Goal: Task Accomplishment & Management: Use online tool/utility

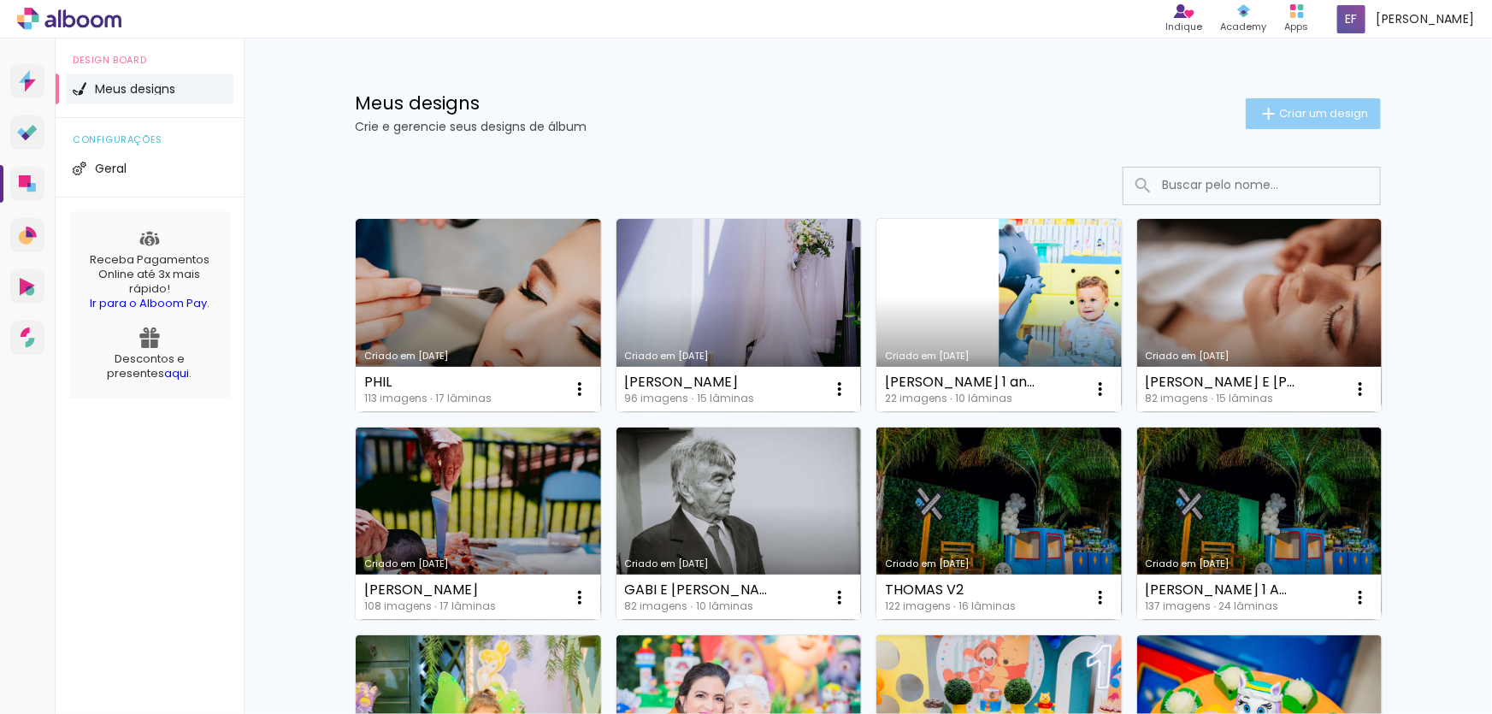
click at [1326, 109] on span "Criar um design" at bounding box center [1323, 113] width 89 height 11
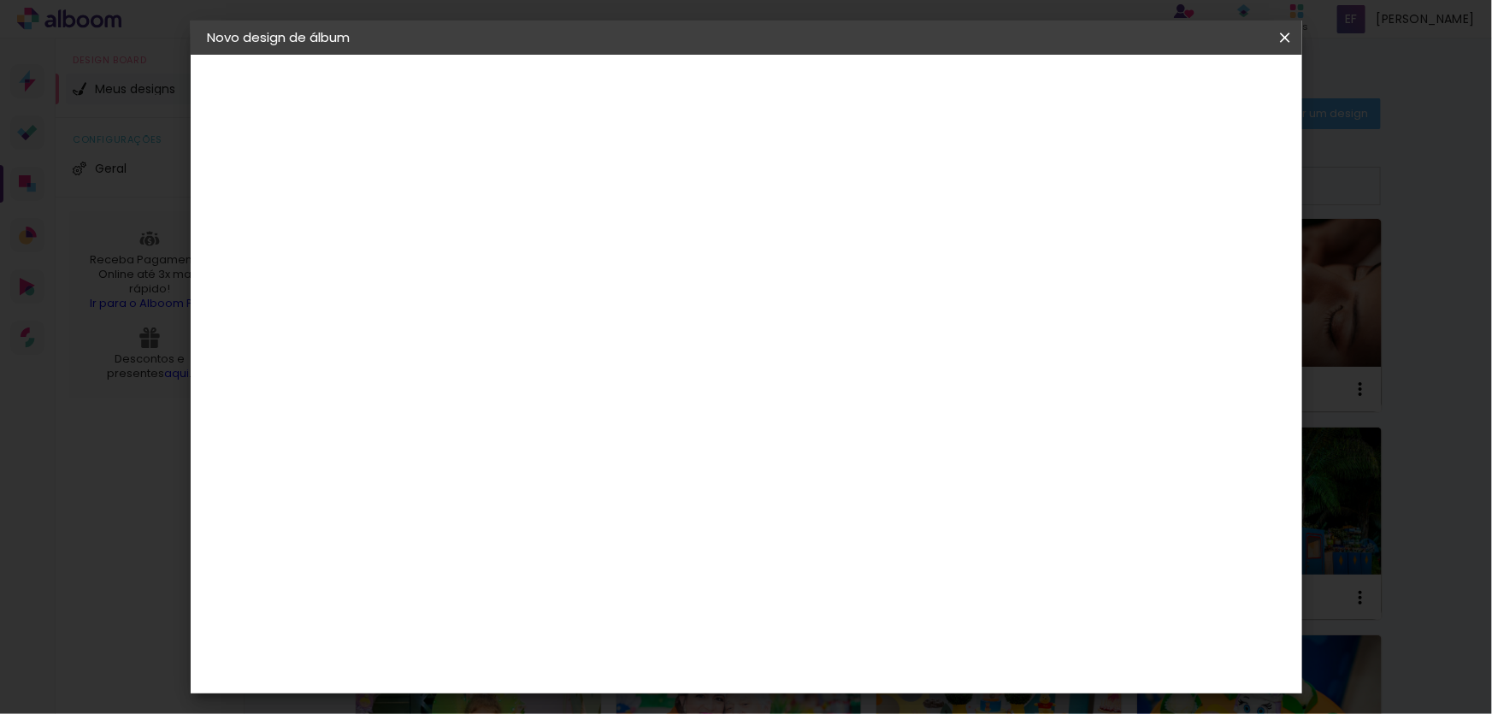
click at [487, 243] on div at bounding box center [487, 244] width 0 height 2
click at [487, 233] on input at bounding box center [487, 229] width 0 height 27
type input "DESPEDIDA DE SOLTEIRA BIA BENCICI"
type paper-input "DESPEDIDA DE SOLTEIRA BIA BENCICI"
click at [0, 0] on slot "Avançar" at bounding box center [0, 0] width 0 height 0
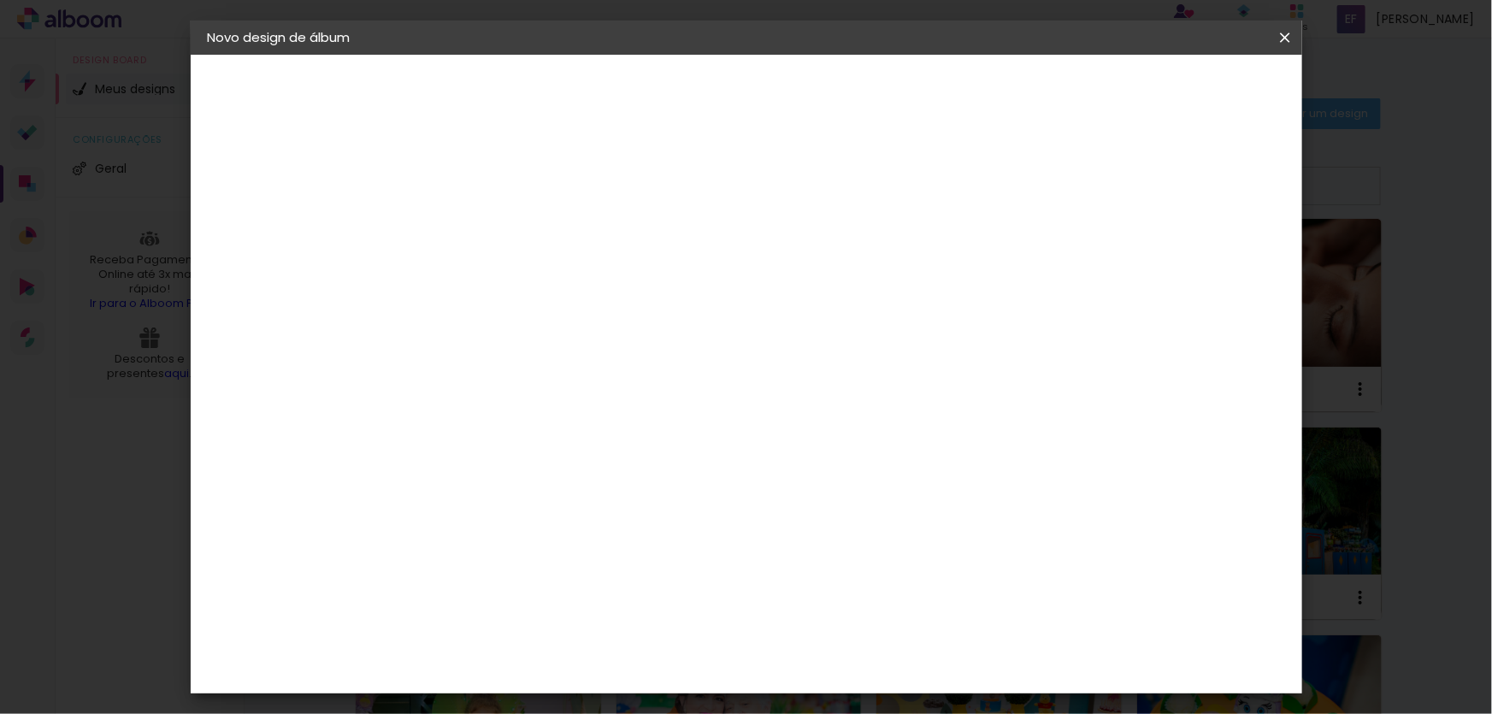
click at [582, 315] on input at bounding box center [531, 325] width 173 height 21
type input "quali"
type paper-input "quali"
click at [522, 383] on div "Quality" at bounding box center [498, 387] width 47 height 14
click at [522, 388] on div "Quality" at bounding box center [498, 387] width 47 height 14
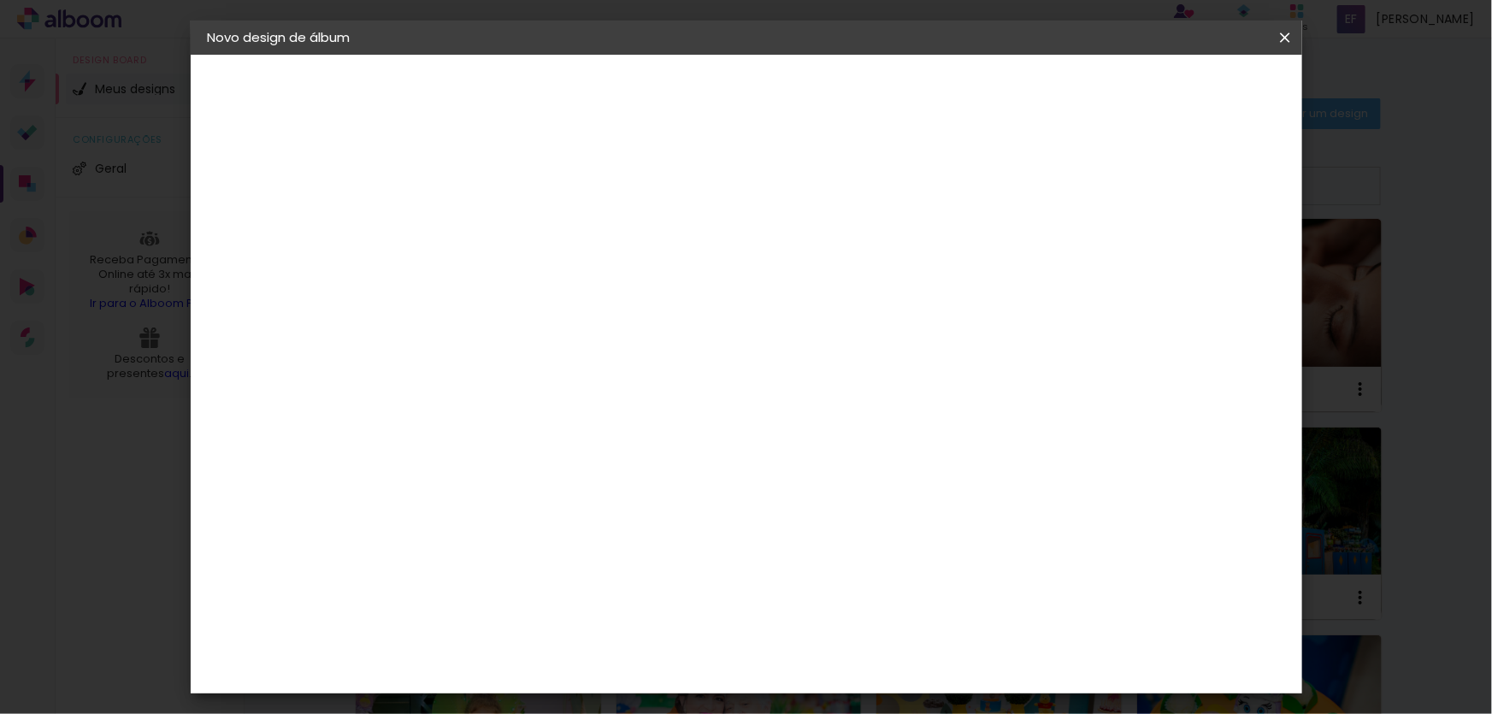
click at [522, 388] on div "Quality" at bounding box center [498, 387] width 47 height 14
click at [761, 101] on paper-button "Avançar" at bounding box center [719, 90] width 84 height 29
click at [554, 285] on input "text" at bounding box center [520, 298] width 67 height 27
click at [781, 316] on paper-item "SlimBook" at bounding box center [858, 318] width 342 height 34
type input "SlimBook"
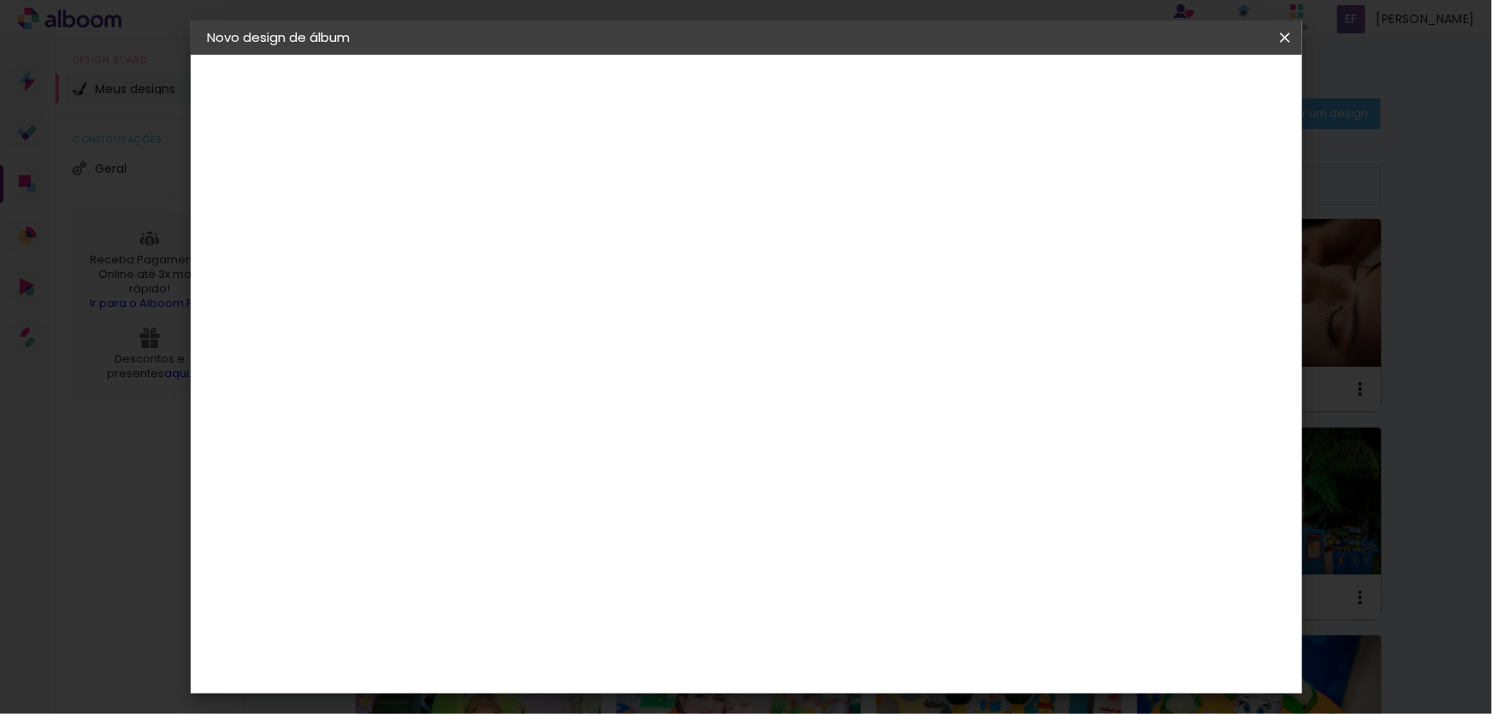
scroll to position [310, 0]
click at [603, 699] on span "30 × 30" at bounding box center [563, 716] width 80 height 35
click at [0, 0] on slot "Avançar" at bounding box center [0, 0] width 0 height 0
click at [1179, 89] on span "Iniciar design" at bounding box center [1140, 91] width 78 height 12
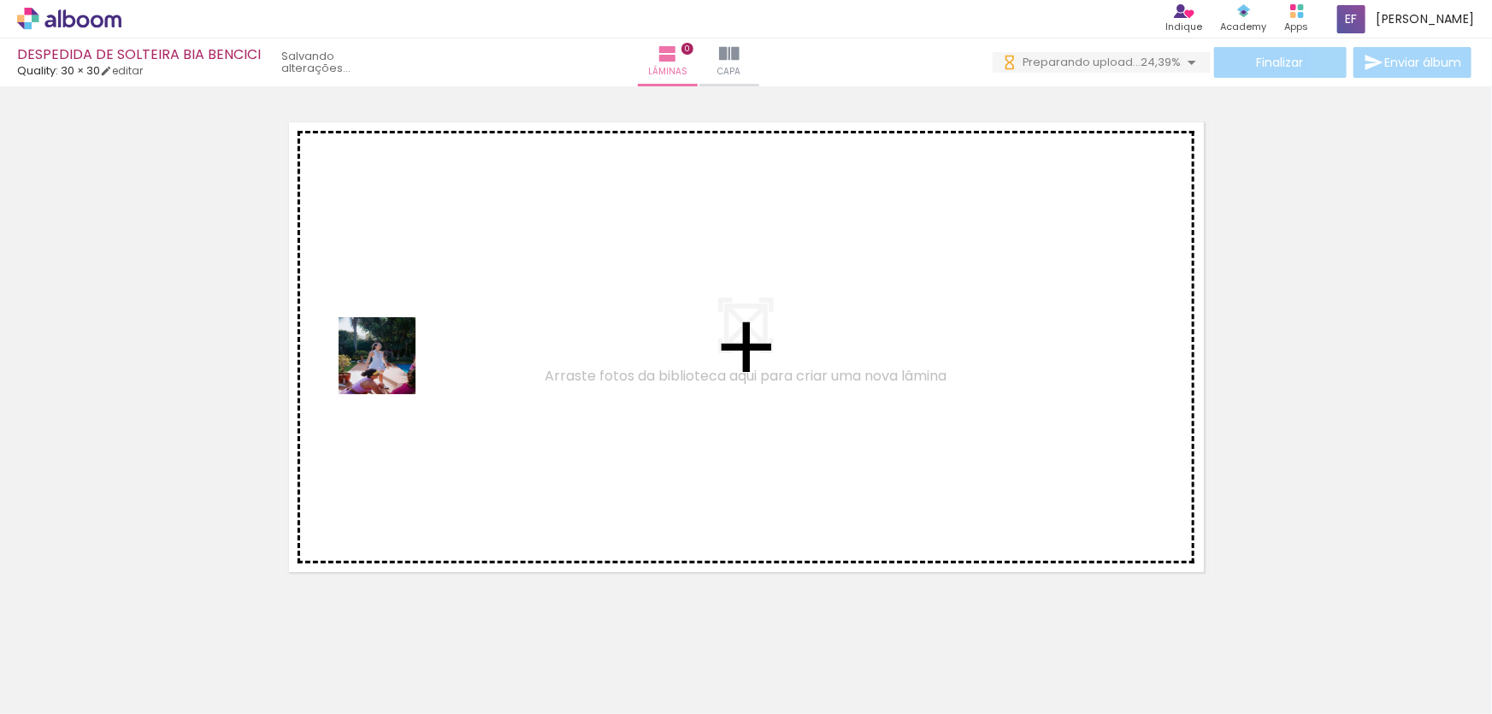
drag, startPoint x: 189, startPoint y: 646, endPoint x: 390, endPoint y: 369, distance: 342.9
click at [390, 369] on quentale-workspace at bounding box center [746, 357] width 1492 height 714
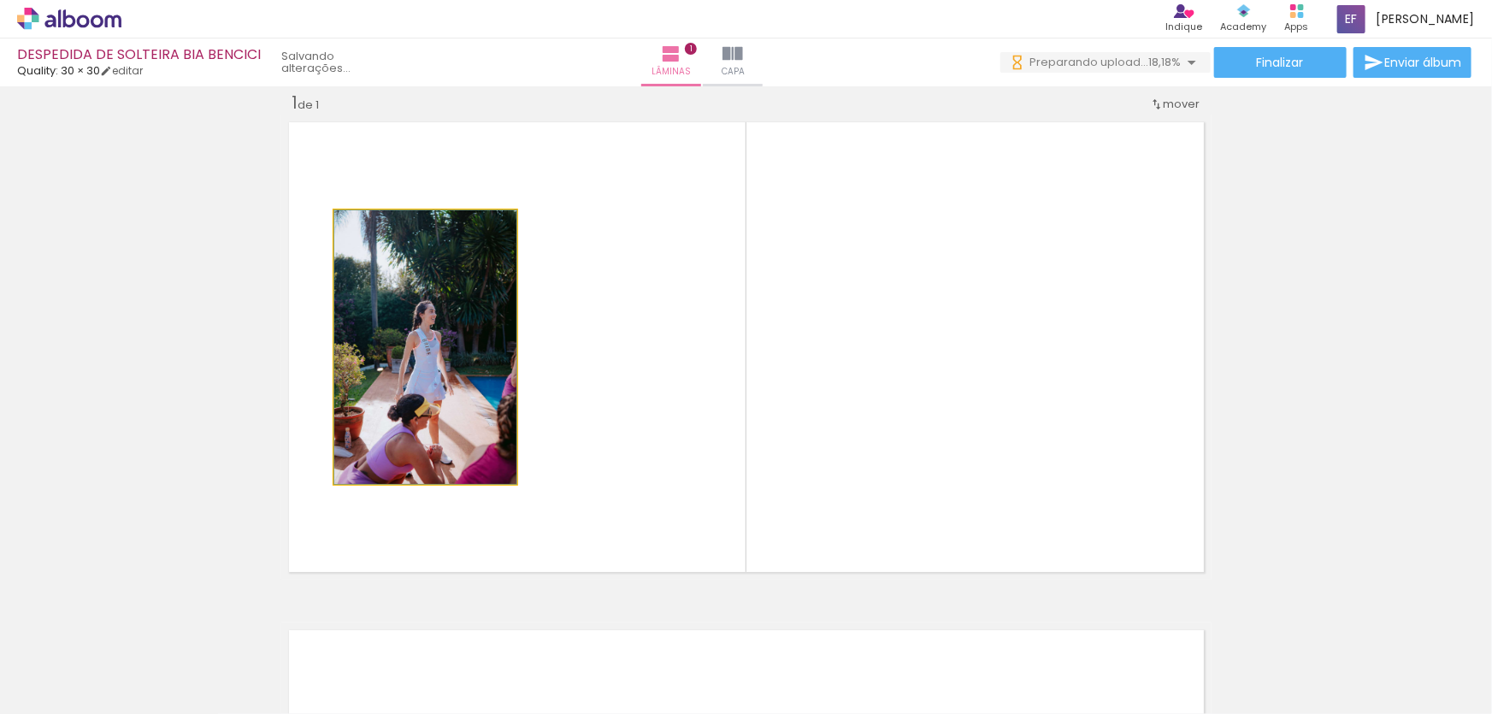
drag, startPoint x: 428, startPoint y: 324, endPoint x: 395, endPoint y: 401, distance: 83.5
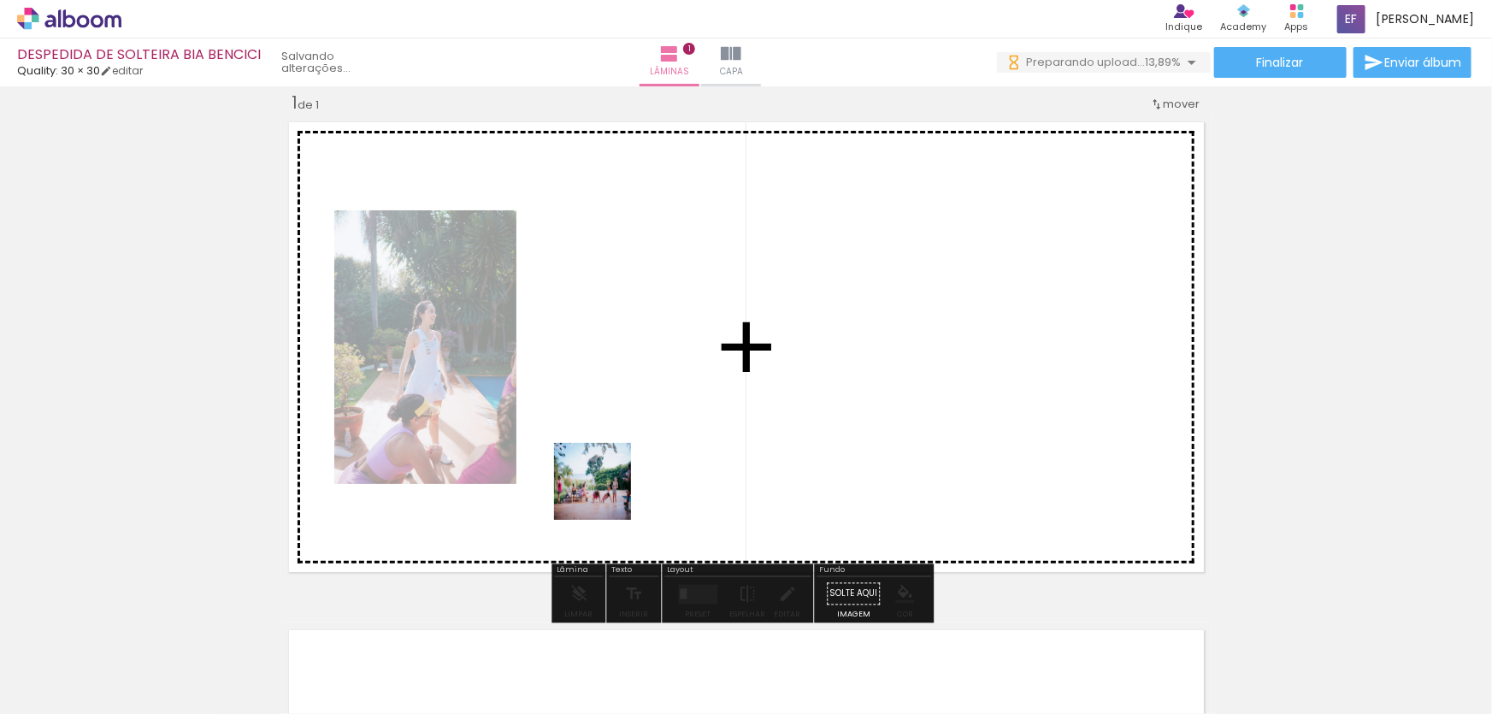
drag, startPoint x: 310, startPoint y: 633, endPoint x: 662, endPoint y: 462, distance: 391.6
click at [662, 462] on quentale-workspace at bounding box center [746, 357] width 1492 height 714
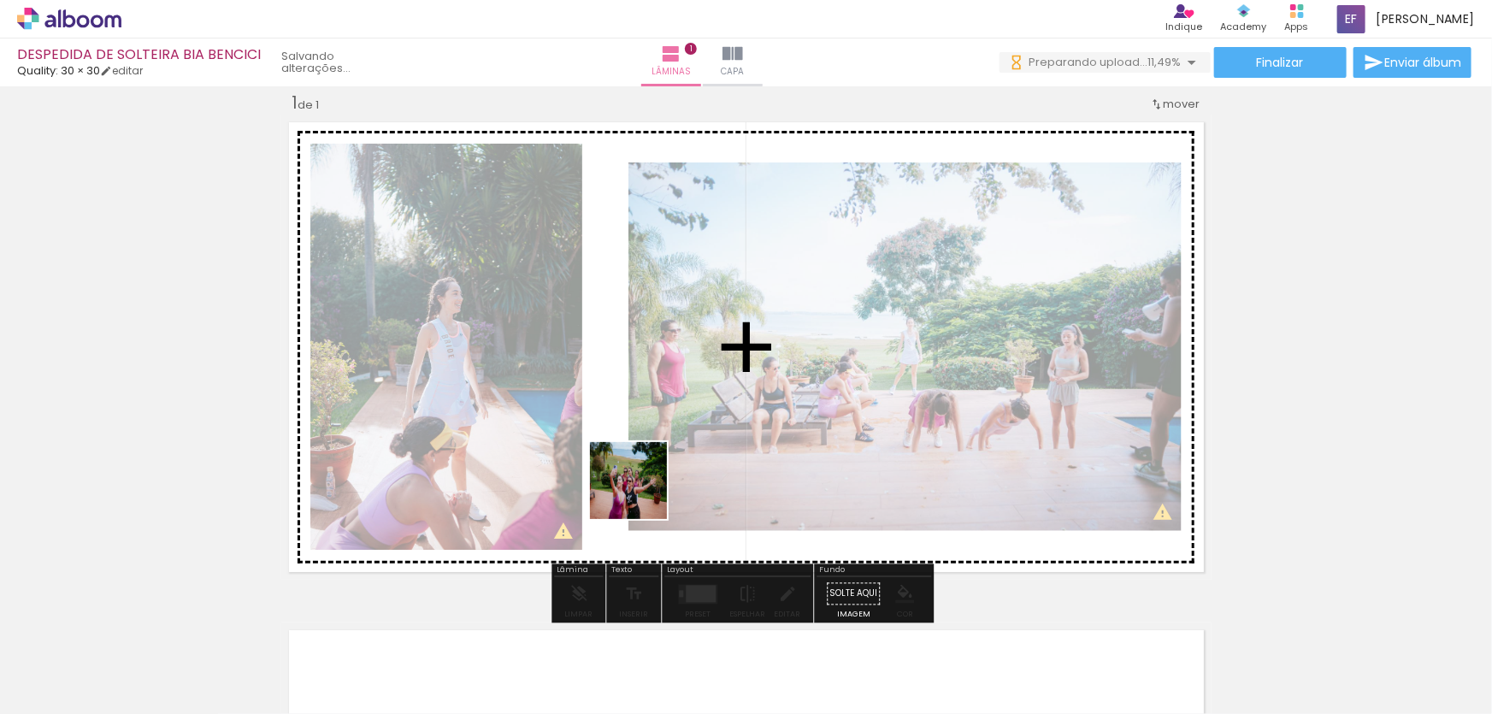
drag, startPoint x: 534, startPoint y: 557, endPoint x: 647, endPoint y: 487, distance: 133.6
click at [647, 487] on quentale-workspace at bounding box center [746, 357] width 1492 height 714
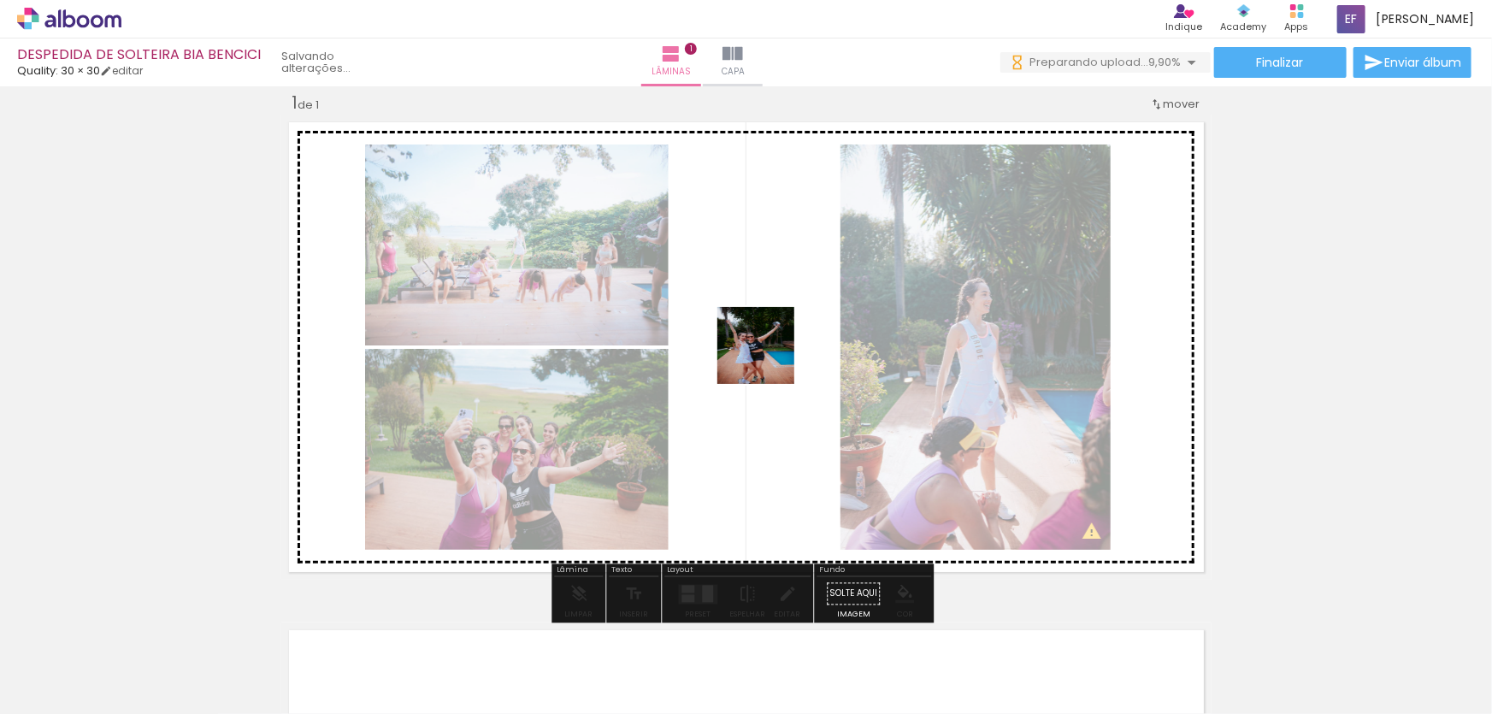
drag, startPoint x: 507, startPoint y: 631, endPoint x: 769, endPoint y: 358, distance: 378.0
click at [769, 358] on quentale-workspace at bounding box center [746, 357] width 1492 height 714
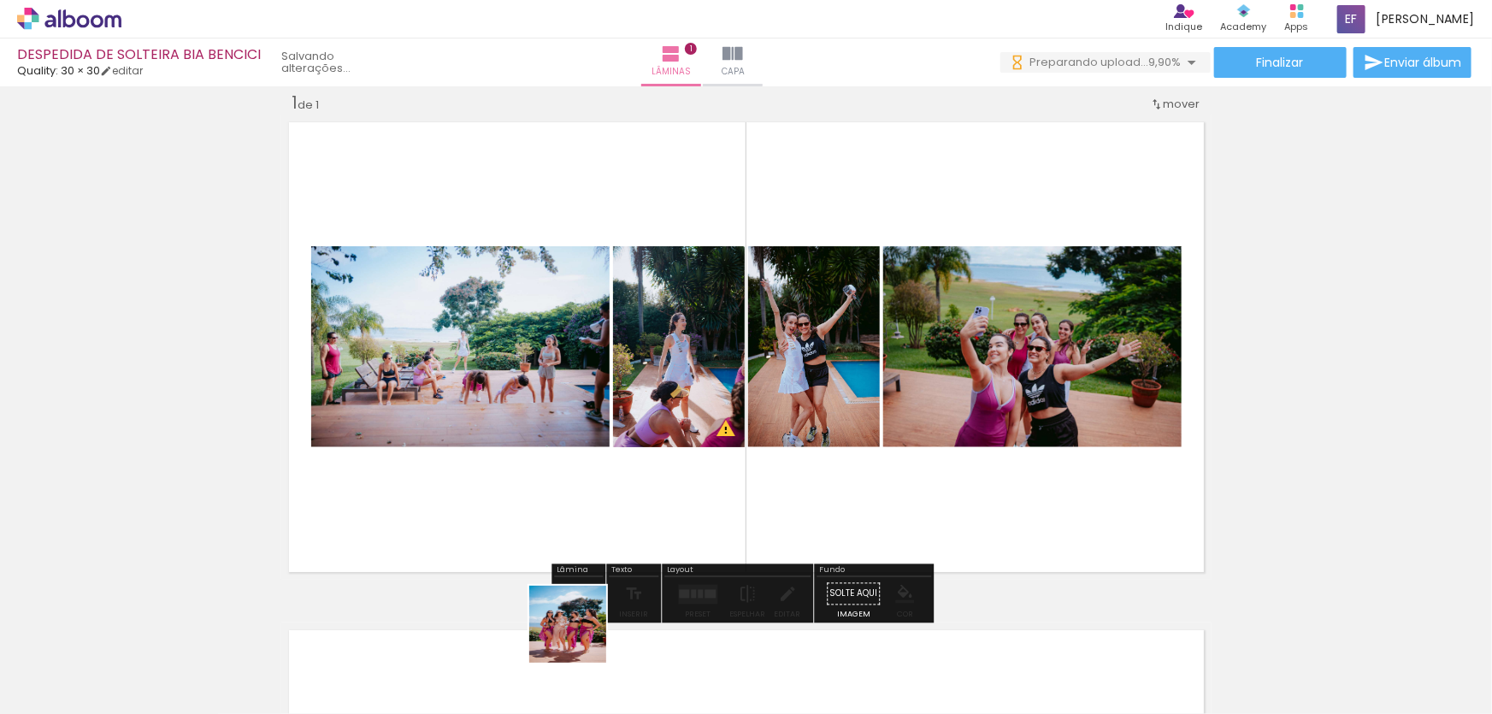
drag, startPoint x: 581, startPoint y: 637, endPoint x: 740, endPoint y: 441, distance: 252.3
click at [740, 441] on quentale-workspace at bounding box center [746, 357] width 1492 height 714
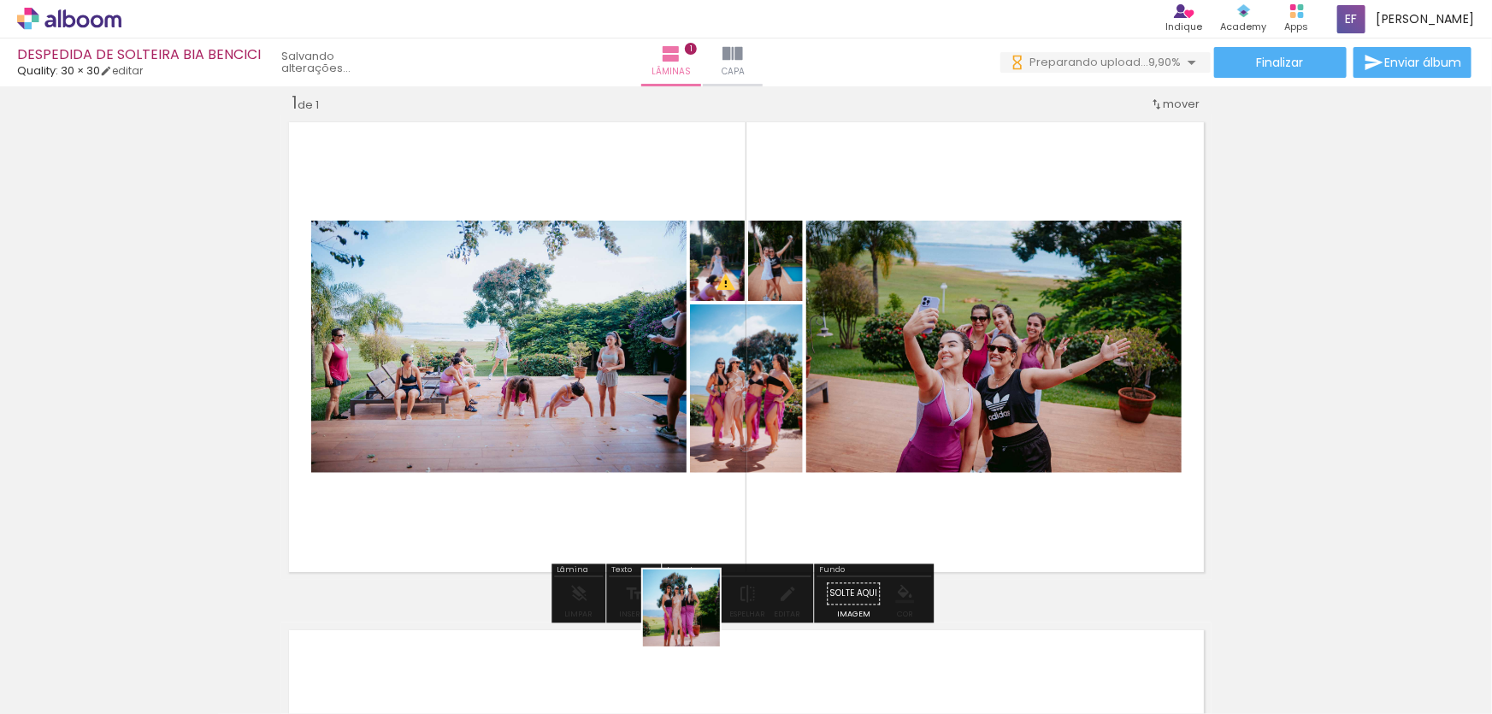
drag, startPoint x: 667, startPoint y: 664, endPoint x: 807, endPoint y: 401, distance: 298.4
click at [807, 401] on quentale-workspace at bounding box center [746, 357] width 1492 height 714
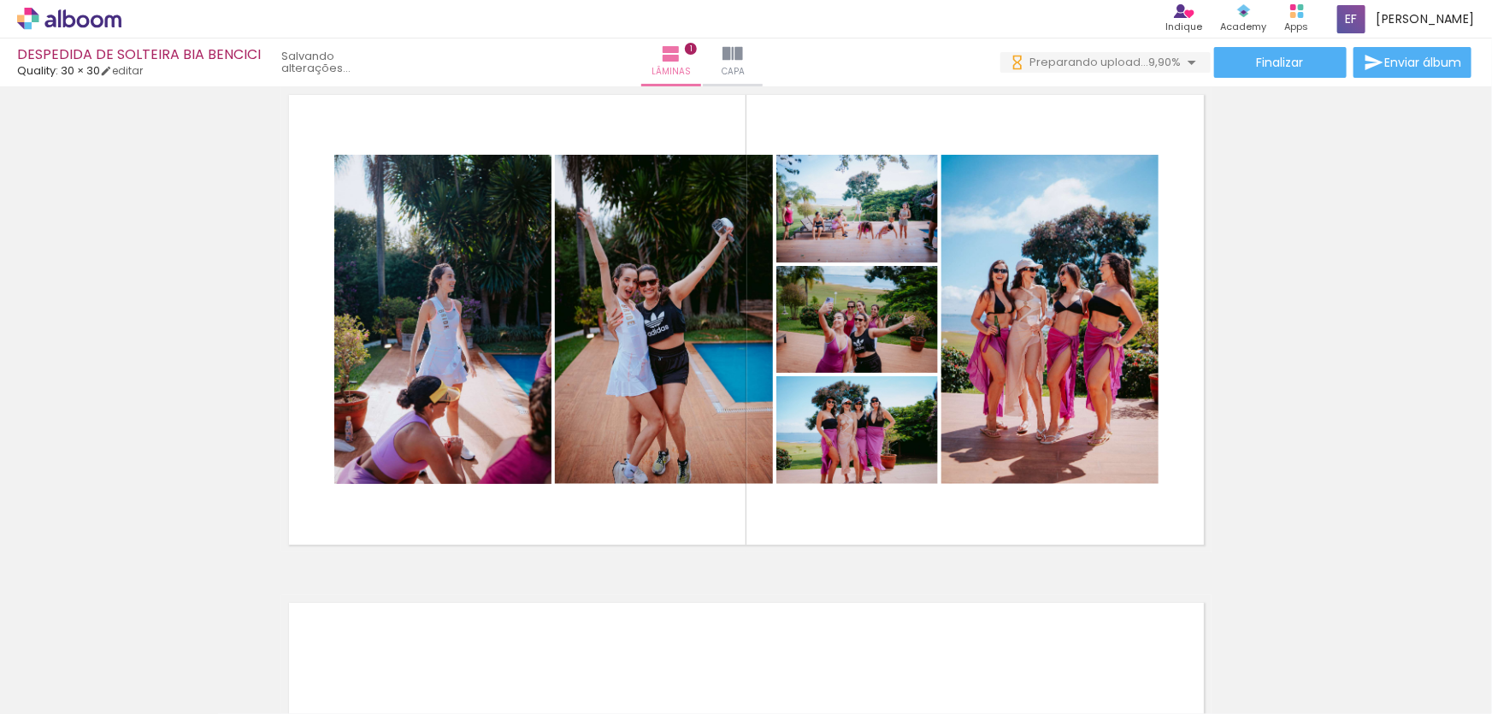
scroll to position [21, 0]
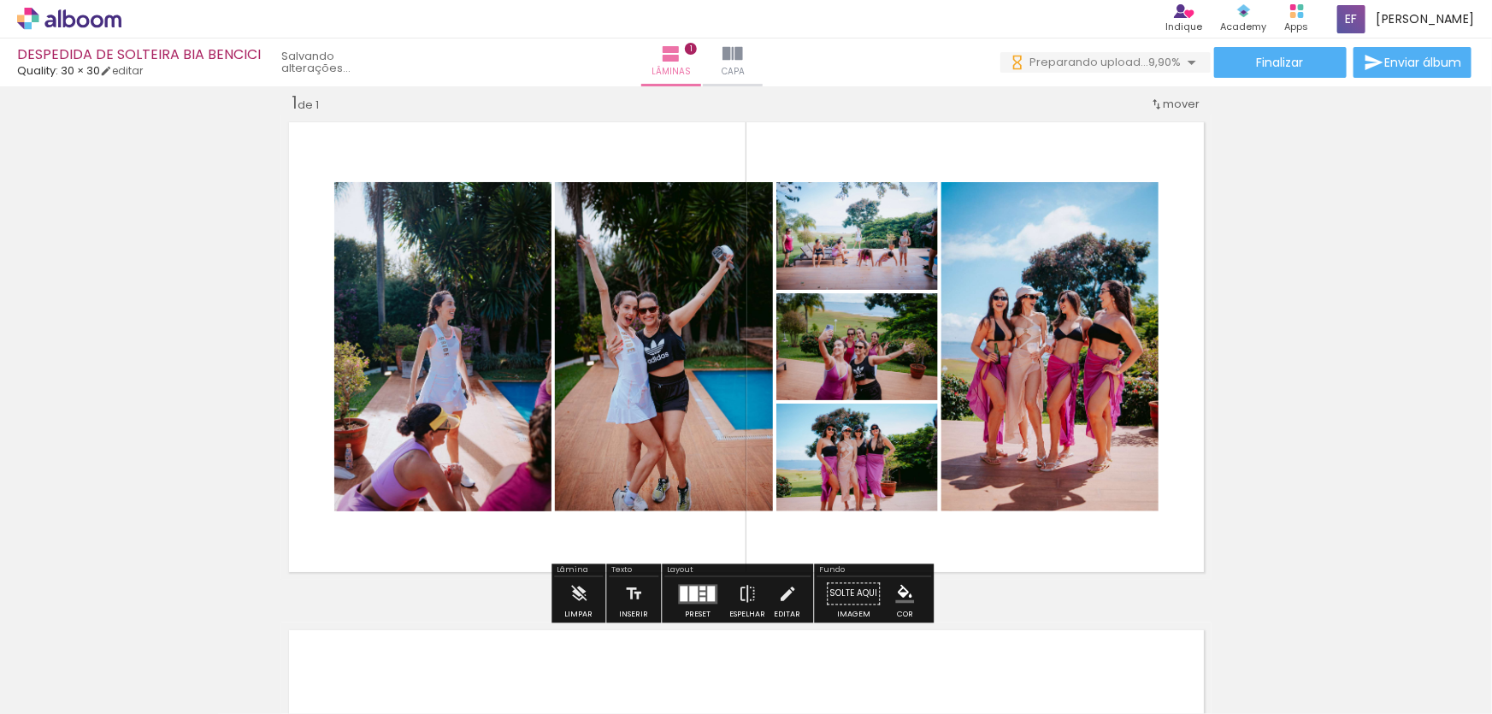
click at [1087, 416] on quentale-photo at bounding box center [1049, 346] width 217 height 329
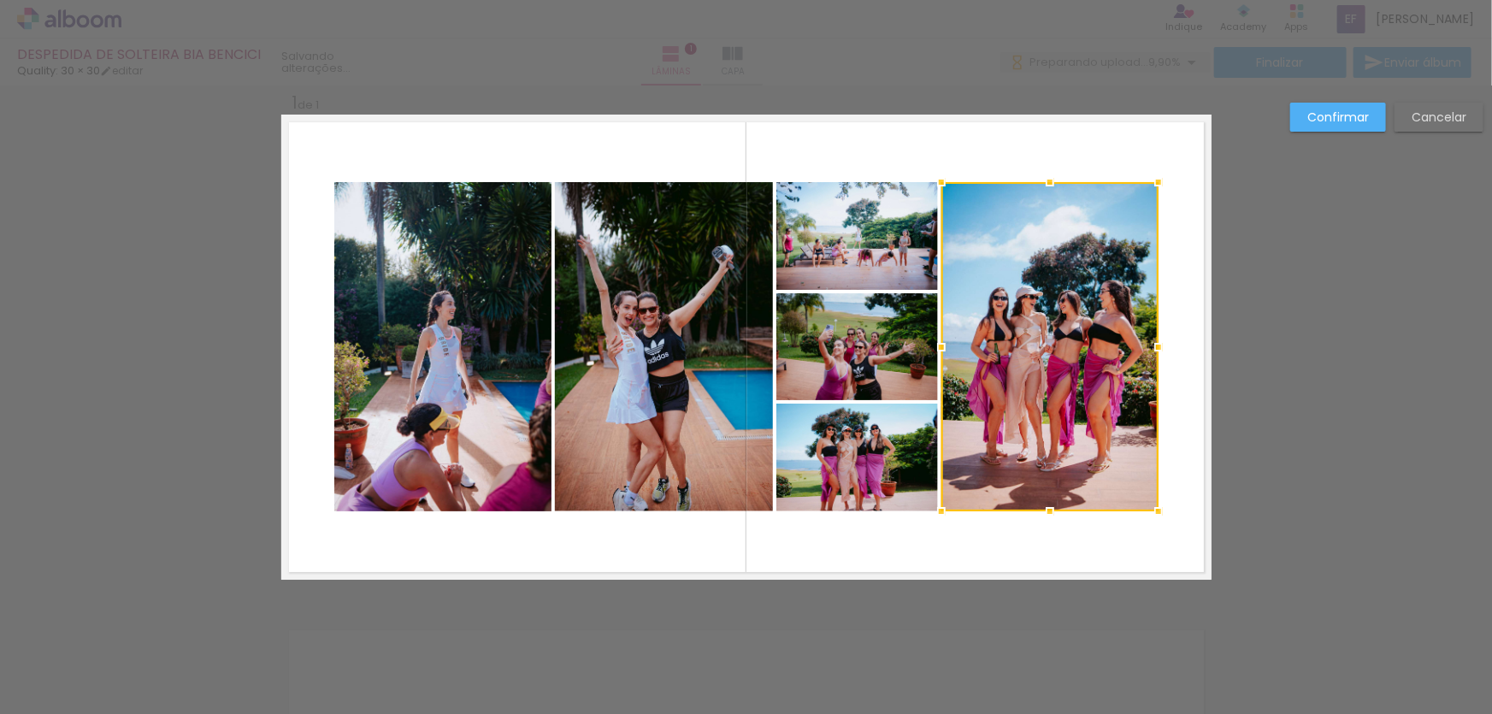
click at [915, 453] on quentale-photo at bounding box center [857, 458] width 162 height 108
click at [1306, 312] on div "Confirmar Cancelar" at bounding box center [746, 593] width 1492 height 1057
click at [997, 298] on div at bounding box center [967, 346] width 382 height 329
click at [1338, 282] on div "Confirmar Cancelar" at bounding box center [746, 593] width 1492 height 1057
click at [828, 365] on quentale-photo at bounding box center [857, 346] width 162 height 107
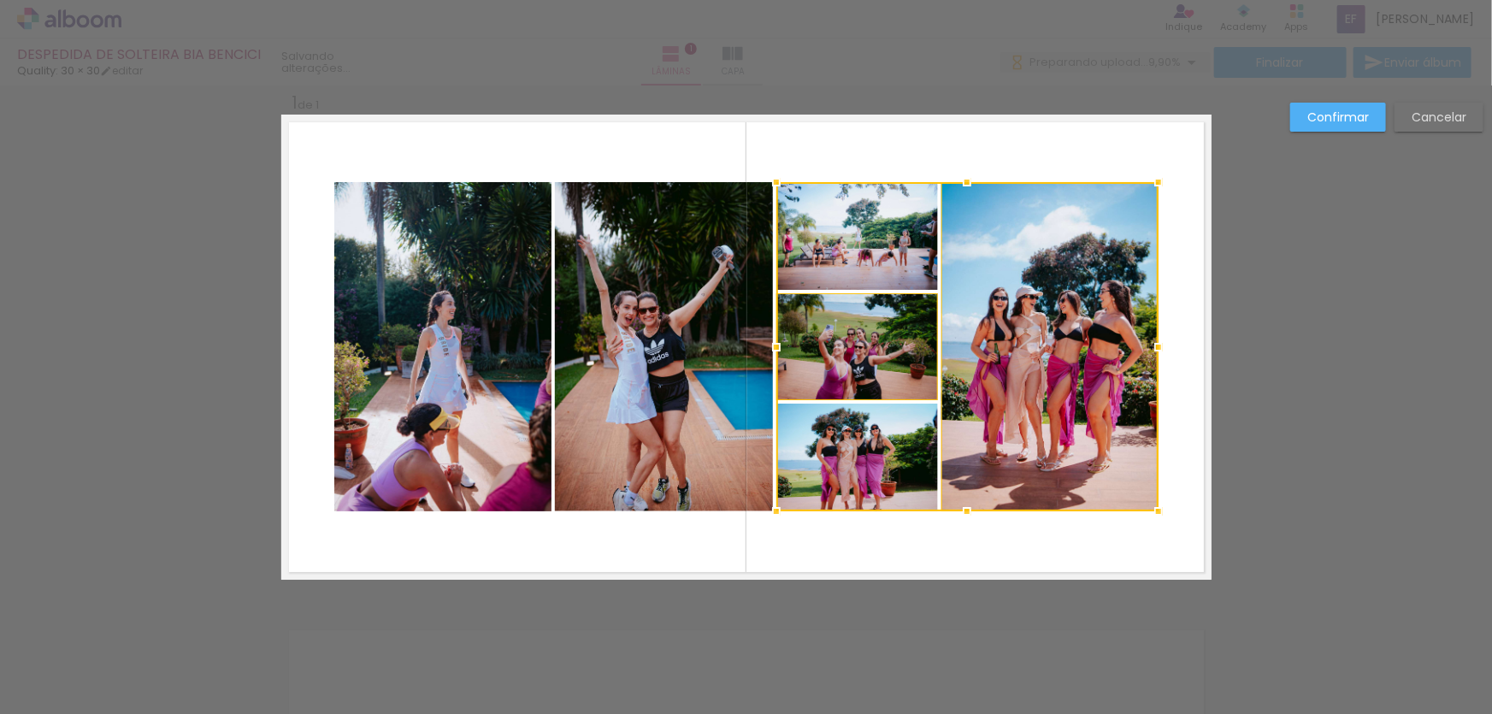
click at [837, 270] on div at bounding box center [967, 346] width 382 height 329
click at [701, 286] on quentale-photo at bounding box center [664, 346] width 218 height 329
click at [0, 0] on slot "Cancelar" at bounding box center [0, 0] width 0 height 0
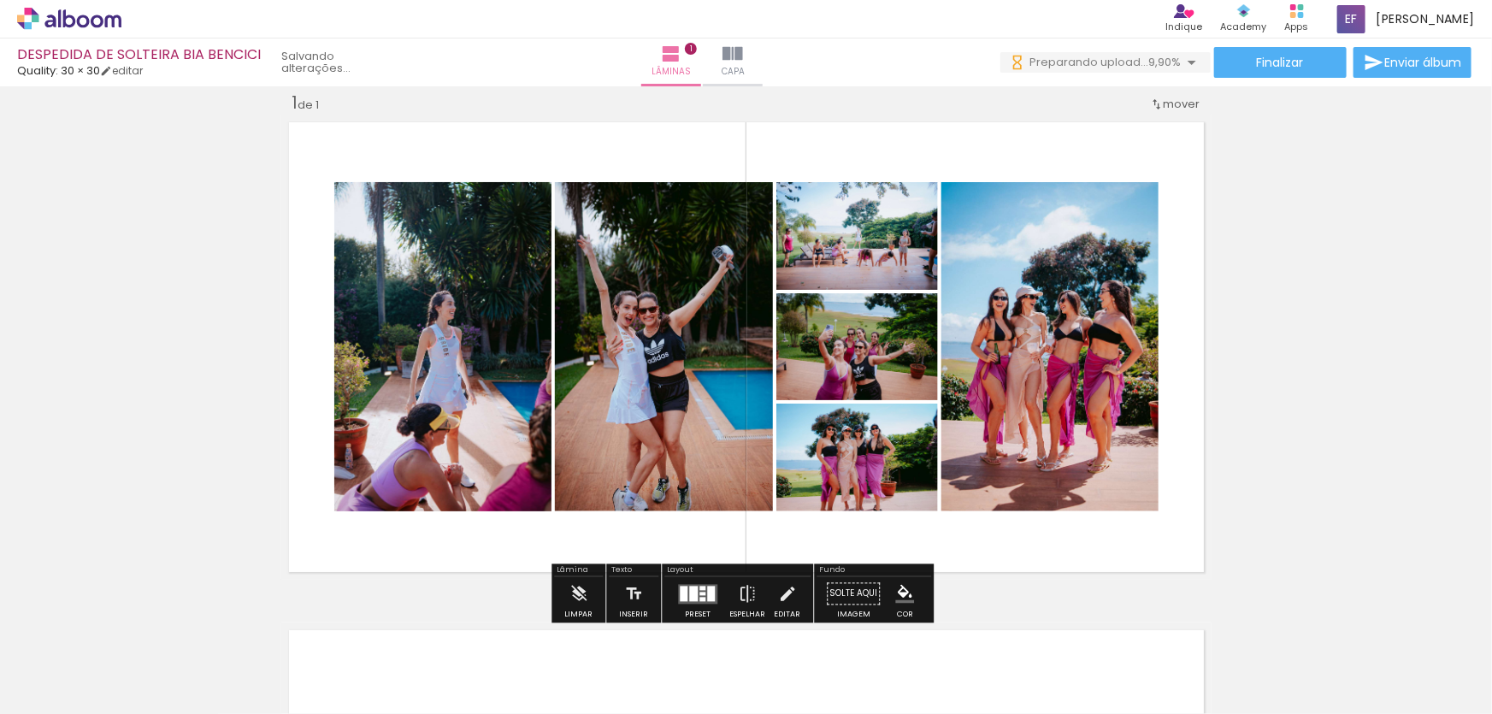
click at [689, 592] on div at bounding box center [693, 593] width 9 height 15
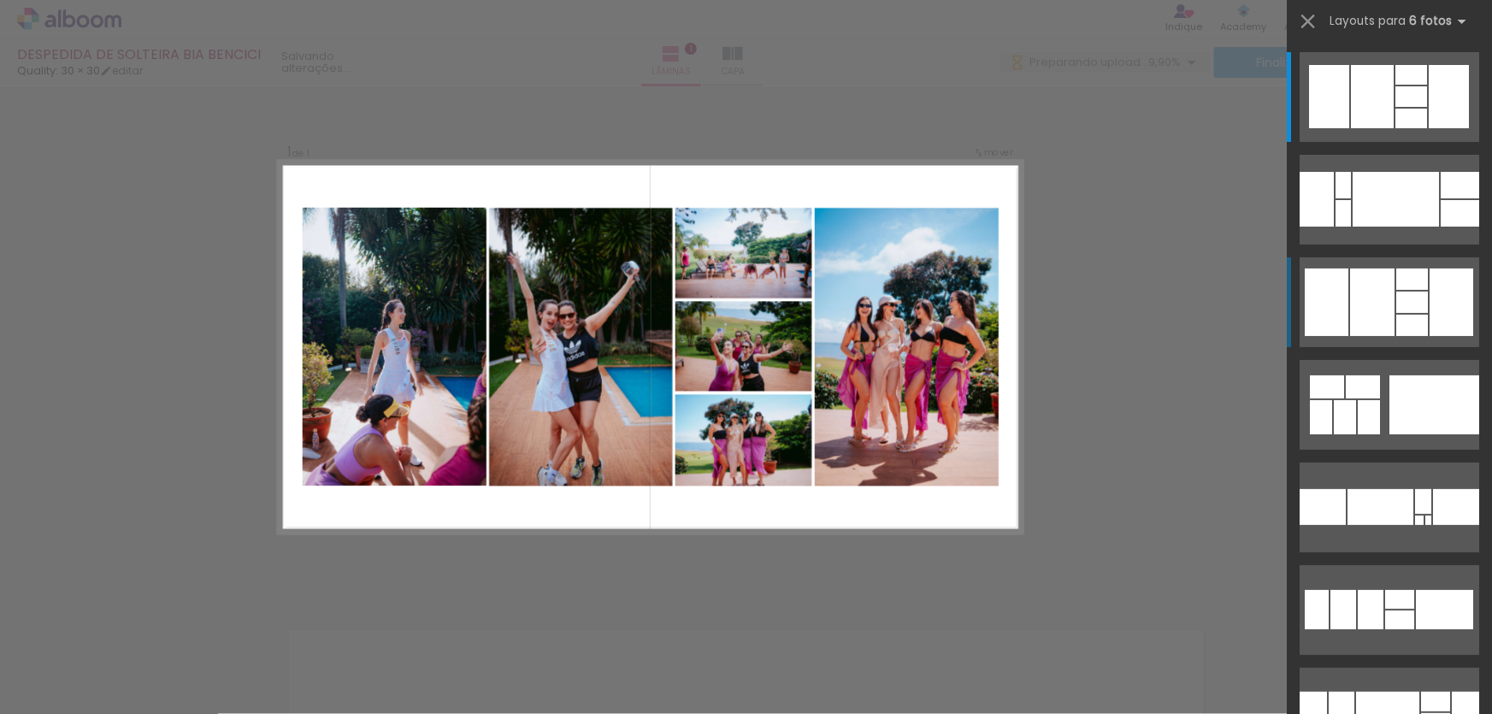
click at [1358, 304] on div at bounding box center [1372, 302] width 44 height 68
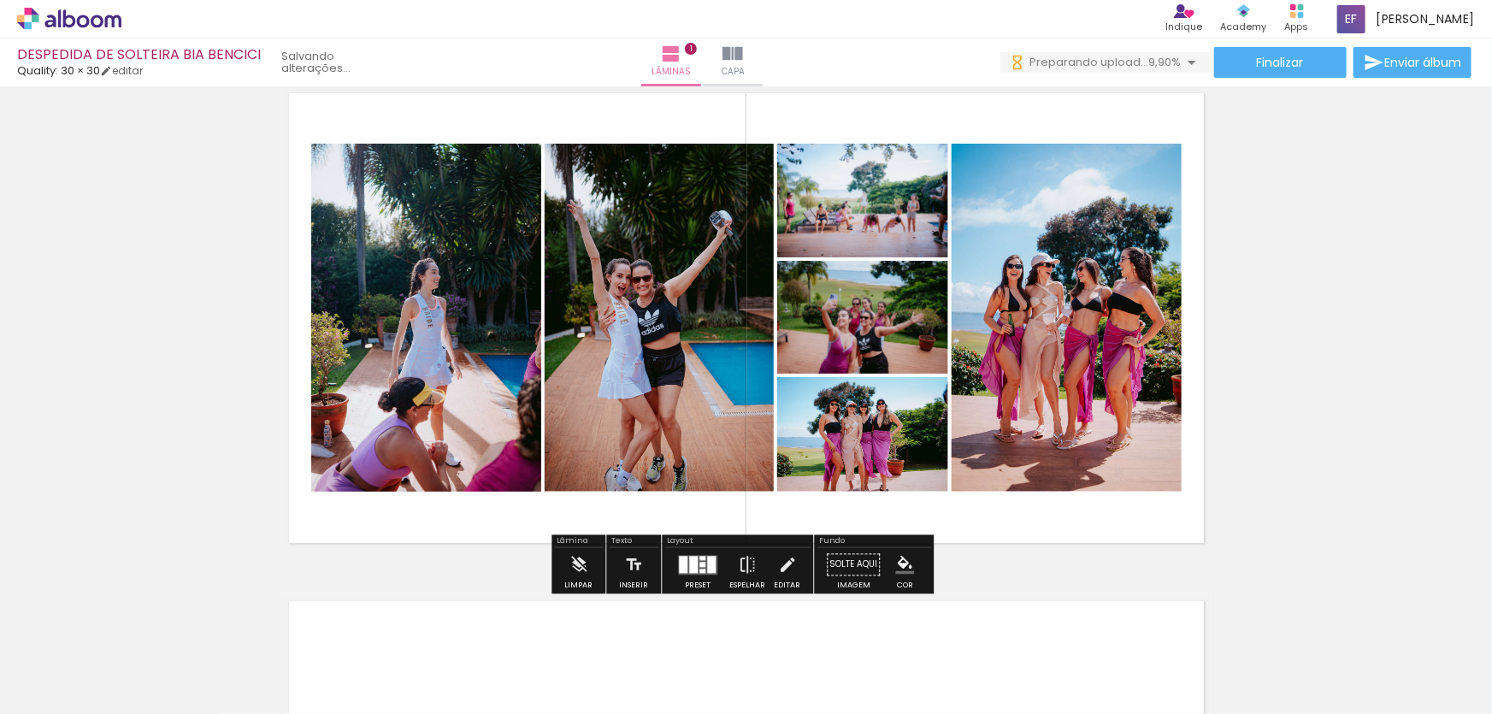
scroll to position [77, 0]
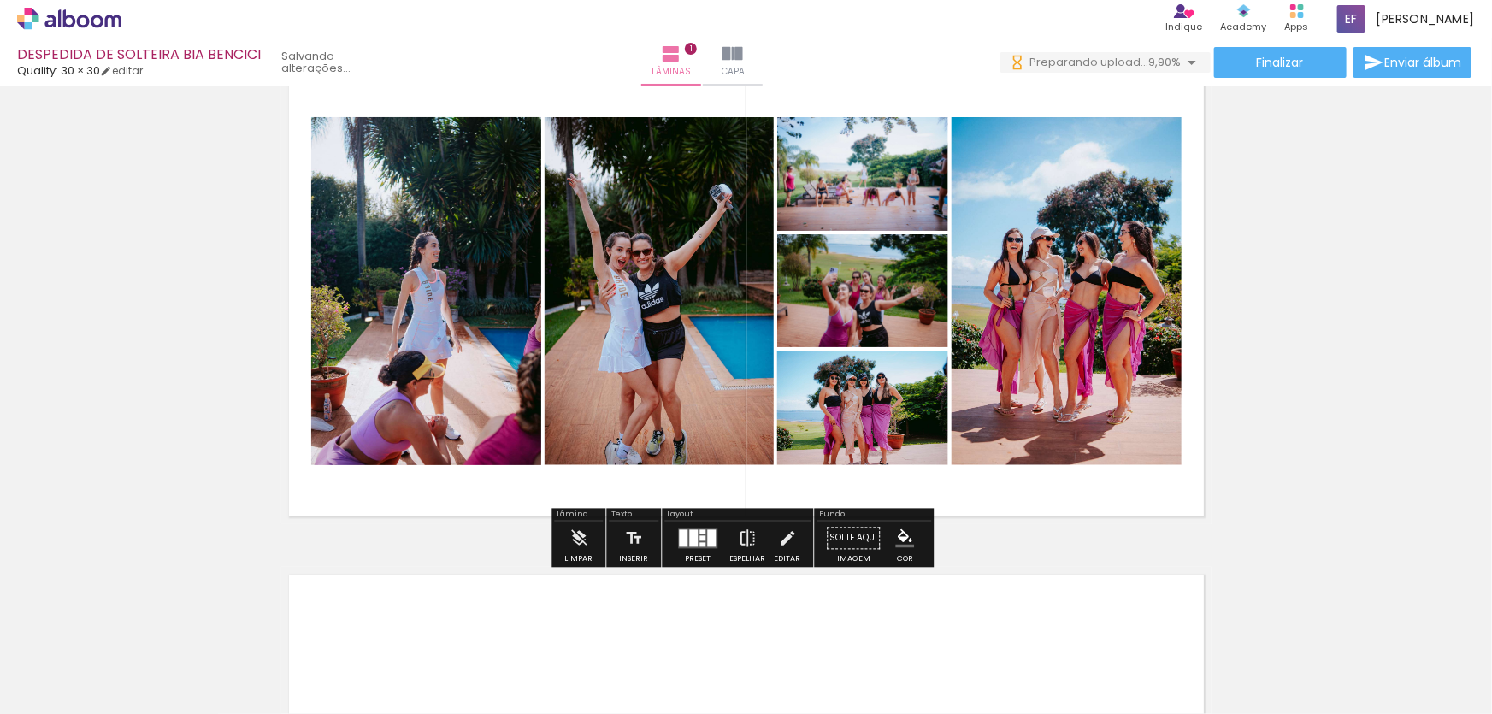
click at [510, 304] on quentale-photo at bounding box center [426, 291] width 230 height 348
click at [573, 291] on quentale-photo at bounding box center [659, 291] width 229 height 348
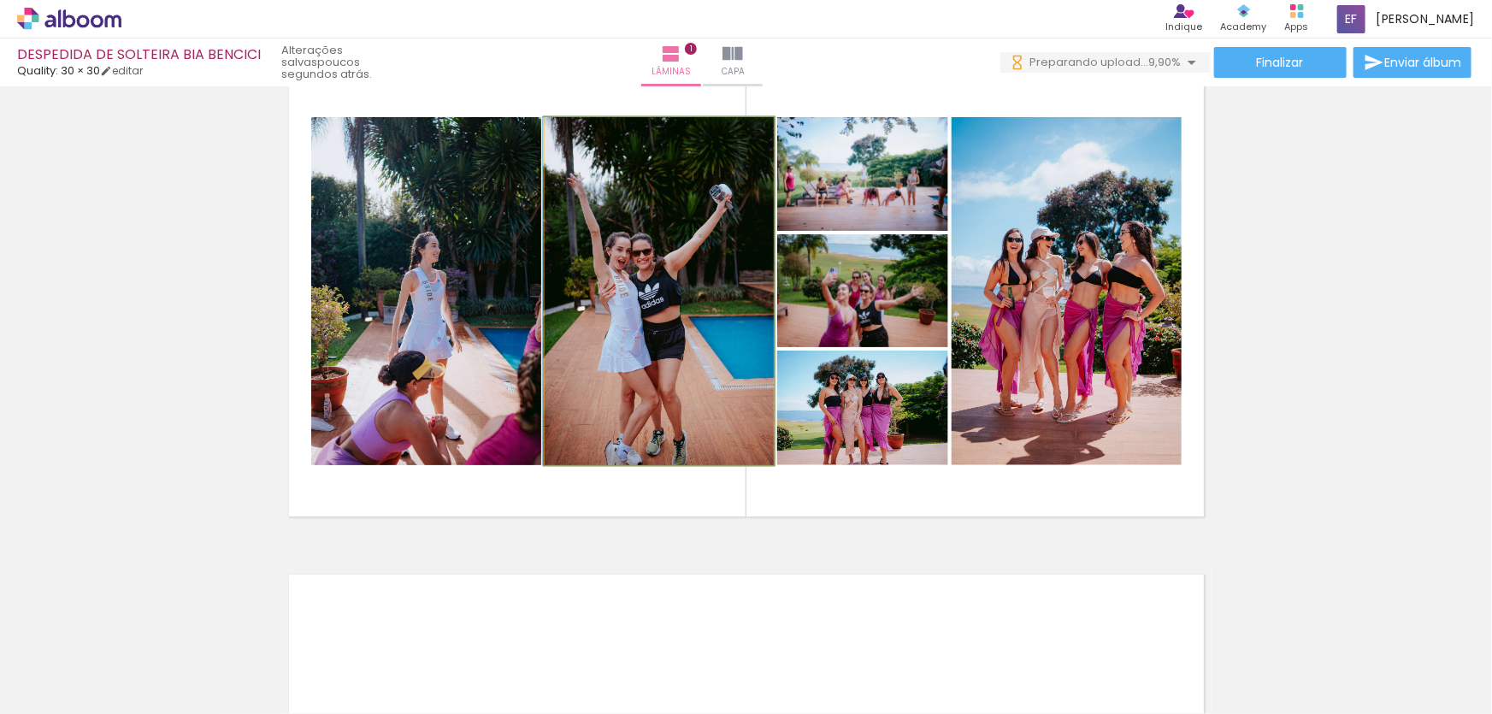
click at [573, 291] on quentale-photo at bounding box center [659, 291] width 229 height 348
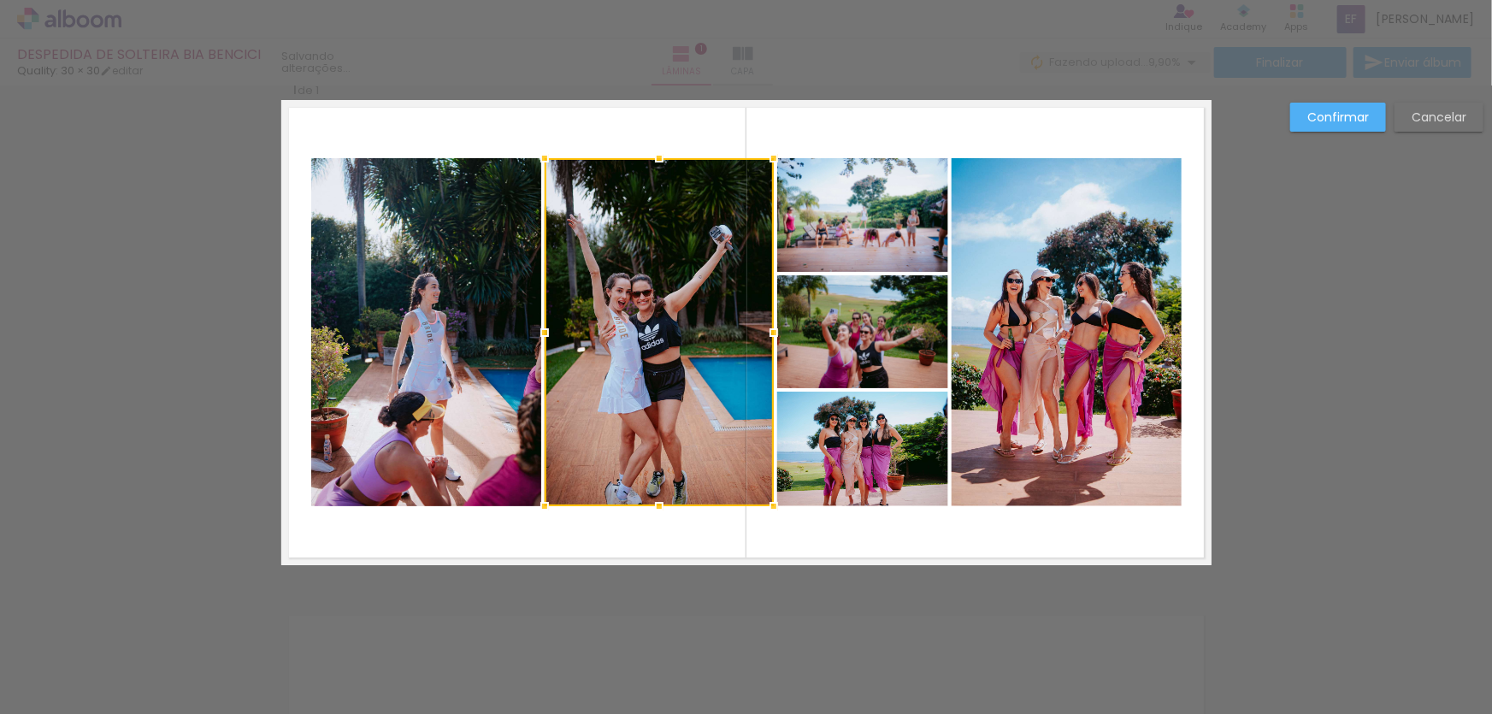
scroll to position [21, 0]
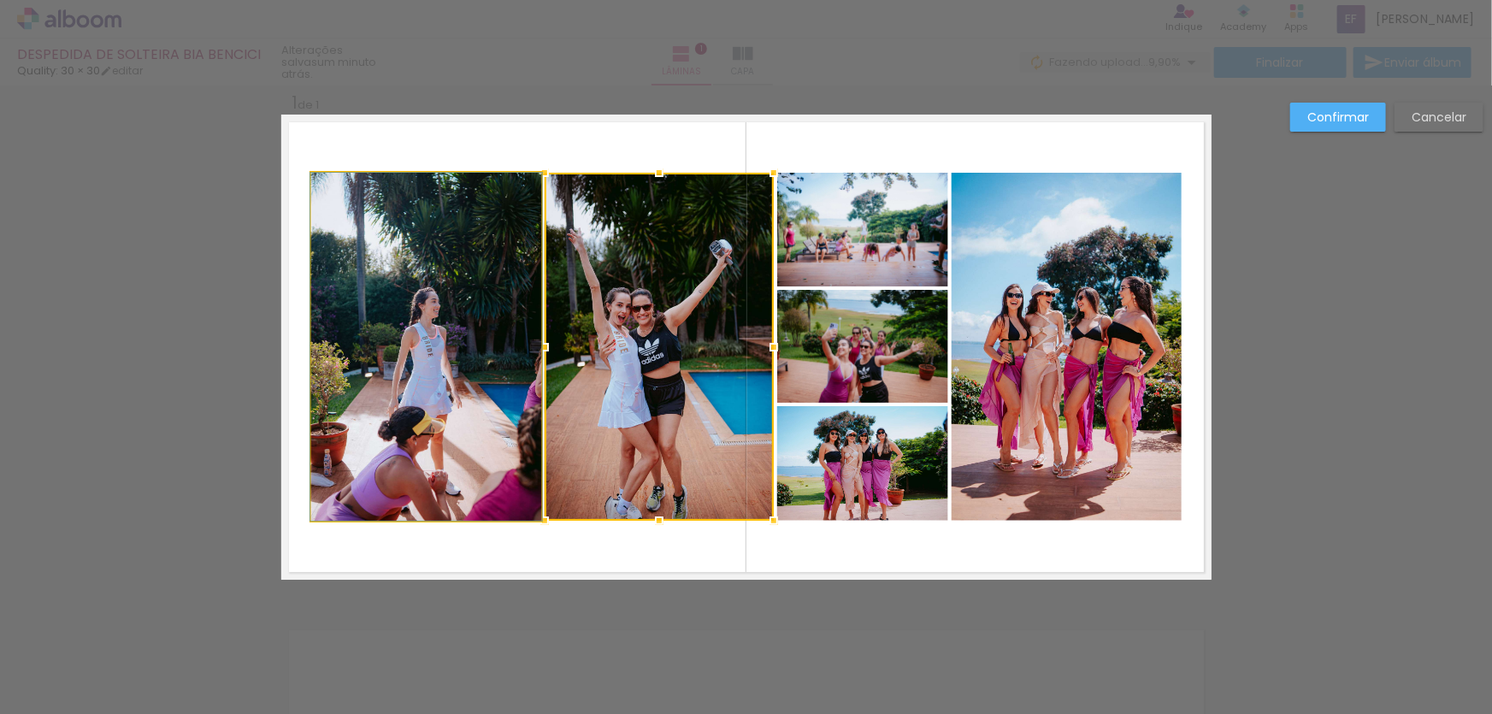
click at [448, 276] on quentale-photo at bounding box center [426, 347] width 230 height 348
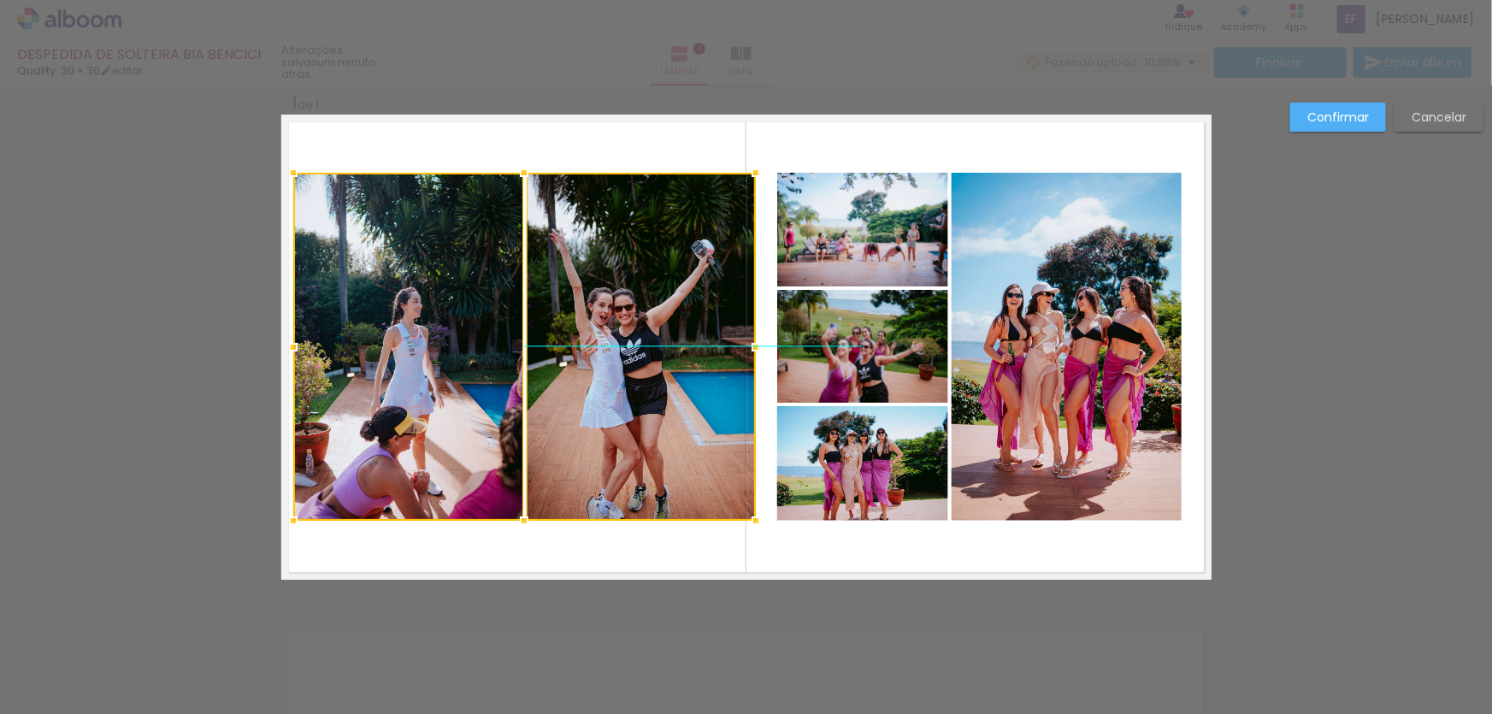
drag, startPoint x: 459, startPoint y: 286, endPoint x: 441, endPoint y: 286, distance: 18.0
click at [441, 286] on div at bounding box center [524, 347] width 463 height 348
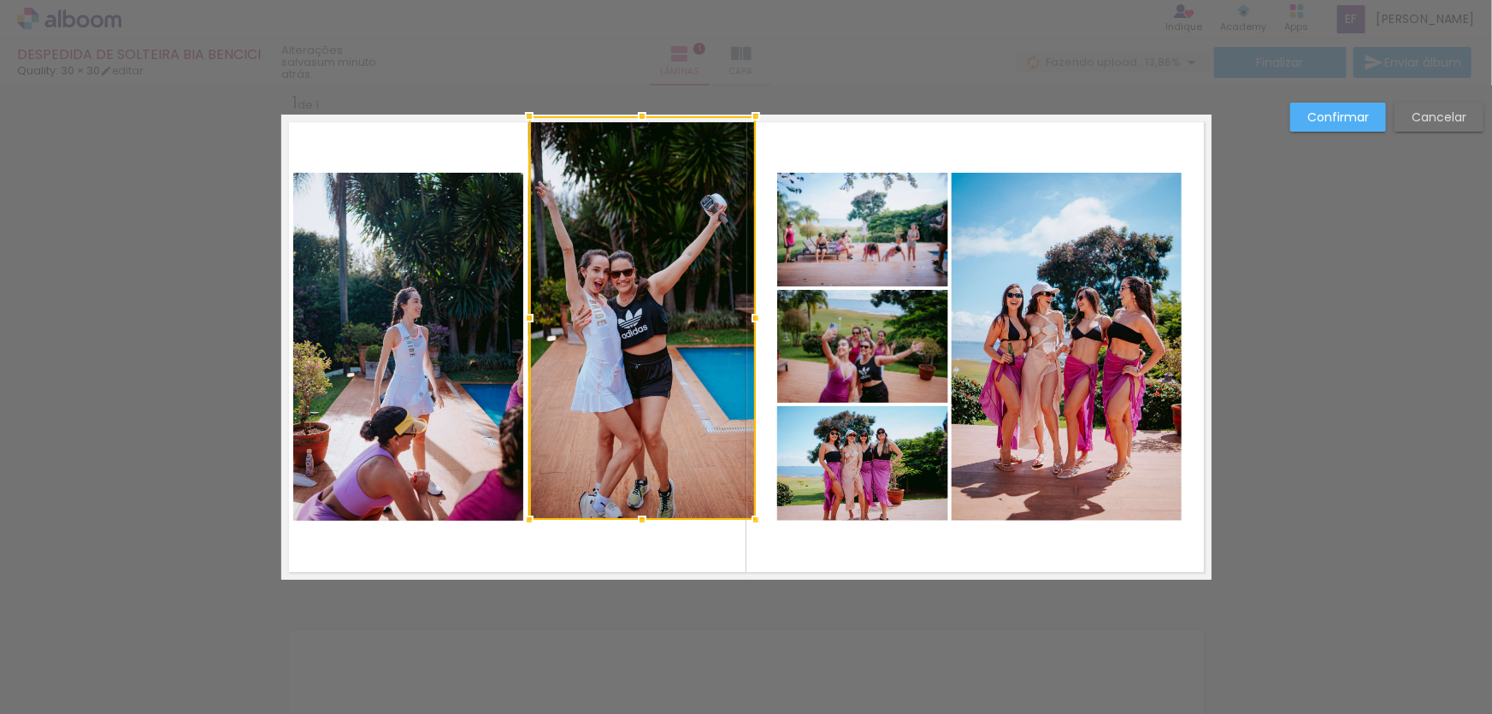
drag, startPoint x: 519, startPoint y: 169, endPoint x: 522, endPoint y: 114, distance: 55.6
click at [522, 114] on div at bounding box center [529, 116] width 34 height 34
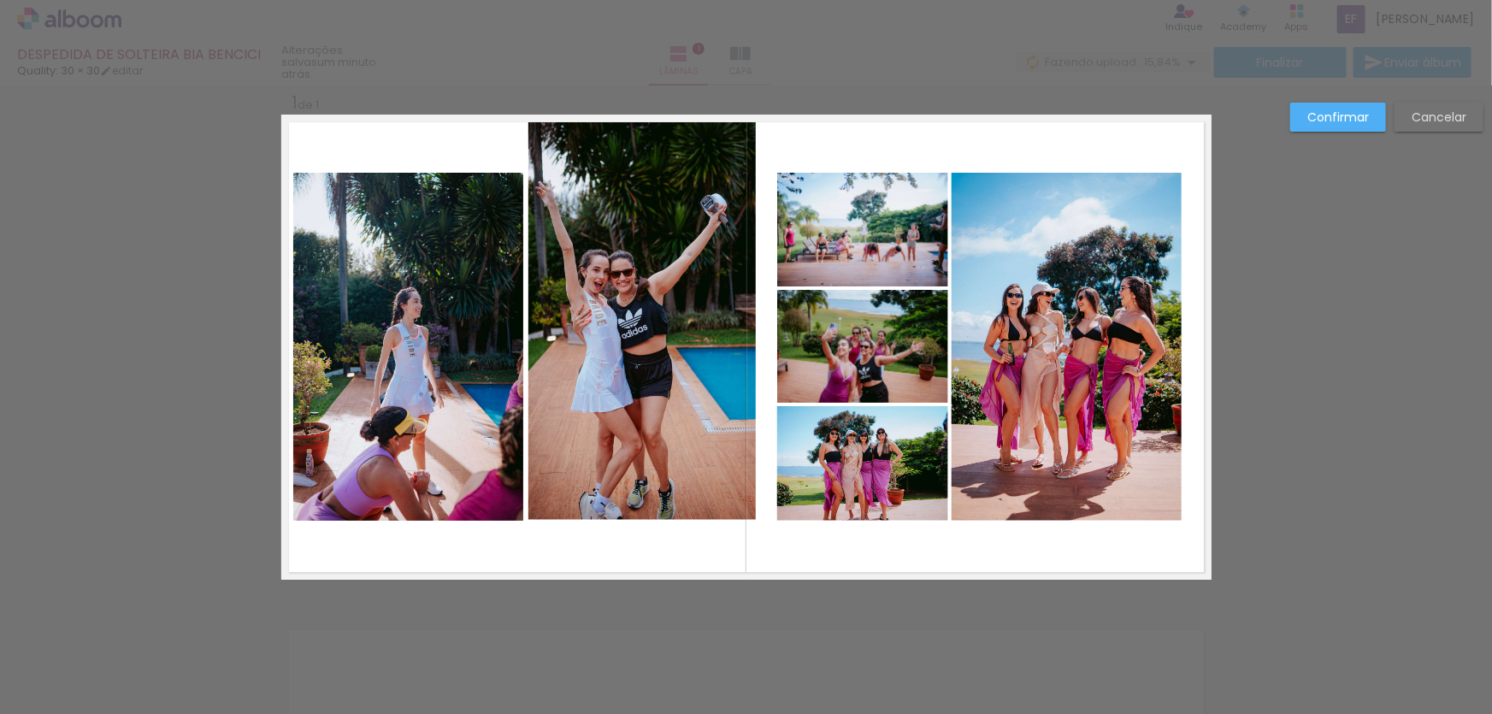
click at [467, 221] on quentale-photo at bounding box center [408, 347] width 230 height 348
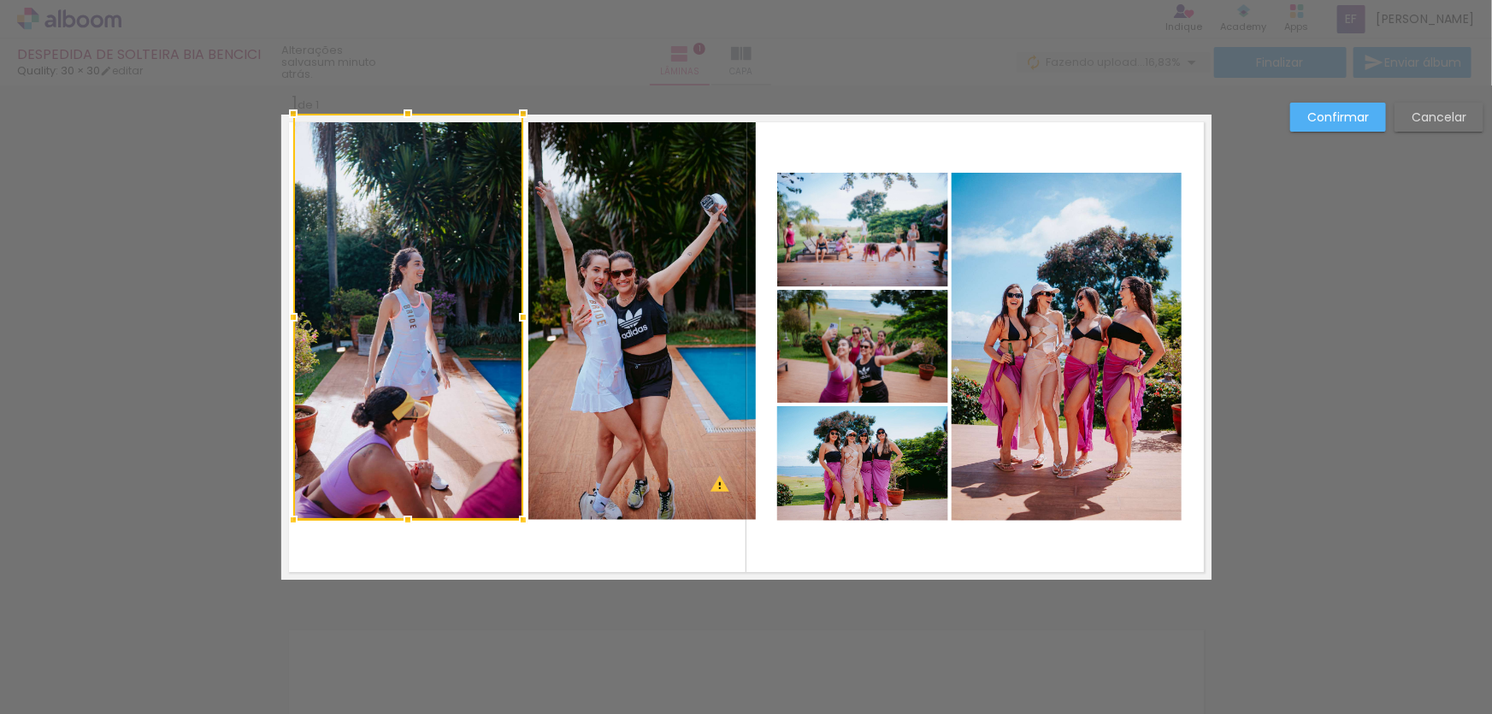
drag, startPoint x: 398, startPoint y: 172, endPoint x: 417, endPoint y: 95, distance: 79.4
click at [417, 97] on div at bounding box center [408, 114] width 34 height 34
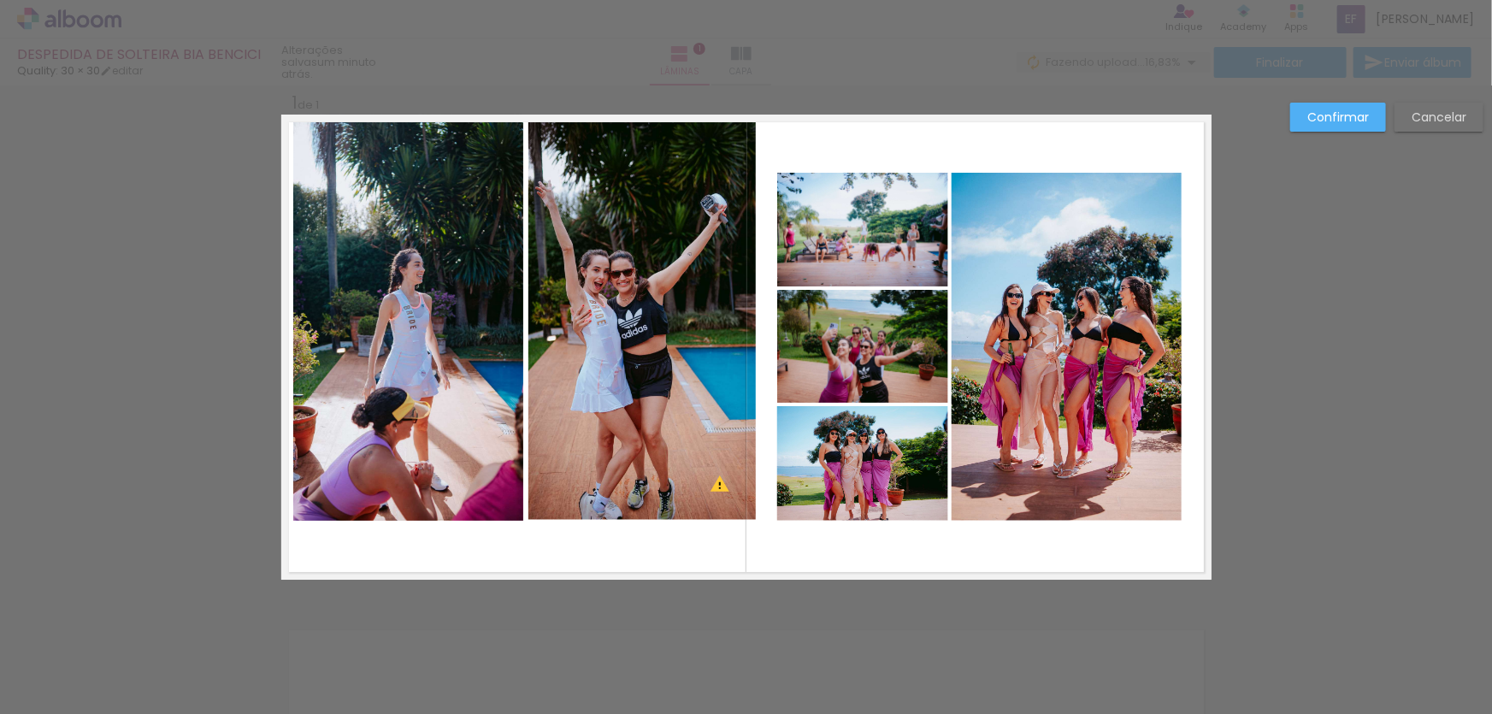
click at [557, 430] on quentale-photo at bounding box center [641, 318] width 227 height 404
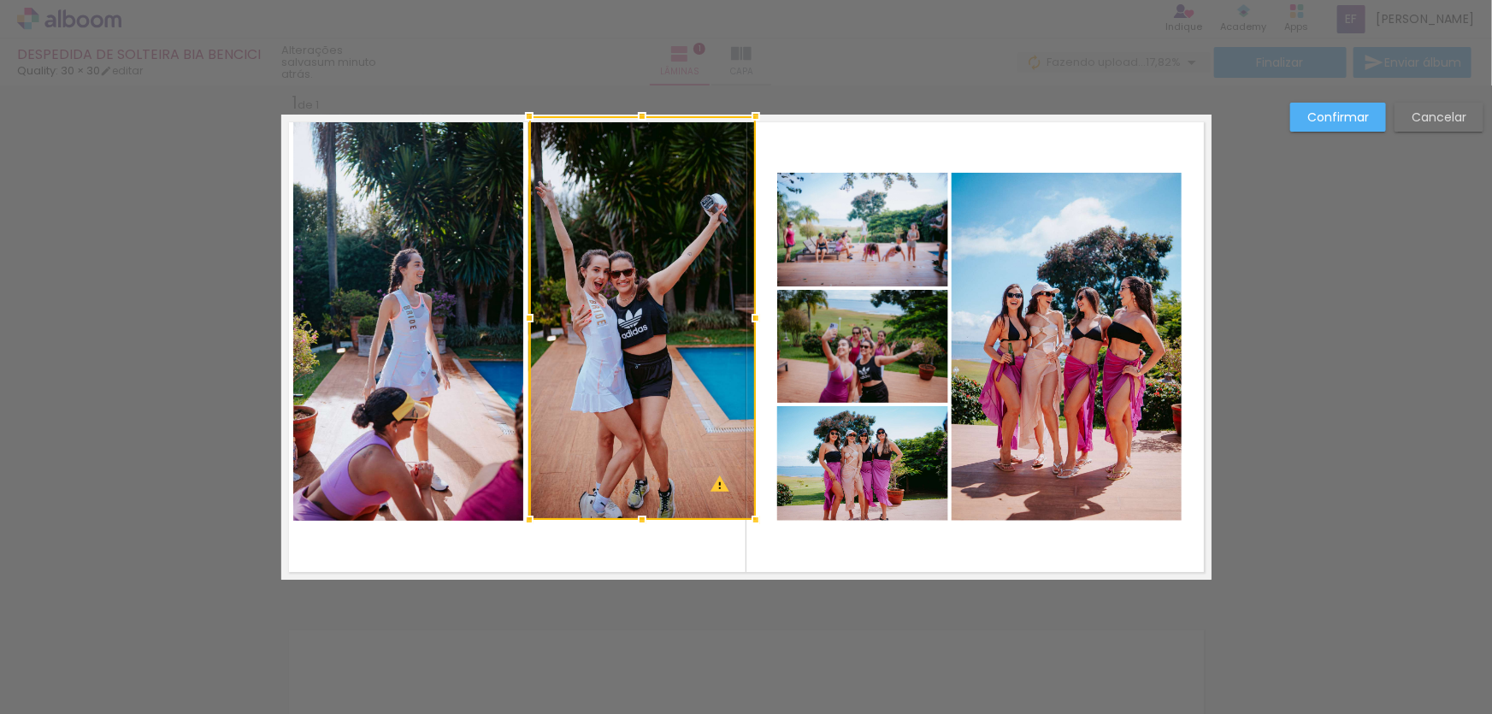
click at [380, 461] on quentale-photo at bounding box center [408, 318] width 230 height 406
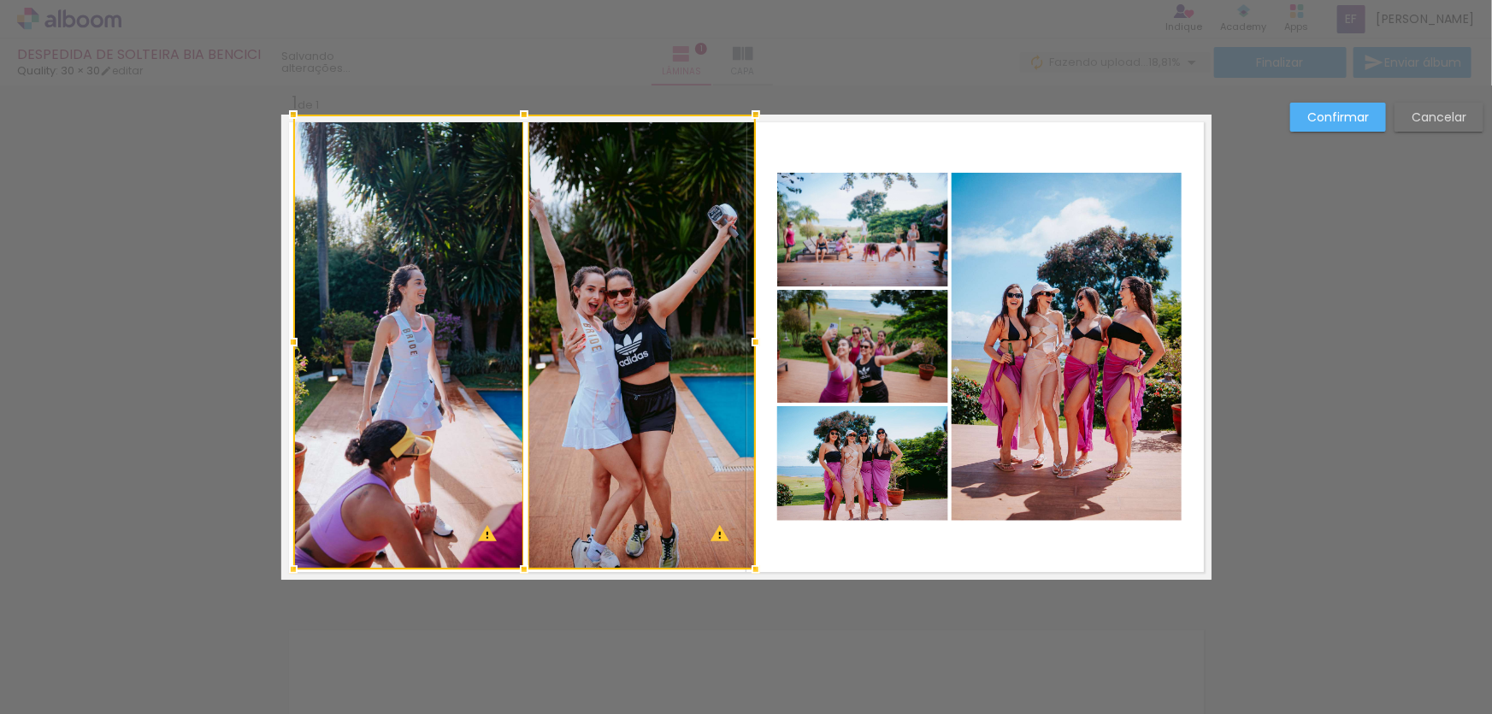
drag, startPoint x: 516, startPoint y: 519, endPoint x: 510, endPoint y: 609, distance: 90.0
click at [510, 609] on div "Inserir lâmina 1 de 1 O Designbox precisará aumentar a sua imagem em 154% para …" at bounding box center [746, 593] width 1492 height 1057
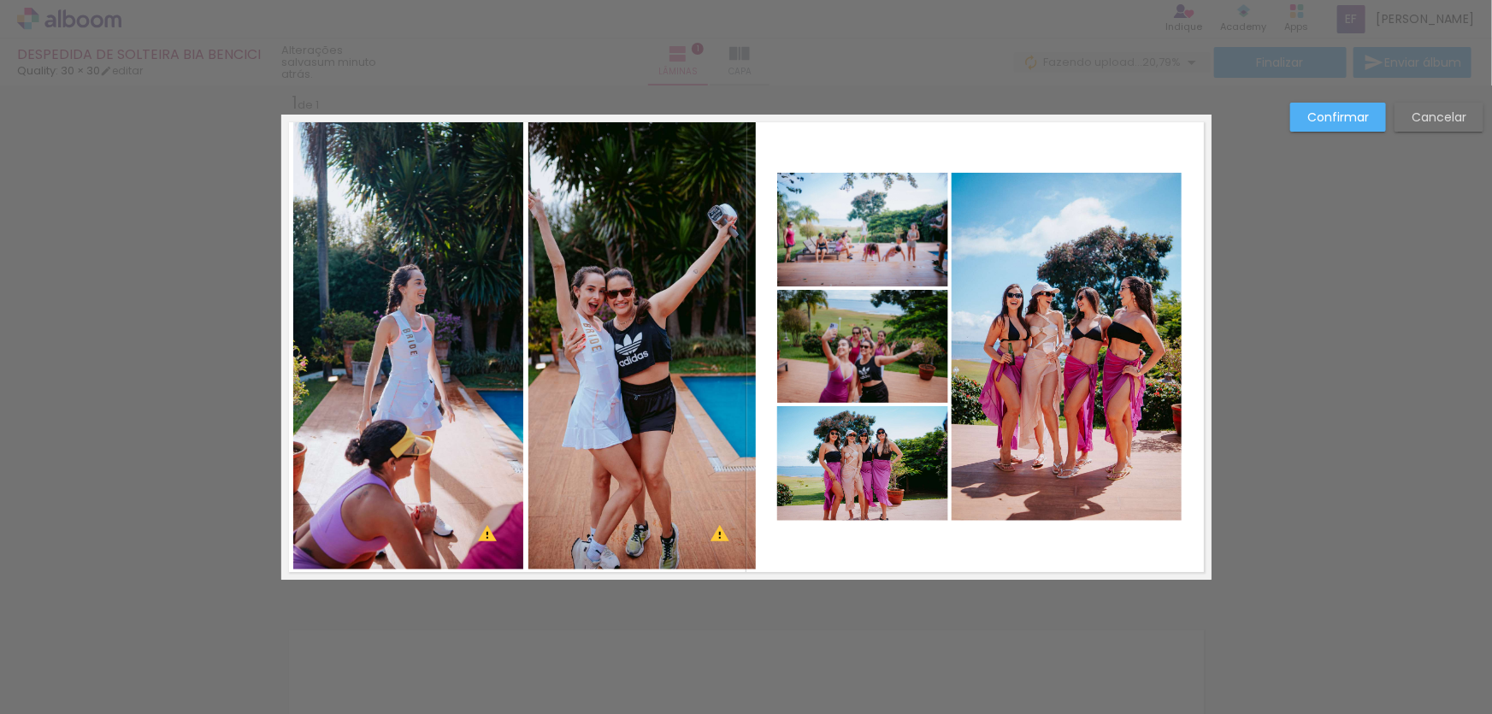
click at [646, 419] on quentale-photo at bounding box center [641, 343] width 227 height 452
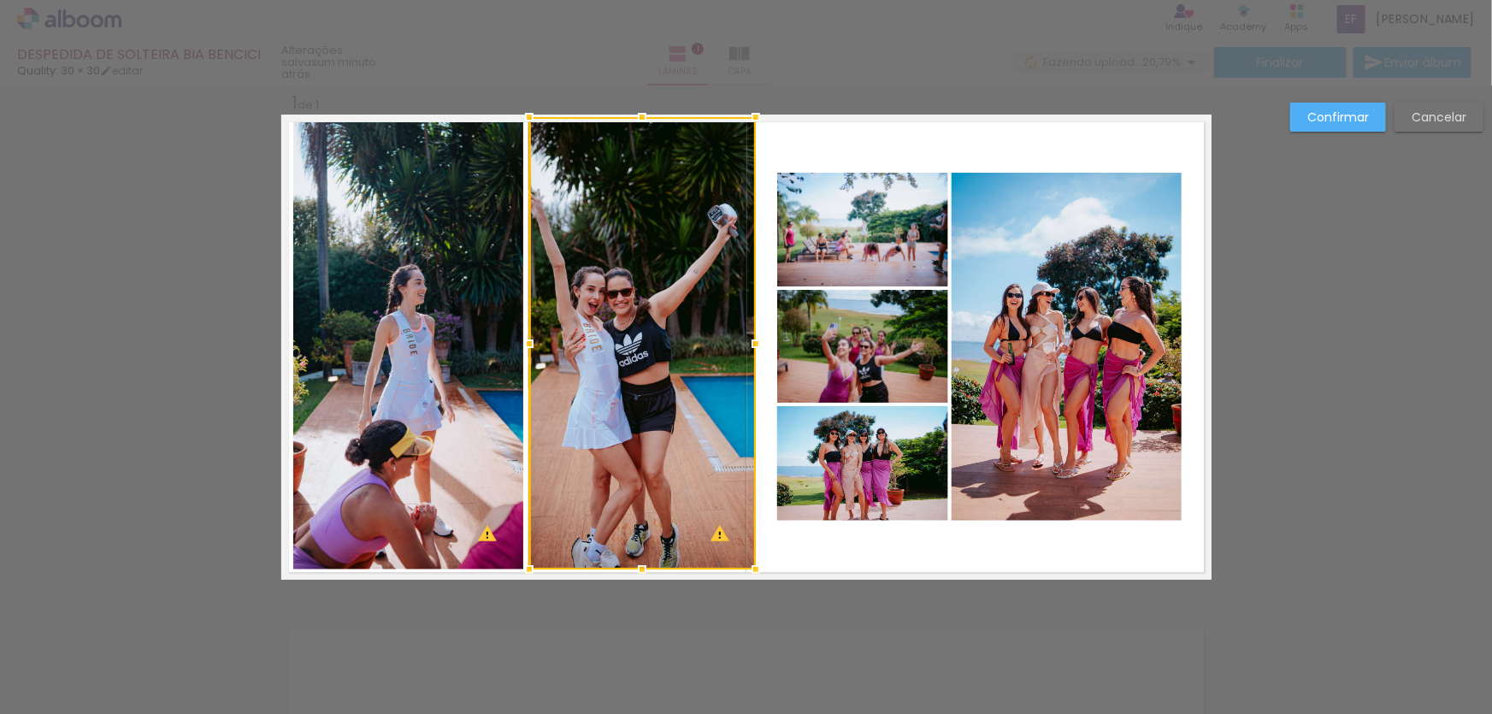
click at [388, 425] on quentale-photo at bounding box center [408, 342] width 230 height 455
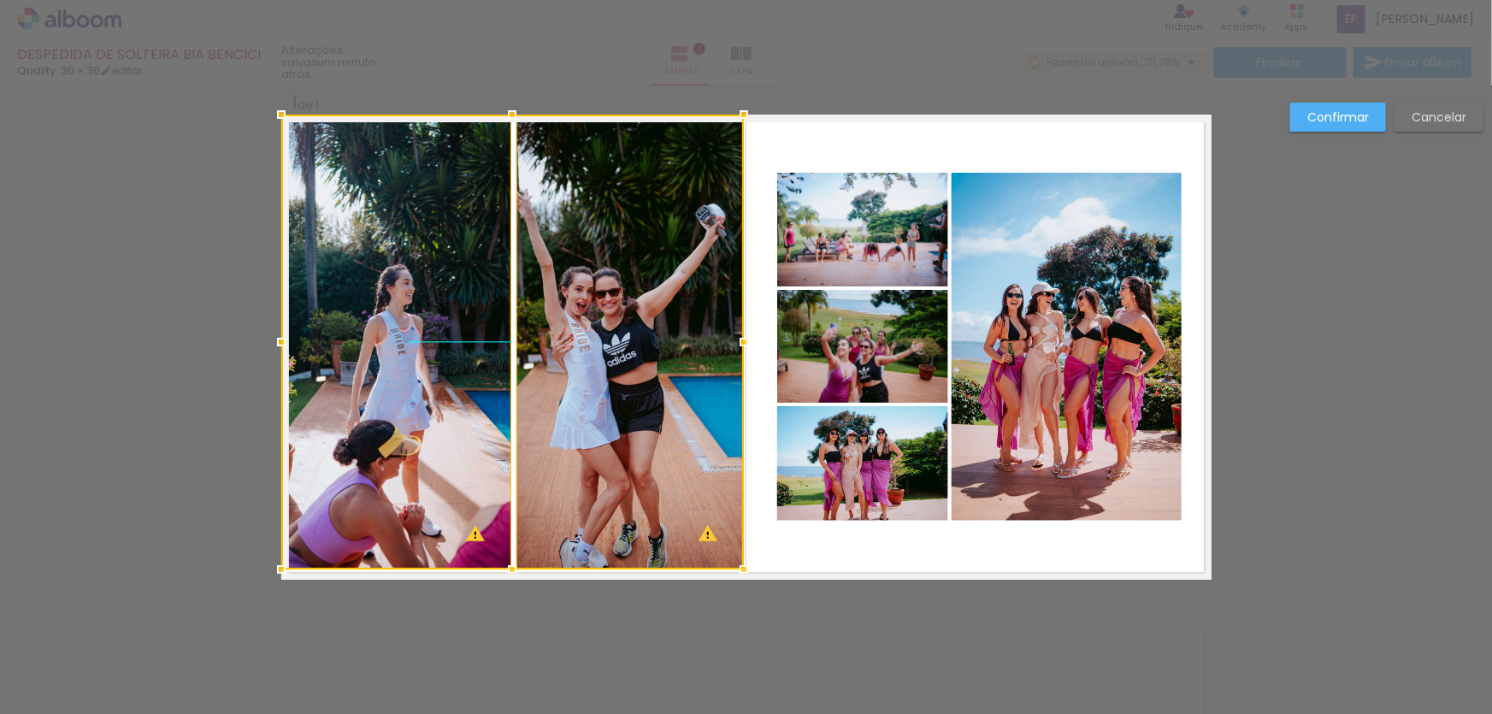
drag, startPoint x: 617, startPoint y: 402, endPoint x: 609, endPoint y: 403, distance: 8.6
click at [609, 403] on div at bounding box center [512, 342] width 463 height 455
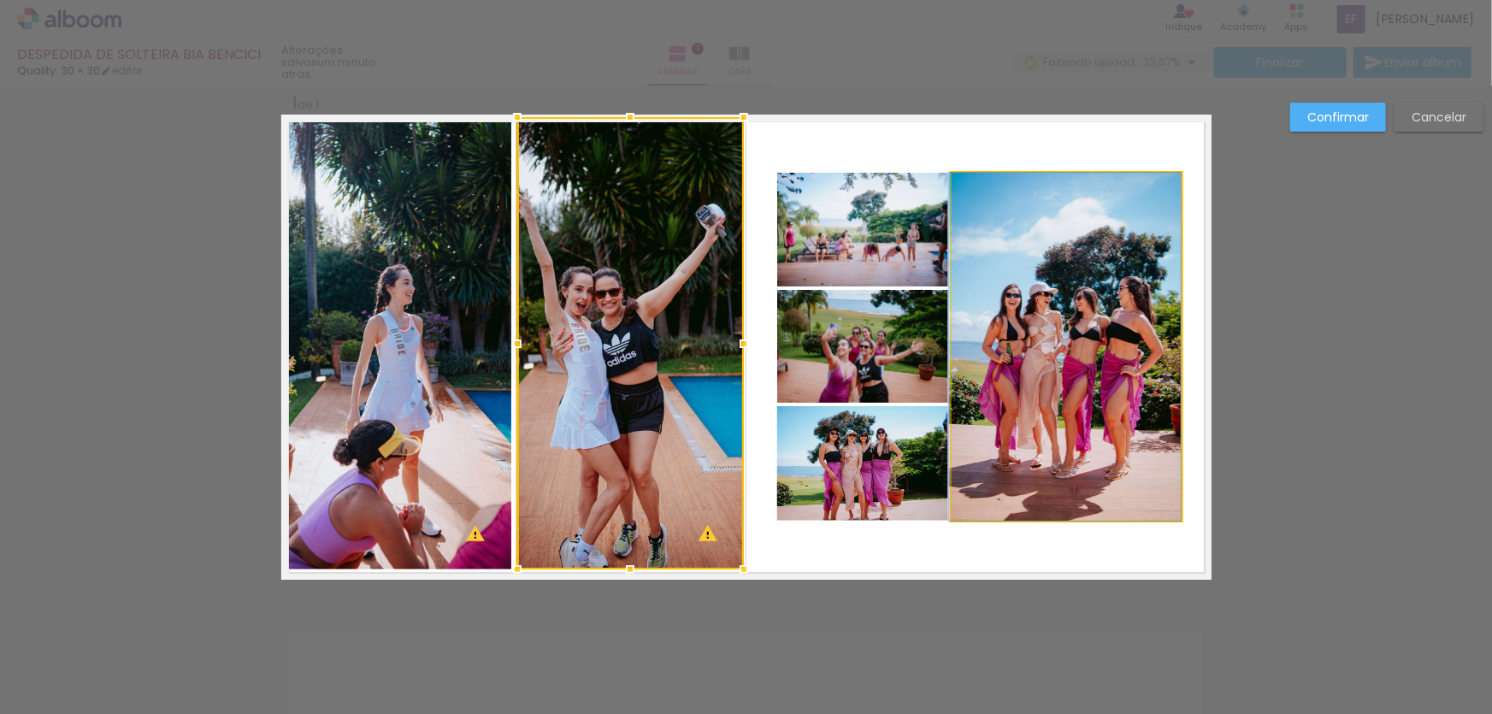
drag, startPoint x: 1094, startPoint y: 386, endPoint x: 1043, endPoint y: 396, distance: 51.5
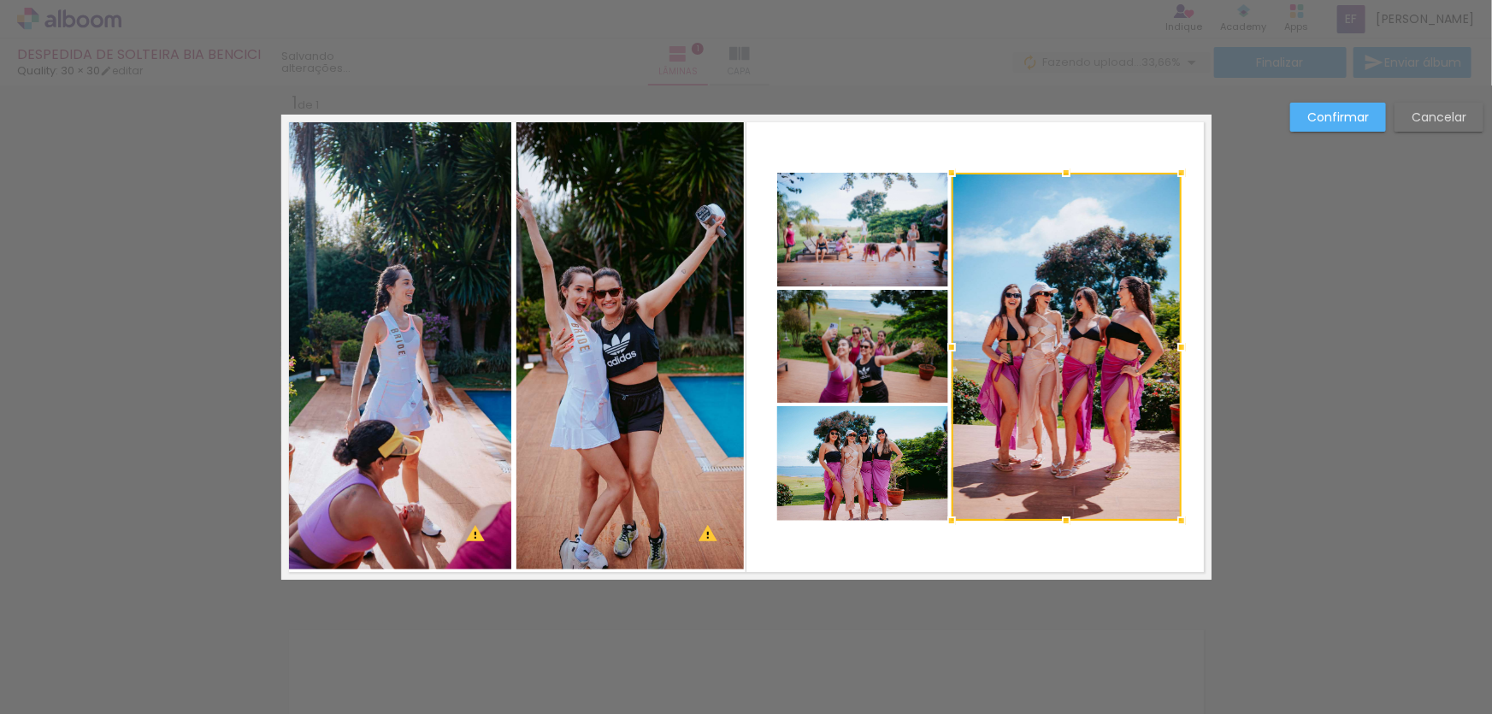
click at [1349, 105] on paper-button "Confirmar" at bounding box center [1338, 117] width 96 height 29
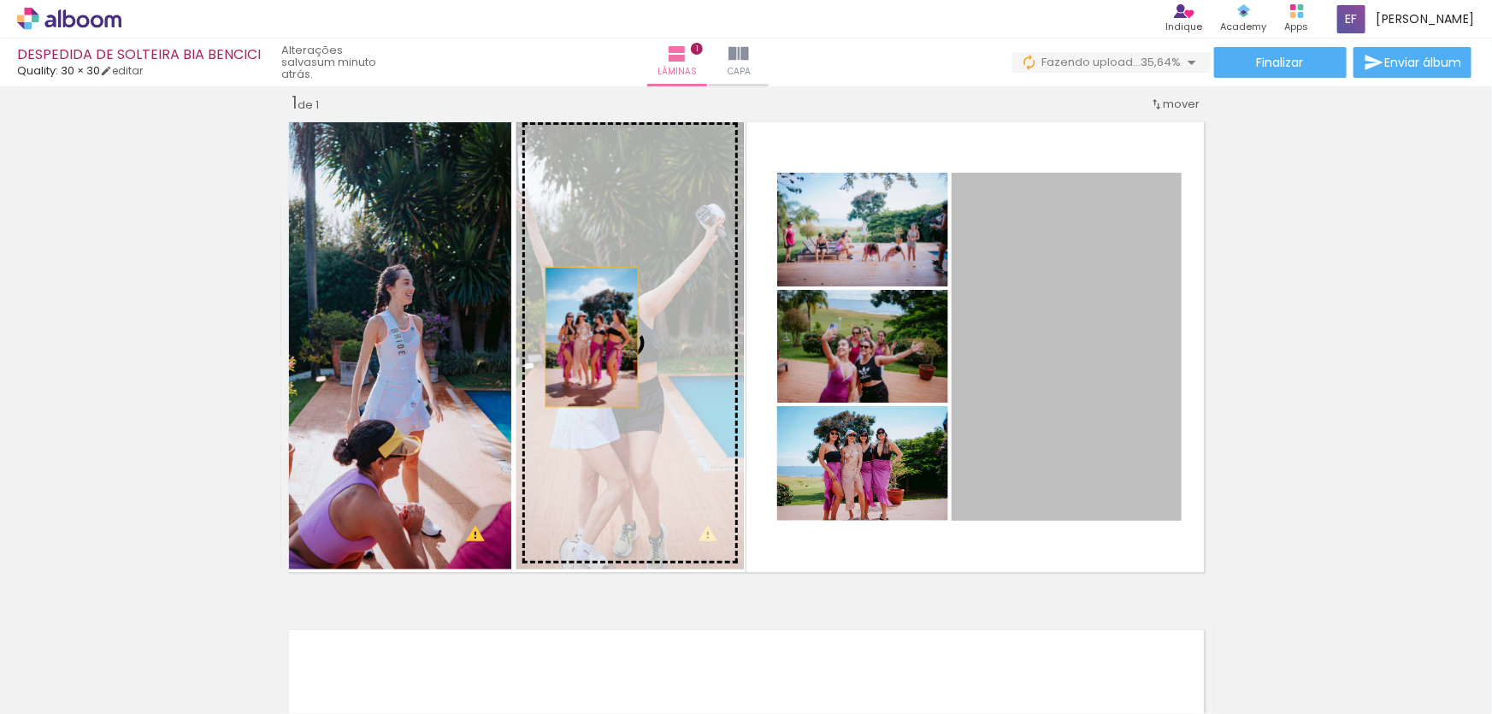
drag, startPoint x: 1088, startPoint y: 310, endPoint x: 613, endPoint y: 353, distance: 477.4
click at [0, 0] on slot at bounding box center [0, 0] width 0 height 0
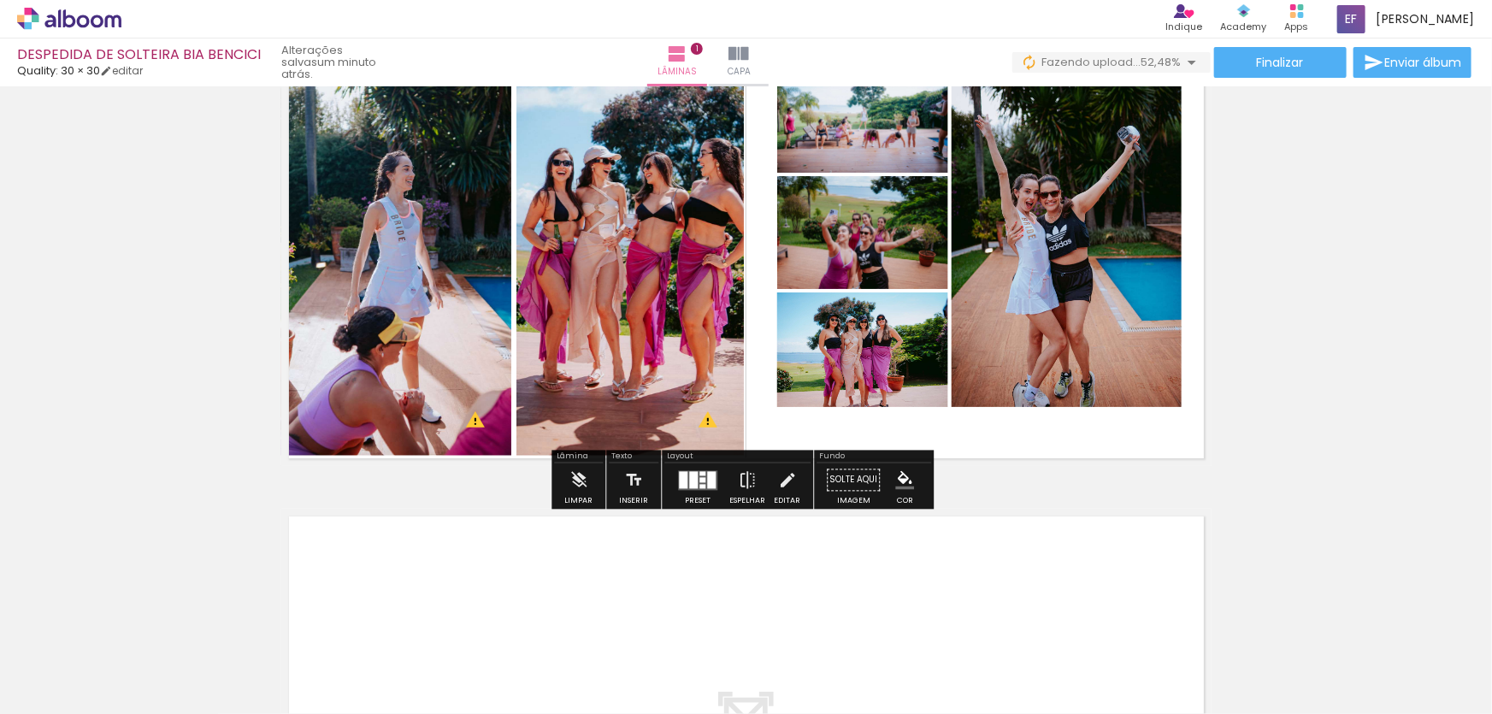
scroll to position [99, 0]
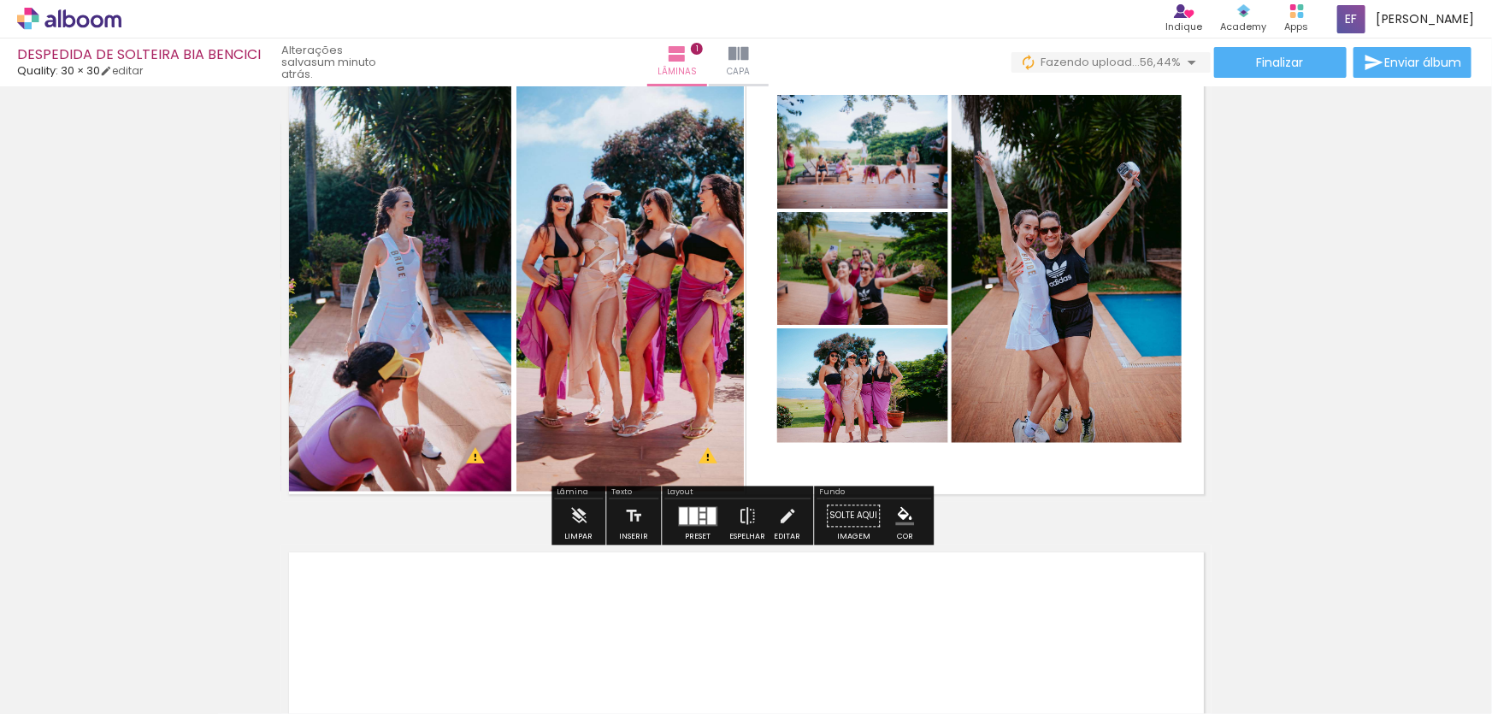
click at [696, 538] on div "Preset" at bounding box center [698, 538] width 26 height 8
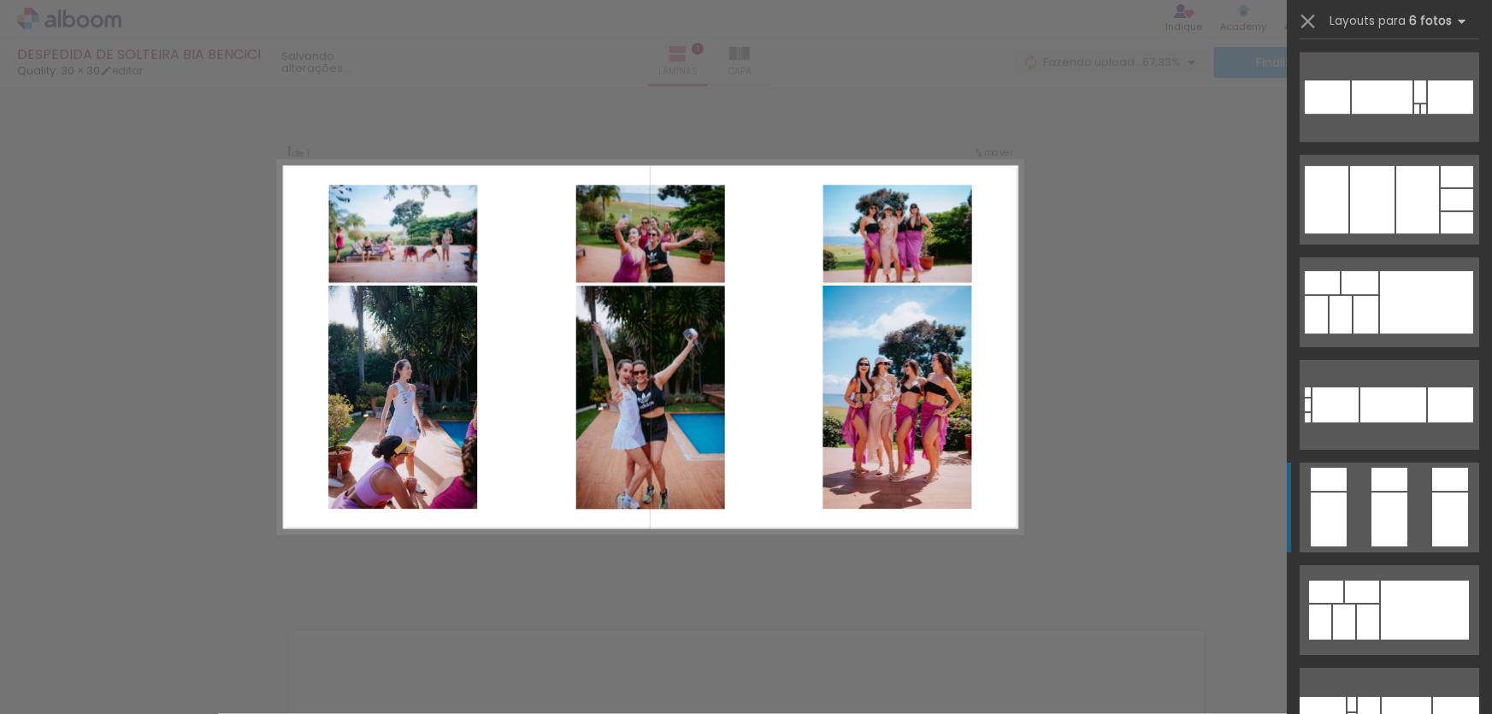
scroll to position [3003, 0]
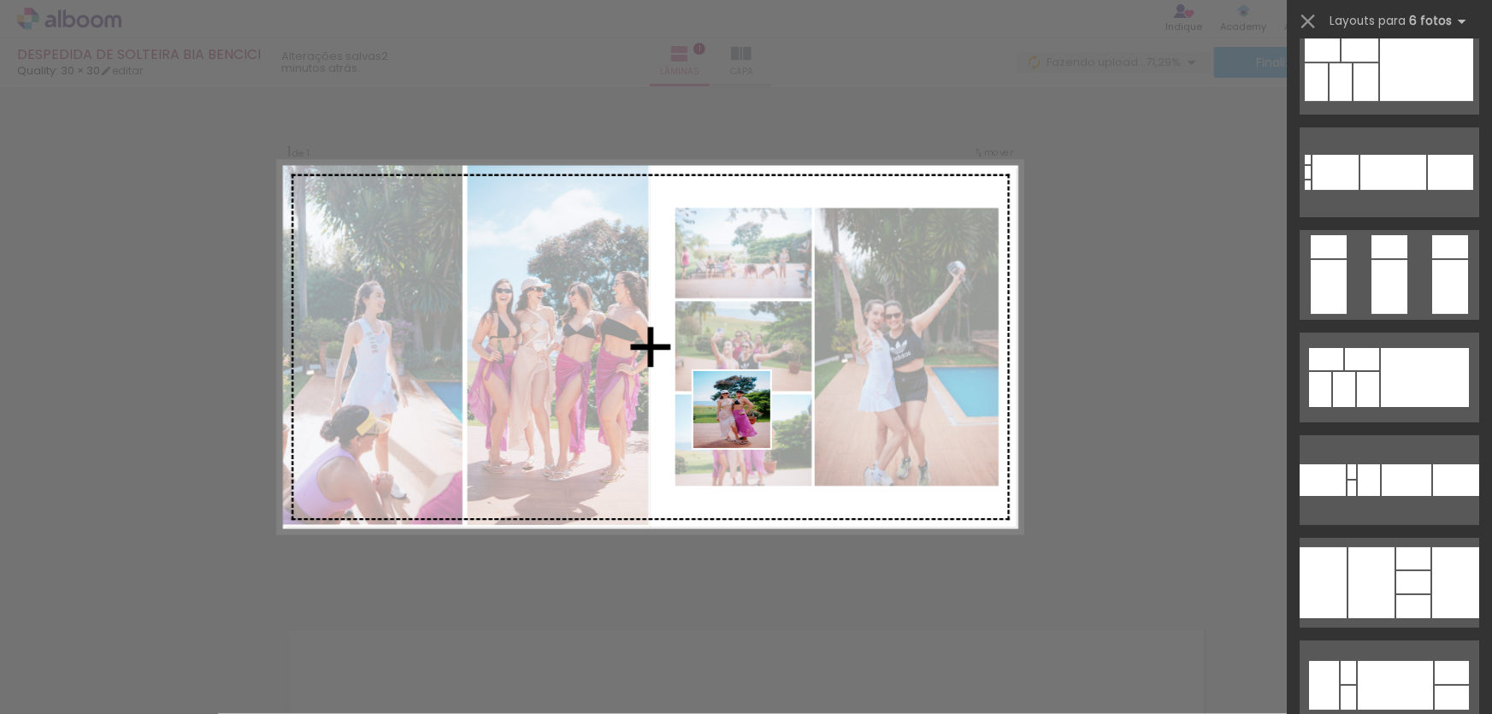
drag, startPoint x: 758, startPoint y: 624, endPoint x: 815, endPoint y: 621, distance: 56.5
click at [745, 420] on quentale-workspace at bounding box center [746, 357] width 1492 height 714
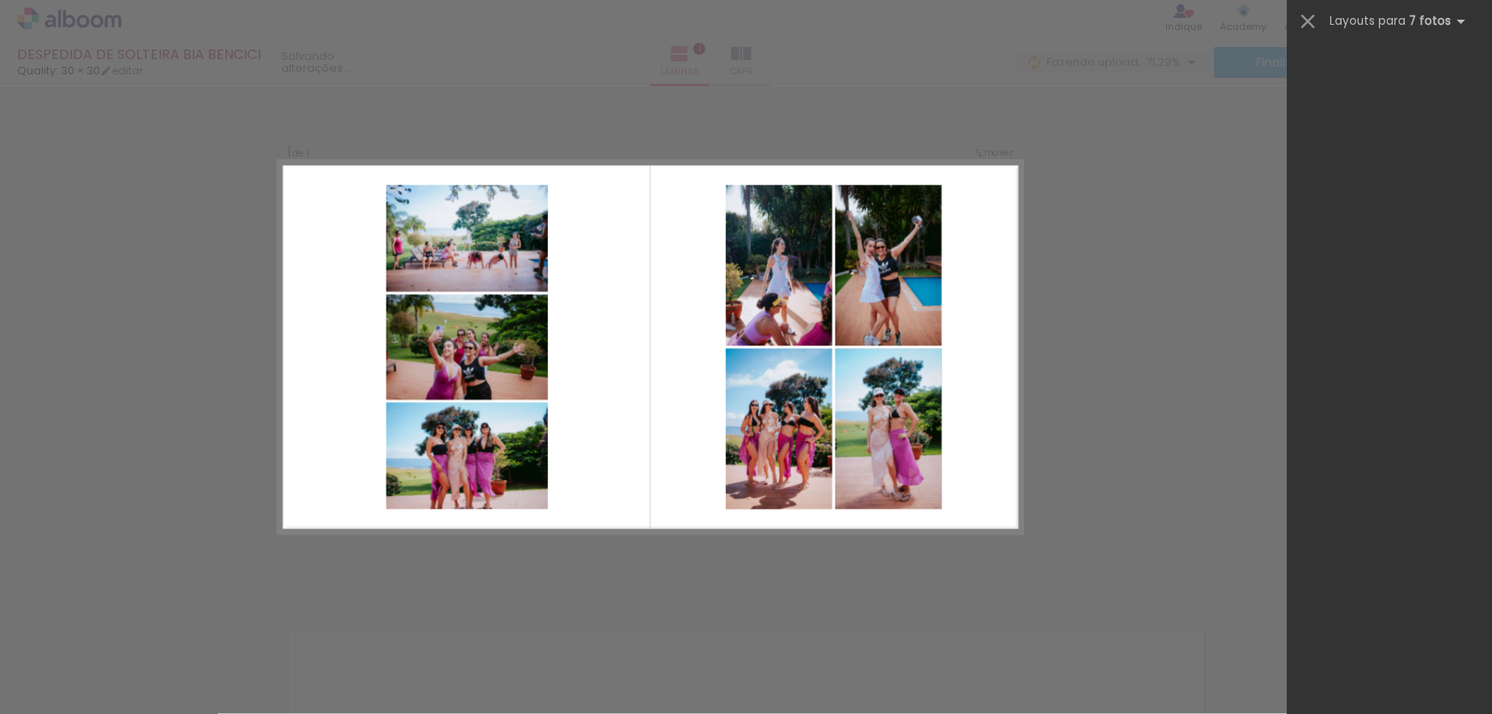
scroll to position [0, 0]
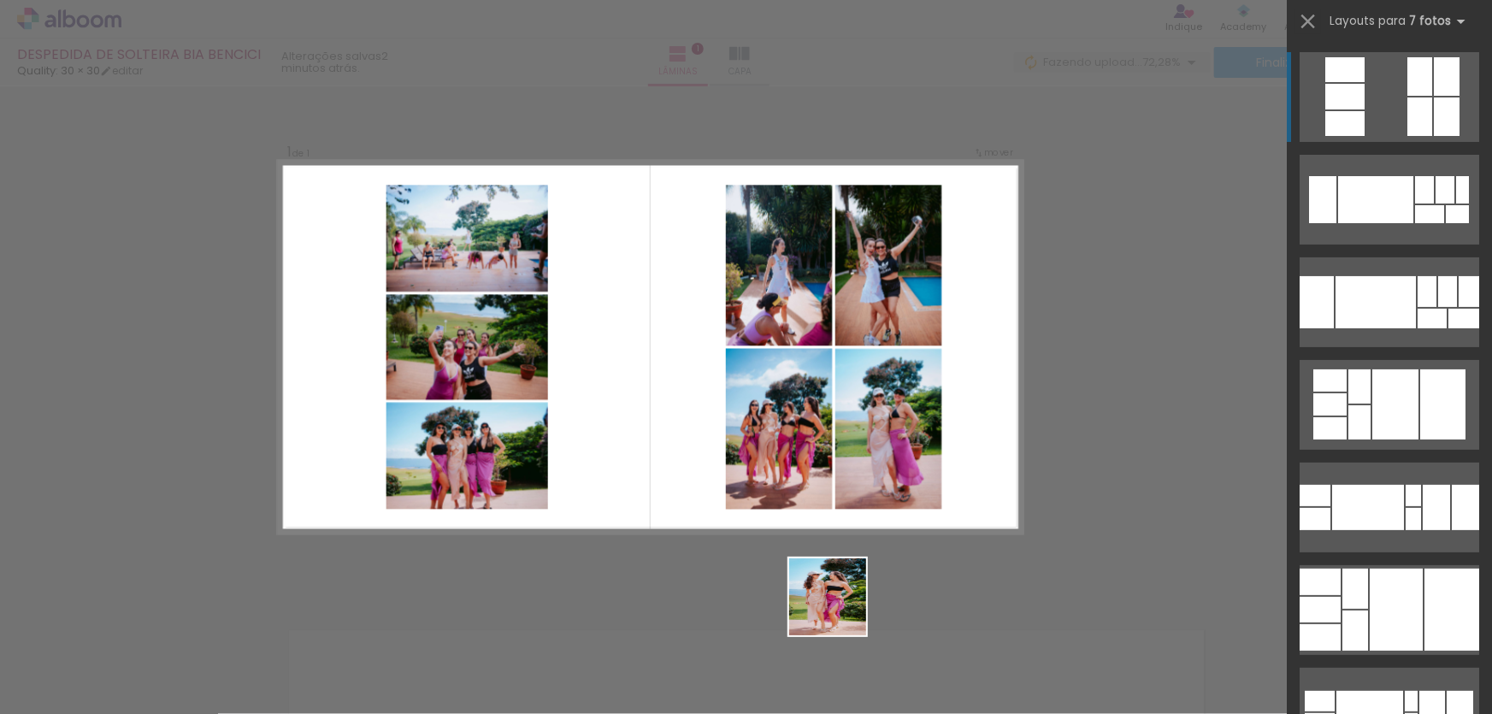
drag, startPoint x: 841, startPoint y: 655, endPoint x: 824, endPoint y: 436, distance: 219.6
click at [824, 436] on quentale-workspace at bounding box center [746, 357] width 1492 height 714
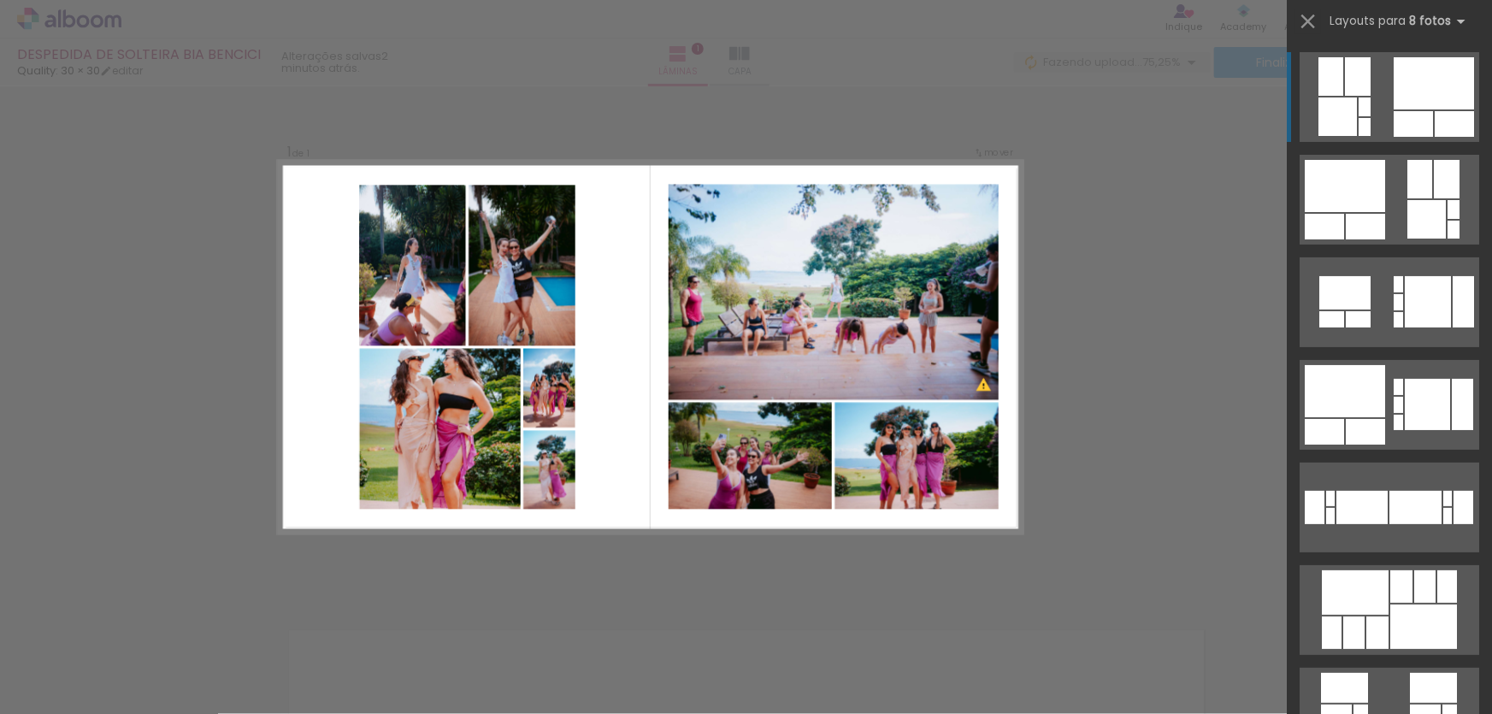
drag, startPoint x: 934, startPoint y: 667, endPoint x: 849, endPoint y: 416, distance: 265.2
click at [849, 416] on quentale-workspace at bounding box center [746, 357] width 1492 height 714
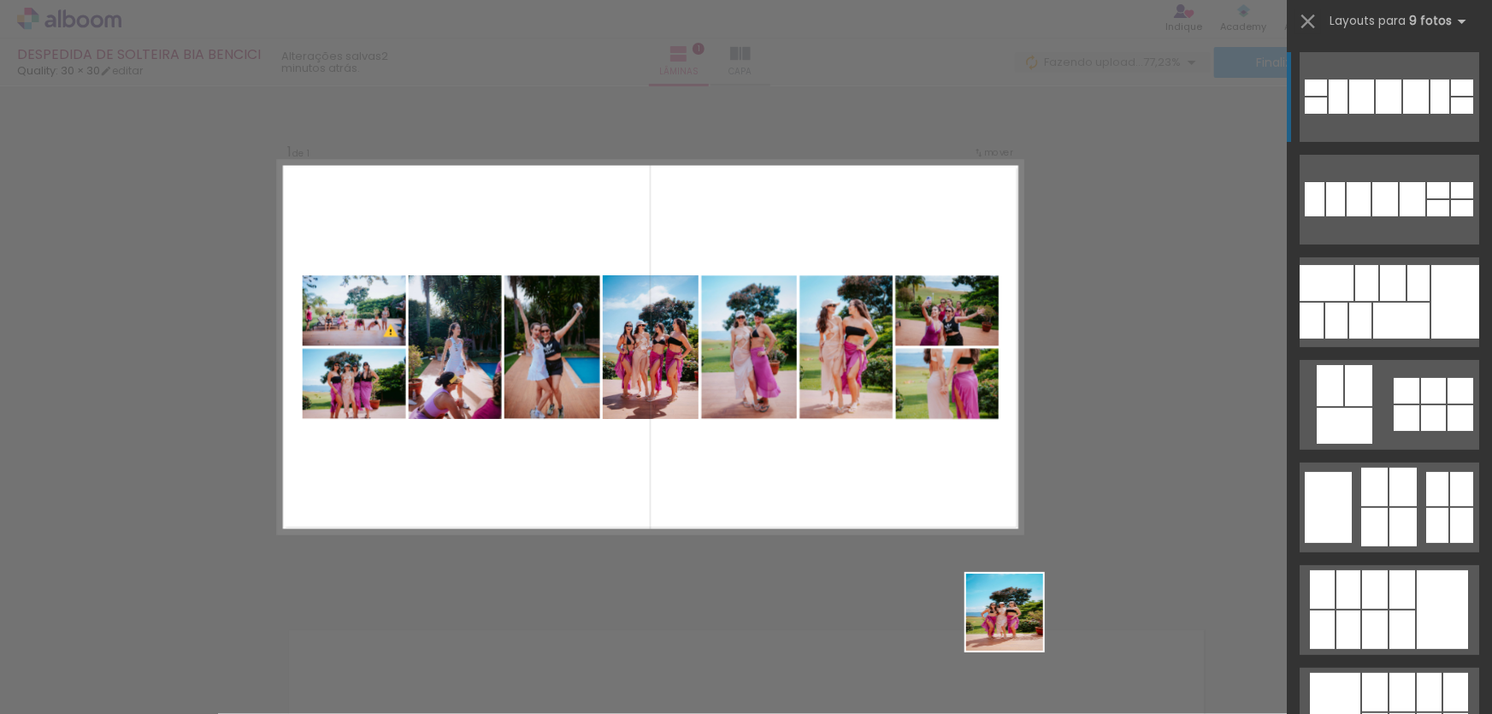
drag, startPoint x: 1017, startPoint y: 625, endPoint x: 953, endPoint y: 381, distance: 252.0
click at [953, 381] on quentale-workspace at bounding box center [746, 357] width 1492 height 714
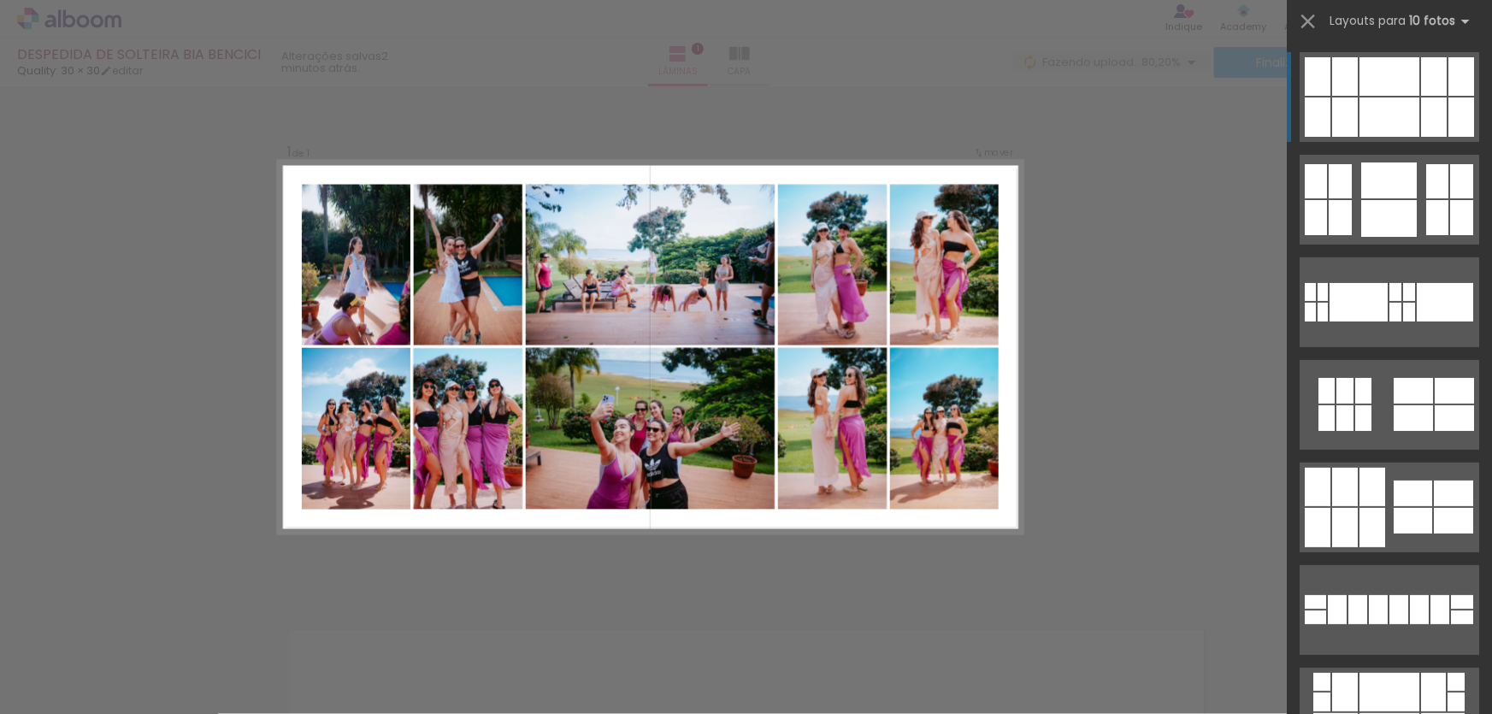
click at [1163, 351] on div "Confirmar Cancelar" at bounding box center [746, 593] width 1492 height 1057
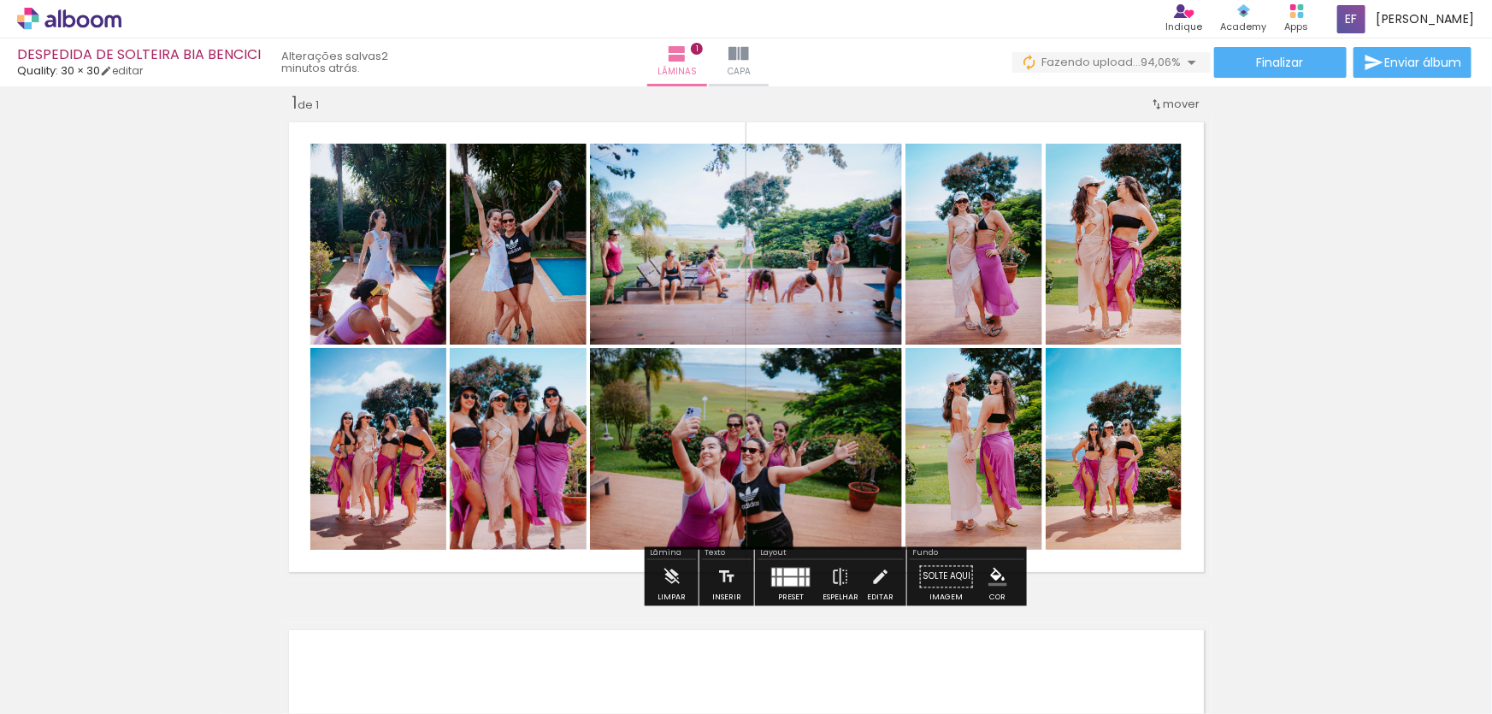
click at [803, 474] on quentale-photo at bounding box center [746, 449] width 312 height 202
click at [844, 307] on quentale-photo at bounding box center [746, 244] width 312 height 201
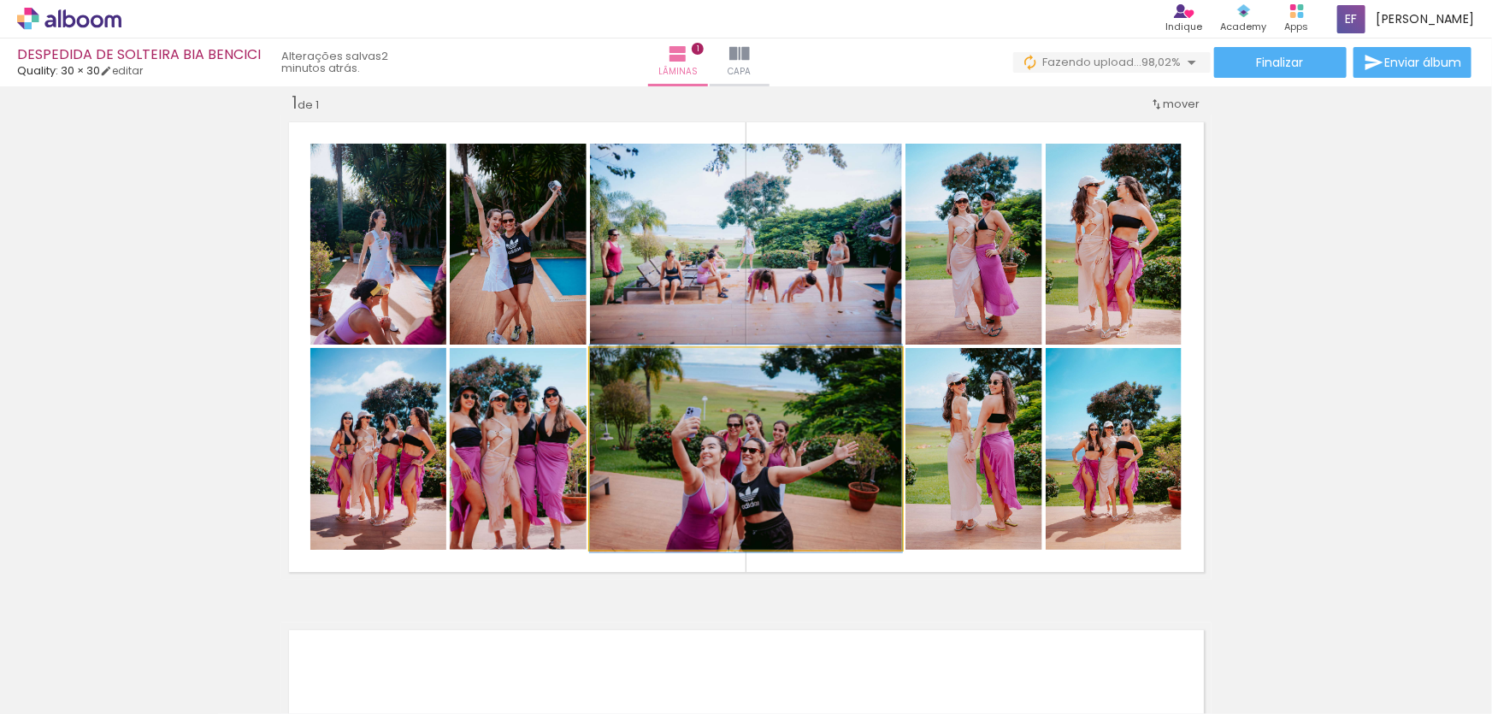
click at [845, 433] on quentale-photo at bounding box center [746, 449] width 312 height 202
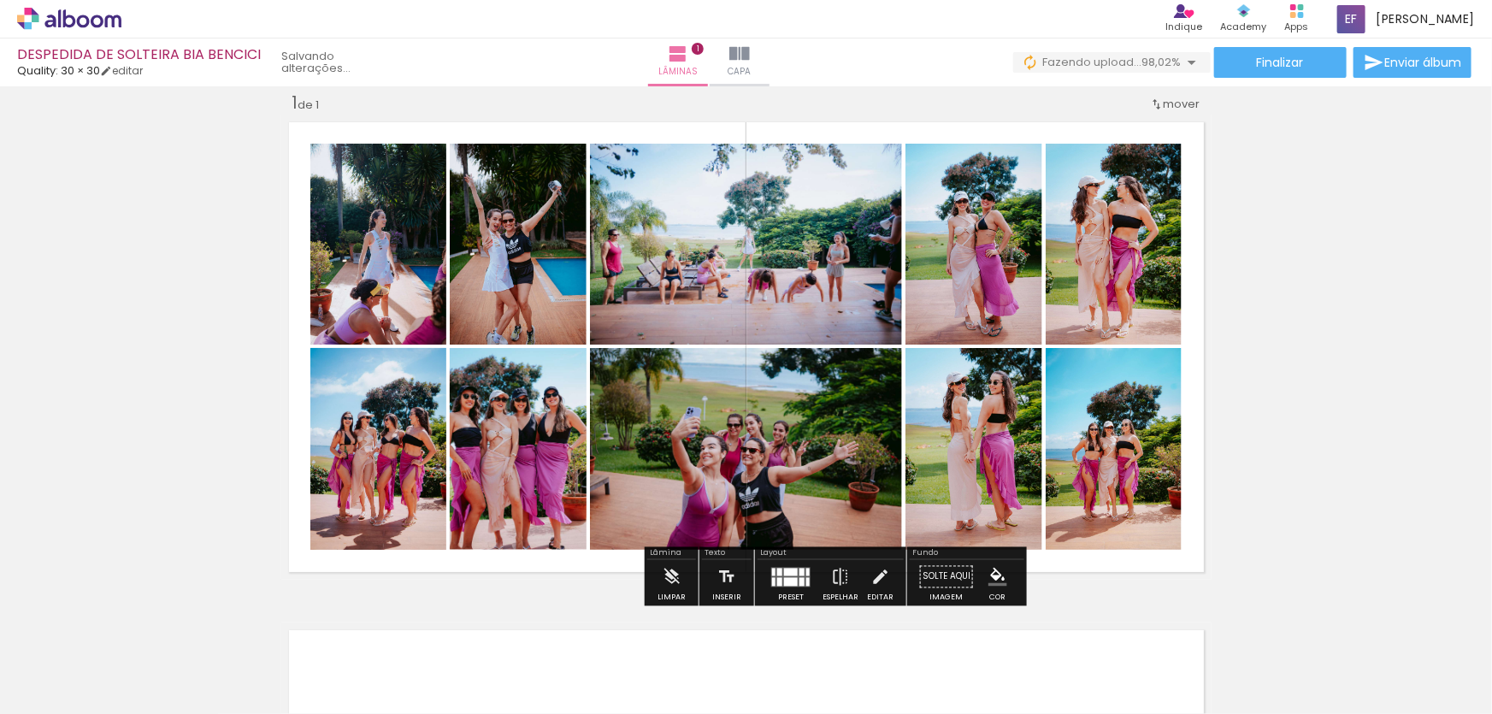
click at [838, 273] on quentale-photo at bounding box center [746, 244] width 312 height 201
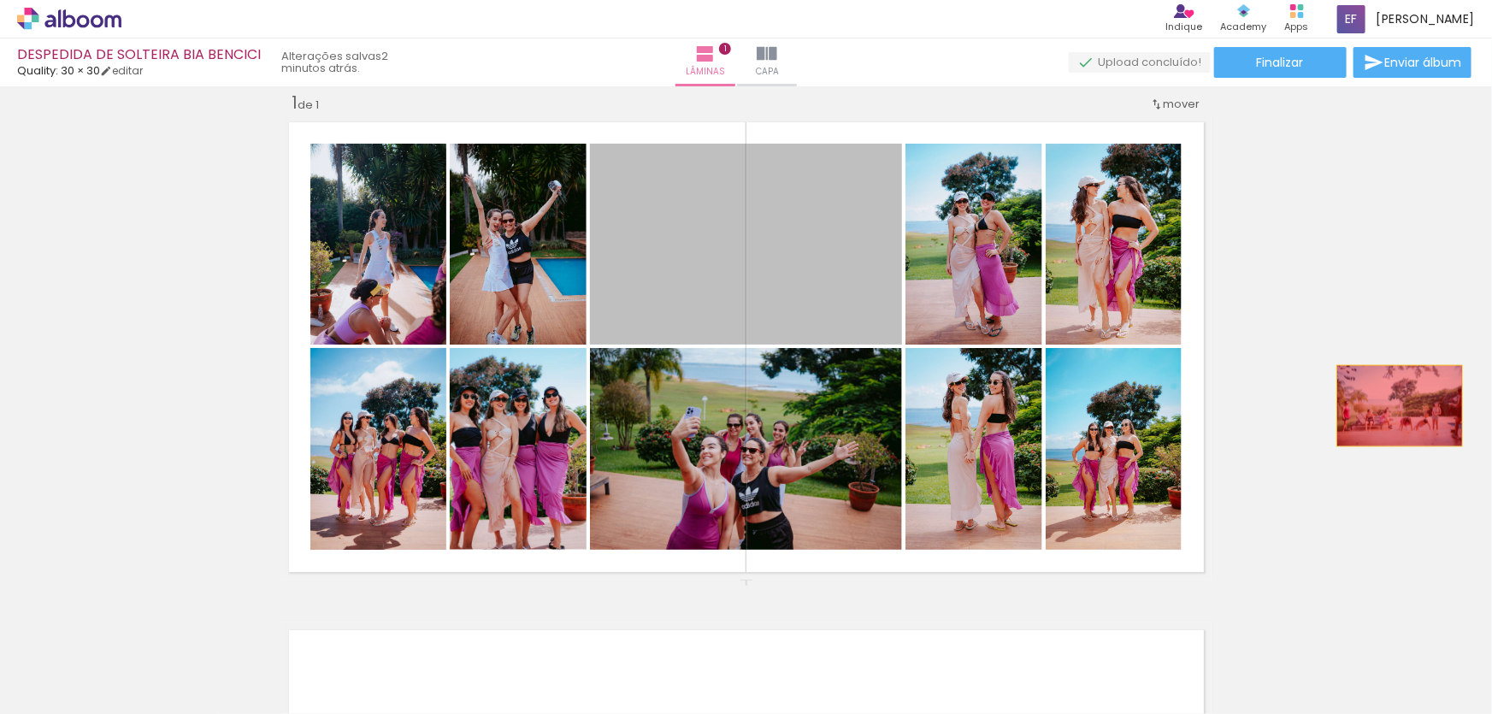
drag, startPoint x: 838, startPoint y: 273, endPoint x: 1396, endPoint y: 404, distance: 573.5
click at [1396, 404] on div "Inserir lâmina 1 de 1" at bounding box center [746, 579] width 1492 height 1017
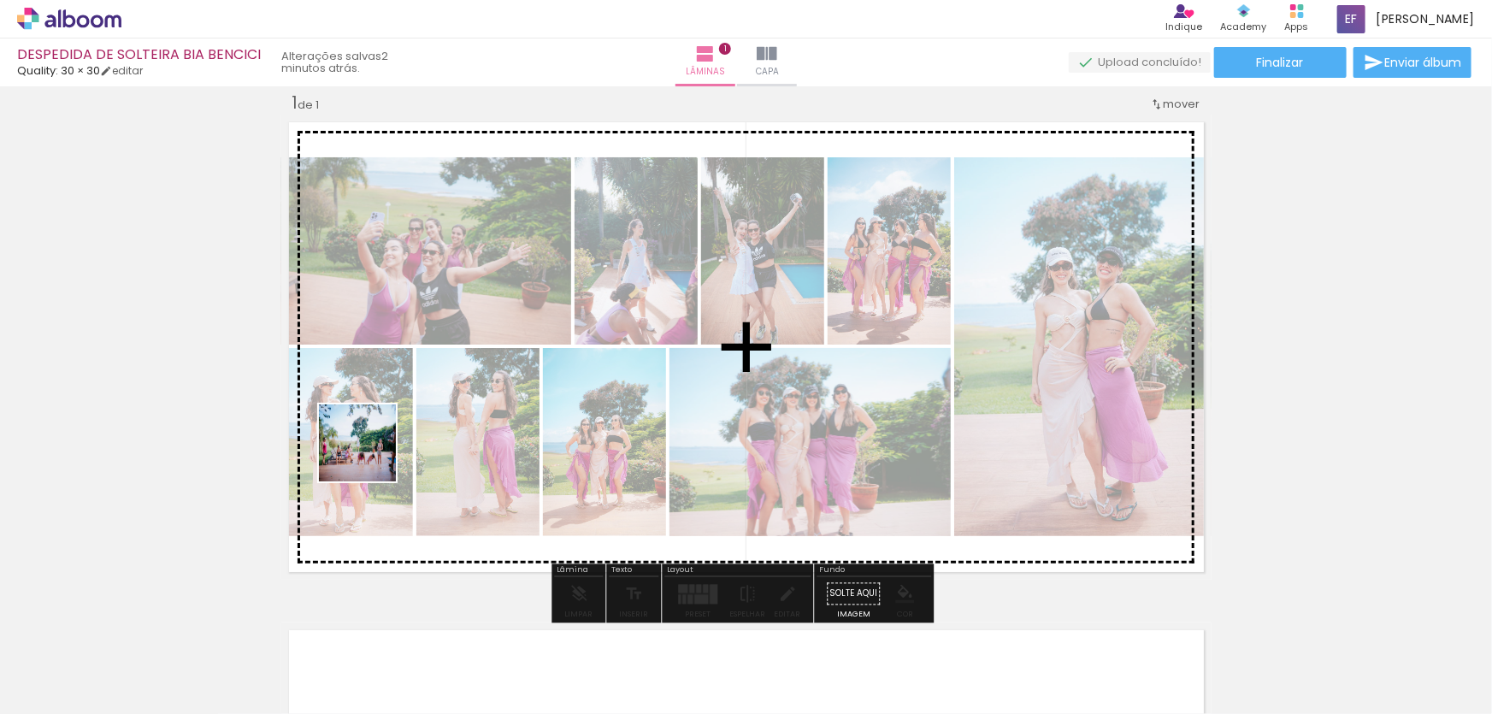
drag, startPoint x: 247, startPoint y: 661, endPoint x: 374, endPoint y: 450, distance: 246.2
click at [374, 450] on quentale-workspace at bounding box center [746, 357] width 1492 height 714
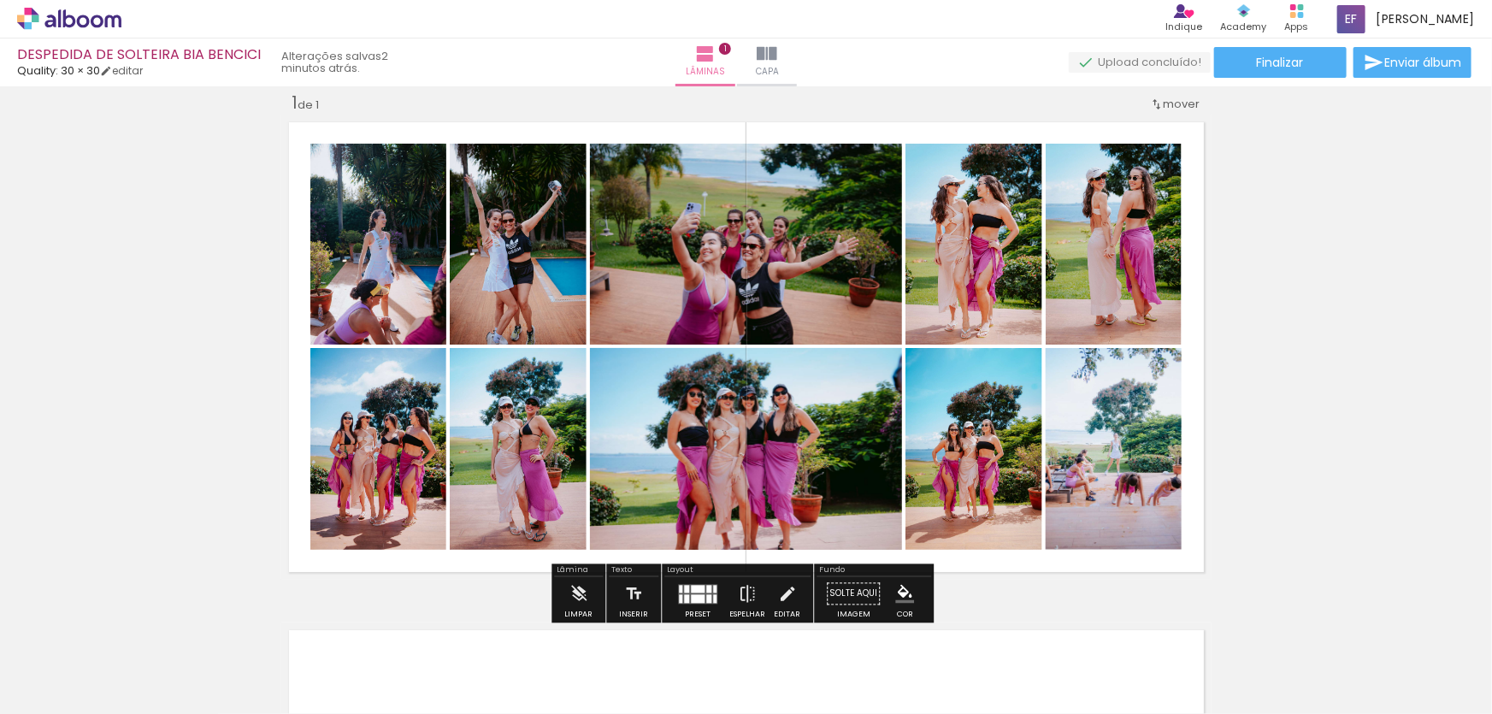
click at [1100, 469] on quentale-photo at bounding box center [1114, 449] width 136 height 202
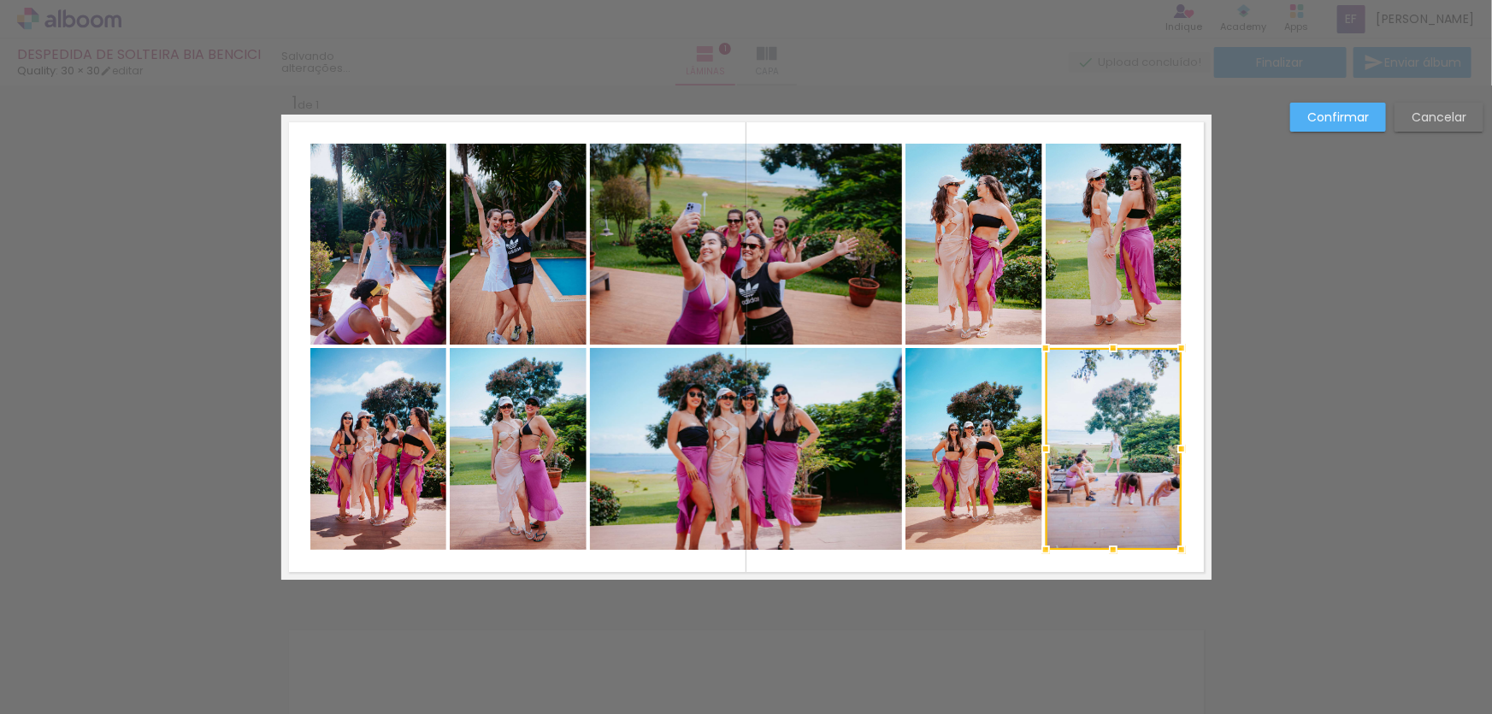
click at [1359, 426] on div "Confirmar Cancelar" at bounding box center [746, 593] width 1492 height 1057
drag, startPoint x: 1349, startPoint y: 404, endPoint x: 1405, endPoint y: 223, distance: 189.6
click at [1349, 404] on div "Confirmar Cancelar" at bounding box center [746, 593] width 1492 height 1057
click at [1427, 109] on paper-button "Cancelar" at bounding box center [1439, 117] width 89 height 29
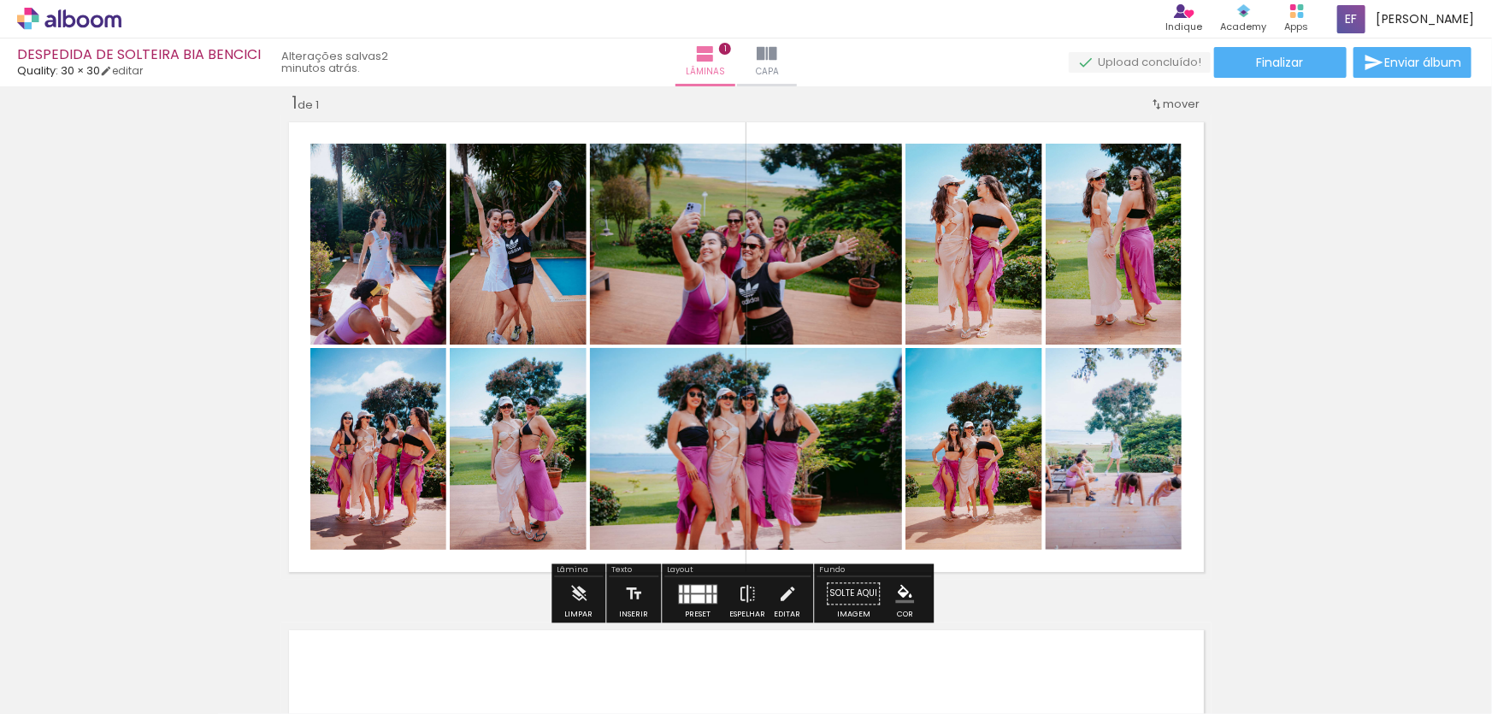
click at [700, 592] on quentale-layouter at bounding box center [697, 594] width 39 height 20
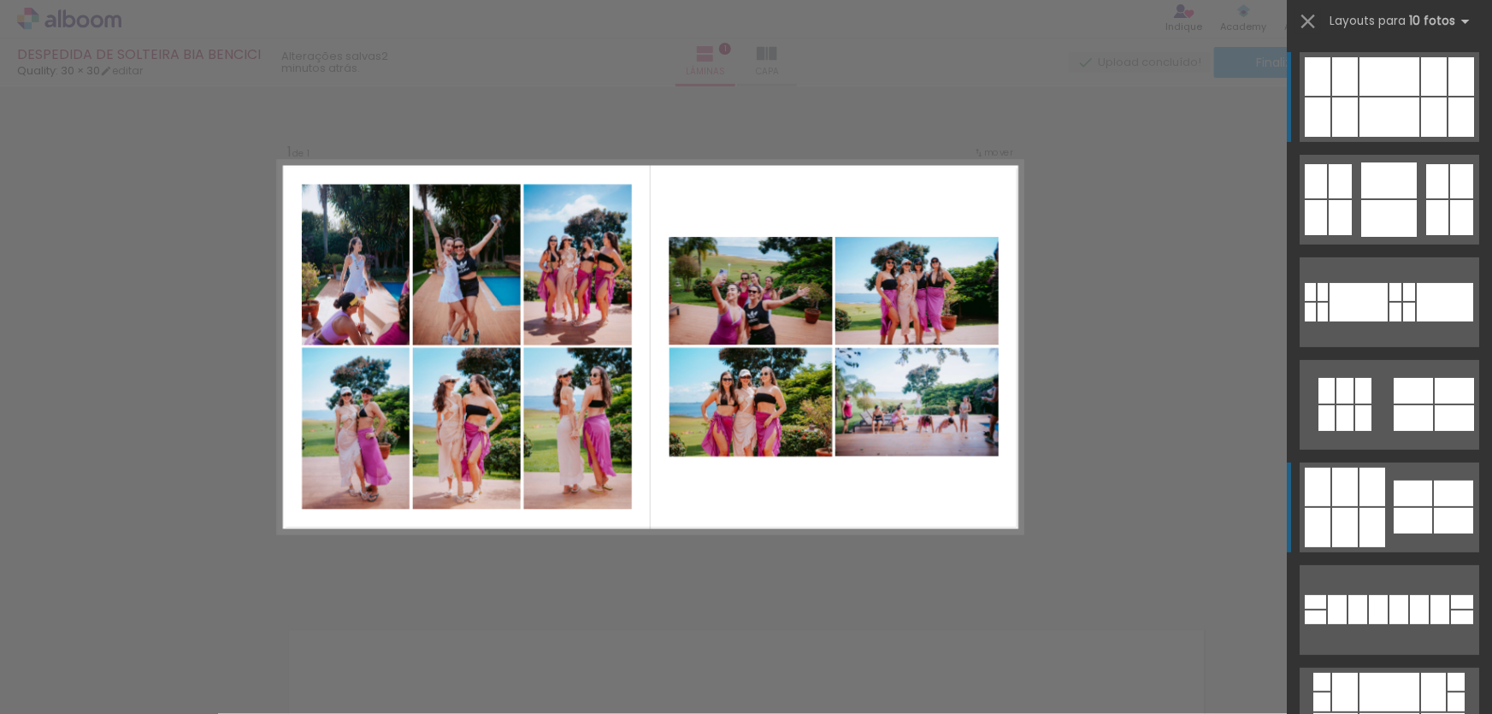
click at [1413, 498] on div at bounding box center [1413, 494] width 38 height 26
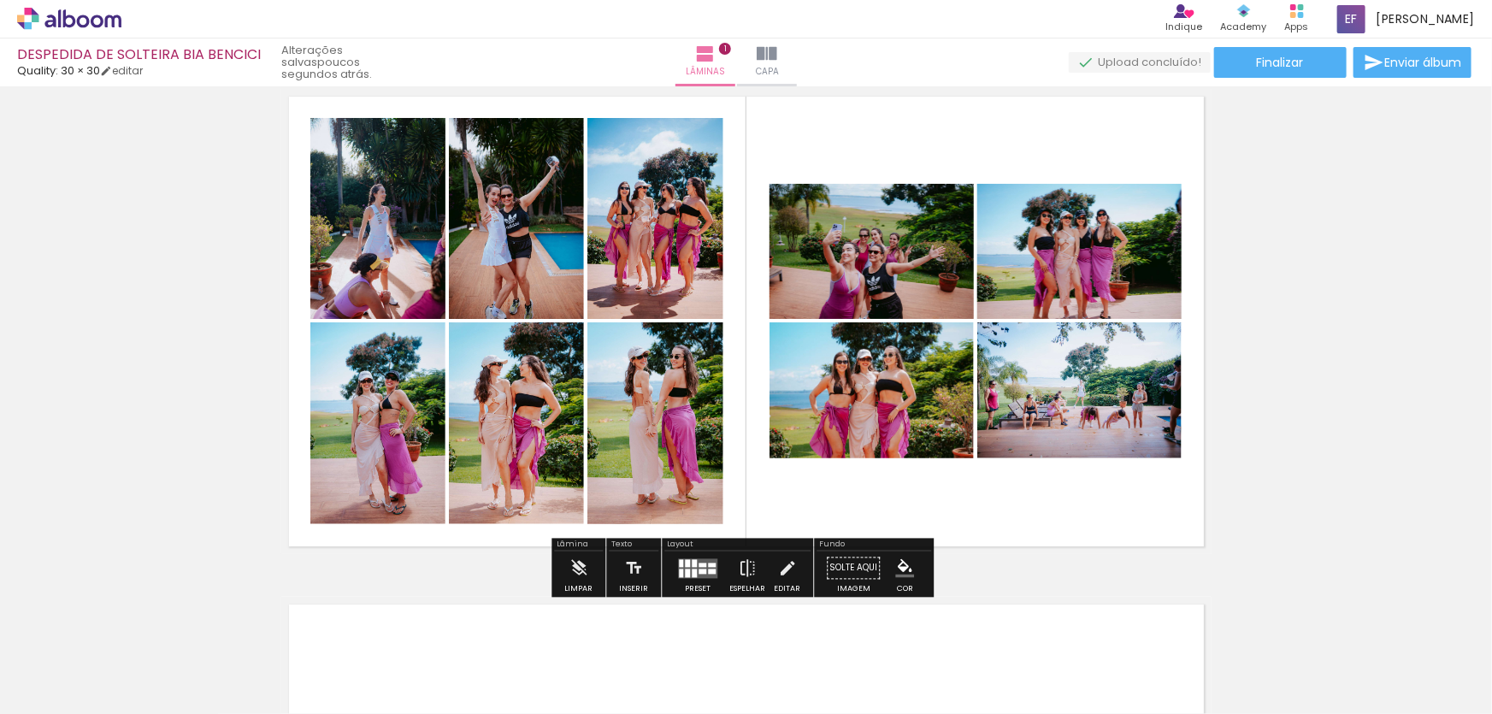
scroll to position [21, 0]
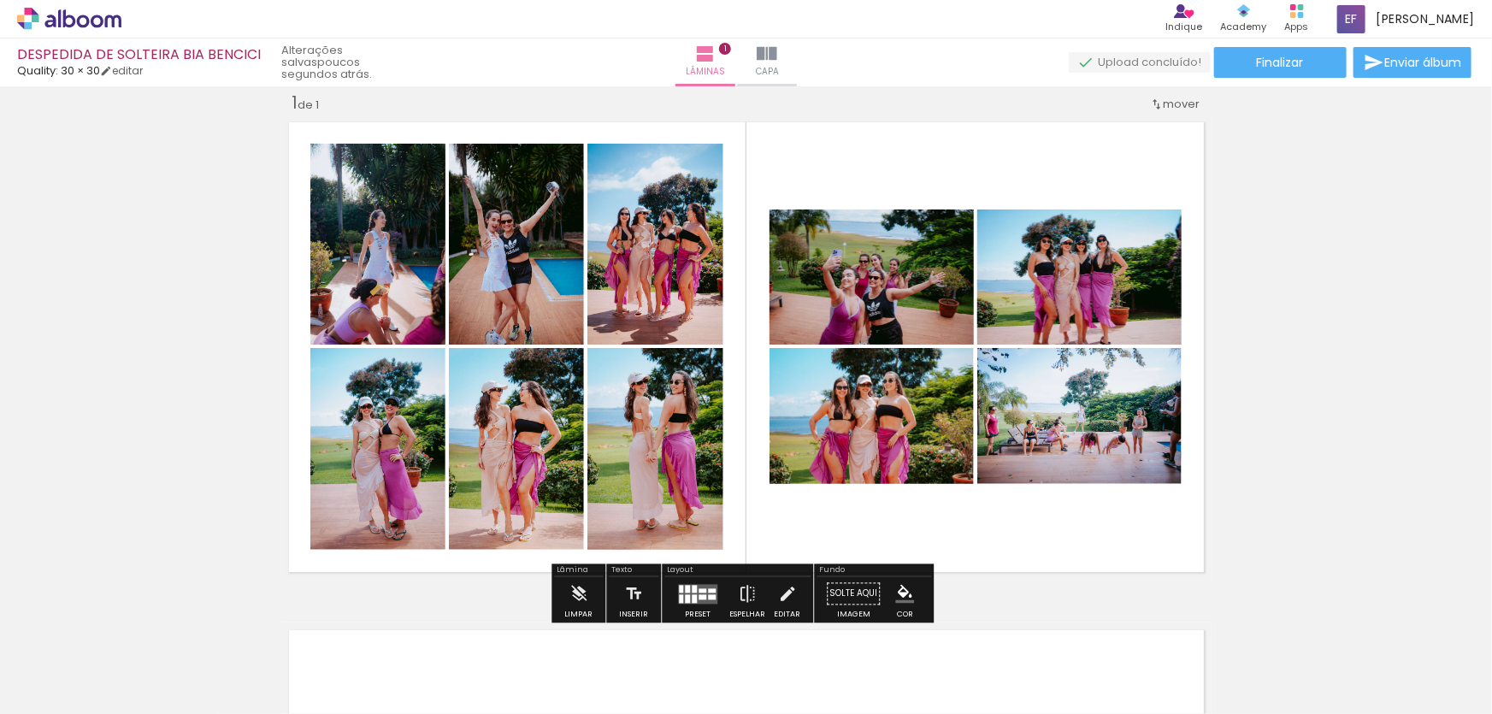
click at [1180, 159] on quentale-layouter at bounding box center [746, 347] width 930 height 465
click at [888, 594] on paper-menu-button "#ffebee #ffcdd2 #ef9a9a #e57373 #ef5350 #f44336 #e53935 #d32f2f #c62828 #b71c1c…" at bounding box center [904, 594] width 32 height 32
click at [901, 591] on iron-icon "color picker" at bounding box center [904, 594] width 19 height 19
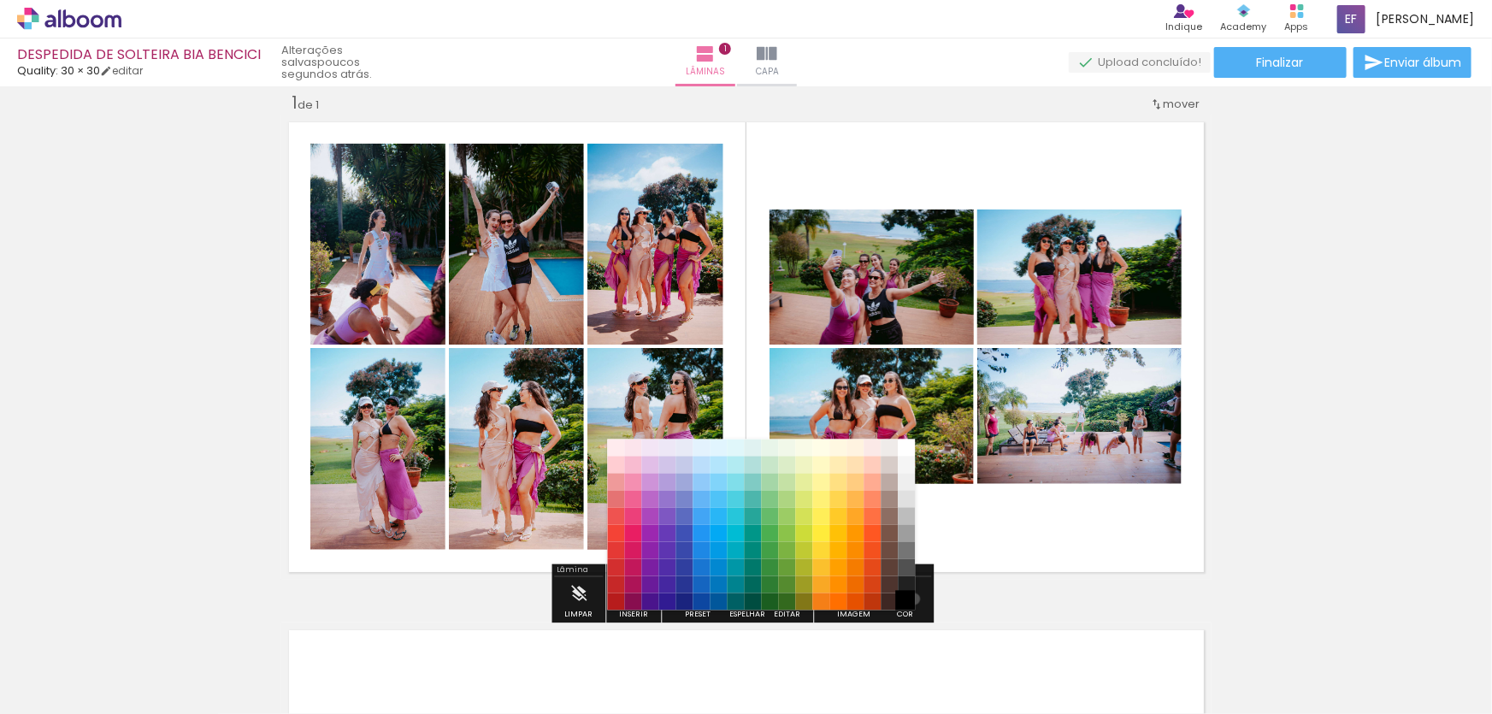
click at [908, 599] on paper-item "#000000" at bounding box center [906, 601] width 17 height 17
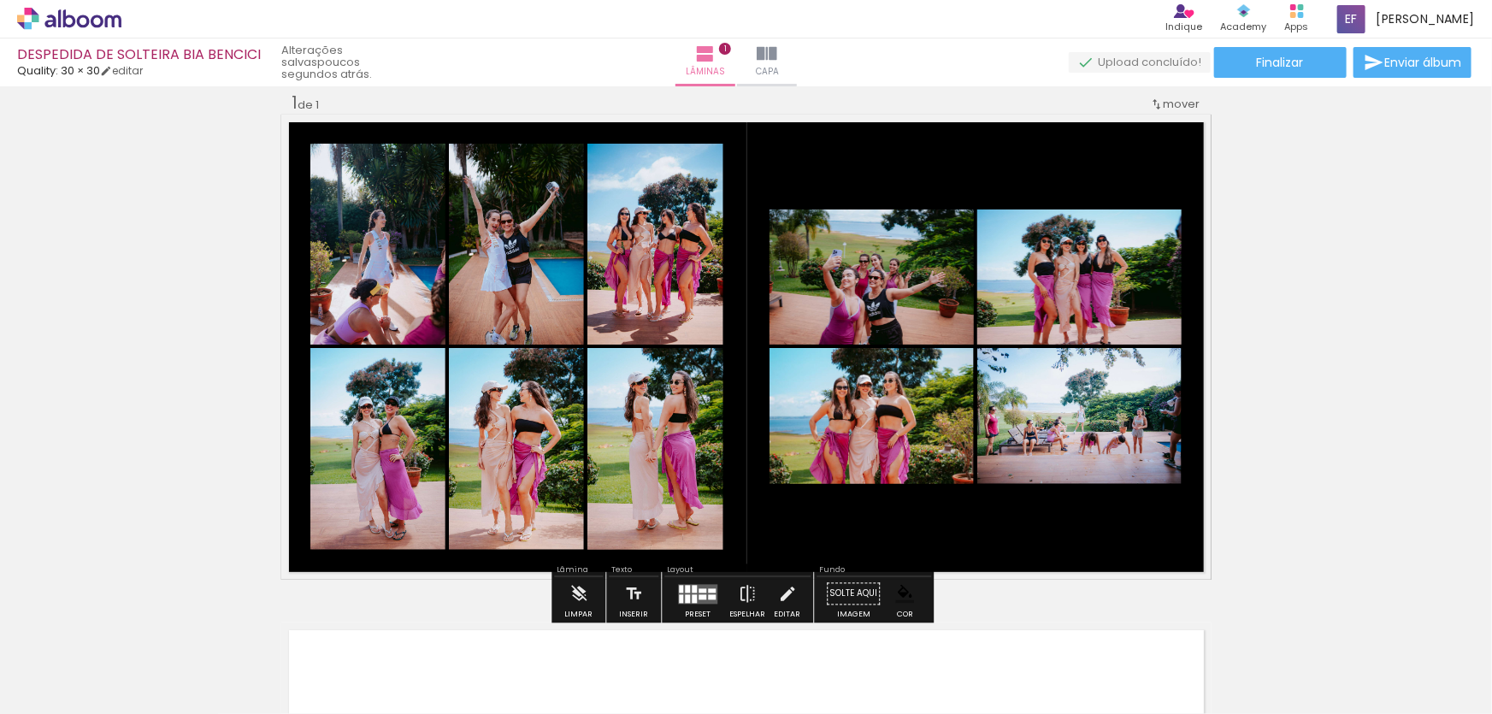
click at [1386, 371] on div "Inserir lâmina 1 de 1" at bounding box center [746, 579] width 1492 height 1017
click at [1351, 371] on div "Inserir lâmina 1 de 1" at bounding box center [746, 579] width 1492 height 1017
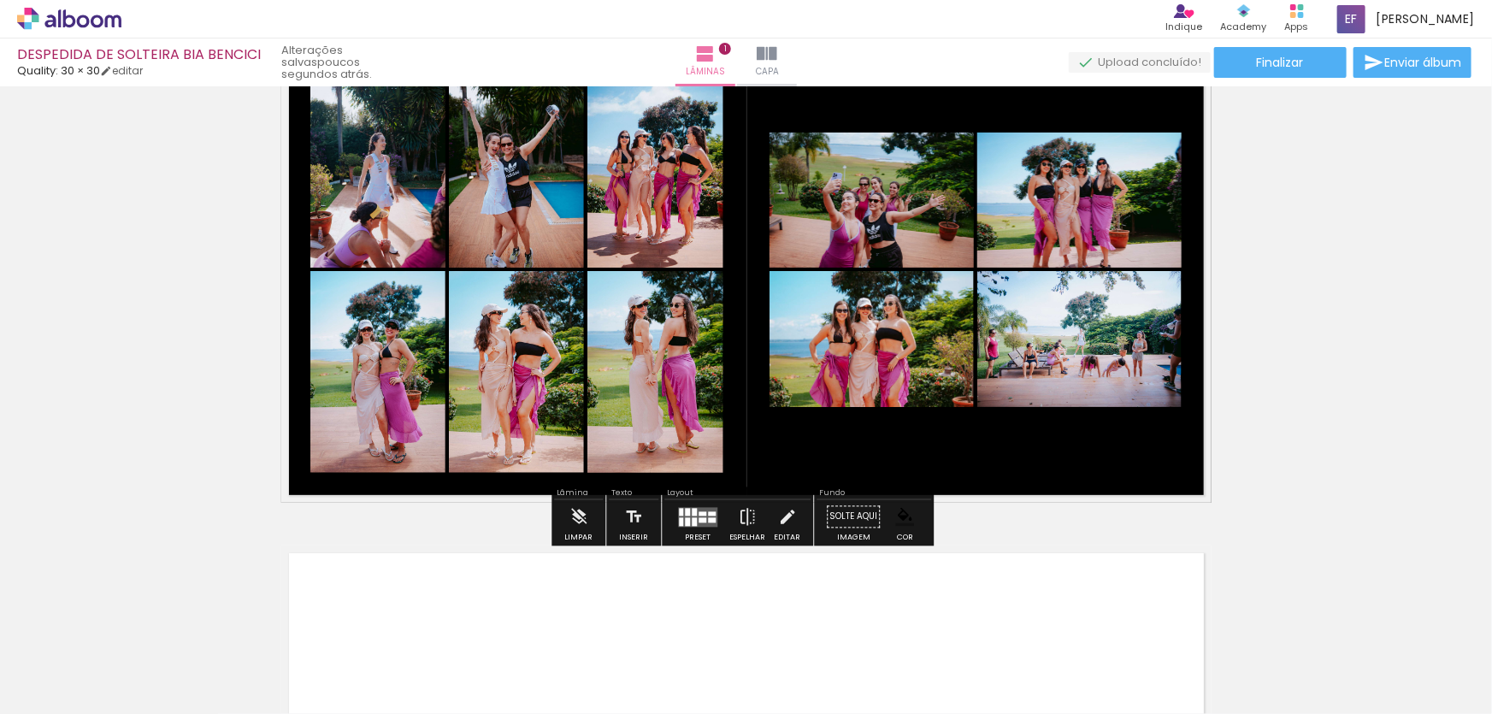
scroll to position [99, 0]
click at [1101, 228] on quentale-photo at bounding box center [1079, 199] width 204 height 135
click at [876, 213] on quentale-photo at bounding box center [872, 199] width 204 height 135
click at [889, 325] on quentale-photo at bounding box center [872, 338] width 204 height 136
click at [1045, 326] on quentale-photo at bounding box center [1079, 338] width 204 height 136
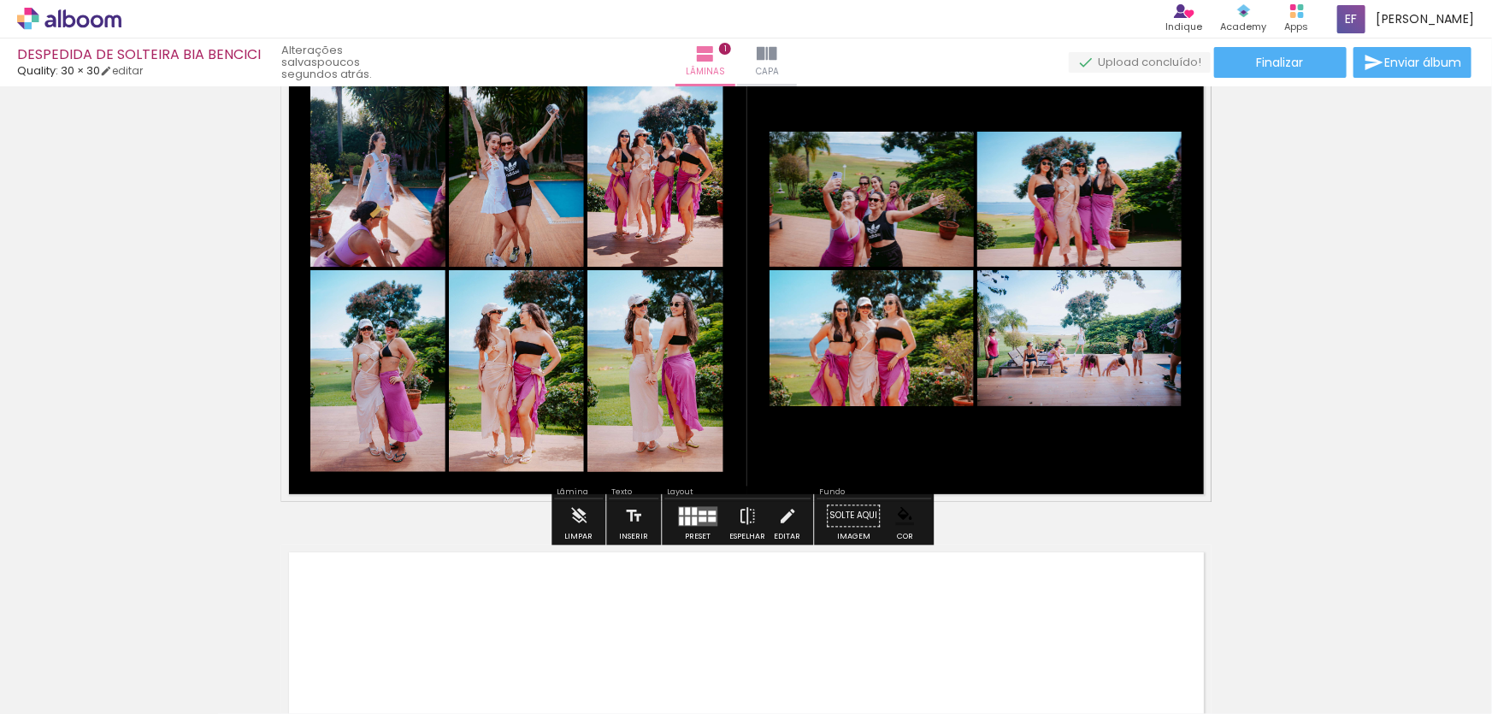
click at [1045, 324] on quentale-photo at bounding box center [1079, 338] width 204 height 136
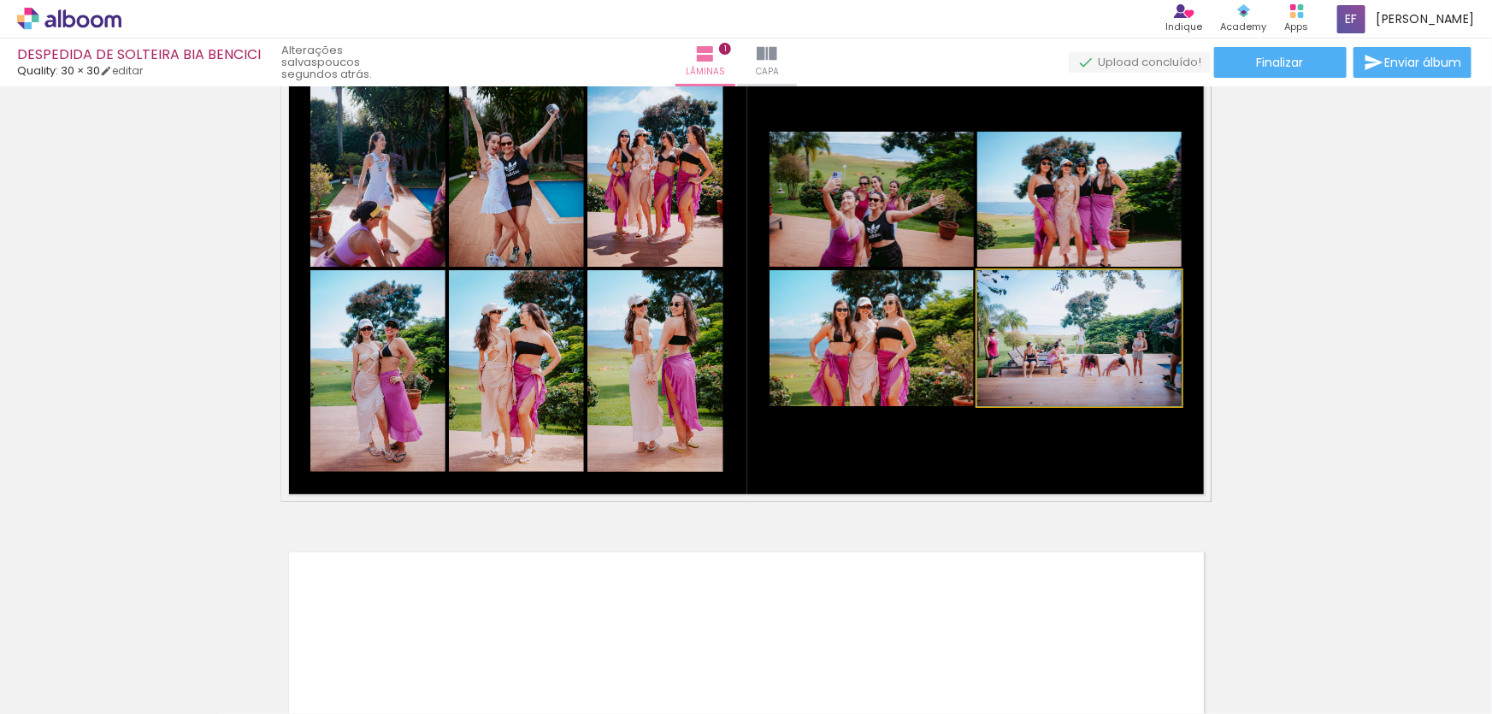
click at [1045, 324] on quentale-photo at bounding box center [1079, 338] width 204 height 136
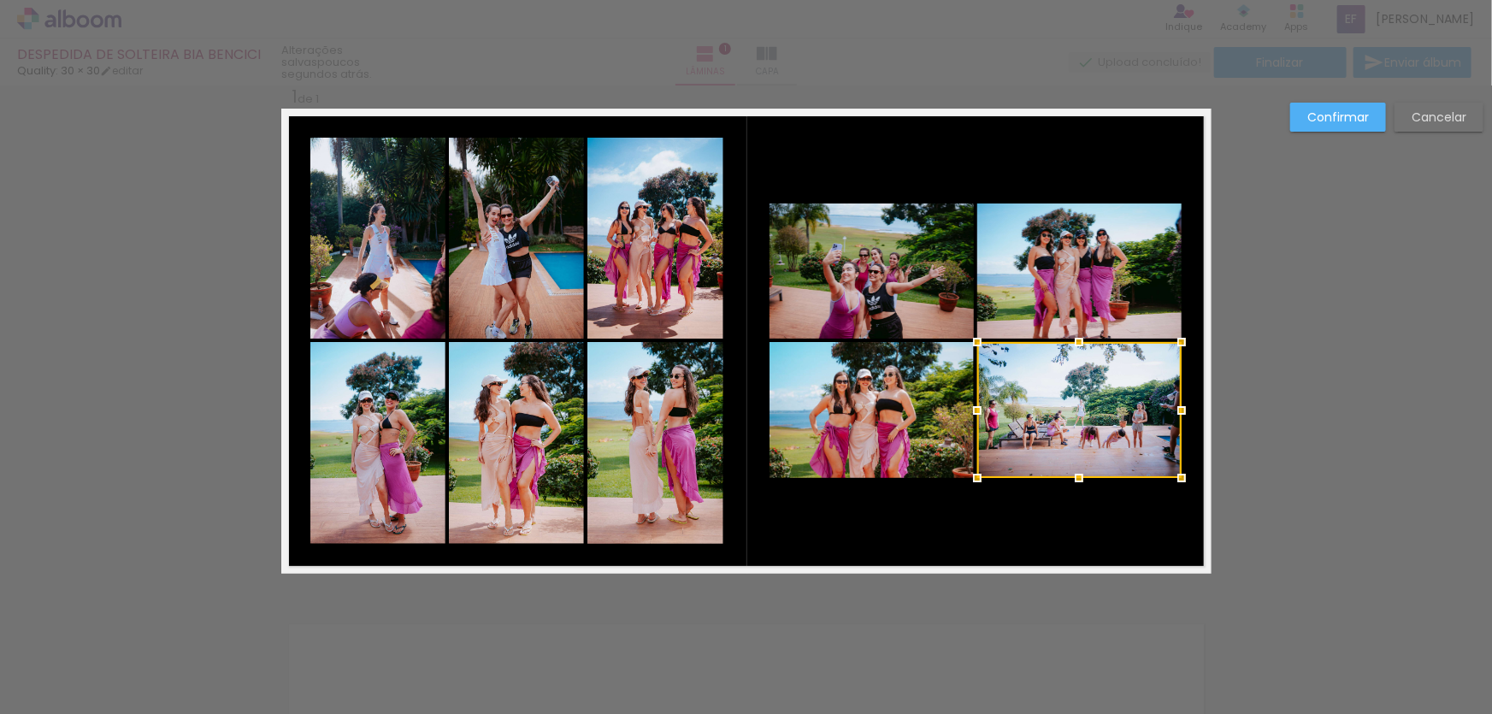
scroll to position [21, 0]
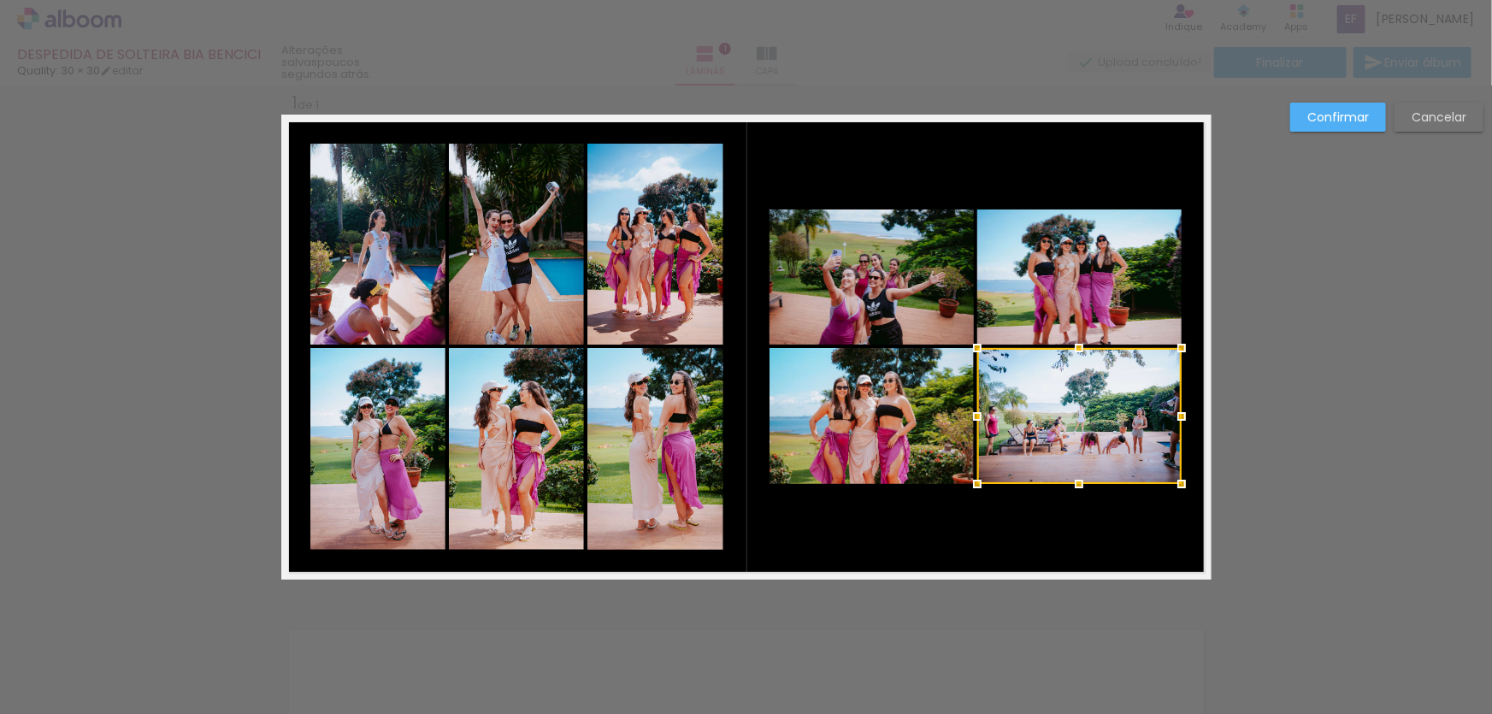
drag, startPoint x: 863, startPoint y: 389, endPoint x: 877, endPoint y: 307, distance: 83.4
click at [863, 389] on quentale-photo at bounding box center [872, 416] width 204 height 136
click at [877, 286] on quentale-photo at bounding box center [872, 276] width 204 height 135
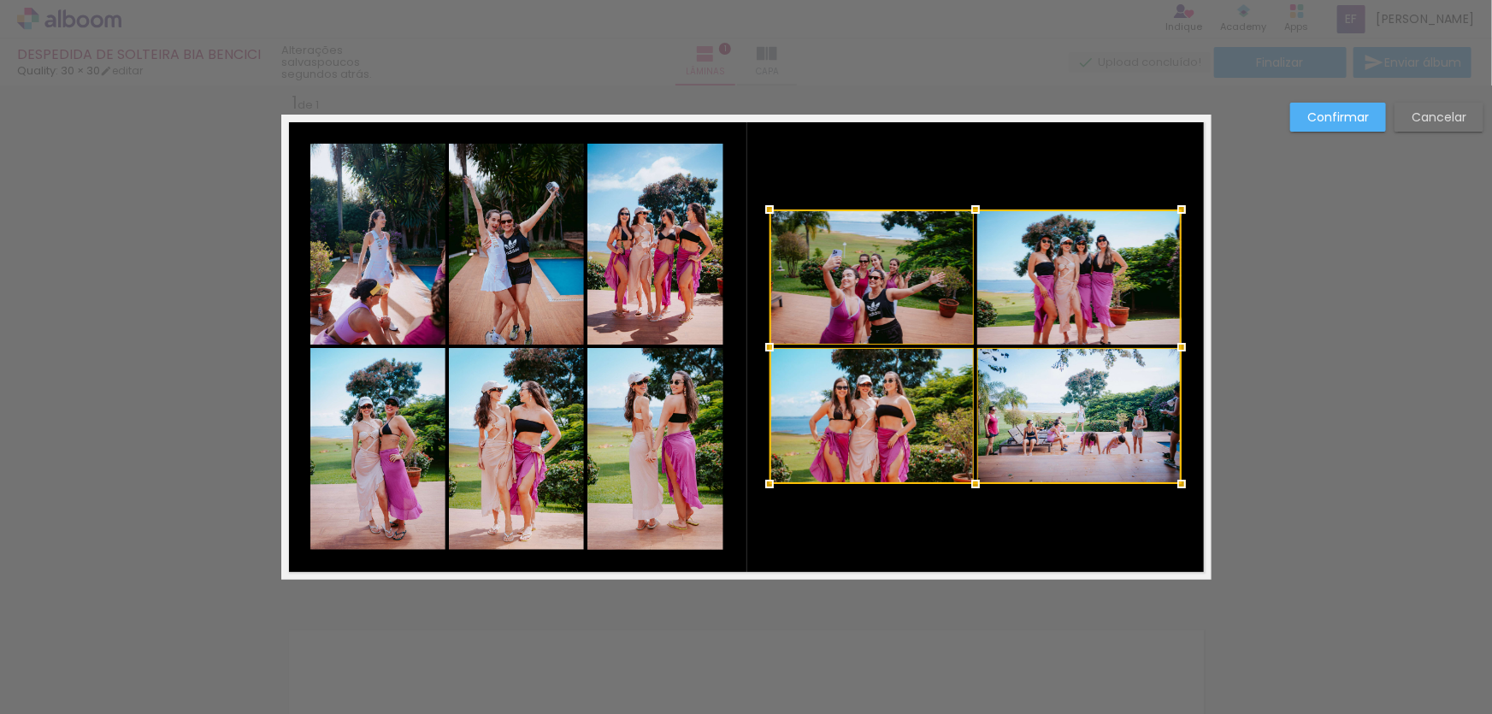
click at [1049, 274] on div at bounding box center [976, 346] width 412 height 274
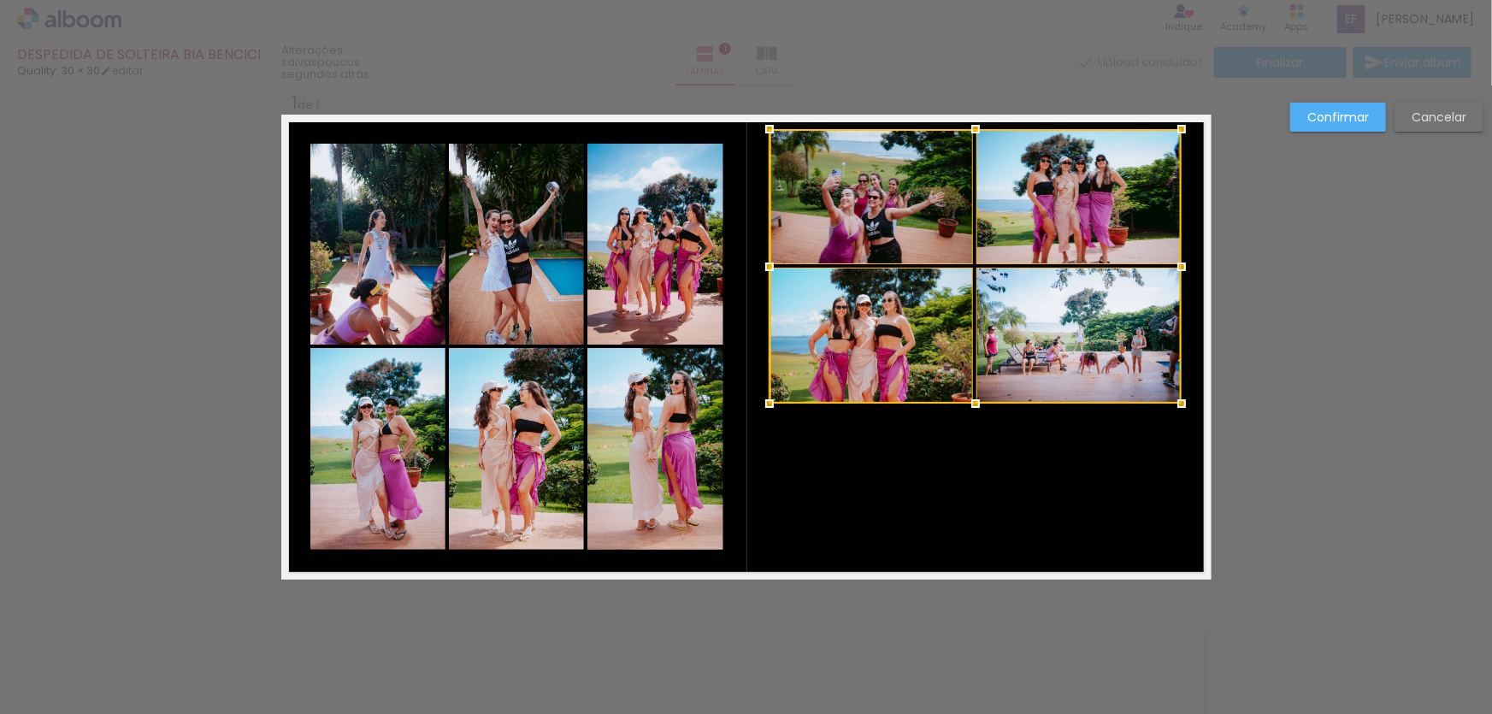
drag, startPoint x: 1067, startPoint y: 288, endPoint x: 1060, endPoint y: 217, distance: 71.3
click at [1060, 217] on div at bounding box center [976, 266] width 412 height 274
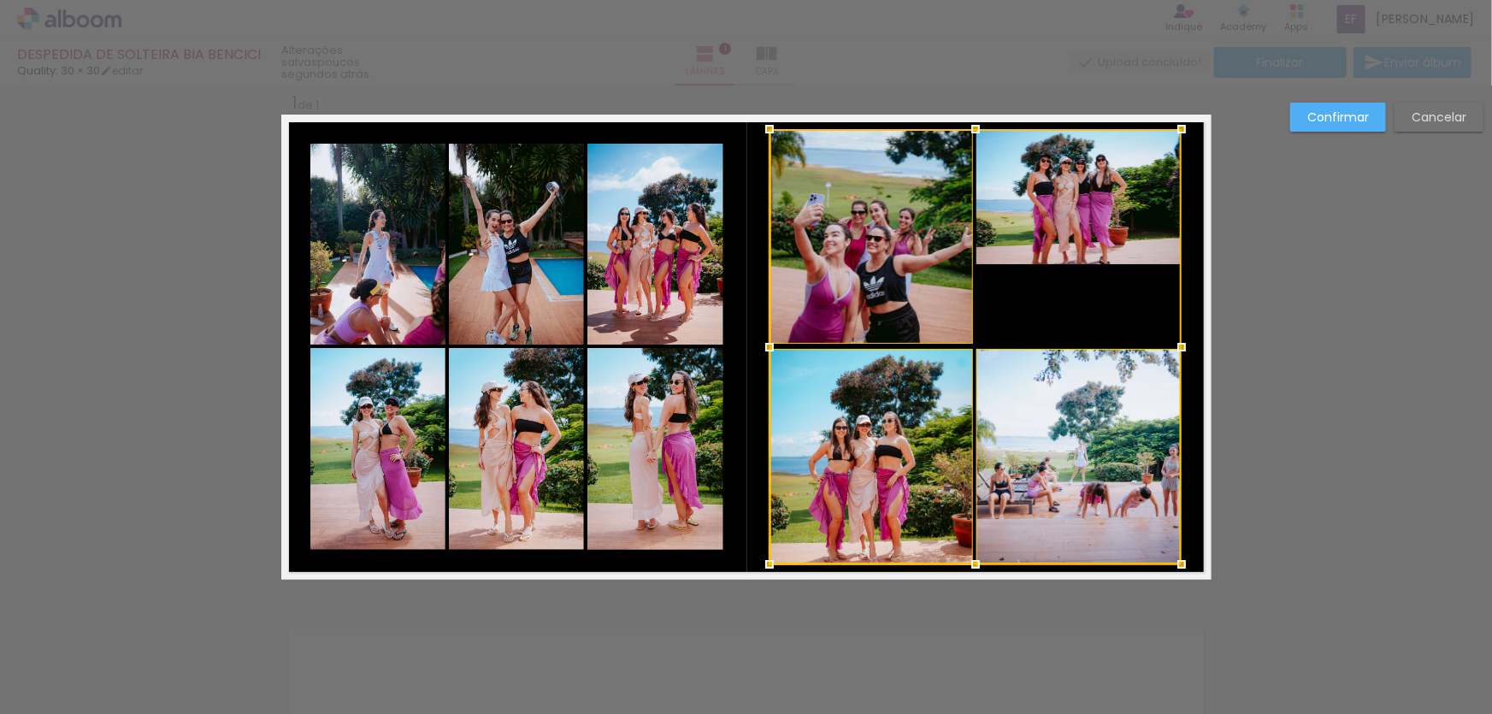
drag, startPoint x: 970, startPoint y: 404, endPoint x: 982, endPoint y: 565, distance: 161.3
click at [982, 565] on div at bounding box center [975, 564] width 34 height 34
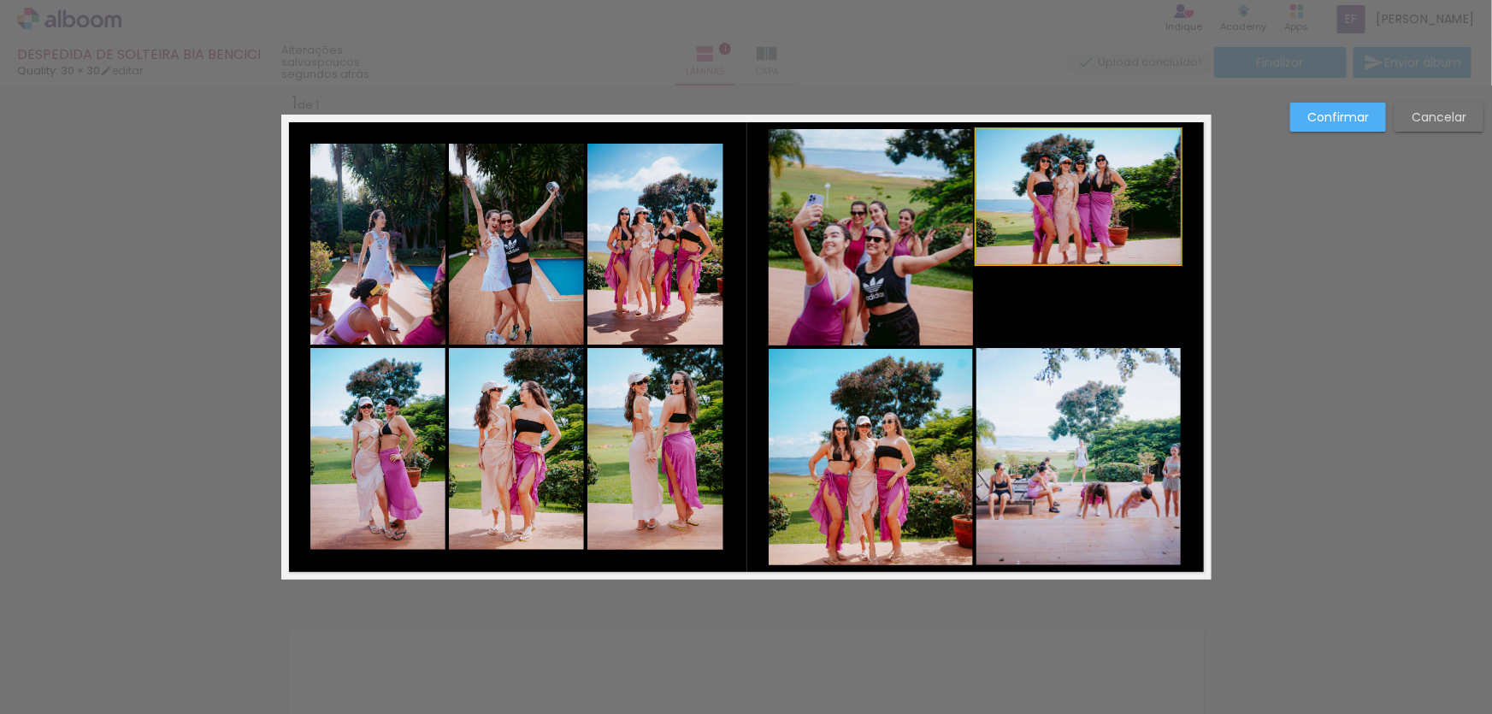
click at [1098, 245] on quentale-photo at bounding box center [1078, 196] width 204 height 135
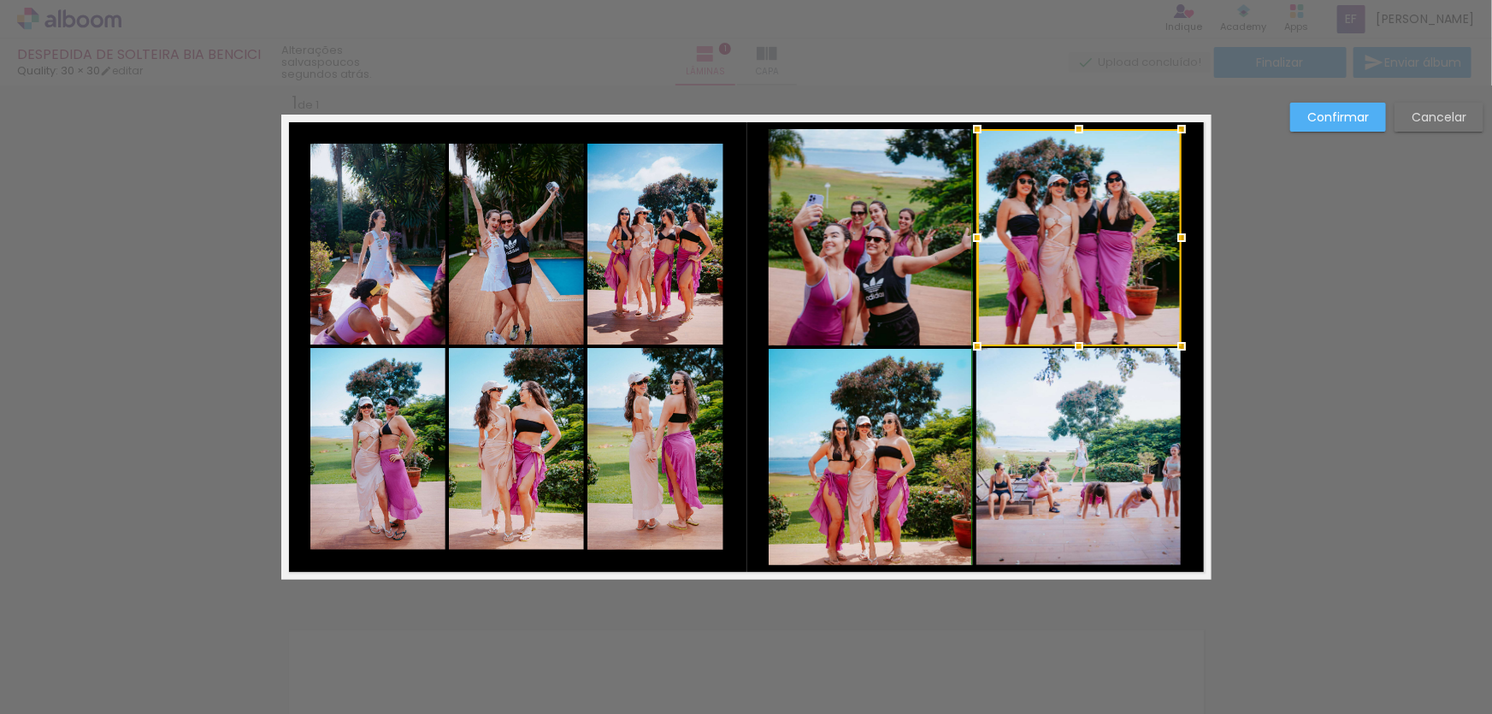
drag, startPoint x: 1074, startPoint y: 270, endPoint x: 1081, endPoint y: 350, distance: 79.8
click at [1081, 350] on div at bounding box center [1079, 346] width 34 height 34
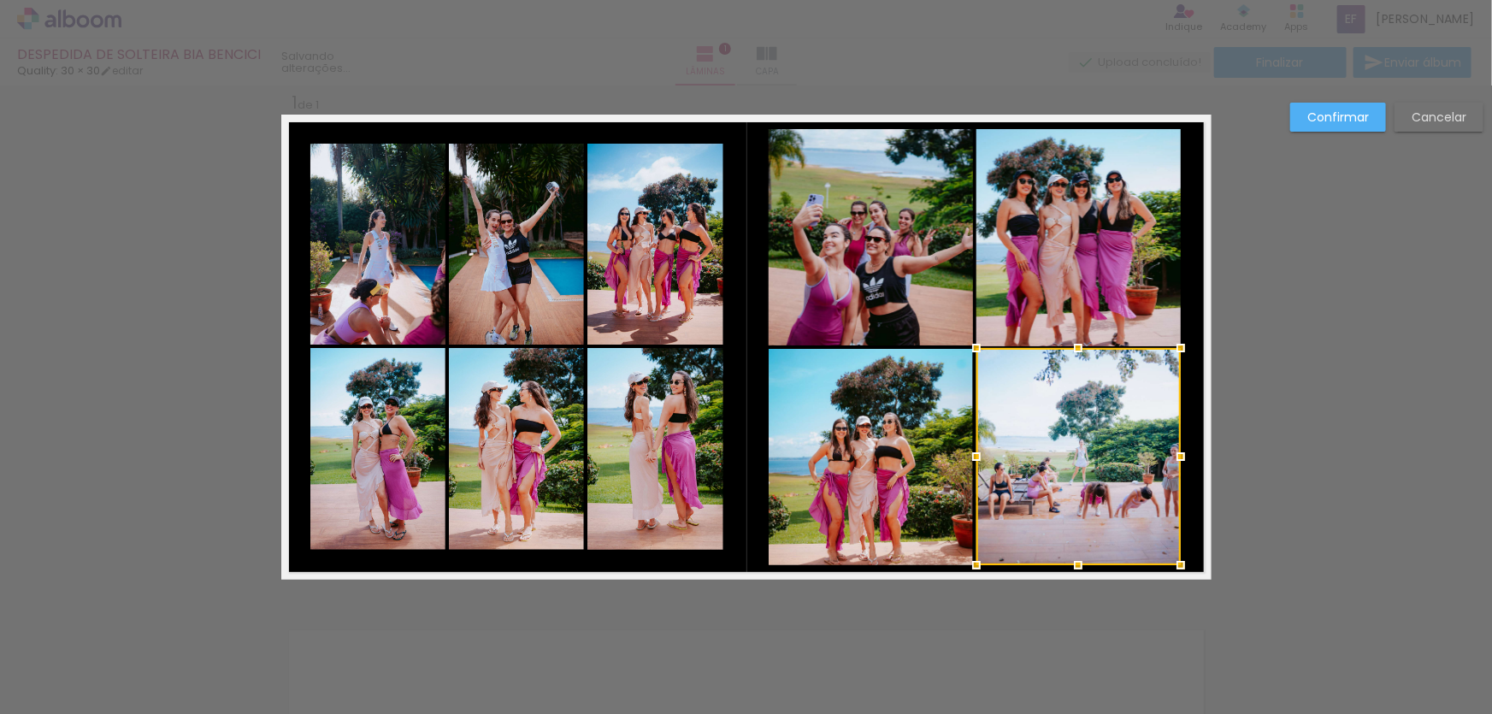
click at [1325, 351] on div "Confirmar Cancelar" at bounding box center [746, 593] width 1492 height 1057
click at [833, 274] on quentale-photo at bounding box center [871, 237] width 204 height 216
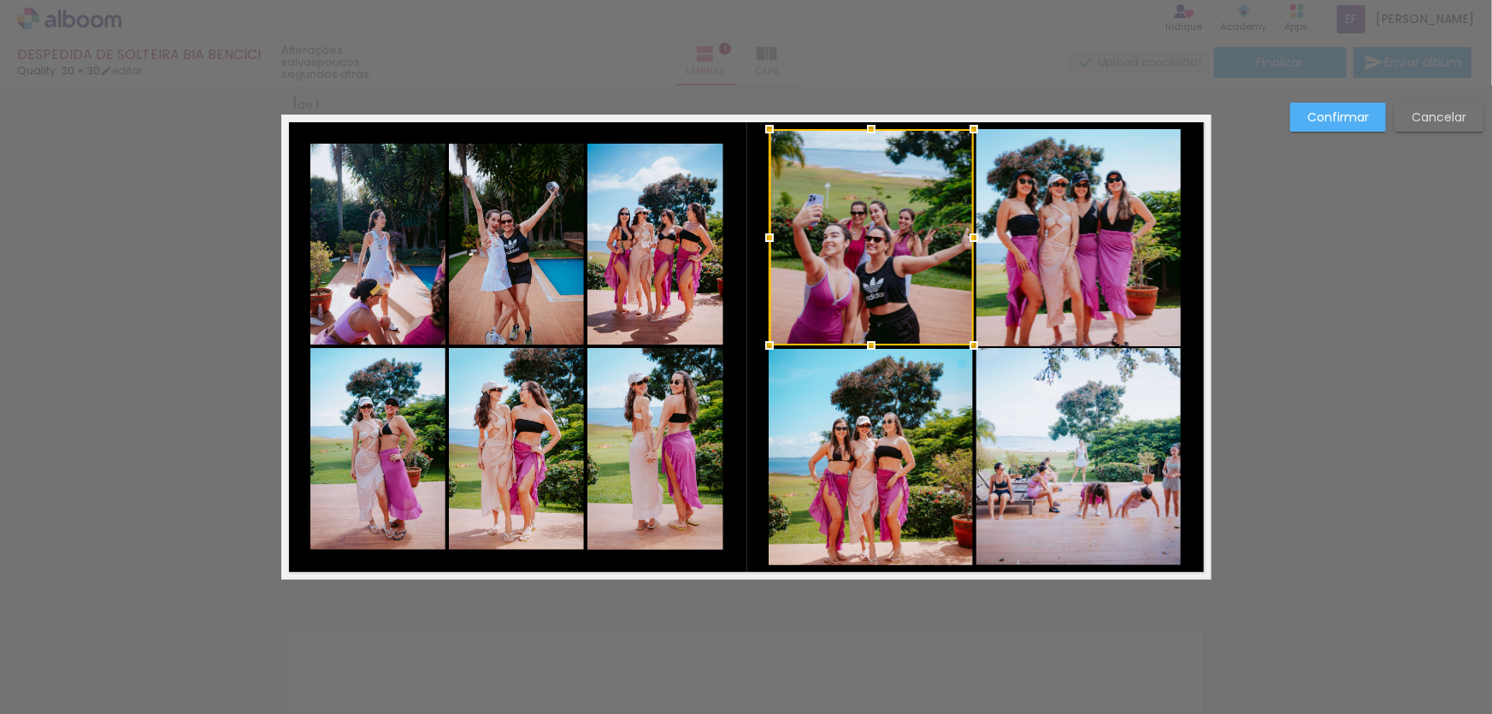
click at [827, 536] on quentale-photo at bounding box center [871, 457] width 204 height 216
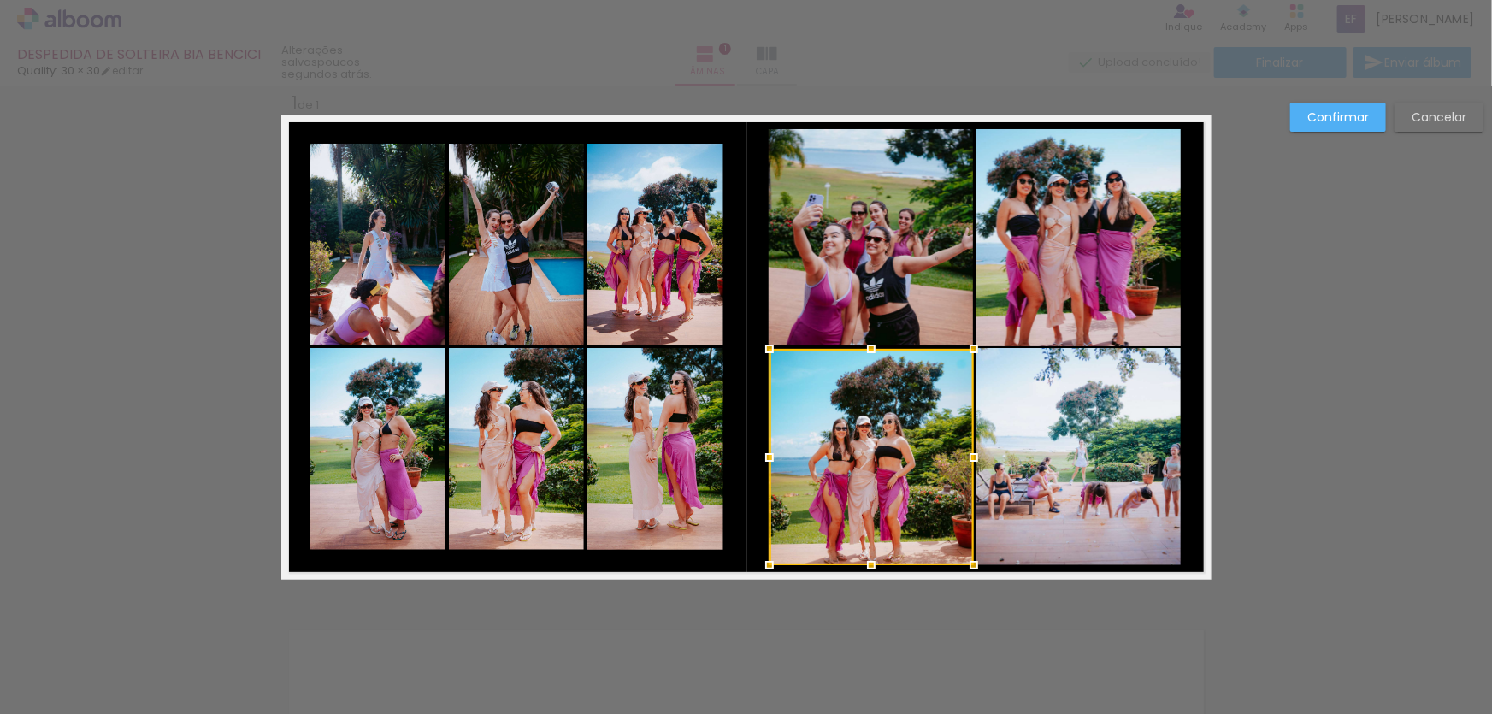
click at [1414, 410] on div "Confirmar Cancelar" at bounding box center [746, 593] width 1492 height 1057
click at [0, 0] on slot "Cancelar" at bounding box center [0, 0] width 0 height 0
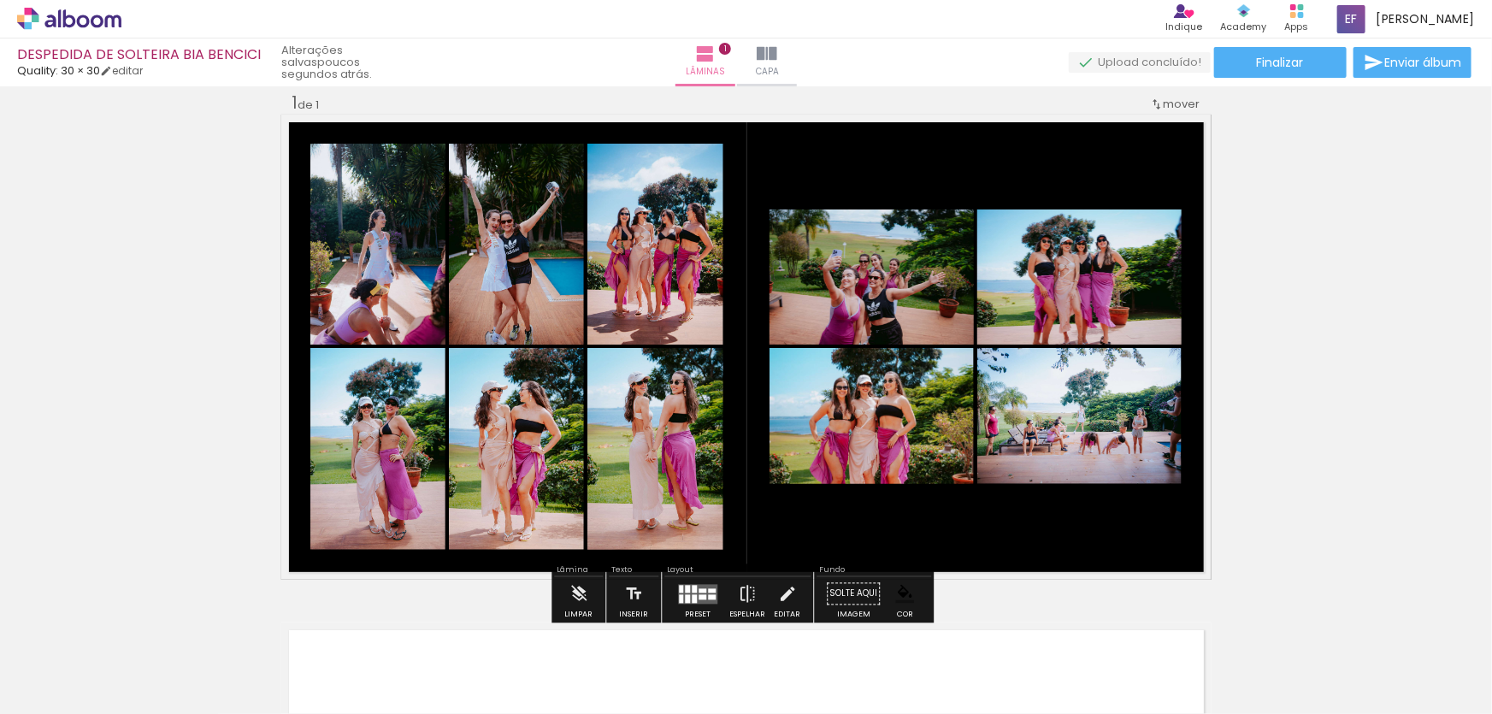
click at [1082, 253] on quentale-photo at bounding box center [1079, 276] width 204 height 135
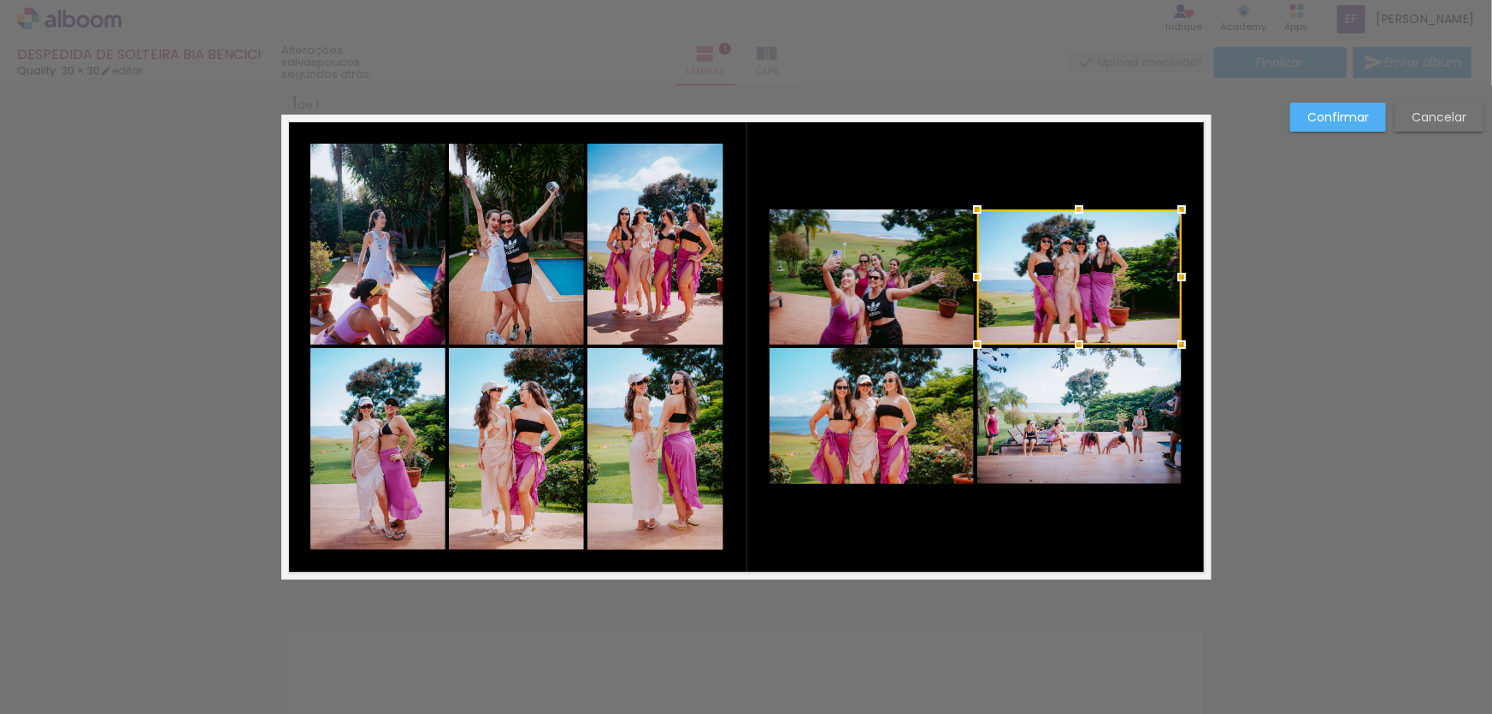
click at [919, 301] on quentale-photo at bounding box center [872, 276] width 204 height 135
click at [890, 392] on quentale-photo at bounding box center [872, 416] width 204 height 136
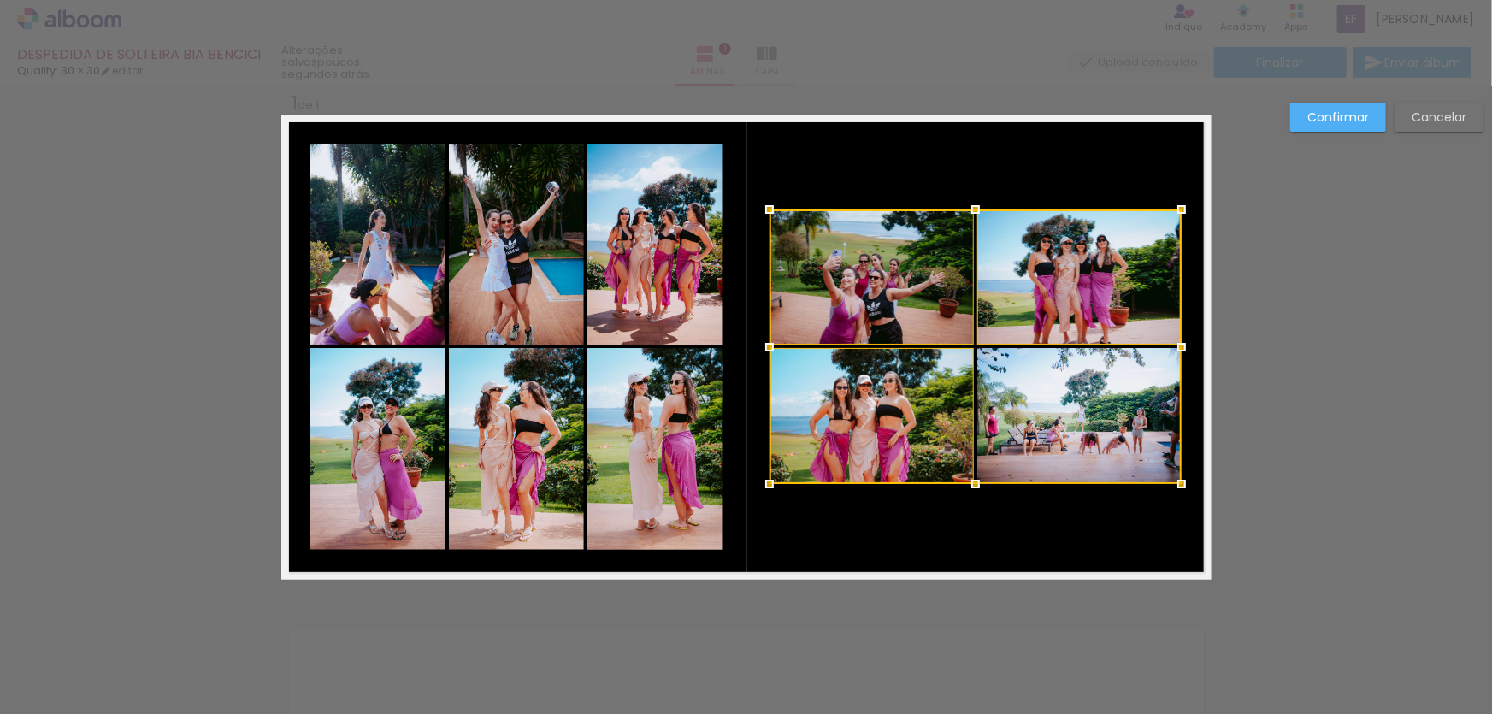
click at [1002, 406] on div at bounding box center [976, 346] width 412 height 274
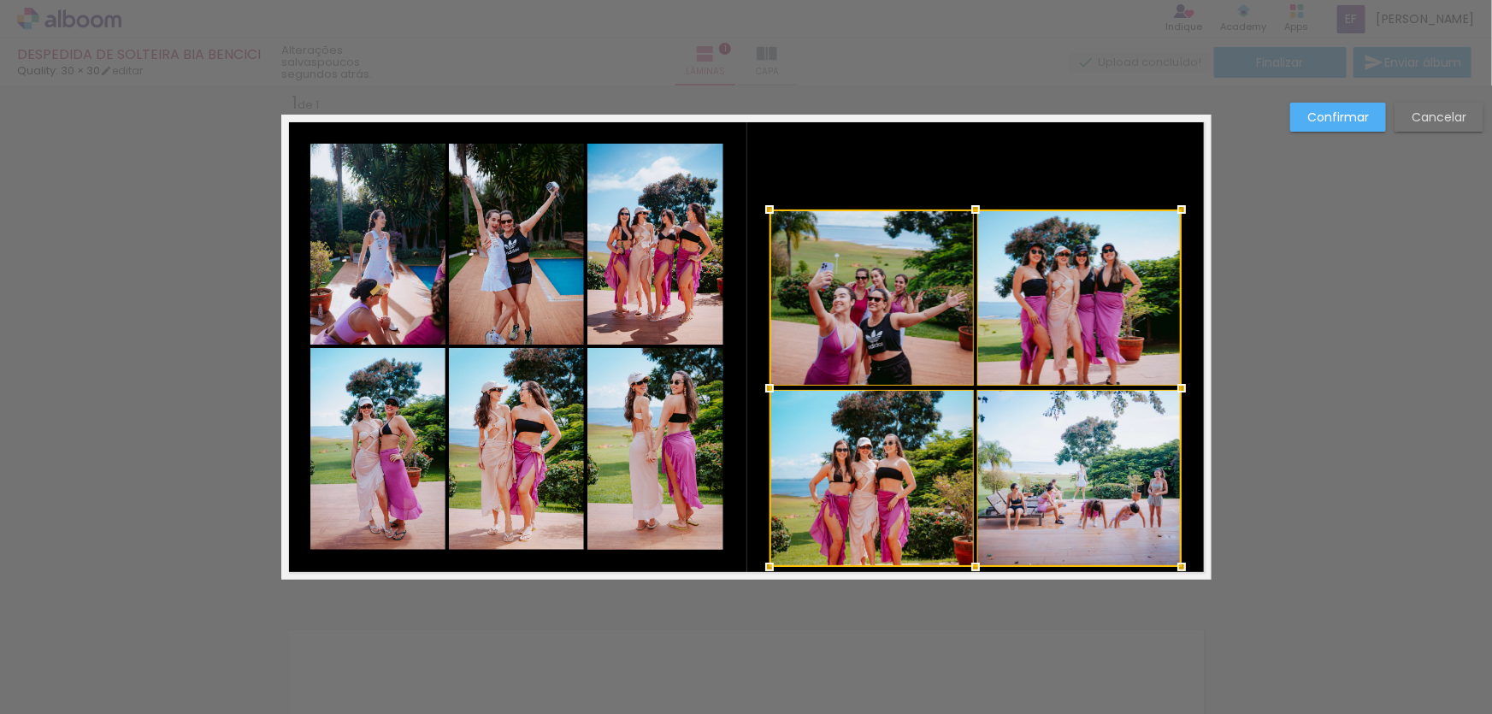
drag, startPoint x: 967, startPoint y: 487, endPoint x: 969, endPoint y: 568, distance: 80.4
click at [969, 568] on div at bounding box center [975, 567] width 34 height 34
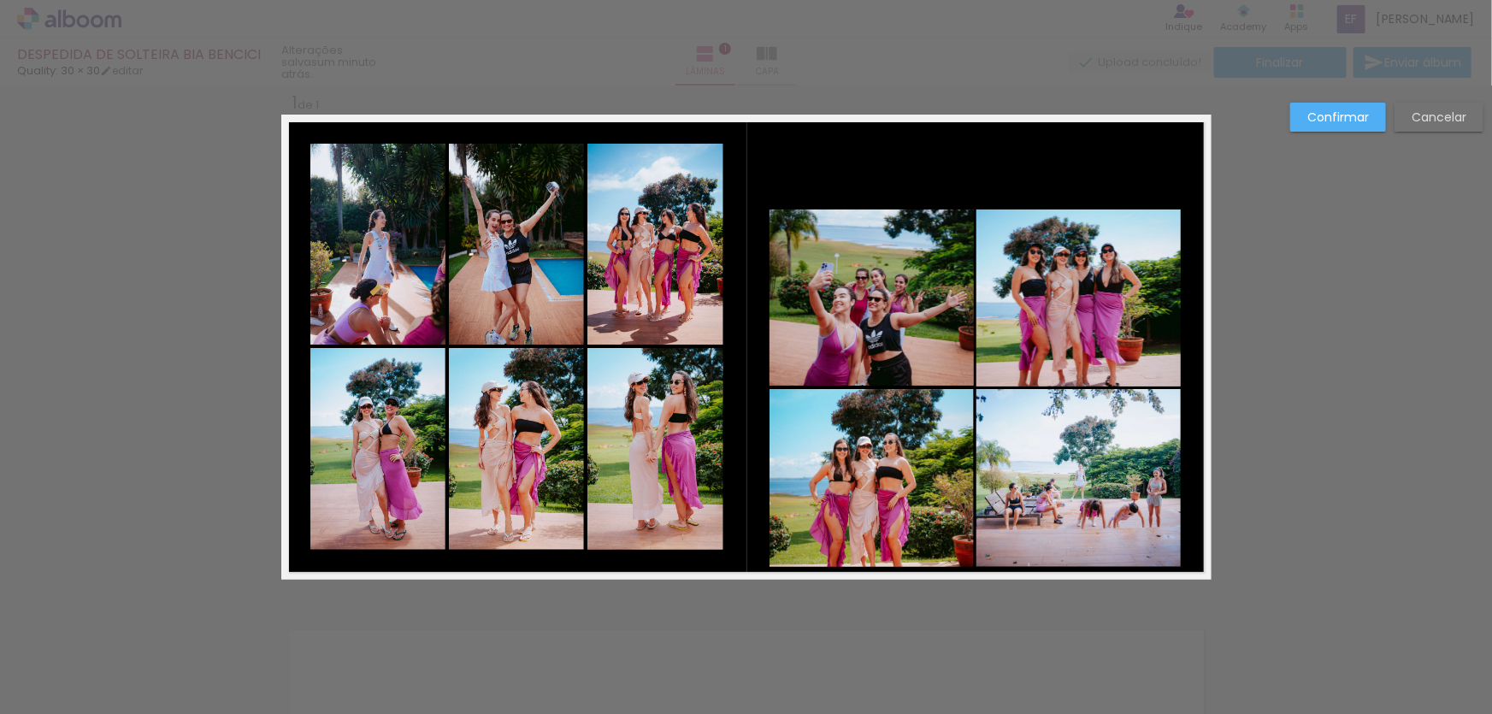
click at [895, 493] on quentale-photo at bounding box center [872, 478] width 204 height 178
click at [1077, 488] on quentale-photo at bounding box center [1078, 478] width 204 height 178
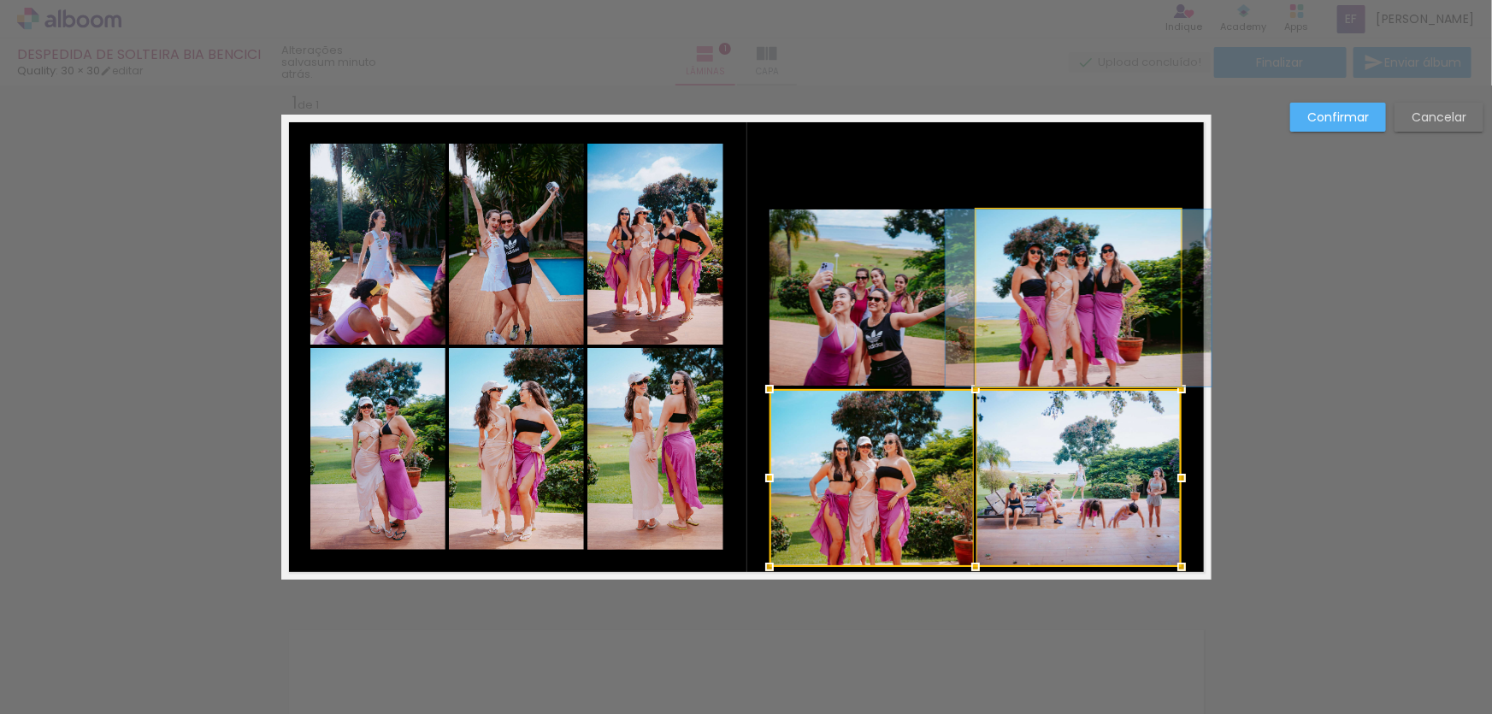
click at [1071, 292] on quentale-photo at bounding box center [1078, 297] width 204 height 177
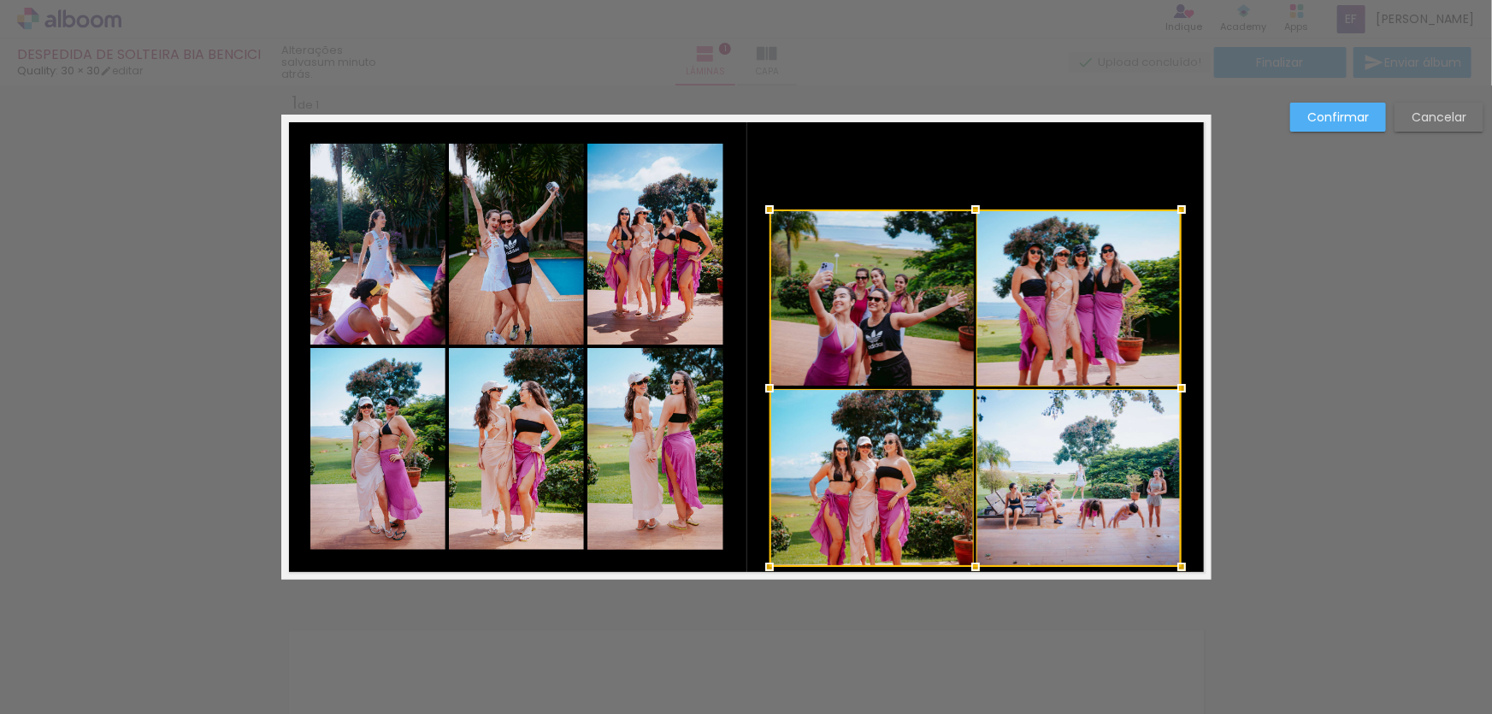
click at [863, 279] on div at bounding box center [976, 387] width 412 height 357
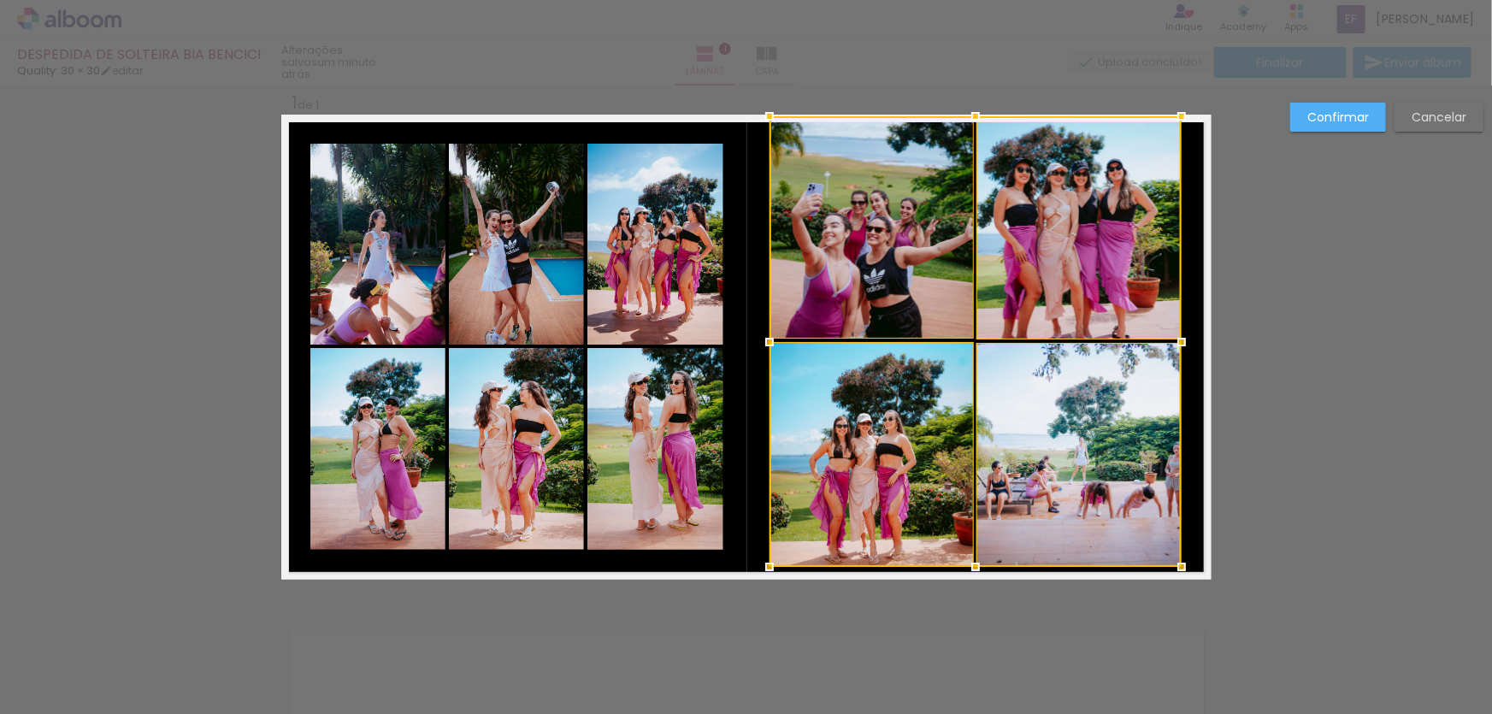
drag, startPoint x: 970, startPoint y: 204, endPoint x: 976, endPoint y: 120, distance: 84.8
click at [976, 120] on div at bounding box center [975, 116] width 34 height 34
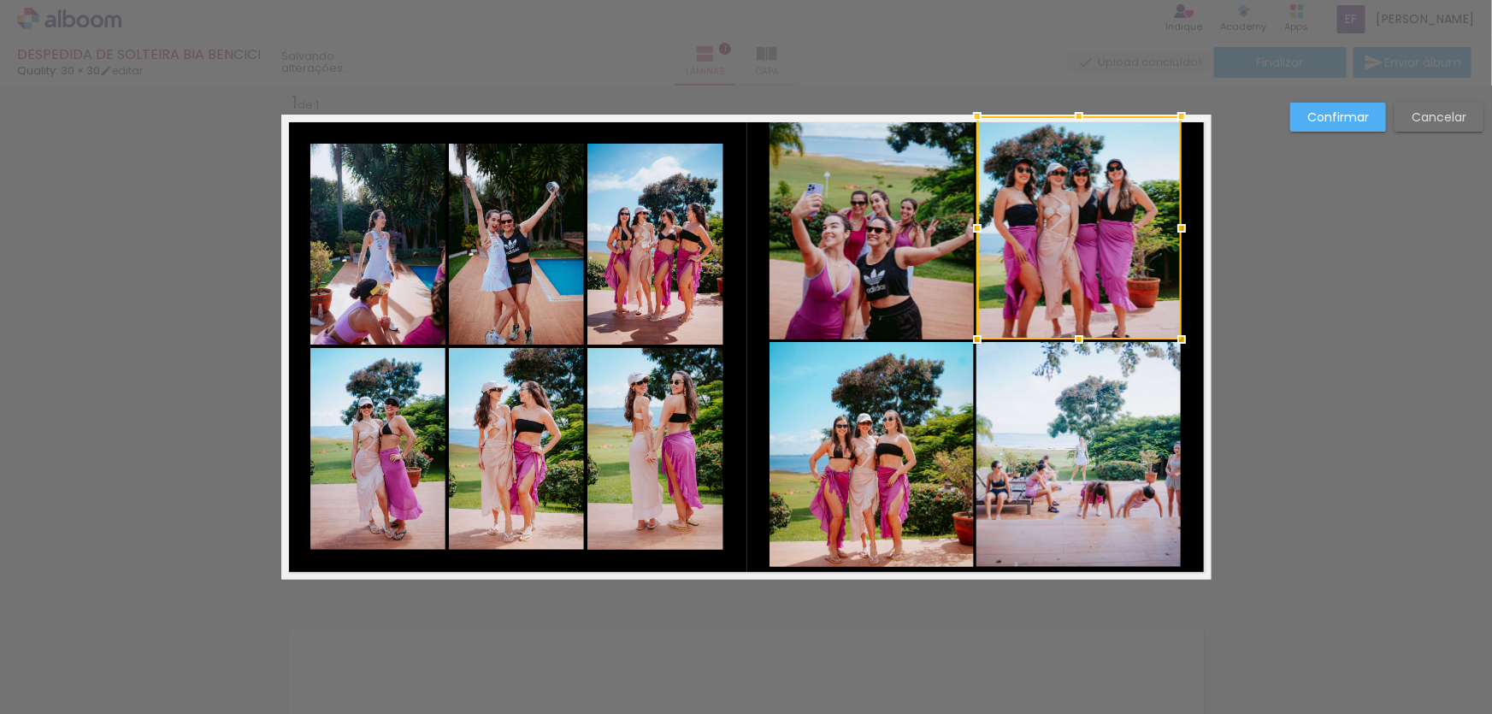
click at [1073, 351] on div at bounding box center [1079, 339] width 34 height 34
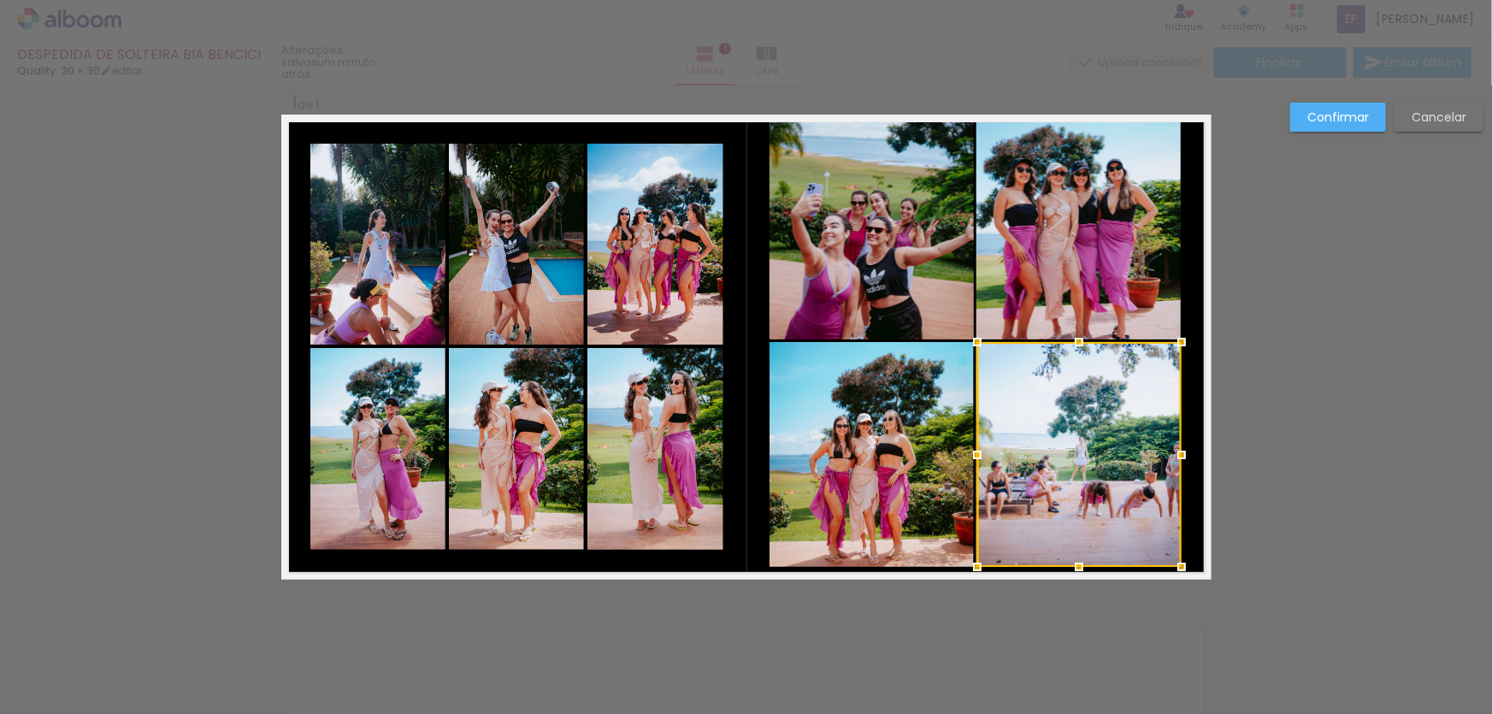
click at [912, 412] on quentale-photo at bounding box center [872, 454] width 204 height 225
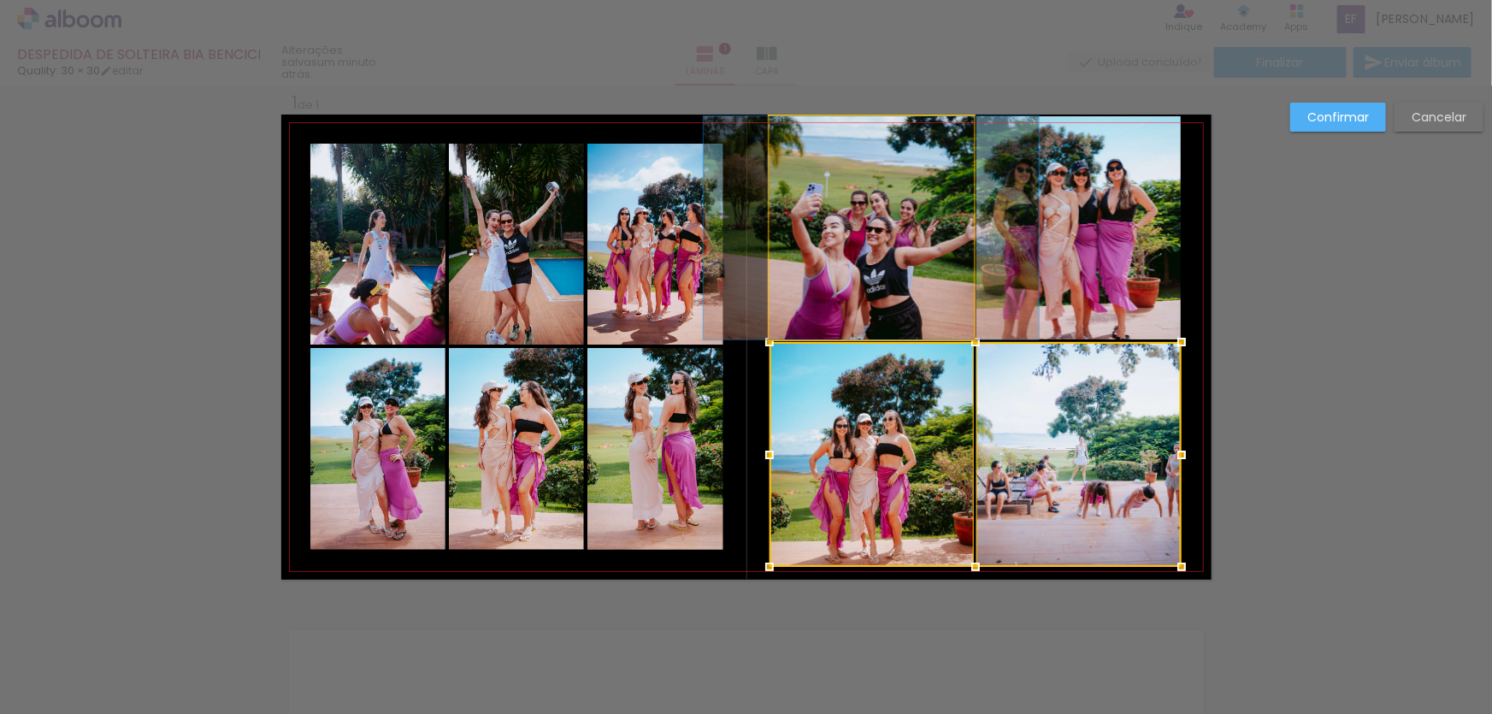
click at [897, 239] on quentale-photo at bounding box center [872, 227] width 204 height 223
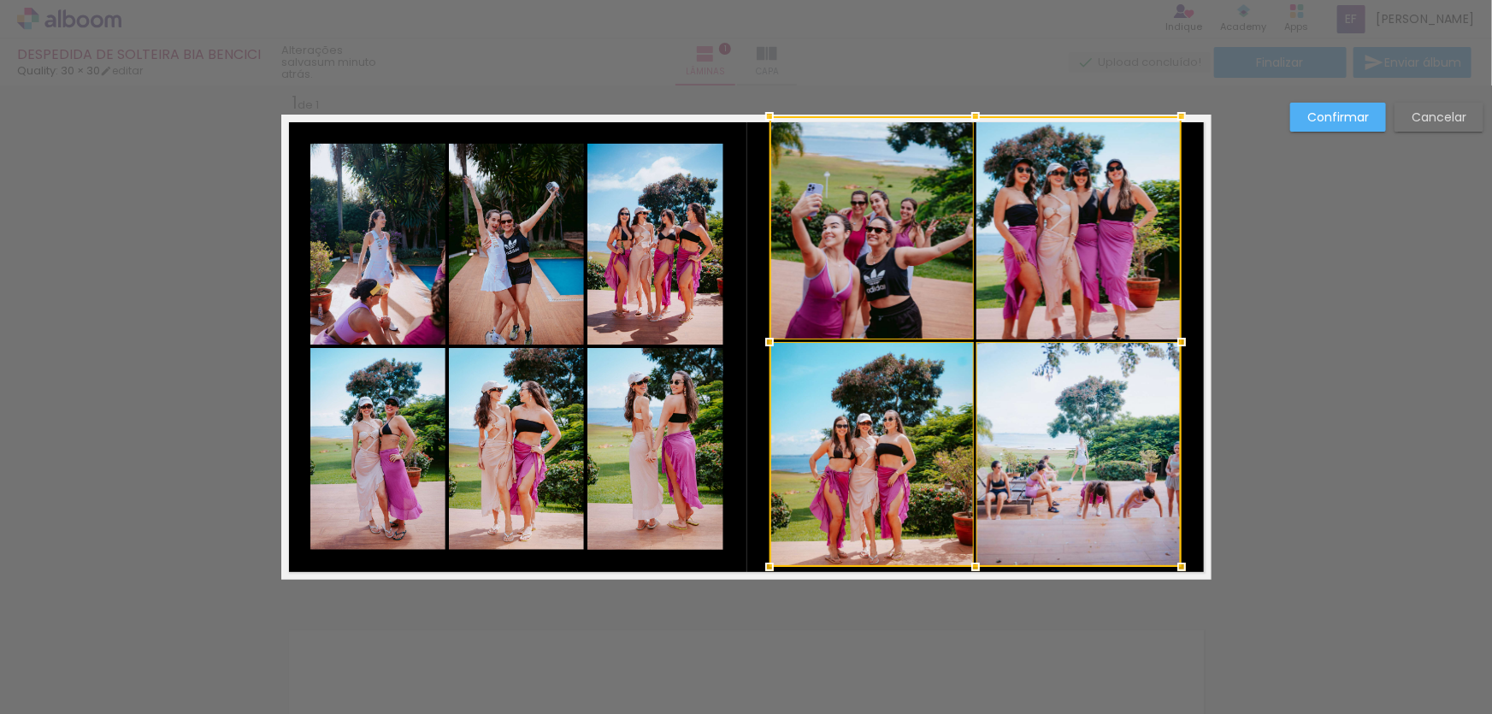
click at [1067, 235] on div at bounding box center [976, 341] width 412 height 451
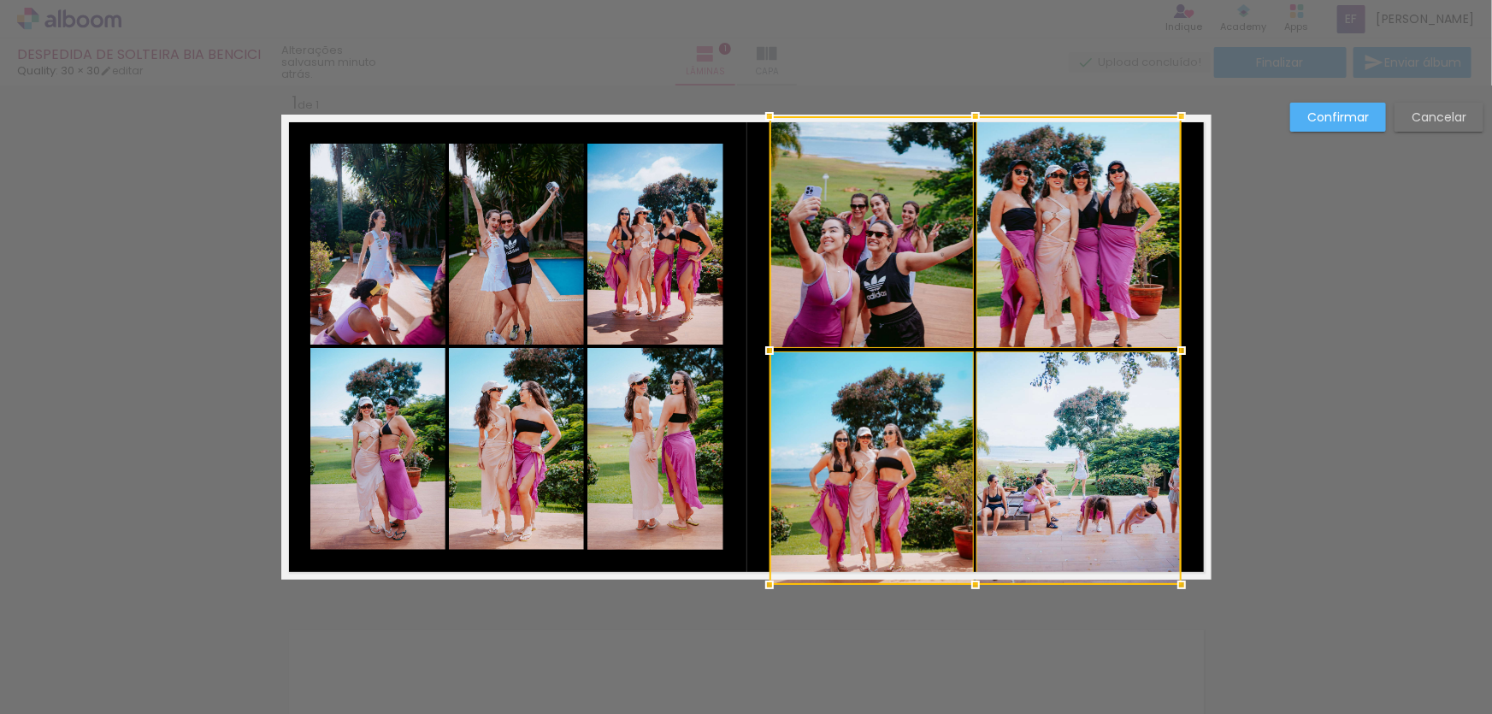
drag, startPoint x: 969, startPoint y: 566, endPoint x: 987, endPoint y: 575, distance: 19.9
click at [972, 578] on div at bounding box center [975, 585] width 34 height 34
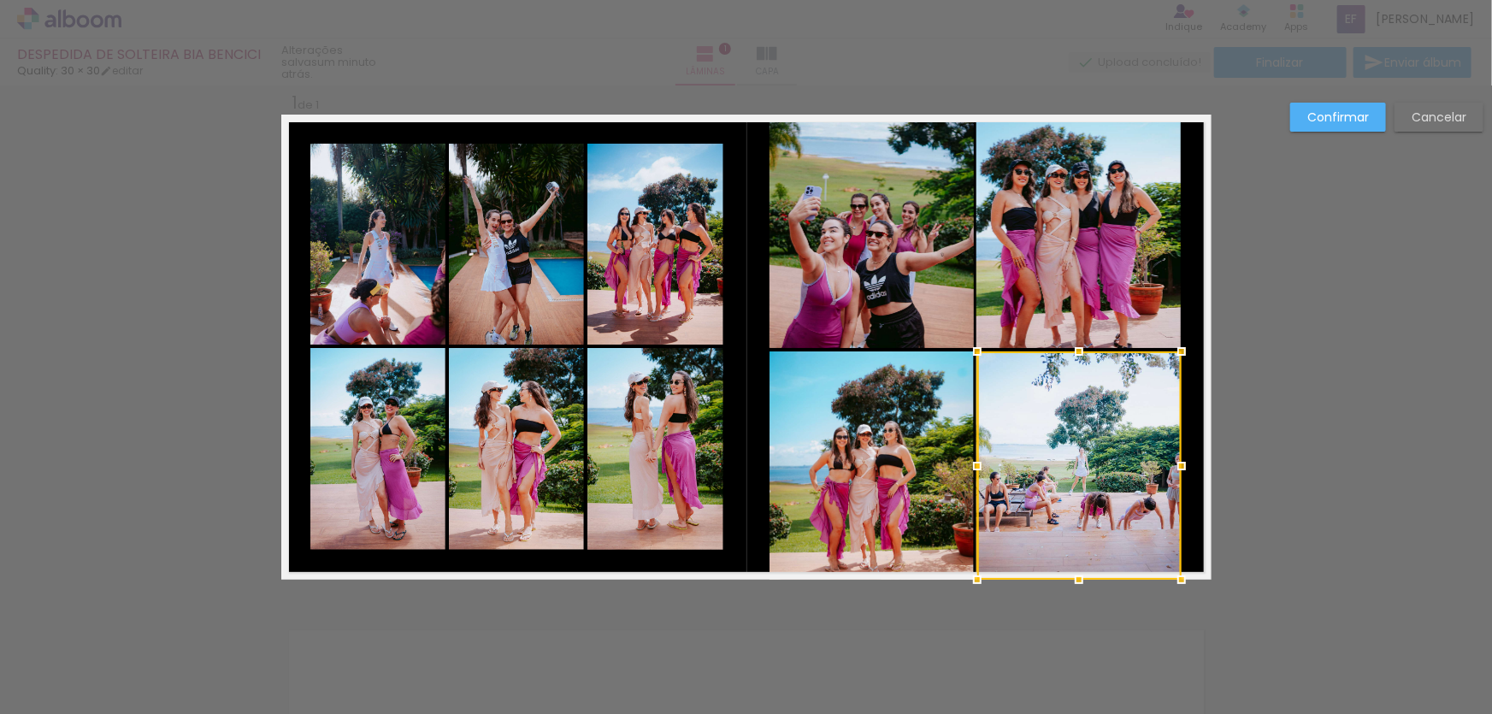
click at [1099, 436] on div at bounding box center [1079, 465] width 204 height 228
click at [834, 422] on quentale-photo at bounding box center [872, 465] width 204 height 228
click at [825, 243] on quentale-photo at bounding box center [872, 232] width 204 height 232
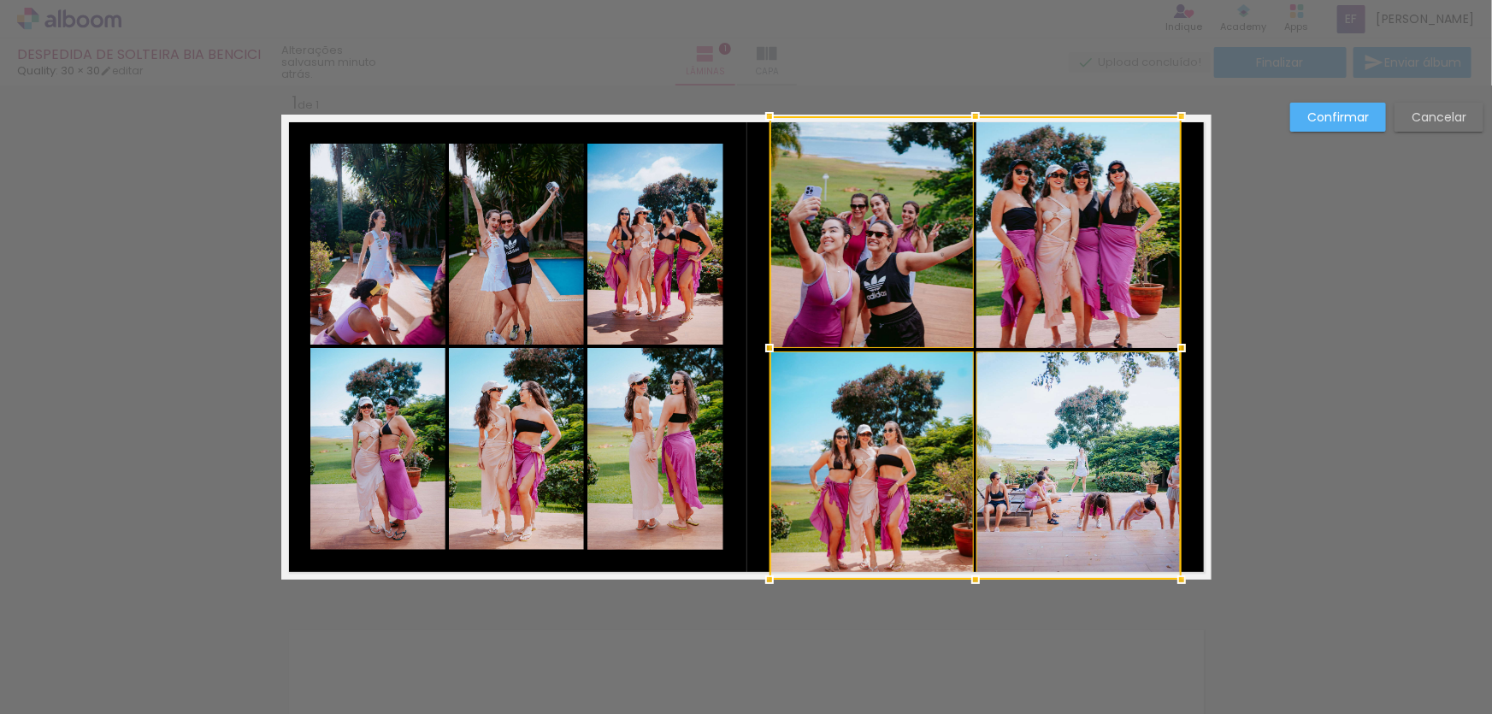
click at [1072, 246] on div at bounding box center [976, 347] width 412 height 463
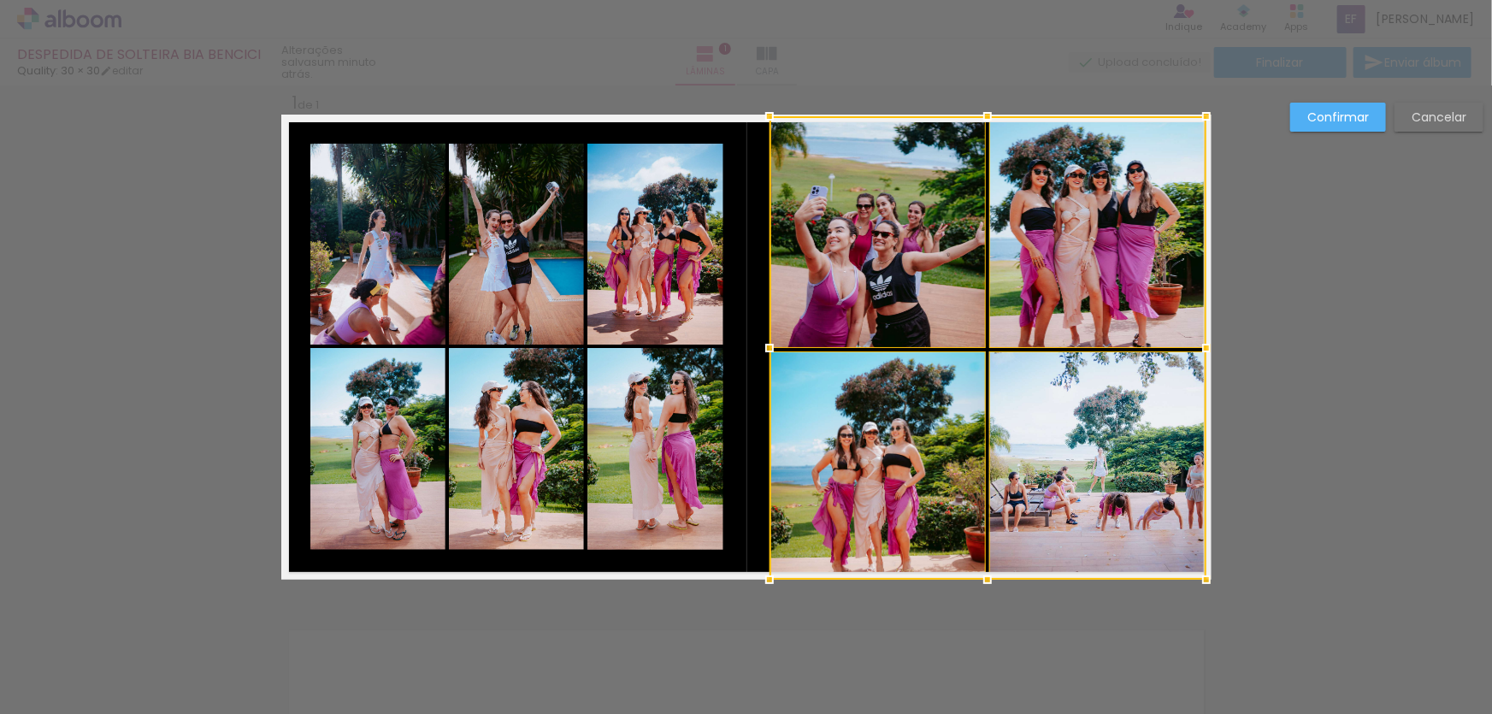
drag, startPoint x: 1180, startPoint y: 345, endPoint x: 1206, endPoint y: 346, distance: 25.7
click at [1206, 346] on div at bounding box center [1206, 348] width 34 height 34
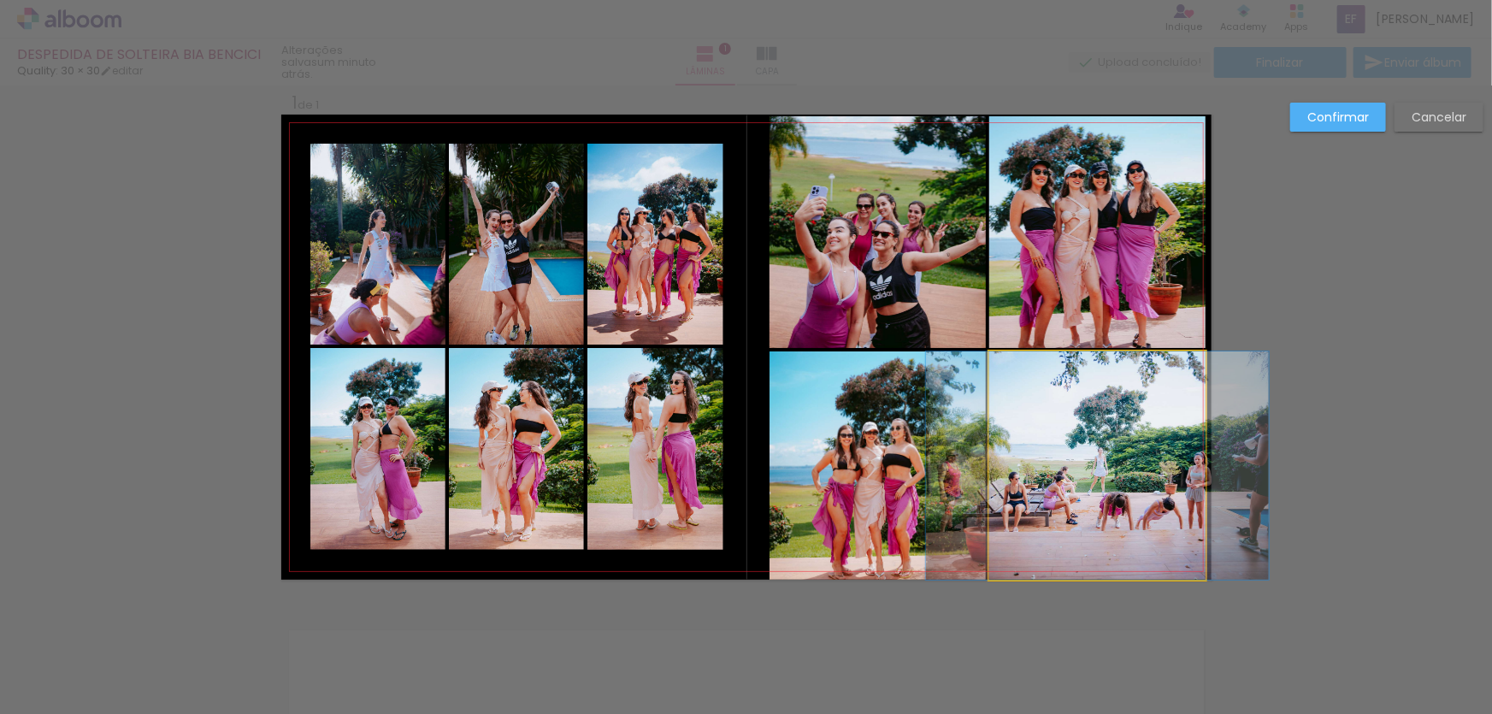
click at [1071, 410] on quentale-photo at bounding box center [1097, 465] width 217 height 228
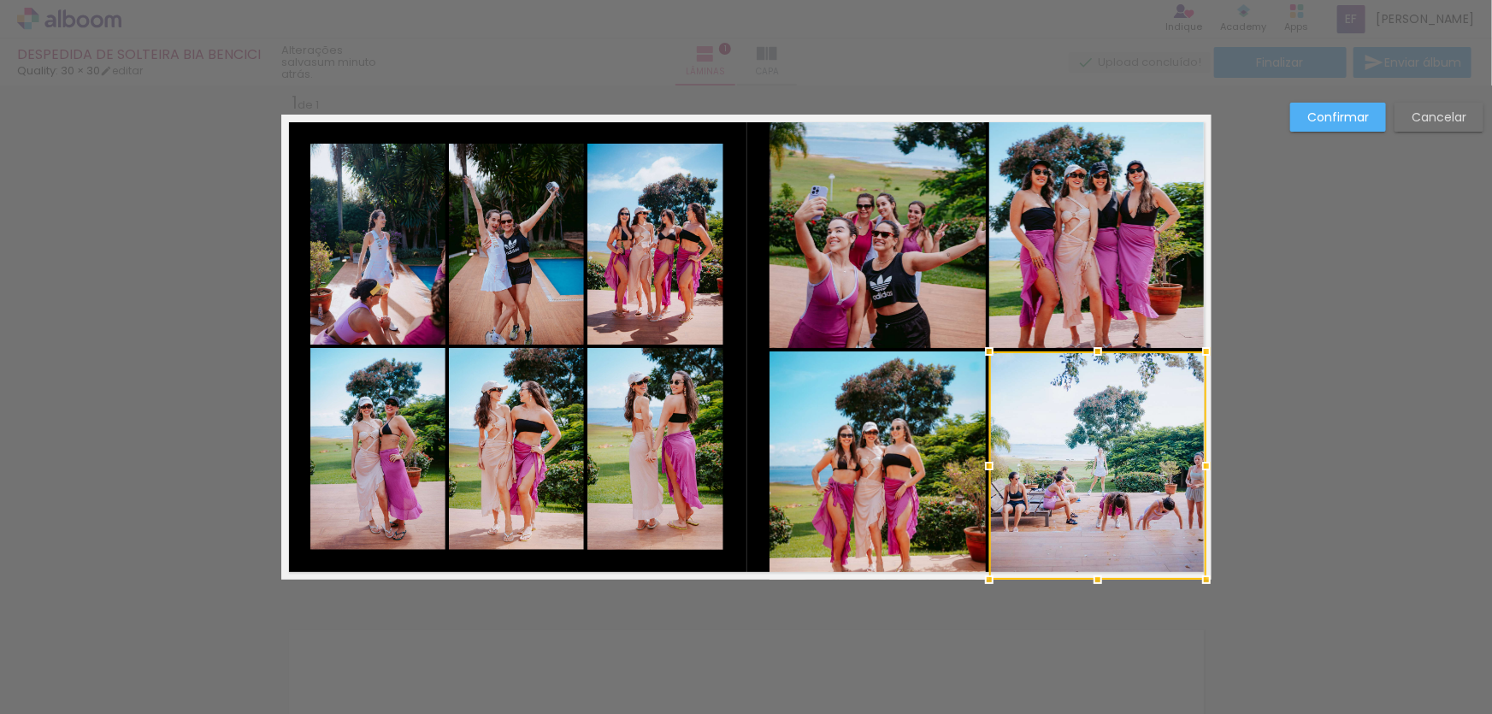
click at [924, 418] on quentale-photo at bounding box center [878, 465] width 217 height 228
click at [925, 239] on quentale-photo at bounding box center [878, 232] width 217 height 232
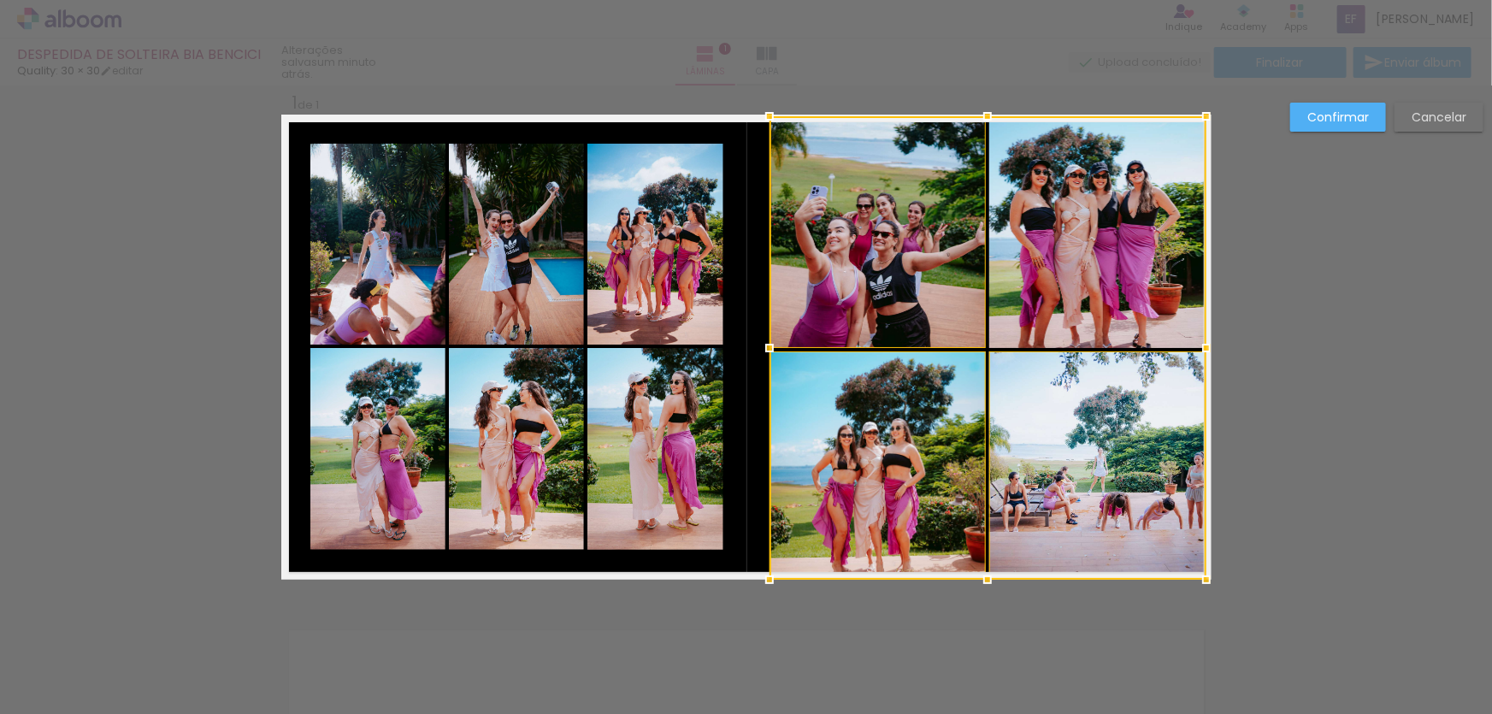
click at [1106, 240] on div at bounding box center [988, 347] width 437 height 463
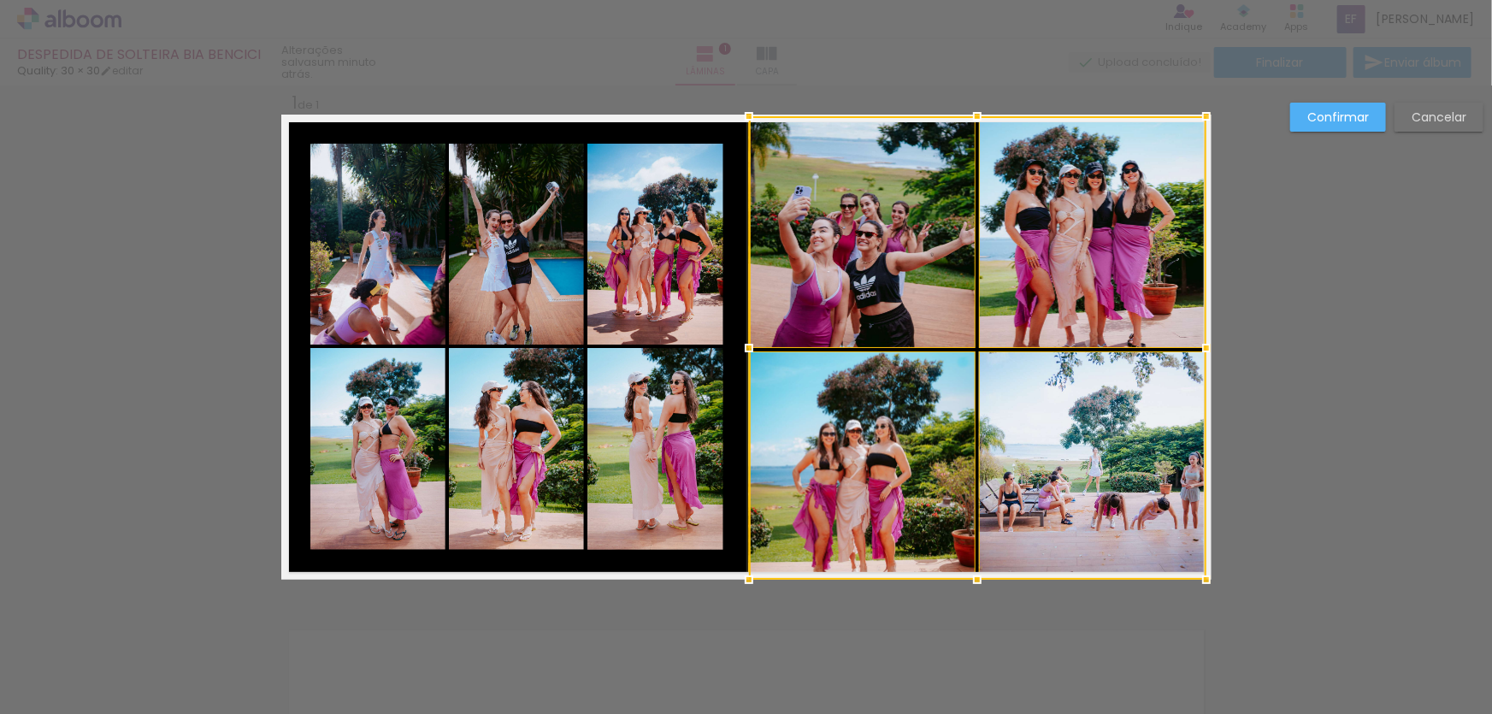
drag, startPoint x: 760, startPoint y: 345, endPoint x: 737, endPoint y: 345, distance: 23.1
click at [737, 345] on div at bounding box center [749, 348] width 34 height 34
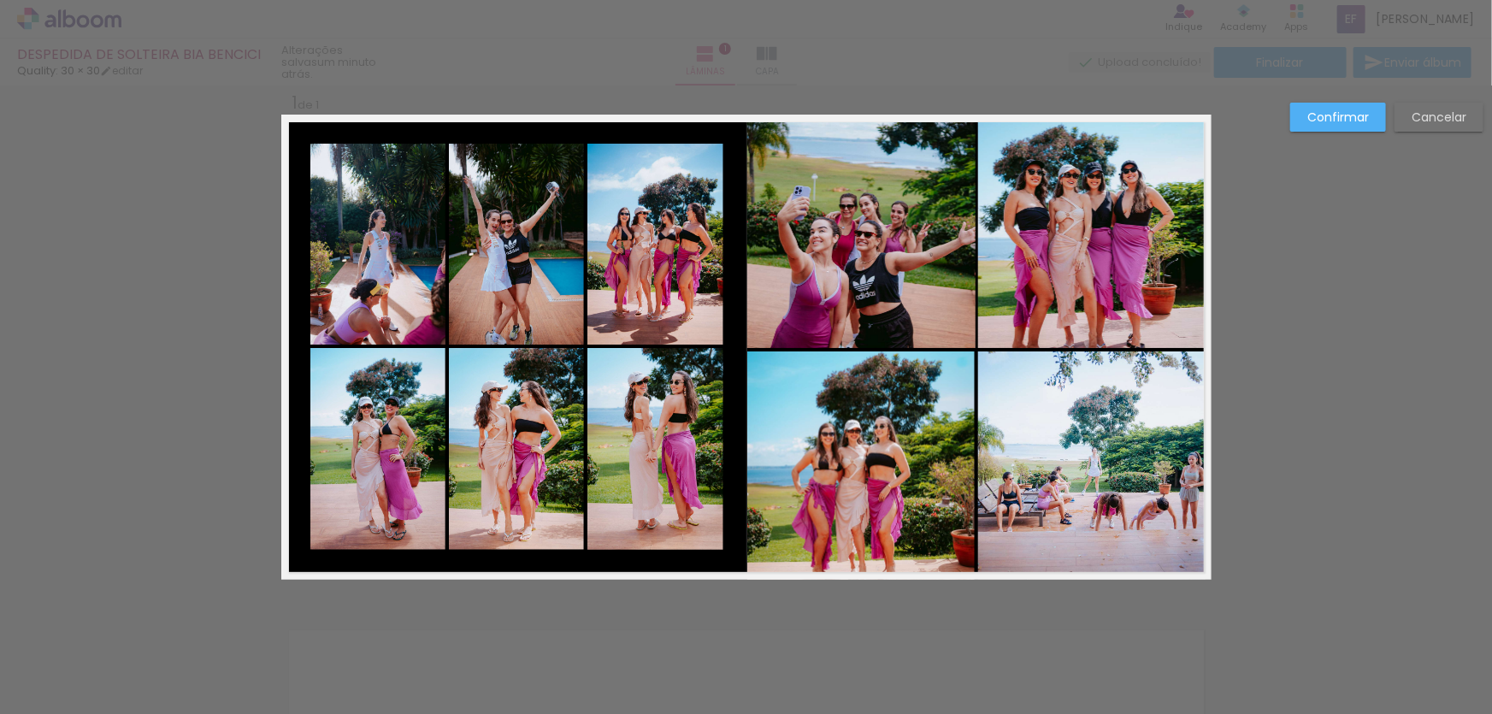
click at [0, 0] on slot "Confirmar" at bounding box center [0, 0] width 0 height 0
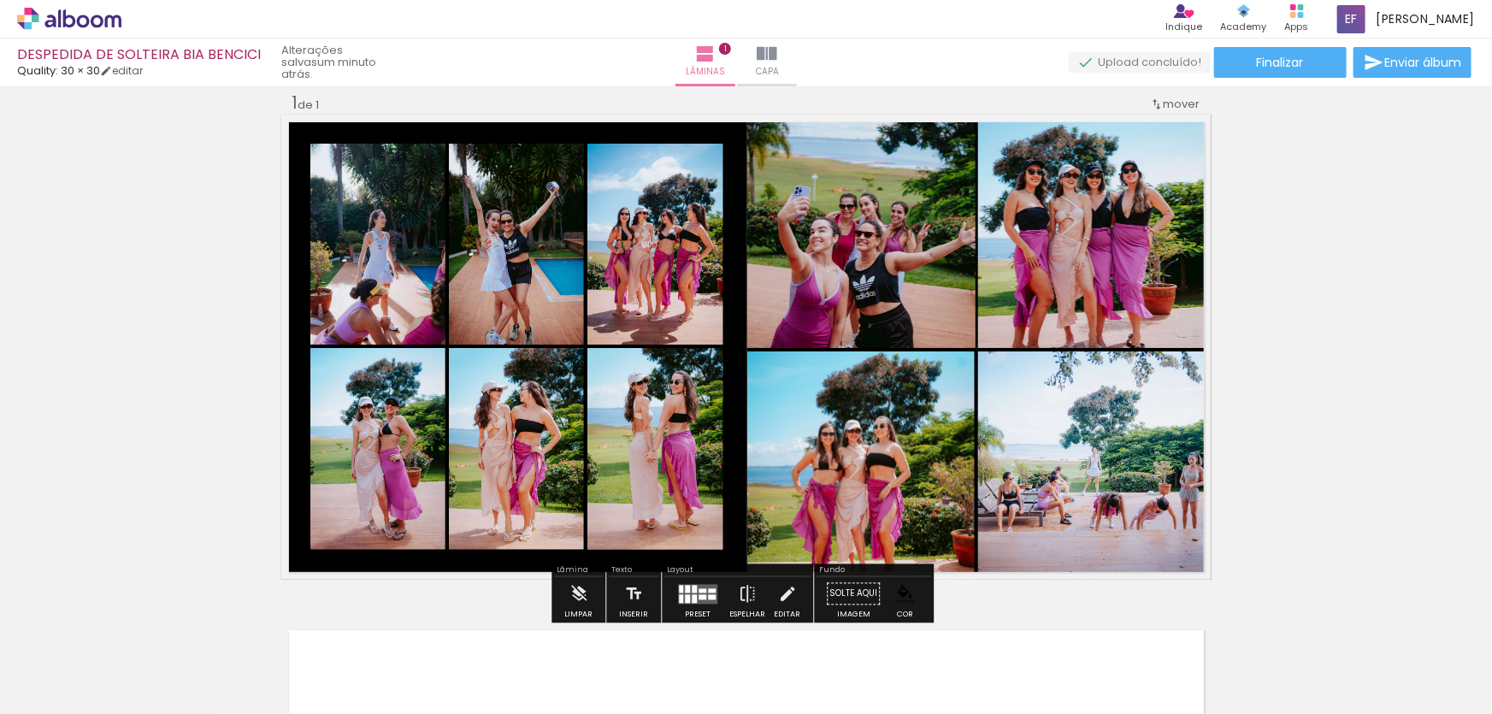
click at [1153, 443] on quentale-photo at bounding box center [1091, 465] width 227 height 228
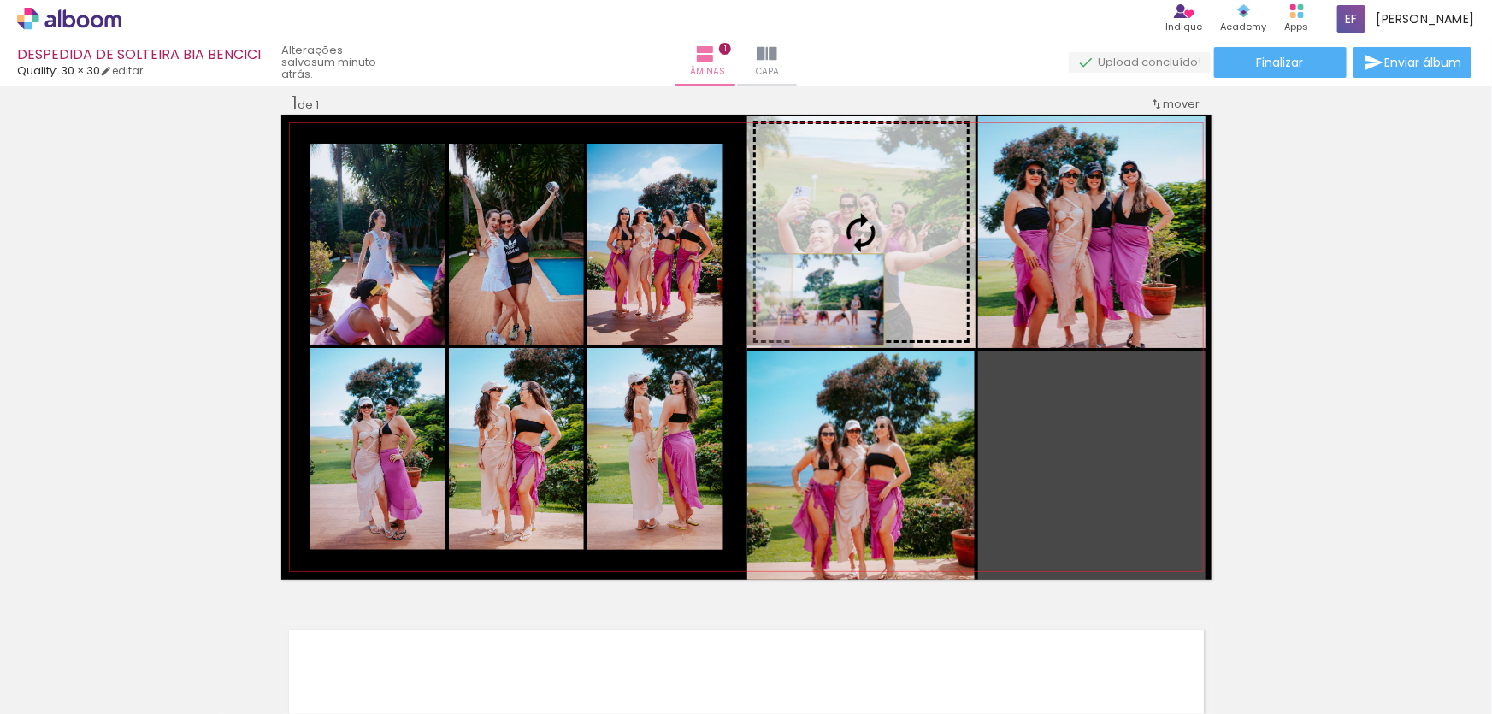
drag, startPoint x: 1136, startPoint y: 446, endPoint x: 823, endPoint y: 291, distance: 349.5
click at [0, 0] on slot at bounding box center [0, 0] width 0 height 0
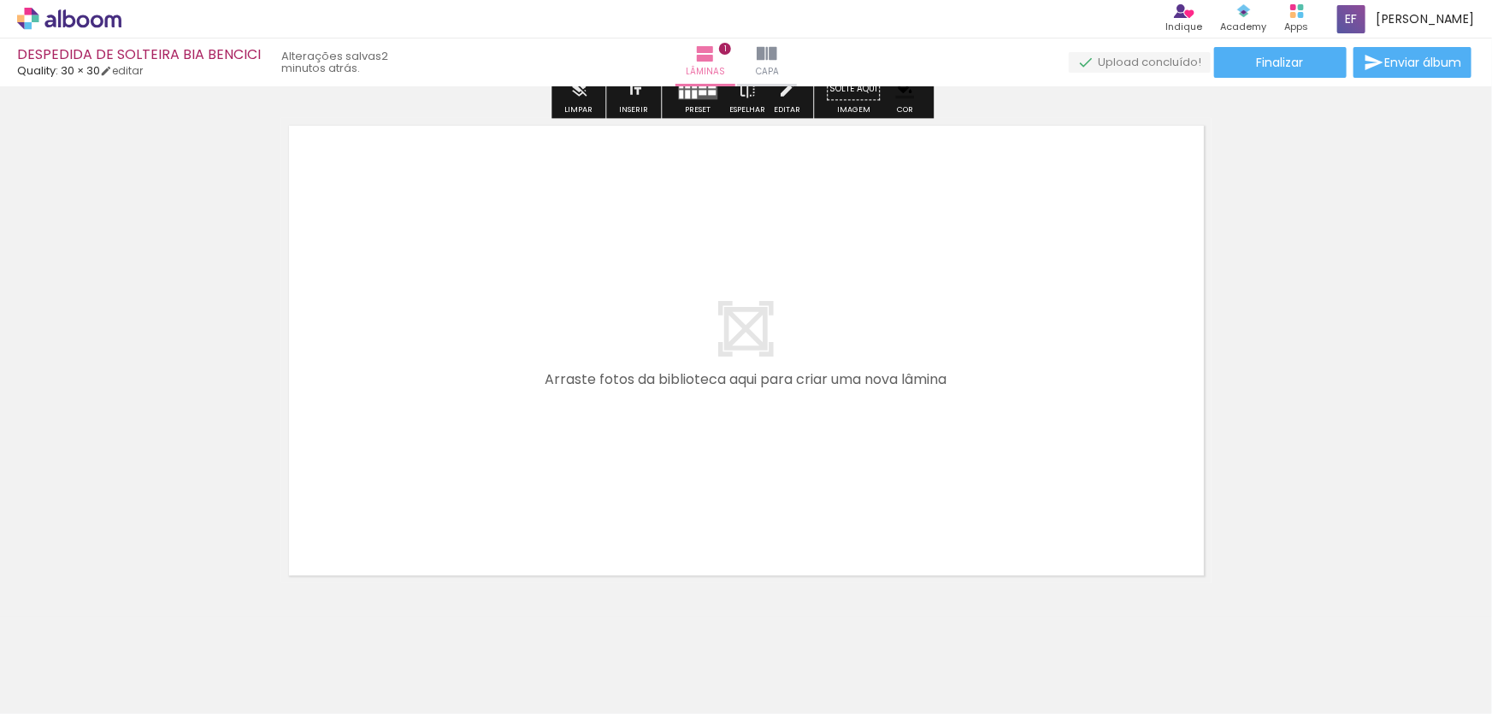
scroll to position [561, 0]
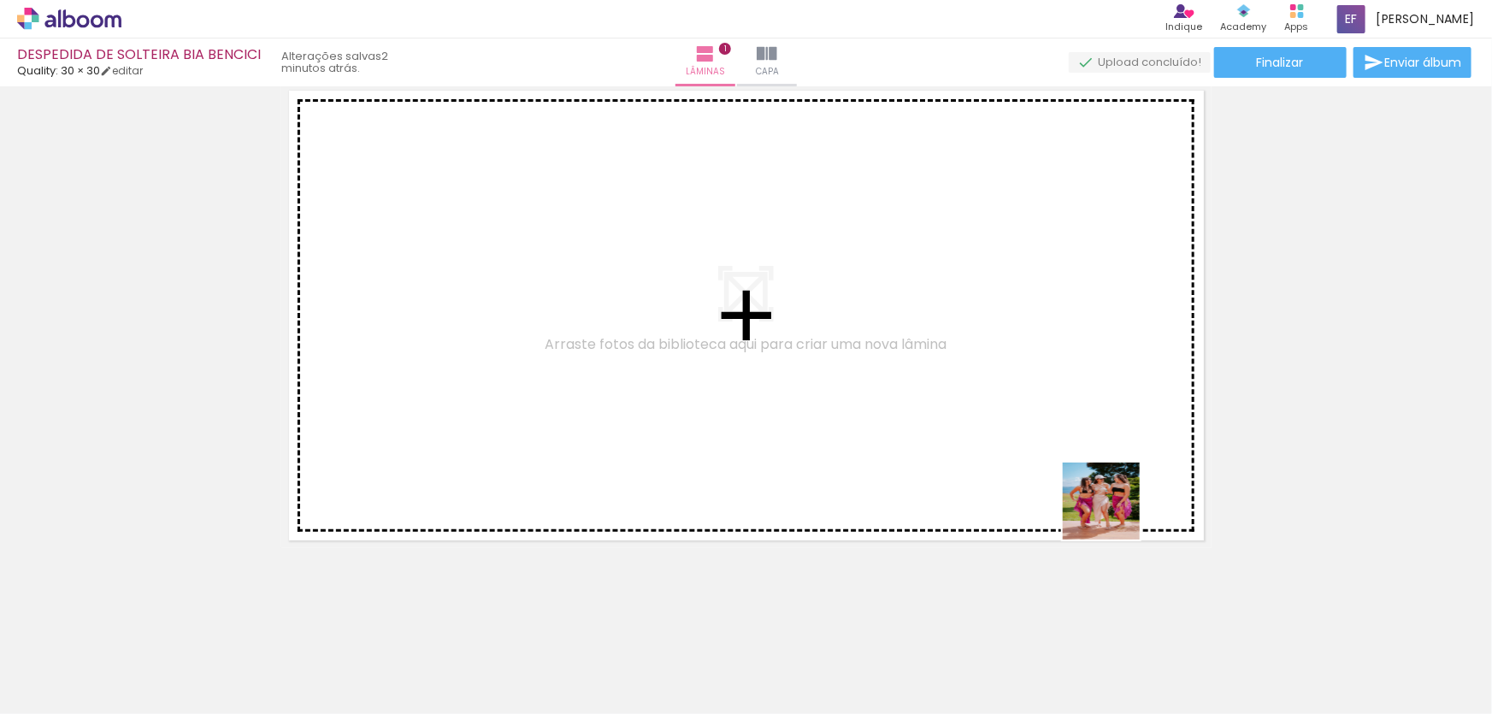
drag, startPoint x: 1114, startPoint y: 514, endPoint x: 1214, endPoint y: 596, distance: 129.4
click at [1072, 393] on quentale-workspace at bounding box center [746, 357] width 1492 height 714
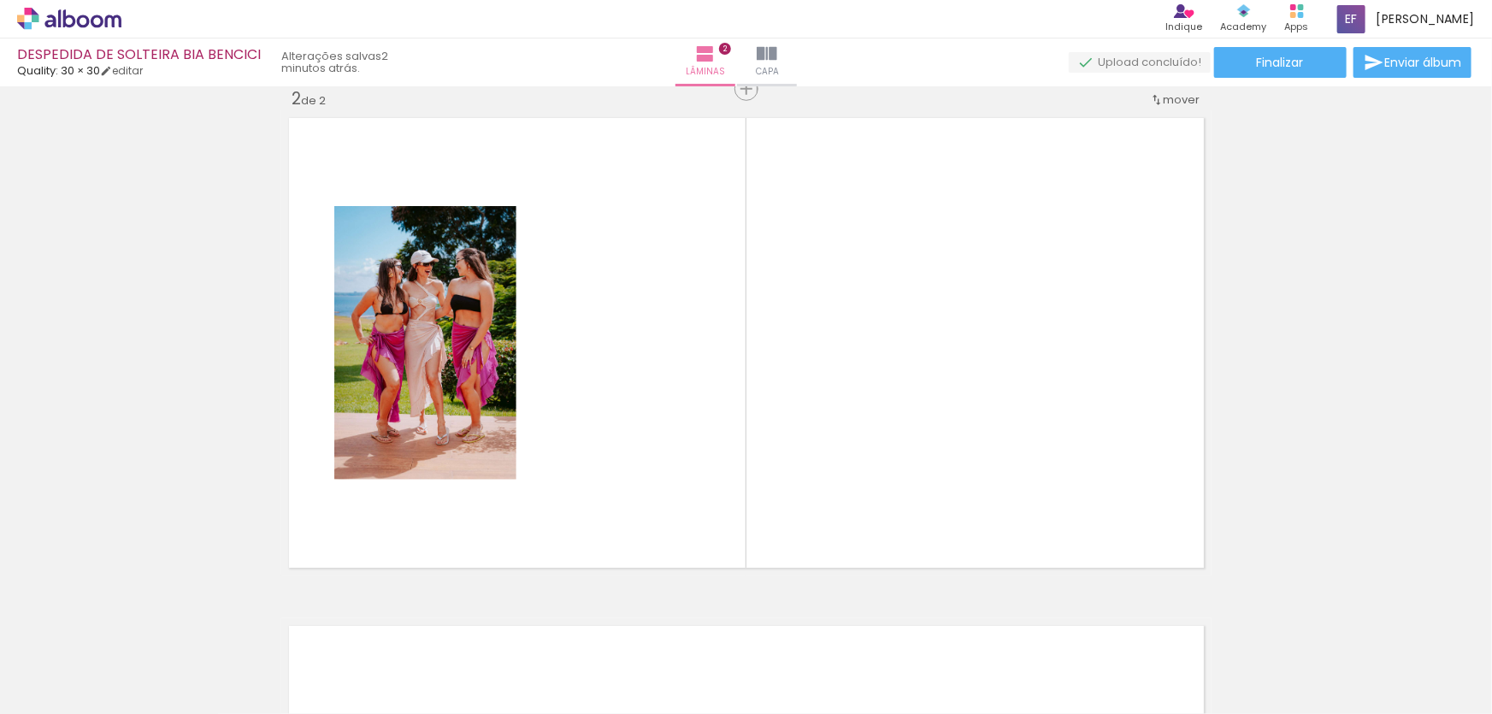
scroll to position [529, 0]
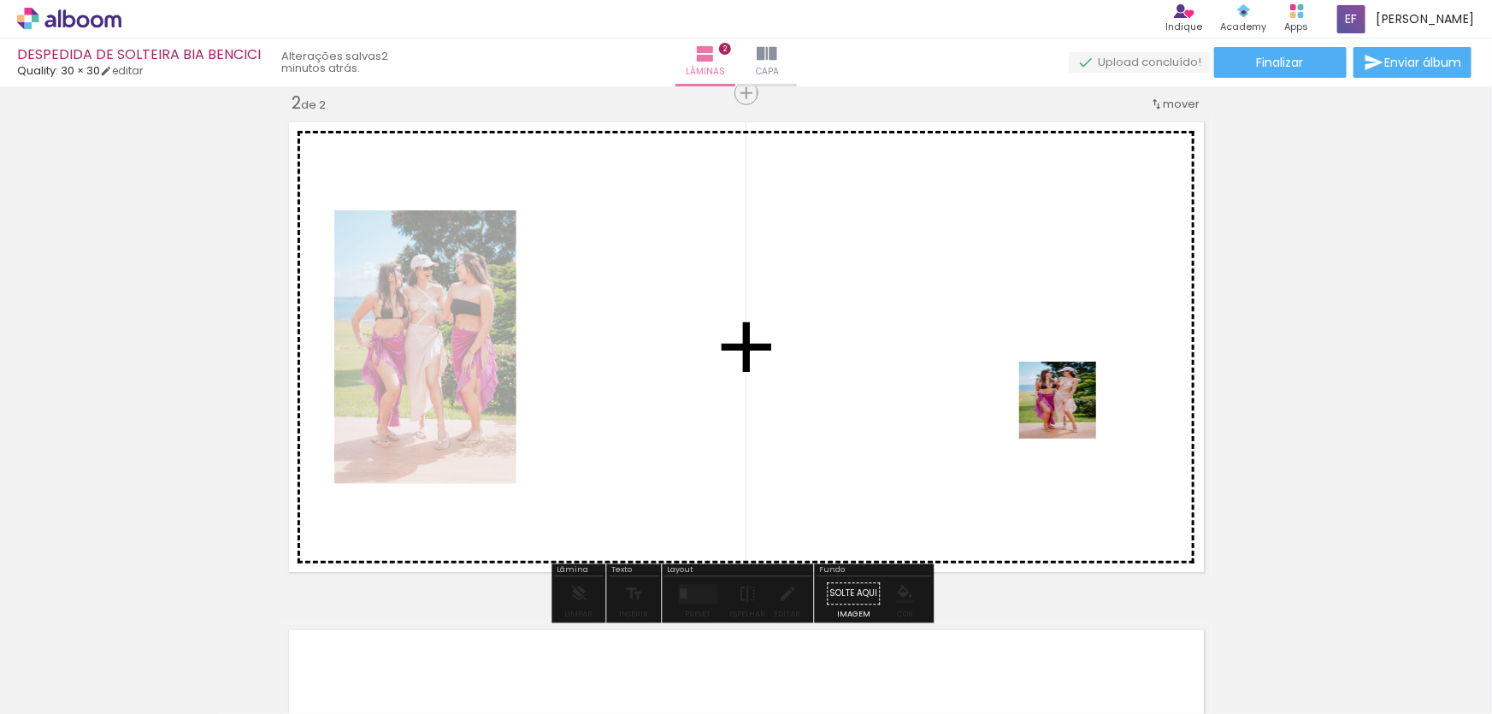
drag, startPoint x: 1236, startPoint y: 658, endPoint x: 1069, endPoint y: 410, distance: 299.3
click at [1069, 410] on quentale-workspace at bounding box center [746, 357] width 1492 height 714
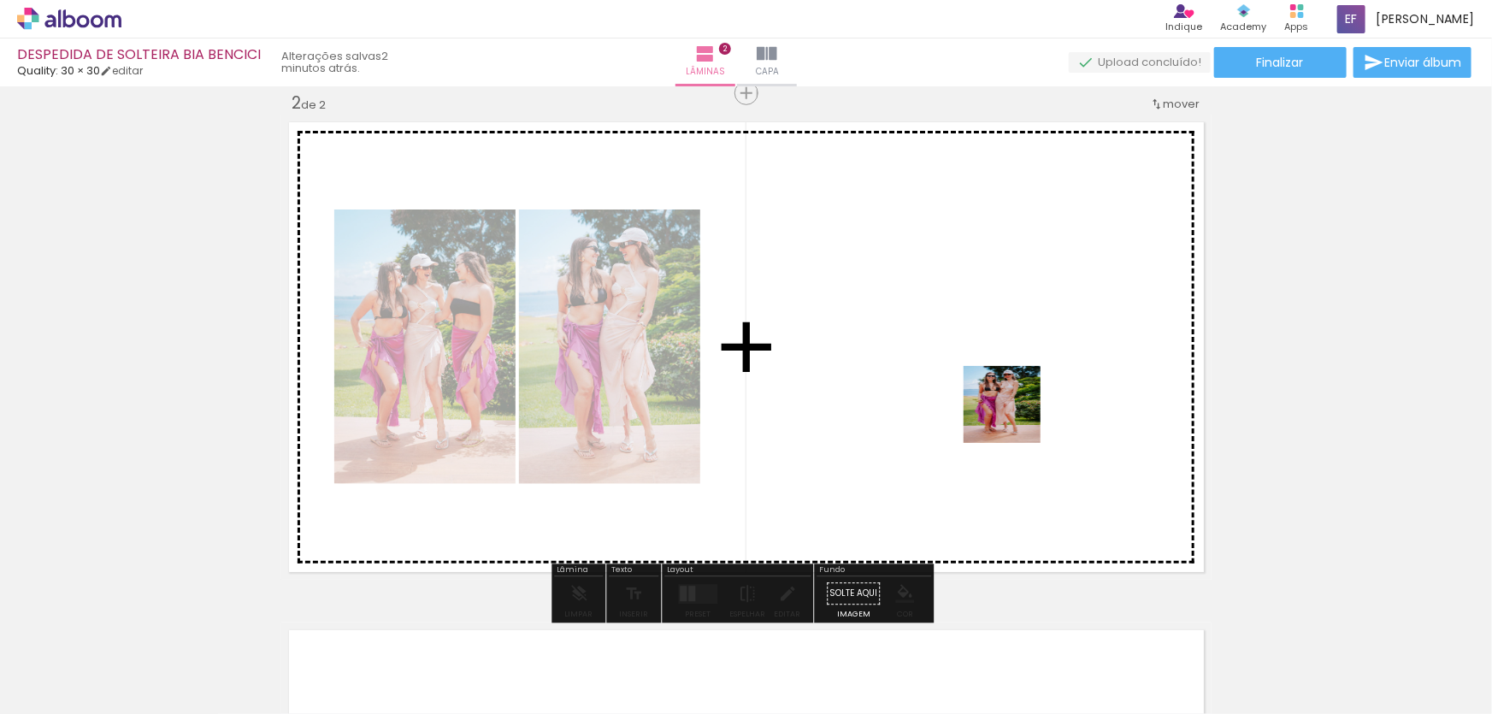
drag, startPoint x: 1325, startPoint y: 661, endPoint x: 1287, endPoint y: 537, distance: 129.8
click at [1013, 414] on quentale-workspace at bounding box center [746, 357] width 1492 height 714
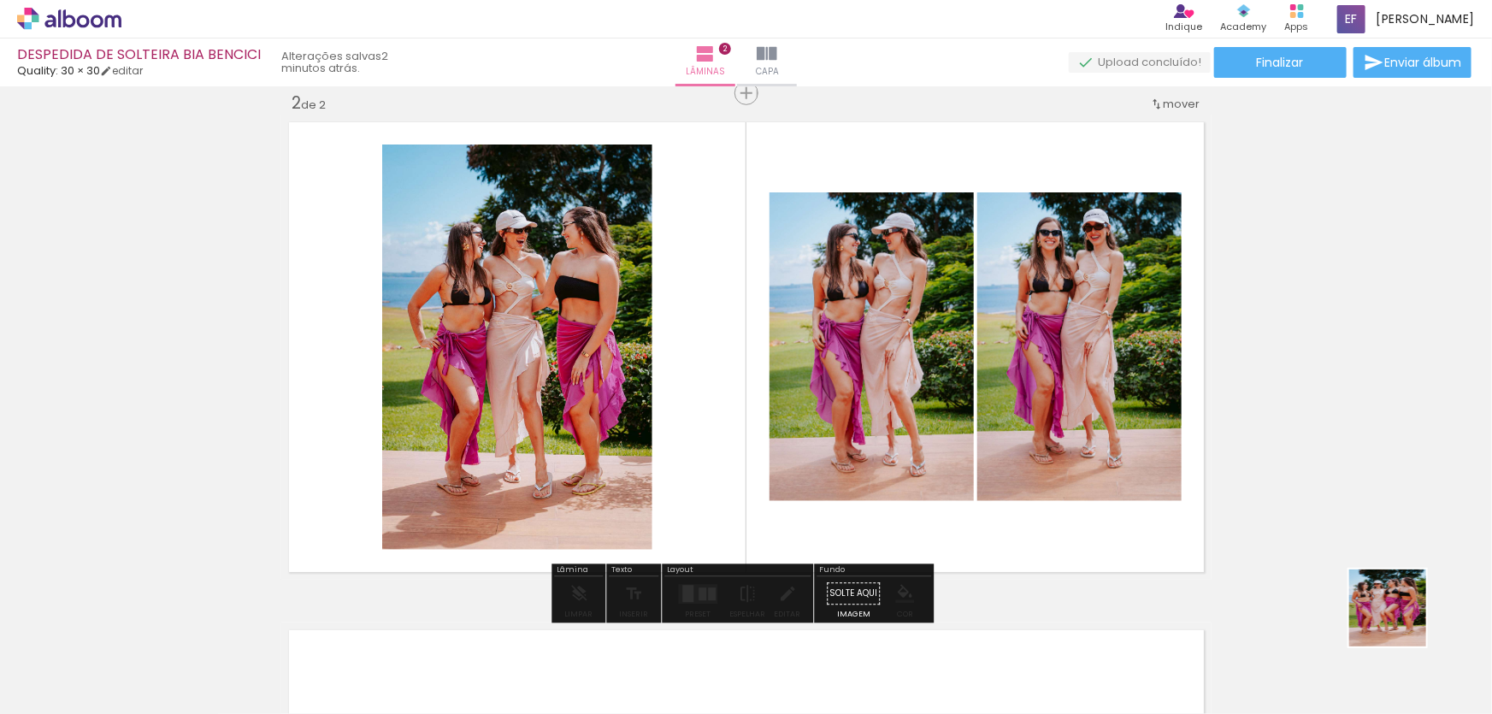
drag, startPoint x: 1408, startPoint y: 641, endPoint x: 929, endPoint y: 278, distance: 601.1
click at [929, 278] on quentale-workspace at bounding box center [746, 357] width 1492 height 714
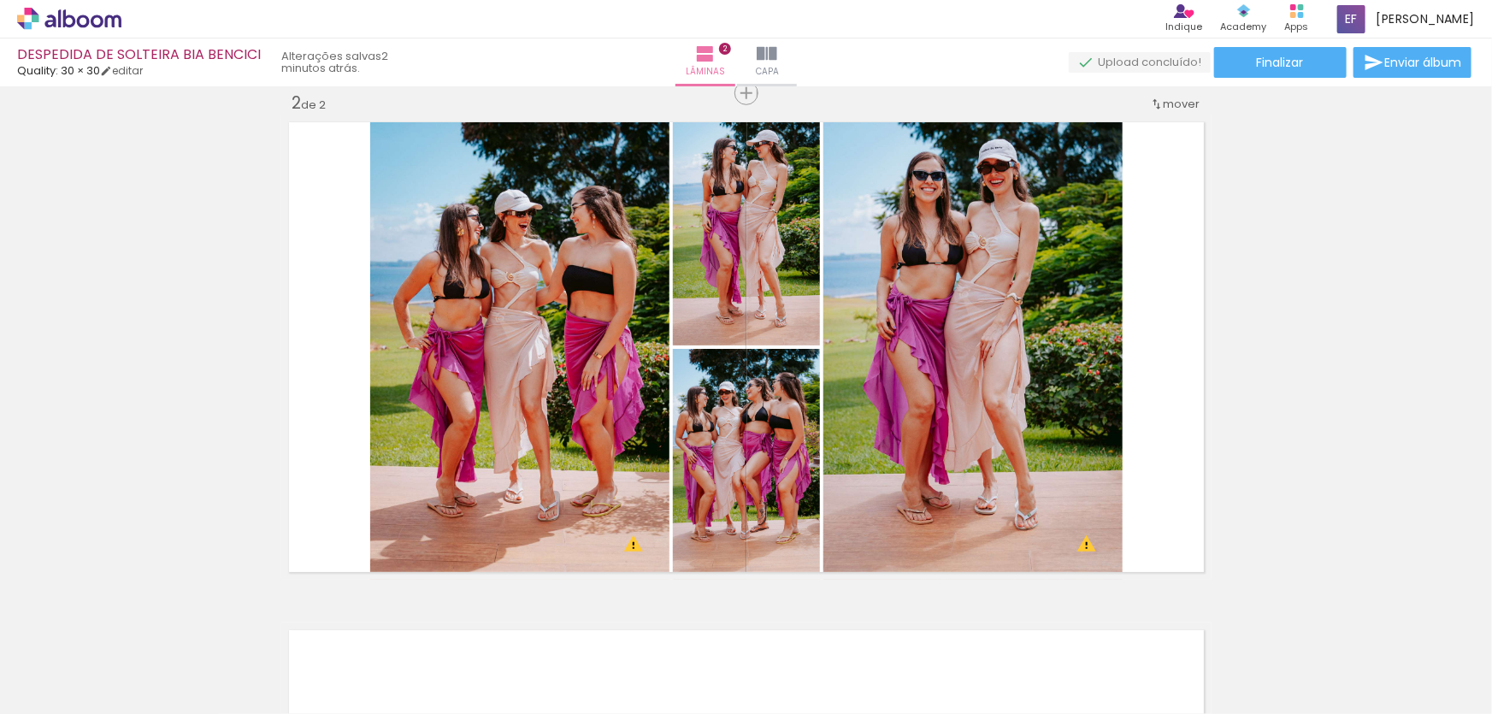
scroll to position [0, 412]
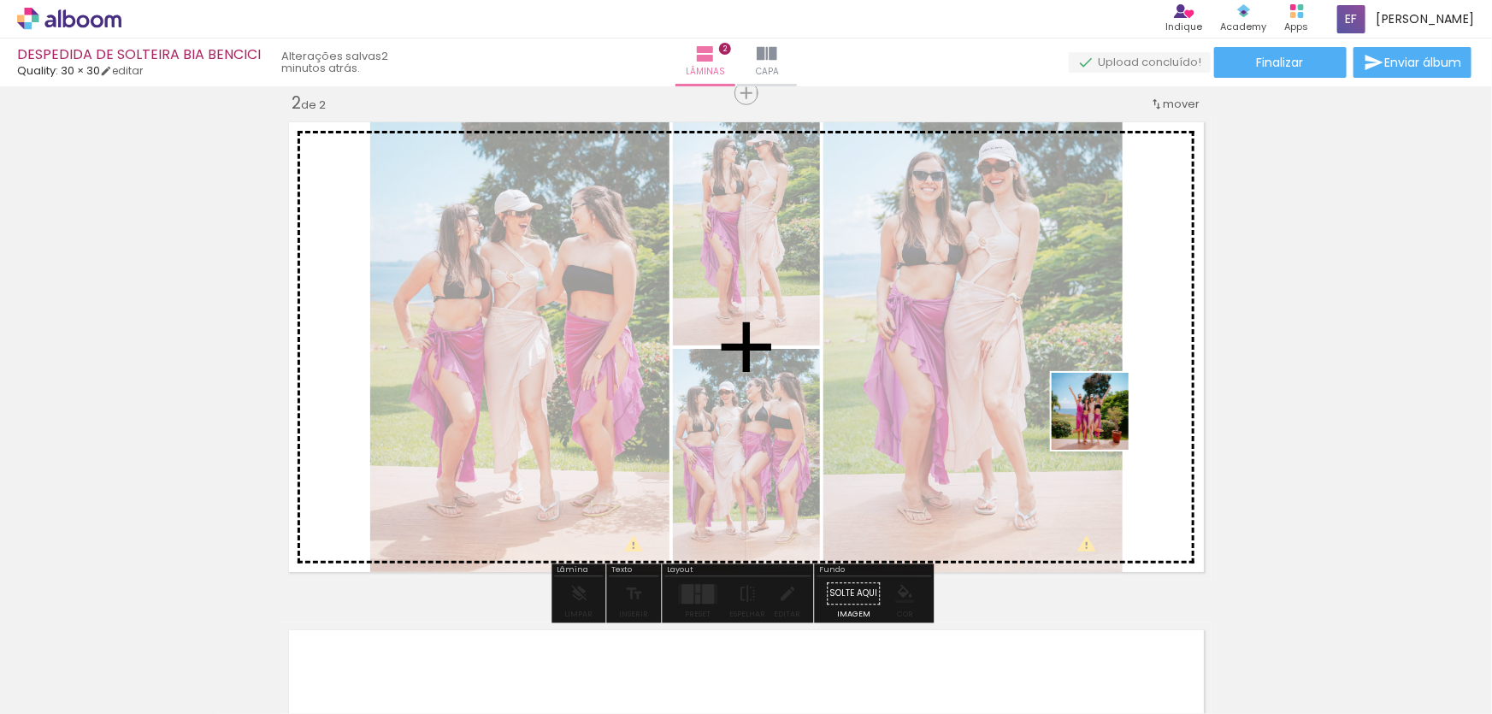
drag, startPoint x: 1283, startPoint y: 647, endPoint x: 915, endPoint y: 314, distance: 496.4
click at [915, 314] on quentale-workspace at bounding box center [746, 357] width 1492 height 714
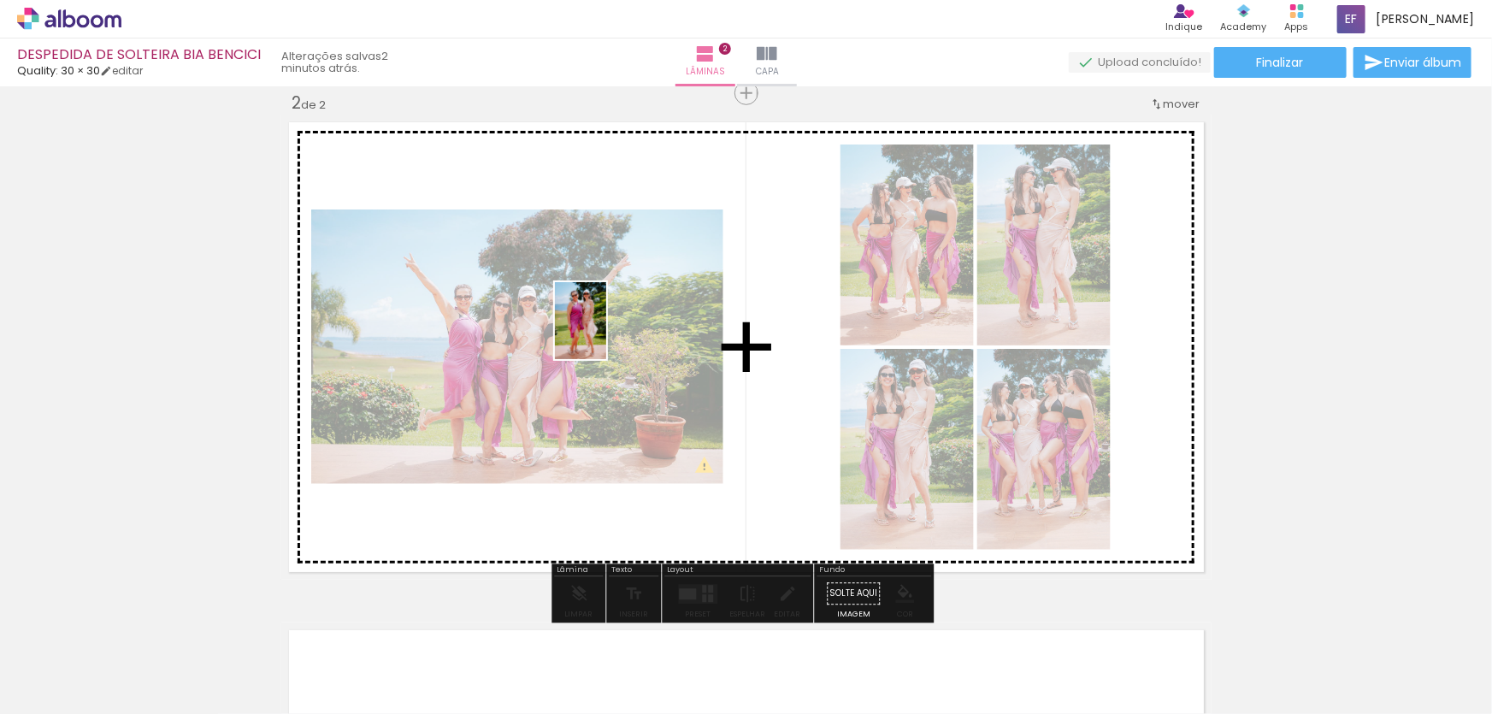
drag, startPoint x: 1387, startPoint y: 651, endPoint x: 606, endPoint y: 333, distance: 842.6
click at [606, 333] on quentale-workspace at bounding box center [746, 357] width 1492 height 714
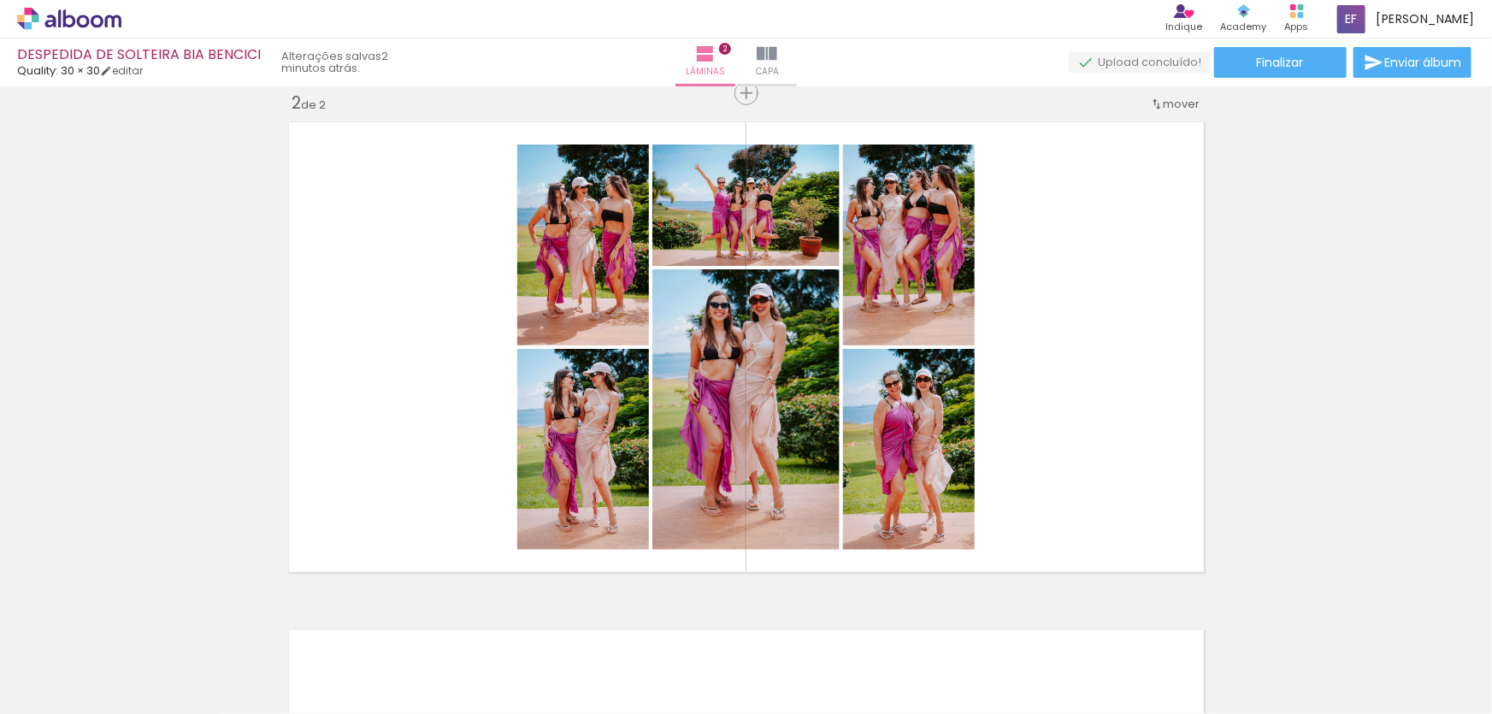
scroll to position [0, 998]
drag, startPoint x: 932, startPoint y: 601, endPoint x: 938, endPoint y: 401, distance: 200.2
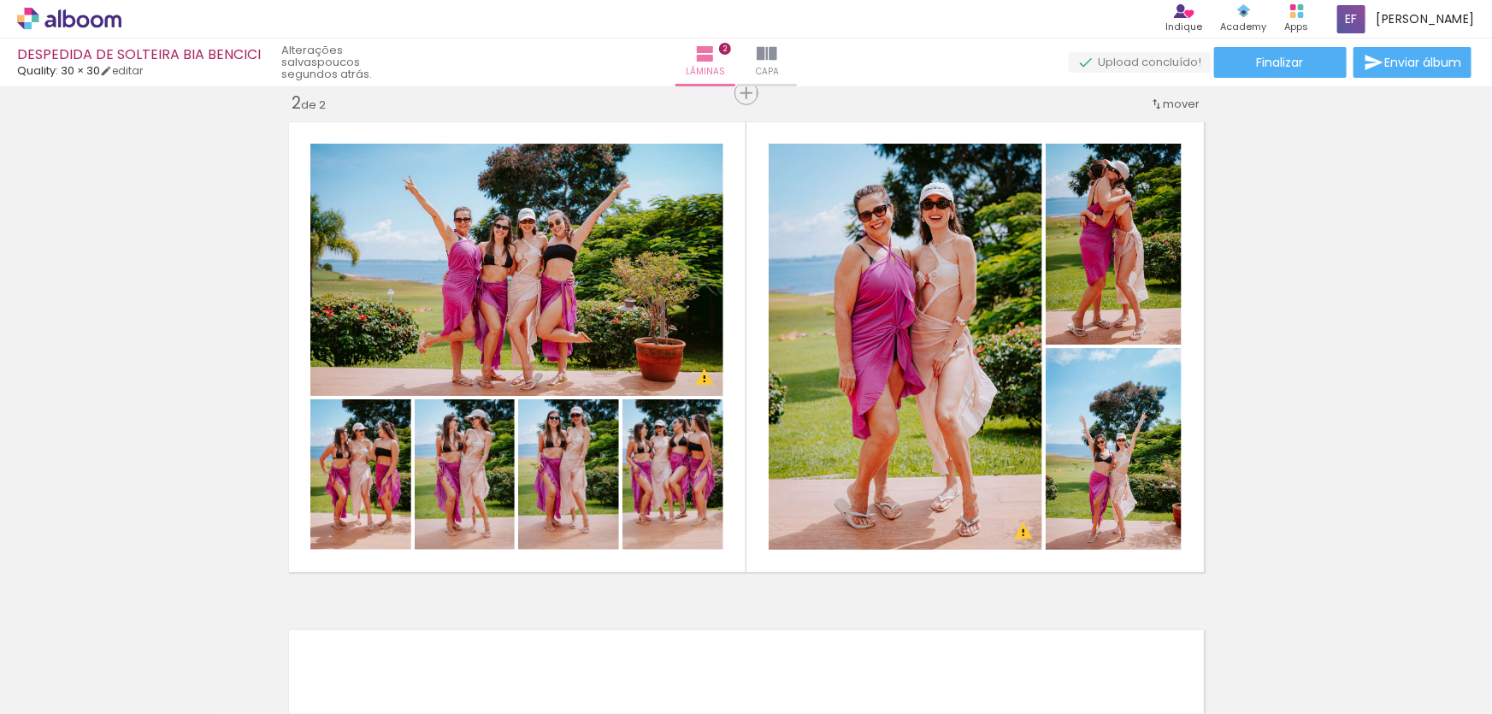
scroll to position [0, 998]
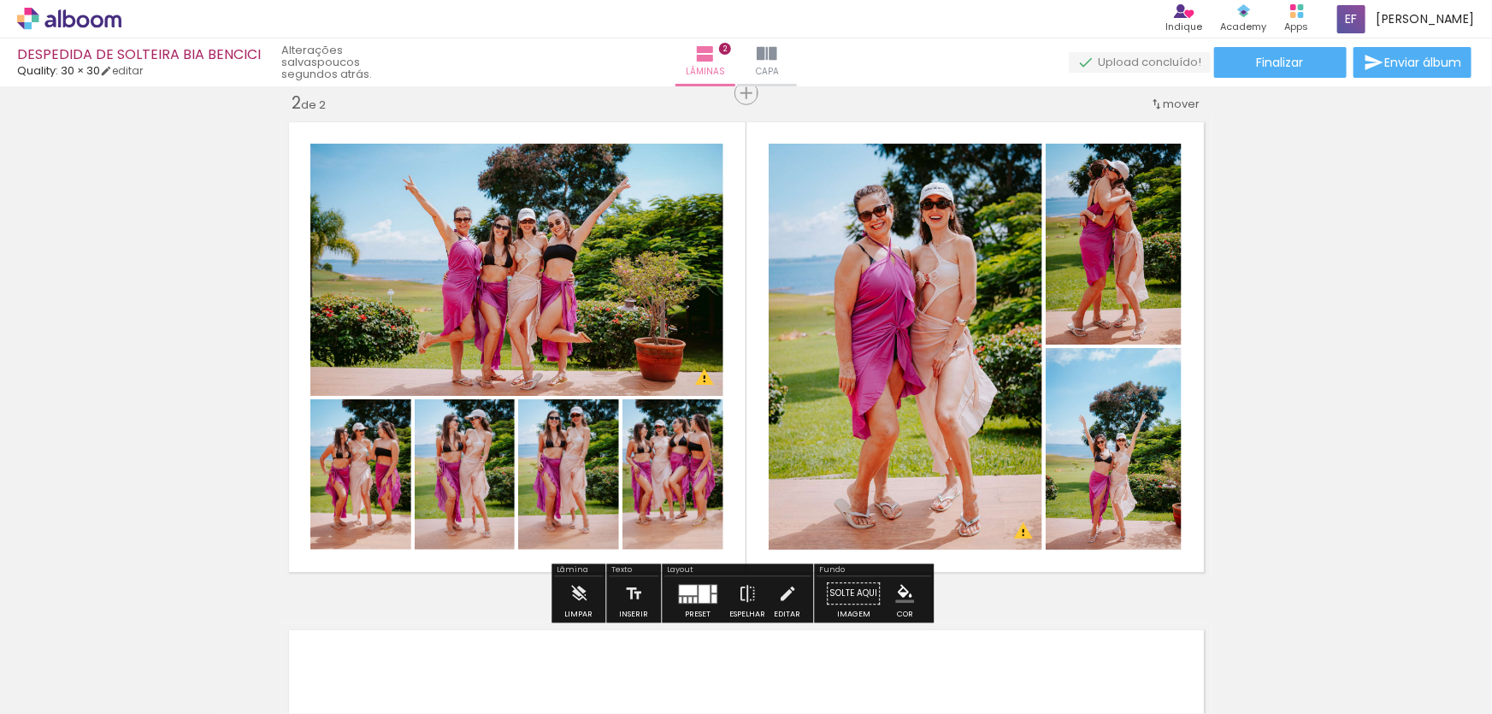
click at [988, 564] on quentale-layouter at bounding box center [746, 347] width 930 height 465
click at [898, 588] on iron-icon "color picker" at bounding box center [904, 594] width 19 height 19
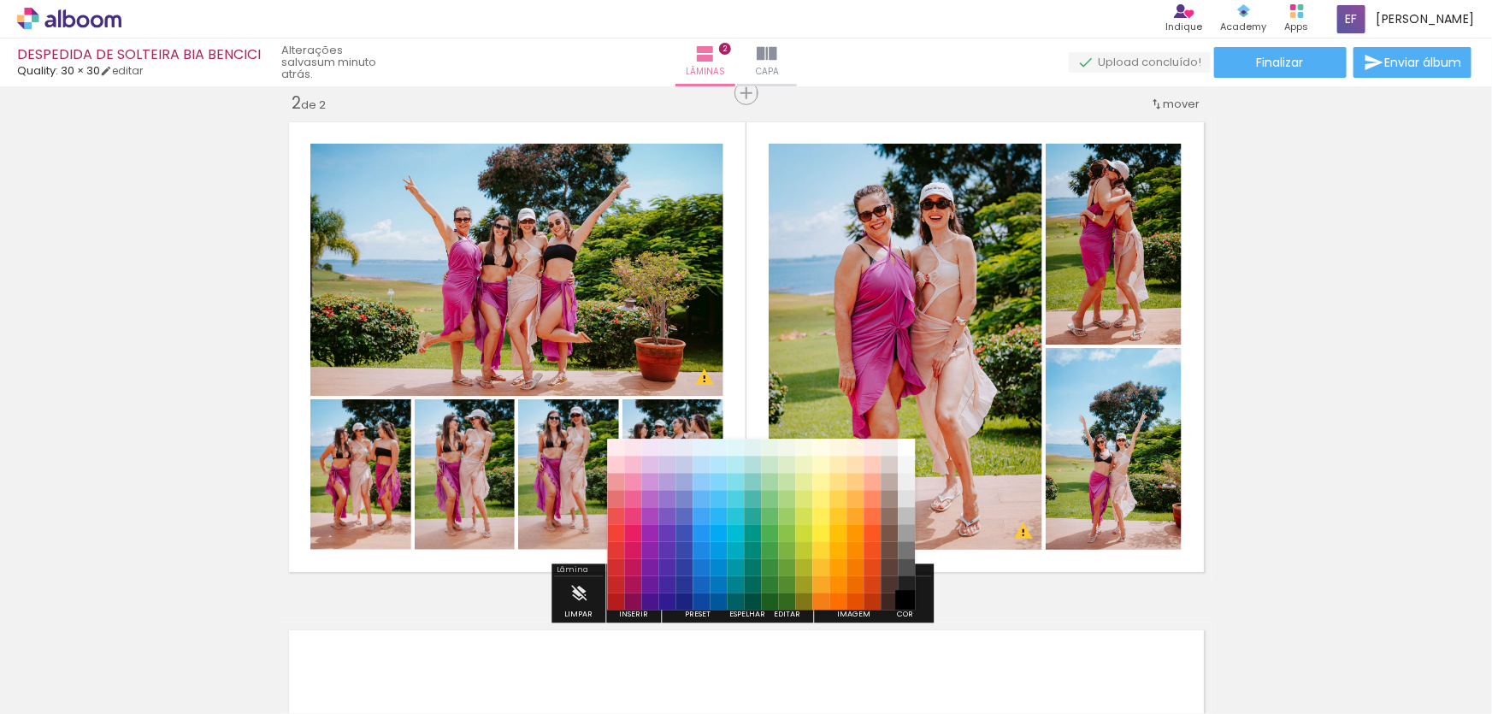
click at [905, 594] on paper-item "#000000" at bounding box center [906, 601] width 17 height 17
click at [904, 583] on paper-item "#212121" at bounding box center [906, 583] width 17 height 17
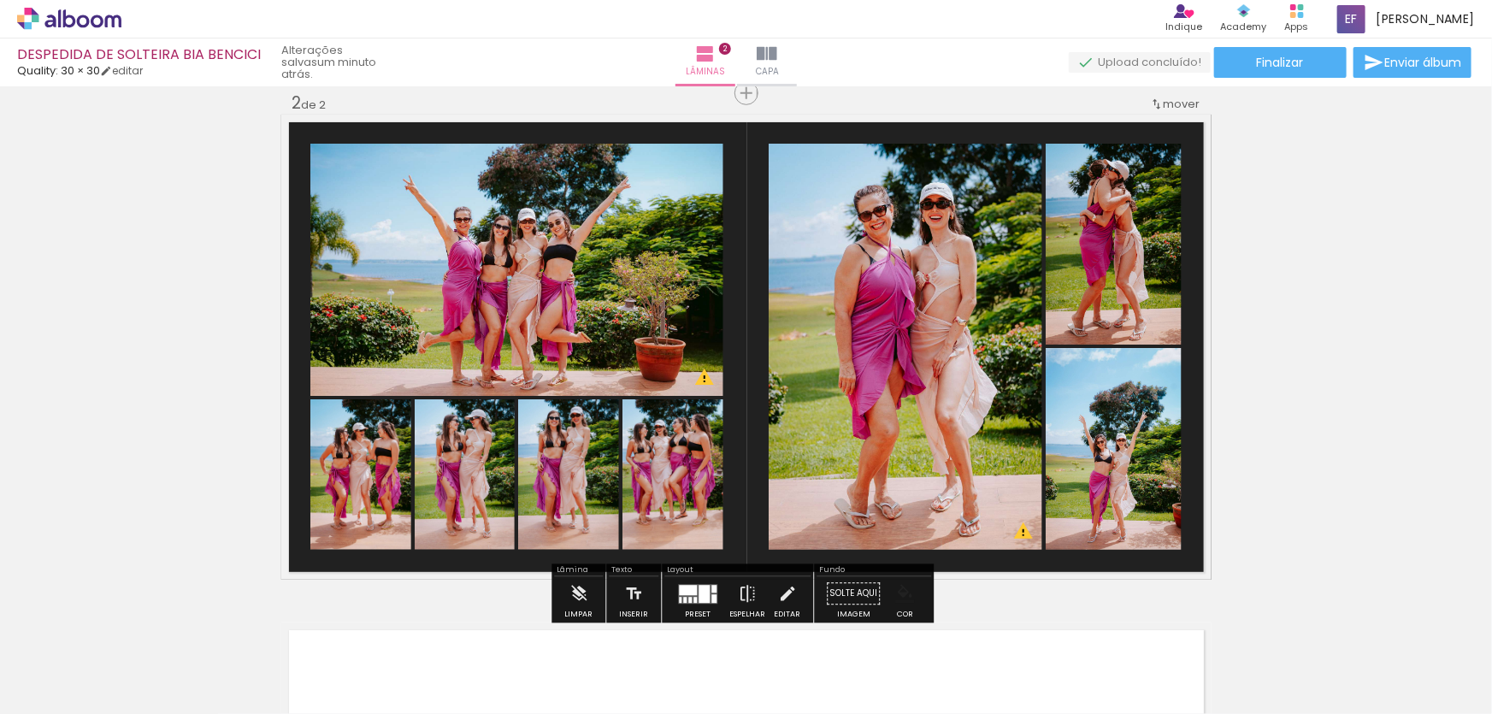
click at [905, 593] on iron-icon "color picker" at bounding box center [904, 594] width 19 height 19
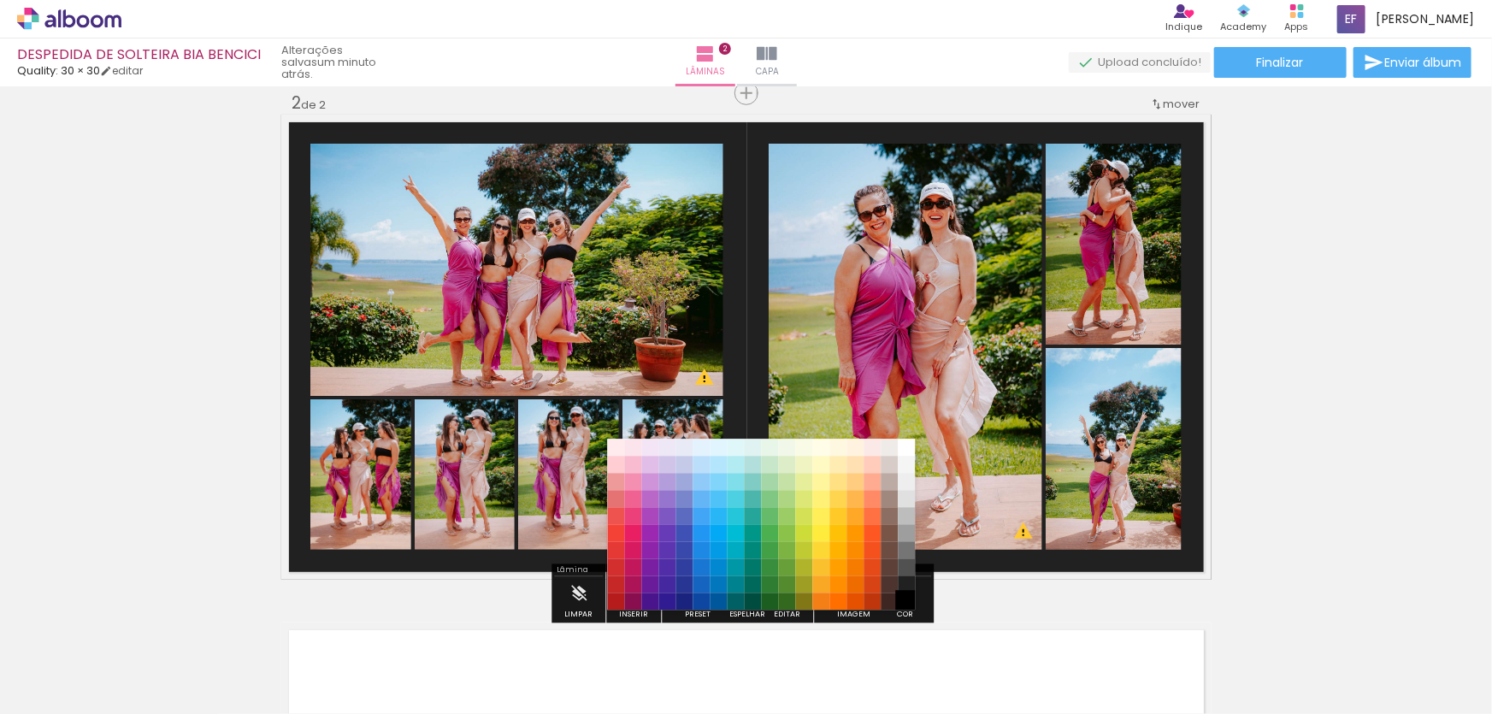
click at [906, 595] on paper-item "#000000" at bounding box center [906, 601] width 17 height 17
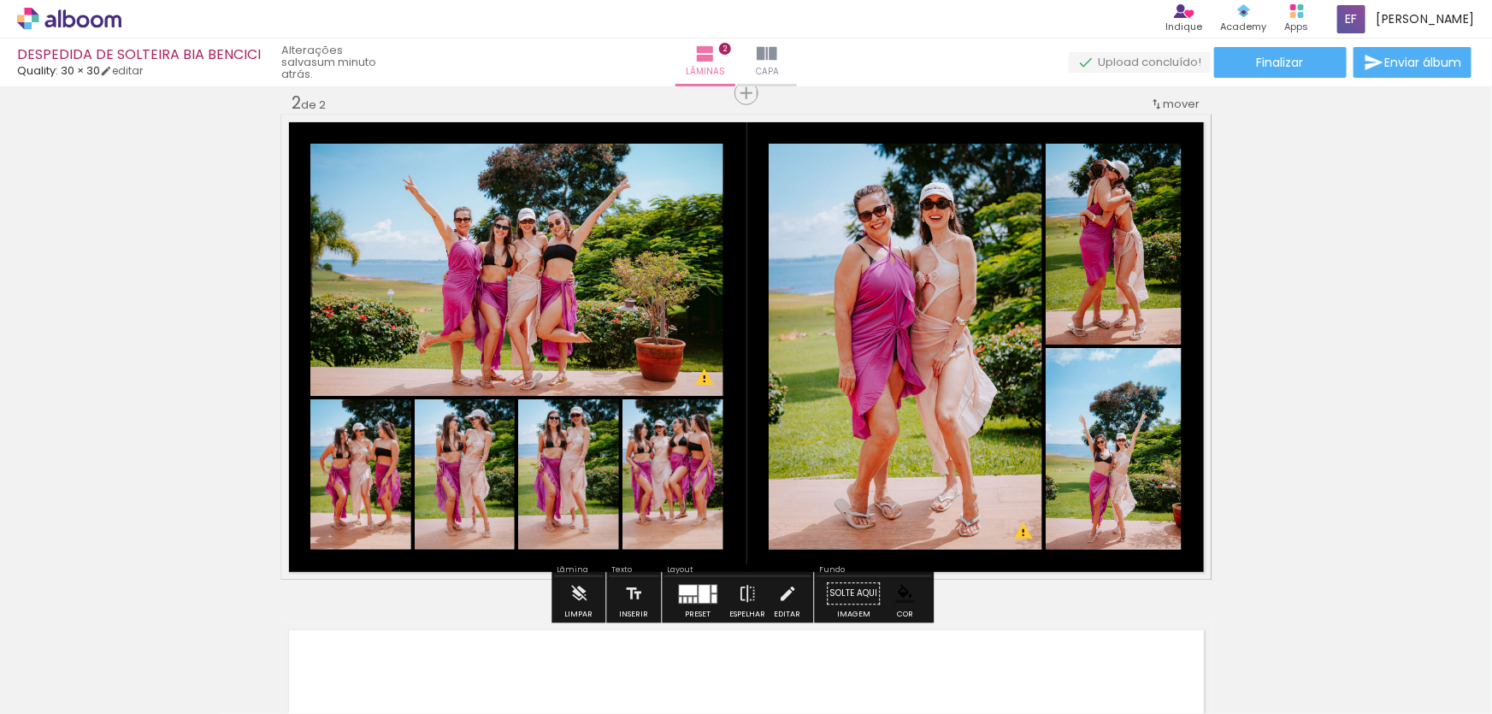
click at [1371, 496] on div "Inserir lâmina 1 de 2 Inserir lâmina 2 de 2 O Designbox precisará aumentar a su…" at bounding box center [746, 325] width 1492 height 1525
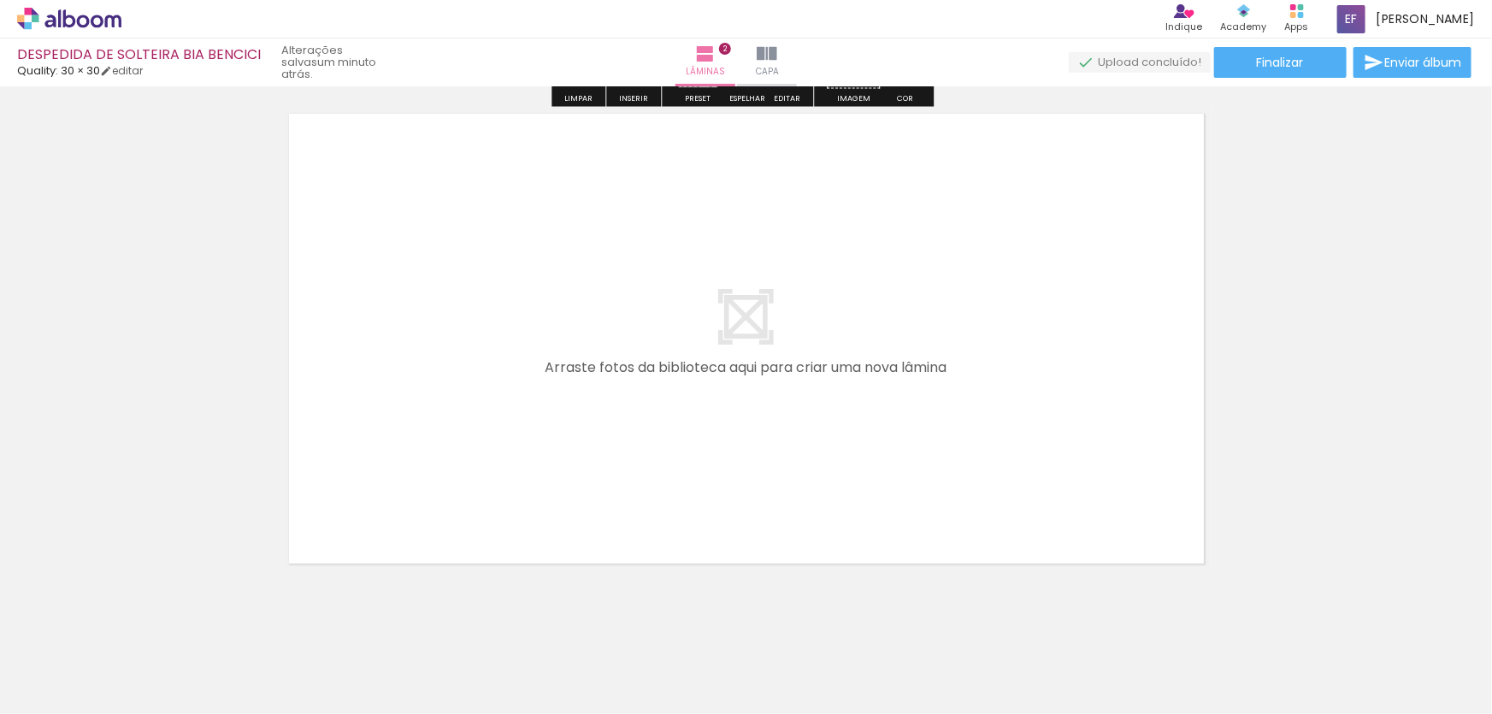
scroll to position [1069, 0]
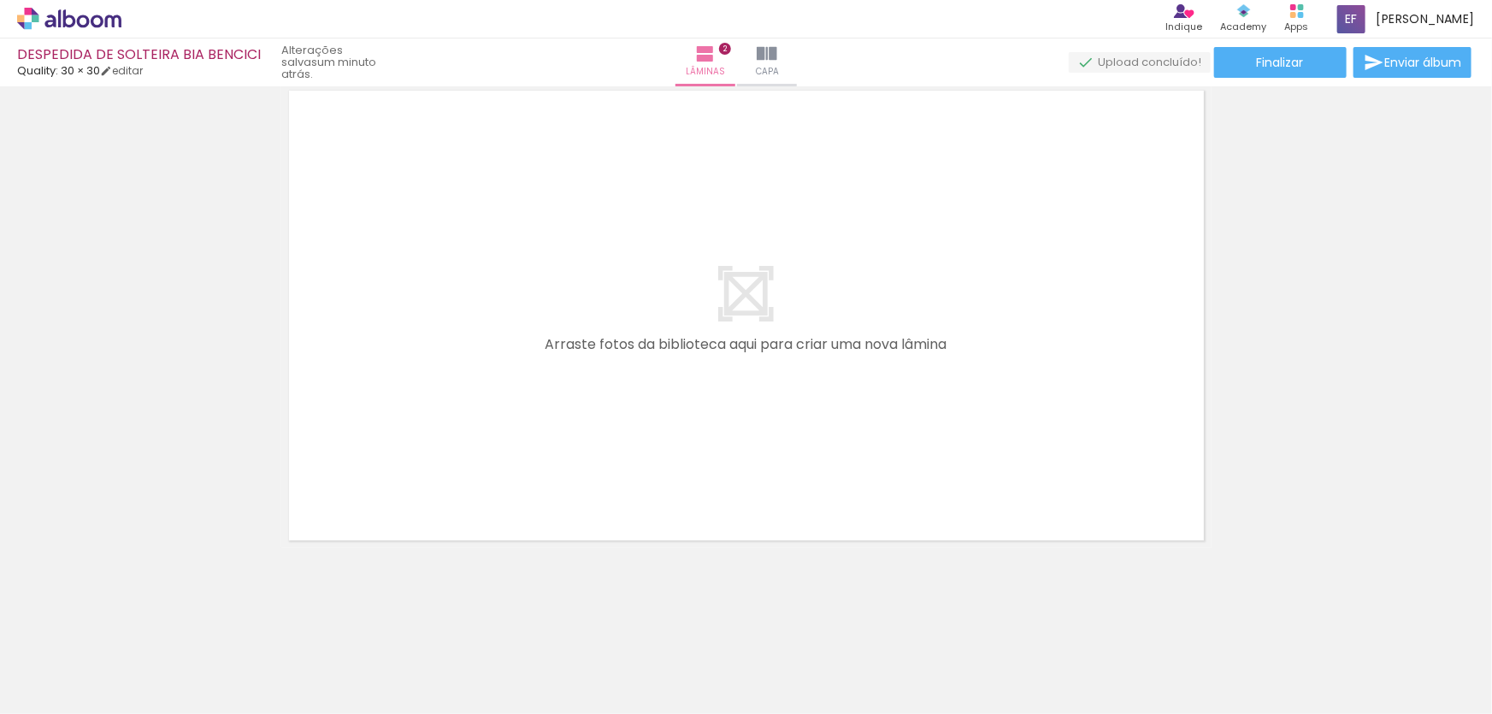
drag, startPoint x: 539, startPoint y: 605, endPoint x: 544, endPoint y: 457, distance: 147.2
click at [544, 457] on quentale-workspace at bounding box center [746, 357] width 1492 height 714
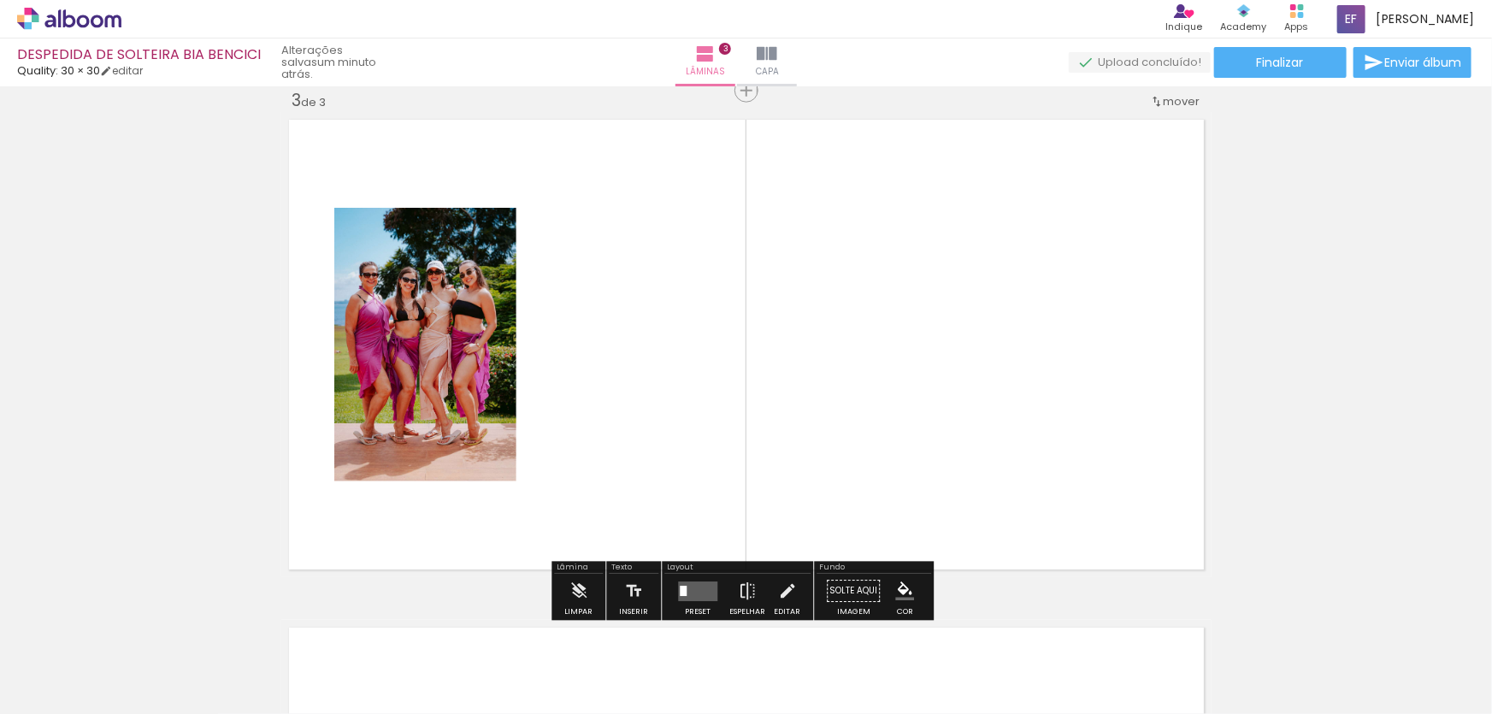
scroll to position [1037, 0]
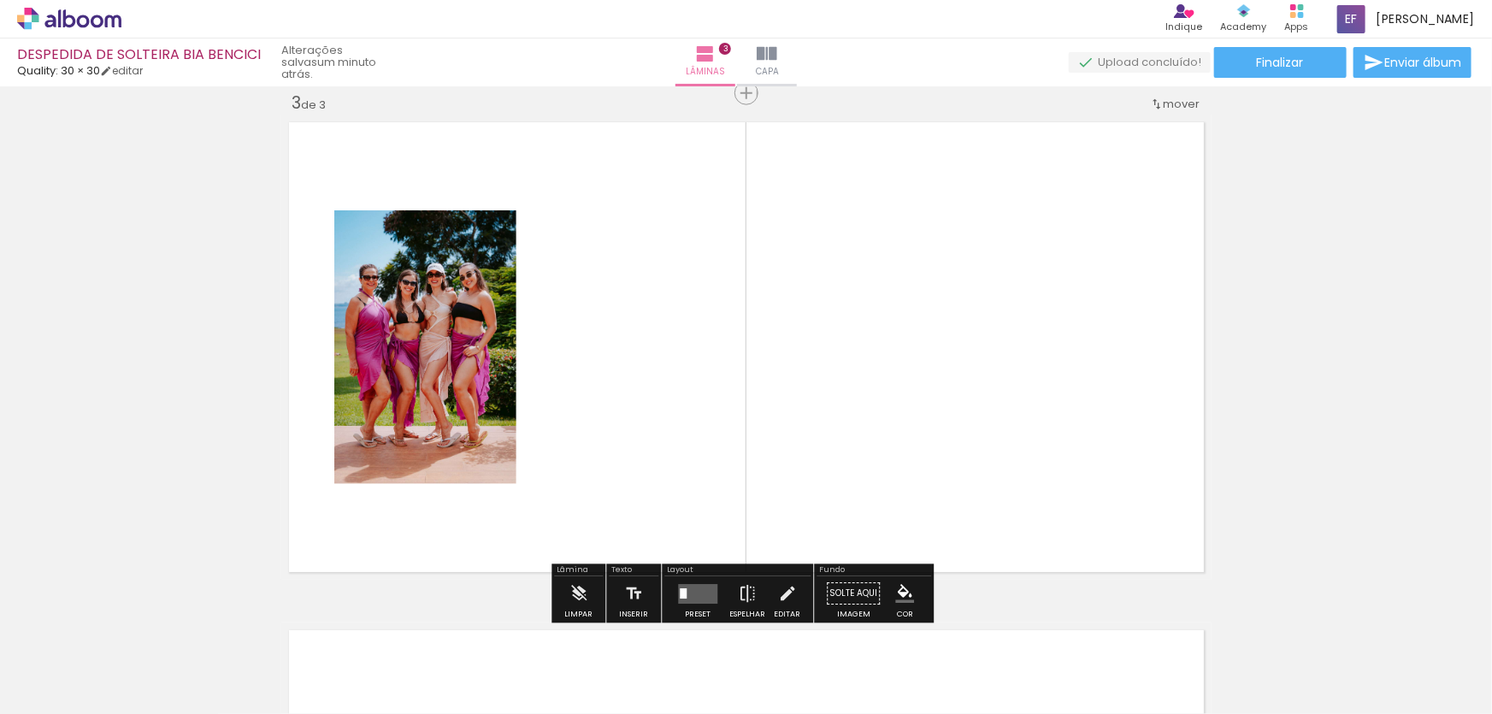
drag, startPoint x: 607, startPoint y: 661, endPoint x: 610, endPoint y: 439, distance: 222.3
click at [610, 439] on quentale-workspace at bounding box center [746, 357] width 1492 height 714
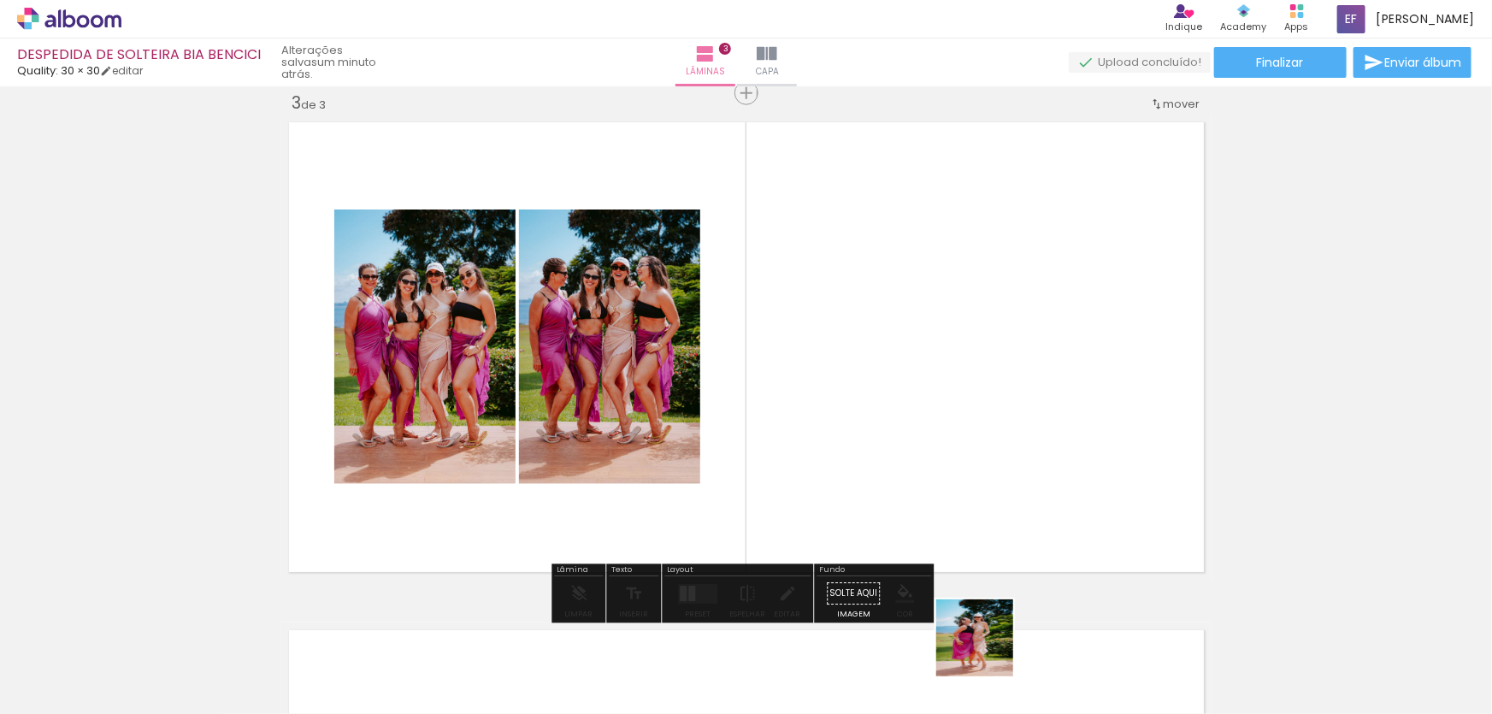
drag, startPoint x: 988, startPoint y: 651, endPoint x: 957, endPoint y: 437, distance: 216.0
click at [948, 427] on quentale-workspace at bounding box center [746, 357] width 1492 height 714
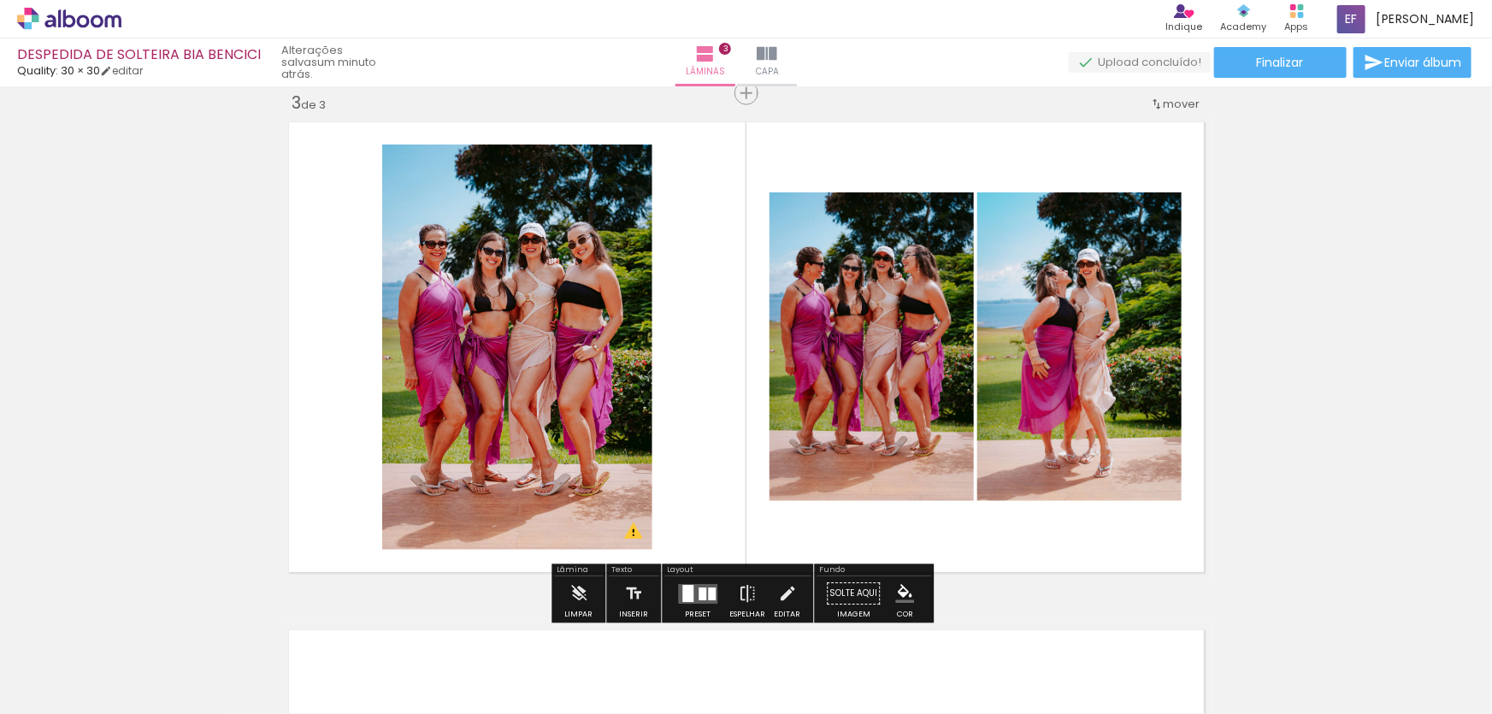
drag, startPoint x: 1103, startPoint y: 661, endPoint x: 1052, endPoint y: 438, distance: 229.0
click at [1052, 438] on quentale-workspace at bounding box center [746, 357] width 1492 height 714
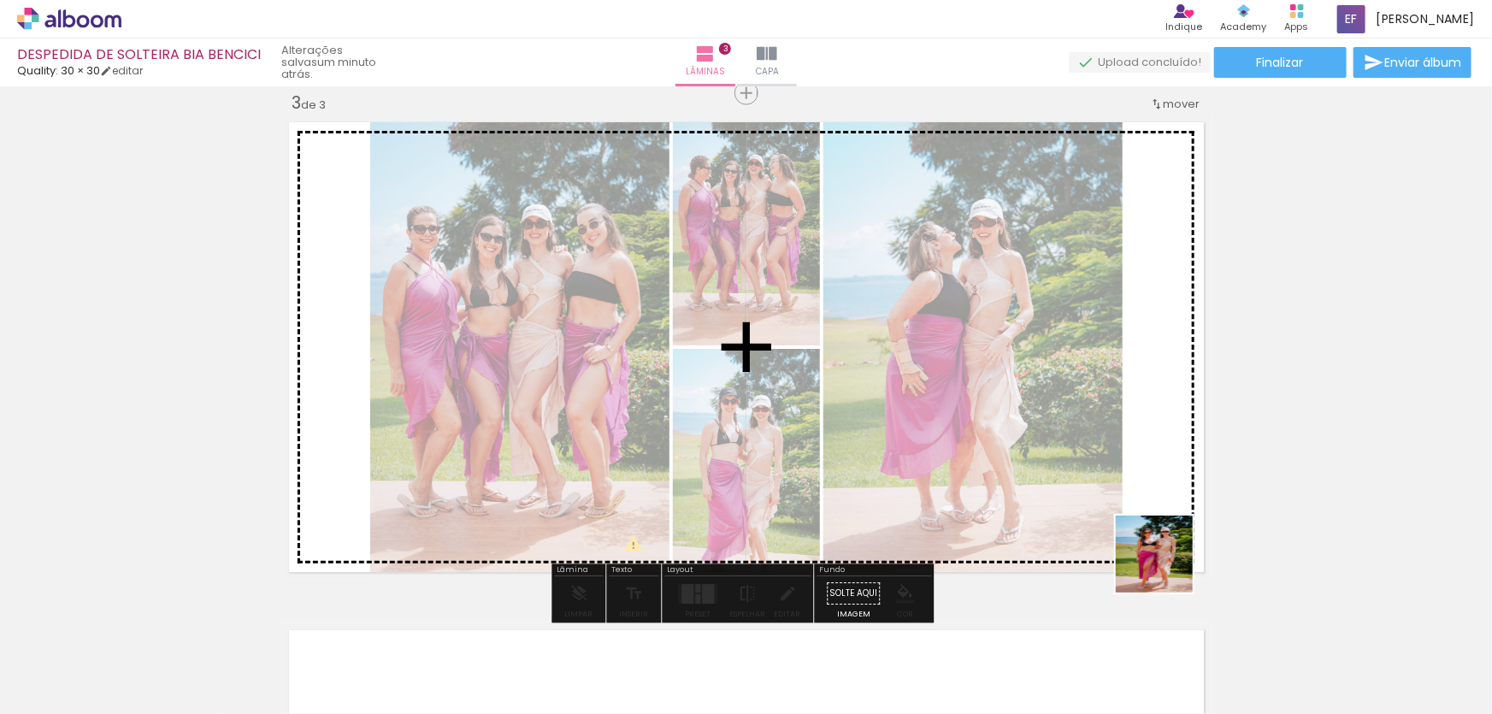
drag, startPoint x: 1167, startPoint y: 567, endPoint x: 1096, endPoint y: 401, distance: 180.4
click at [1097, 401] on quentale-workspace at bounding box center [746, 357] width 1492 height 714
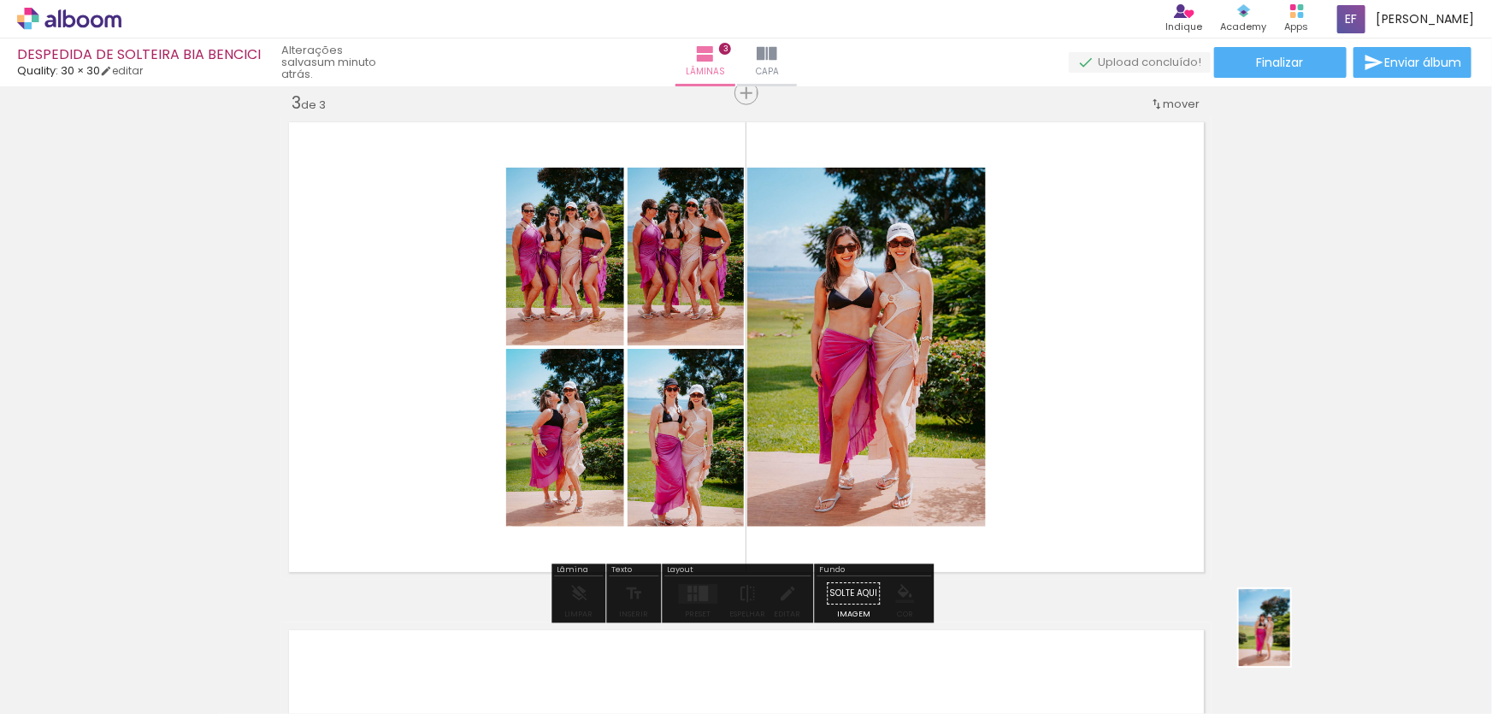
drag, startPoint x: 1349, startPoint y: 666, endPoint x: 1290, endPoint y: 640, distance: 64.3
click at [0, 0] on slot at bounding box center [0, 0] width 0 height 0
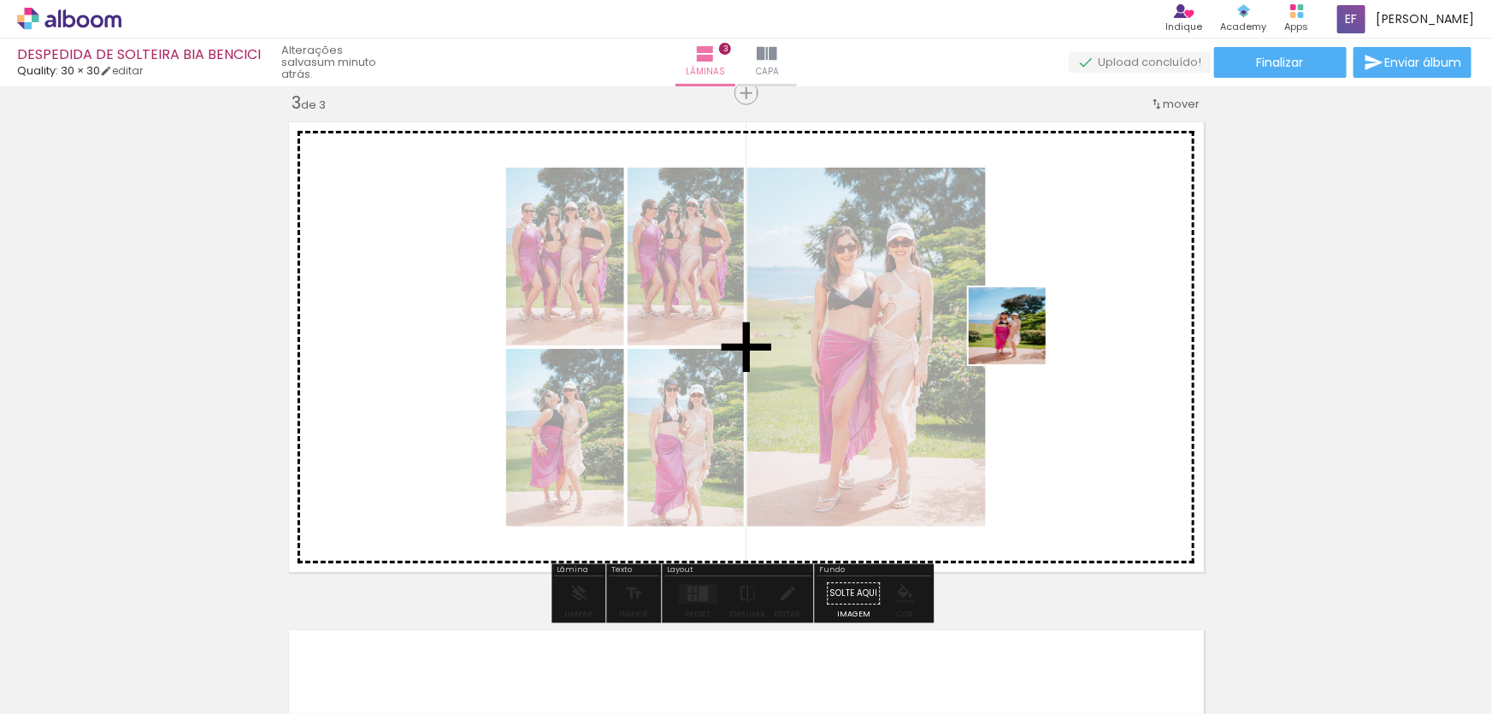
drag, startPoint x: 1246, startPoint y: 504, endPoint x: 1018, endPoint y: 339, distance: 281.5
click at [1018, 339] on quentale-workspace at bounding box center [746, 357] width 1492 height 714
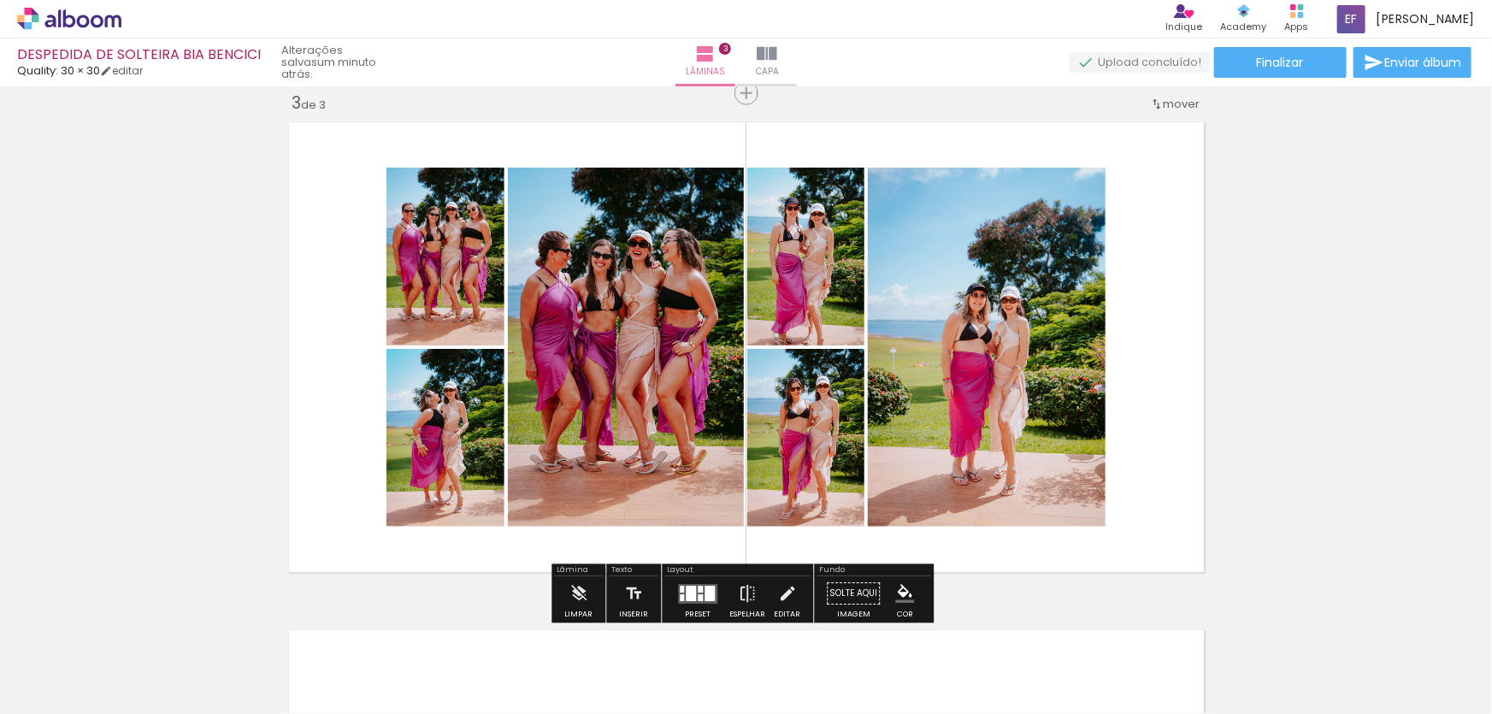
scroll to position [0, 1595]
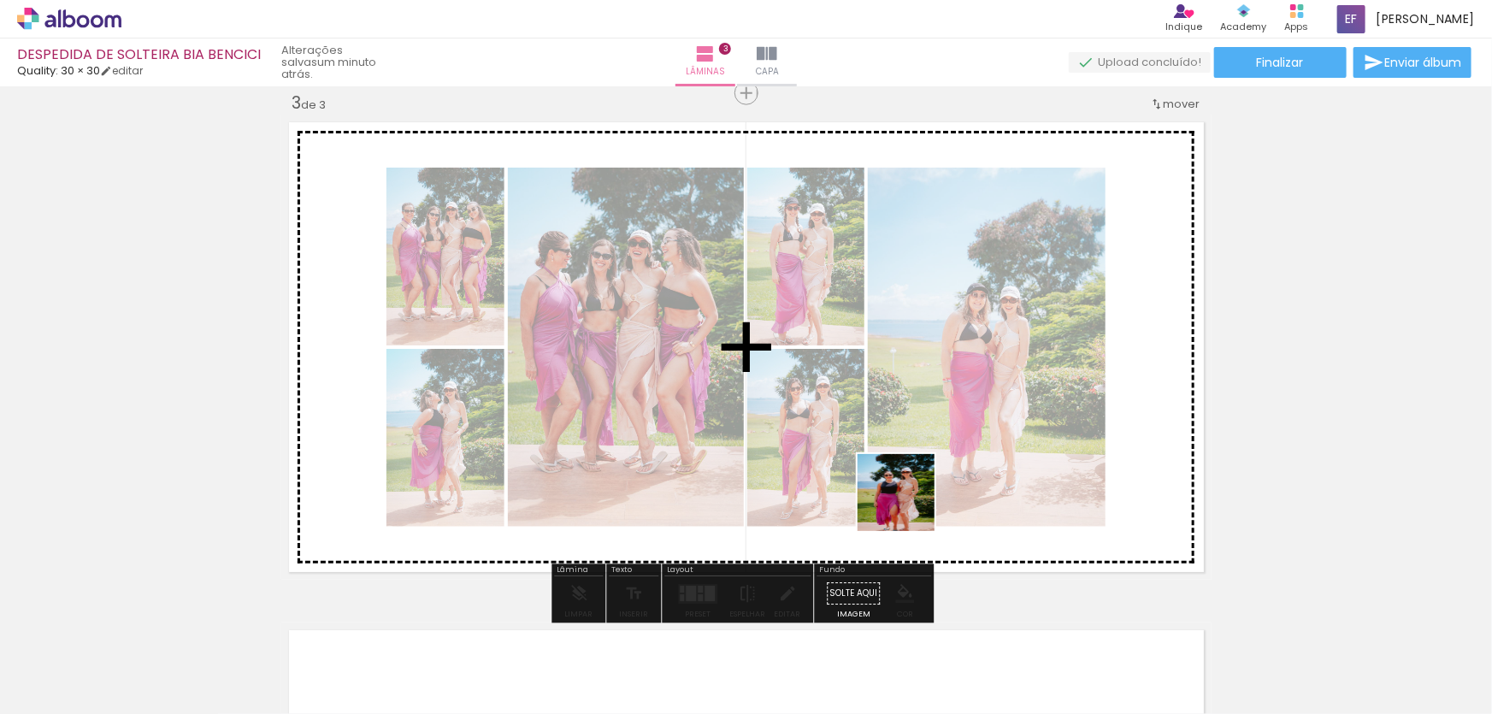
drag, startPoint x: 906, startPoint y: 674, endPoint x: 919, endPoint y: 487, distance: 186.8
click at [919, 487] on quentale-workspace at bounding box center [746, 357] width 1492 height 714
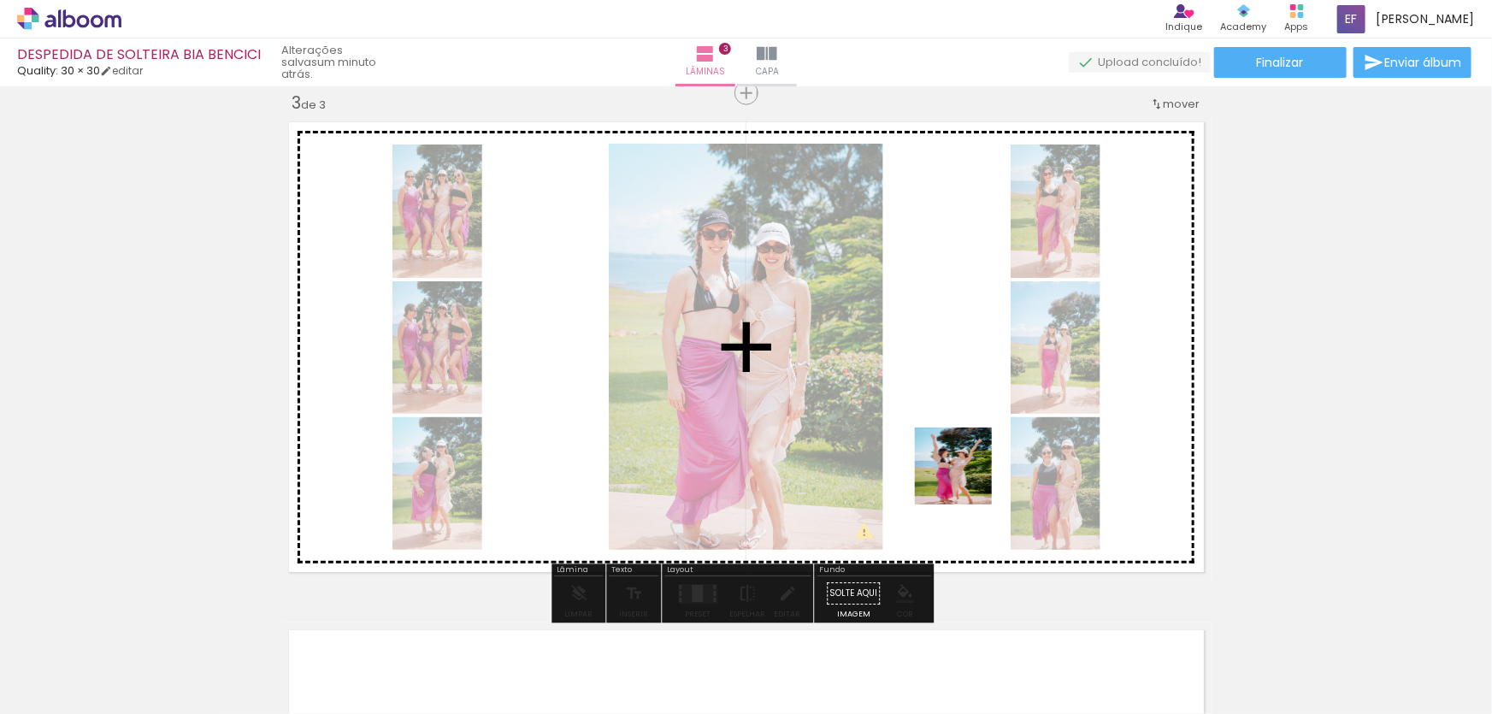
drag, startPoint x: 978, startPoint y: 649, endPoint x: 963, endPoint y: 448, distance: 201.5
click at [963, 449] on quentale-workspace at bounding box center [746, 357] width 1492 height 714
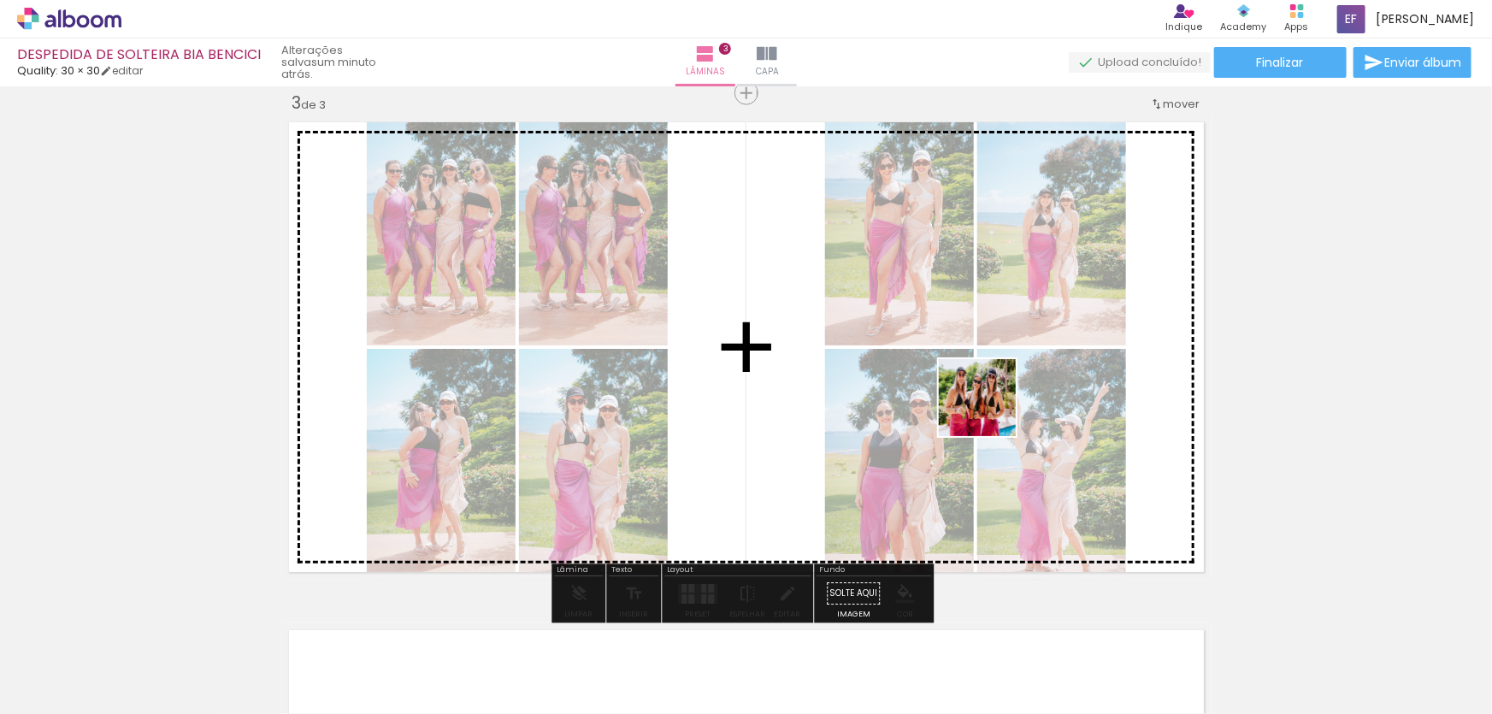
drag, startPoint x: 1070, startPoint y: 659, endPoint x: 986, endPoint y: 400, distance: 272.3
click at [986, 400] on quentale-workspace at bounding box center [746, 357] width 1492 height 714
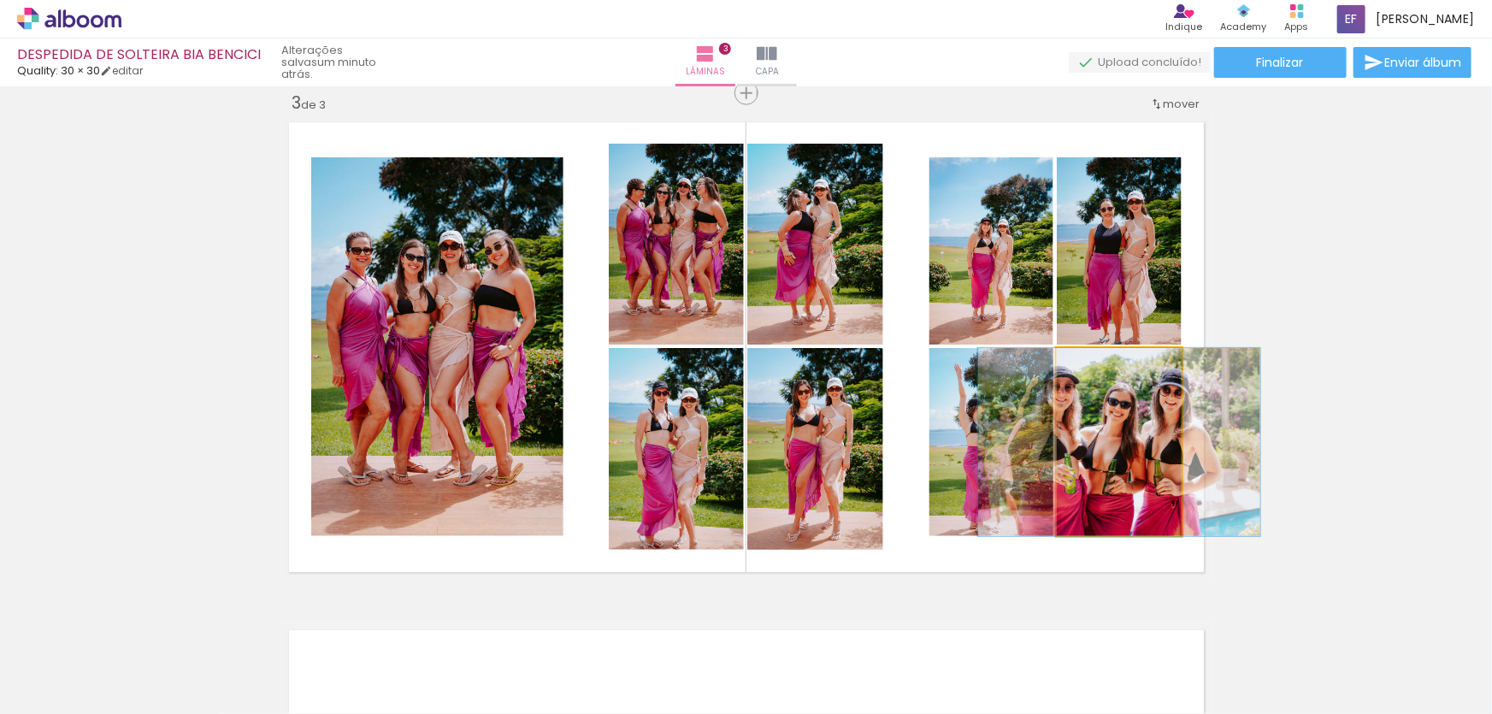
click at [1100, 412] on quentale-photo at bounding box center [1119, 442] width 125 height 188
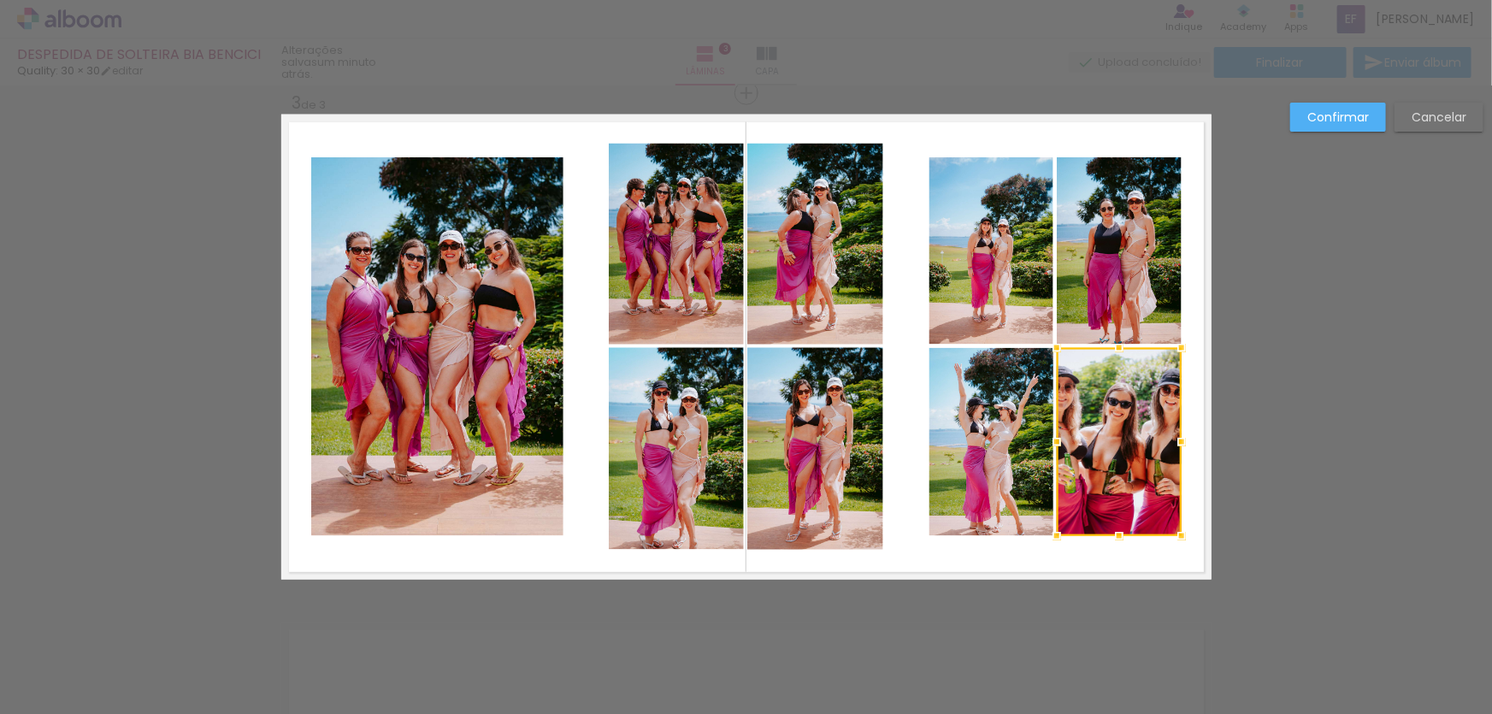
click at [948, 422] on quentale-photo at bounding box center [991, 442] width 124 height 188
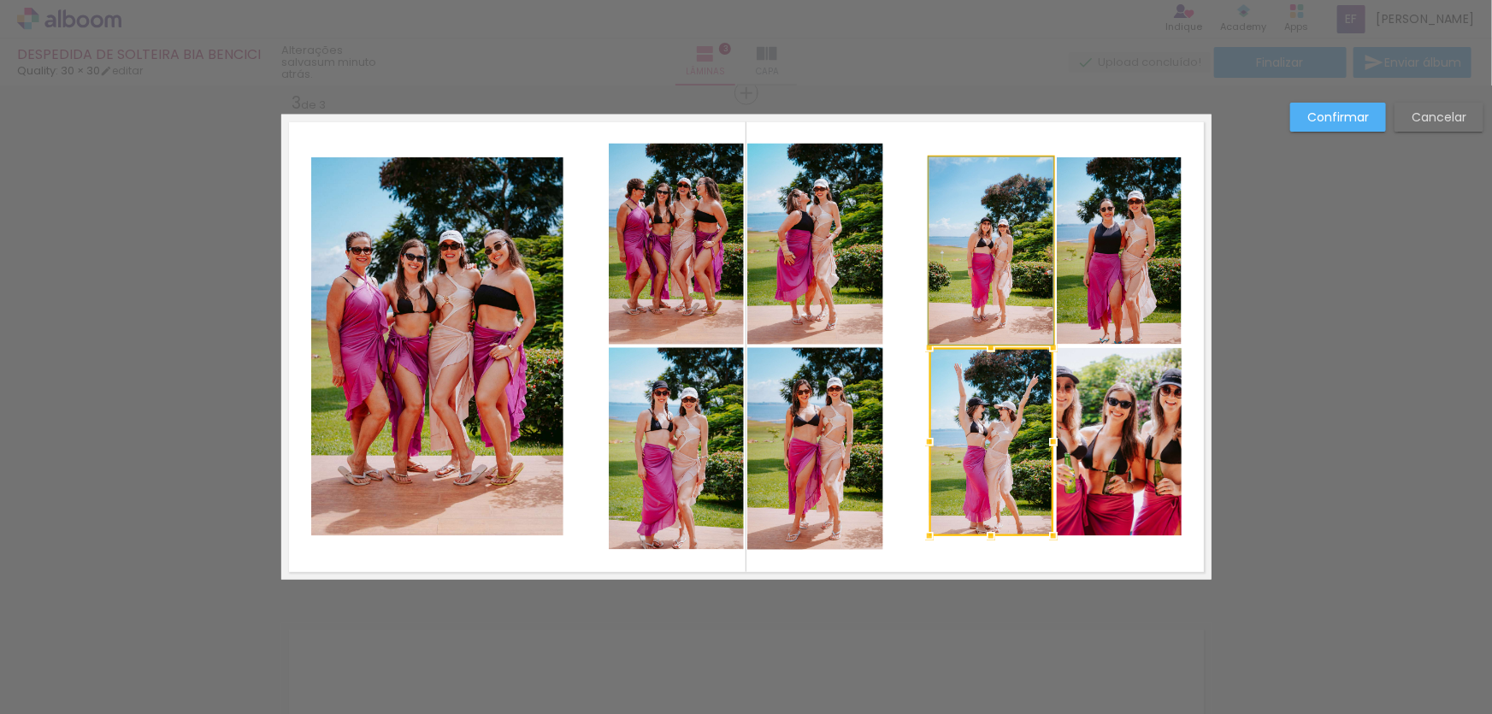
click at [968, 302] on quentale-photo at bounding box center [991, 250] width 124 height 187
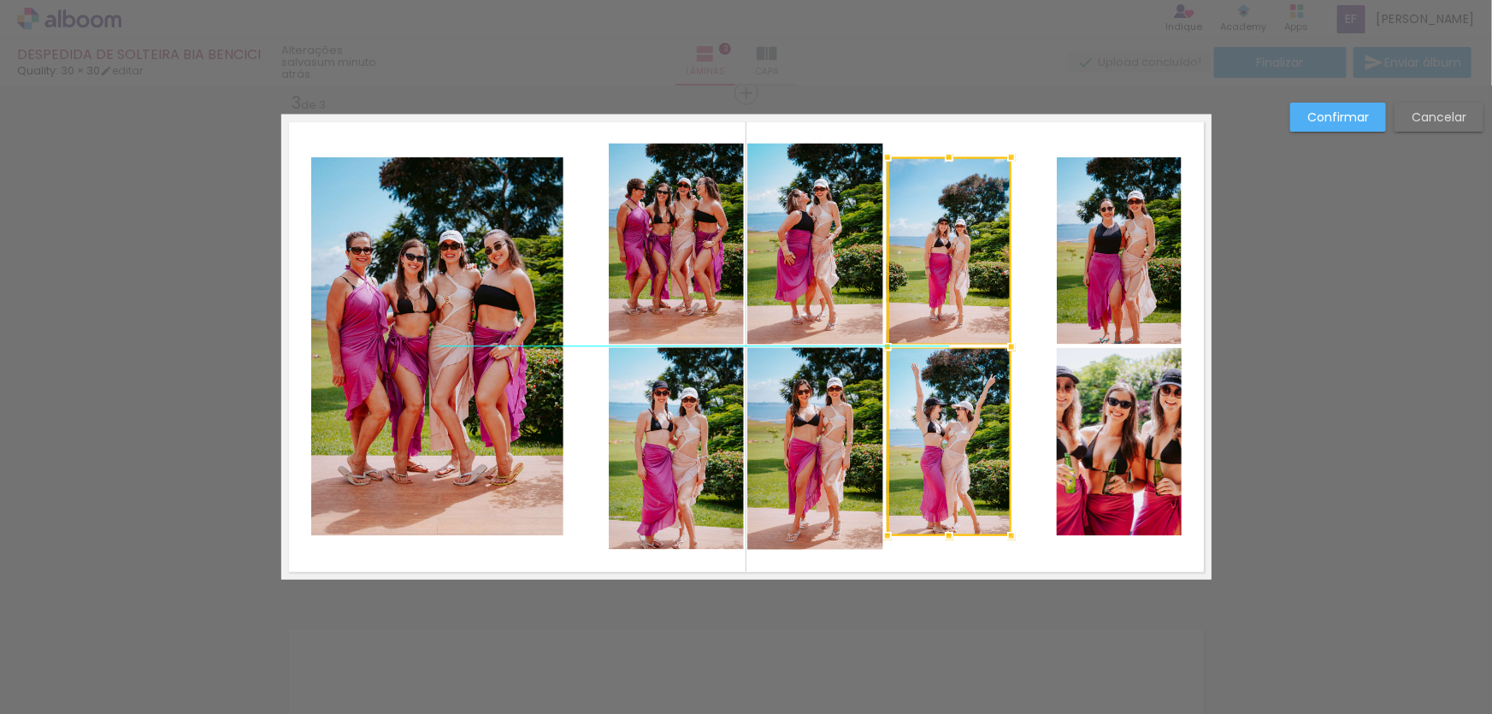
drag, startPoint x: 988, startPoint y: 289, endPoint x: 946, endPoint y: 289, distance: 41.9
click at [946, 289] on div at bounding box center [950, 346] width 124 height 379
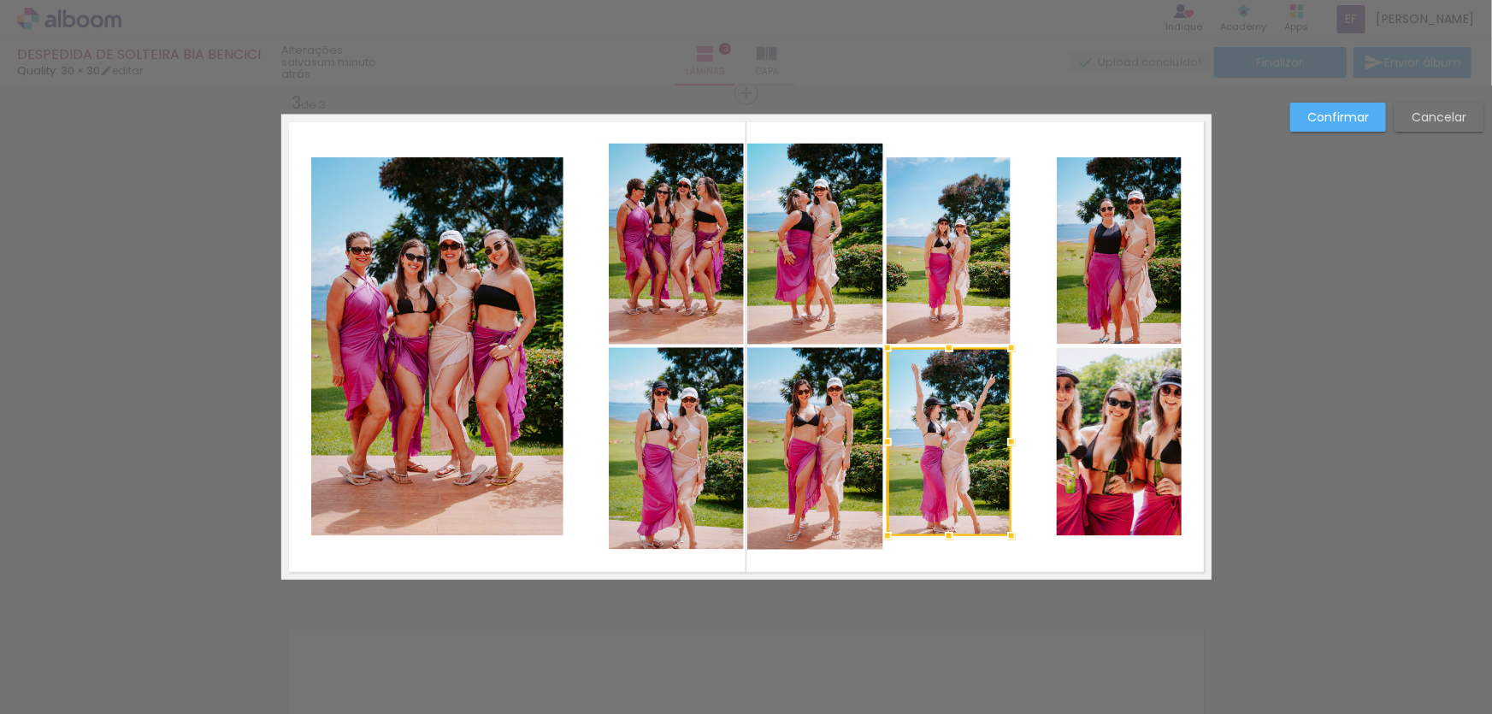
click at [947, 417] on div at bounding box center [950, 442] width 124 height 188
click at [953, 243] on quentale-photo at bounding box center [949, 250] width 124 height 187
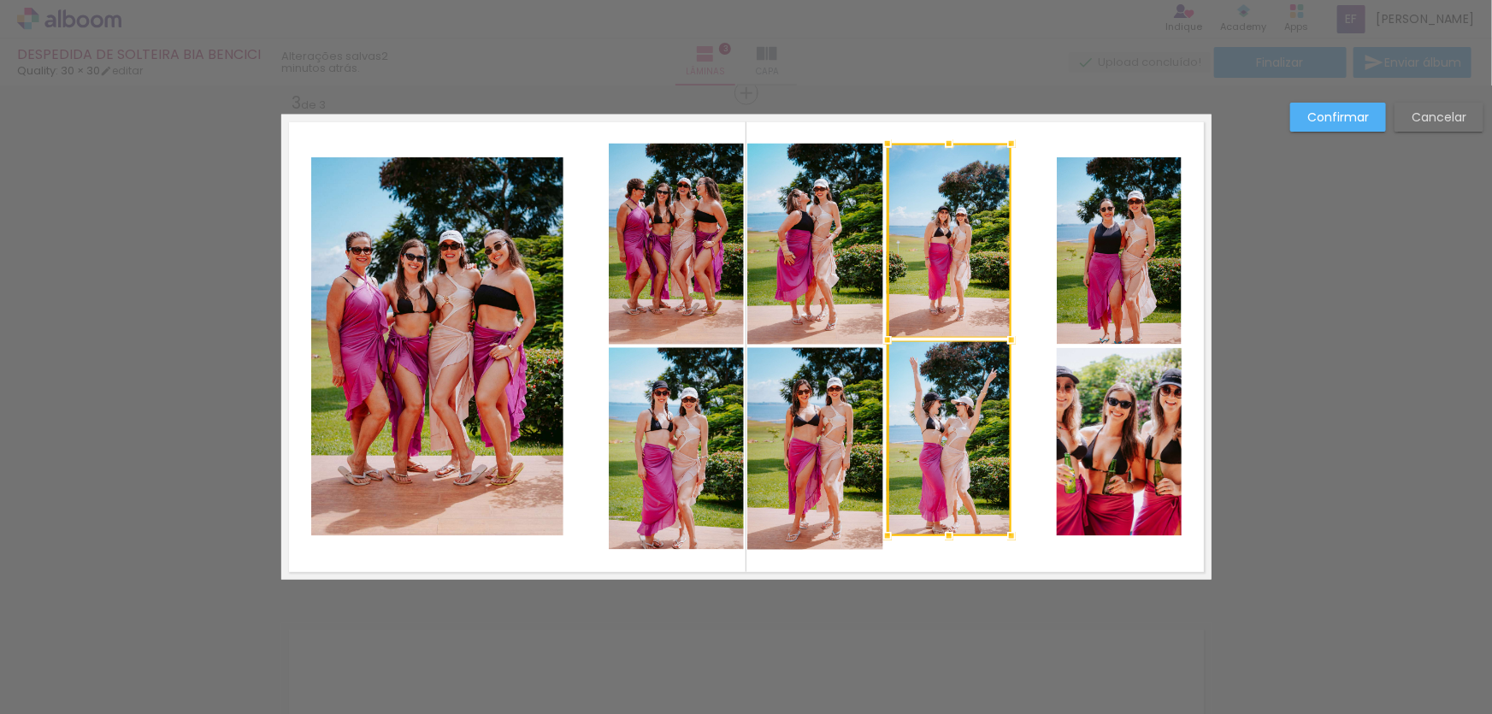
drag, startPoint x: 942, startPoint y: 155, endPoint x: 941, endPoint y: 142, distance: 12.9
click at [941, 142] on div at bounding box center [949, 144] width 34 height 34
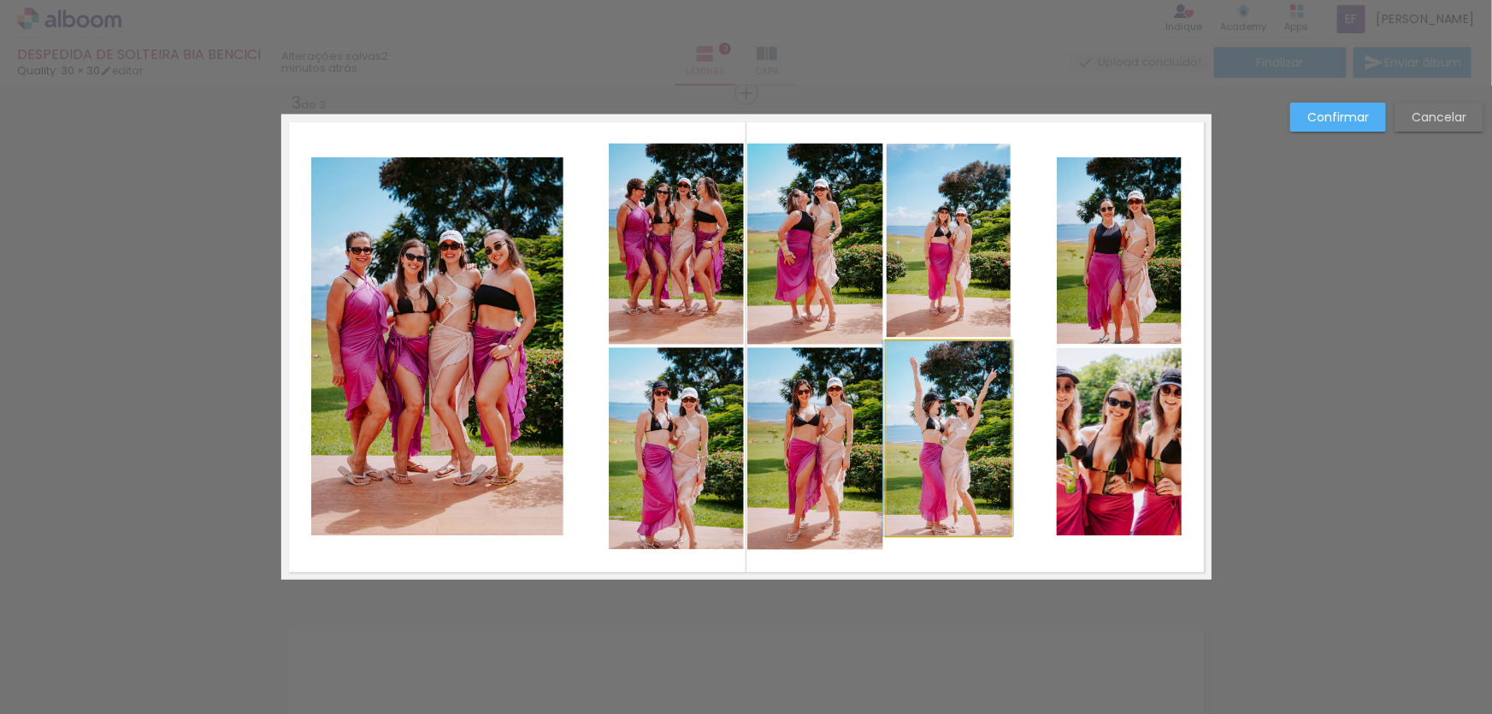
click at [946, 442] on quentale-photo at bounding box center [949, 438] width 124 height 195
click at [947, 298] on quentale-photo at bounding box center [949, 241] width 124 height 194
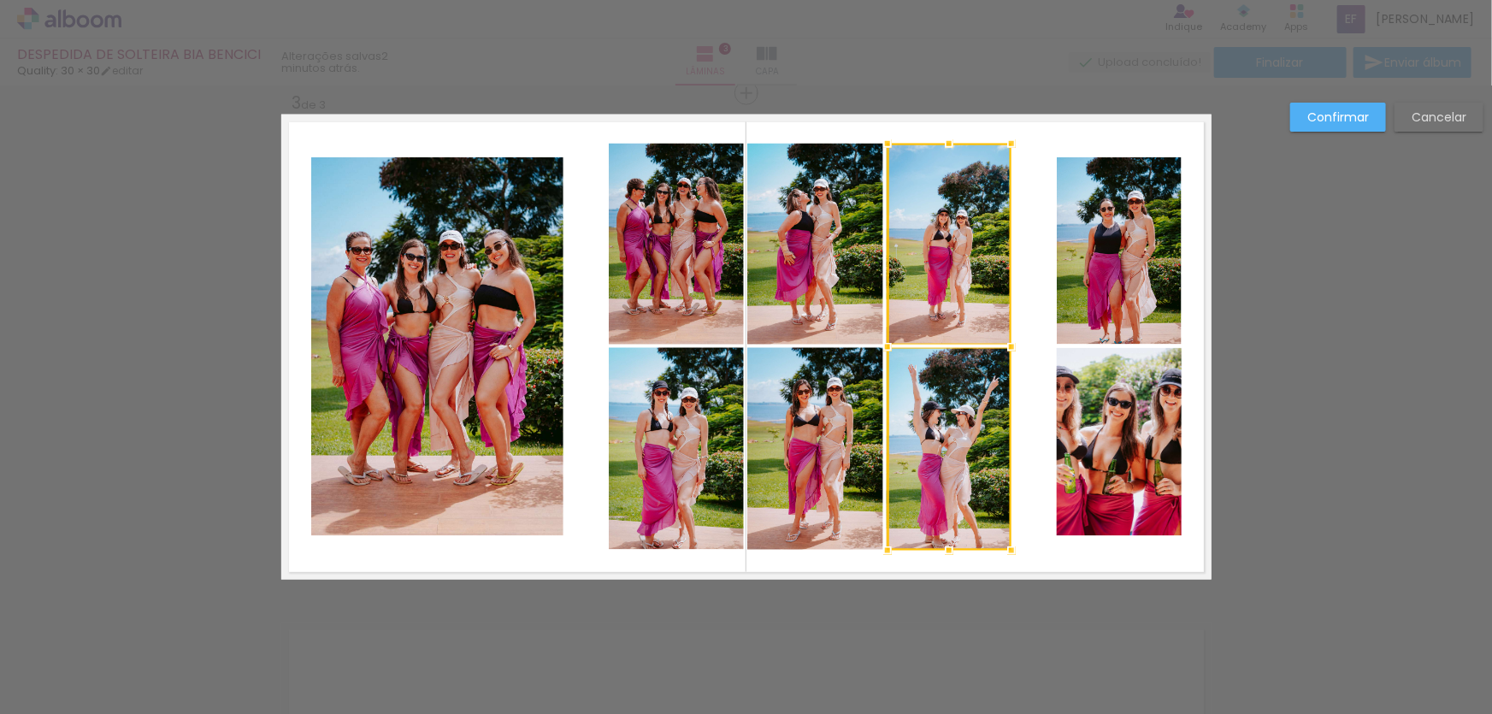
drag, startPoint x: 943, startPoint y: 534, endPoint x: 944, endPoint y: 547, distance: 13.7
click at [944, 547] on div at bounding box center [949, 551] width 34 height 34
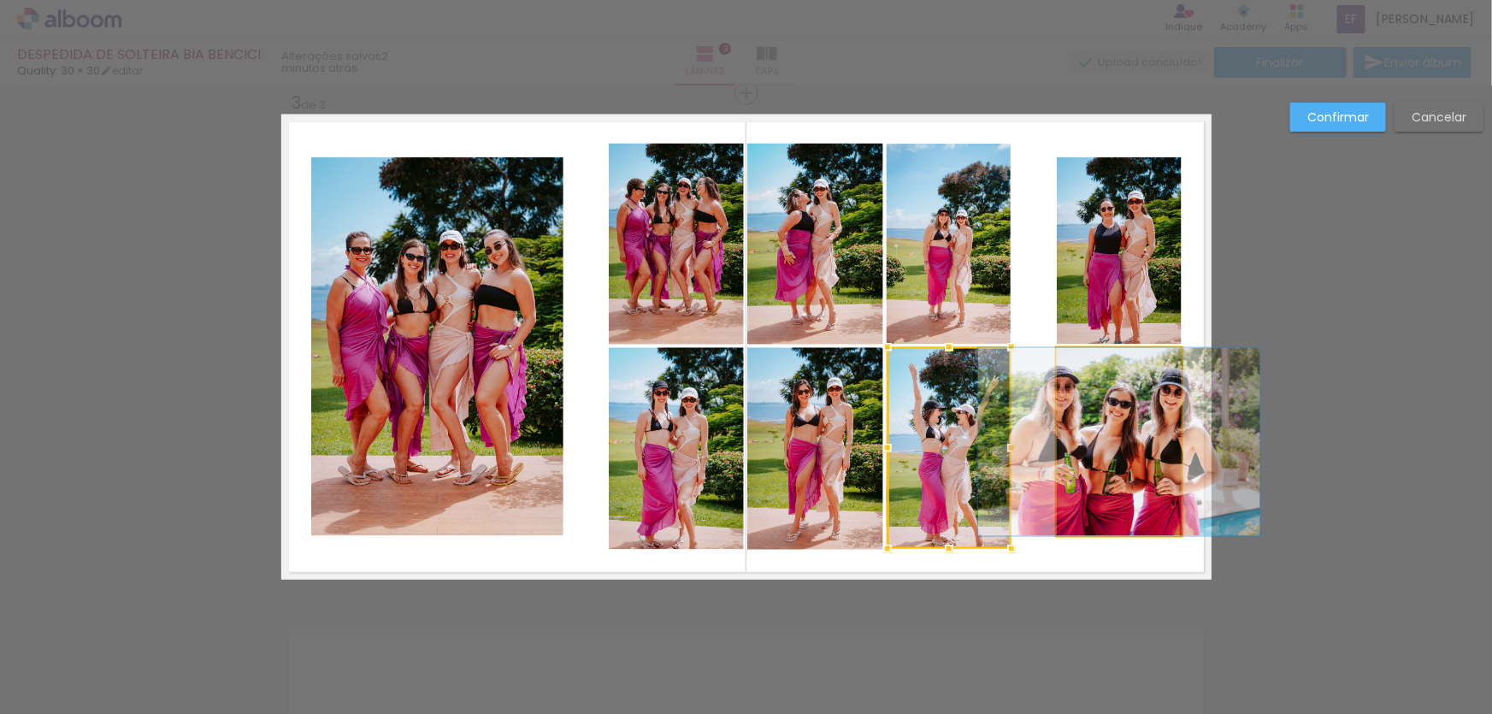
click at [1106, 477] on quentale-photo at bounding box center [1119, 442] width 125 height 188
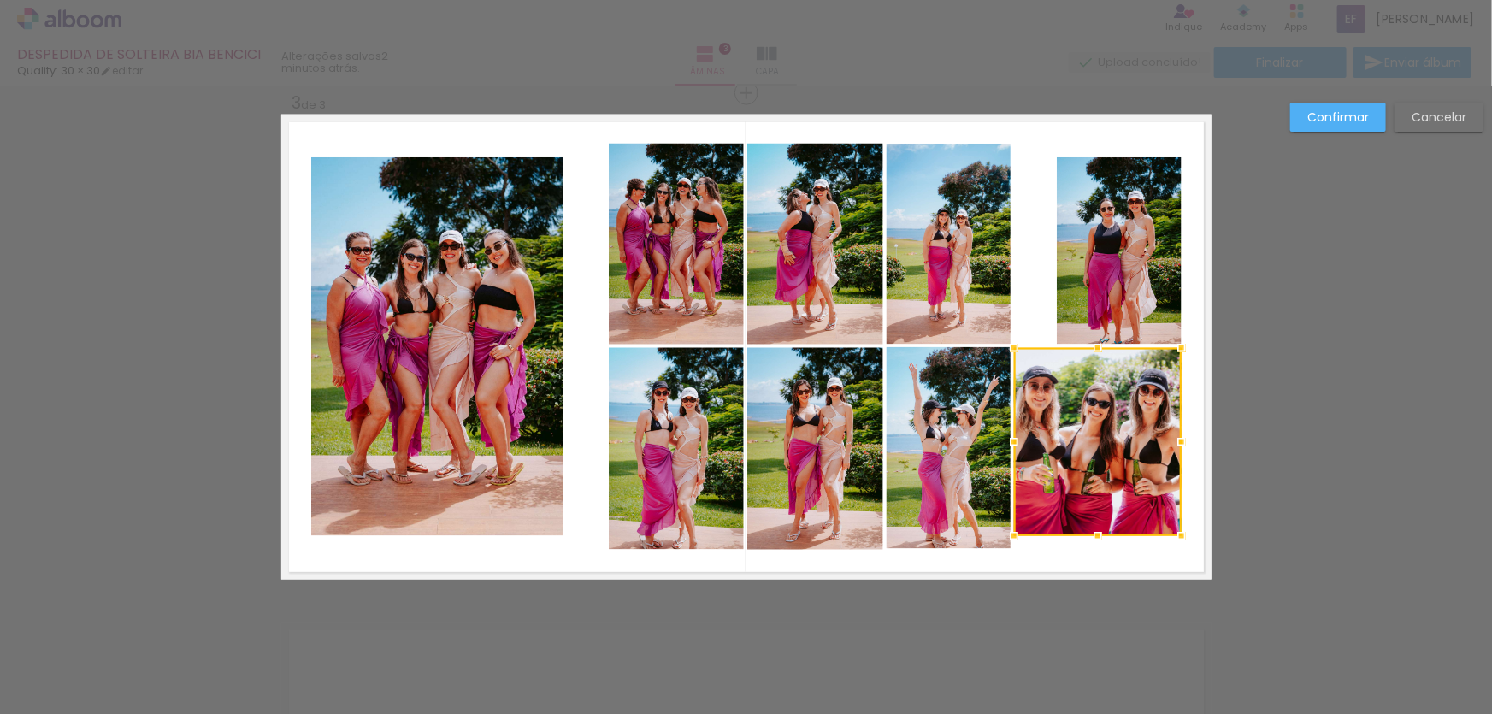
drag, startPoint x: 1053, startPoint y: 443, endPoint x: 1010, endPoint y: 443, distance: 42.8
click at [1010, 443] on div at bounding box center [1014, 442] width 34 height 34
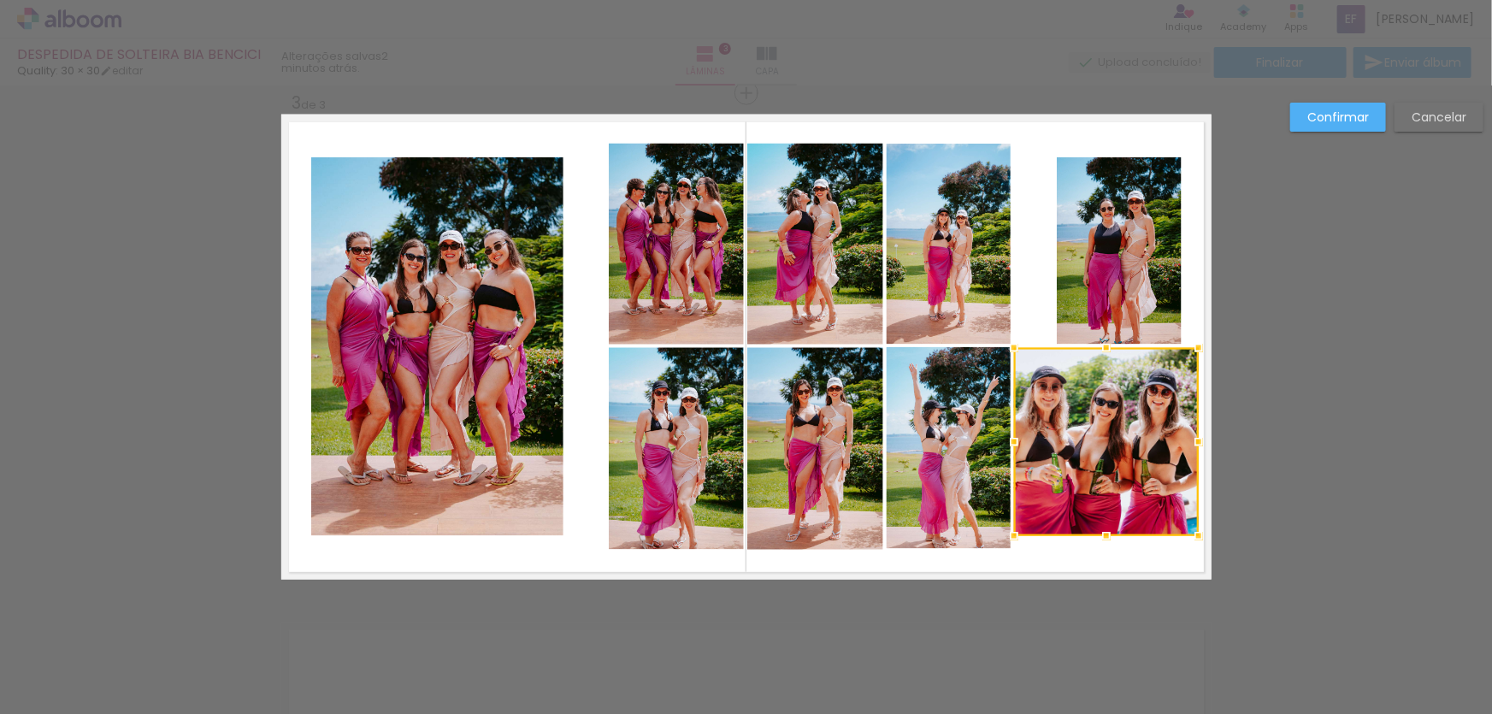
drag, startPoint x: 1175, startPoint y: 444, endPoint x: 1191, endPoint y: 446, distance: 16.4
click at [1191, 446] on div at bounding box center [1199, 442] width 34 height 34
click at [1455, 106] on paper-button "Cancelar" at bounding box center [1439, 117] width 89 height 29
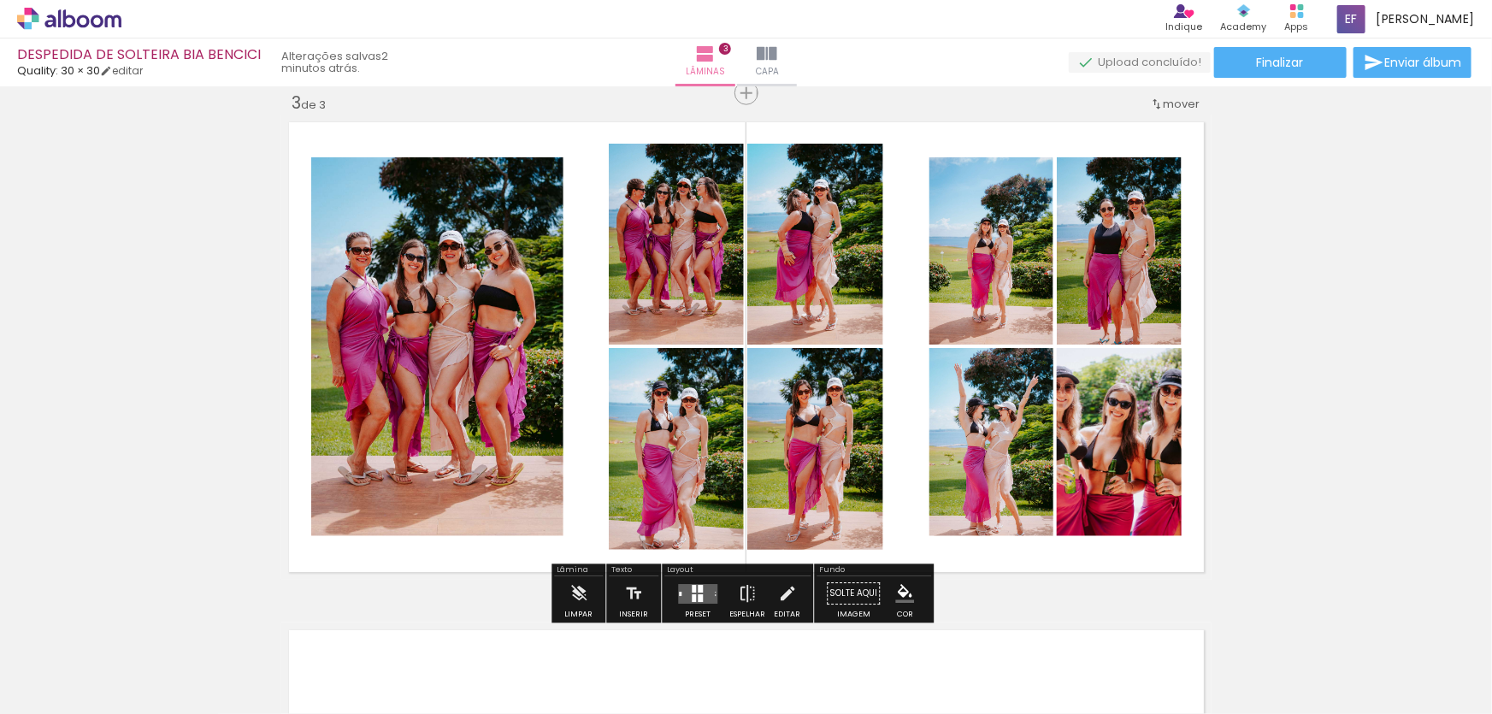
drag, startPoint x: 1179, startPoint y: 658, endPoint x: 1137, endPoint y: 483, distance: 180.2
click at [1137, 484] on quentale-workspace at bounding box center [746, 357] width 1492 height 714
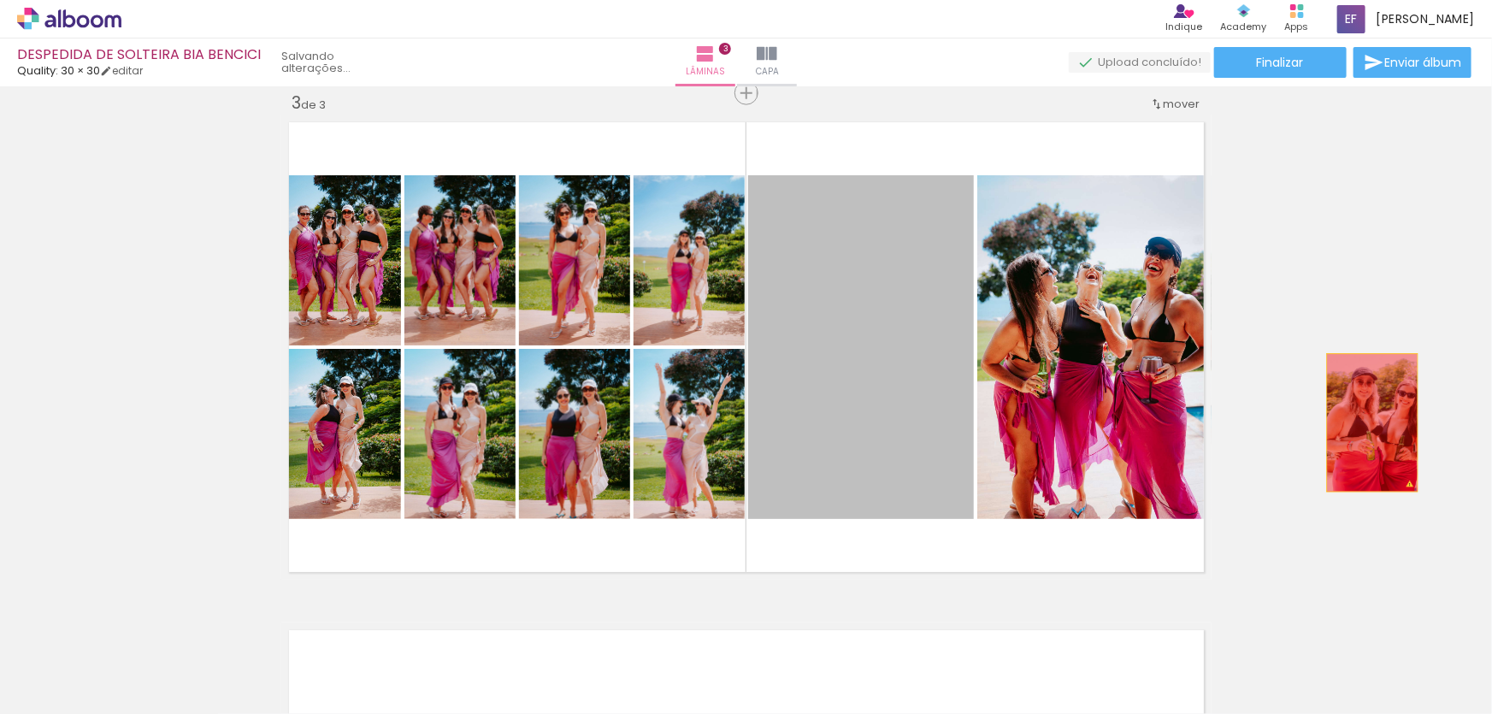
drag, startPoint x: 863, startPoint y: 347, endPoint x: 1366, endPoint y: 422, distance: 509.1
click at [1366, 422] on div "Inserir lâmina 1 de 3 Inserir lâmina 2 de 3 Inserir lâmina 3 de 3 O Designbox p…" at bounding box center [746, 71] width 1492 height 2032
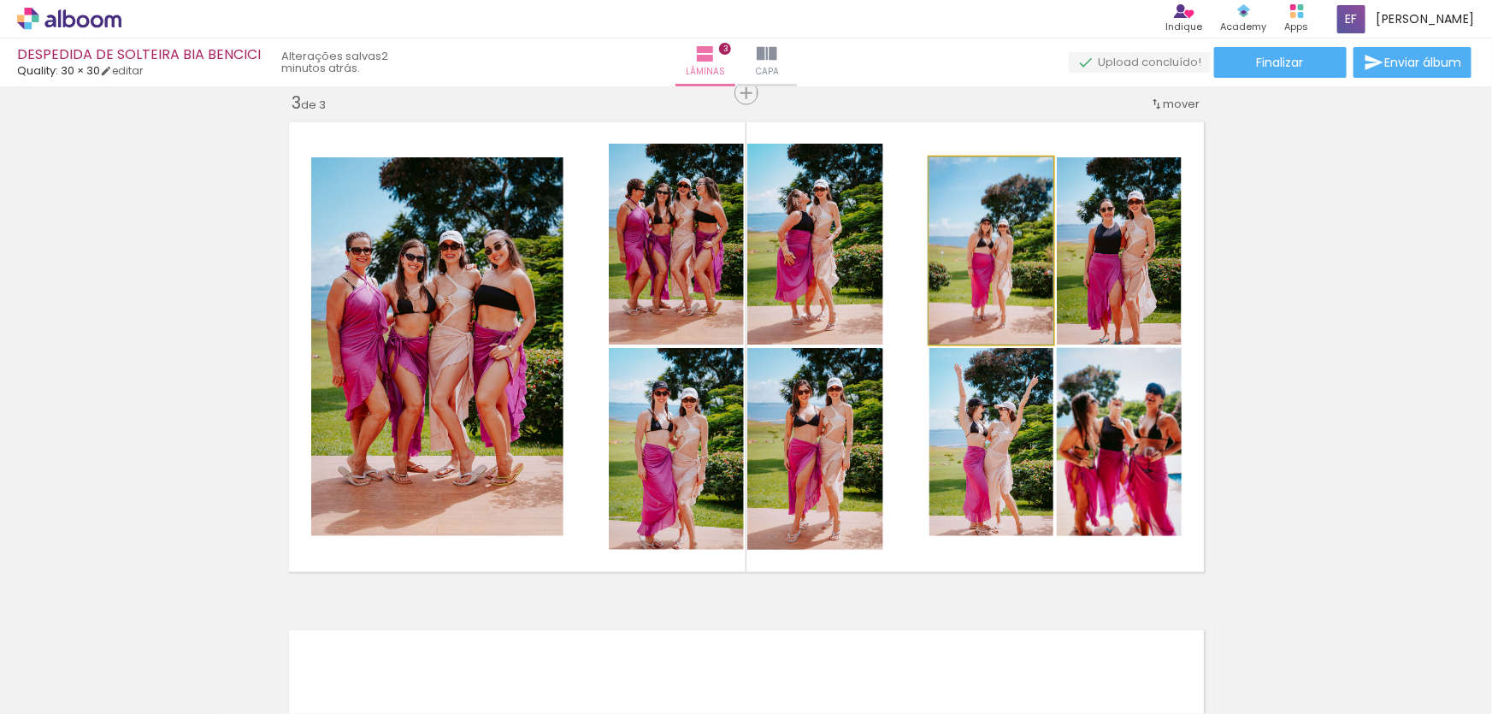
click at [959, 292] on quentale-photo at bounding box center [991, 250] width 124 height 187
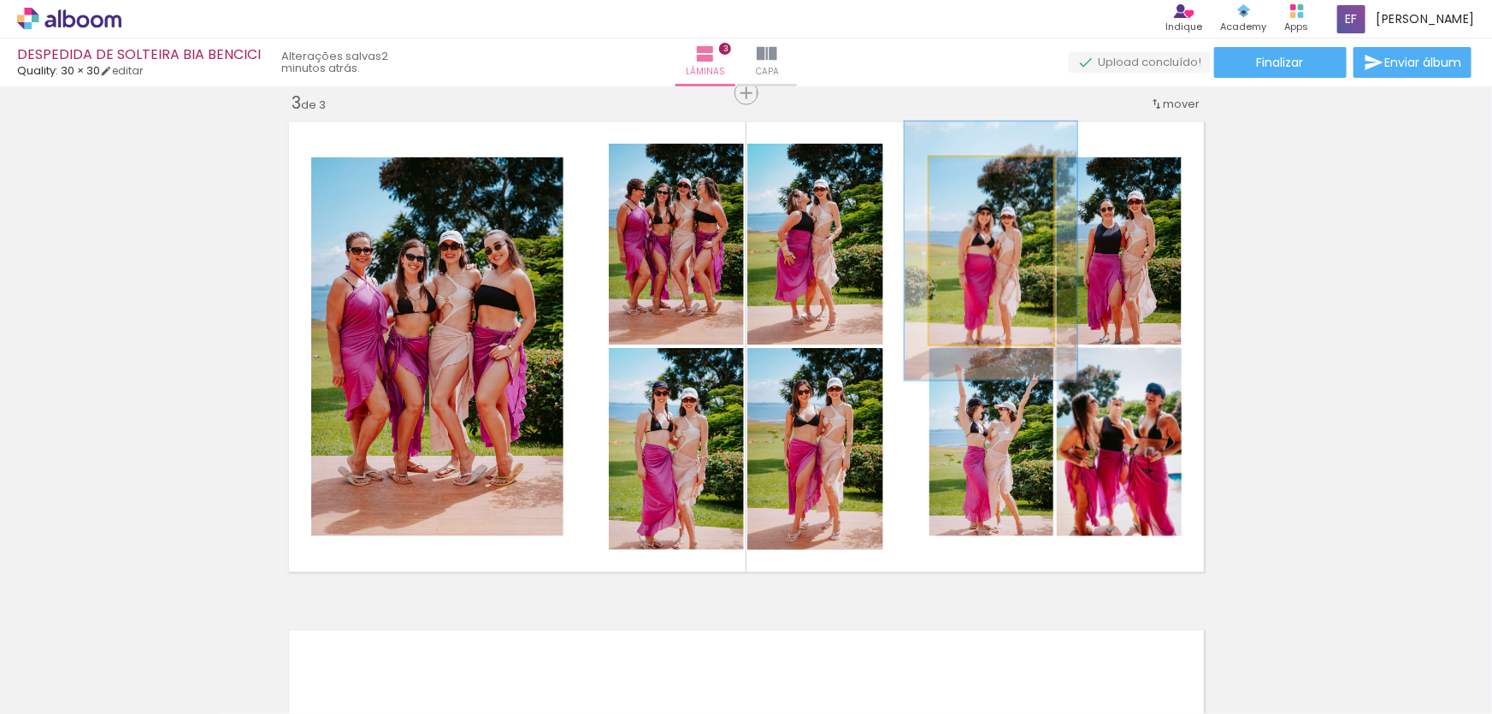
drag, startPoint x: 953, startPoint y: 173, endPoint x: 975, endPoint y: 175, distance: 21.5
type paper-slider "138"
click at [976, 175] on div at bounding box center [989, 175] width 27 height 27
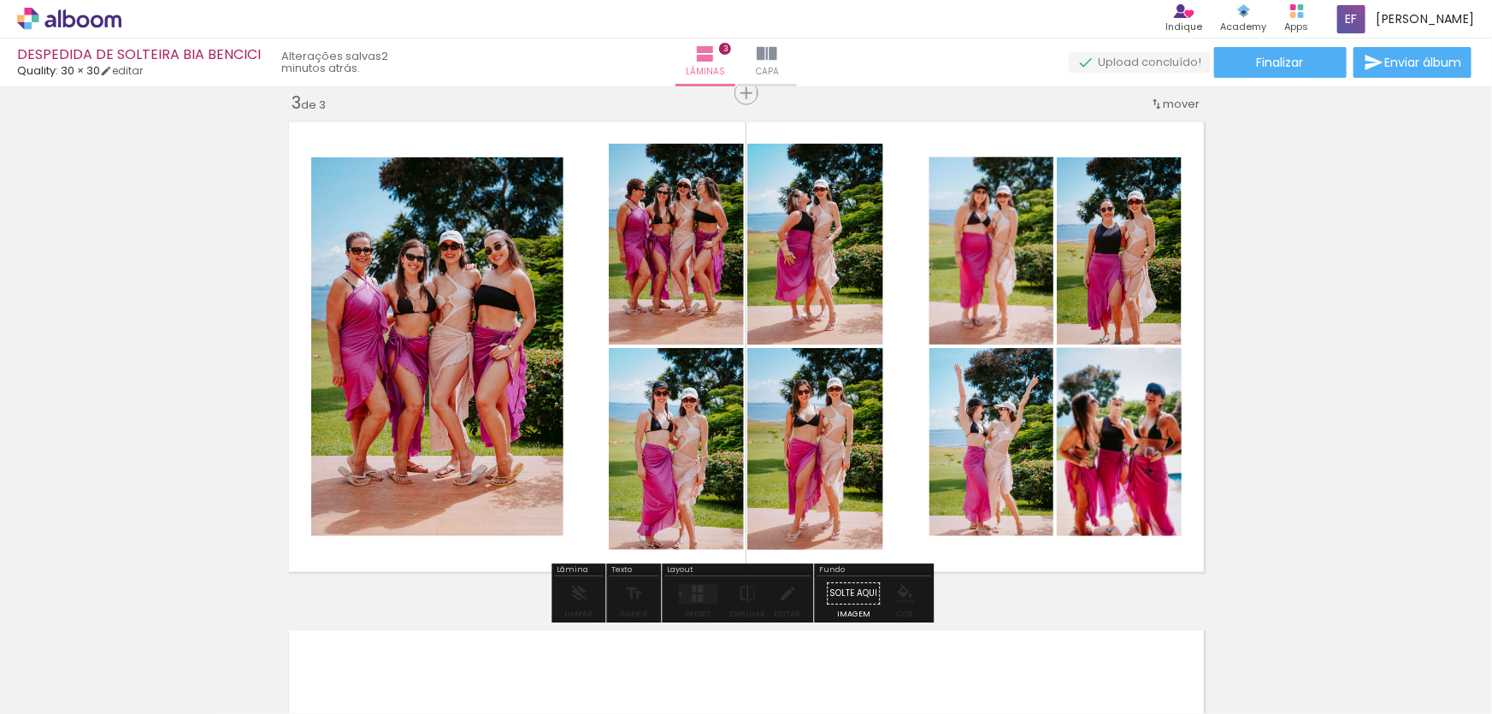
drag, startPoint x: 989, startPoint y: 239, endPoint x: 985, endPoint y: 219, distance: 20.1
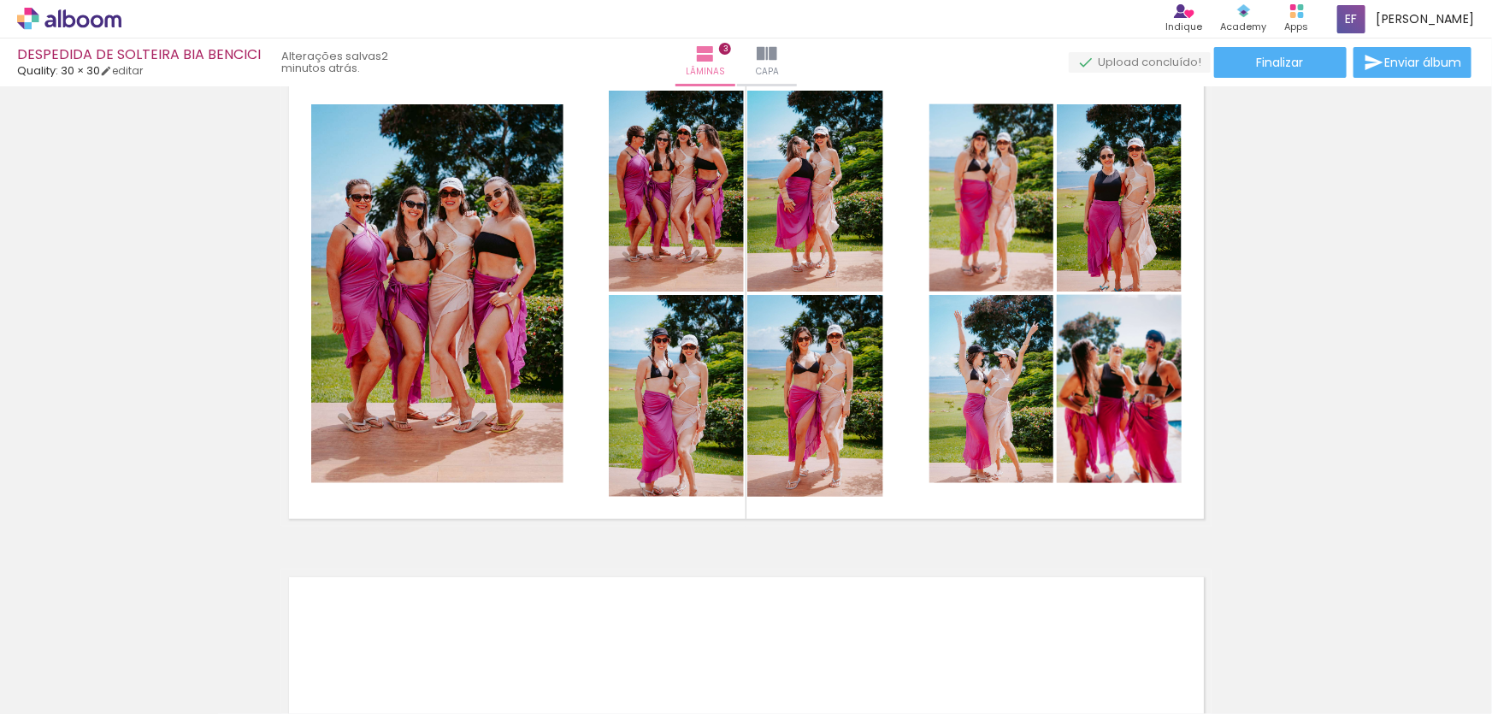
scroll to position [1115, 0]
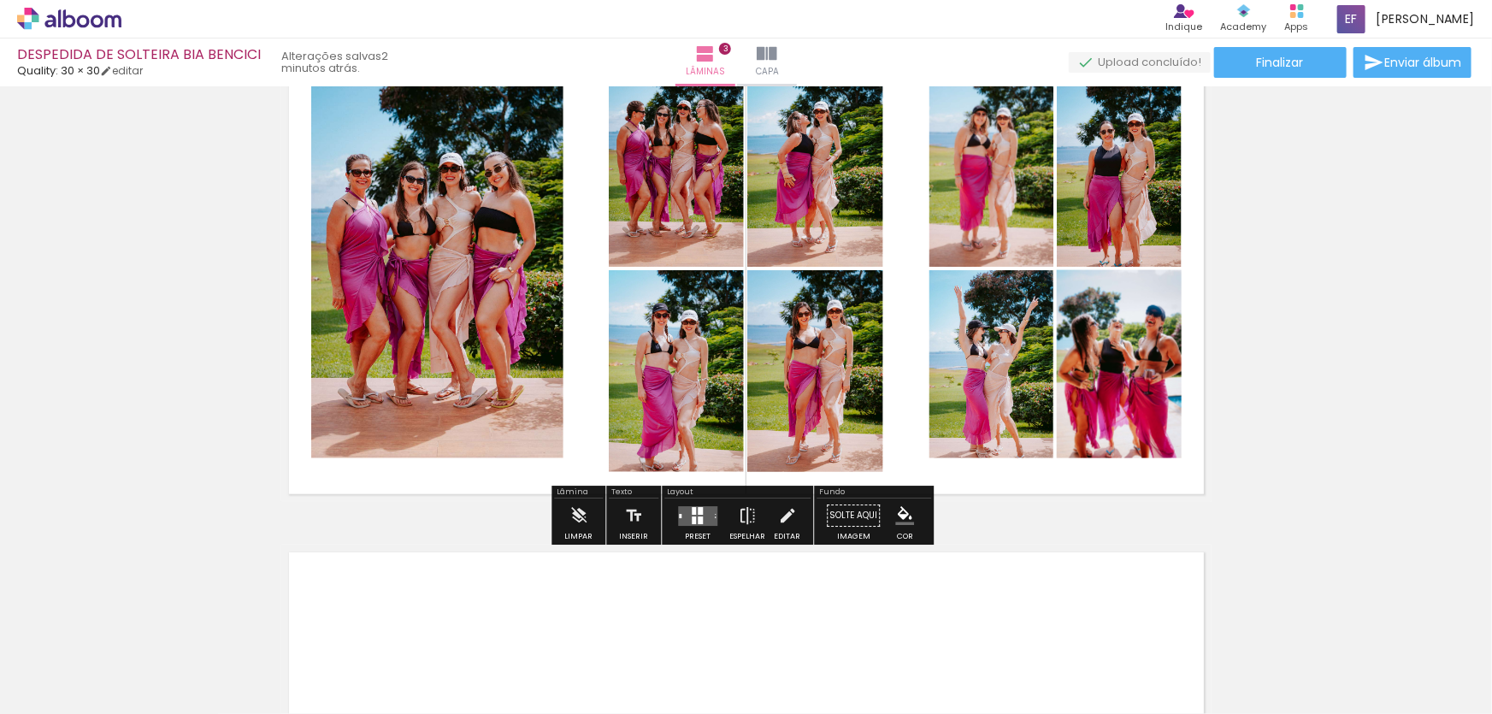
click at [901, 508] on iron-icon "color picker" at bounding box center [904, 516] width 19 height 19
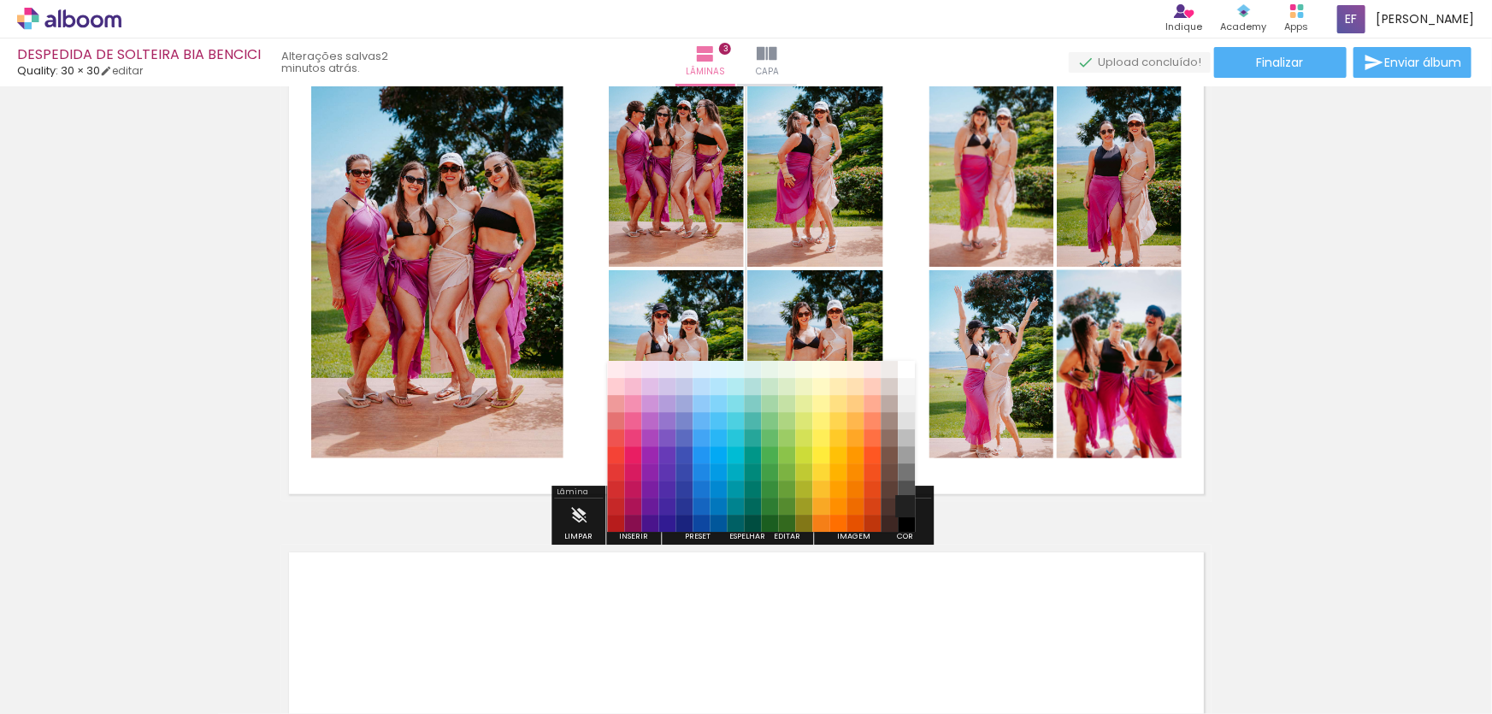
click at [906, 503] on paper-item "#212121" at bounding box center [906, 506] width 17 height 17
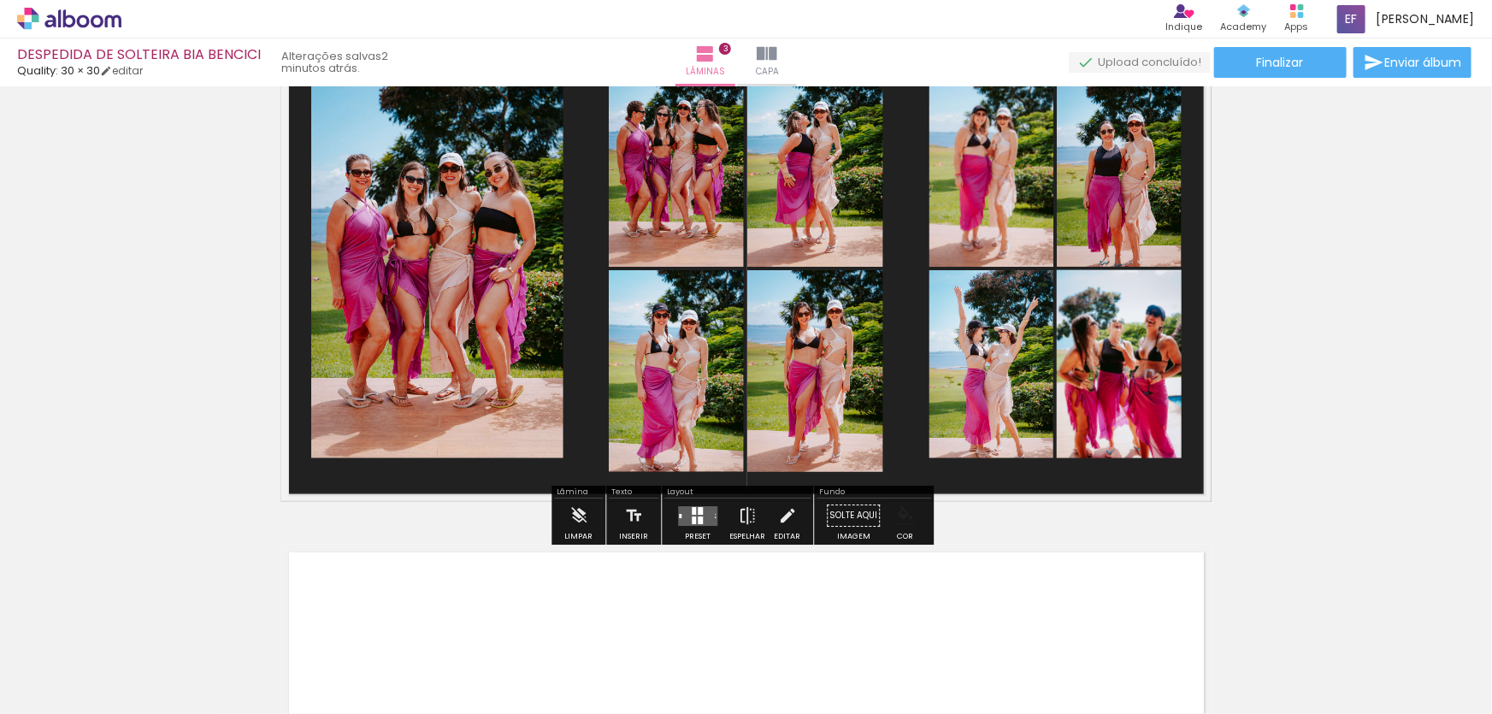
click at [908, 522] on paper-menu-button "#ffebee #ffcdd2 #ef9a9a #e57373 #ef5350 #f44336 #e53935 #d32f2f #c62828 #b71c1c…" at bounding box center [904, 516] width 32 height 32
click at [898, 522] on iron-icon "color picker" at bounding box center [904, 516] width 19 height 19
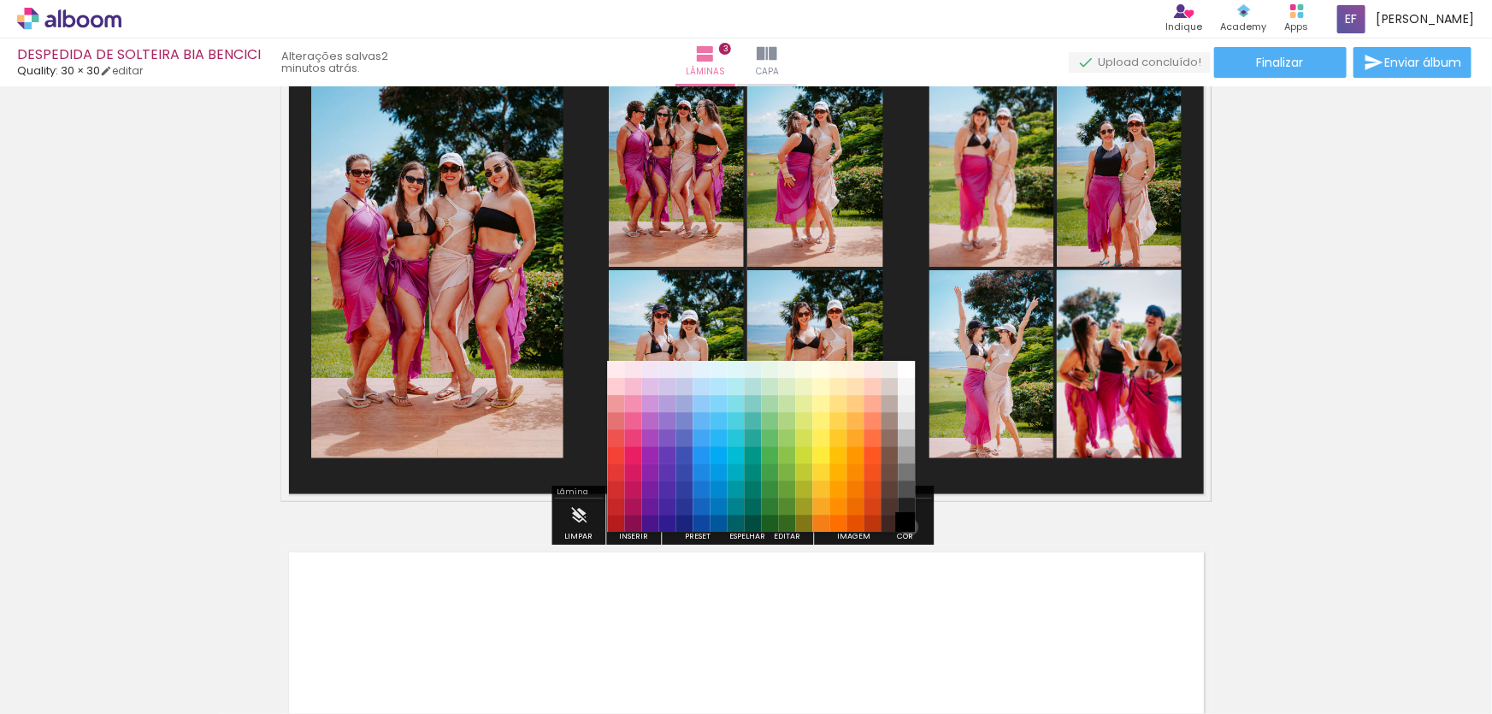
click at [903, 527] on paper-item "#000000" at bounding box center [906, 523] width 17 height 17
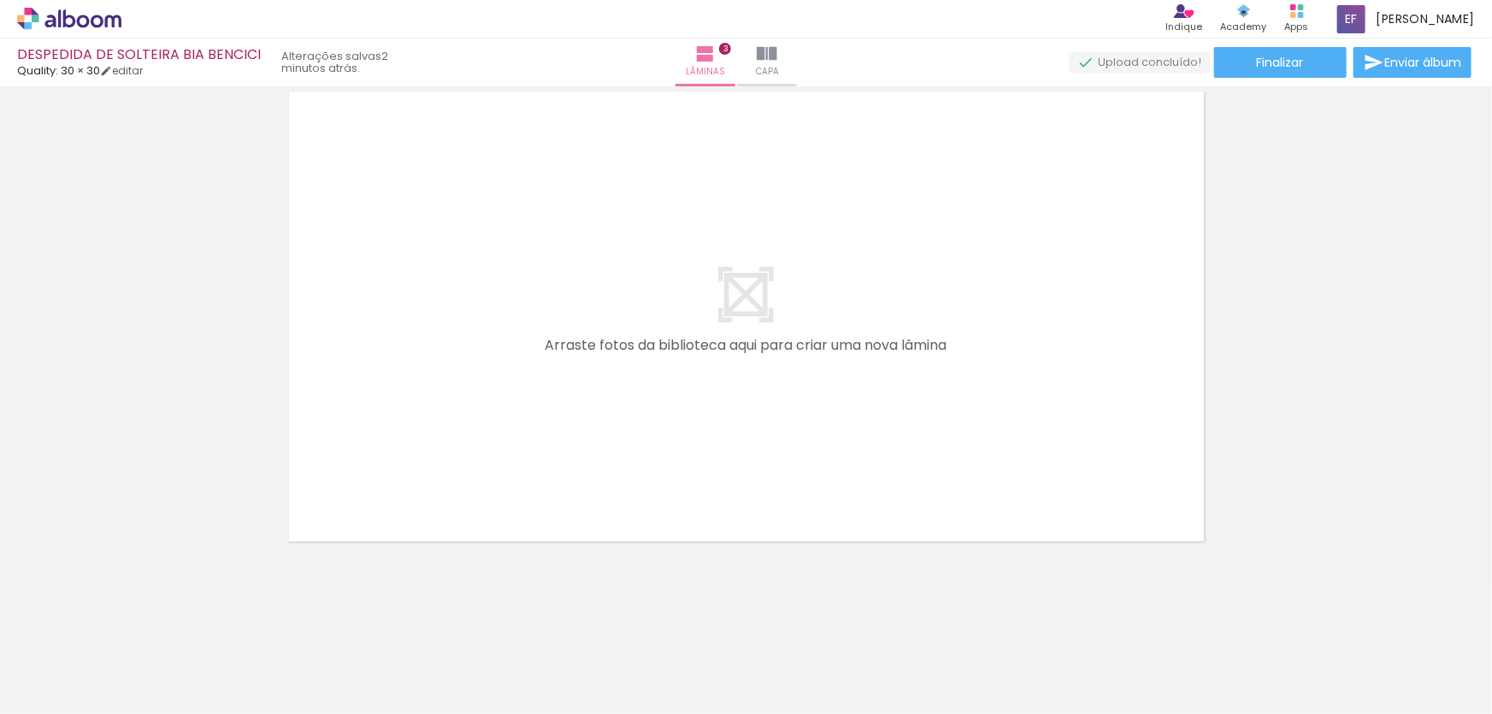
scroll to position [1577, 0]
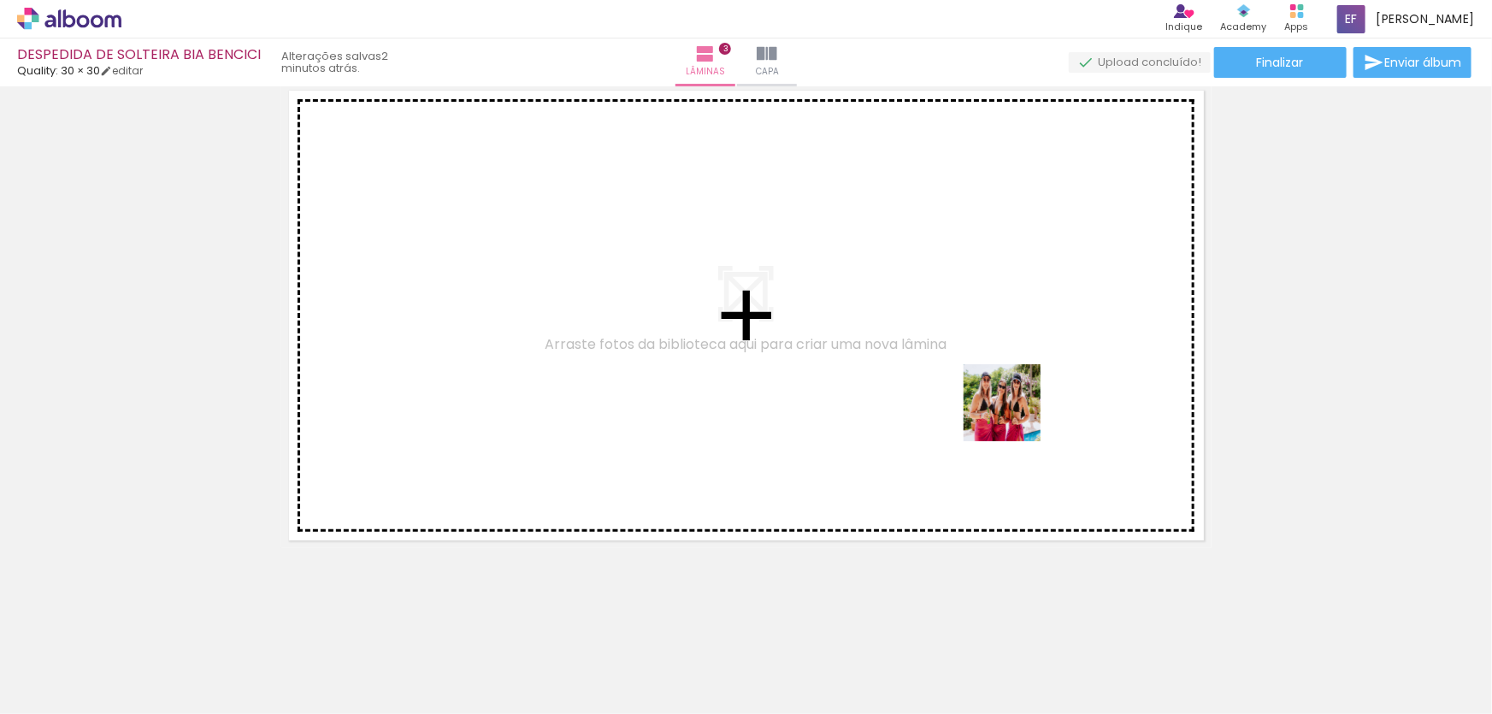
drag, startPoint x: 1055, startPoint y: 647, endPoint x: 1013, endPoint y: 409, distance: 242.2
click at [1013, 409] on quentale-workspace at bounding box center [746, 357] width 1492 height 714
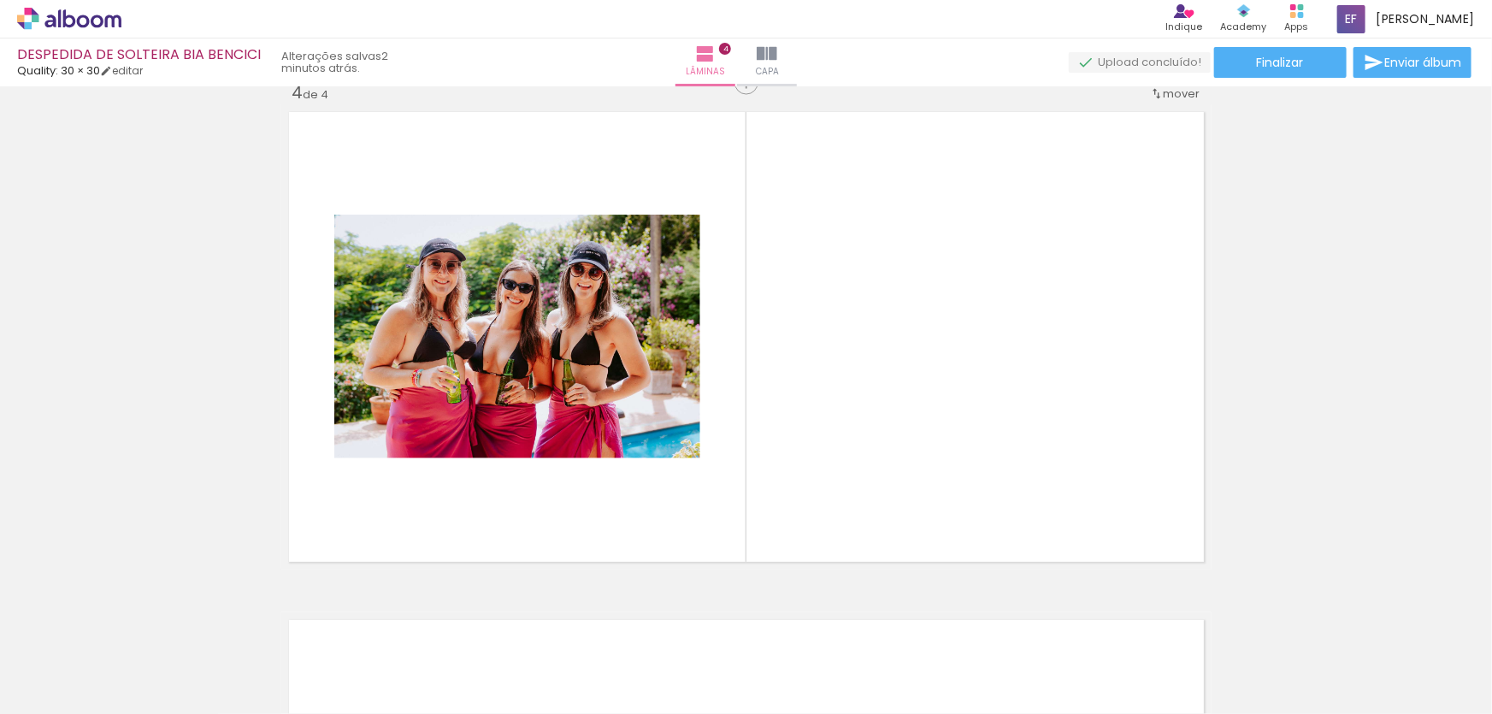
scroll to position [1545, 0]
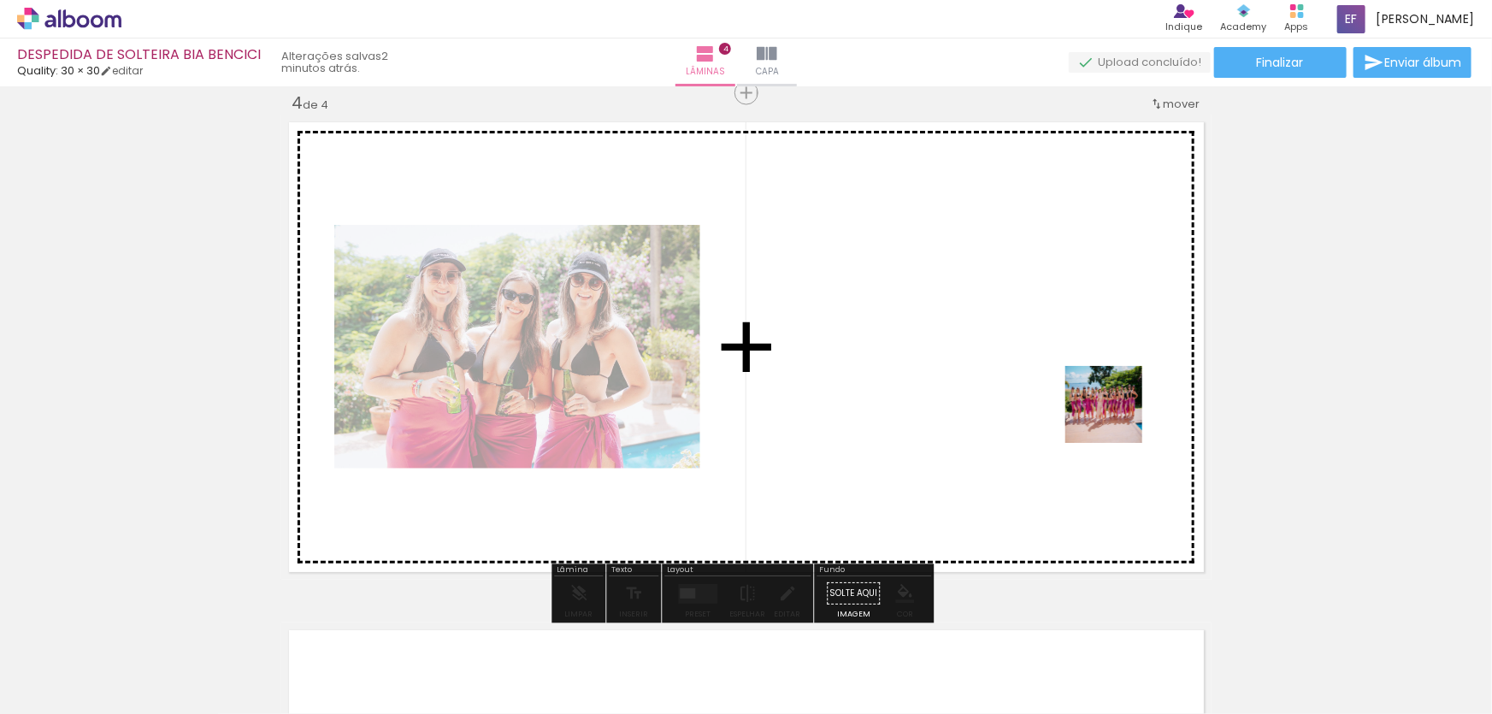
drag, startPoint x: 1258, startPoint y: 641, endPoint x: 1112, endPoint y: 413, distance: 270.6
click at [1112, 413] on quentale-workspace at bounding box center [746, 357] width 1492 height 714
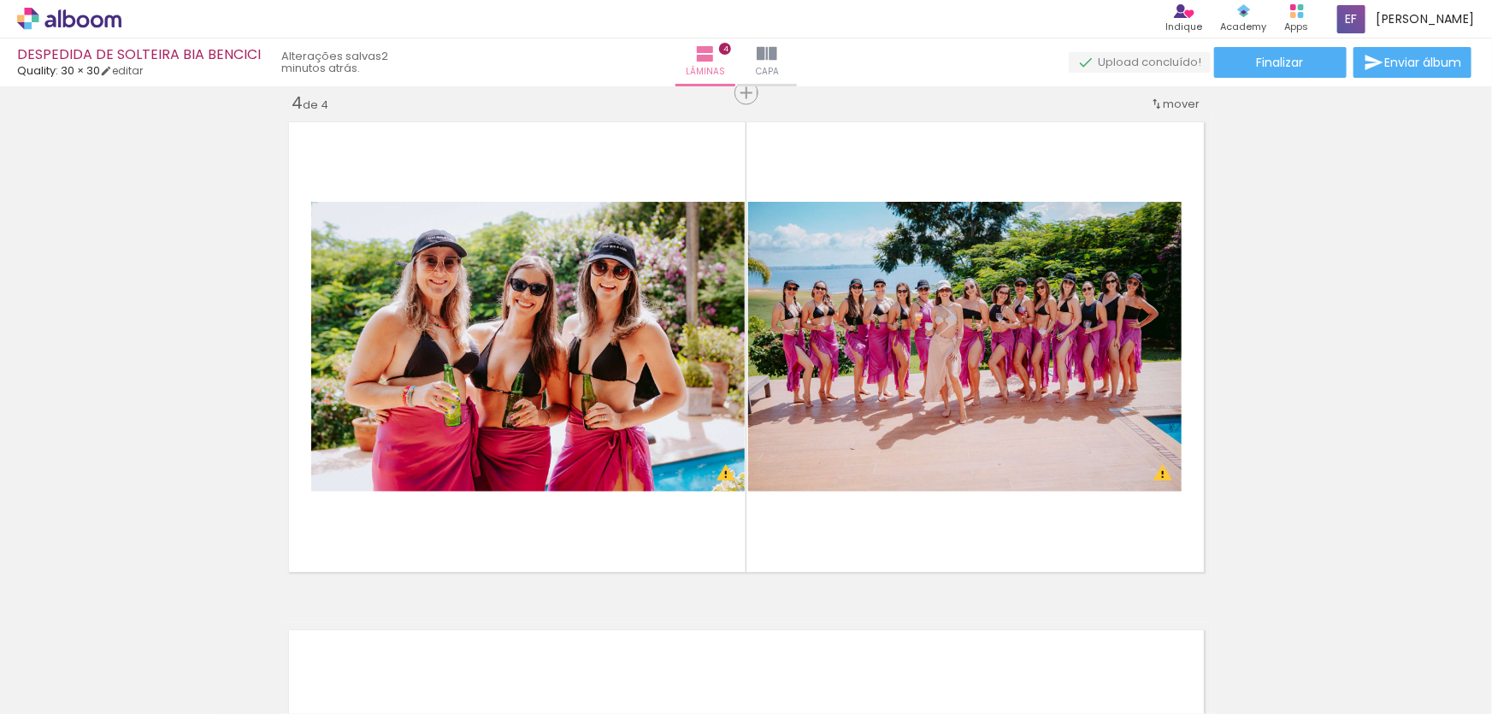
scroll to position [0, 2119]
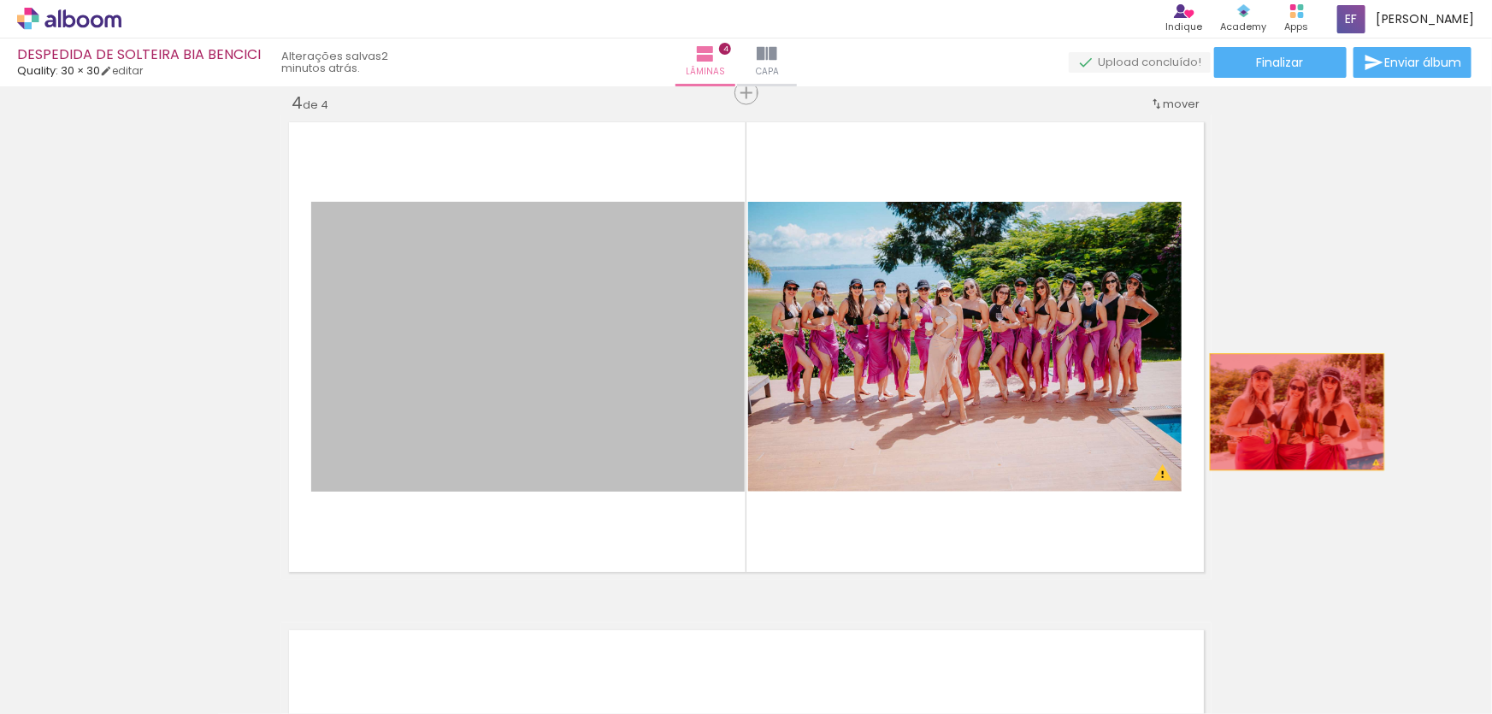
drag, startPoint x: 539, startPoint y: 333, endPoint x: 1310, endPoint y: 404, distance: 774.5
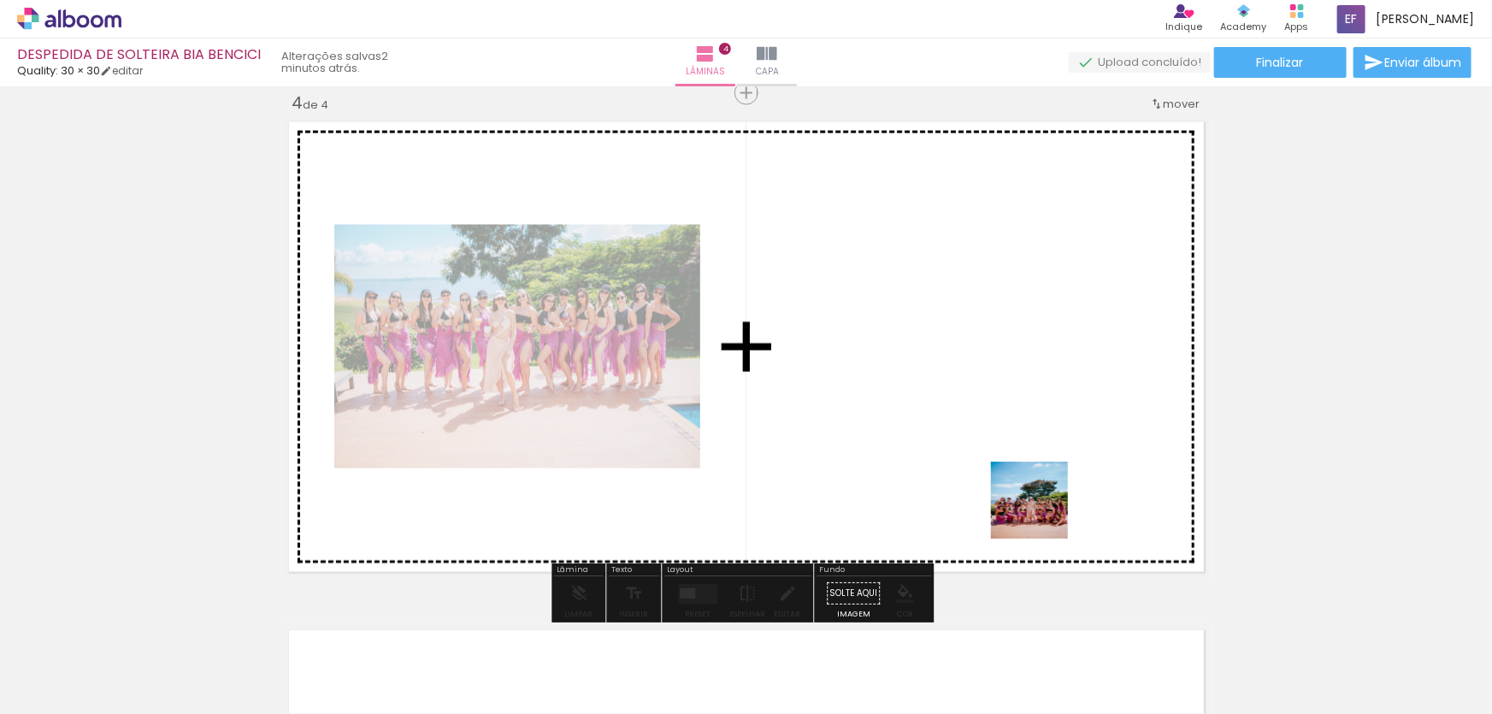
drag, startPoint x: 1072, startPoint y: 560, endPoint x: 1041, endPoint y: 497, distance: 70.7
click at [1041, 497] on quentale-workspace at bounding box center [746, 357] width 1492 height 714
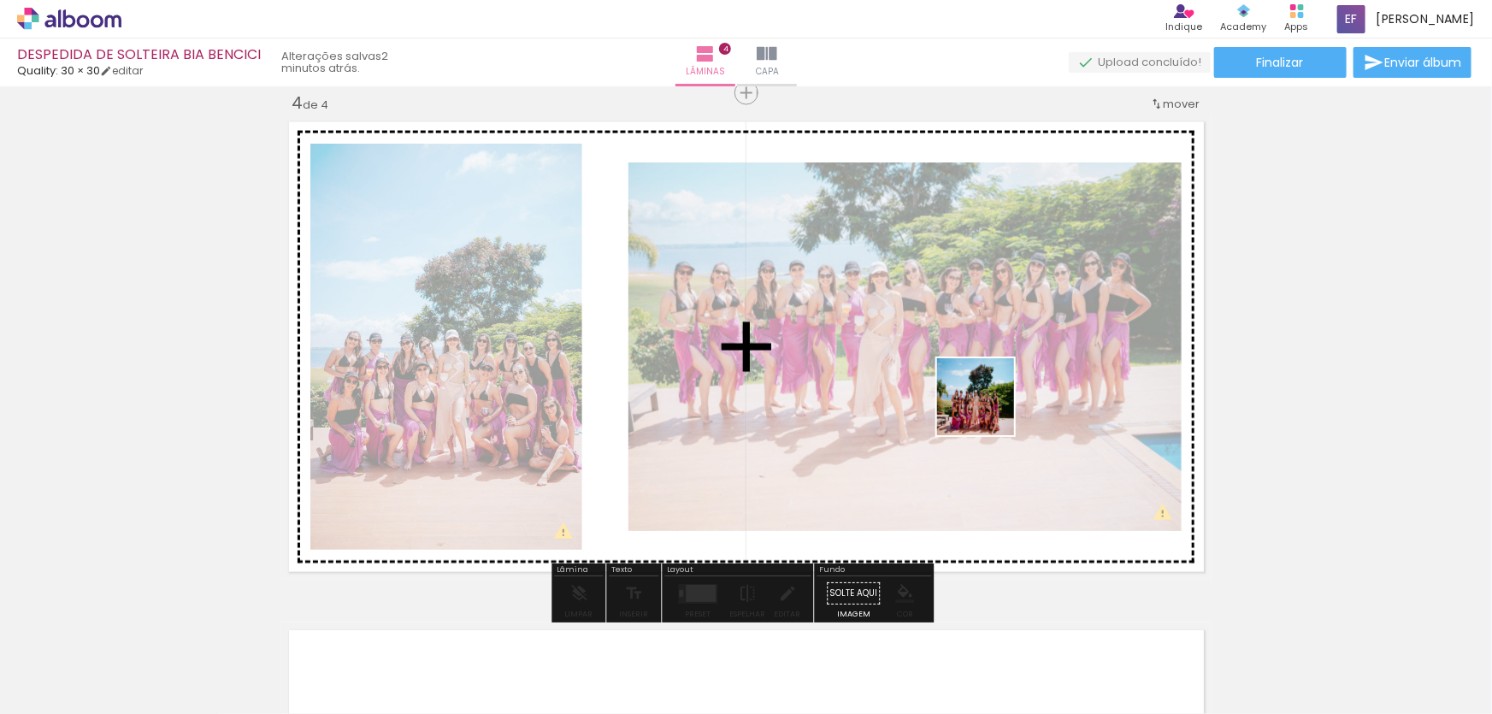
drag, startPoint x: 1025, startPoint y: 669, endPoint x: 988, endPoint y: 407, distance: 265.2
click at [988, 407] on quentale-workspace at bounding box center [746, 357] width 1492 height 714
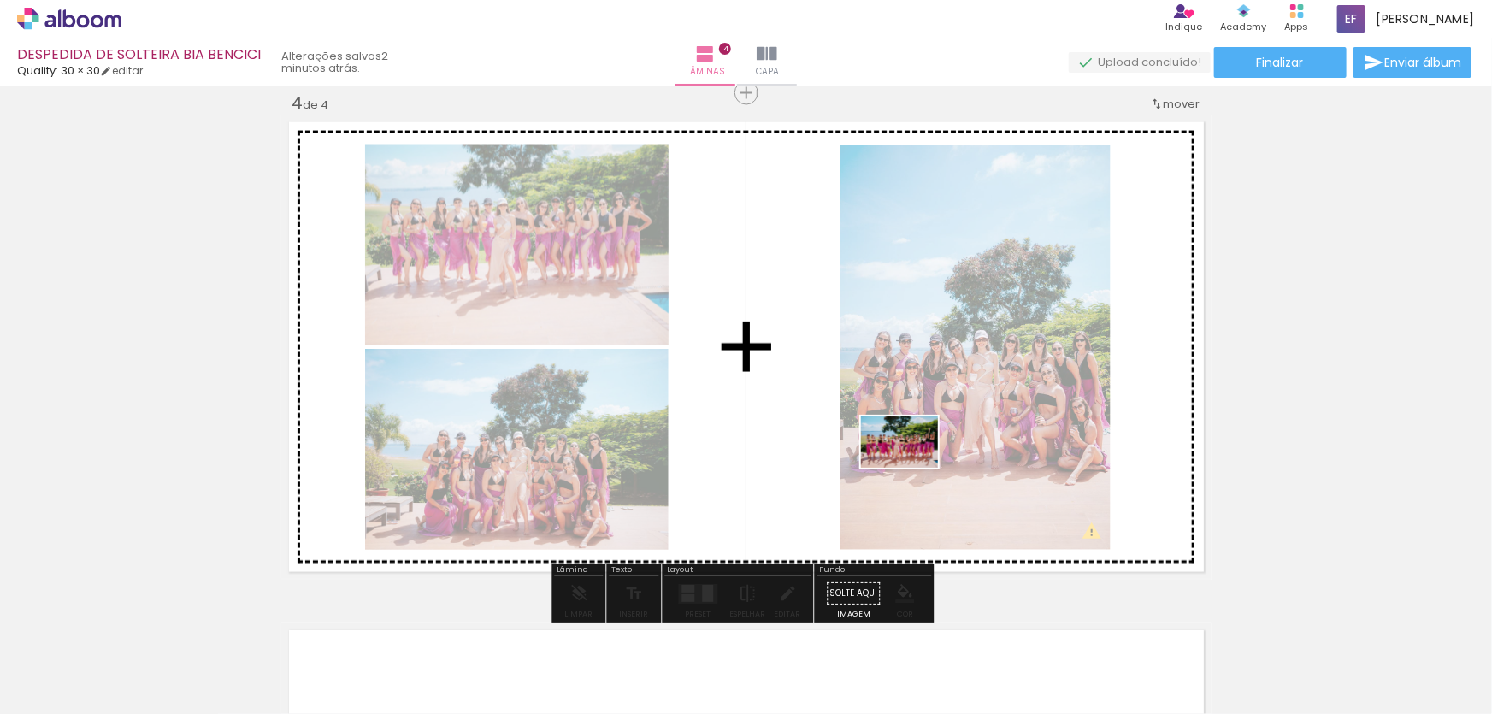
drag, startPoint x: 926, startPoint y: 667, endPoint x: 912, endPoint y: 468, distance: 199.7
click at [912, 468] on quentale-workspace at bounding box center [746, 357] width 1492 height 714
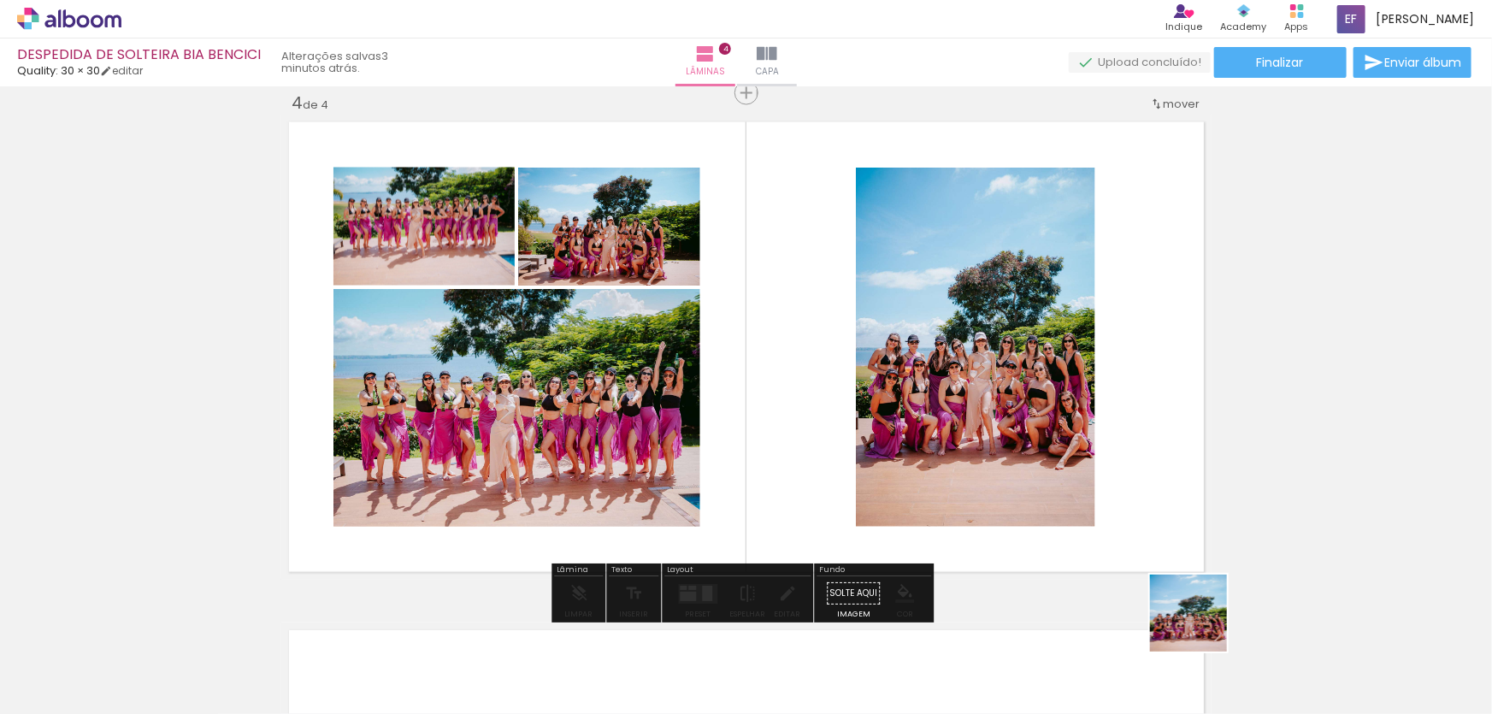
drag, startPoint x: 1201, startPoint y: 626, endPoint x: 1118, endPoint y: 371, distance: 268.0
click at [1118, 371] on quentale-workspace at bounding box center [746, 357] width 1492 height 714
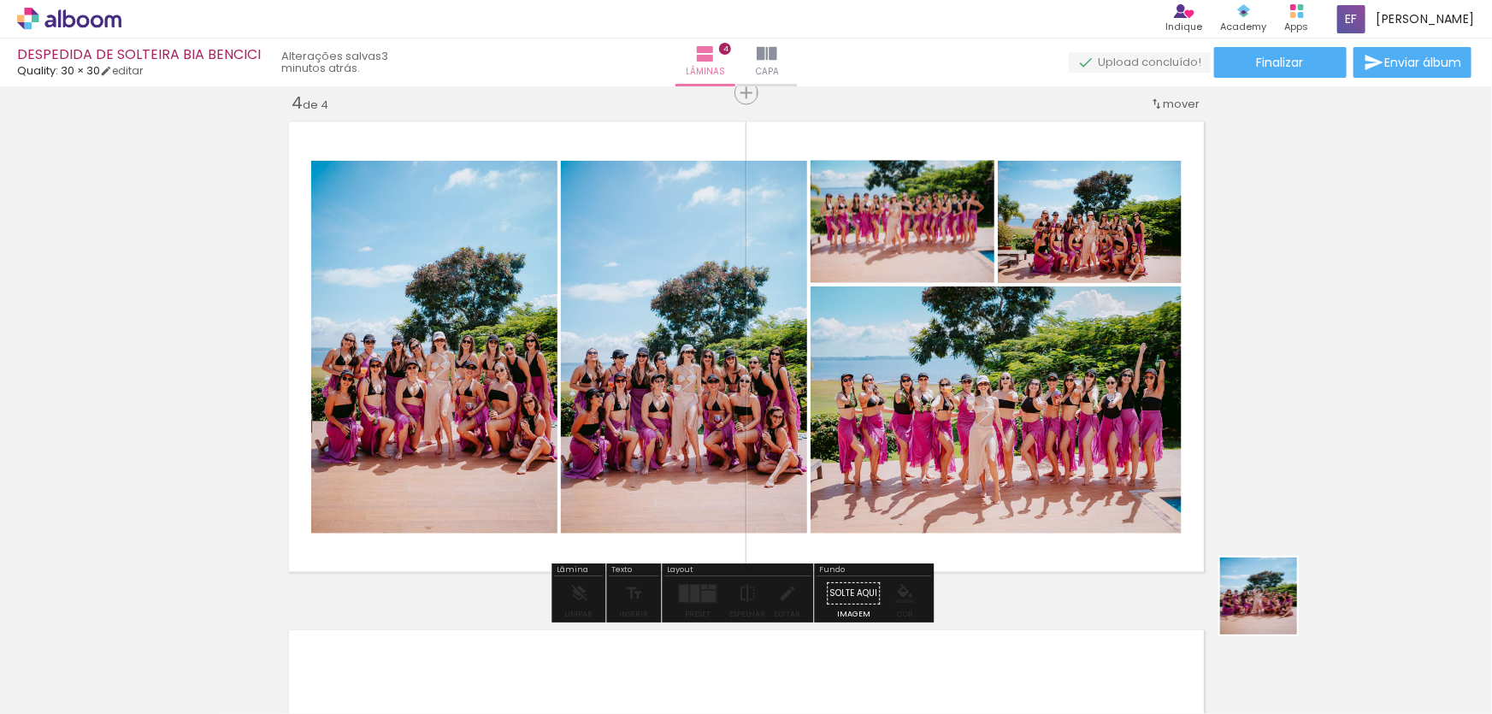
drag, startPoint x: 1300, startPoint y: 667, endPoint x: 1027, endPoint y: 383, distance: 394.3
click at [1027, 383] on quentale-workspace at bounding box center [746, 357] width 1492 height 714
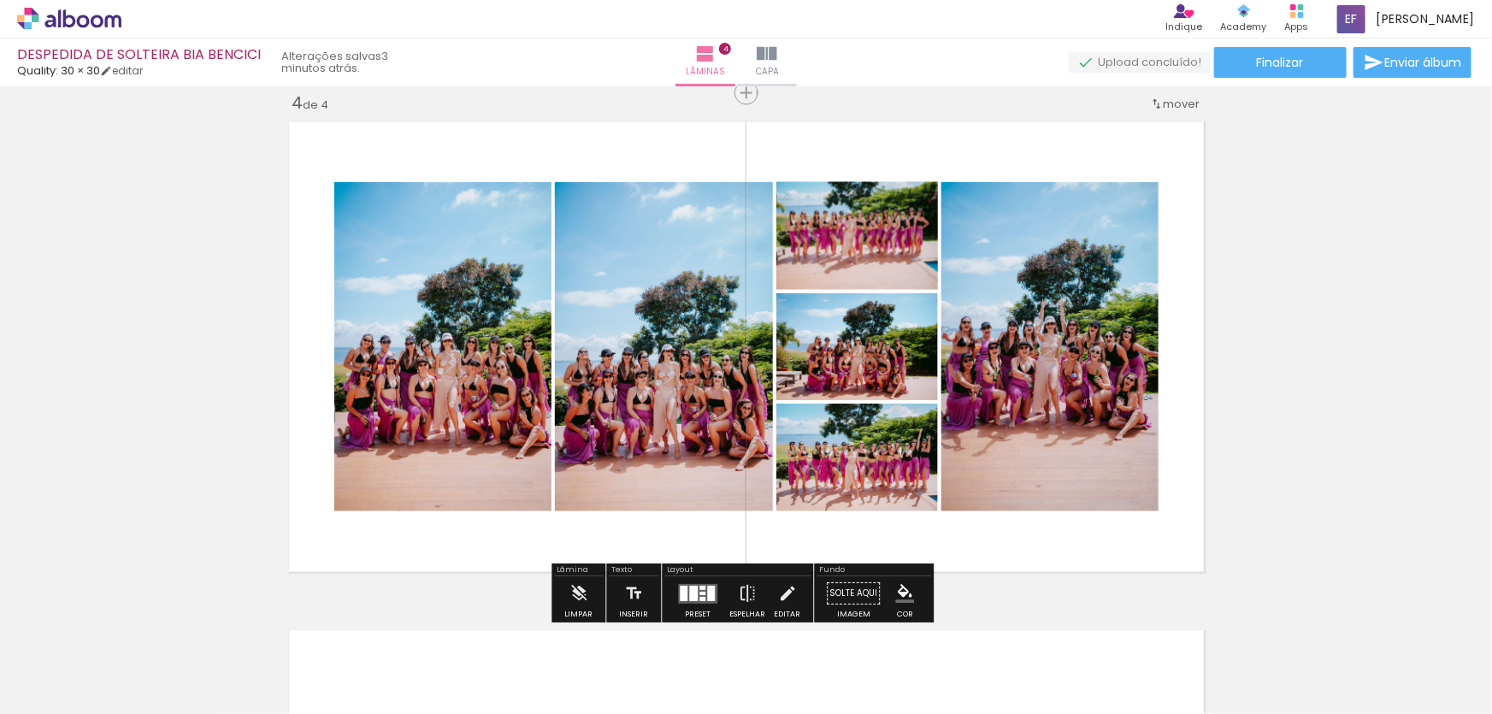
click at [483, 377] on quentale-photo at bounding box center [442, 346] width 217 height 329
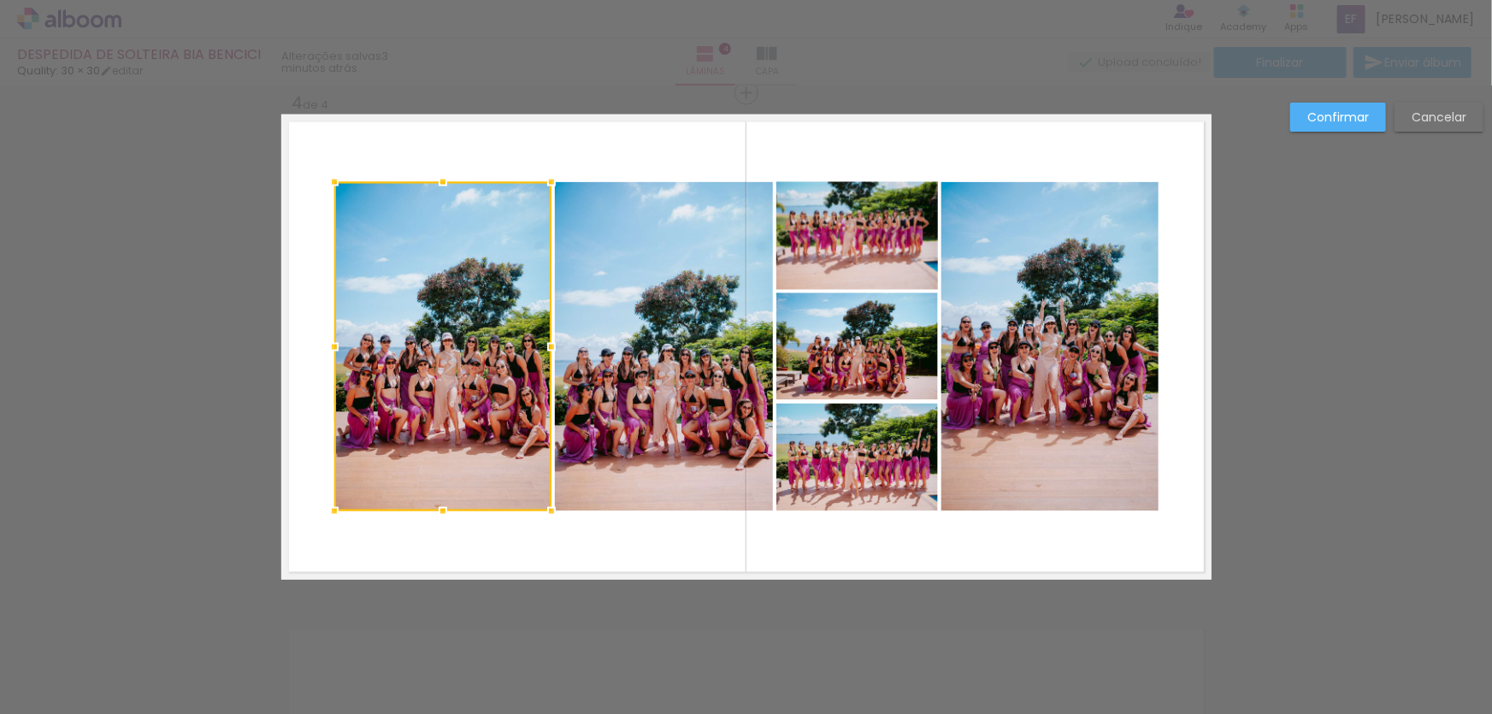
click at [580, 386] on quentale-photo at bounding box center [664, 346] width 218 height 329
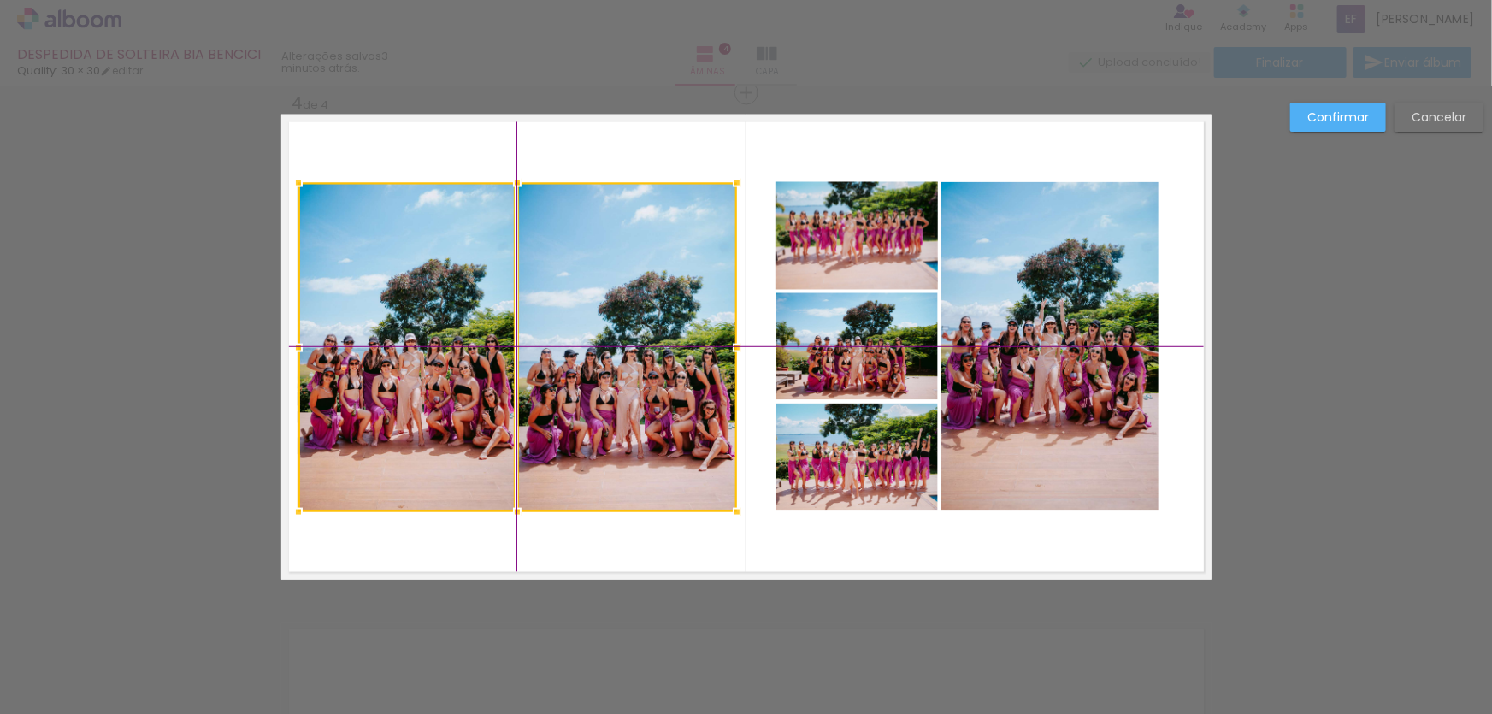
drag, startPoint x: 623, startPoint y: 381, endPoint x: 579, endPoint y: 379, distance: 44.5
click at [579, 379] on div at bounding box center [517, 347] width 439 height 329
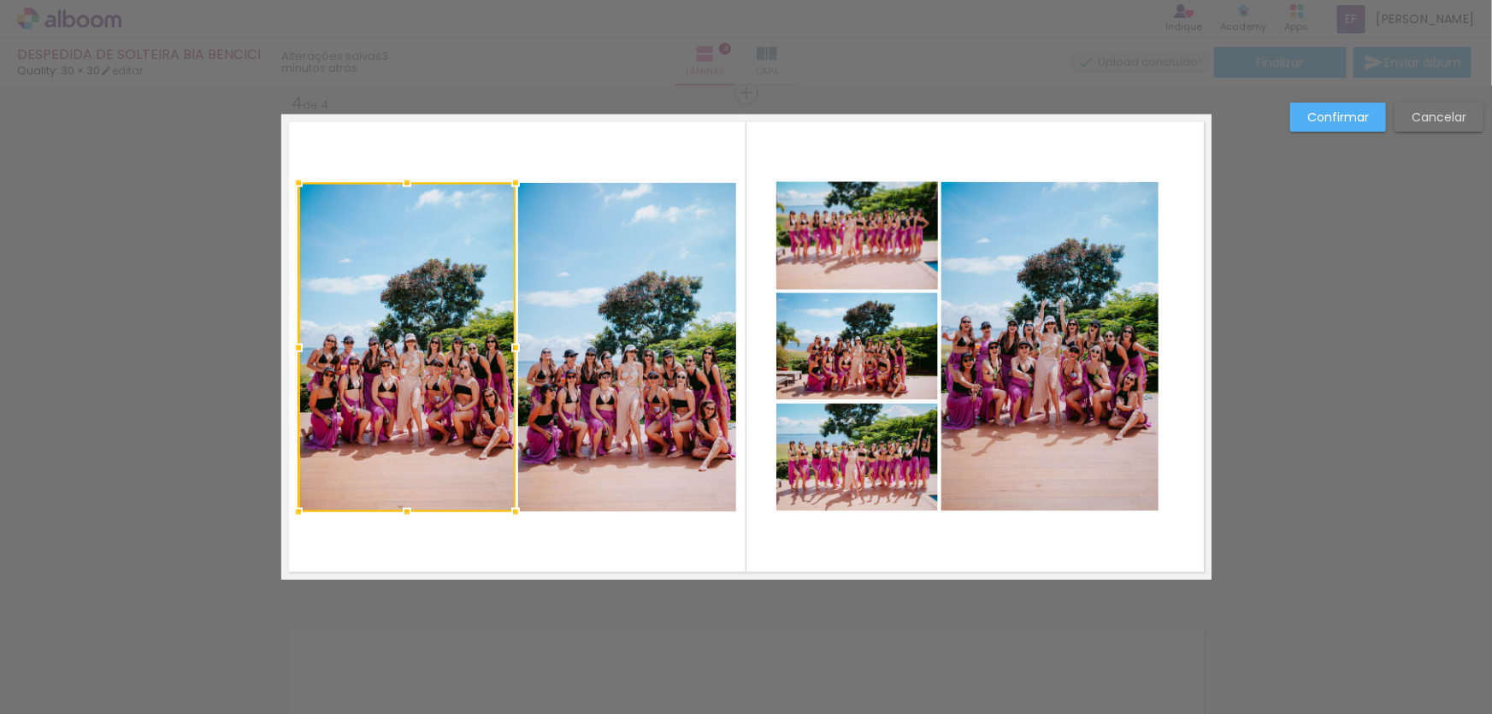
click at [579, 379] on quentale-photo at bounding box center [627, 347] width 218 height 329
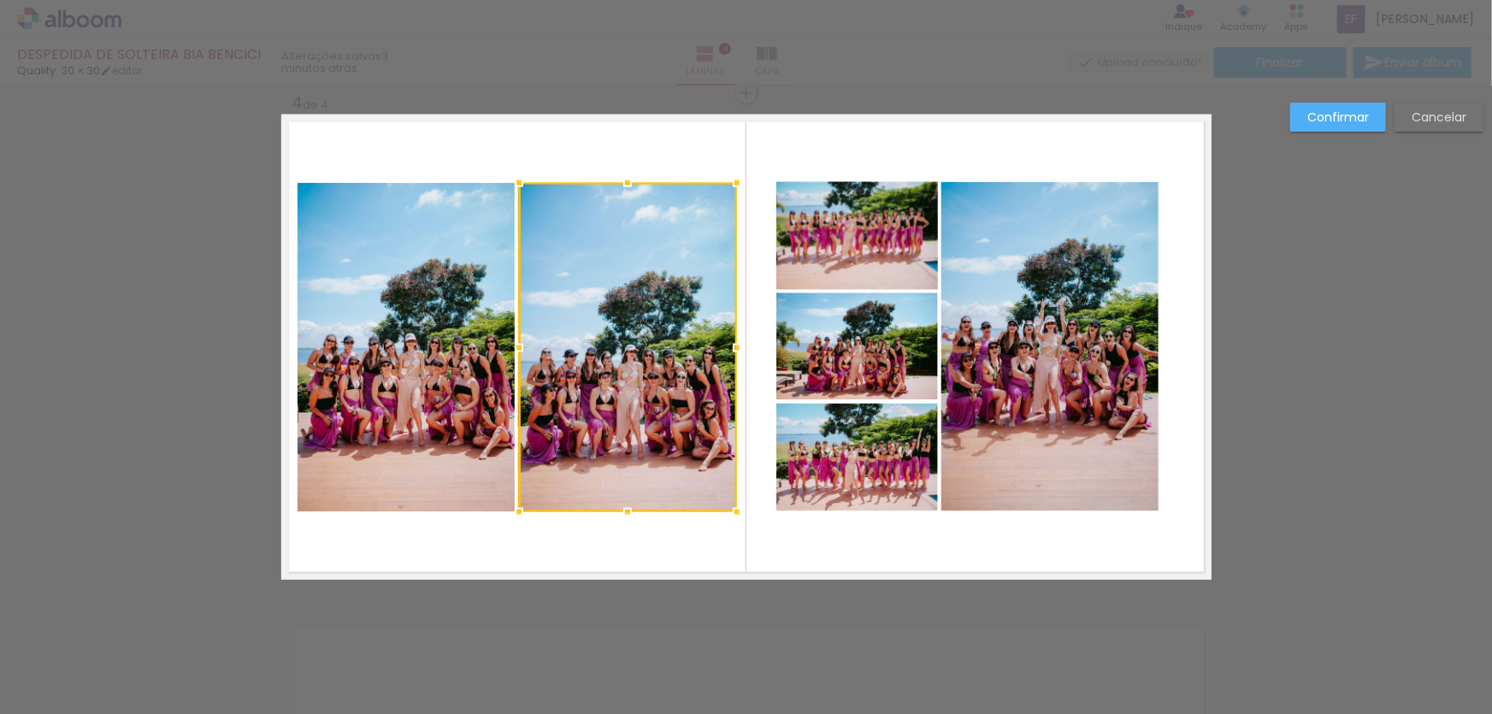
click at [469, 361] on quentale-photo at bounding box center [406, 347] width 217 height 329
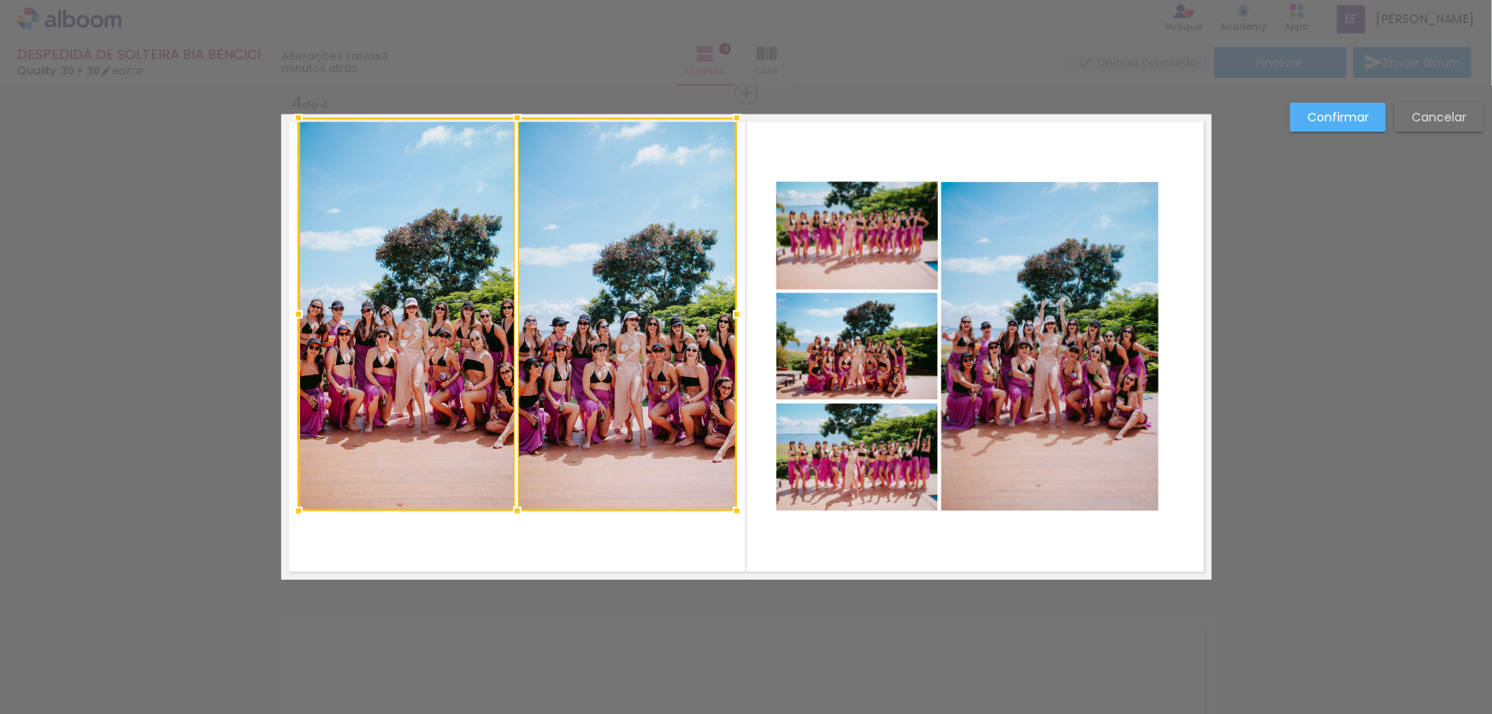
drag, startPoint x: 510, startPoint y: 175, endPoint x: 515, endPoint y: 105, distance: 70.2
click at [515, 105] on div at bounding box center [517, 118] width 34 height 34
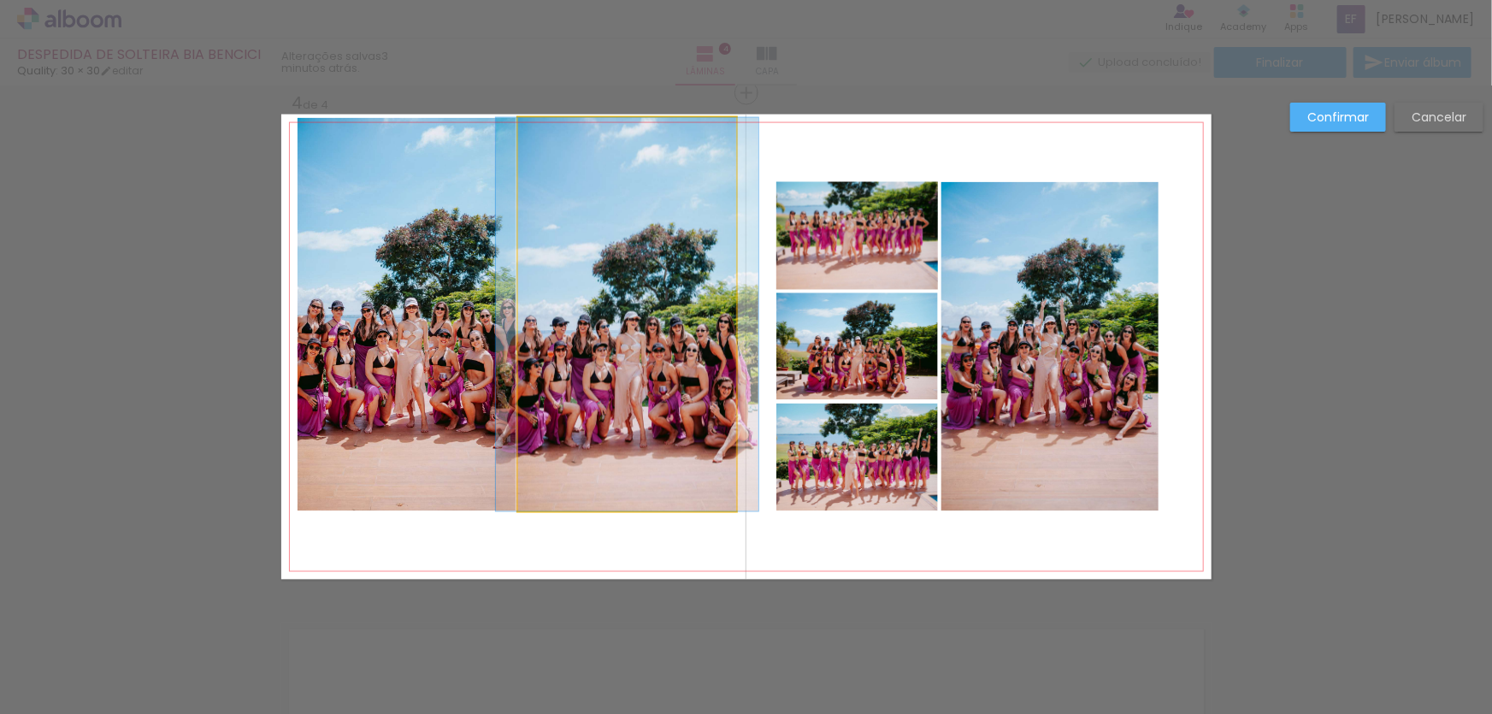
click at [563, 267] on quentale-photo at bounding box center [627, 314] width 218 height 393
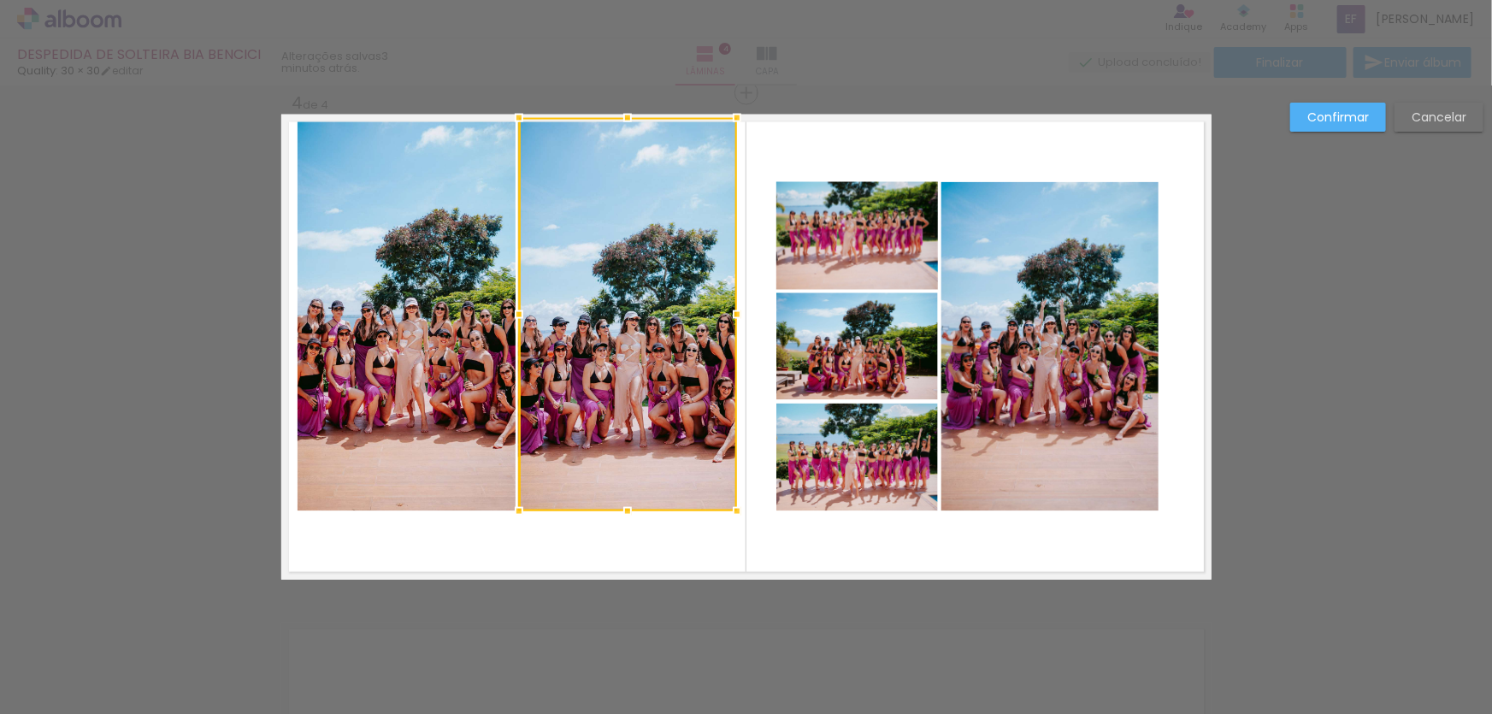
click at [479, 247] on quentale-photo at bounding box center [406, 314] width 217 height 393
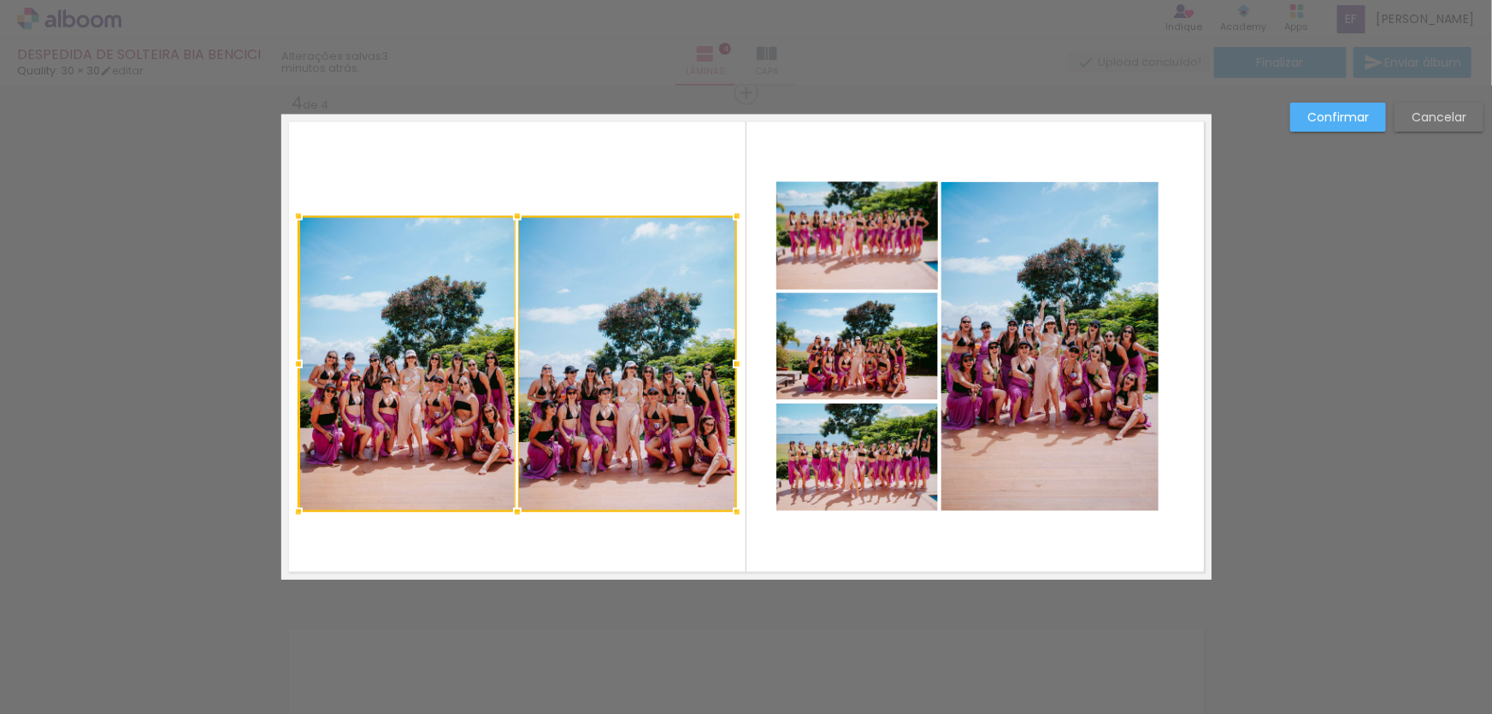
drag, startPoint x: 512, startPoint y: 120, endPoint x: 514, endPoint y: 227, distance: 106.9
click at [514, 227] on div at bounding box center [517, 216] width 34 height 34
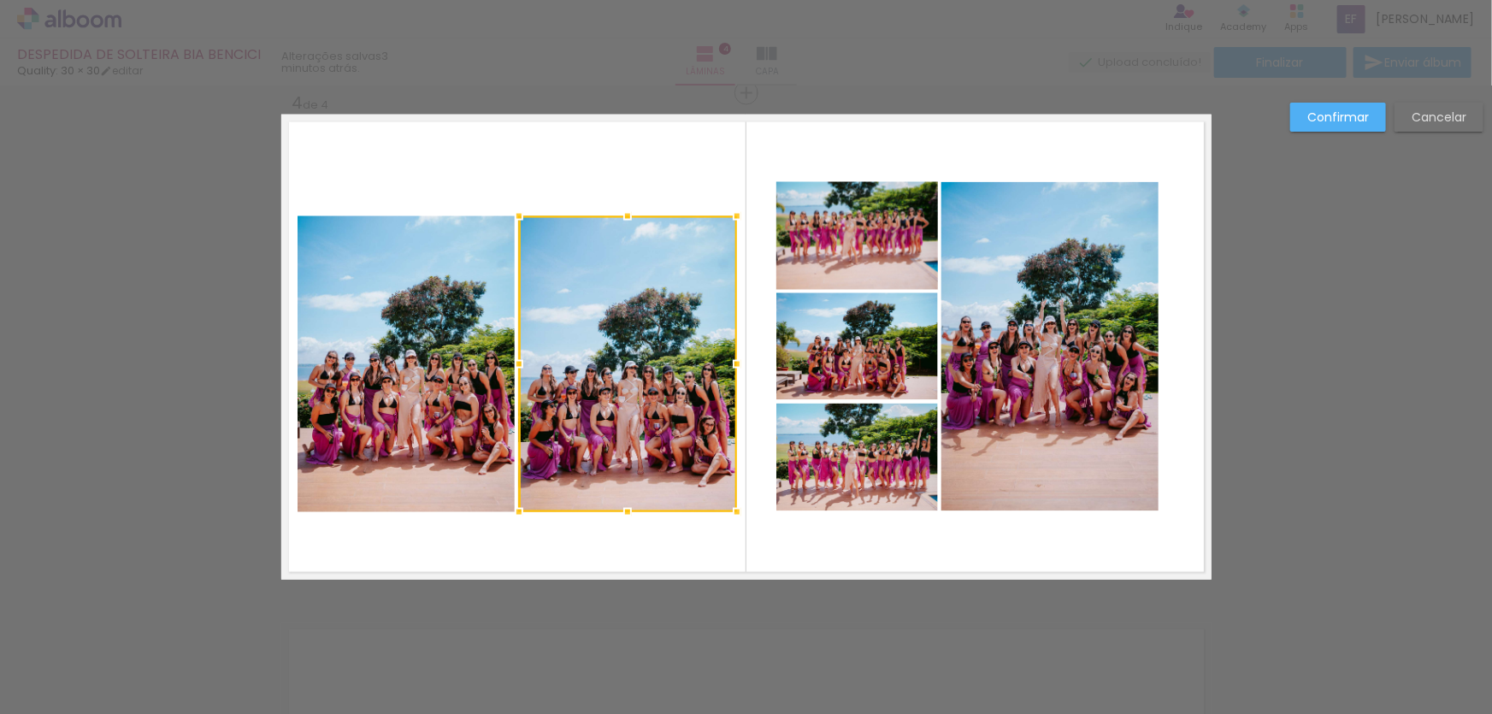
click at [625, 285] on div at bounding box center [628, 364] width 218 height 296
click at [472, 275] on quentale-photo at bounding box center [406, 364] width 217 height 296
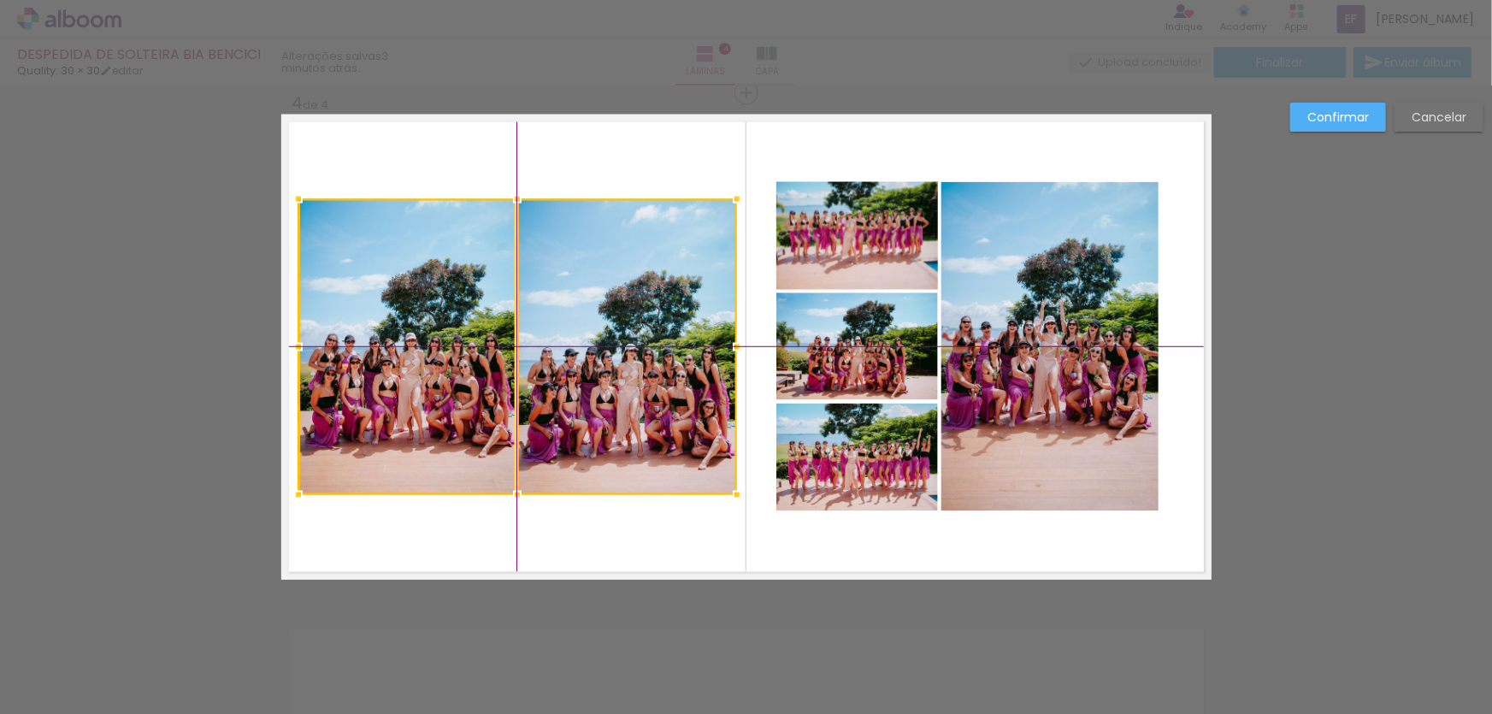
drag, startPoint x: 564, startPoint y: 303, endPoint x: 563, endPoint y: 287, distance: 15.5
click at [563, 287] on div at bounding box center [517, 347] width 439 height 296
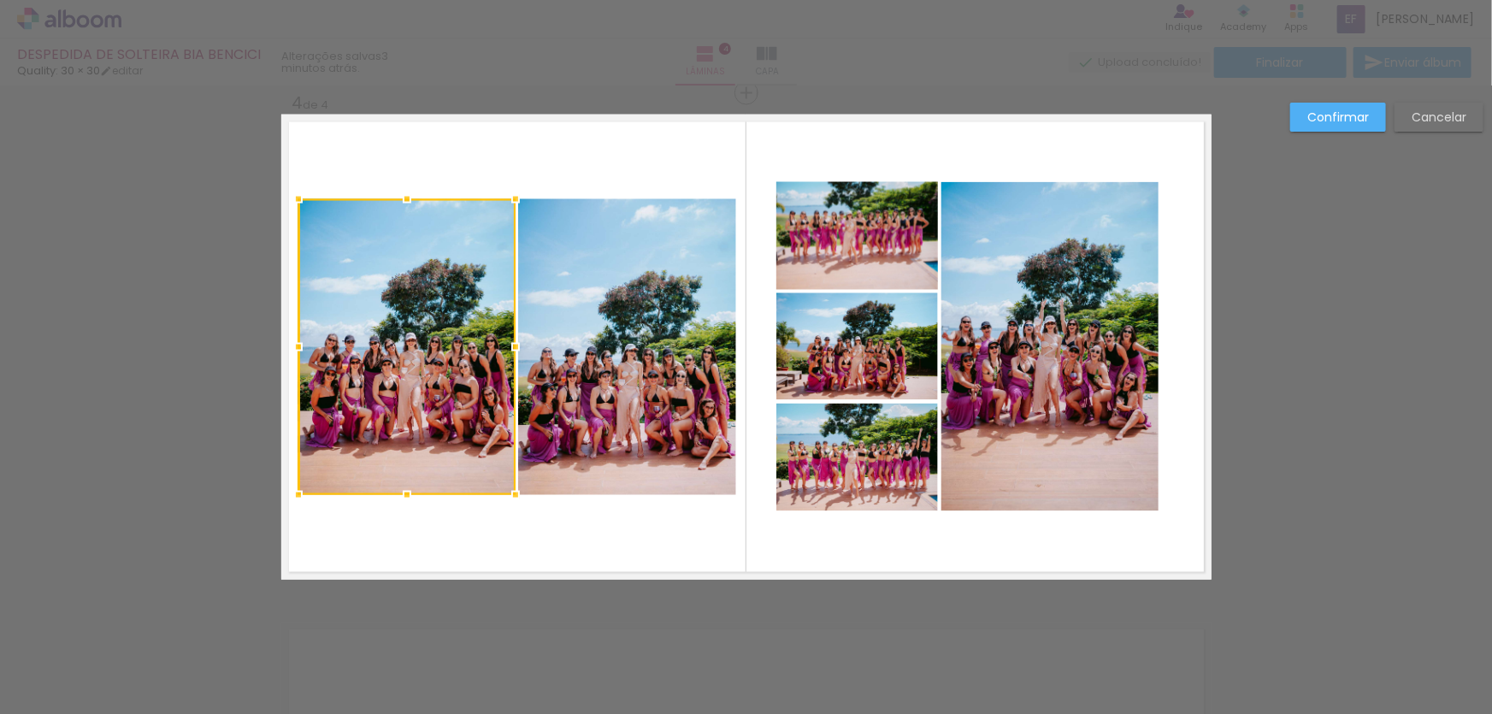
click at [875, 246] on quentale-photo at bounding box center [857, 236] width 162 height 108
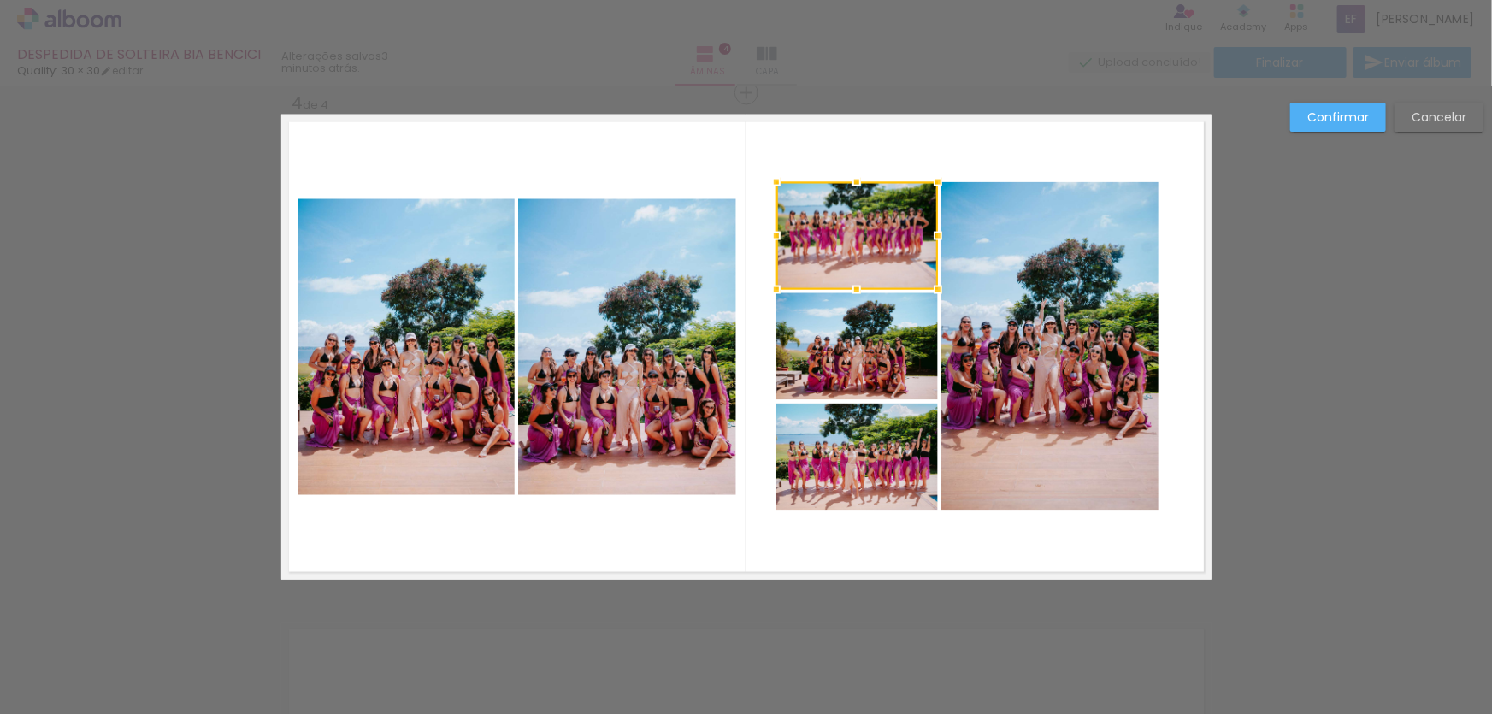
click at [857, 376] on quentale-photo at bounding box center [857, 346] width 162 height 107
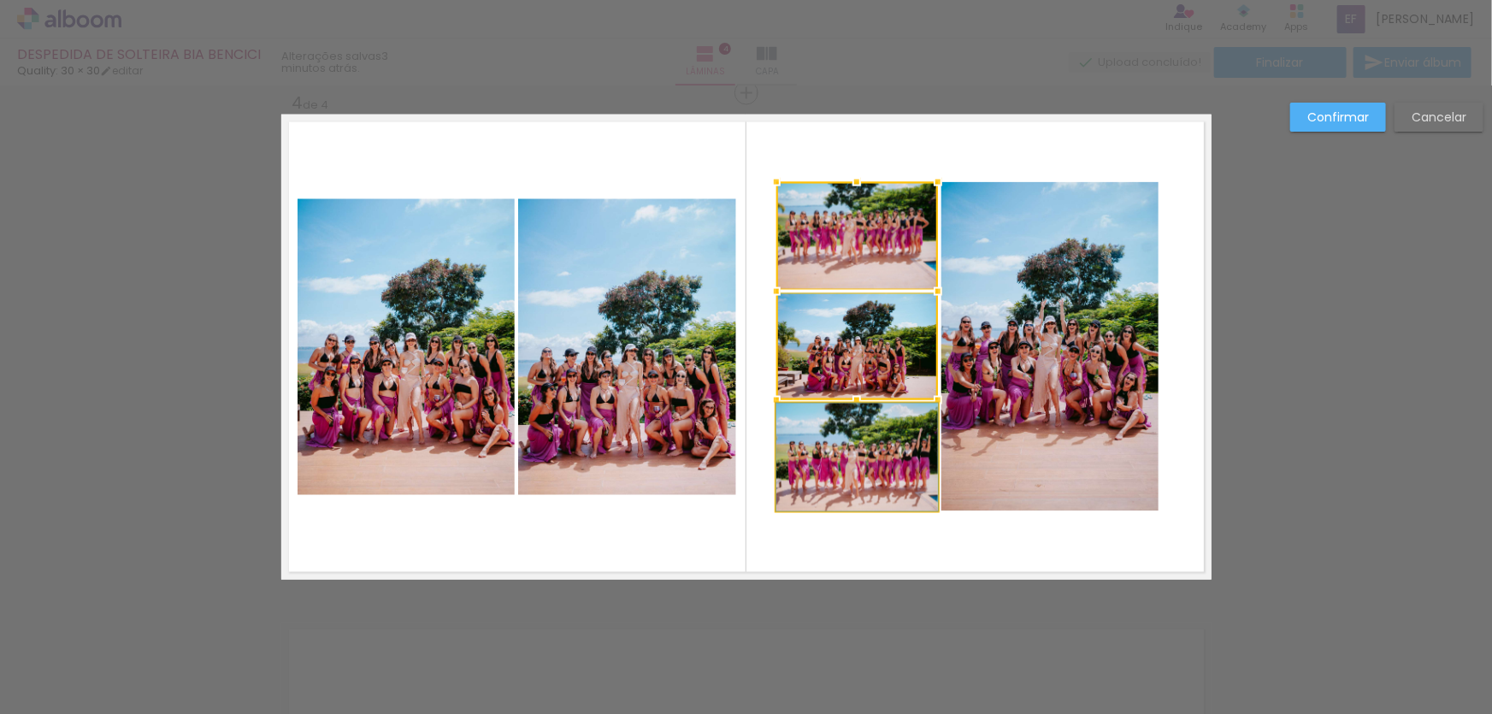
click at [852, 441] on quentale-photo at bounding box center [857, 458] width 162 height 108
click at [969, 434] on quentale-photo at bounding box center [1049, 346] width 217 height 329
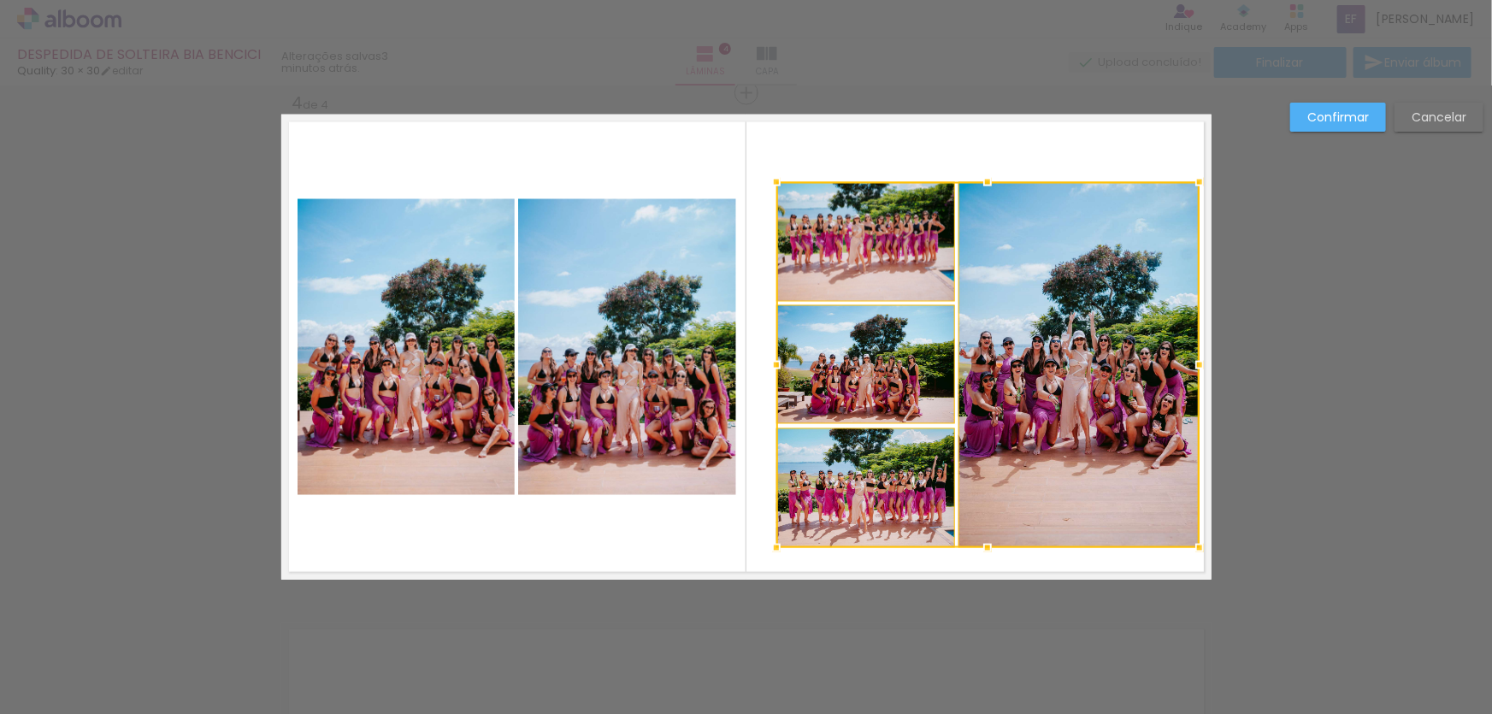
drag, startPoint x: 1151, startPoint y: 513, endPoint x: 1194, endPoint y: 548, distance: 55.3
click at [1194, 548] on div at bounding box center [1200, 548] width 34 height 34
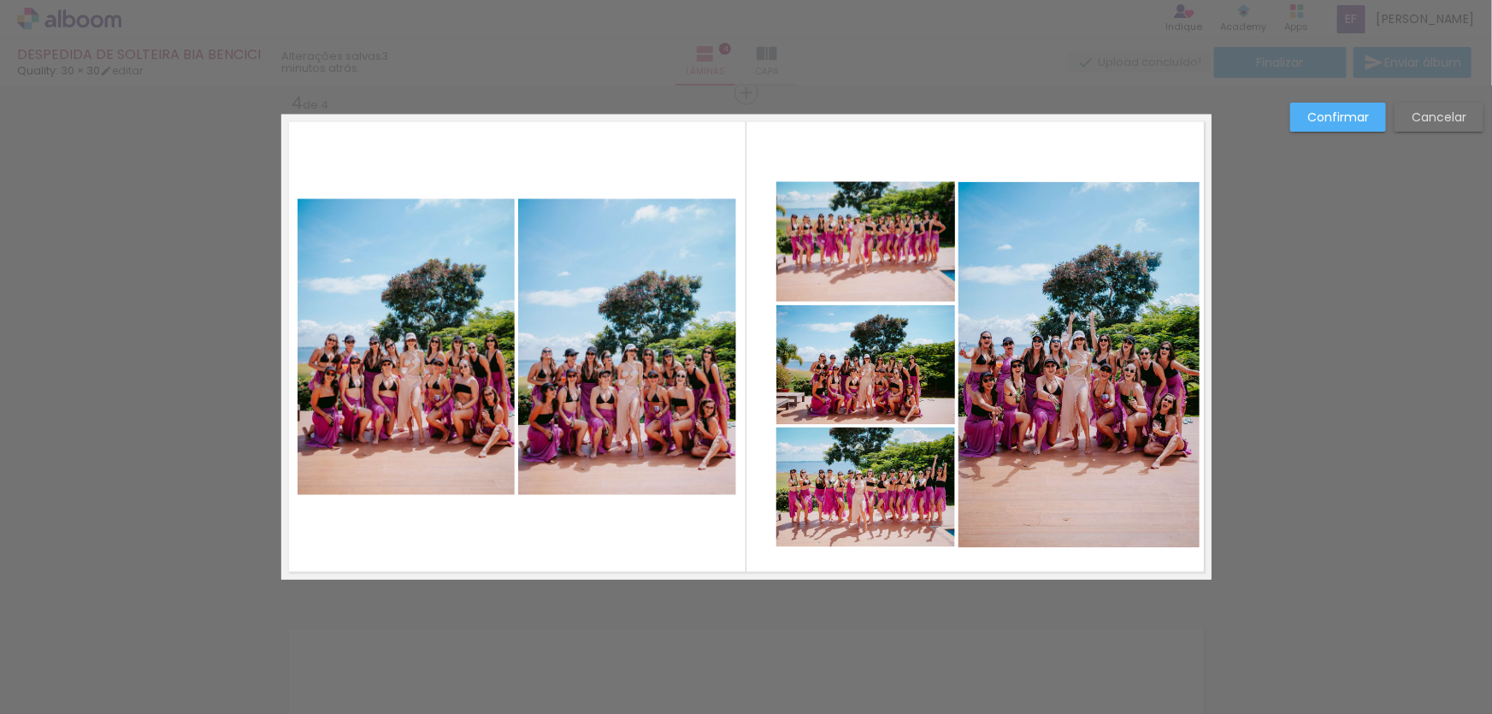
click at [1123, 487] on quentale-photo at bounding box center [1078, 365] width 241 height 366
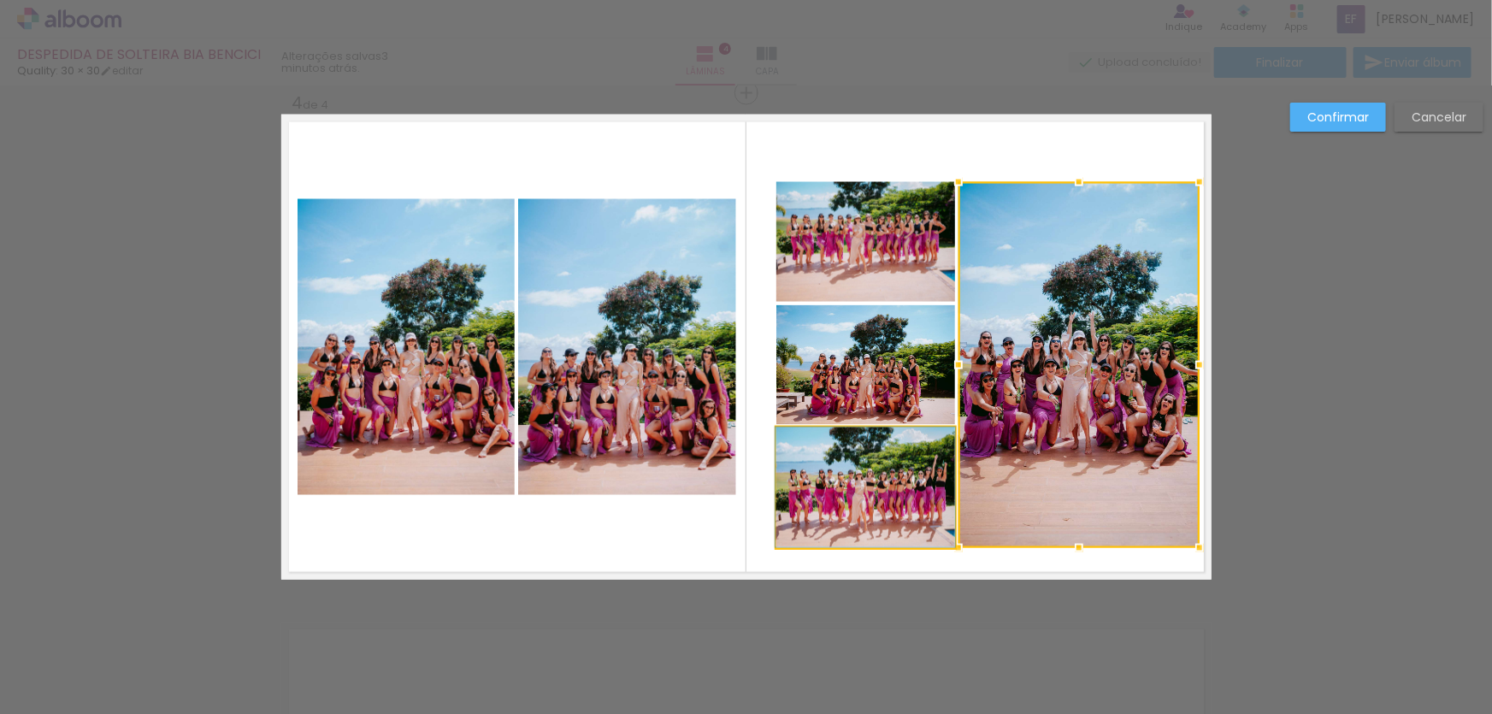
click at [840, 486] on quentale-photo at bounding box center [865, 488] width 179 height 120
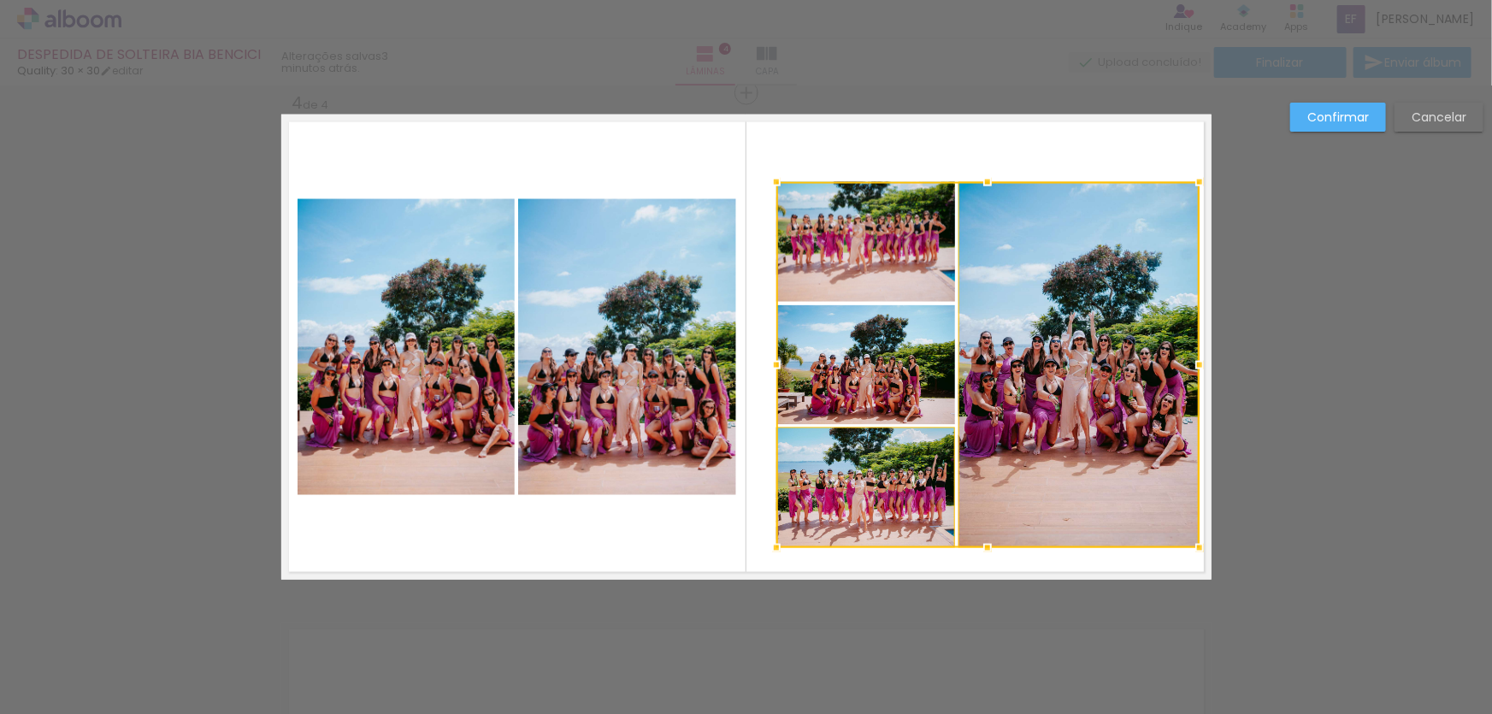
click at [831, 364] on div at bounding box center [987, 365] width 423 height 366
click at [831, 216] on div at bounding box center [987, 365] width 423 height 366
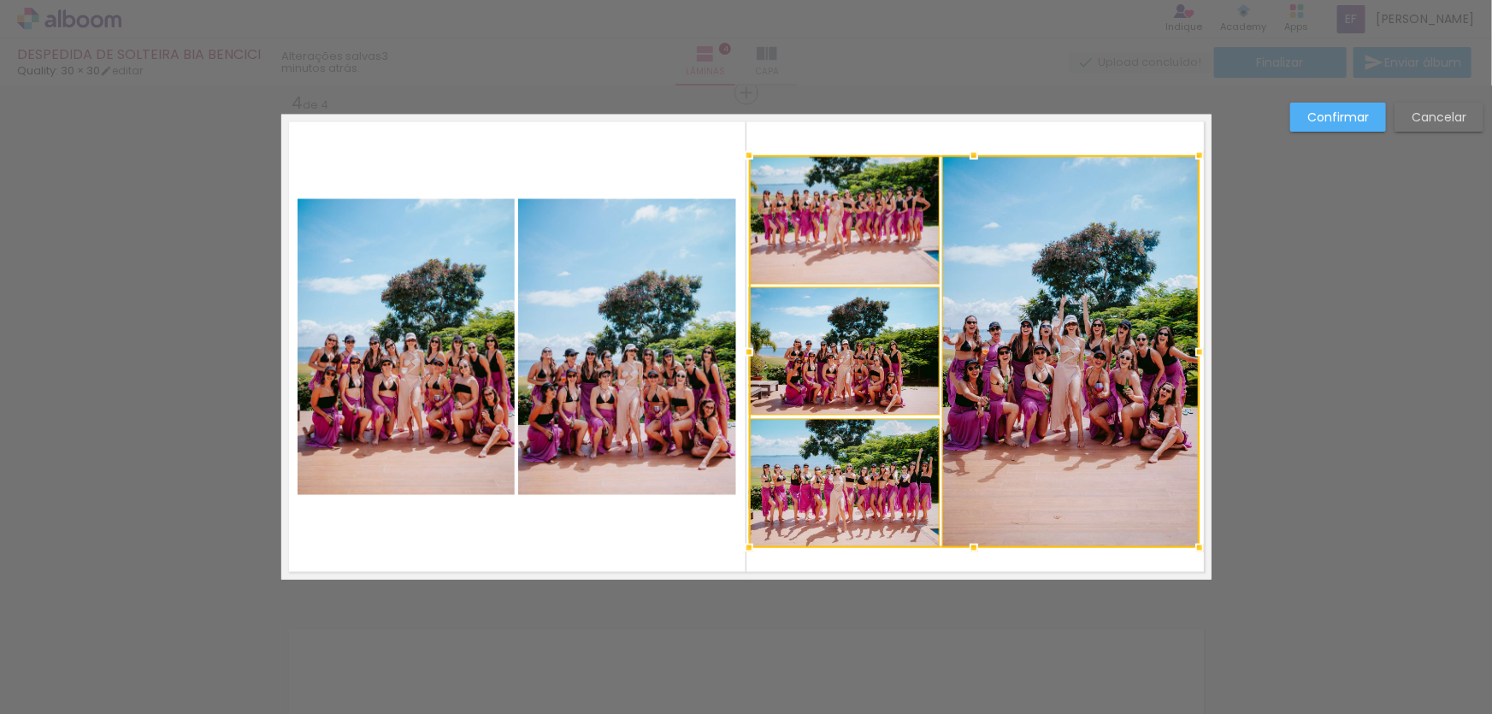
drag, startPoint x: 770, startPoint y: 182, endPoint x: 743, endPoint y: 156, distance: 36.9
click at [743, 156] on div at bounding box center [749, 156] width 34 height 34
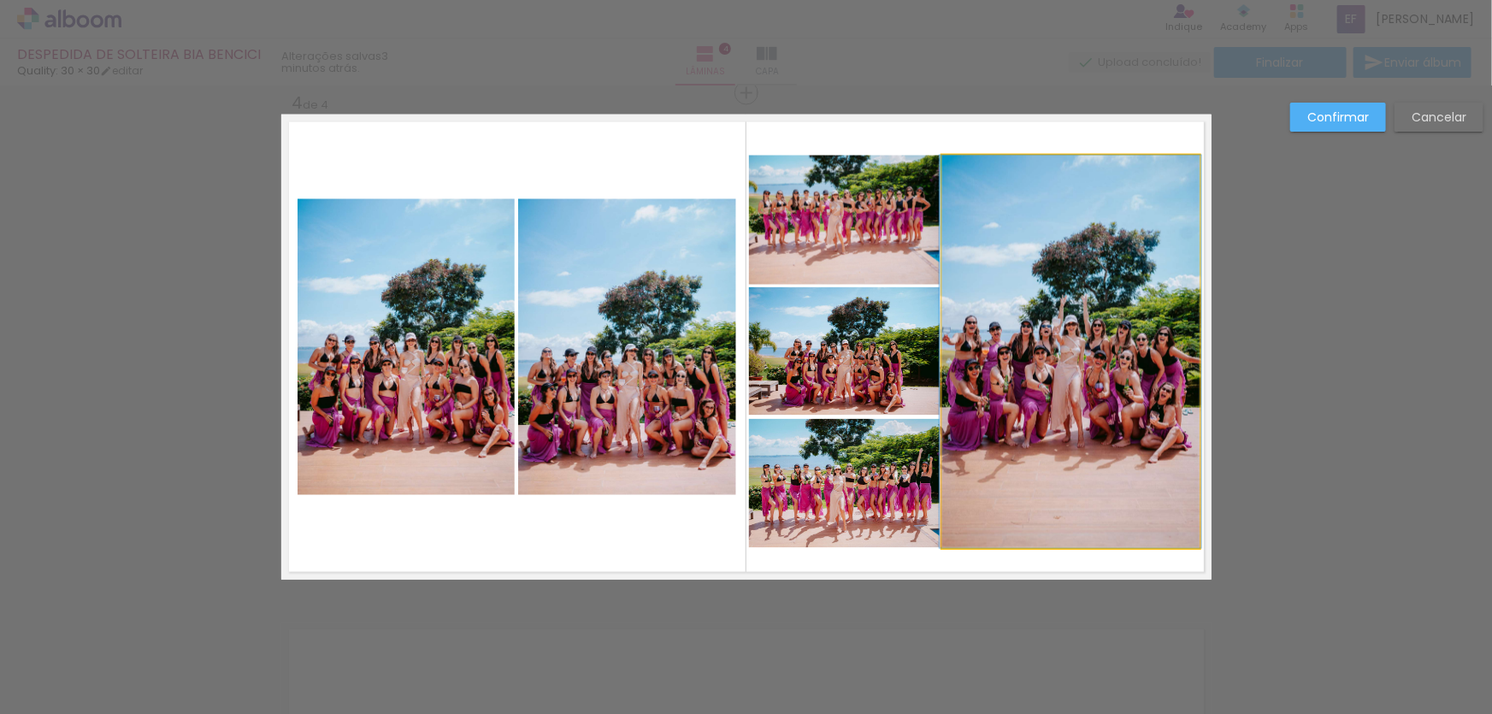
click at [1103, 269] on quentale-photo at bounding box center [1070, 352] width 257 height 392
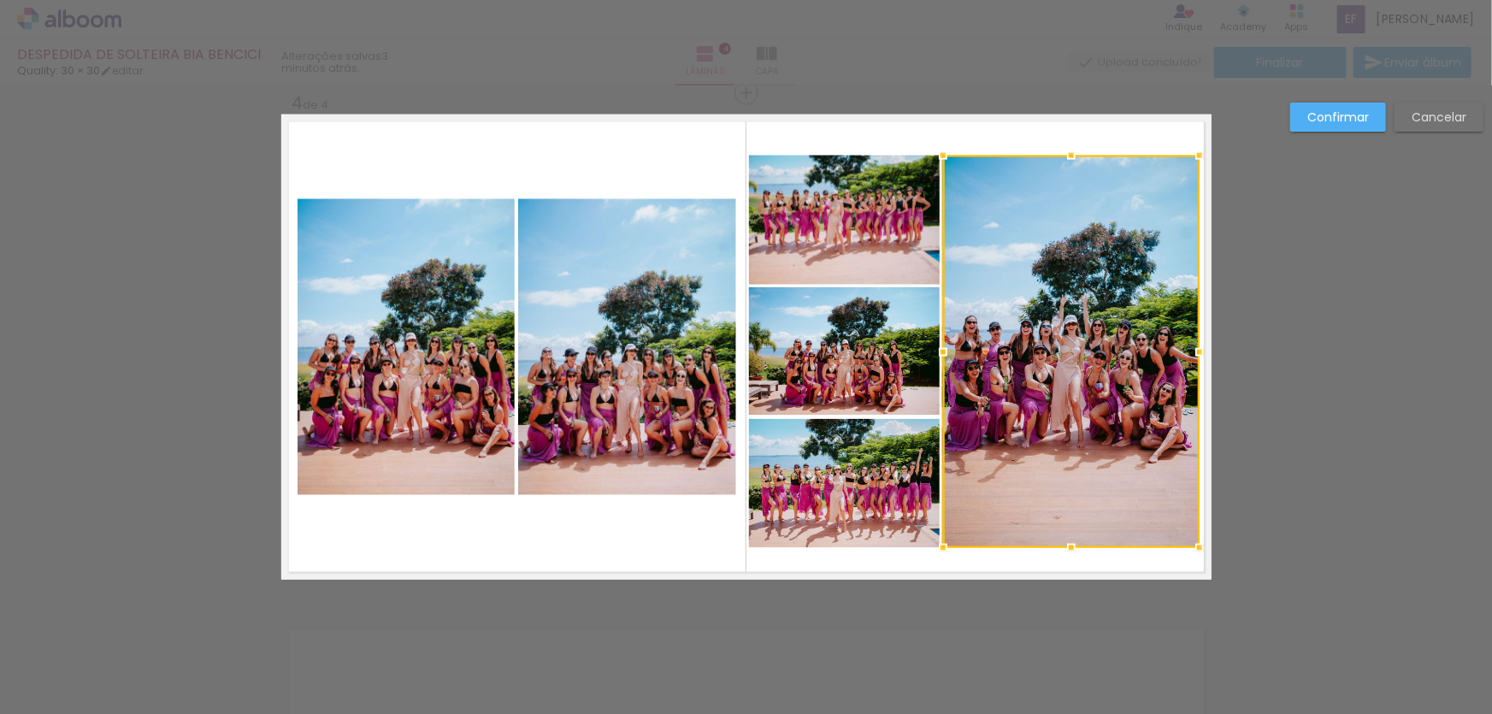
click at [866, 226] on quentale-photo at bounding box center [844, 220] width 191 height 129
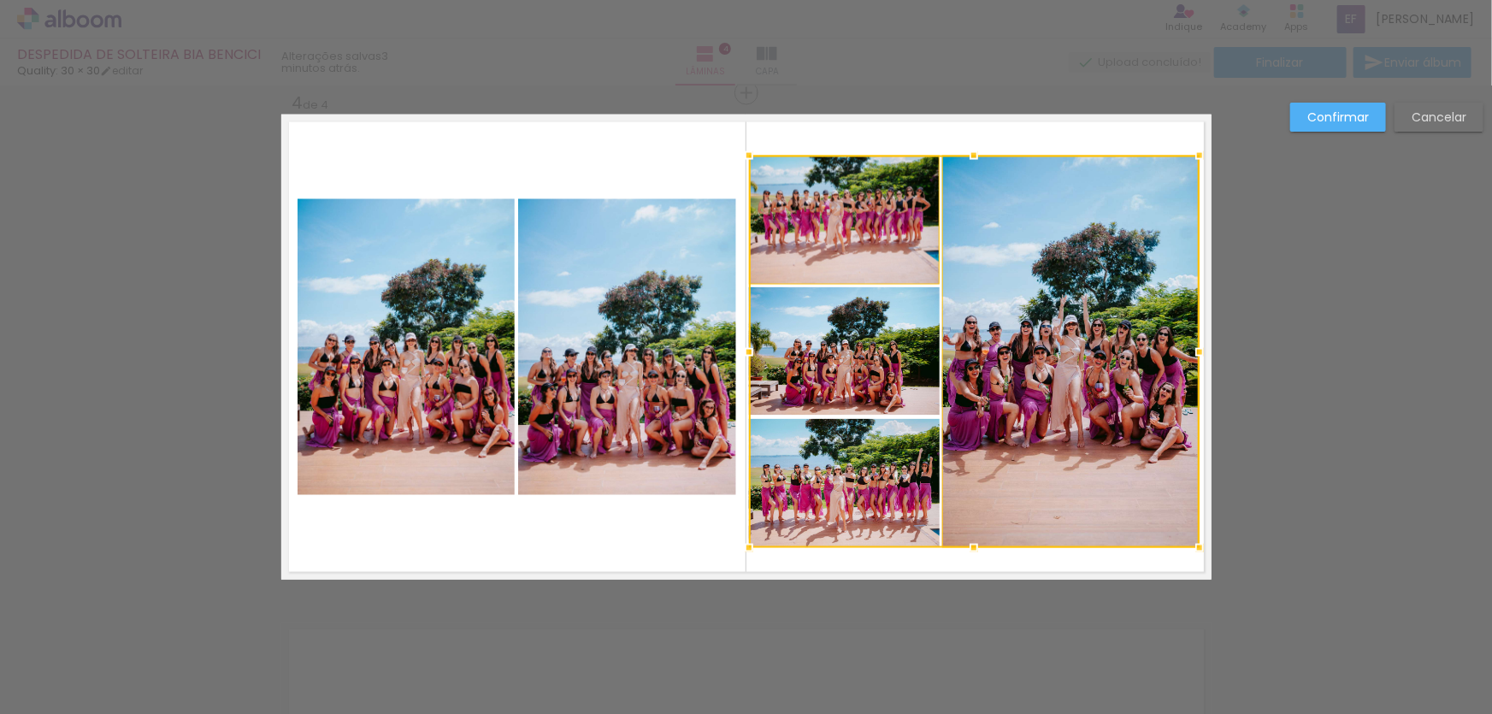
click at [868, 385] on div at bounding box center [974, 352] width 451 height 392
click at [856, 483] on div at bounding box center [974, 352] width 451 height 392
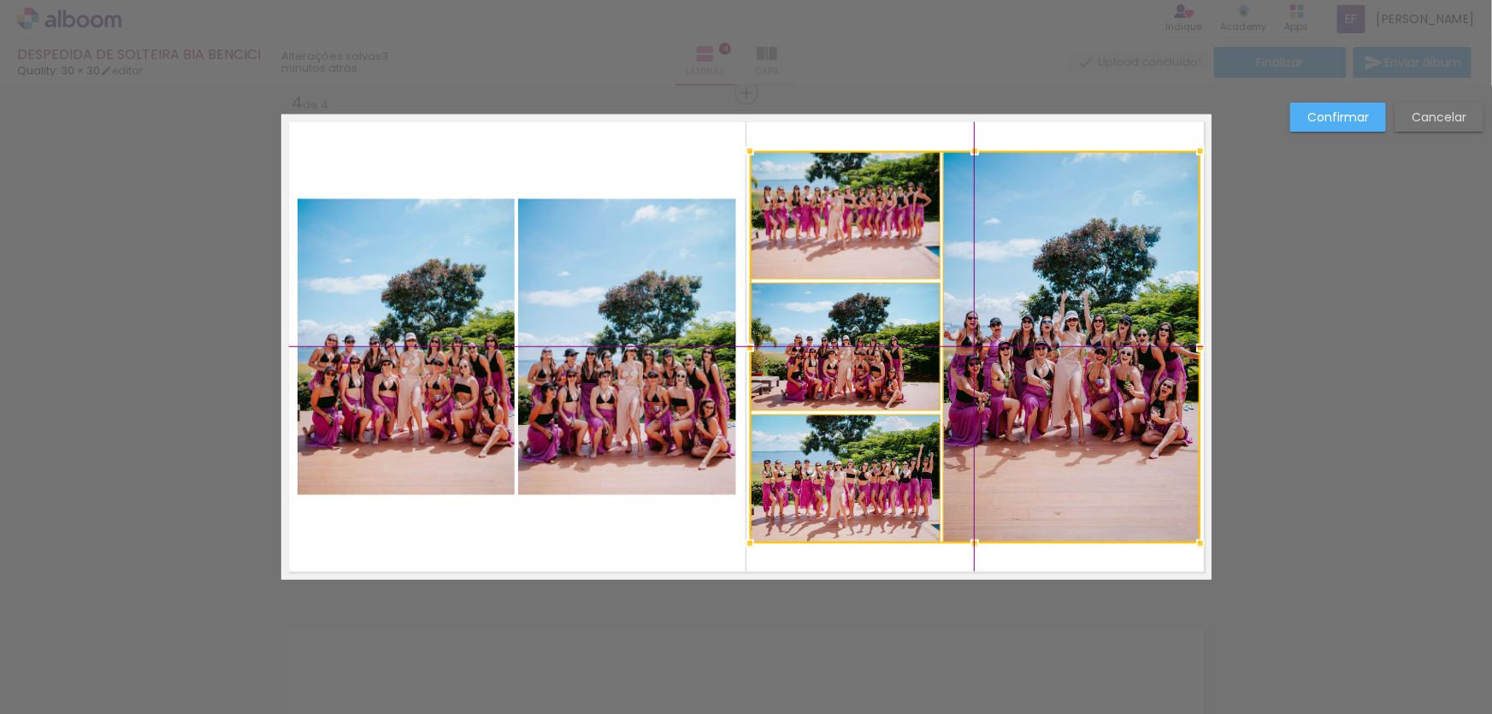
click at [1052, 452] on div at bounding box center [975, 347] width 451 height 392
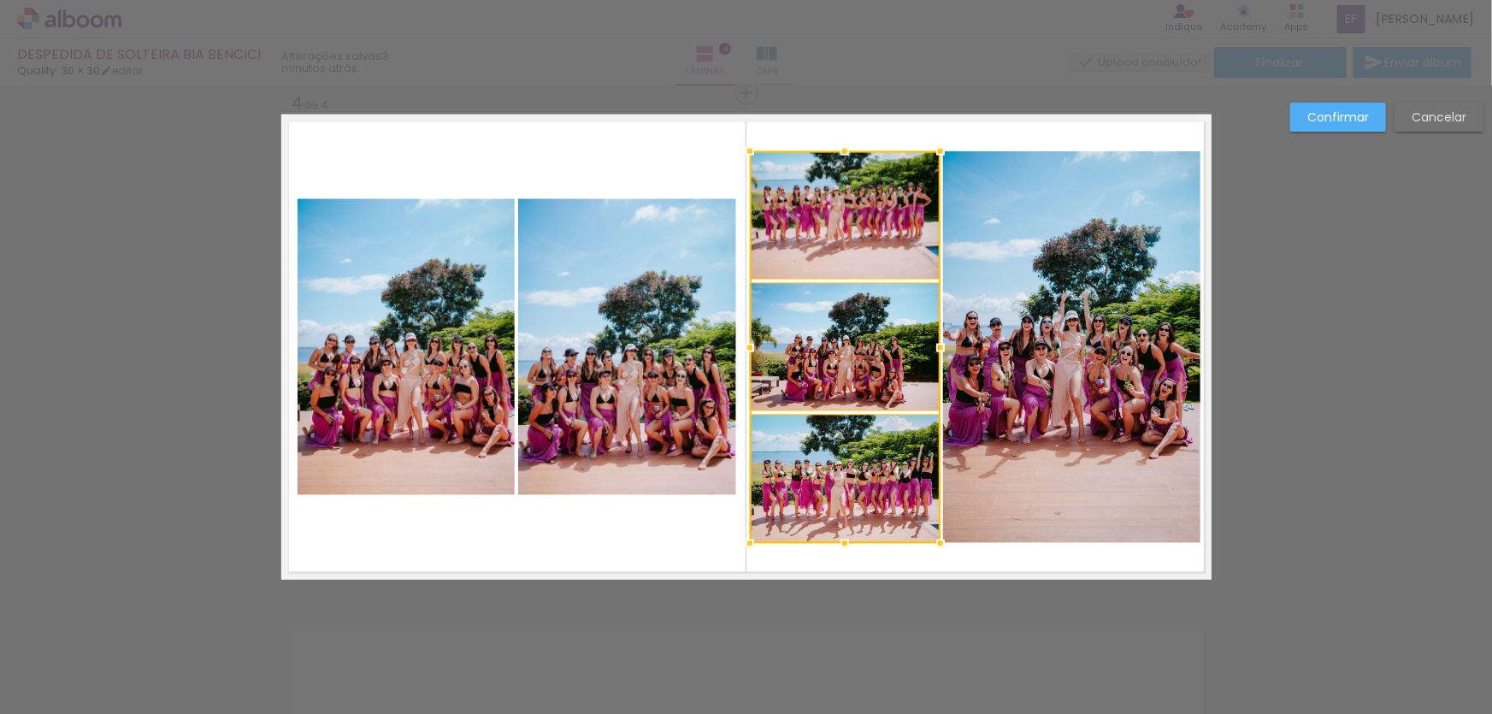
click at [0, 0] on slot "Confirmar" at bounding box center [0, 0] width 0 height 0
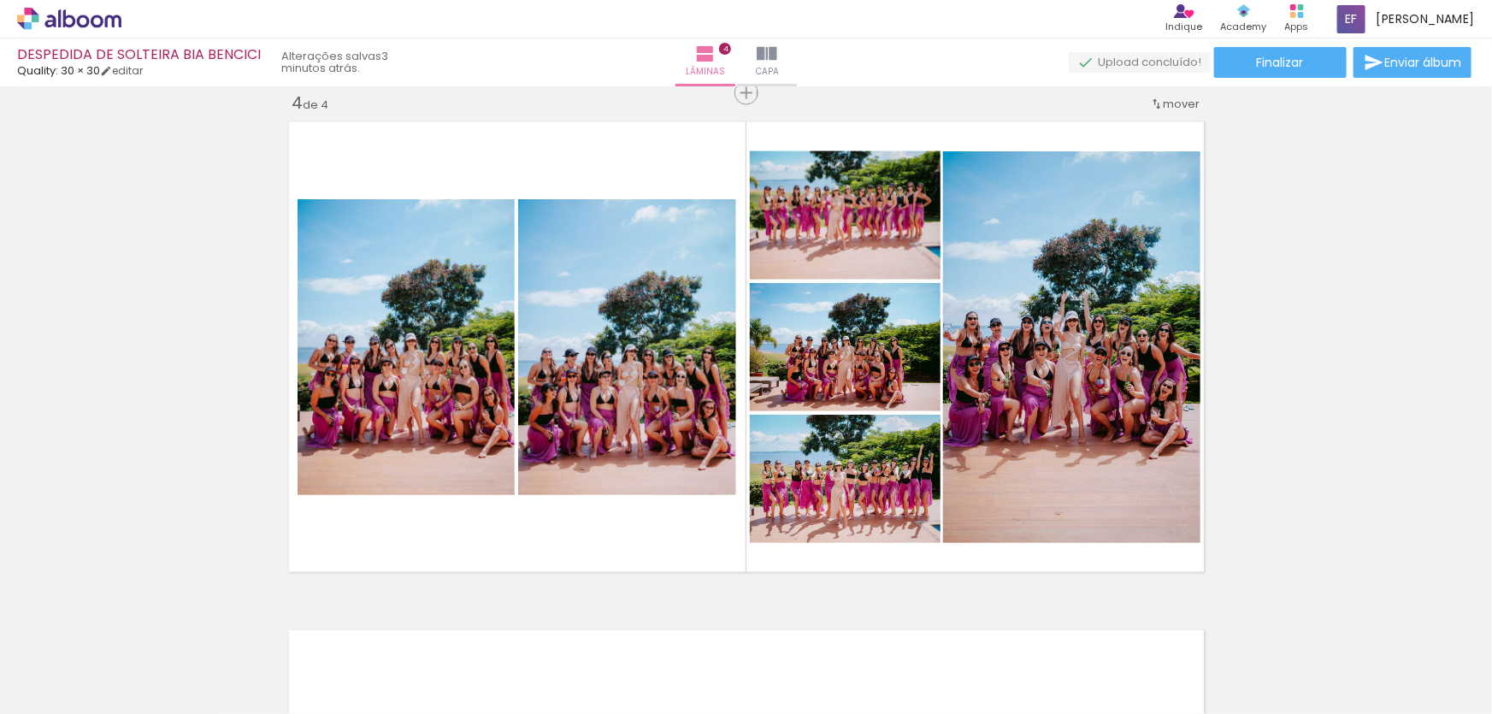
scroll to position [0, 2119]
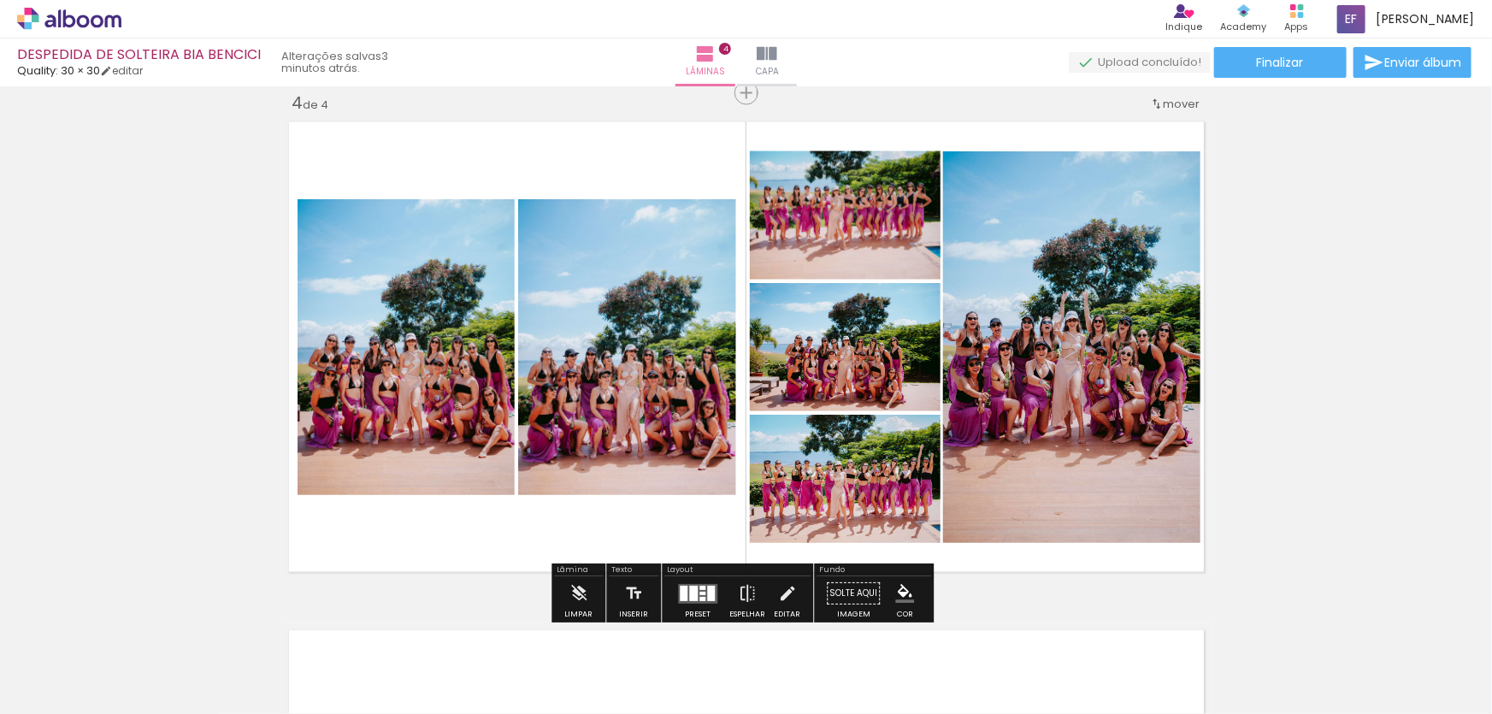
click at [913, 593] on paper-menu-button "#ffebee #ffcdd2 #ef9a9a #e57373 #ef5350 #f44336 #e53935 #d32f2f #c62828 #b71c1c…" at bounding box center [904, 594] width 32 height 32
click at [906, 590] on iron-icon "color picker" at bounding box center [904, 594] width 19 height 19
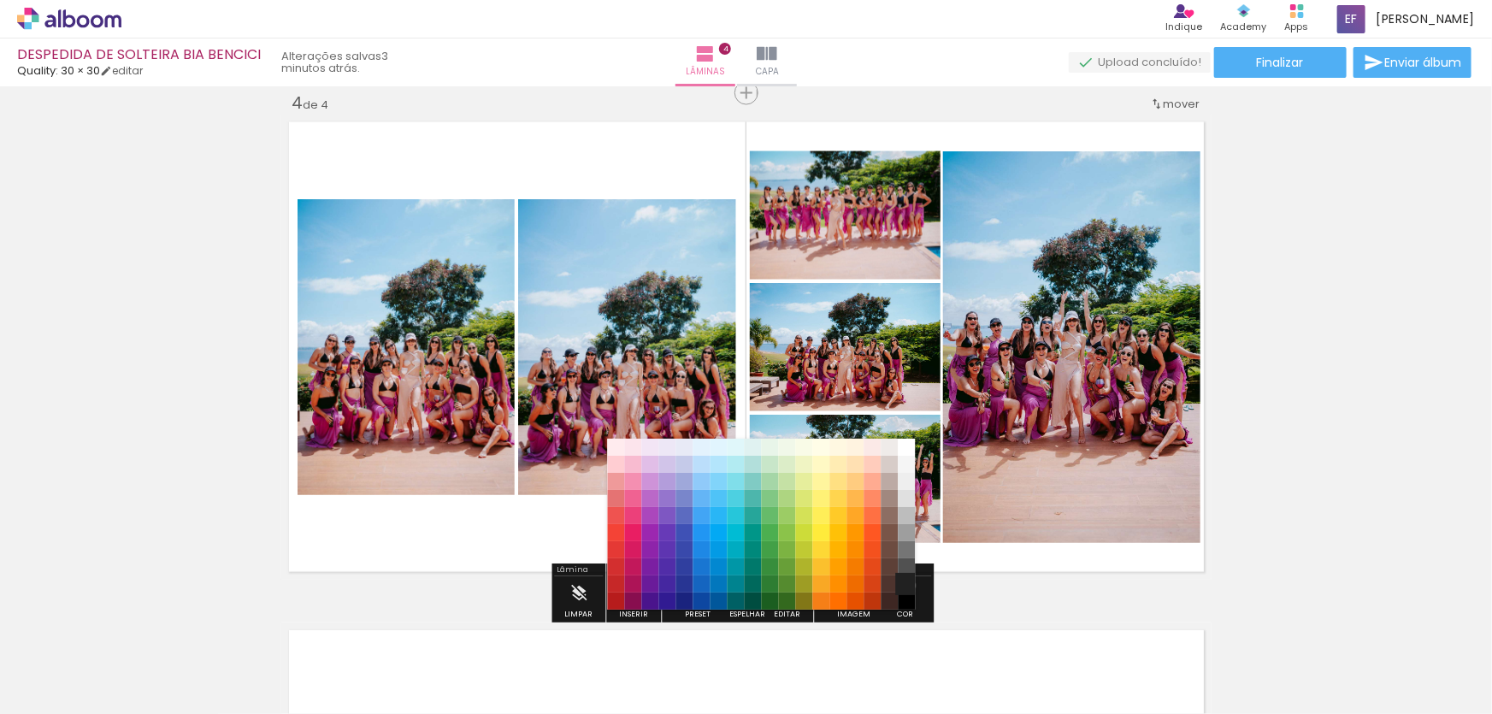
click at [906, 586] on paper-item "#212121" at bounding box center [906, 583] width 17 height 17
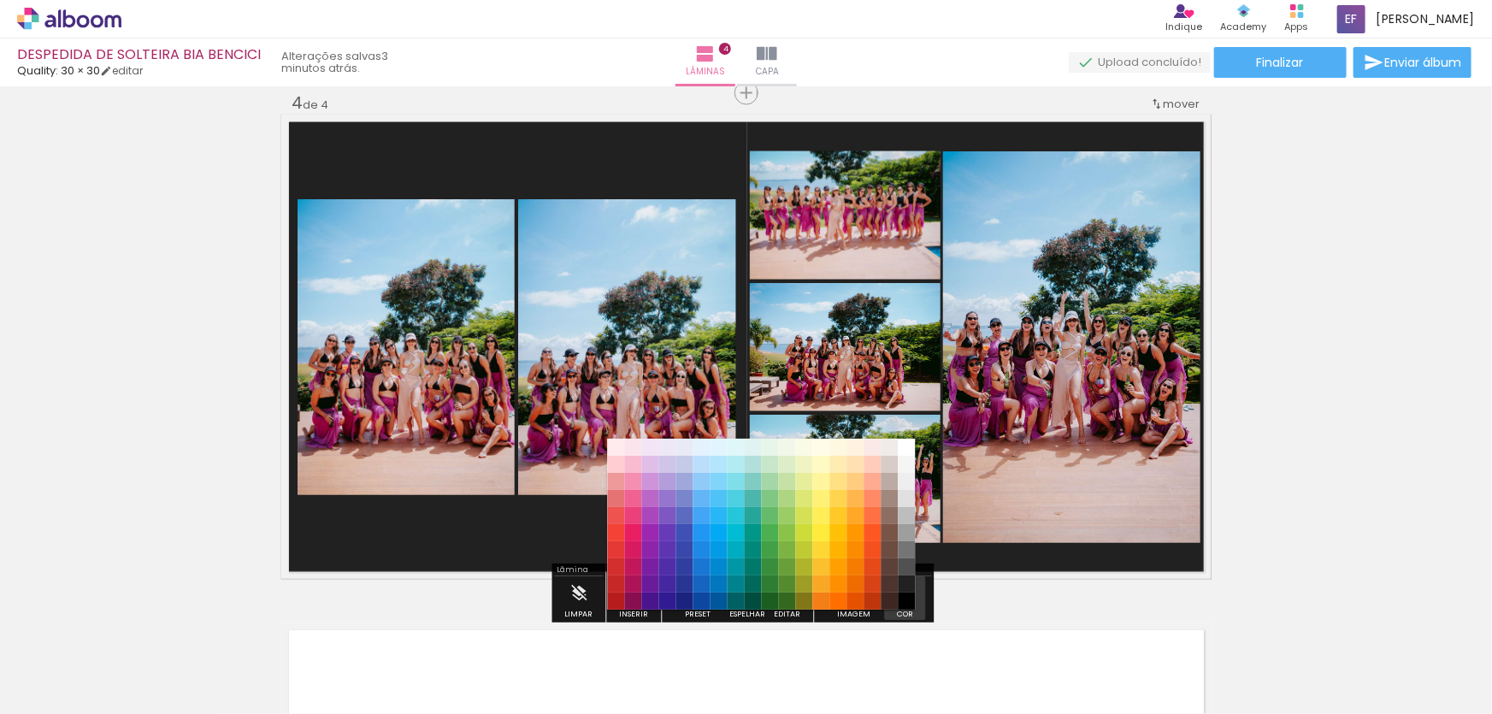
click at [908, 591] on paper-menu-button "#ffebee #ffcdd2 #ef9a9a #e57373 #ef5350 #f44336 #e53935 #d32f2f #c62828 #b71c1c…" at bounding box center [904, 594] width 32 height 32
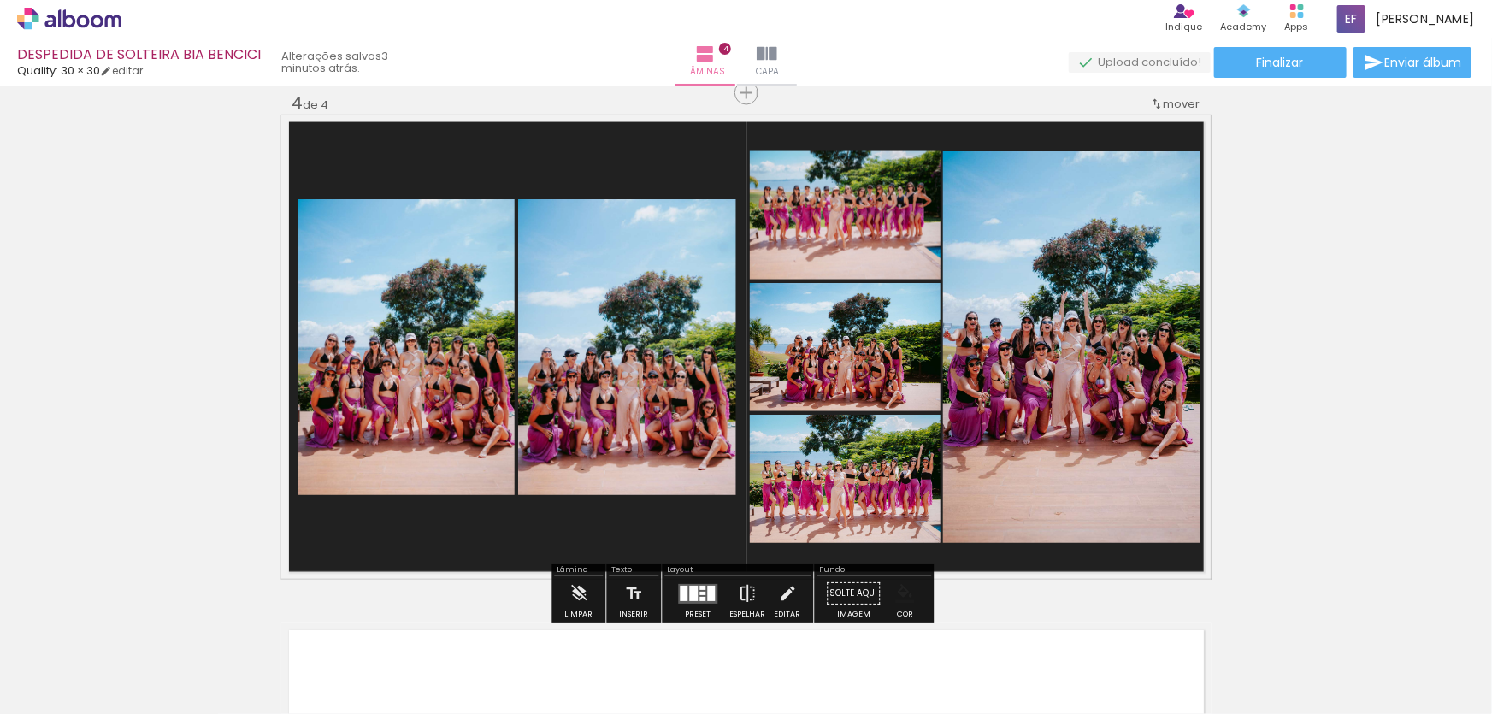
click at [904, 590] on iron-icon "color picker" at bounding box center [904, 594] width 19 height 19
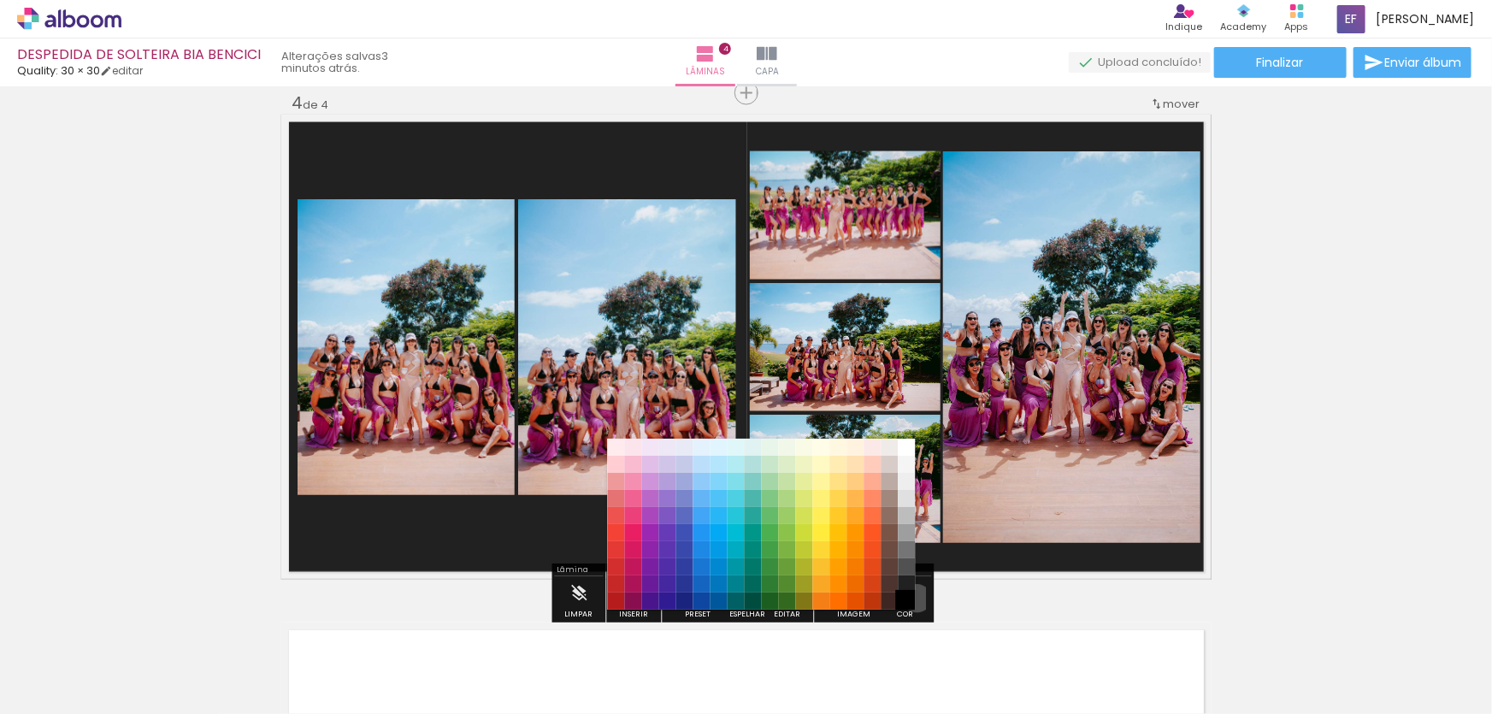
click at [911, 599] on paper-item "#000000" at bounding box center [906, 601] width 17 height 17
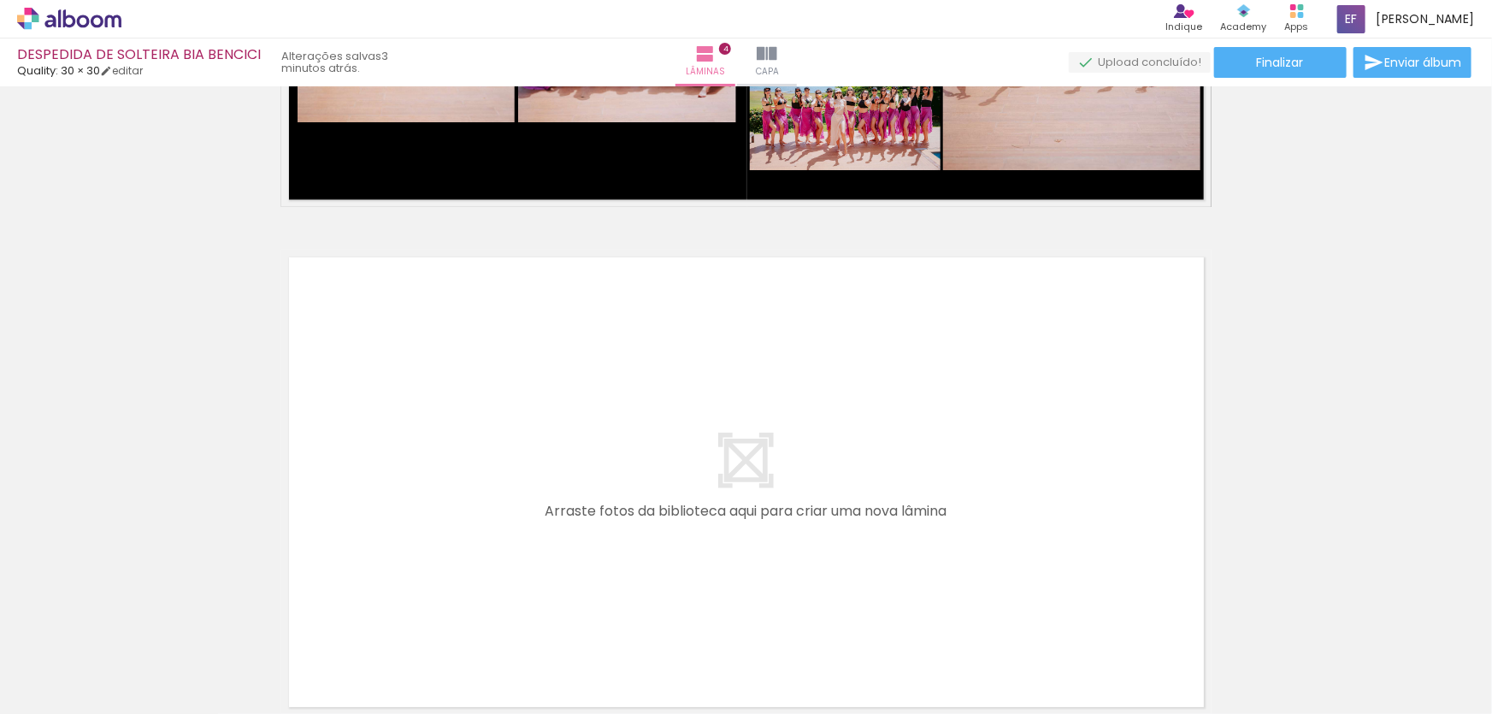
scroll to position [2011, 0]
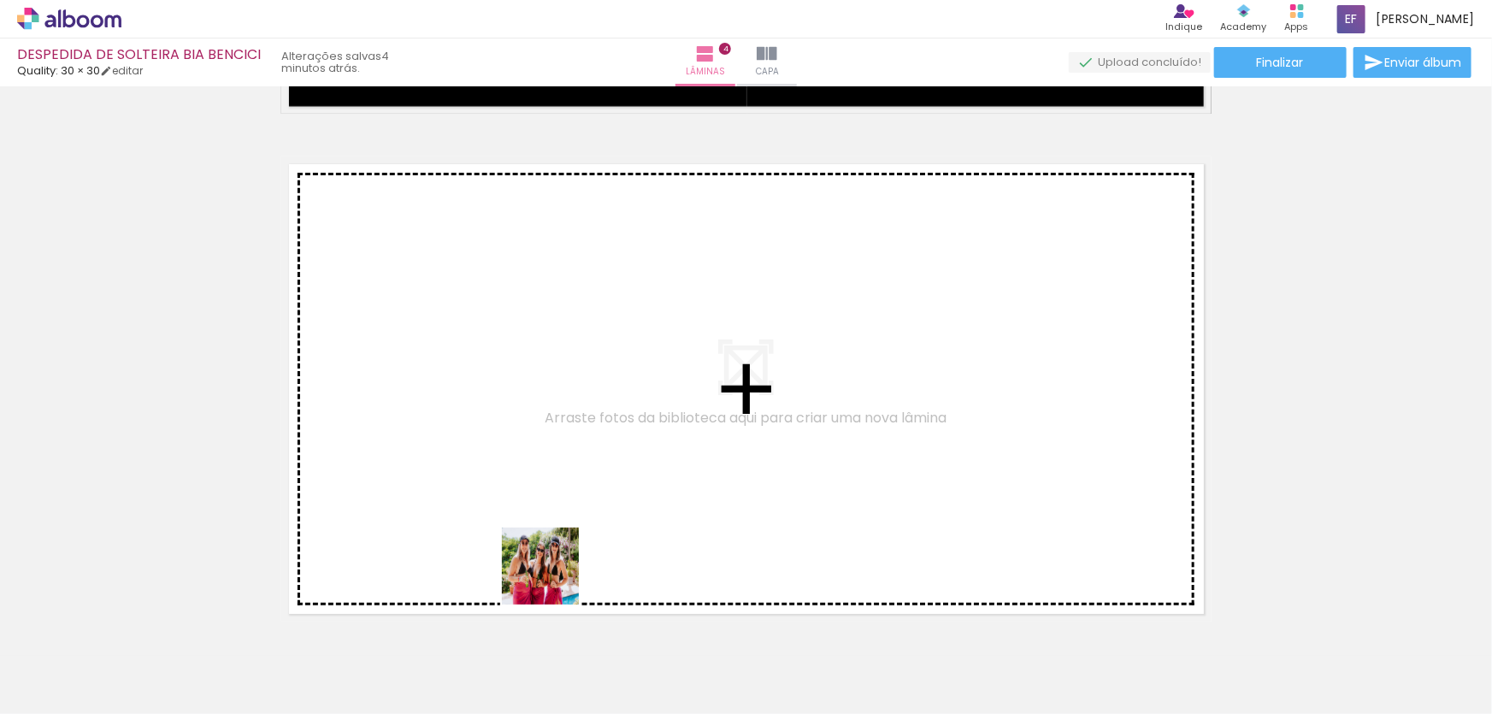
drag, startPoint x: 549, startPoint y: 646, endPoint x: 555, endPoint y: 400, distance: 245.5
click at [555, 400] on quentale-workspace at bounding box center [746, 357] width 1492 height 714
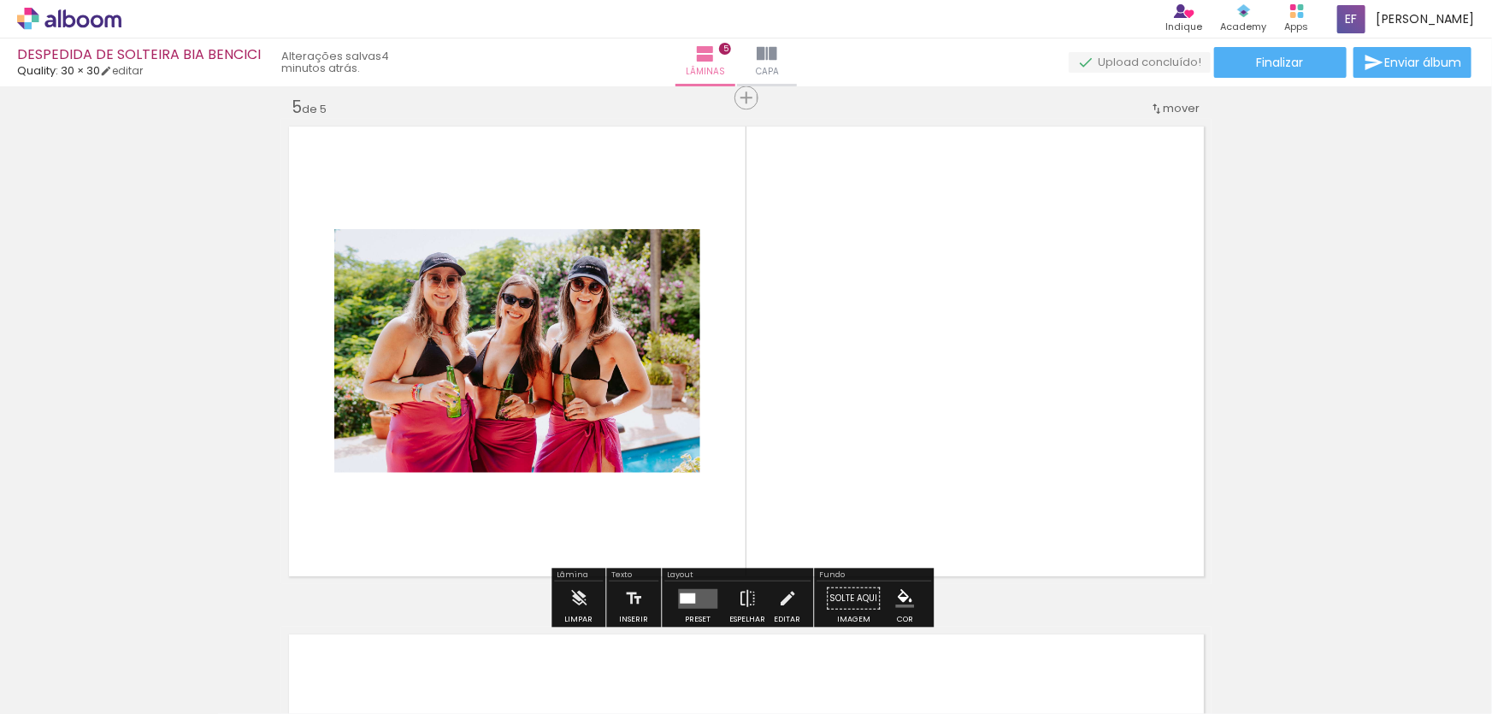
scroll to position [2052, 0]
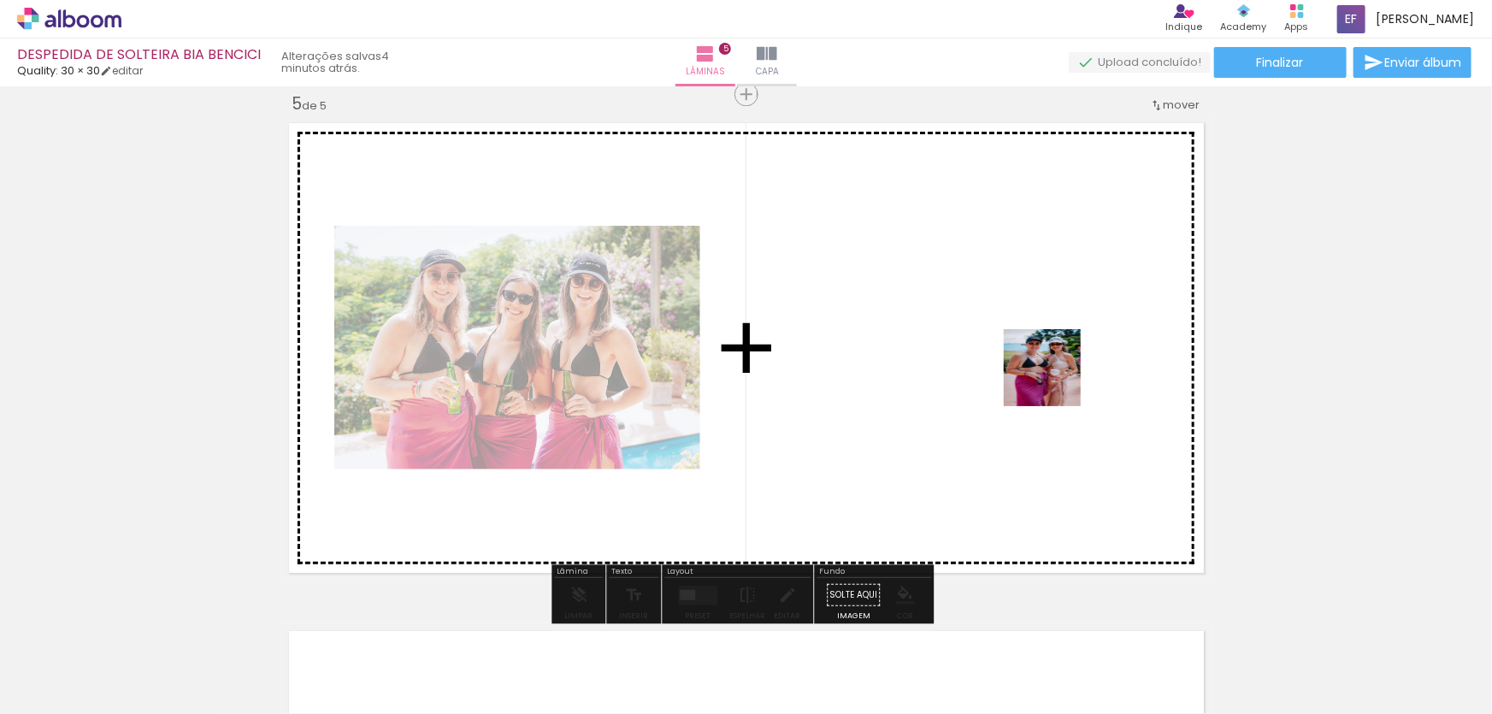
drag, startPoint x: 1418, startPoint y: 667, endPoint x: 1055, endPoint y: 380, distance: 462.0
click at [1055, 380] on quentale-workspace at bounding box center [746, 357] width 1492 height 714
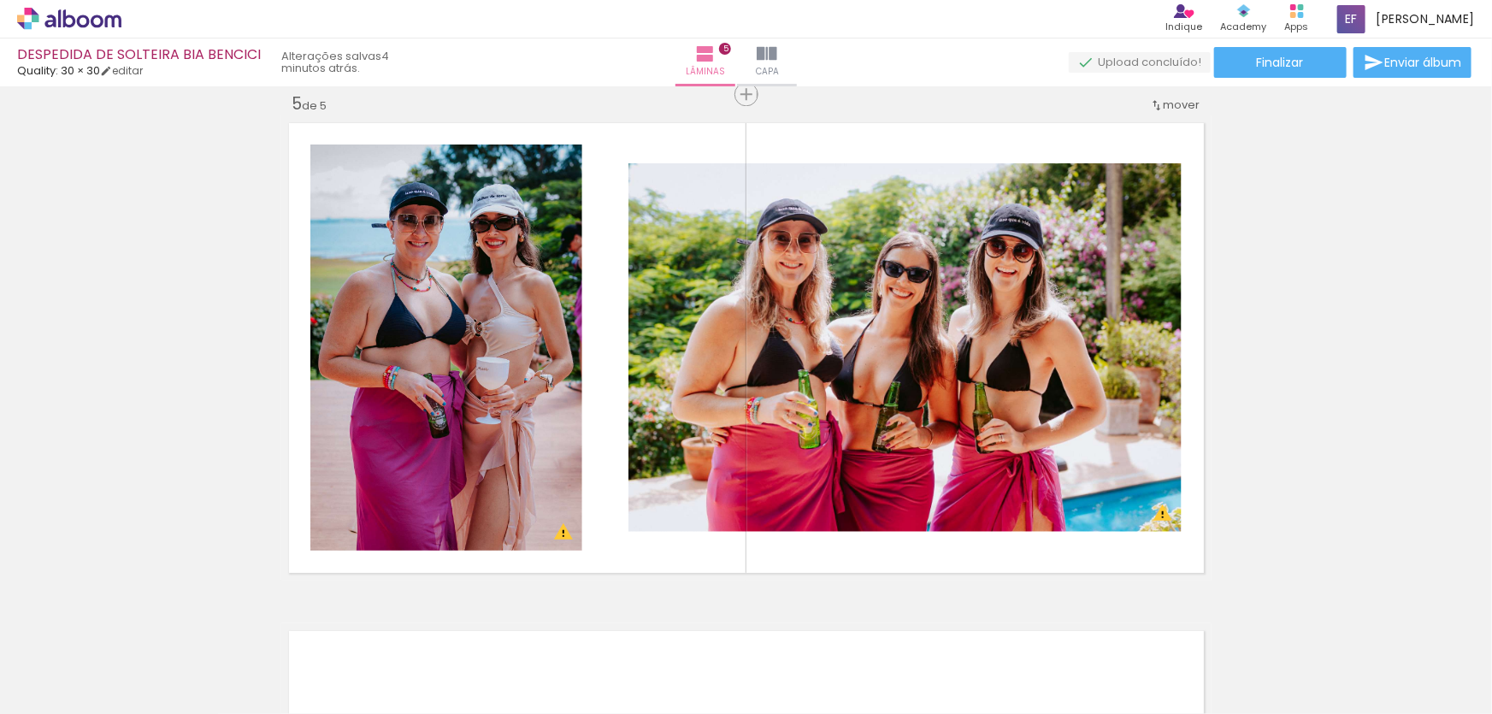
scroll to position [0, 2559]
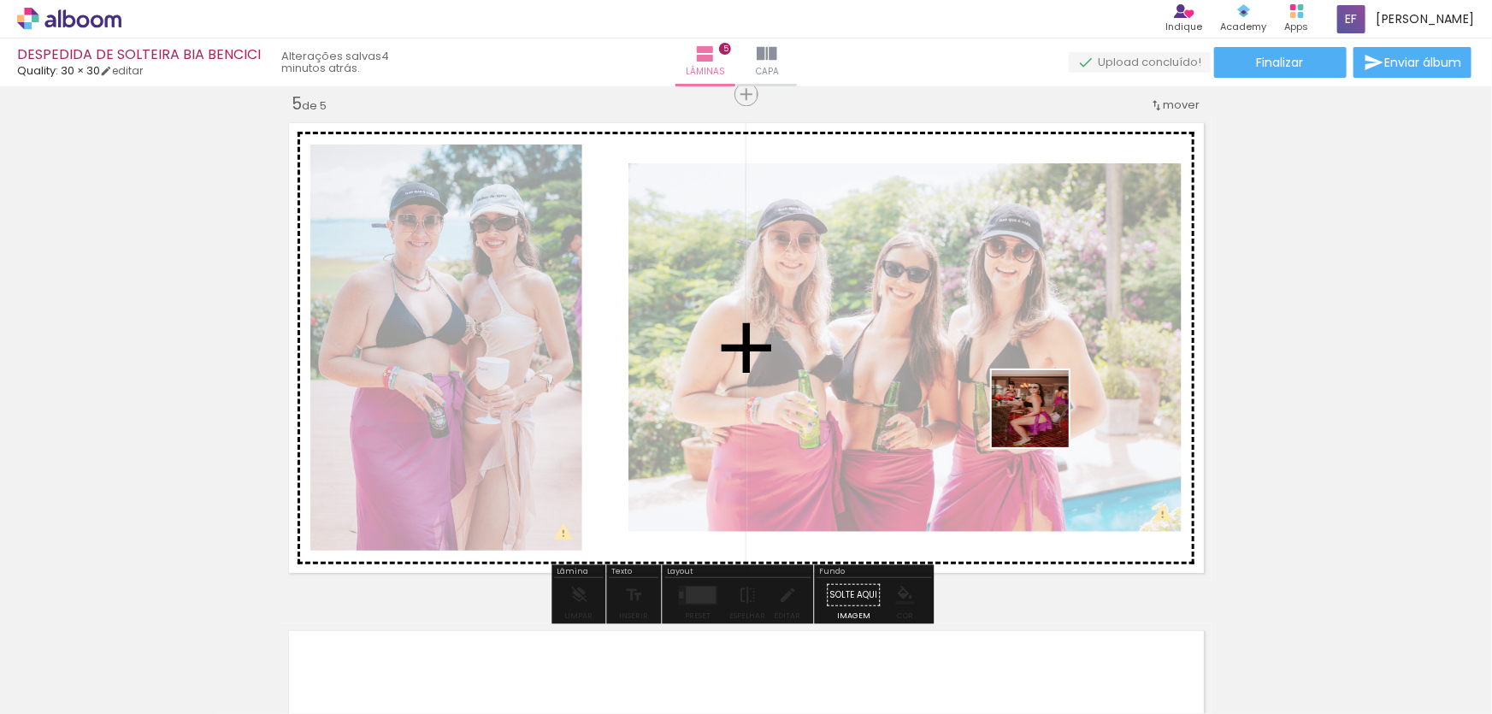
drag, startPoint x: 1046, startPoint y: 434, endPoint x: 1043, endPoint y: 422, distance: 13.1
click at [1043, 422] on quentale-workspace at bounding box center [746, 357] width 1492 height 714
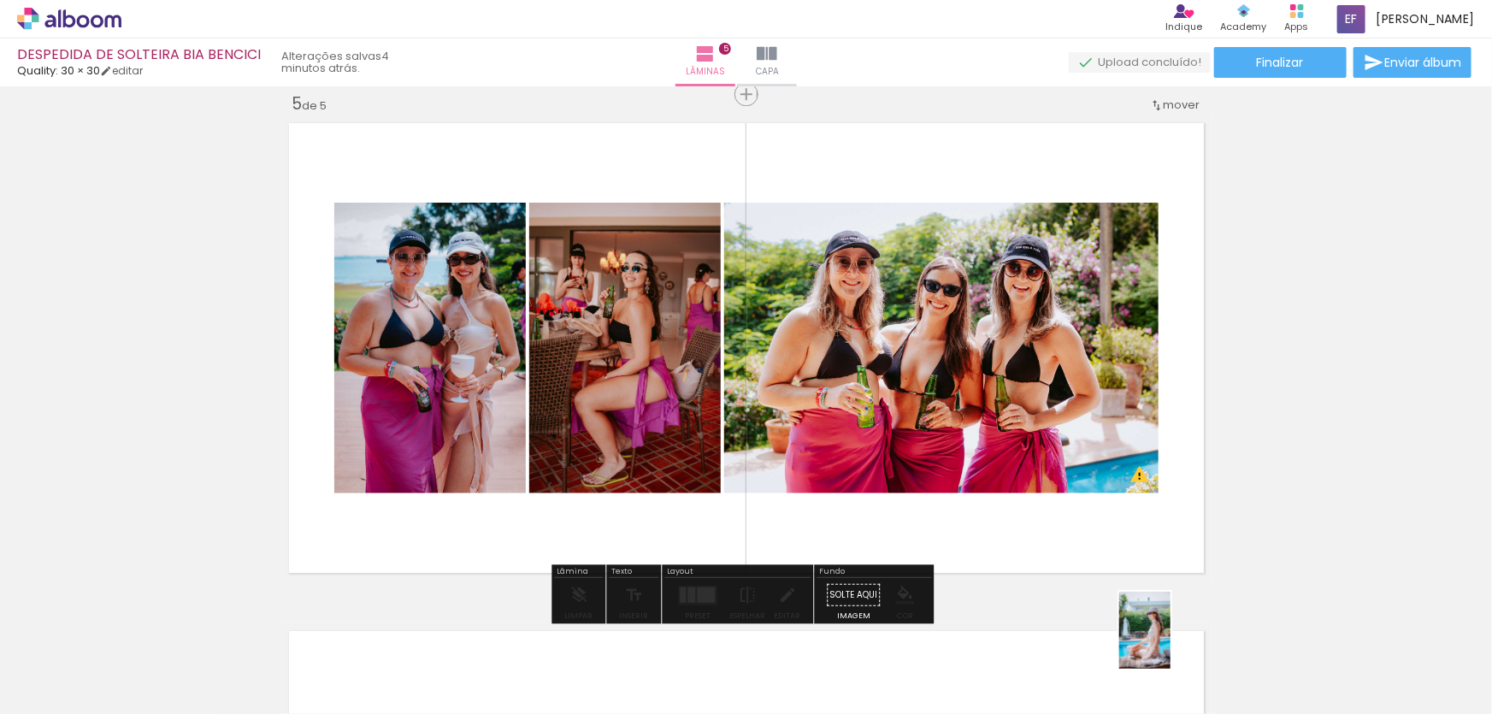
drag, startPoint x: 1162, startPoint y: 658, endPoint x: 1171, endPoint y: 643, distance: 16.9
click at [1171, 643] on div at bounding box center [1155, 656] width 56 height 85
drag, startPoint x: 1265, startPoint y: 652, endPoint x: 1371, endPoint y: 545, distance: 151.8
click at [1150, 374] on quentale-workspace at bounding box center [746, 357] width 1492 height 714
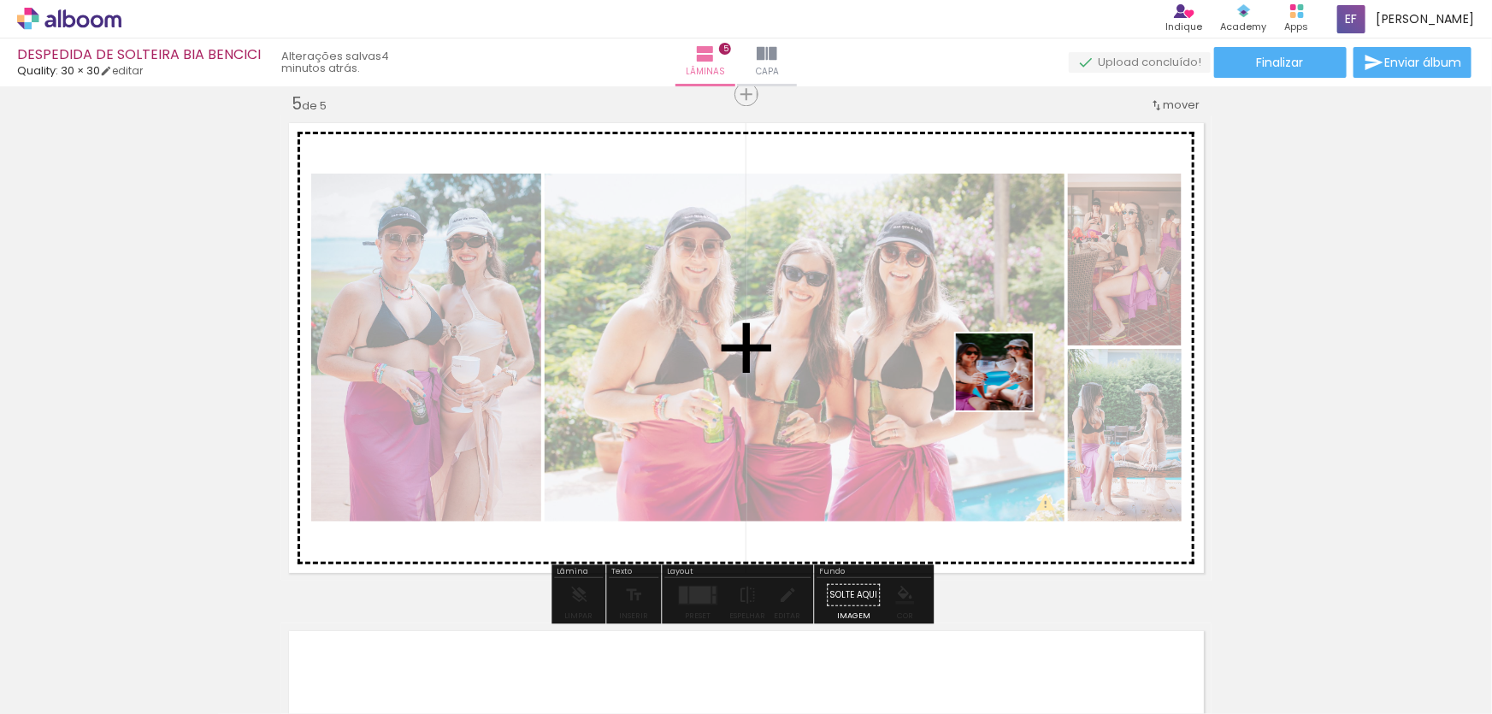
drag, startPoint x: 1346, startPoint y: 651, endPoint x: 983, endPoint y: 378, distance: 453.7
click at [983, 372] on quentale-workspace at bounding box center [746, 357] width 1492 height 714
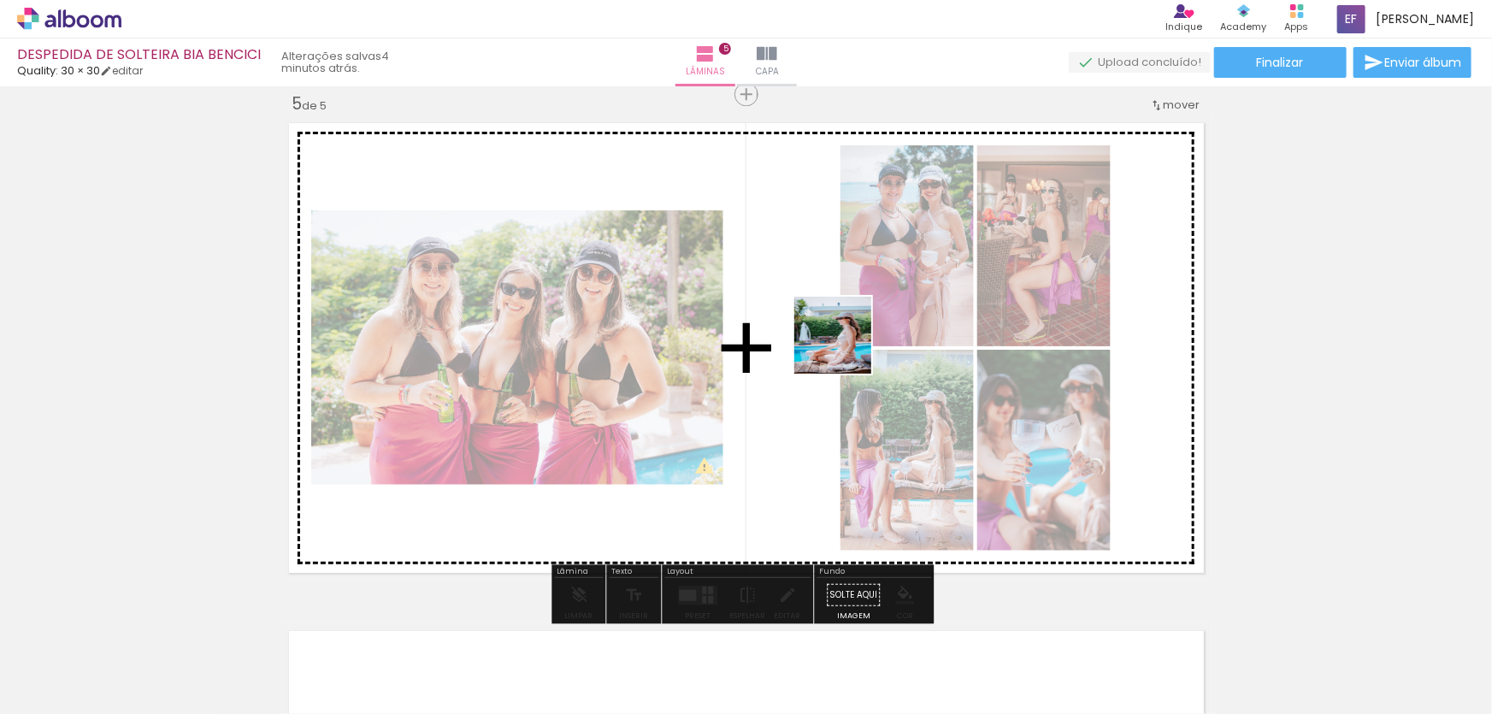
drag, startPoint x: 1174, startPoint y: 669, endPoint x: 840, endPoint y: 342, distance: 466.8
click at [840, 342] on quentale-workspace at bounding box center [746, 357] width 1492 height 714
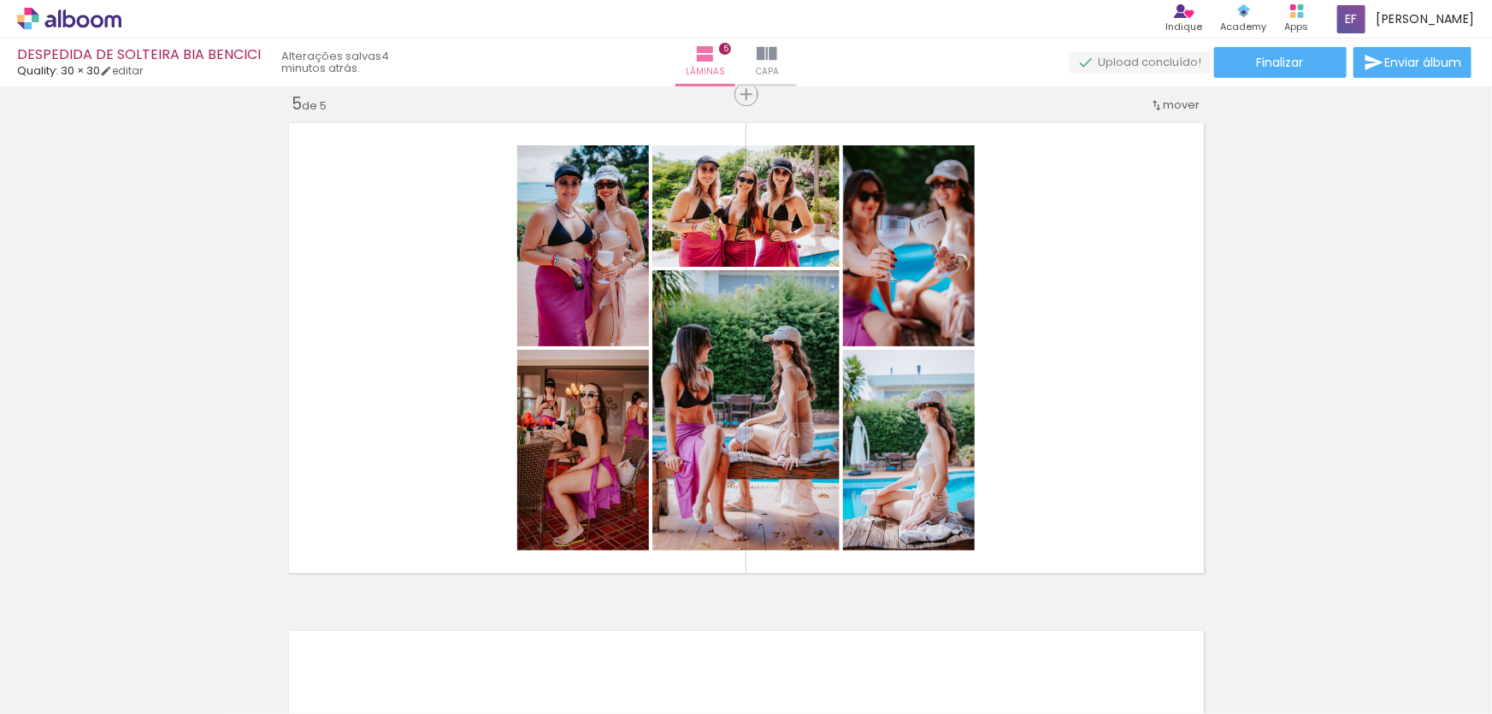
scroll to position [0, 8325]
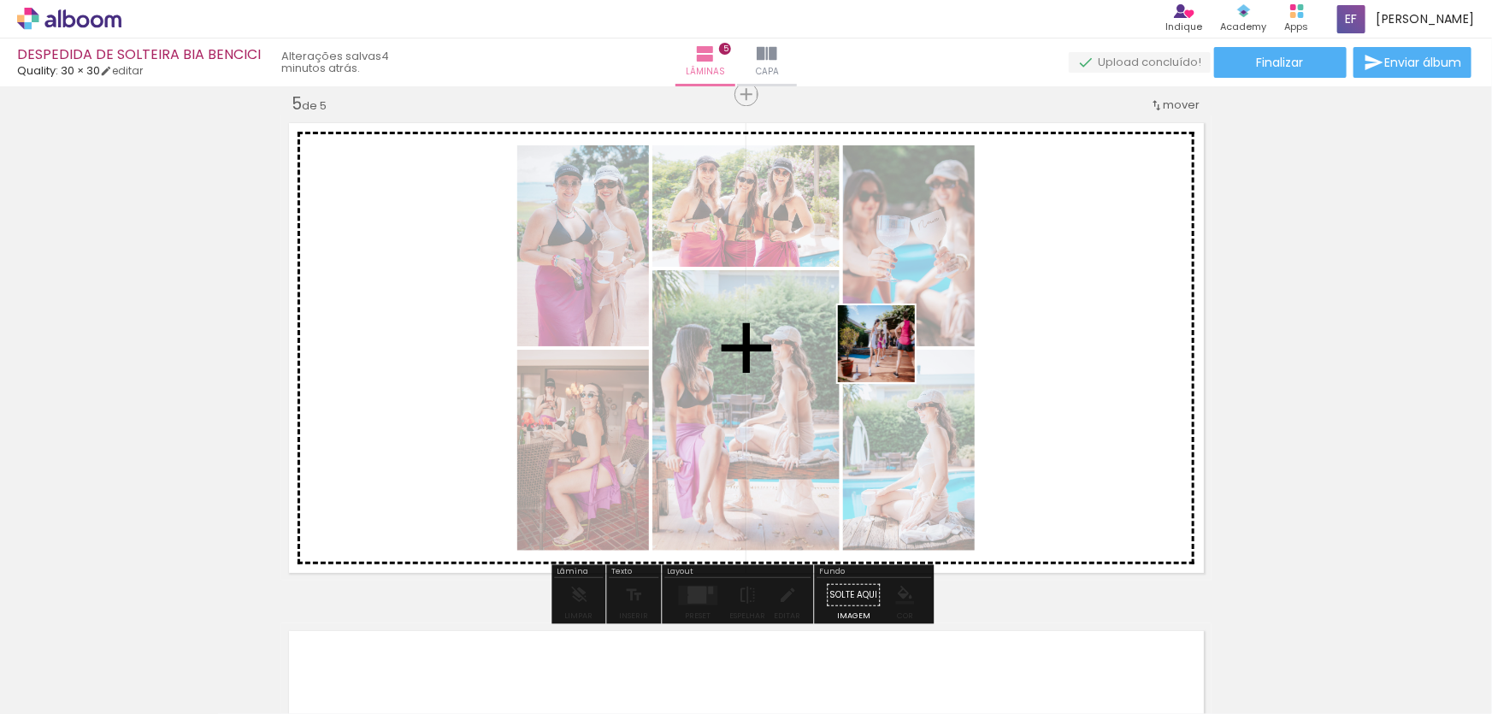
drag, startPoint x: 1448, startPoint y: 675, endPoint x: 889, endPoint y: 357, distance: 643.0
click at [889, 357] on quentale-workspace at bounding box center [746, 357] width 1492 height 714
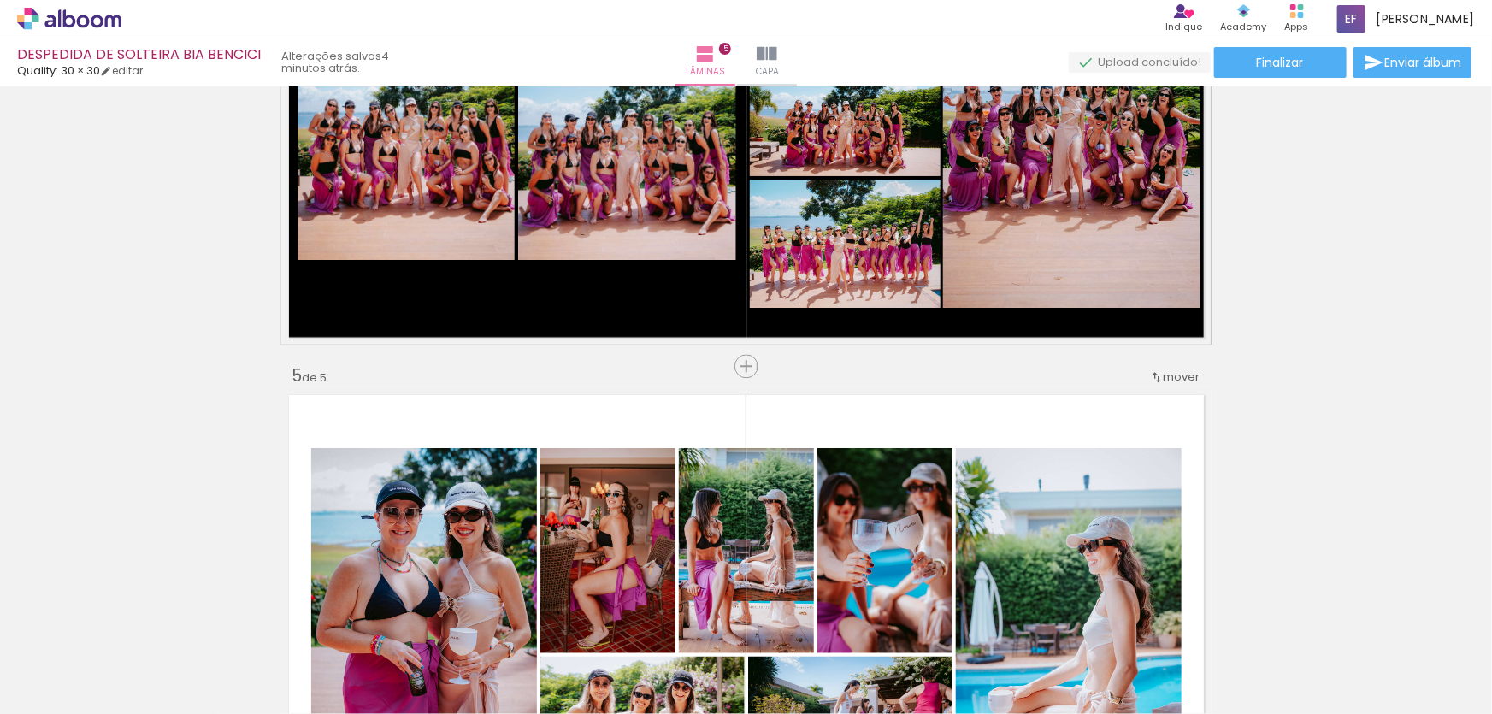
scroll to position [2020, 0]
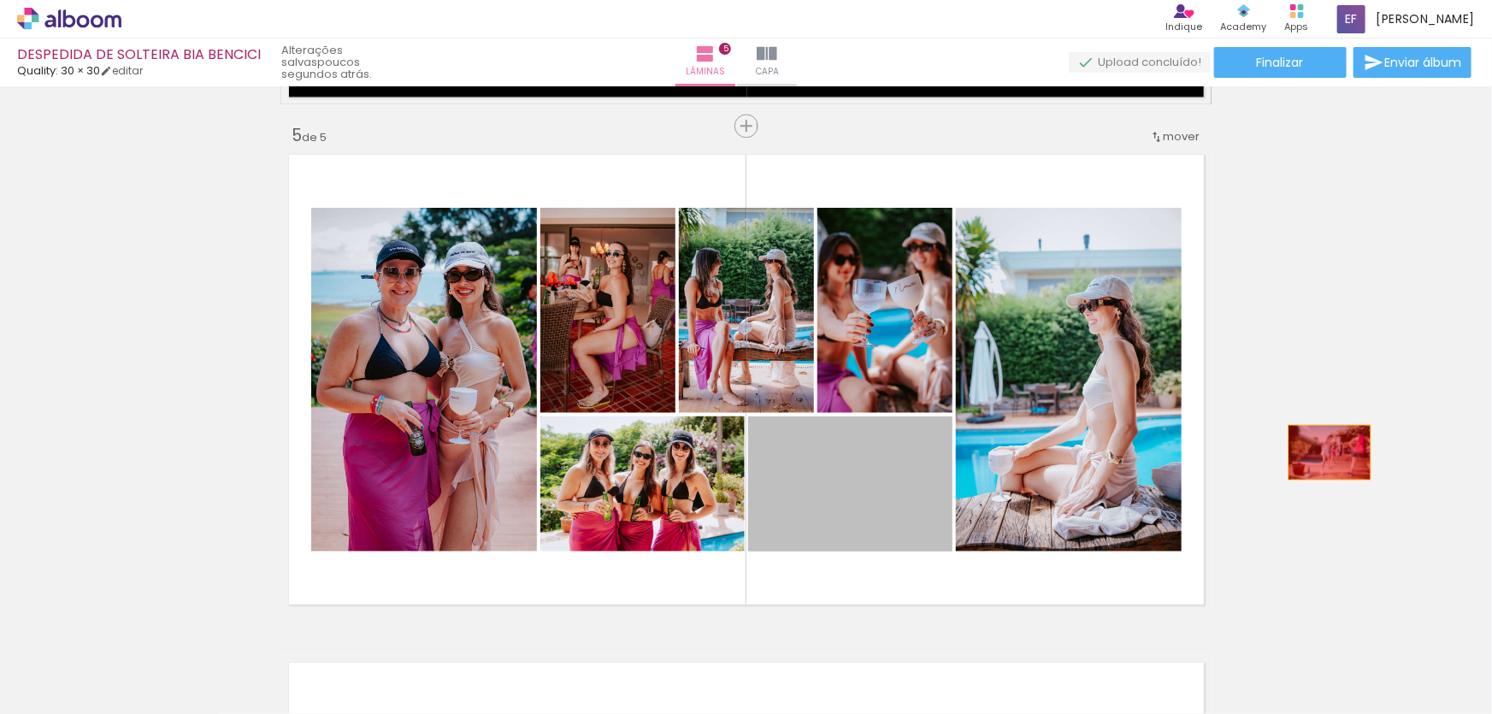
drag, startPoint x: 951, startPoint y: 526, endPoint x: 1324, endPoint y: 451, distance: 380.1
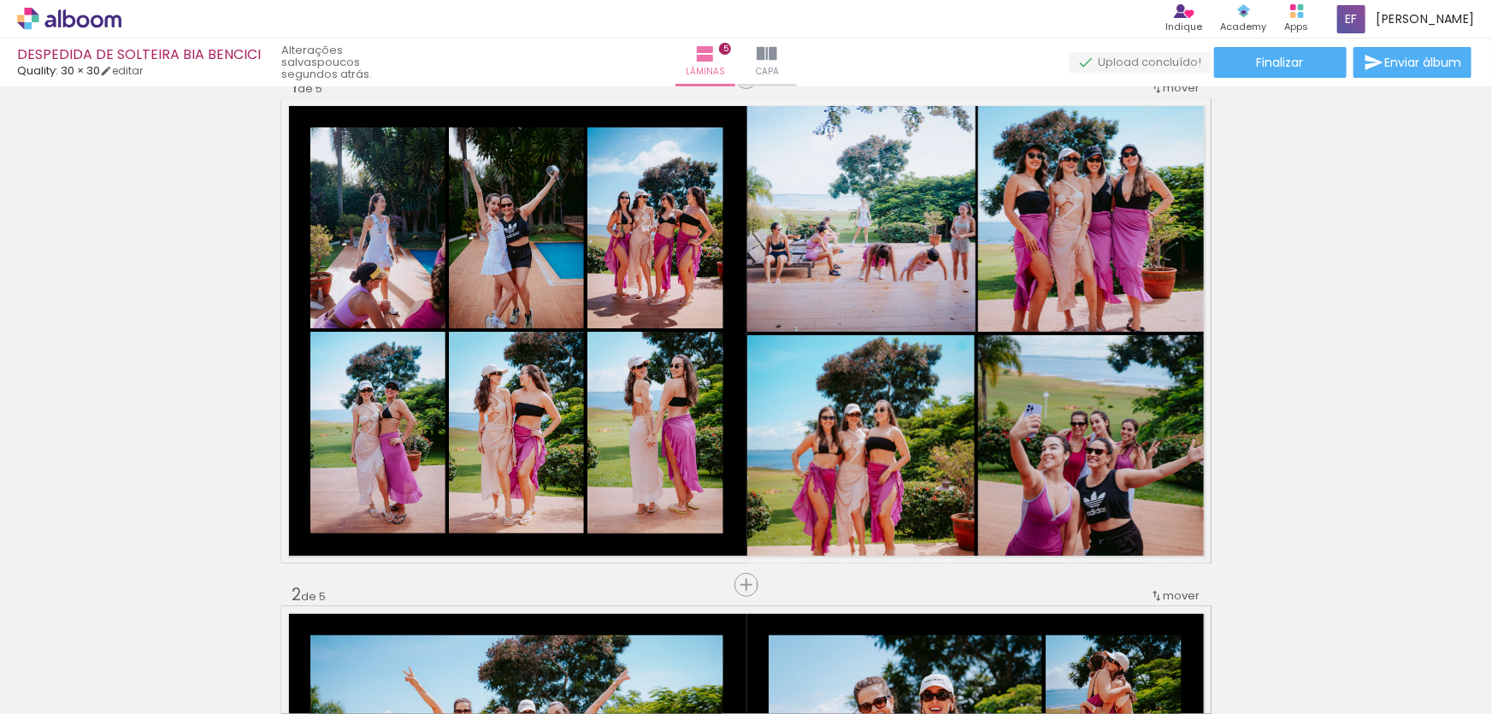
scroll to position [0, 0]
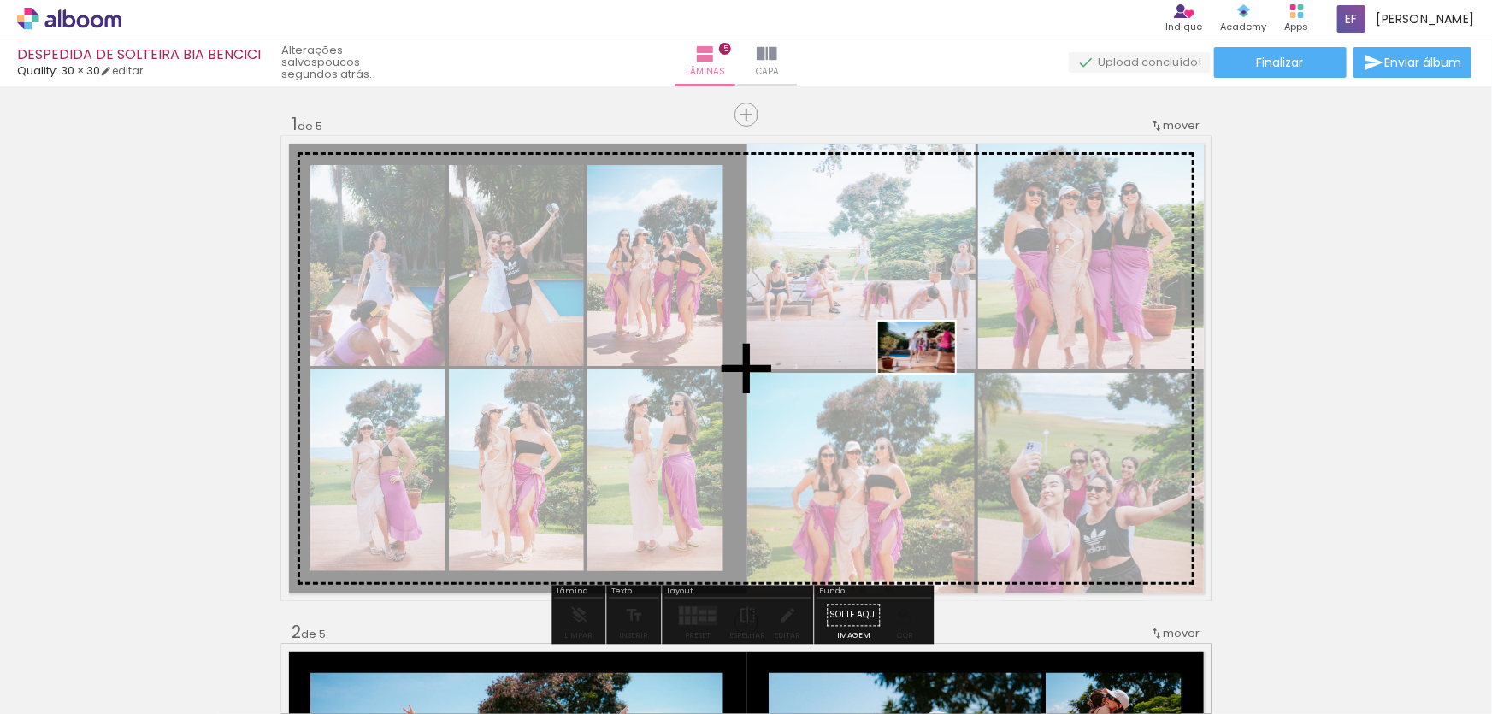
drag, startPoint x: 1407, startPoint y: 666, endPoint x: 929, endPoint y: 373, distance: 560.8
click at [929, 373] on quentale-workspace at bounding box center [746, 357] width 1492 height 714
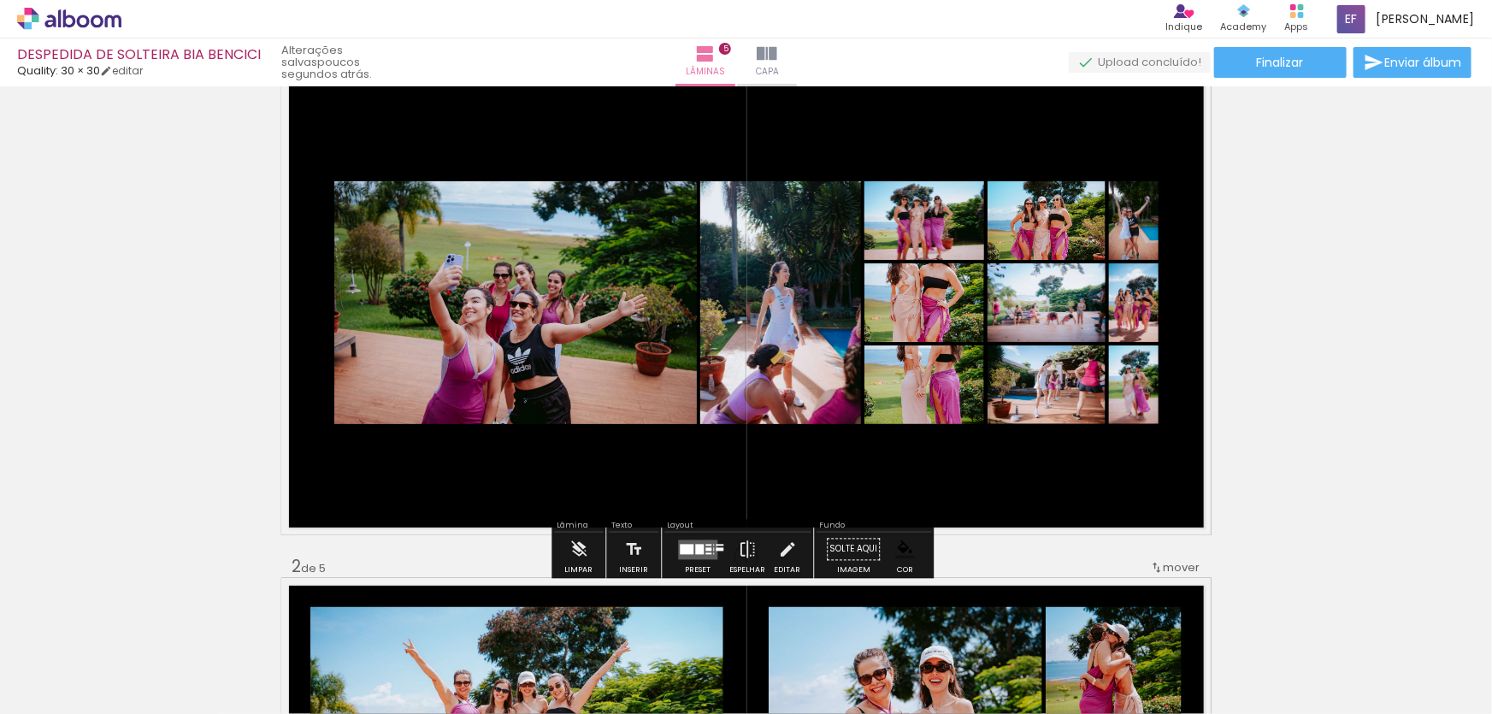
scroll to position [155, 0]
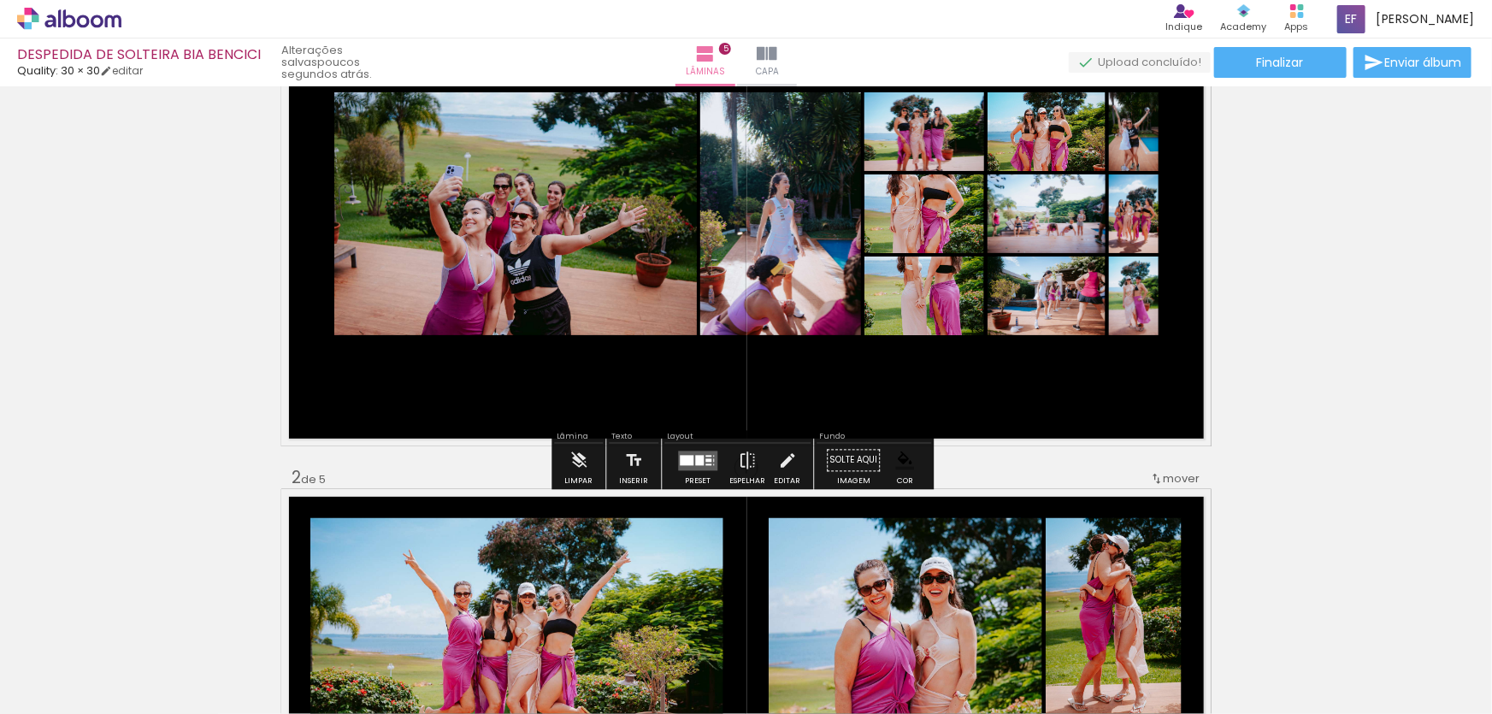
click at [805, 396] on quentale-layouter at bounding box center [746, 213] width 930 height 465
click at [681, 457] on div at bounding box center [687, 460] width 14 height 10
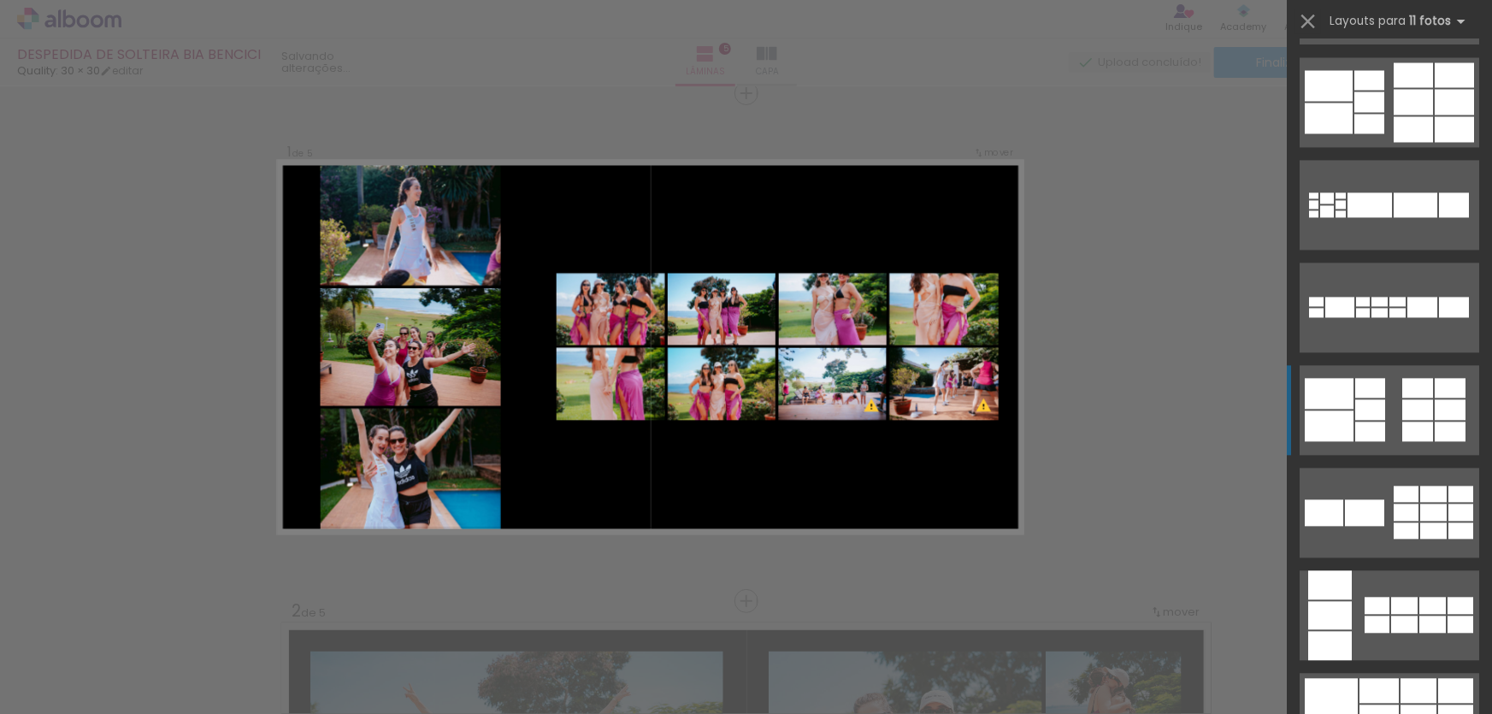
scroll to position [1865, 0]
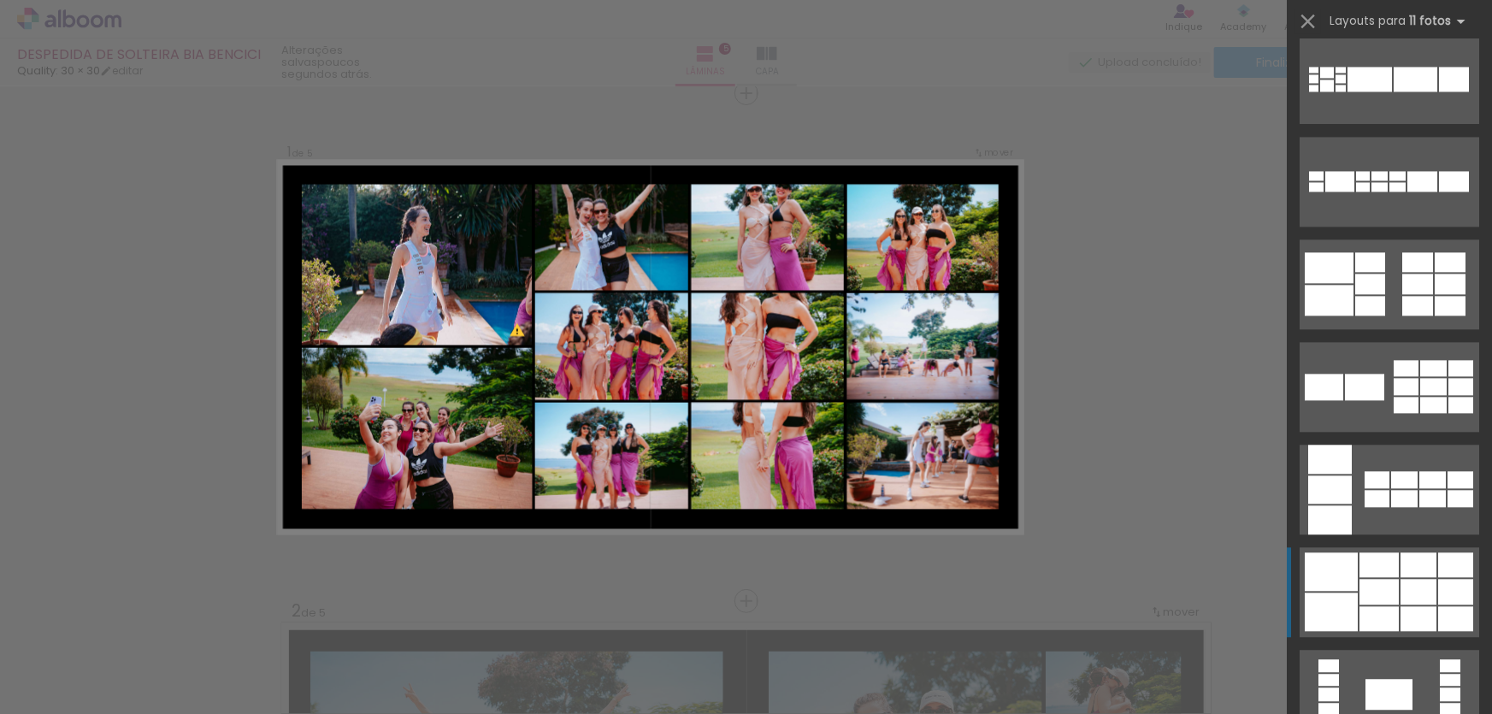
click at [1401, 573] on div at bounding box center [1419, 564] width 36 height 25
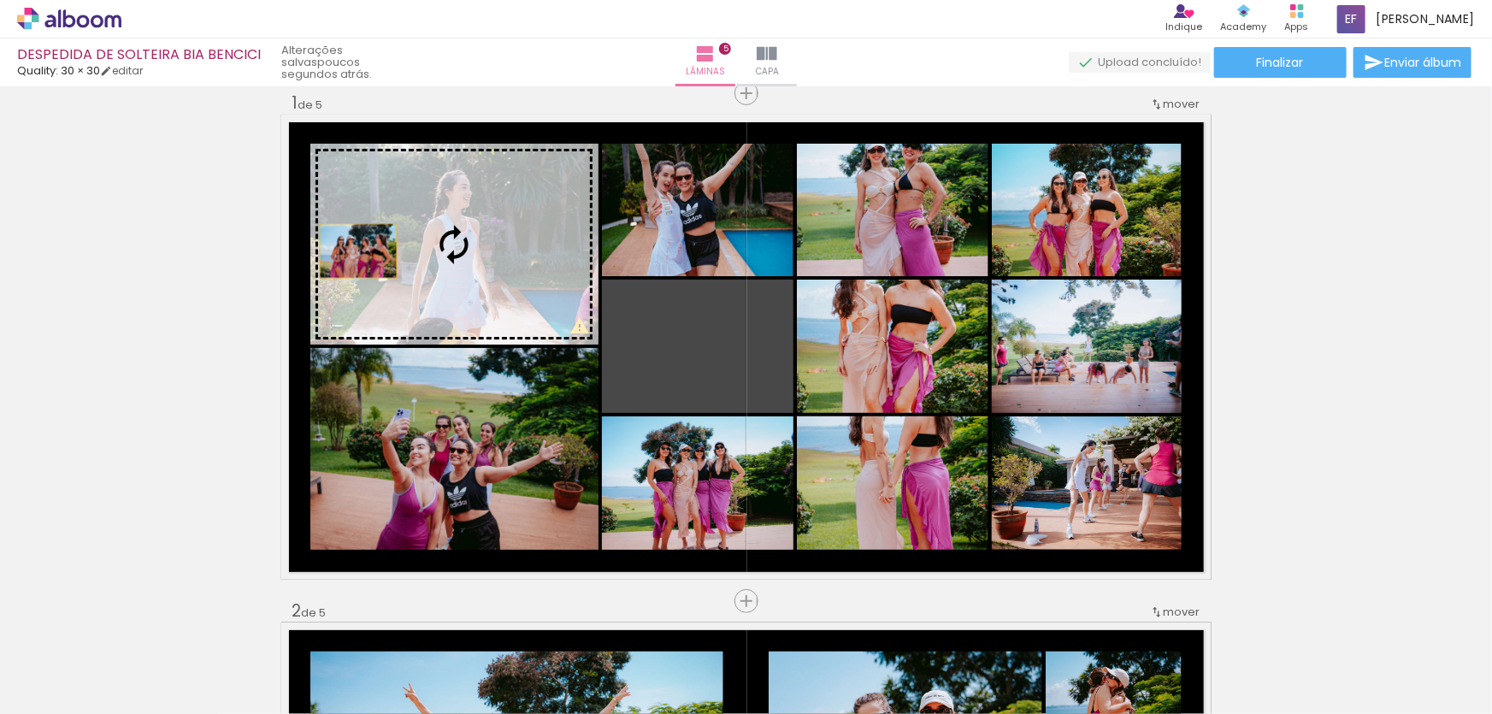
drag, startPoint x: 663, startPoint y: 350, endPoint x: 352, endPoint y: 251, distance: 325.8
click at [0, 0] on slot at bounding box center [0, 0] width 0 height 0
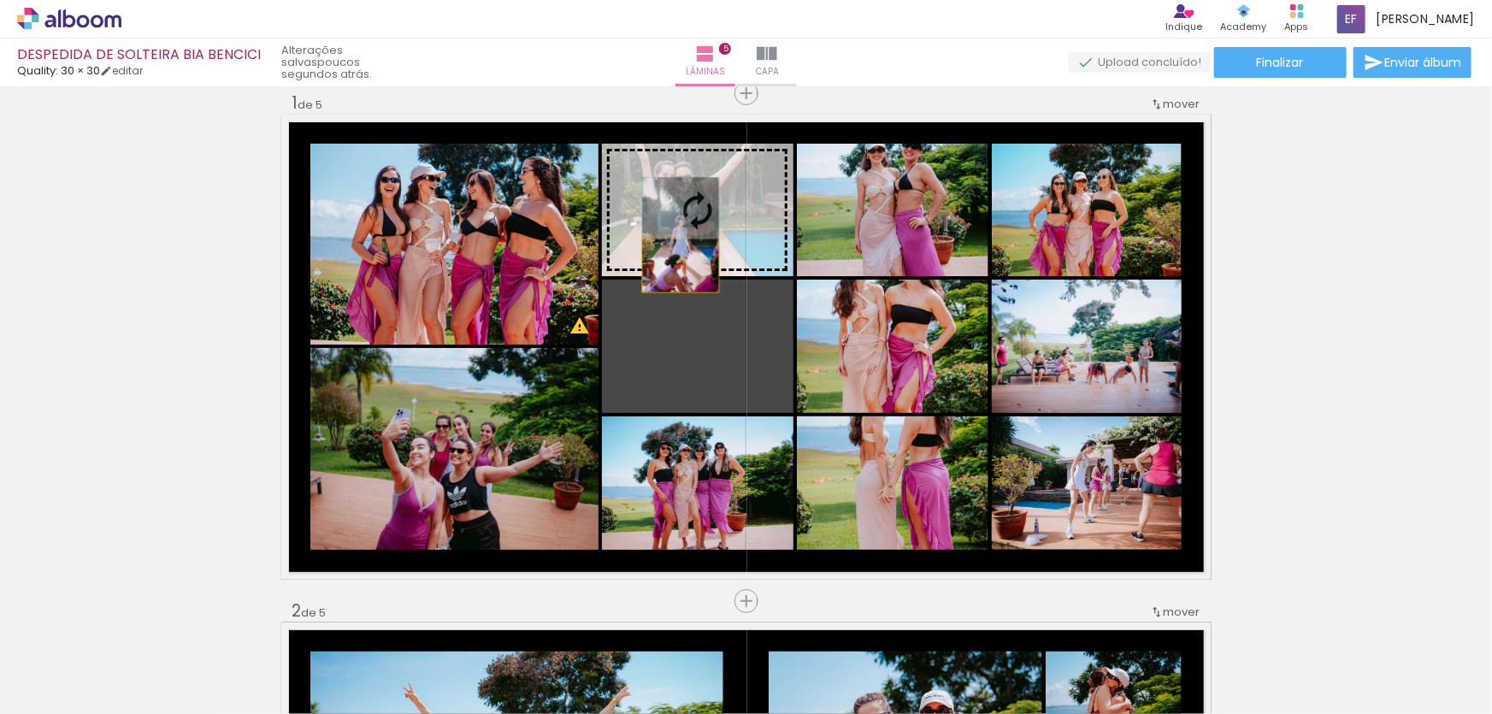
drag, startPoint x: 678, startPoint y: 357, endPoint x: 675, endPoint y: 265, distance: 92.4
click at [0, 0] on slot at bounding box center [0, 0] width 0 height 0
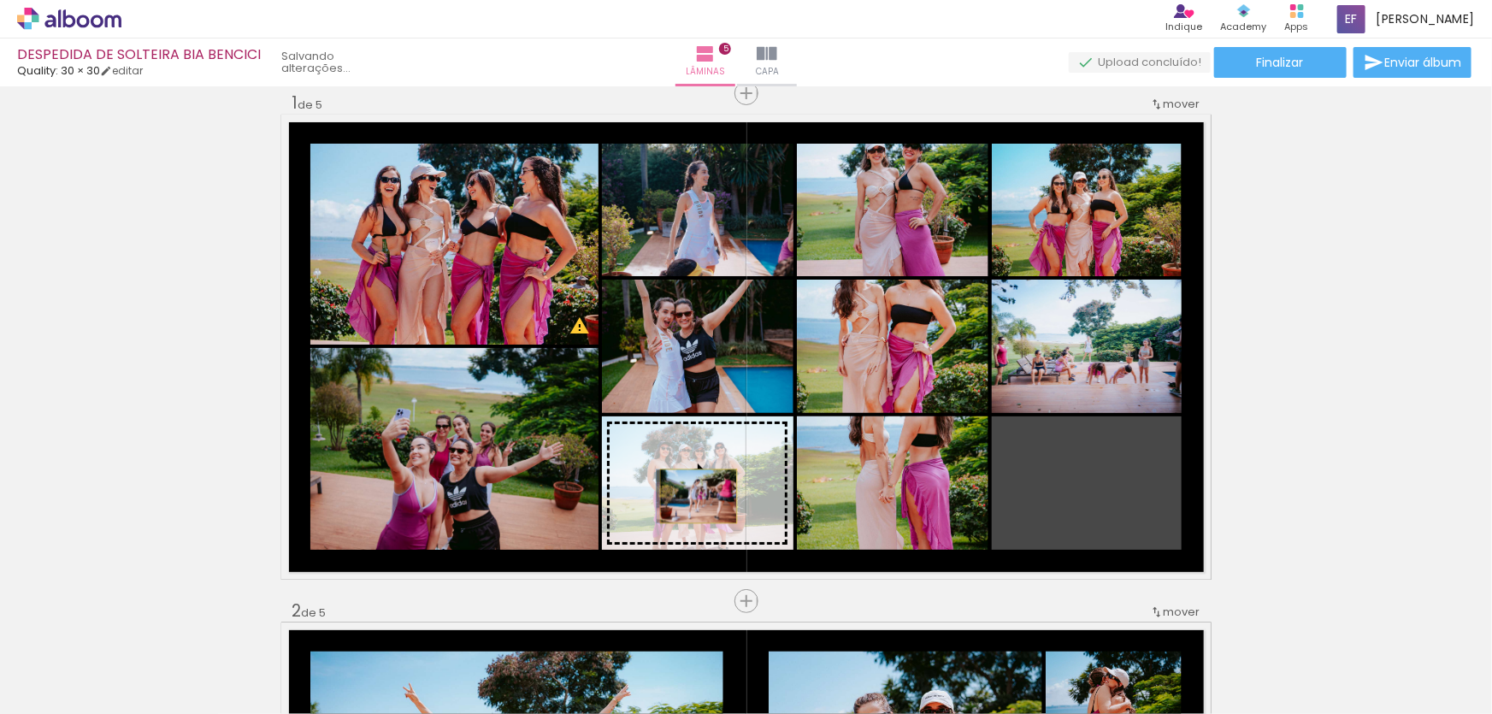
drag, startPoint x: 1097, startPoint y: 503, endPoint x: 693, endPoint y: 496, distance: 404.5
click at [0, 0] on slot at bounding box center [0, 0] width 0 height 0
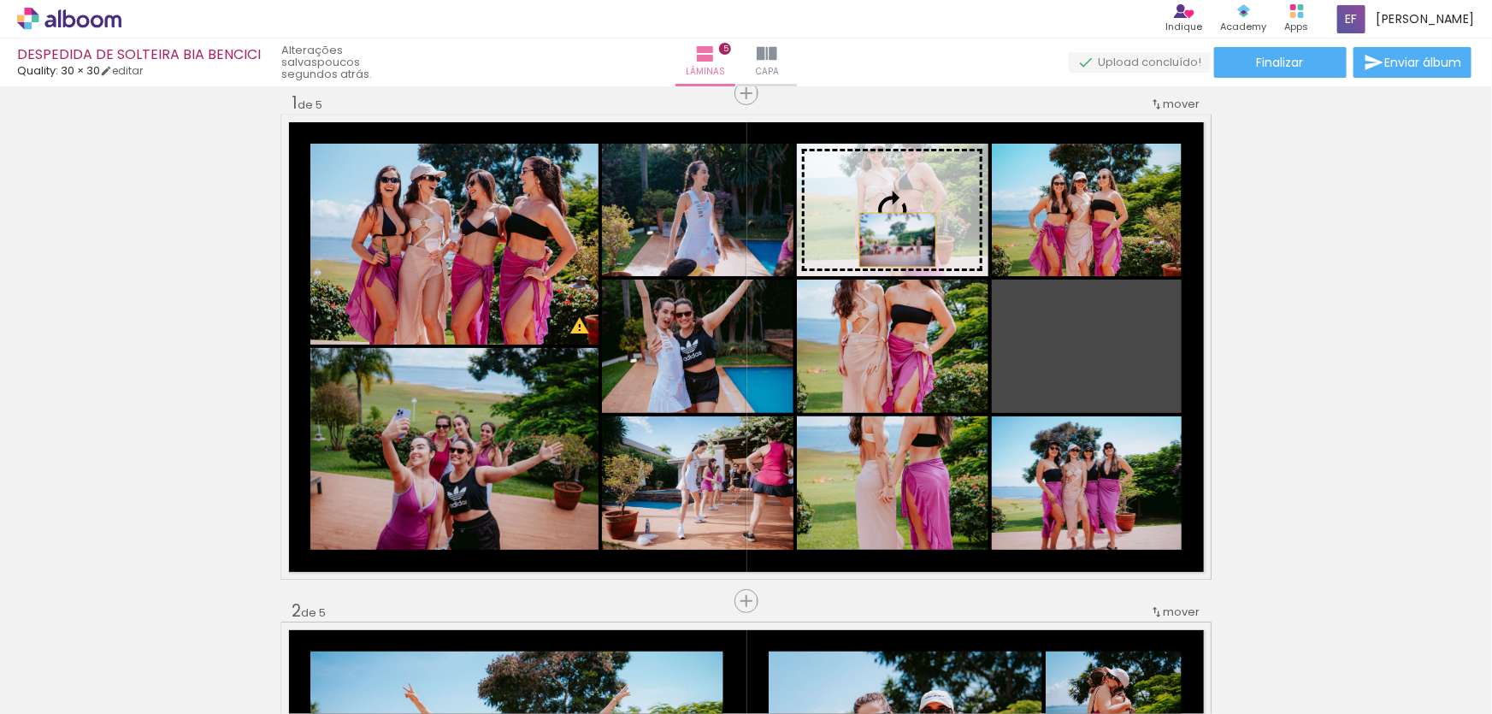
drag, startPoint x: 1119, startPoint y: 380, endPoint x: 890, endPoint y: 237, distance: 270.0
click at [0, 0] on slot at bounding box center [0, 0] width 0 height 0
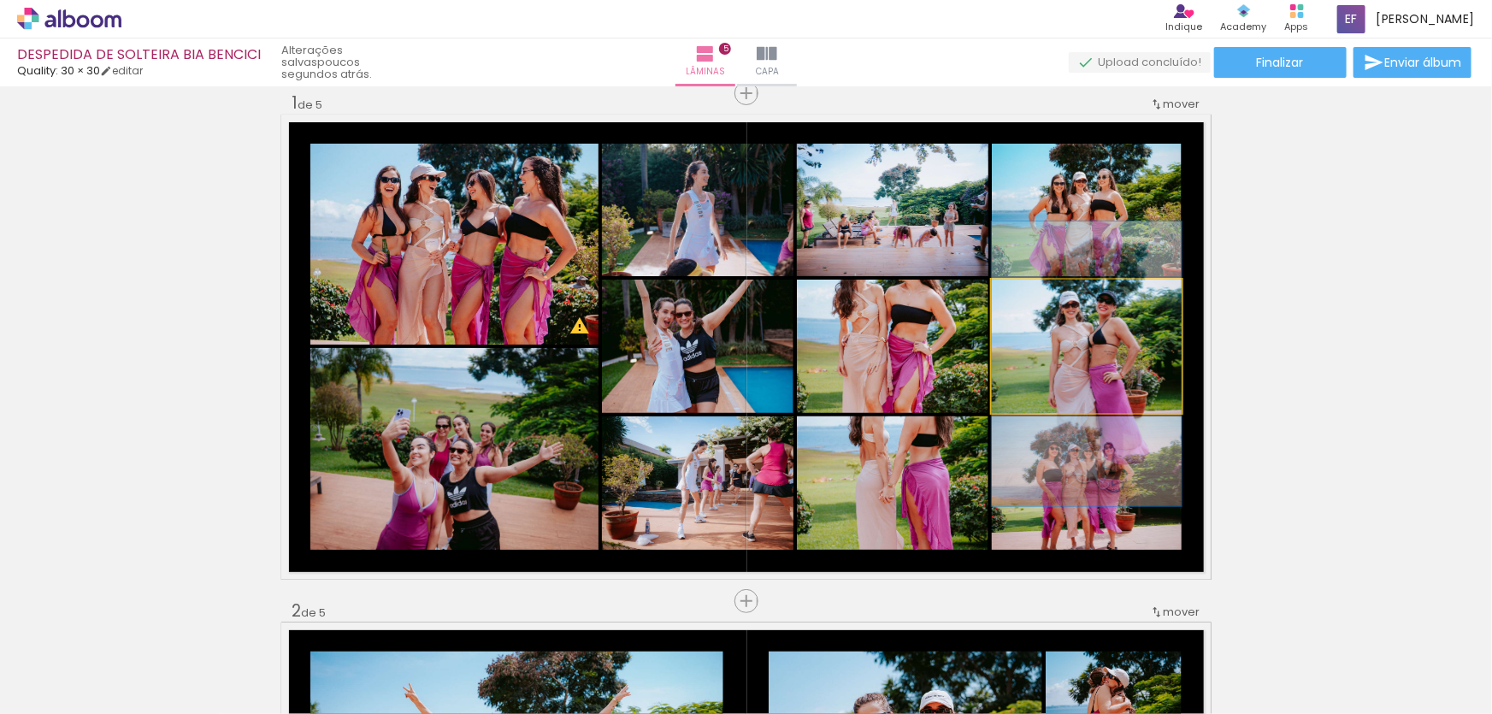
drag, startPoint x: 1110, startPoint y: 344, endPoint x: 1115, endPoint y: 362, distance: 18.7
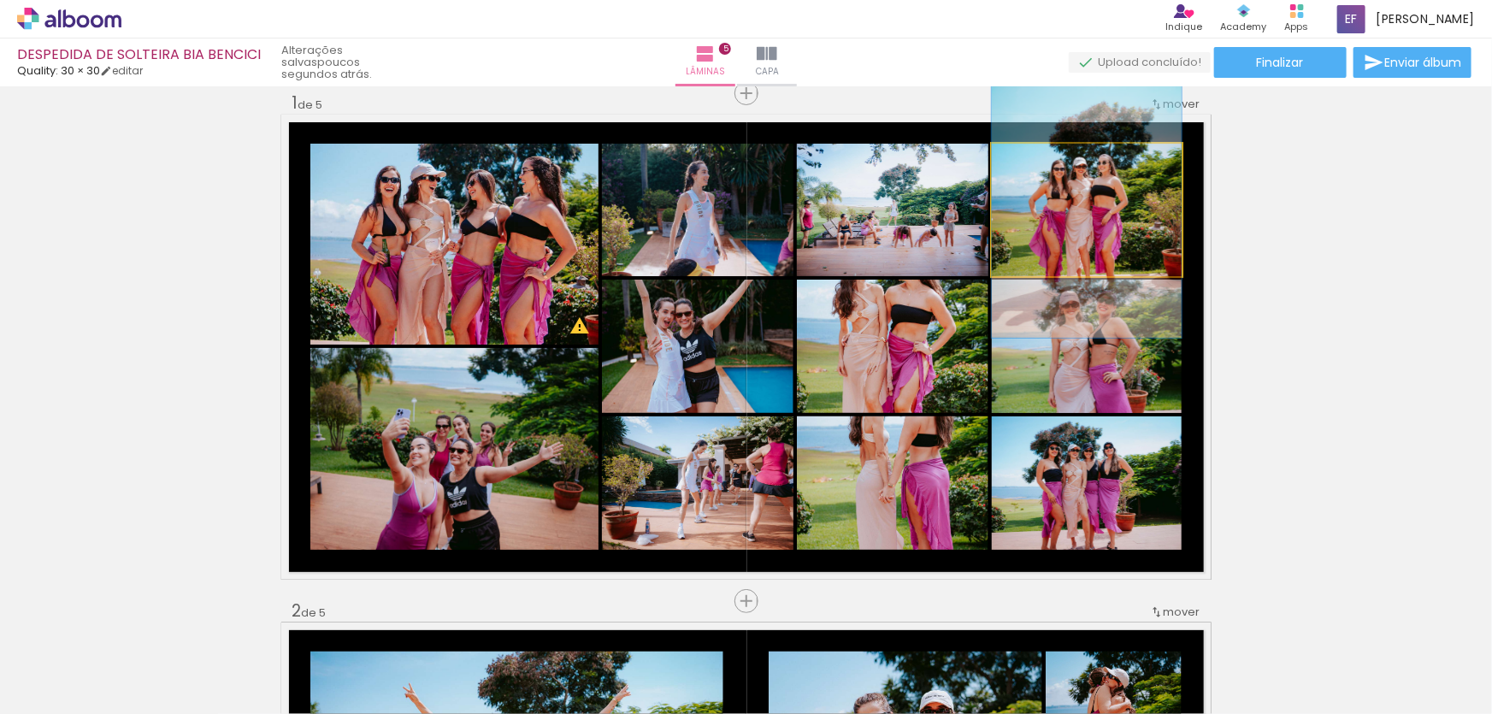
drag, startPoint x: 1118, startPoint y: 241, endPoint x: 1119, endPoint y: 227, distance: 13.8
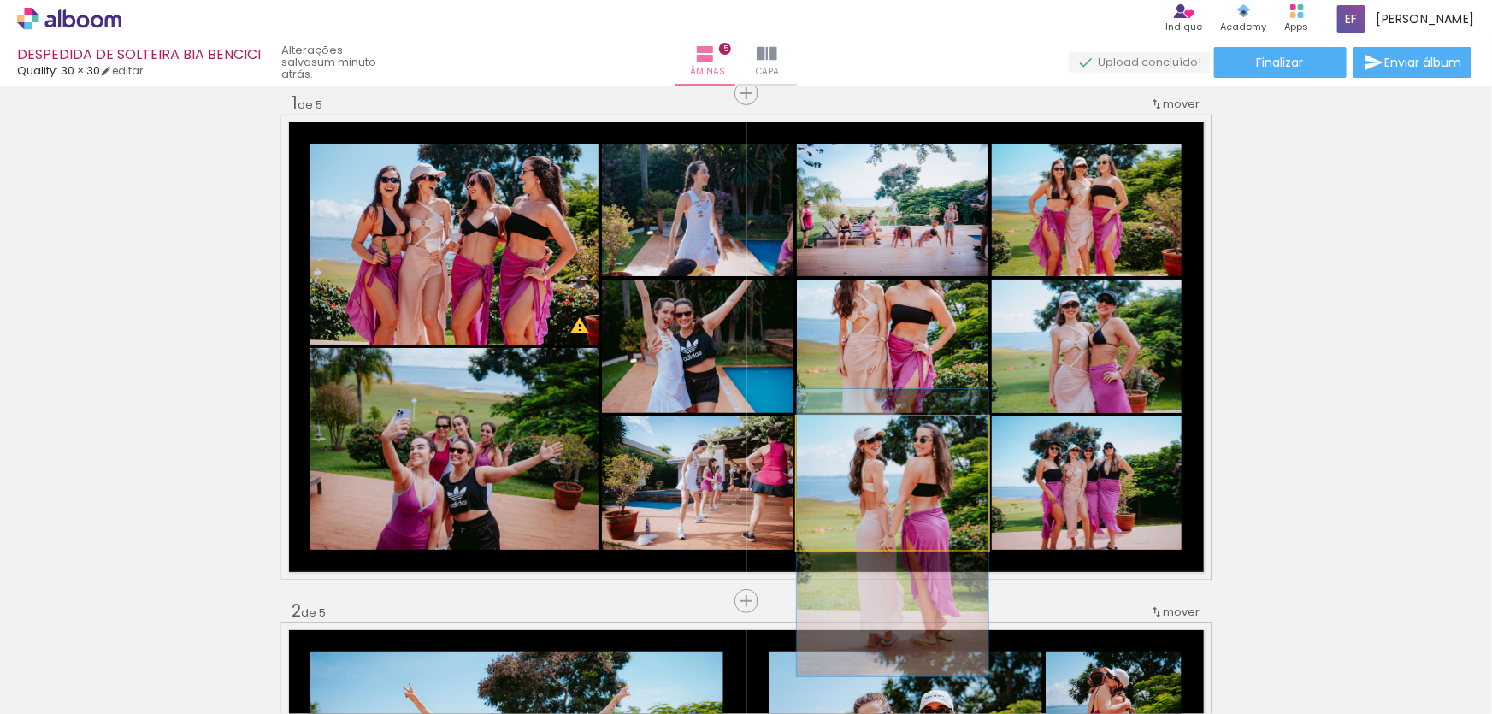
drag, startPoint x: 903, startPoint y: 496, endPoint x: 910, endPoint y: 550, distance: 54.3
click at [910, 550] on quentale-layouter at bounding box center [746, 347] width 930 height 465
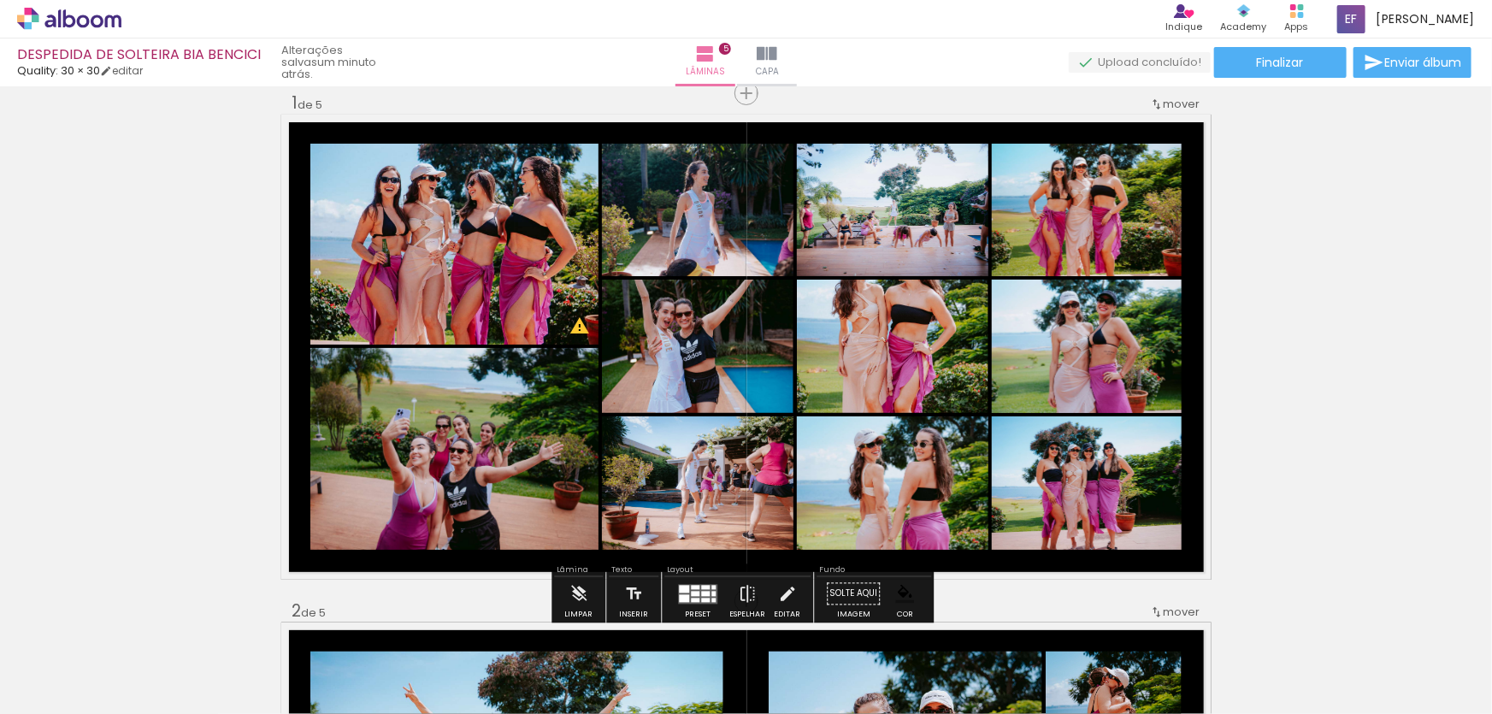
click at [659, 492] on quentale-photo at bounding box center [698, 482] width 192 height 133
click at [526, 479] on quentale-photo at bounding box center [454, 449] width 288 height 202
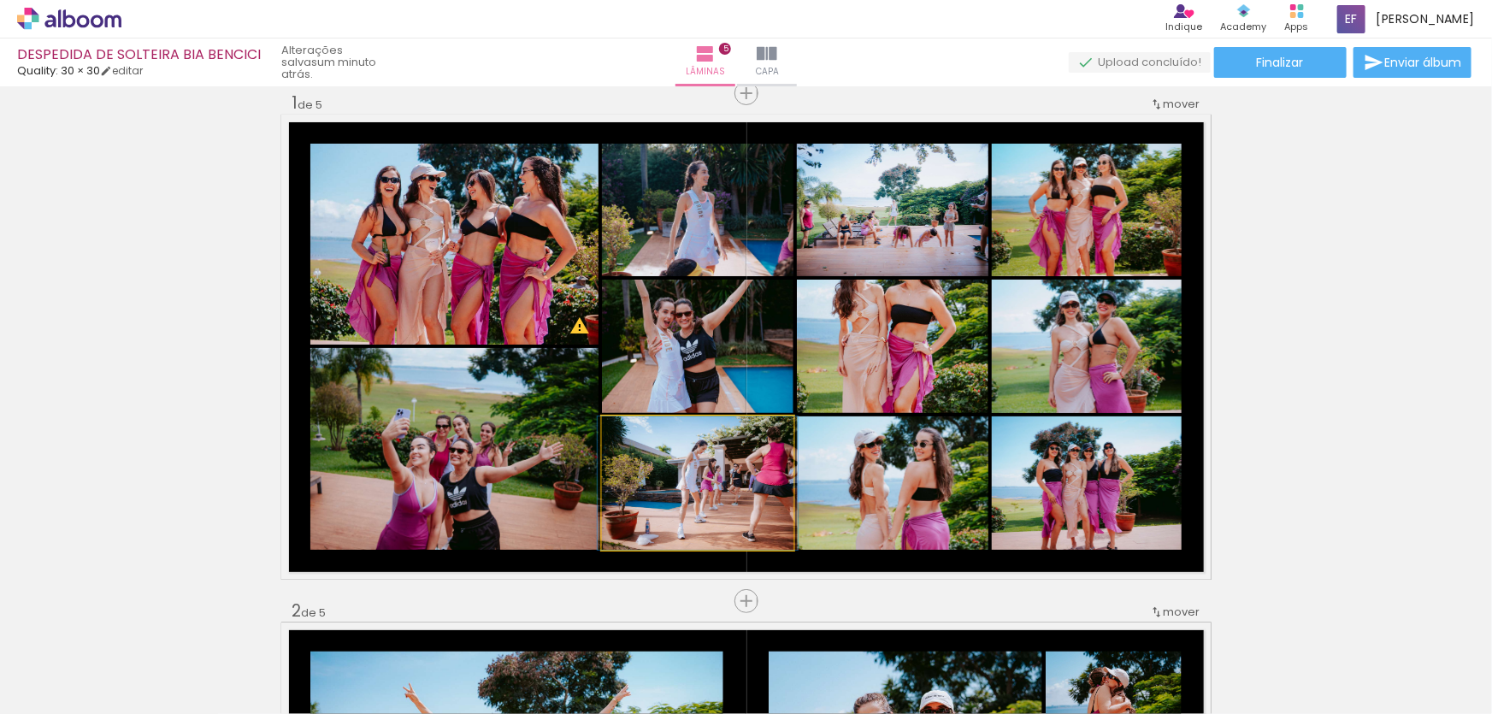
click at [621, 487] on quentale-photo at bounding box center [698, 482] width 192 height 133
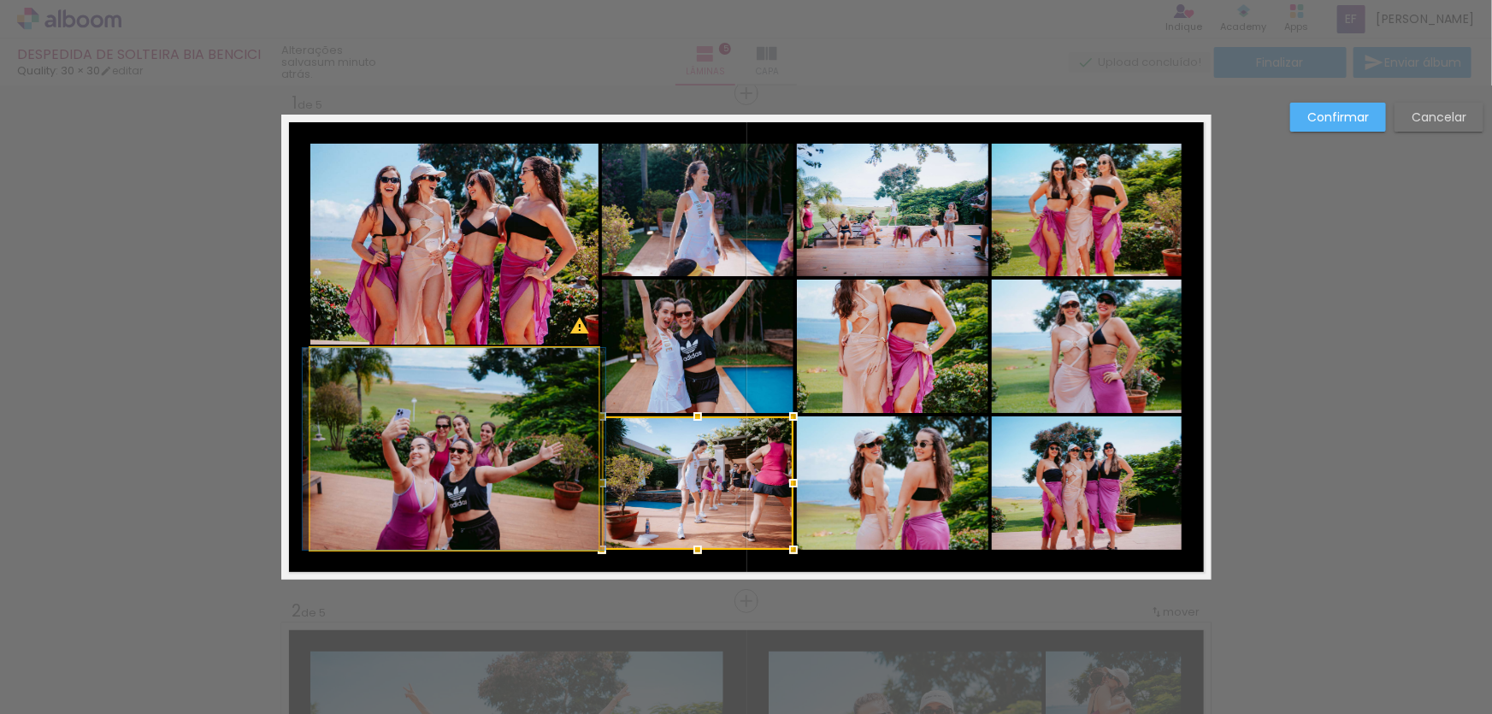
click at [542, 478] on quentale-photo at bounding box center [454, 449] width 288 height 202
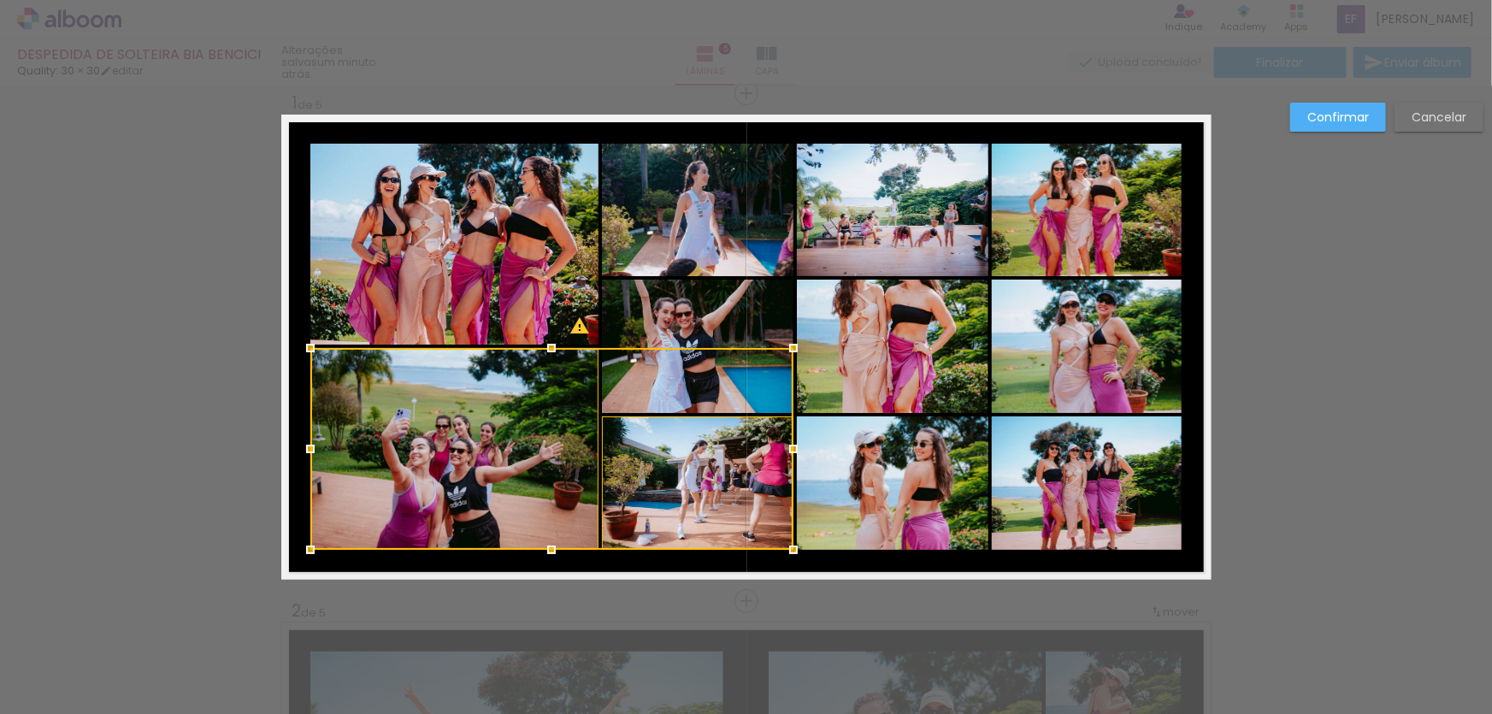
click at [522, 230] on quentale-photo at bounding box center [454, 244] width 288 height 201
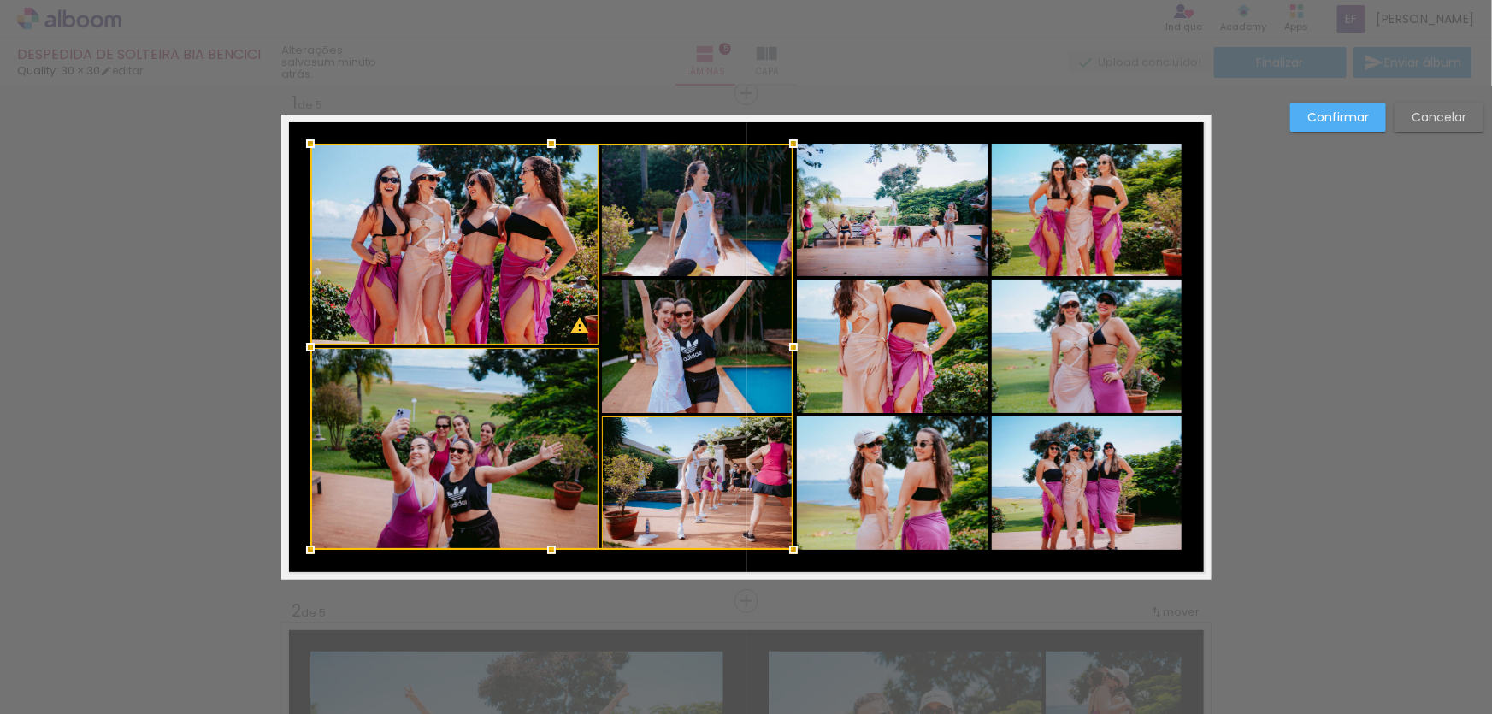
click at [646, 311] on div at bounding box center [551, 347] width 483 height 406
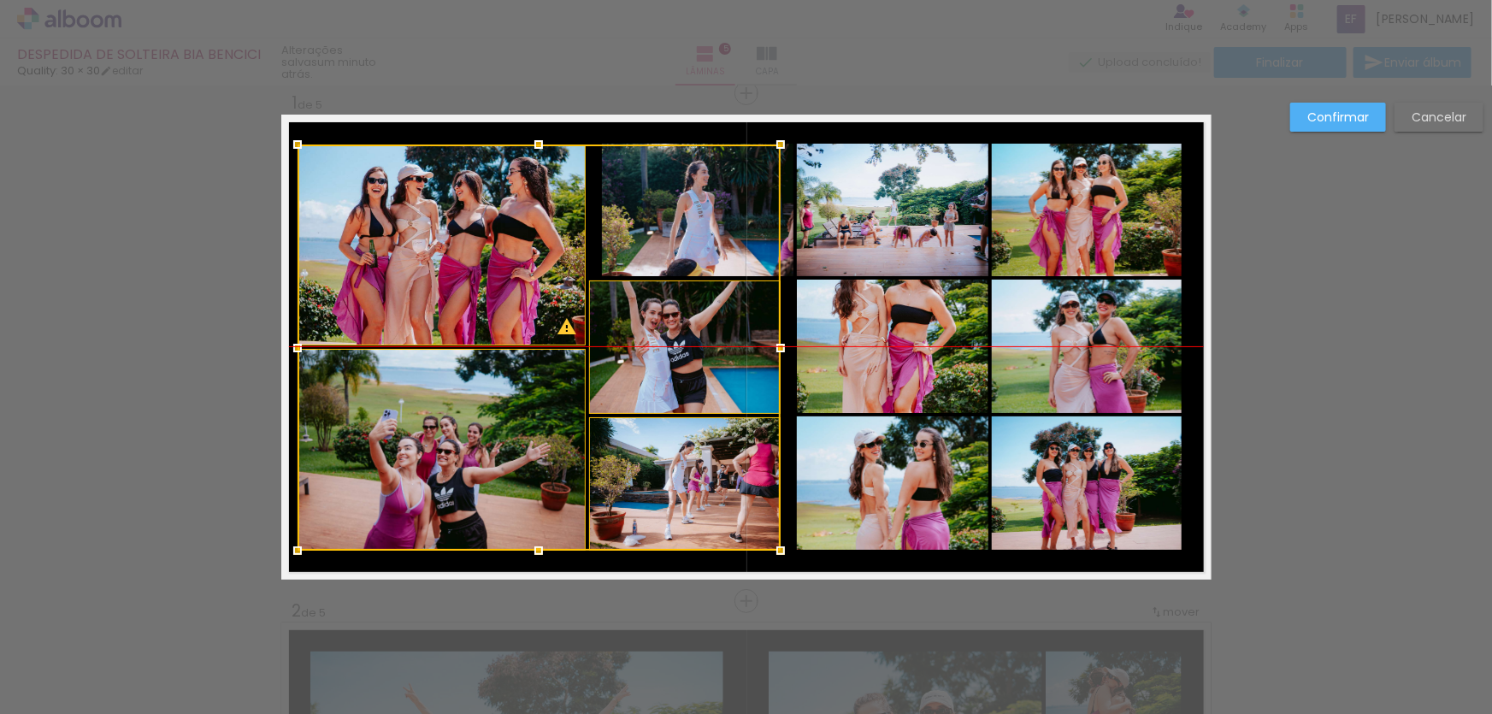
drag, startPoint x: 715, startPoint y: 317, endPoint x: 702, endPoint y: 316, distance: 12.9
click at [702, 316] on div at bounding box center [539, 347] width 483 height 406
click at [1436, 127] on paper-button "Cancelar" at bounding box center [1439, 117] width 89 height 29
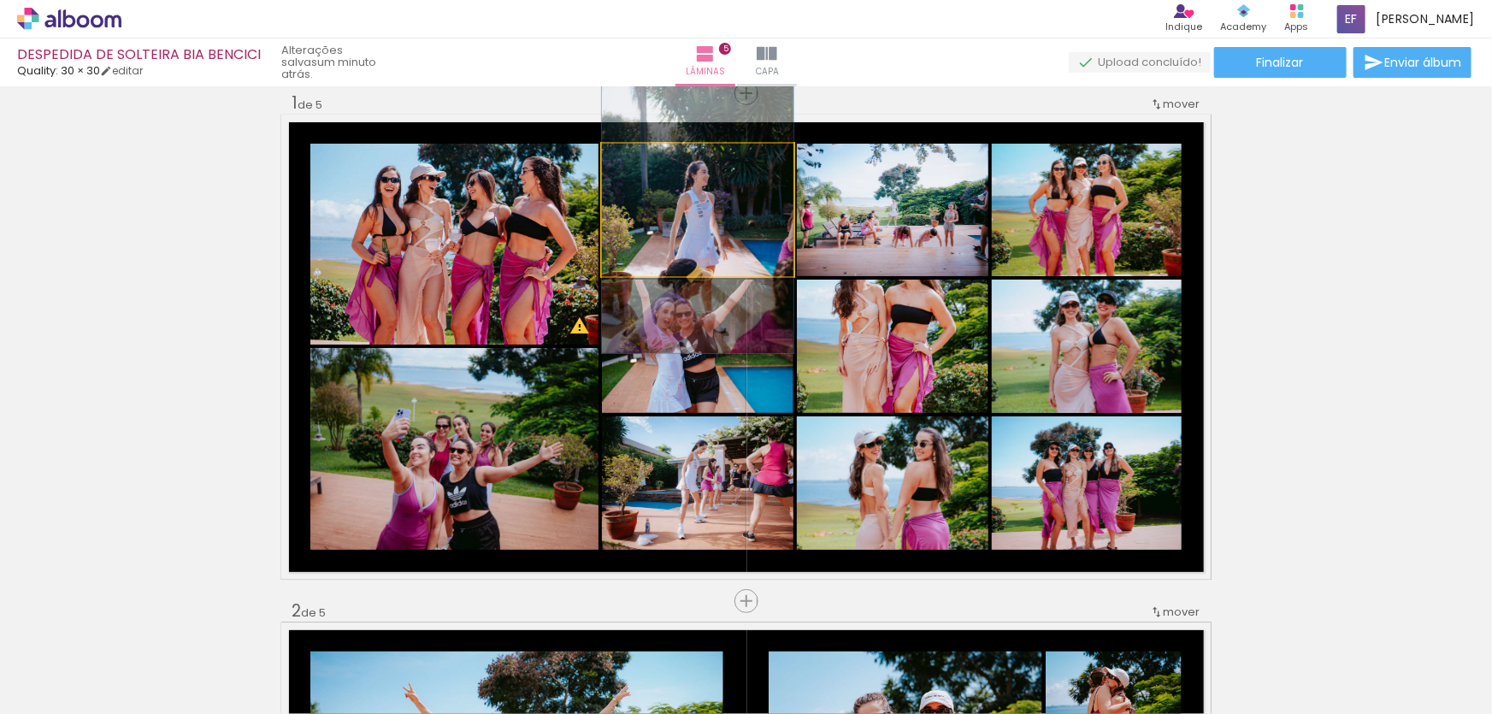
click at [652, 225] on quentale-photo at bounding box center [698, 210] width 192 height 133
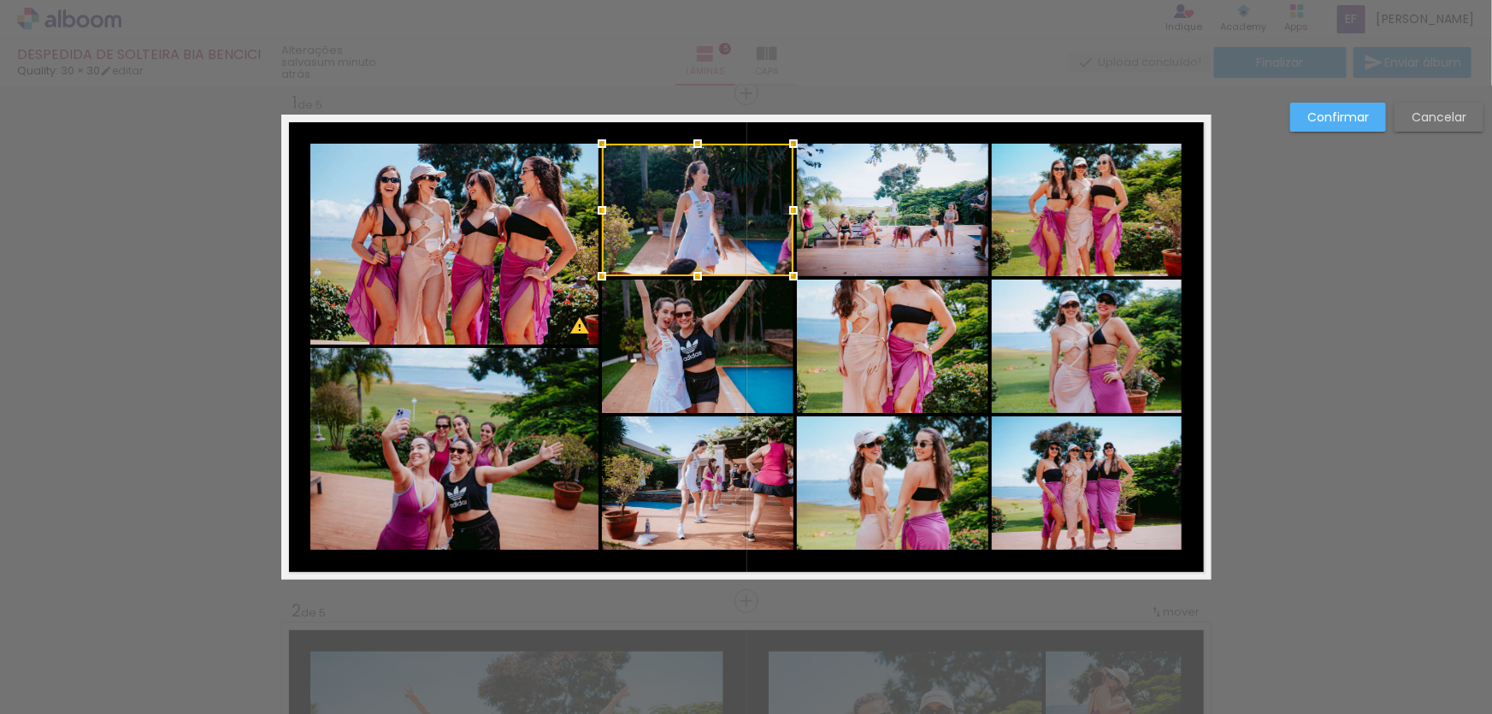
click at [522, 234] on quentale-photo at bounding box center [454, 244] width 288 height 201
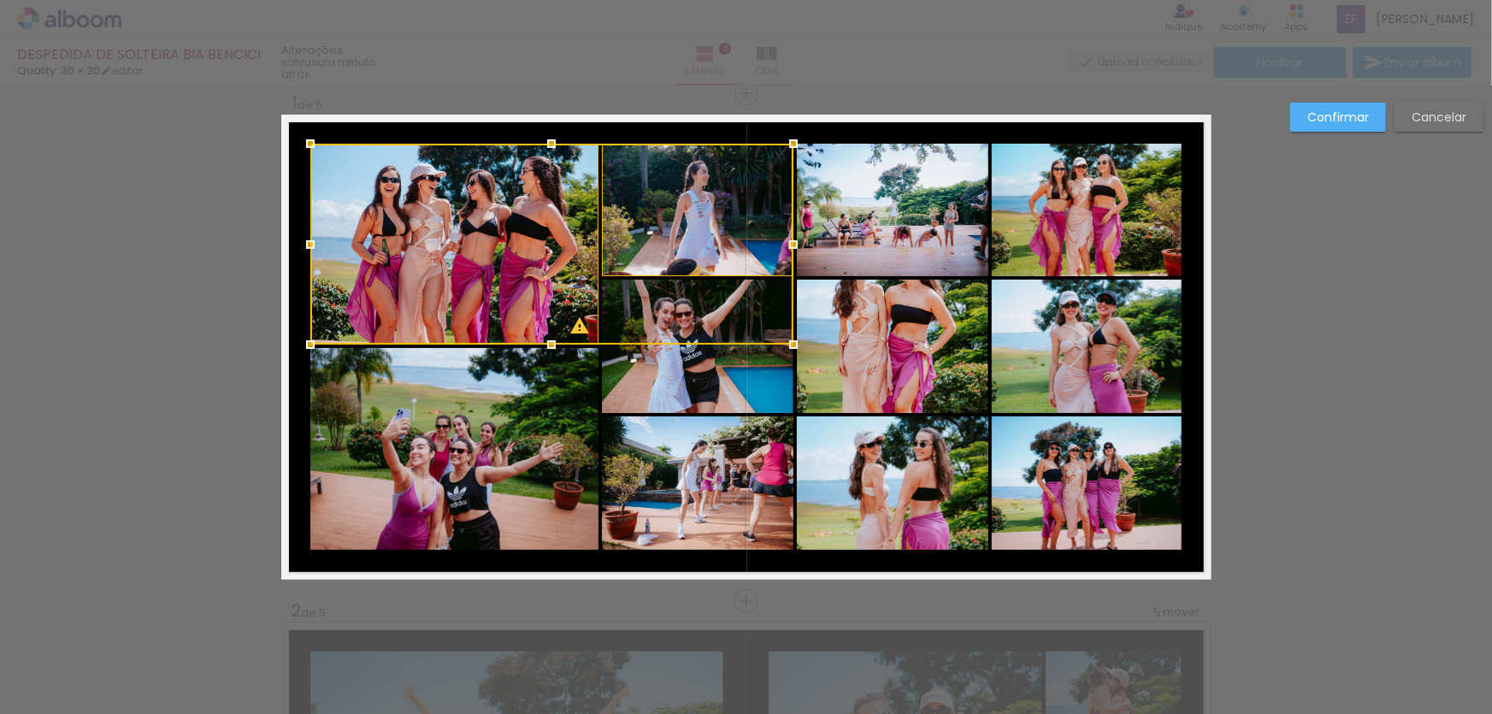
click at [659, 386] on quentale-photo at bounding box center [698, 346] width 192 height 133
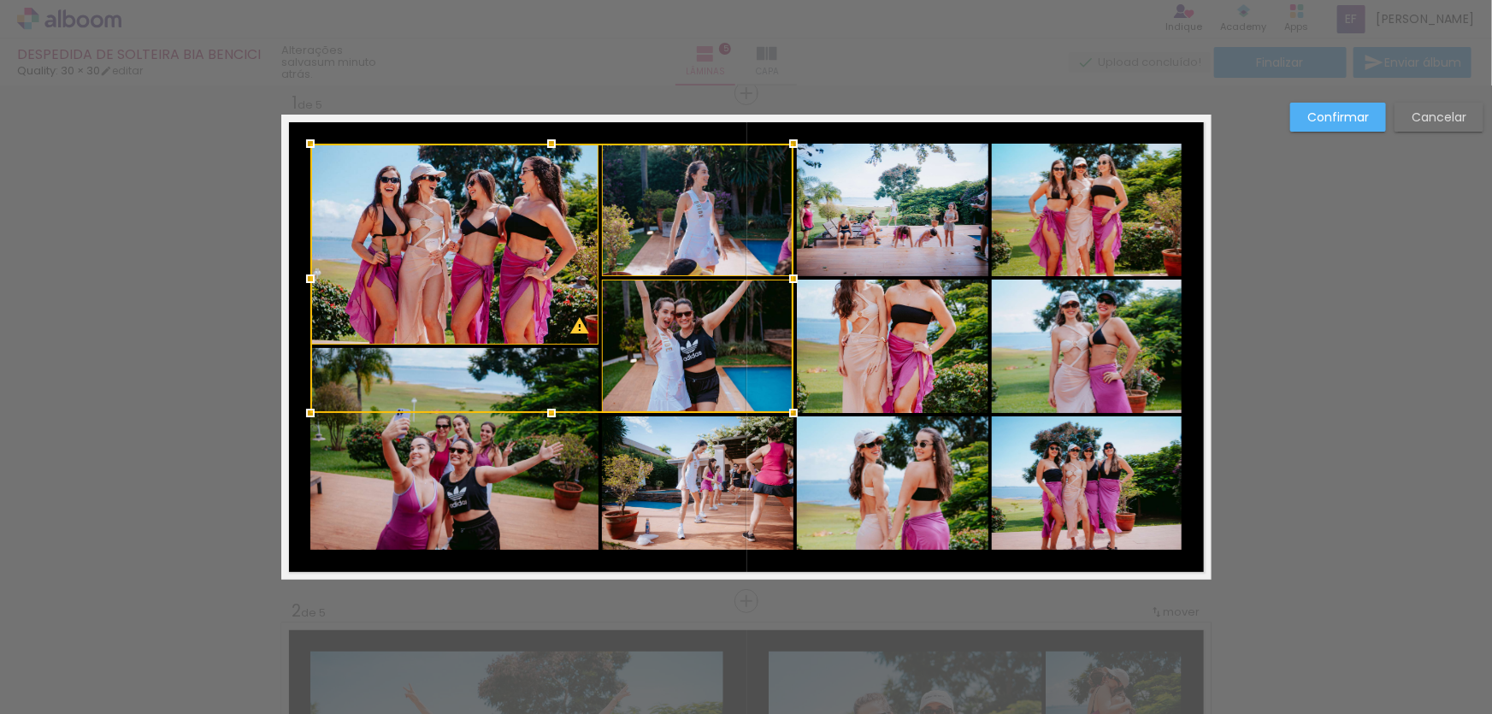
click at [487, 412] on quentale-photo at bounding box center [454, 449] width 288 height 202
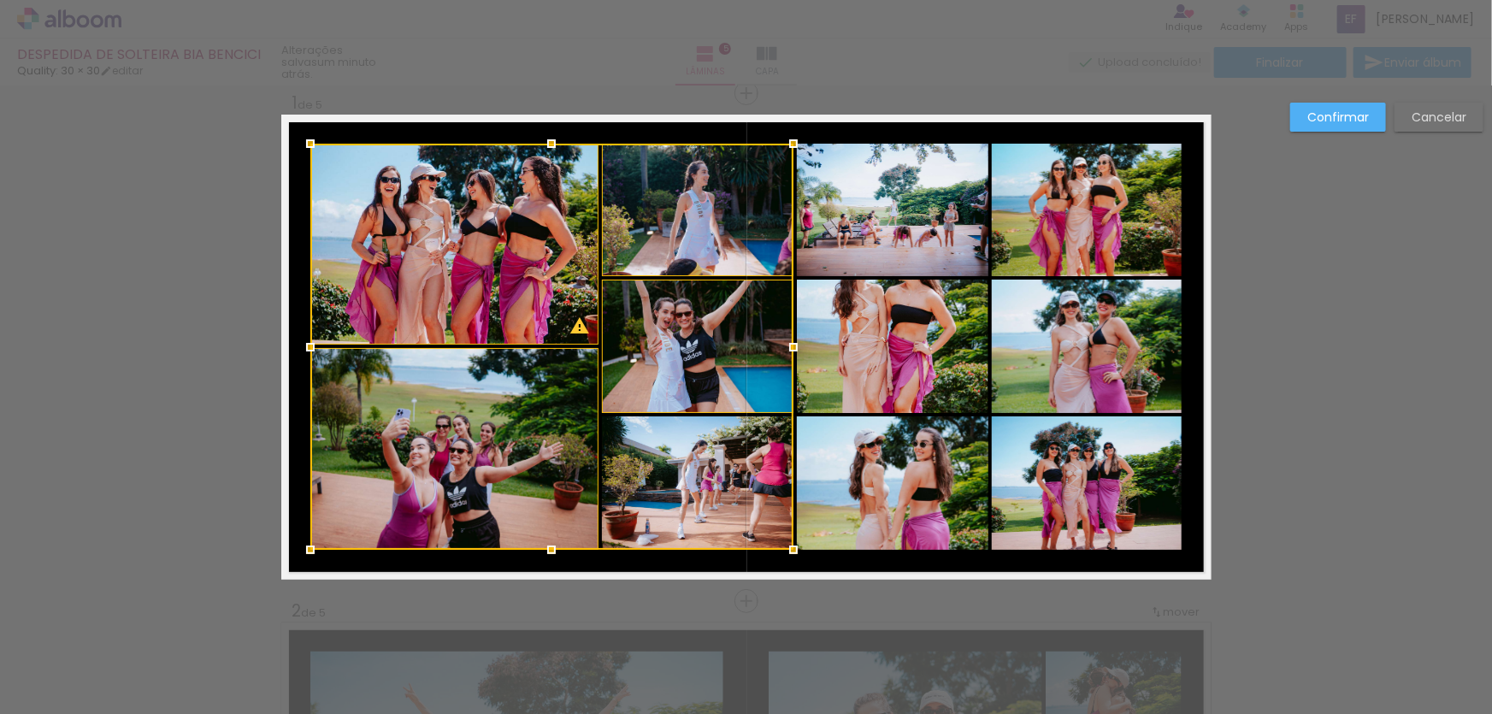
click at [662, 473] on div at bounding box center [551, 347] width 483 height 406
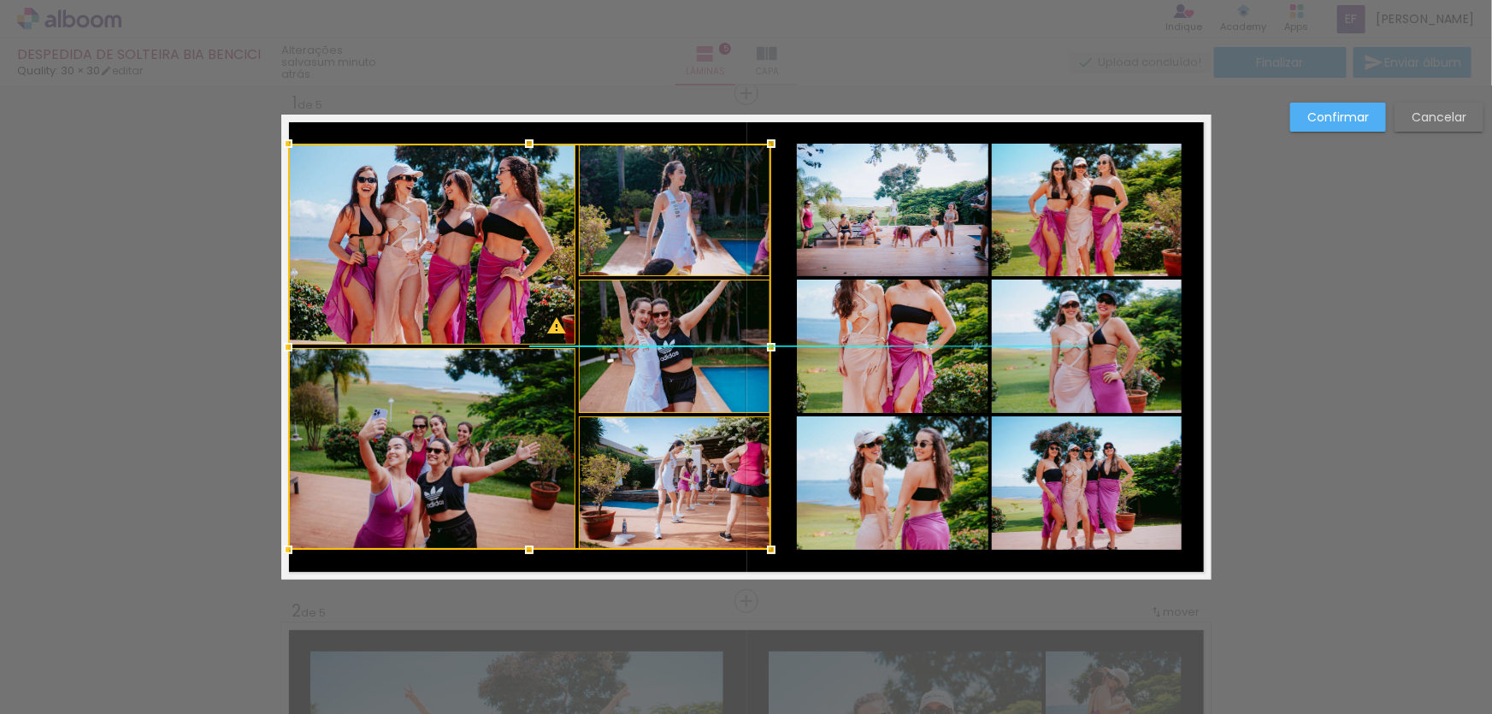
drag, startPoint x: 687, startPoint y: 369, endPoint x: 669, endPoint y: 369, distance: 18.0
click at [669, 369] on div at bounding box center [529, 347] width 483 height 406
click at [674, 516] on div at bounding box center [529, 347] width 483 height 406
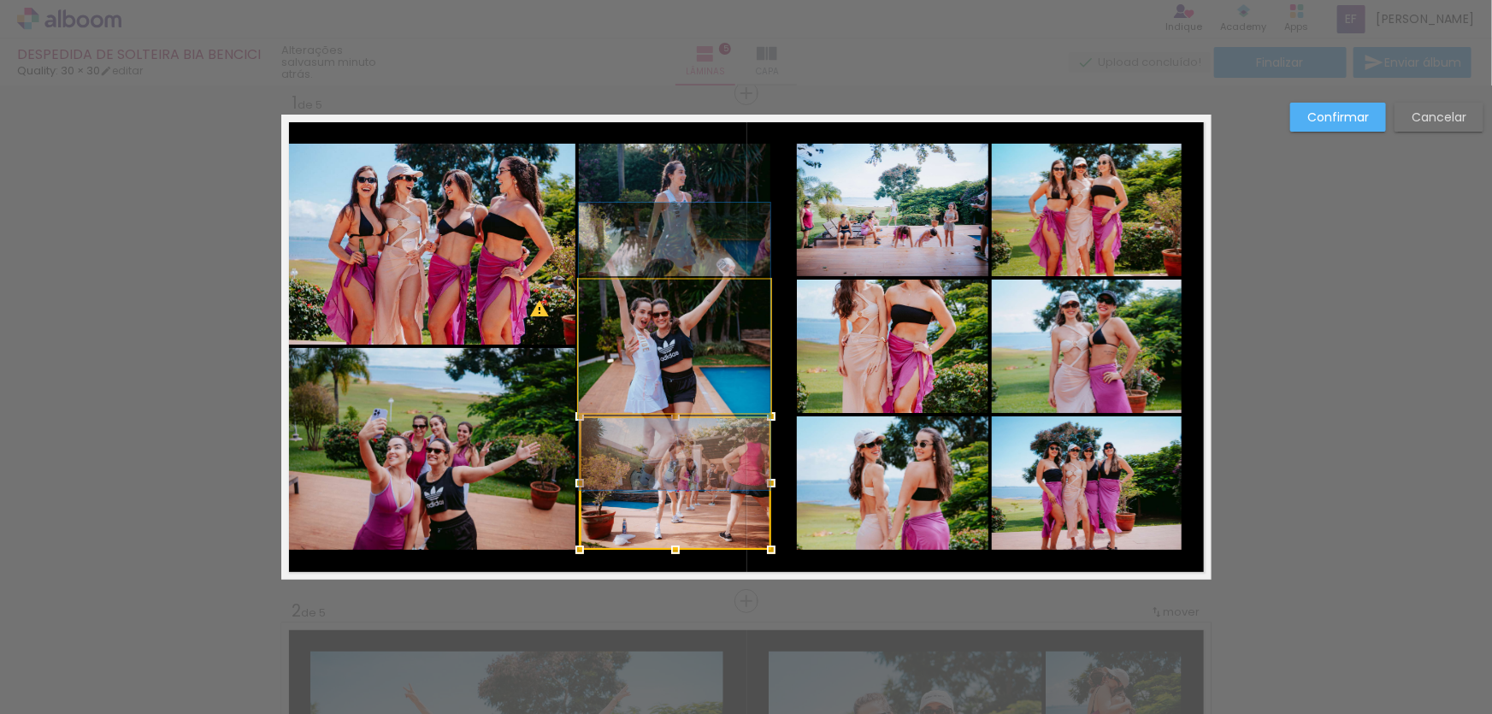
click at [673, 374] on quentale-photo at bounding box center [675, 346] width 192 height 133
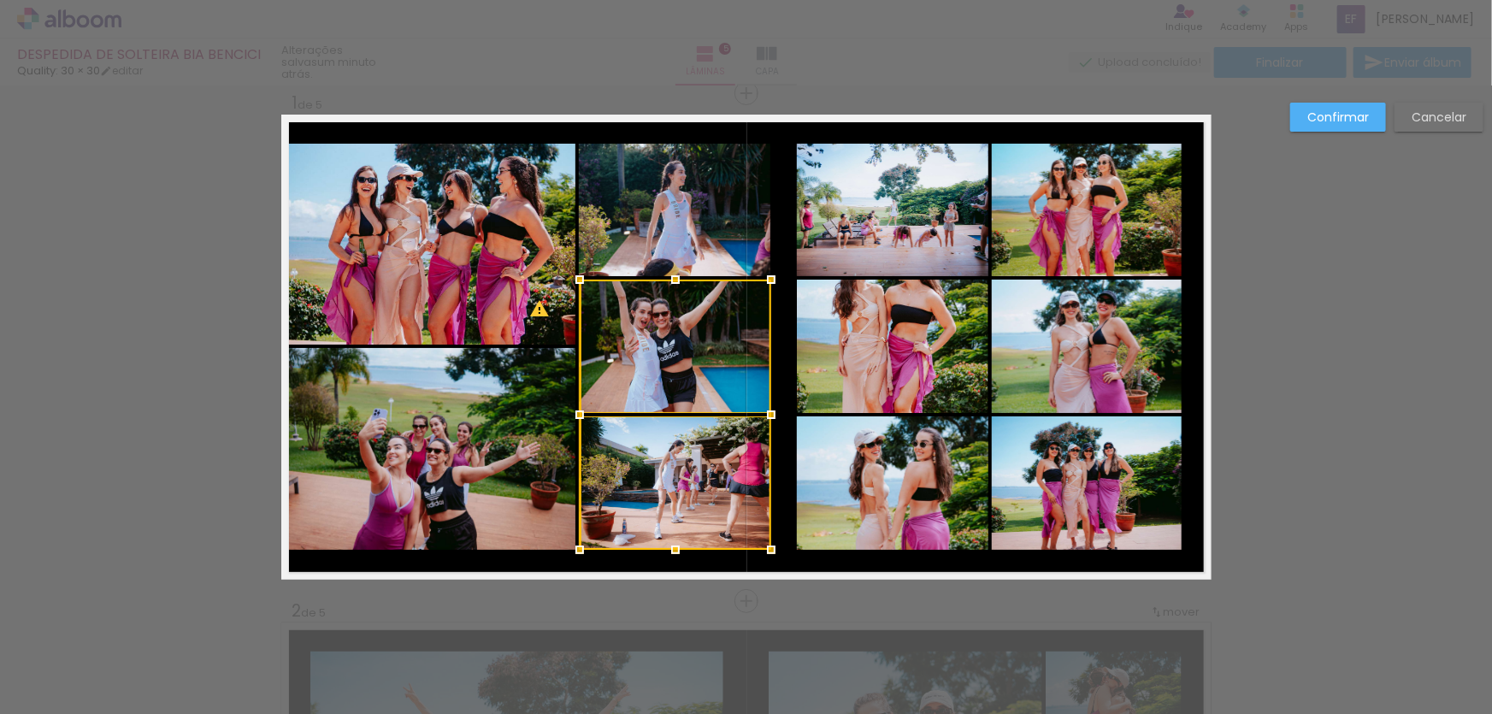
click at [654, 164] on quentale-photo at bounding box center [675, 210] width 192 height 133
click at [479, 213] on quentale-photo at bounding box center [431, 244] width 288 height 201
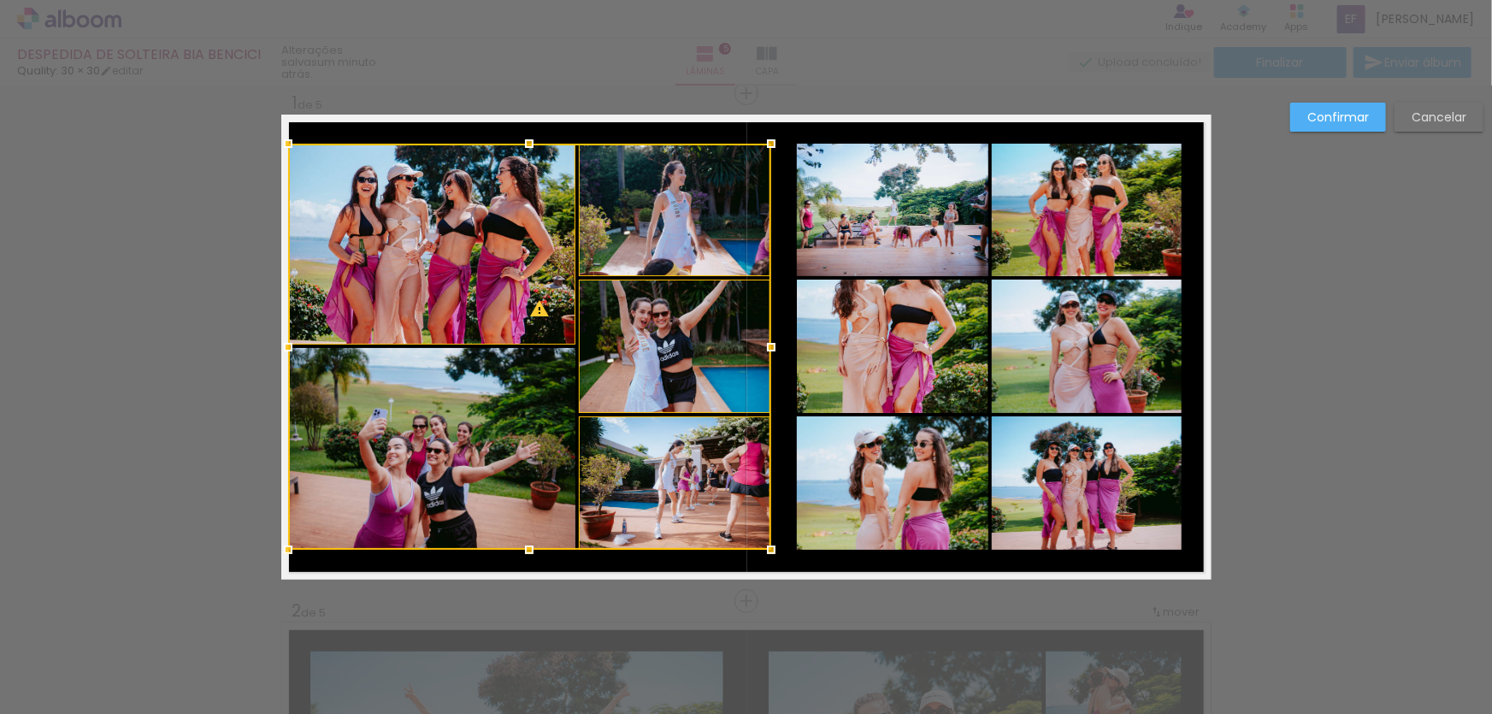
click at [468, 433] on div at bounding box center [529, 347] width 483 height 406
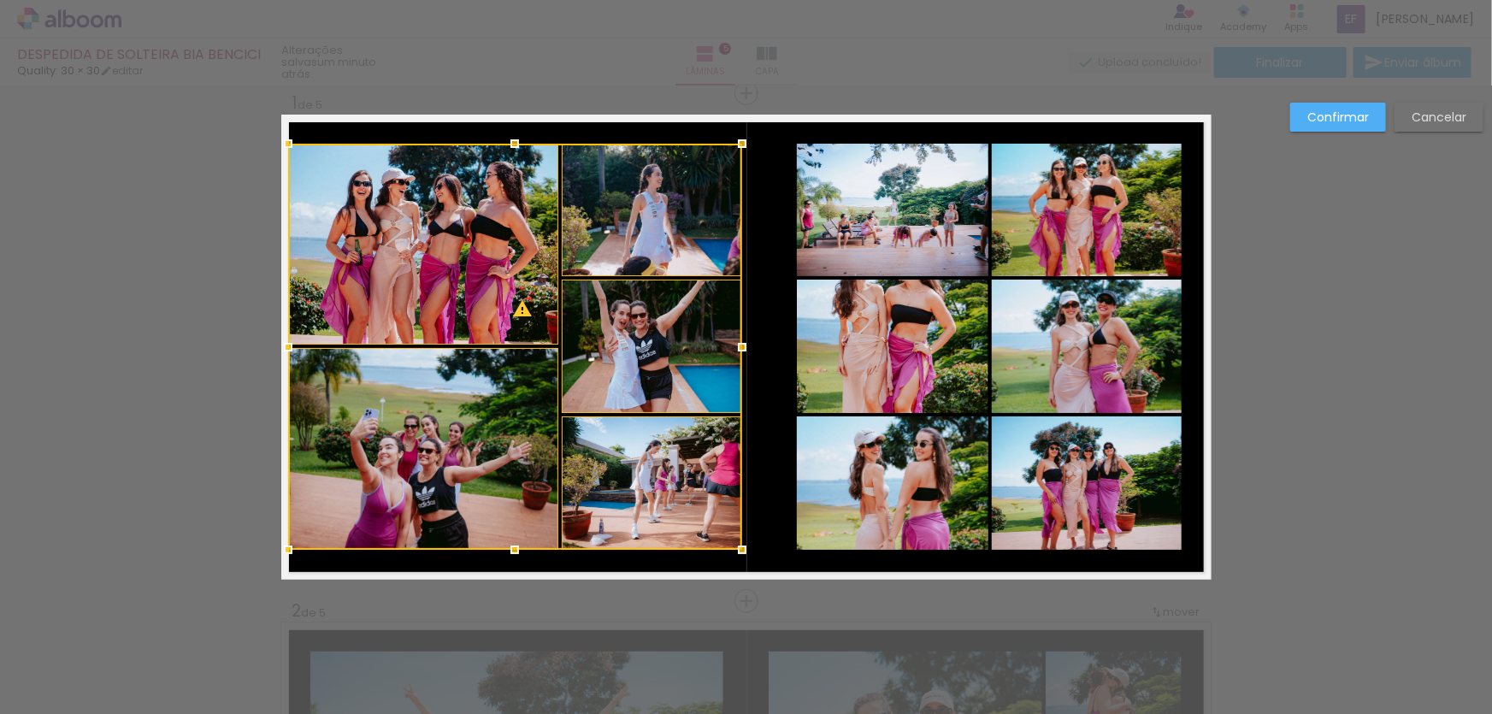
drag, startPoint x: 768, startPoint y: 348, endPoint x: 739, endPoint y: 346, distance: 29.1
click at [739, 346] on div at bounding box center [742, 347] width 34 height 34
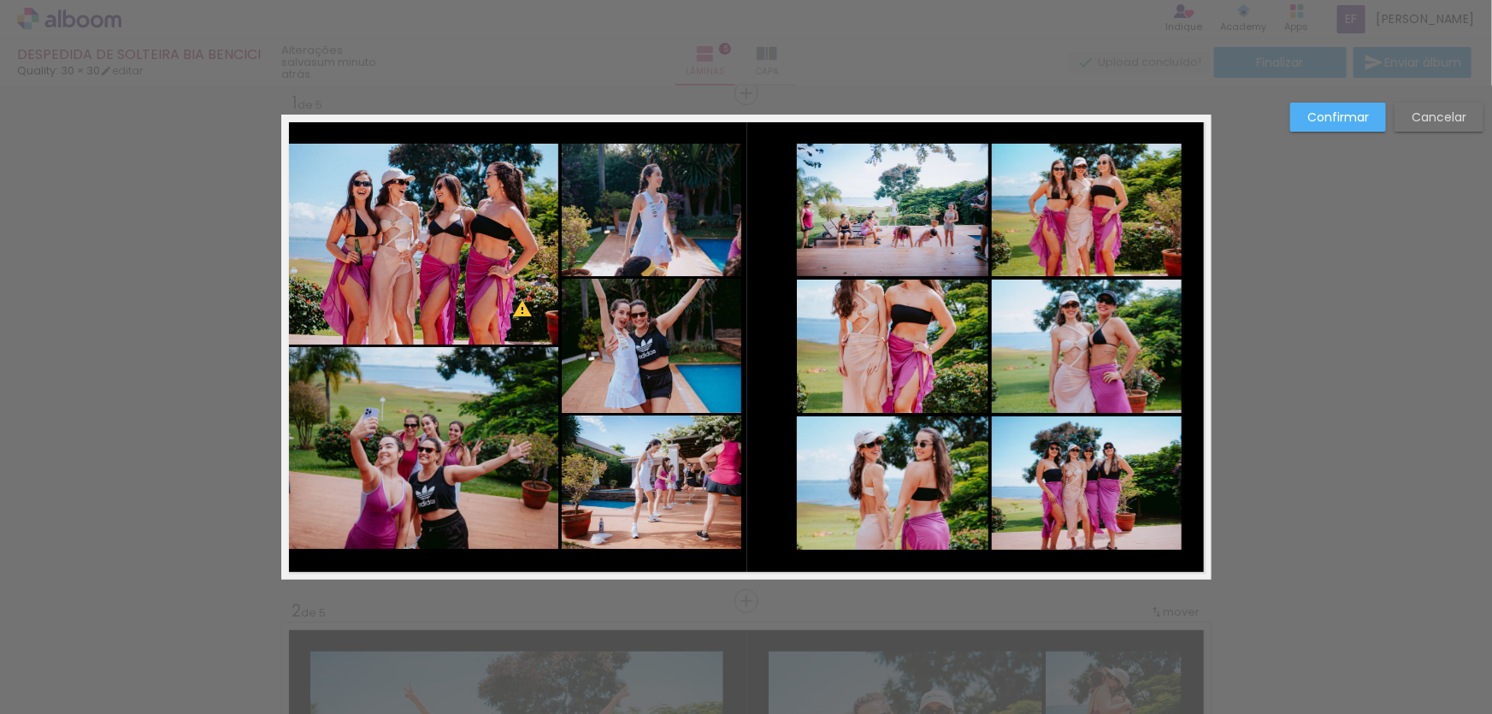
click at [675, 182] on quentale-photo at bounding box center [652, 210] width 180 height 133
click at [663, 363] on quentale-photo at bounding box center [652, 345] width 180 height 133
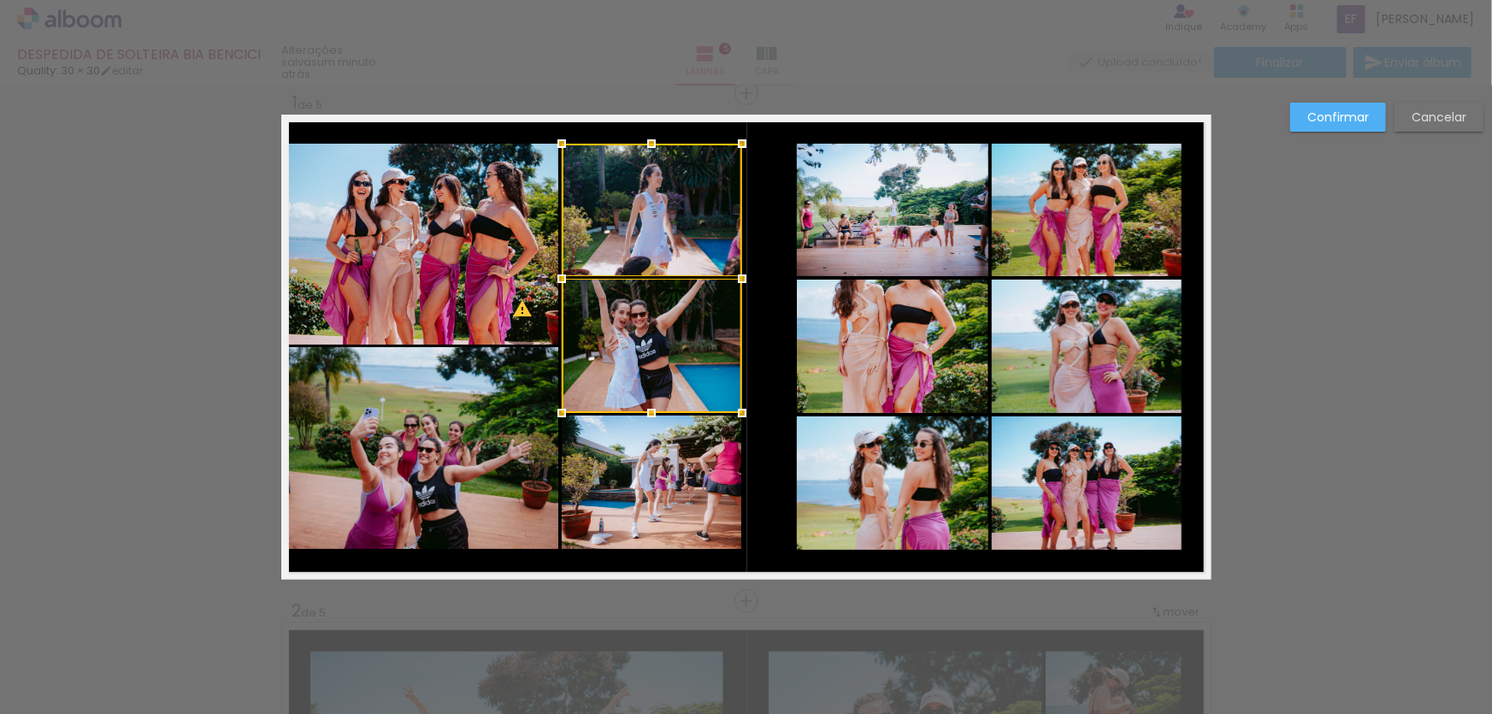
click at [665, 449] on quentale-photo at bounding box center [652, 482] width 180 height 133
drag, startPoint x: 487, startPoint y: 459, endPoint x: 486, endPoint y: 346, distance: 112.9
click at [487, 459] on quentale-photo at bounding box center [422, 448] width 271 height 202
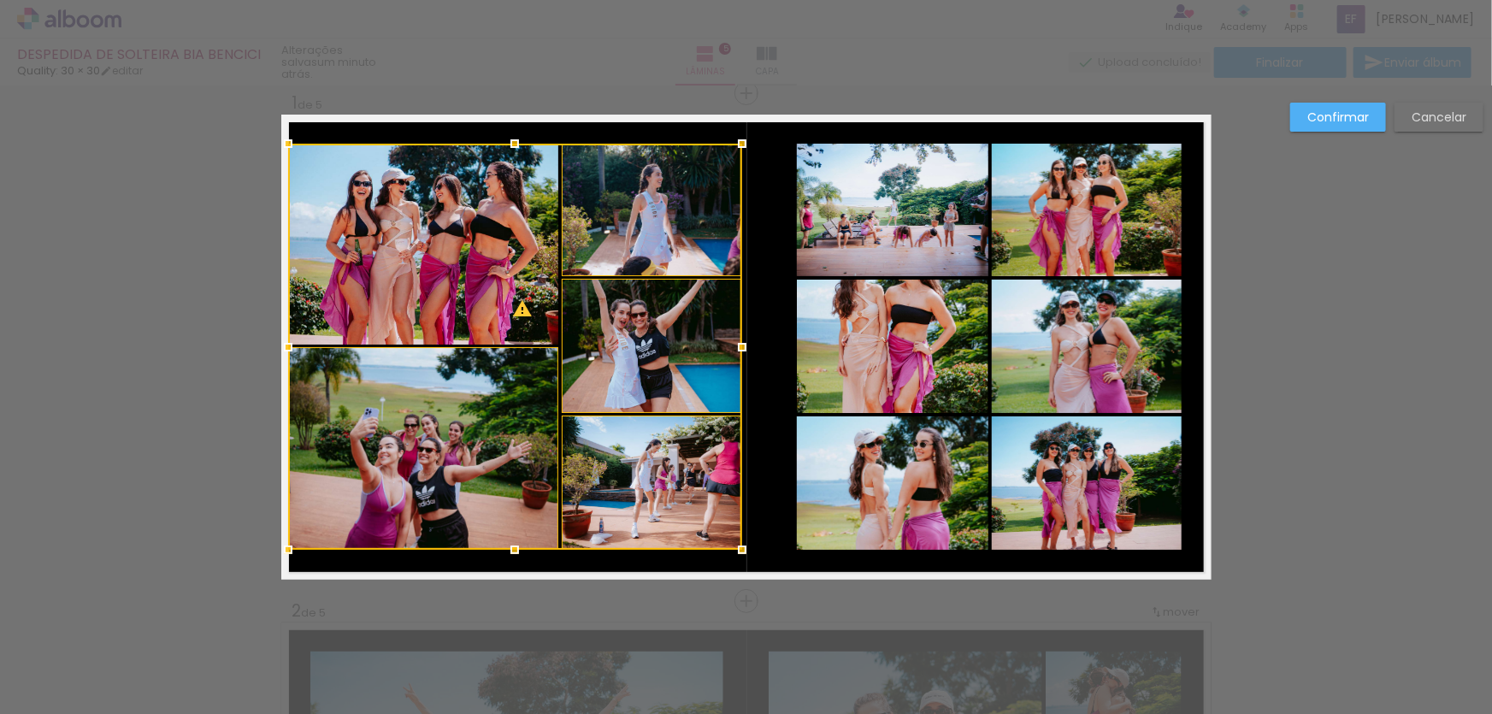
click at [479, 262] on div at bounding box center [515, 347] width 454 height 406
click at [853, 223] on quentale-photo at bounding box center [893, 210] width 192 height 133
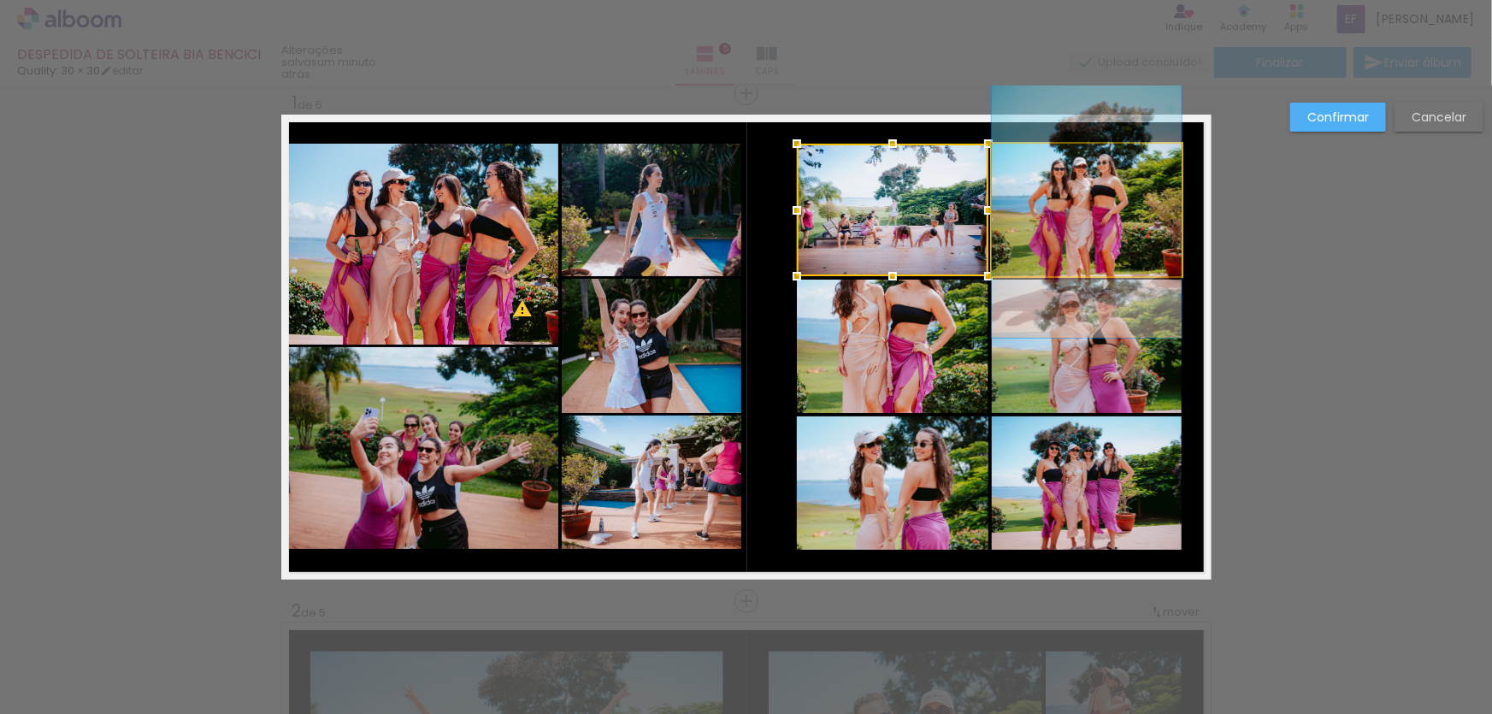
click at [1053, 206] on quentale-photo at bounding box center [1087, 210] width 190 height 133
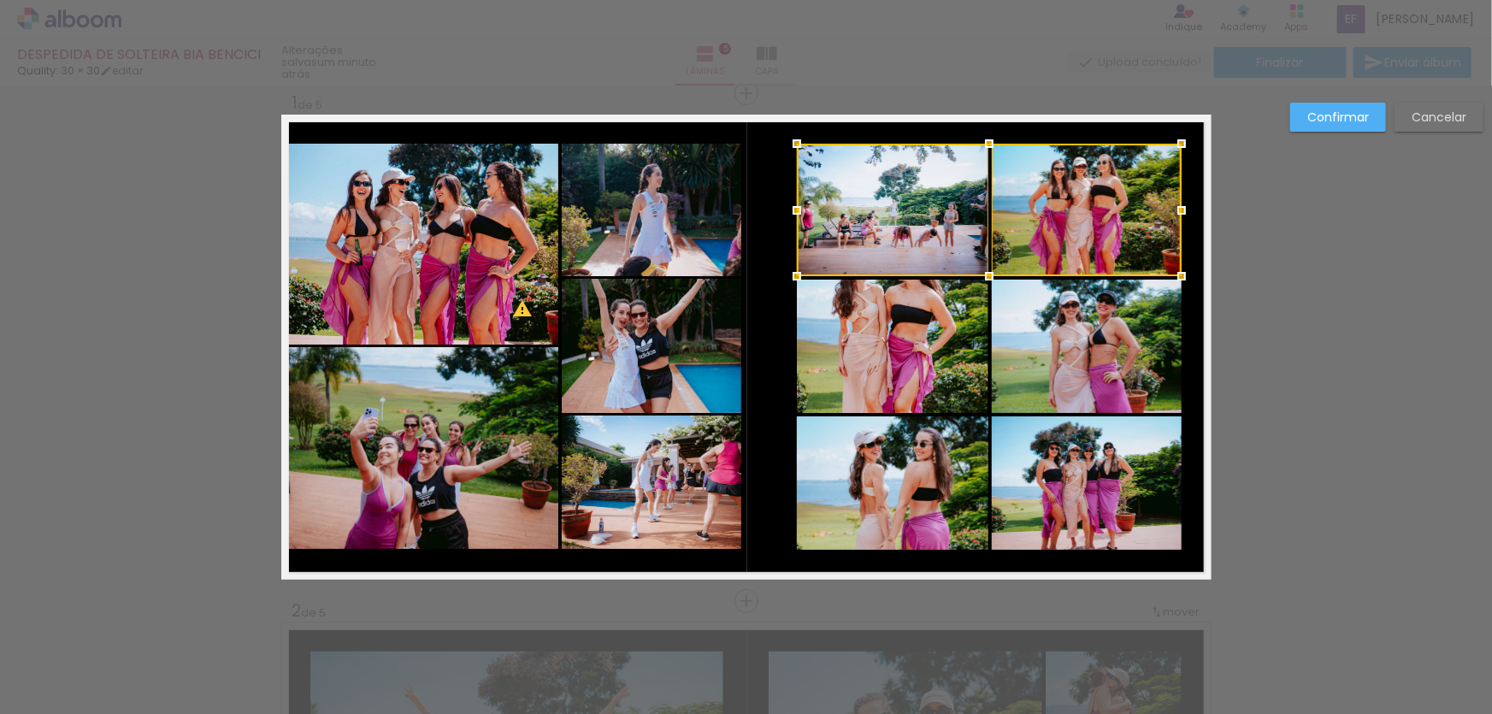
click at [1068, 359] on quentale-photo at bounding box center [1087, 346] width 190 height 133
click at [899, 365] on div at bounding box center [989, 278] width 385 height 269
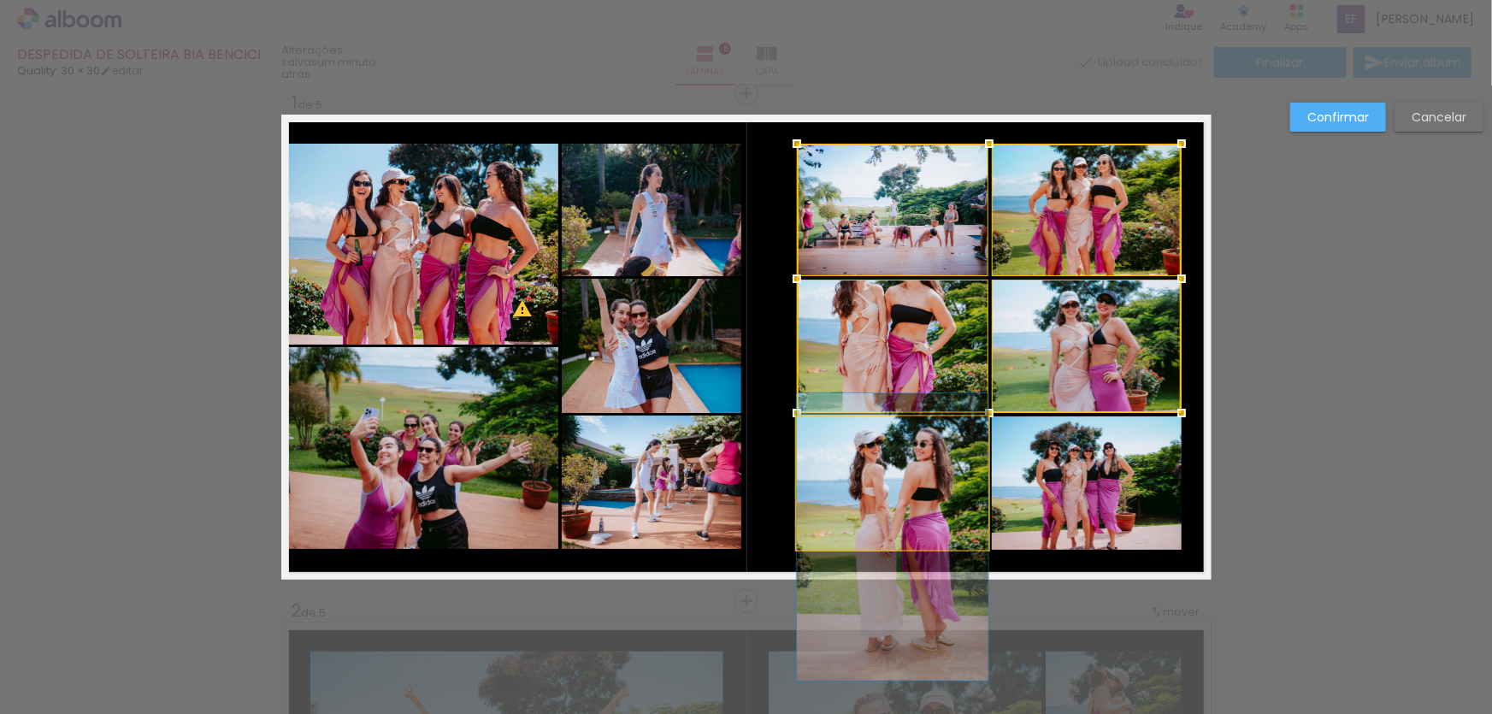
click at [911, 451] on quentale-photo at bounding box center [893, 482] width 192 height 133
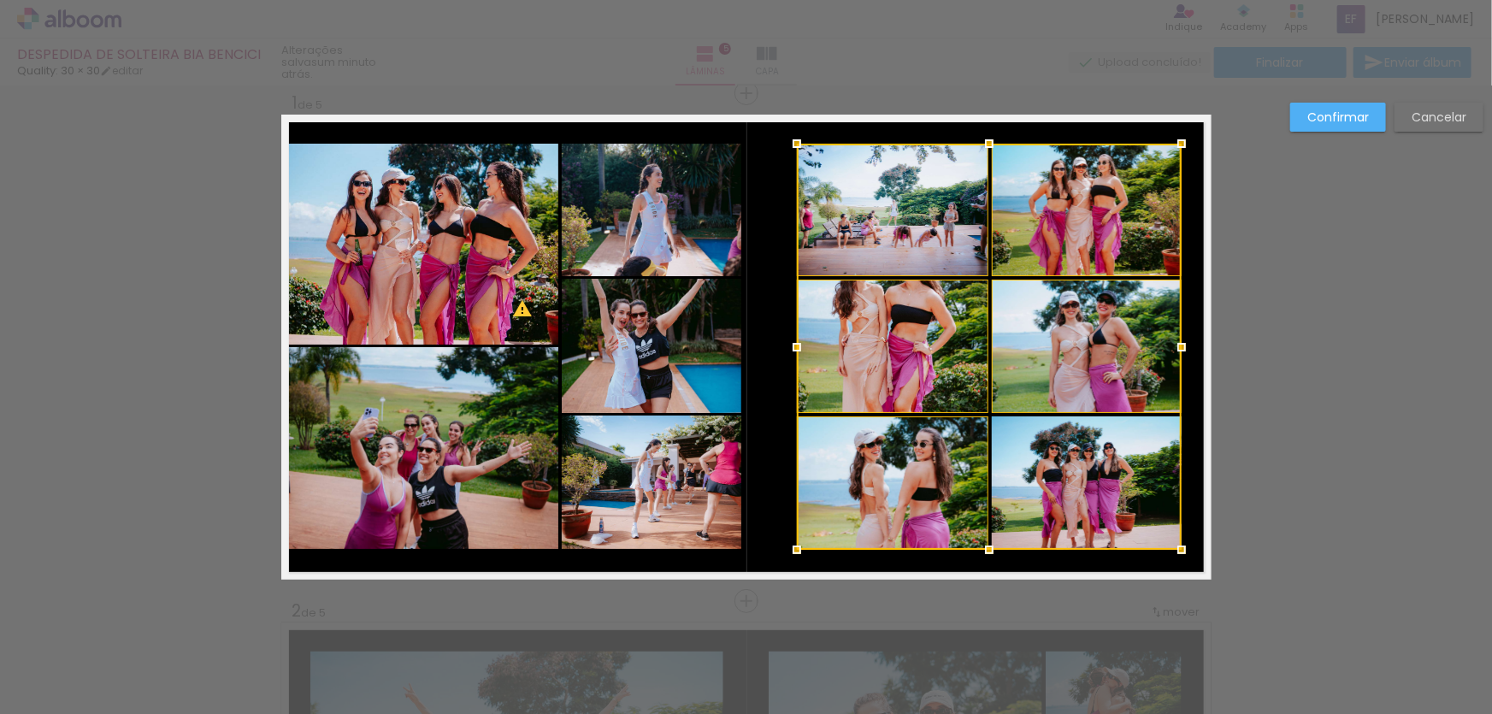
click at [1070, 465] on div at bounding box center [989, 347] width 385 height 406
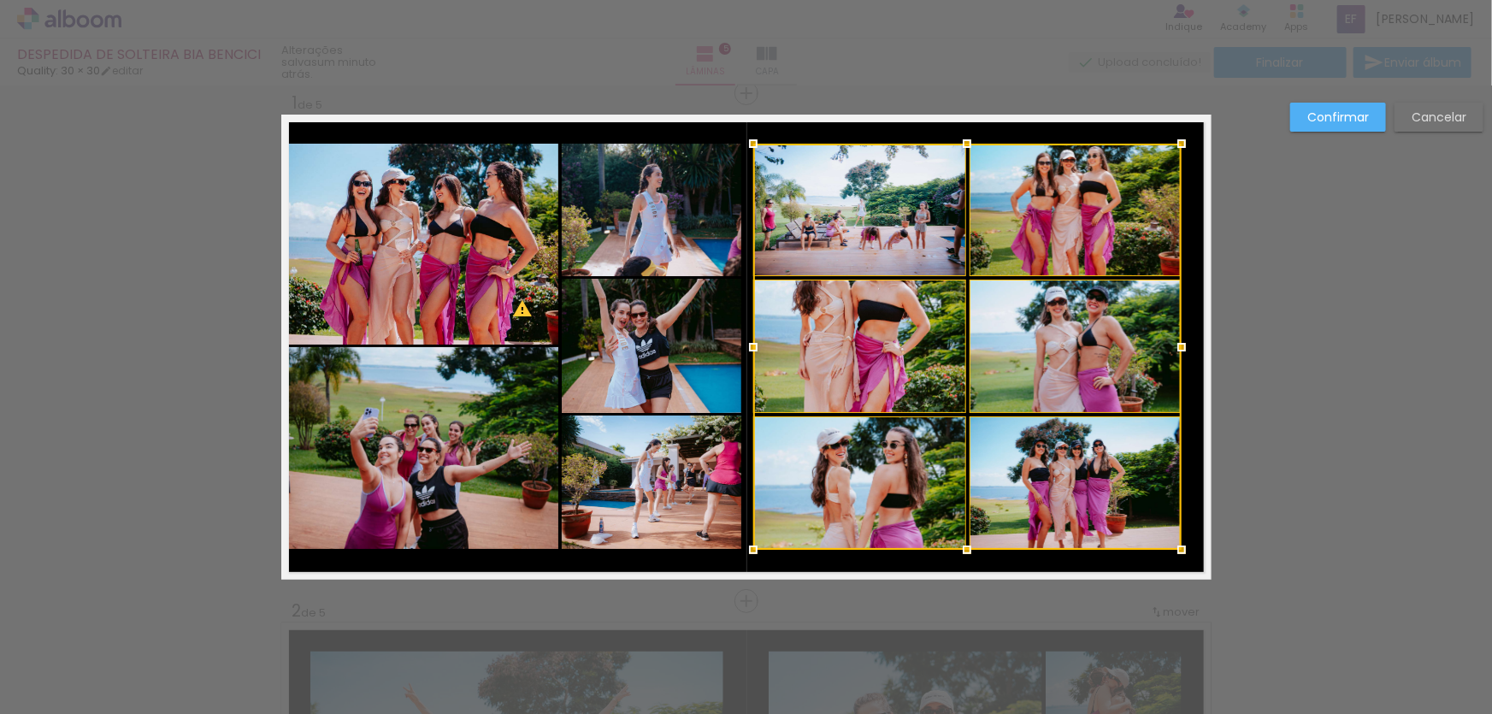
drag, startPoint x: 787, startPoint y: 346, endPoint x: 744, endPoint y: 347, distance: 43.6
click at [744, 347] on div at bounding box center [753, 347] width 34 height 34
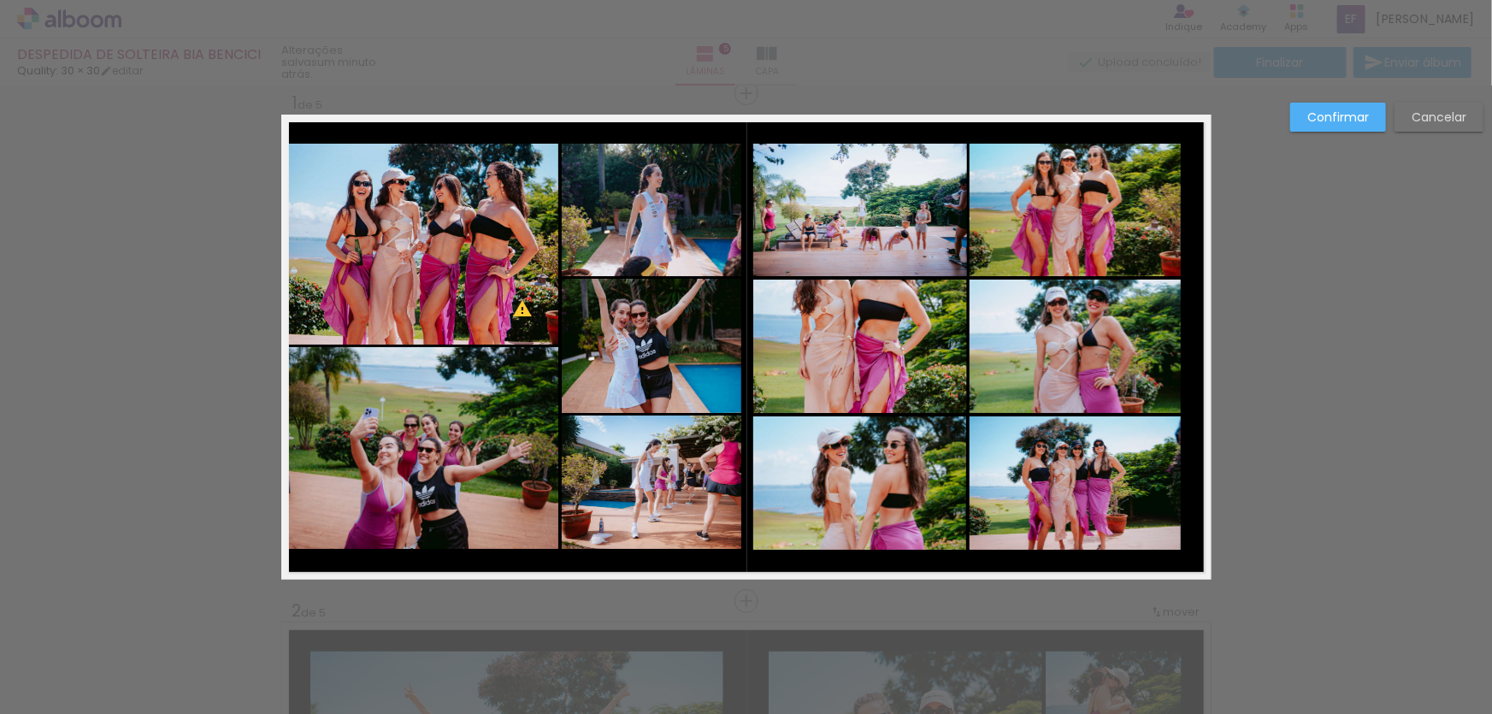
click at [0, 0] on slot "Confirmar" at bounding box center [0, 0] width 0 height 0
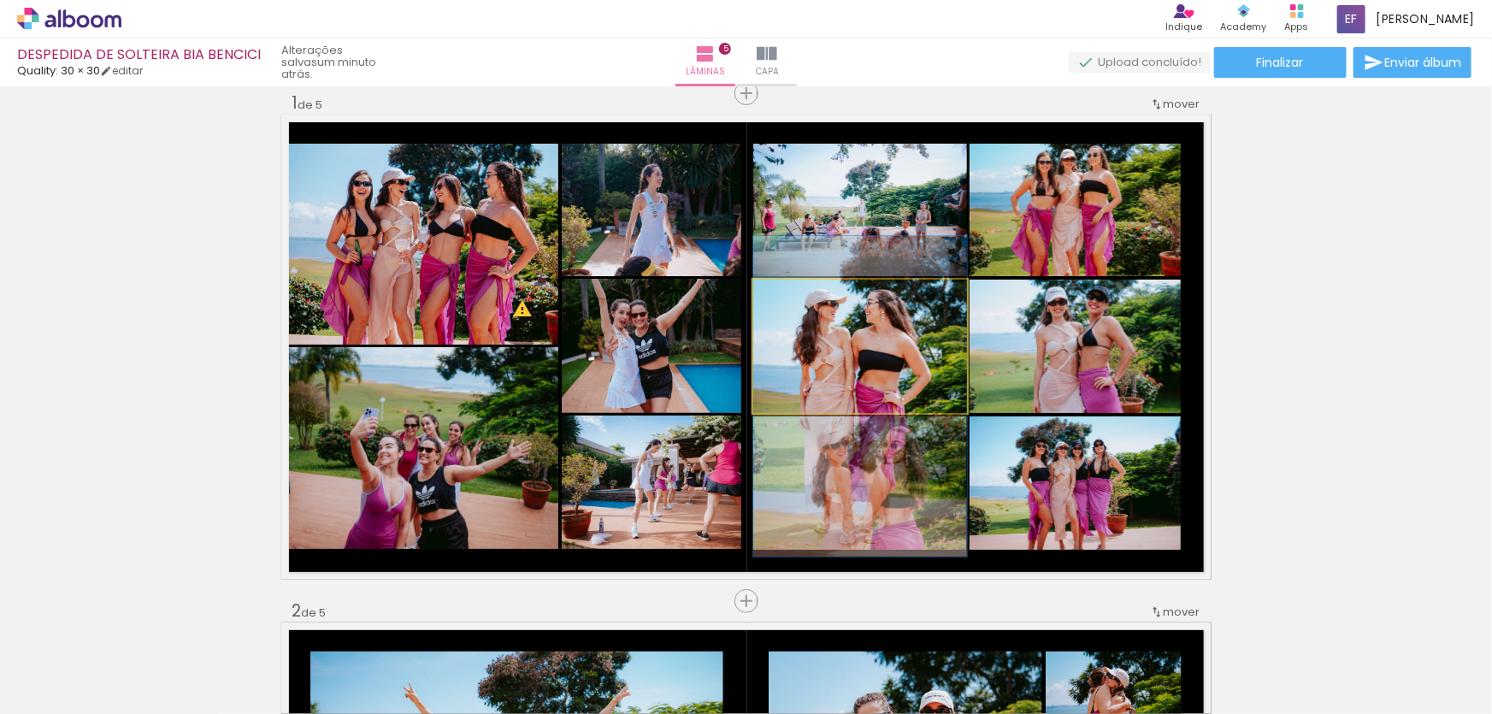
drag, startPoint x: 895, startPoint y: 359, endPoint x: 899, endPoint y: 410, distance: 50.6
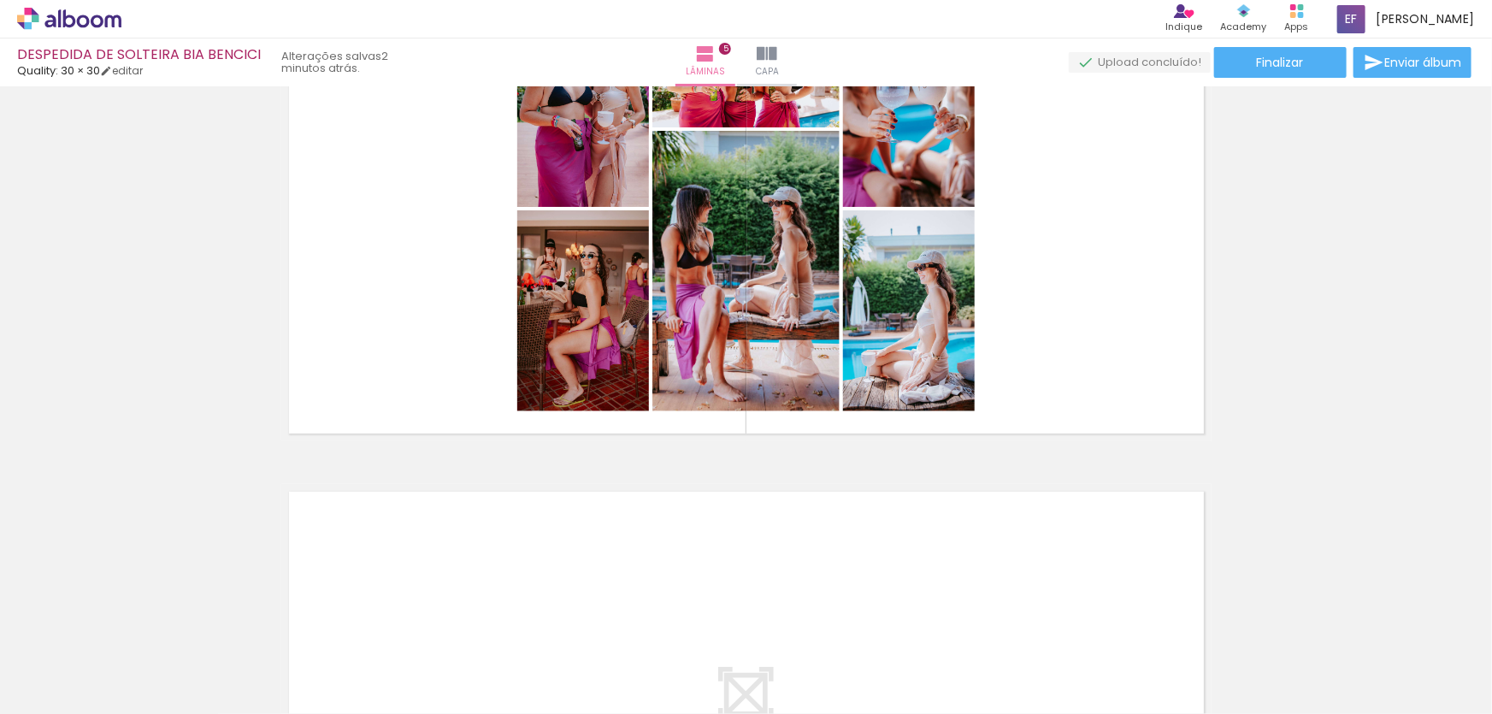
scroll to position [2197, 0]
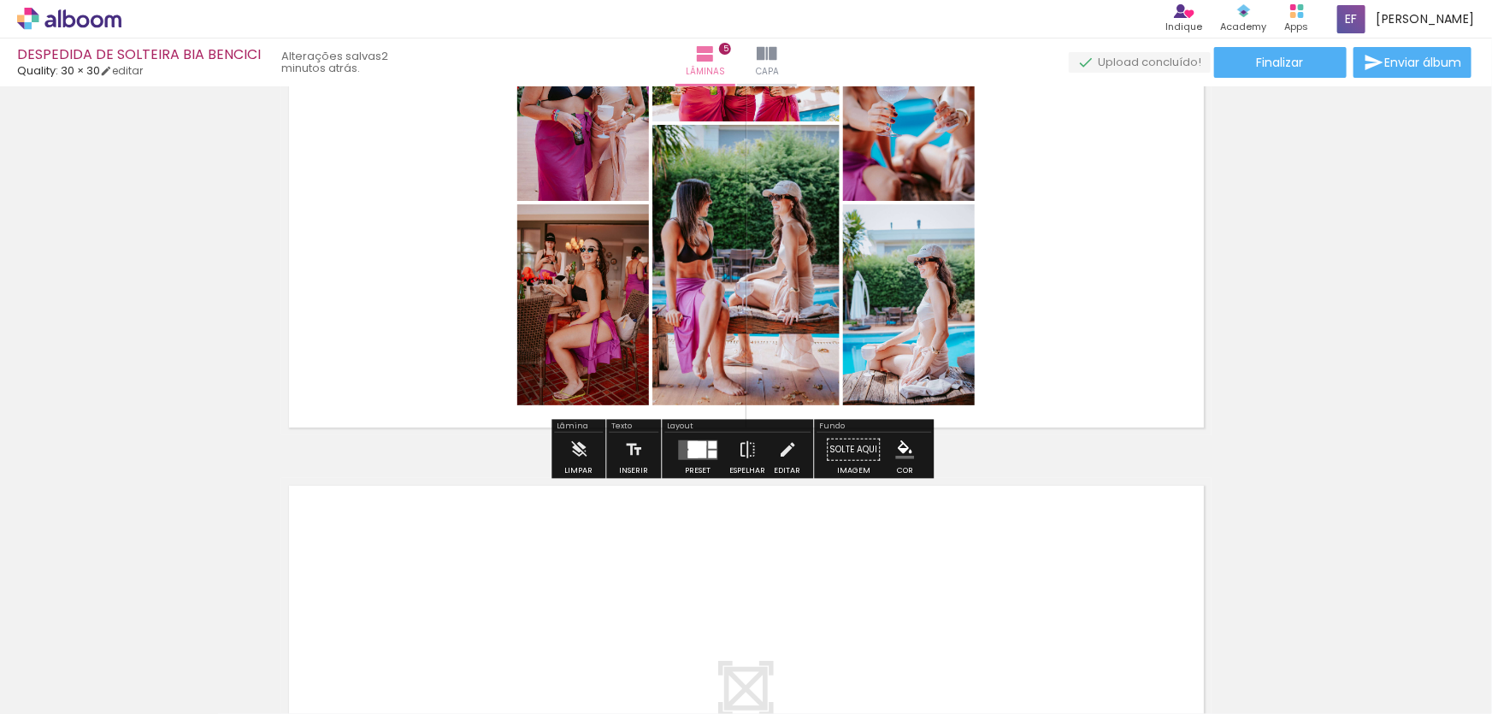
click at [1141, 353] on quentale-layouter at bounding box center [746, 202] width 930 height 465
click at [708, 442] on div at bounding box center [712, 444] width 9 height 8
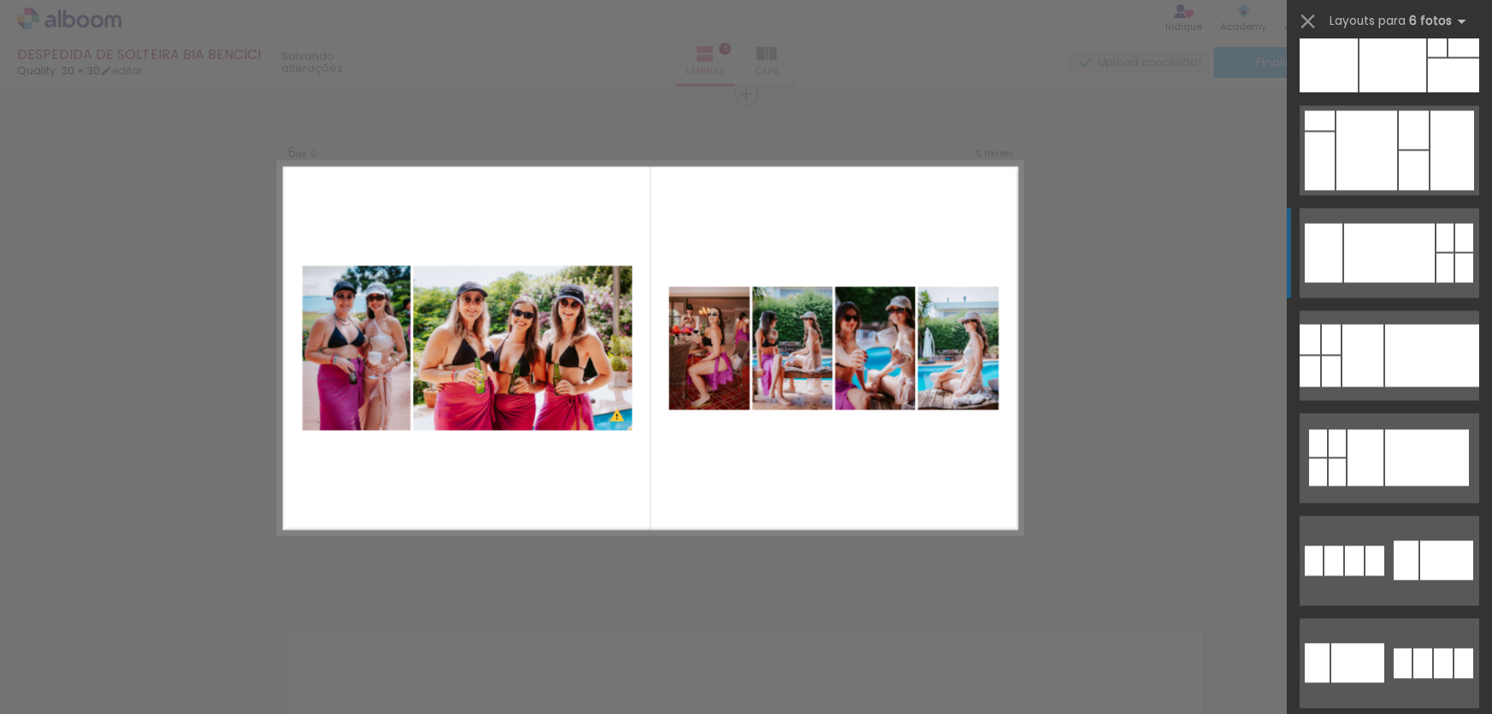
scroll to position [5363, 0]
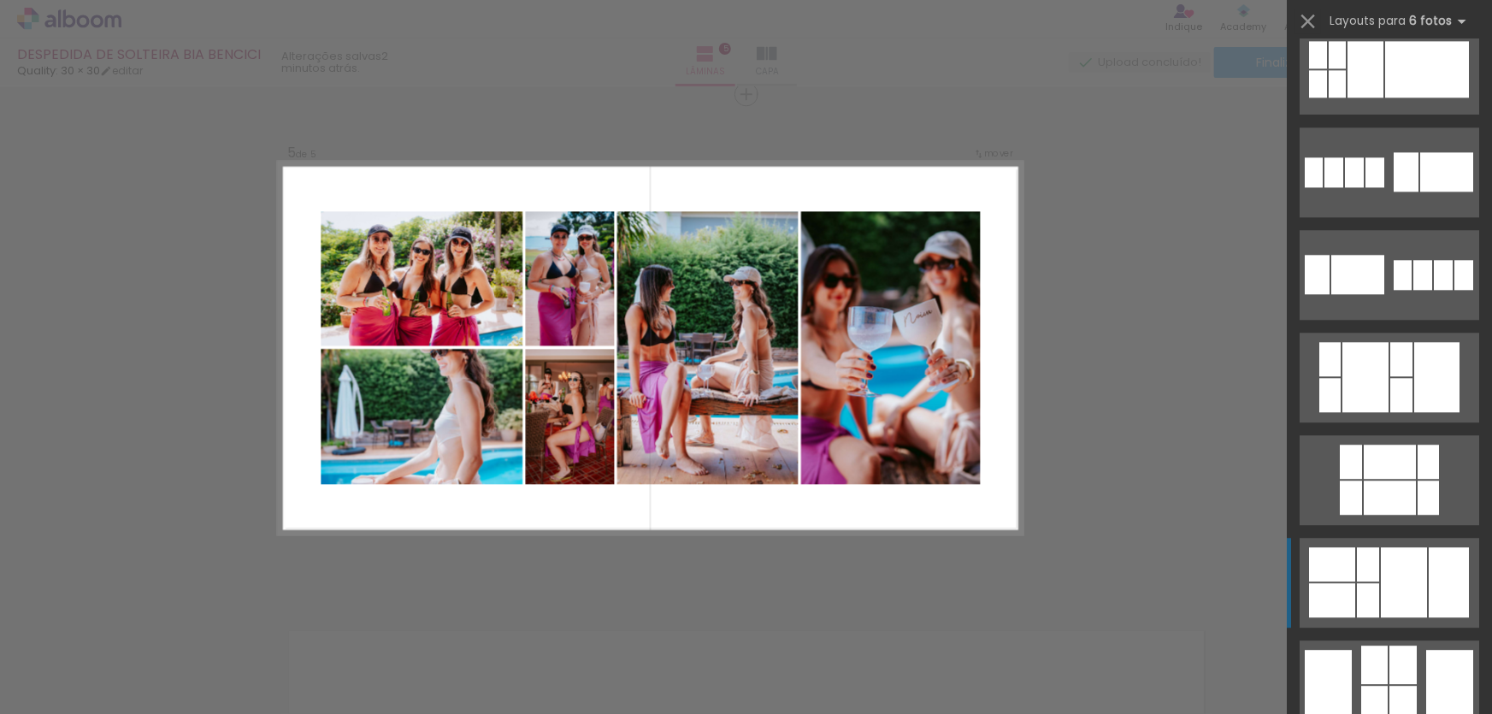
click at [1405, 567] on div at bounding box center [1404, 582] width 46 height 70
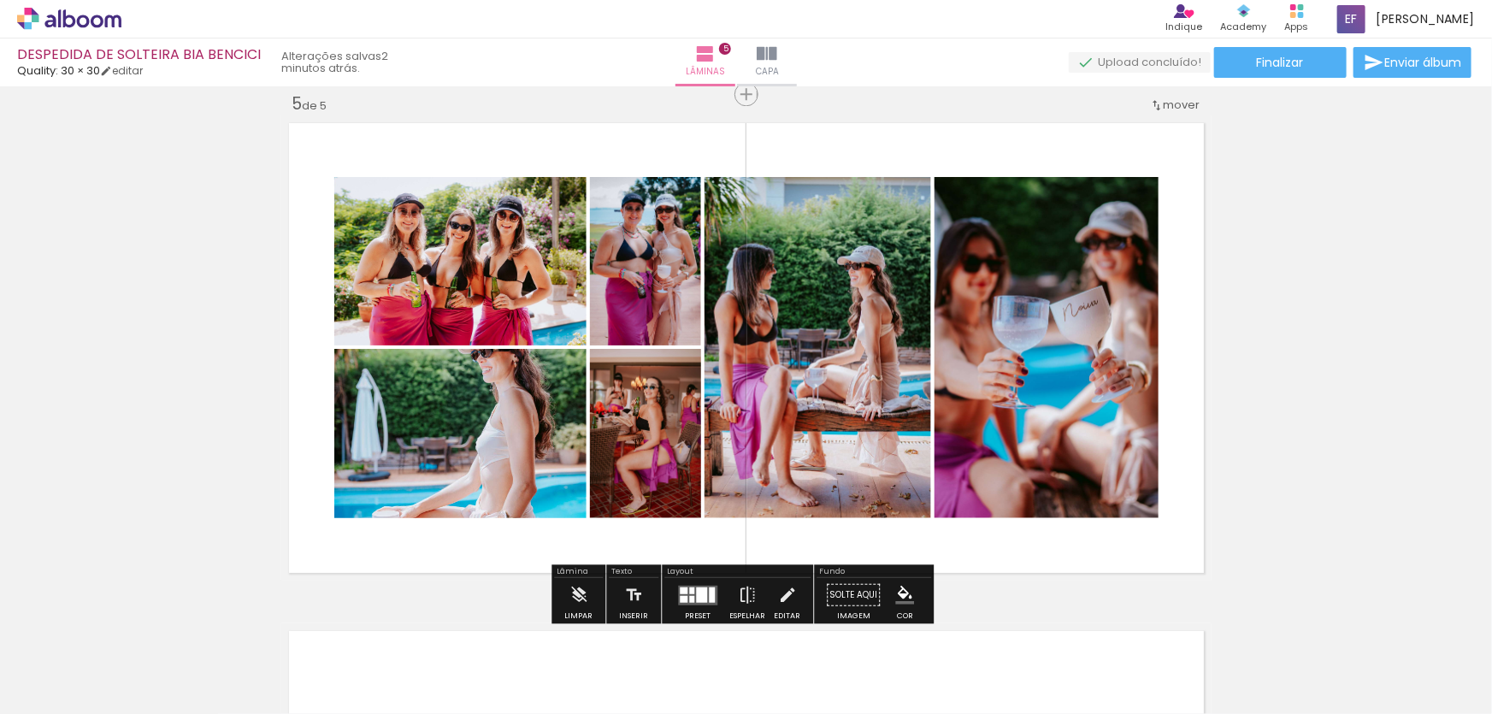
click at [1105, 448] on quentale-photo at bounding box center [1047, 347] width 224 height 341
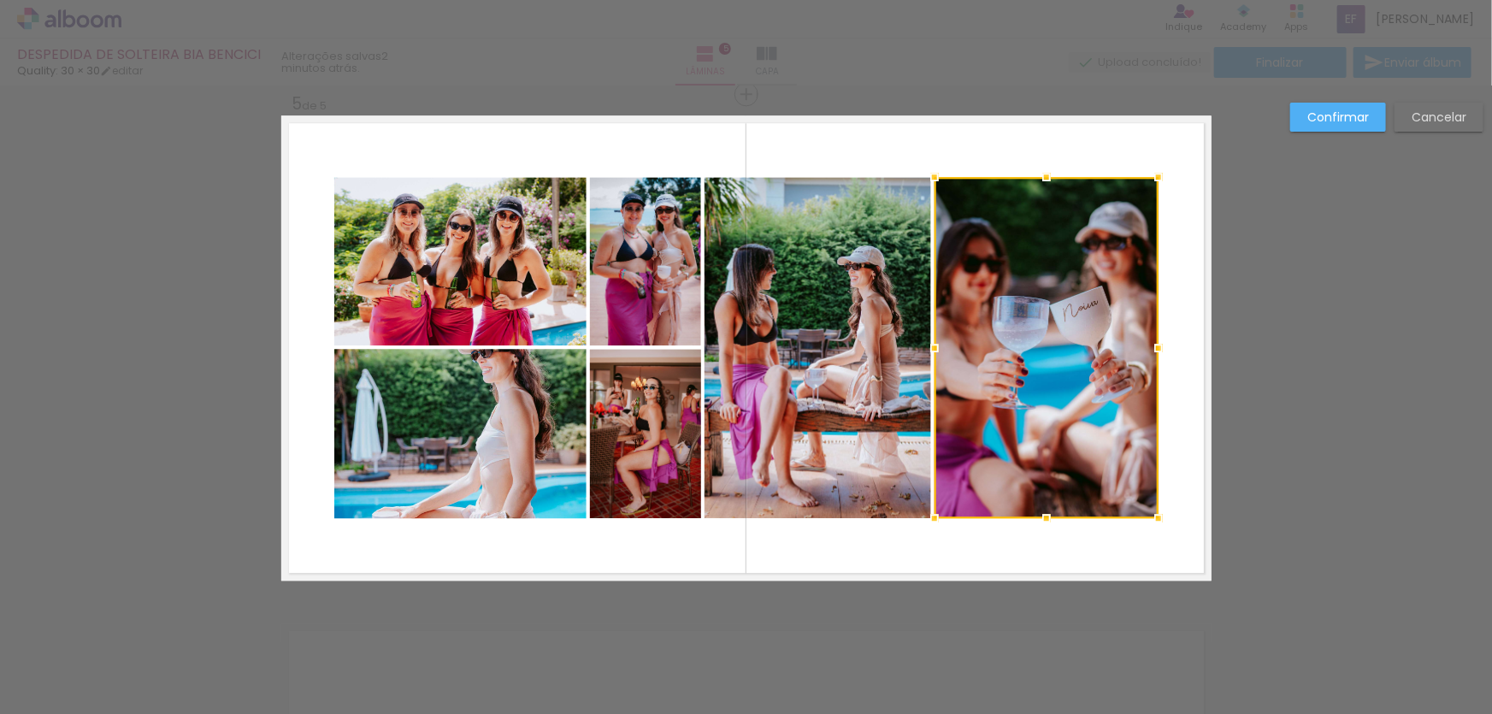
click at [873, 400] on quentale-photo at bounding box center [818, 347] width 227 height 341
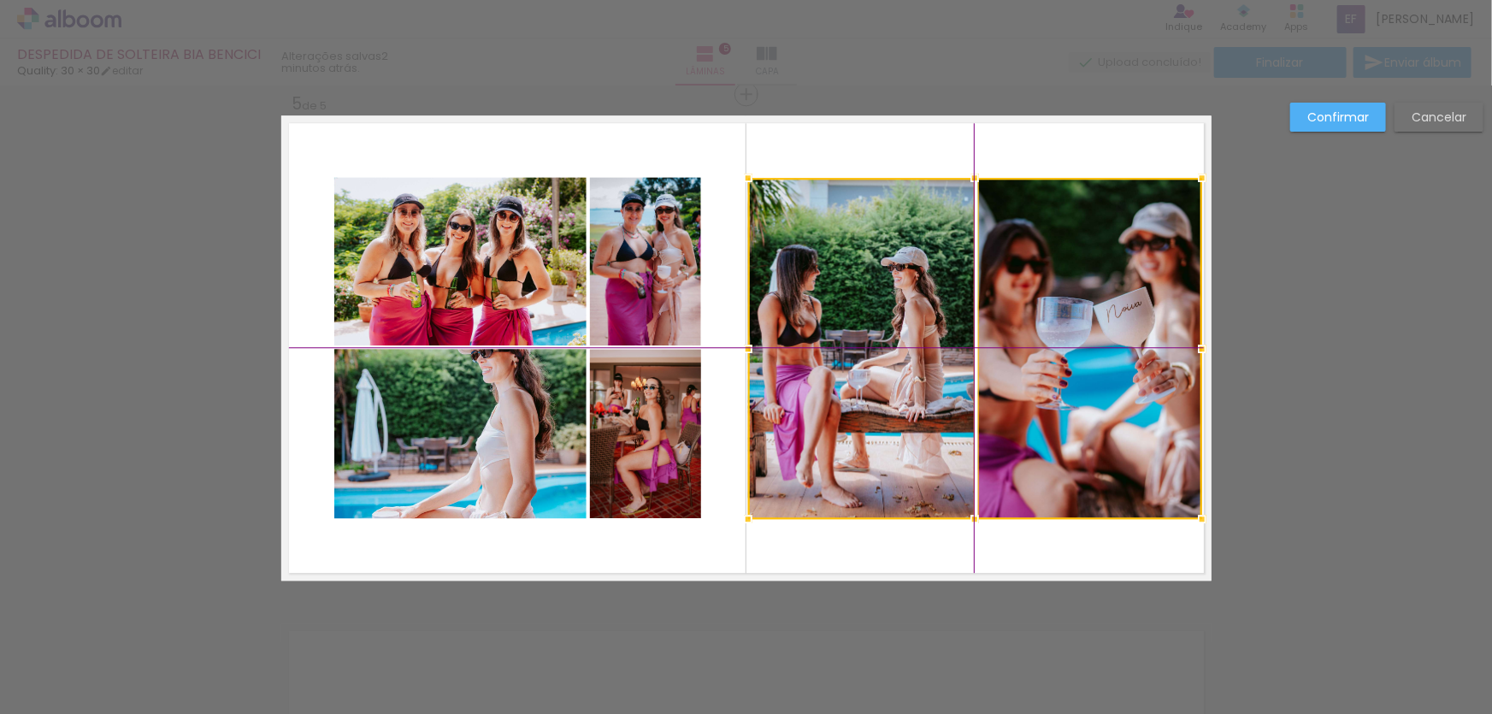
drag, startPoint x: 1021, startPoint y: 398, endPoint x: 1059, endPoint y: 401, distance: 38.6
click at [1059, 401] on div at bounding box center [975, 348] width 454 height 341
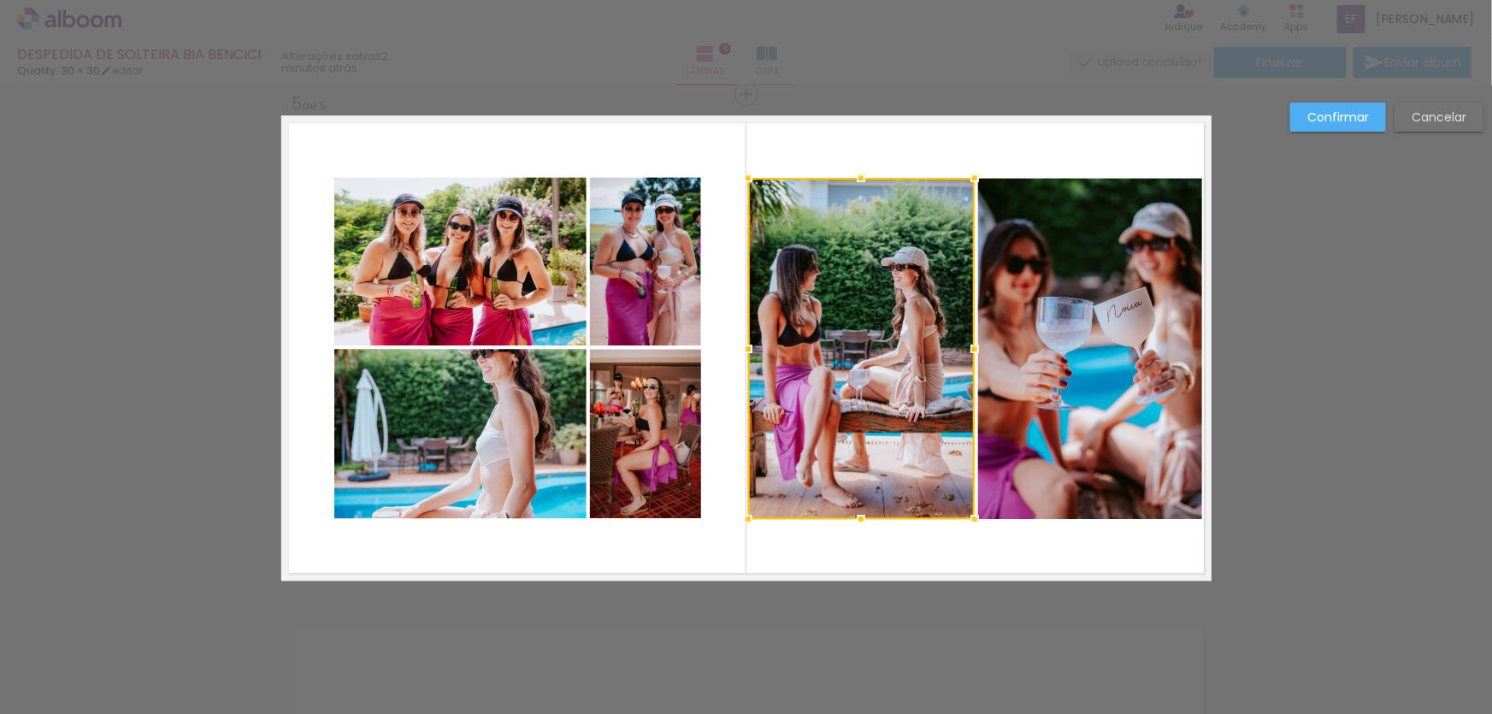
click at [635, 410] on quentale-photo at bounding box center [645, 433] width 111 height 169
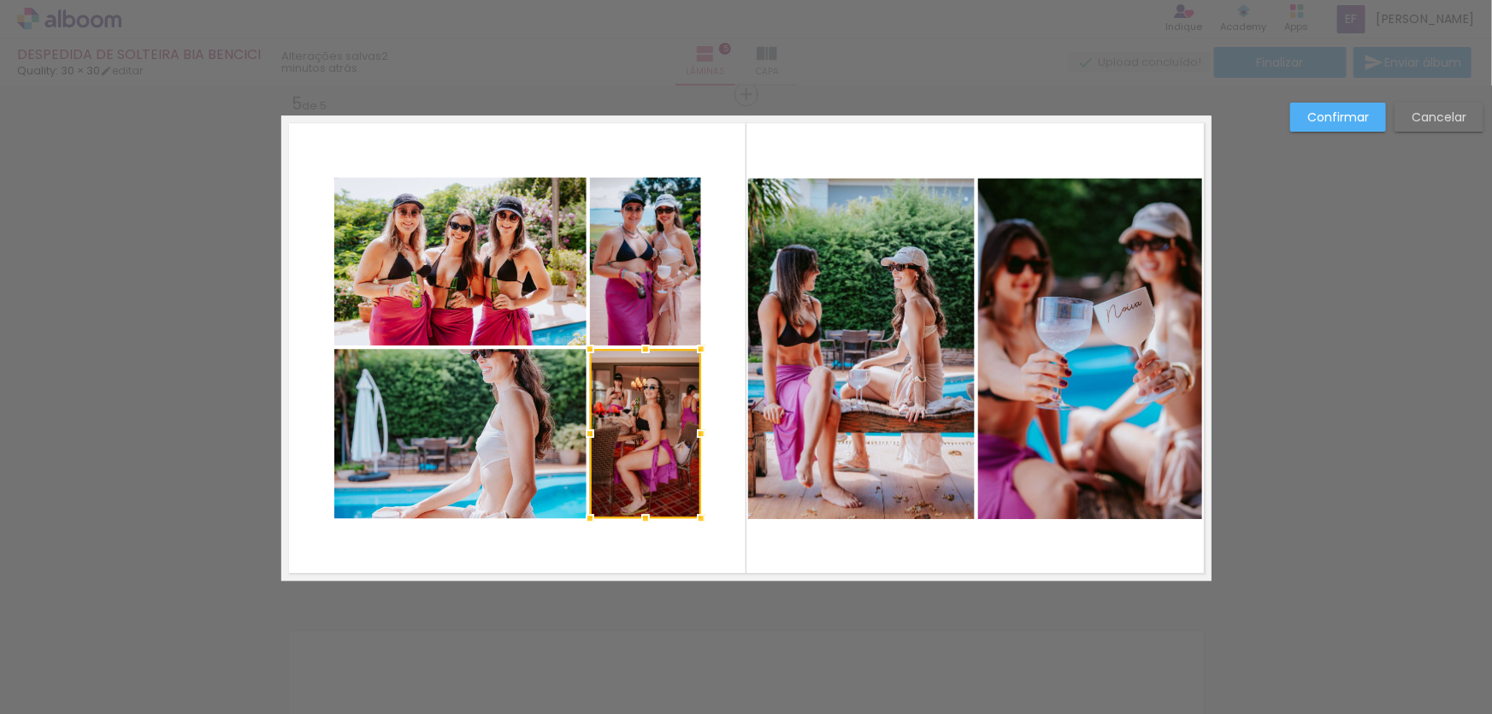
click at [635, 410] on div at bounding box center [645, 433] width 111 height 169
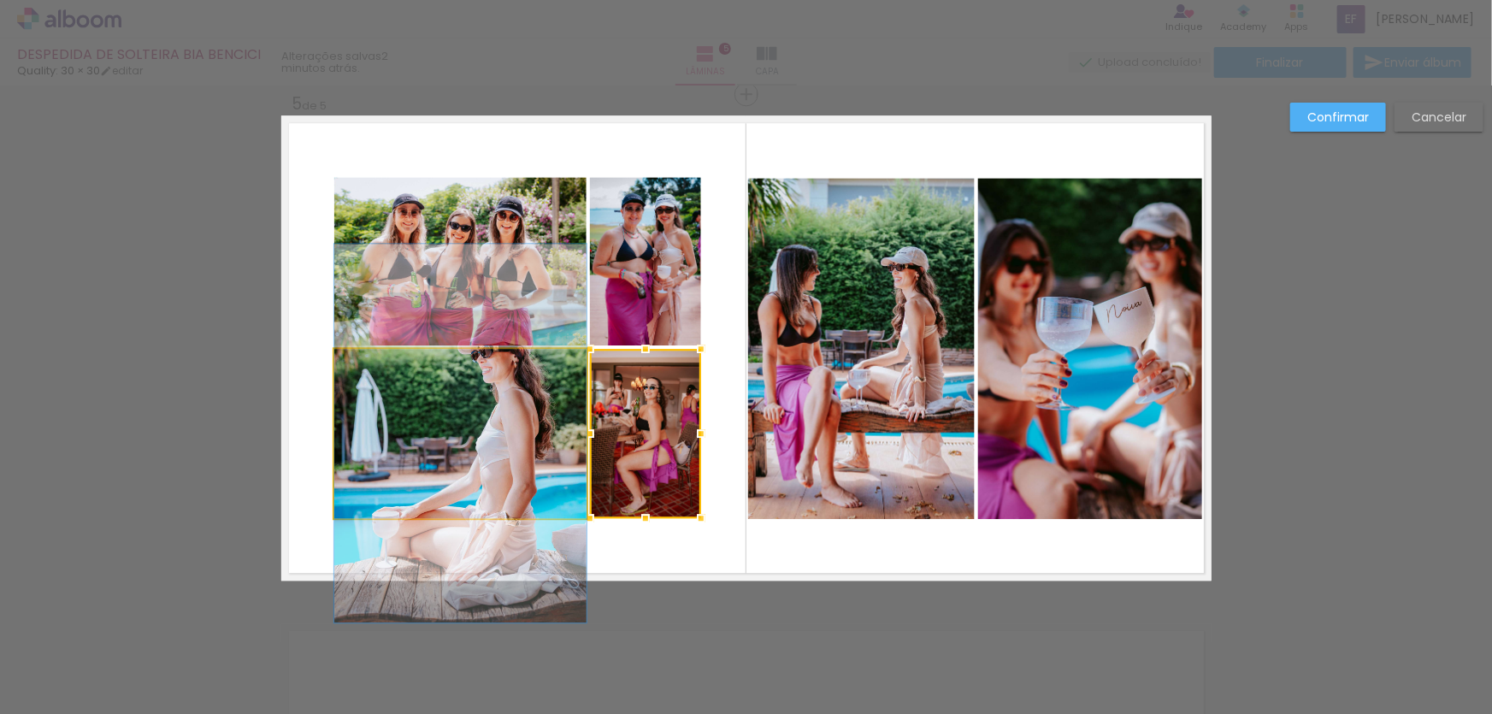
click at [555, 405] on quentale-photo at bounding box center [460, 433] width 252 height 169
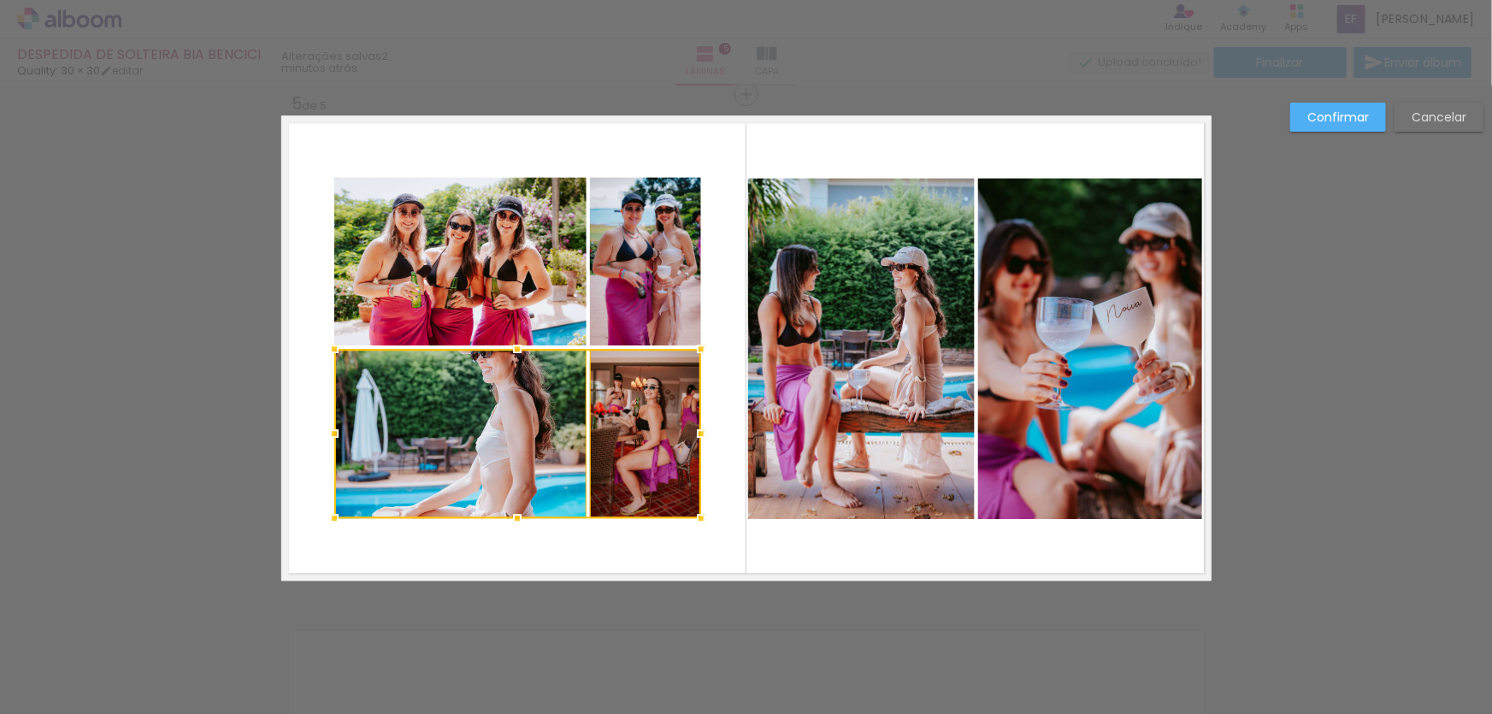
click at [531, 318] on quentale-photo at bounding box center [460, 261] width 252 height 168
click at [646, 307] on div at bounding box center [517, 347] width 367 height 341
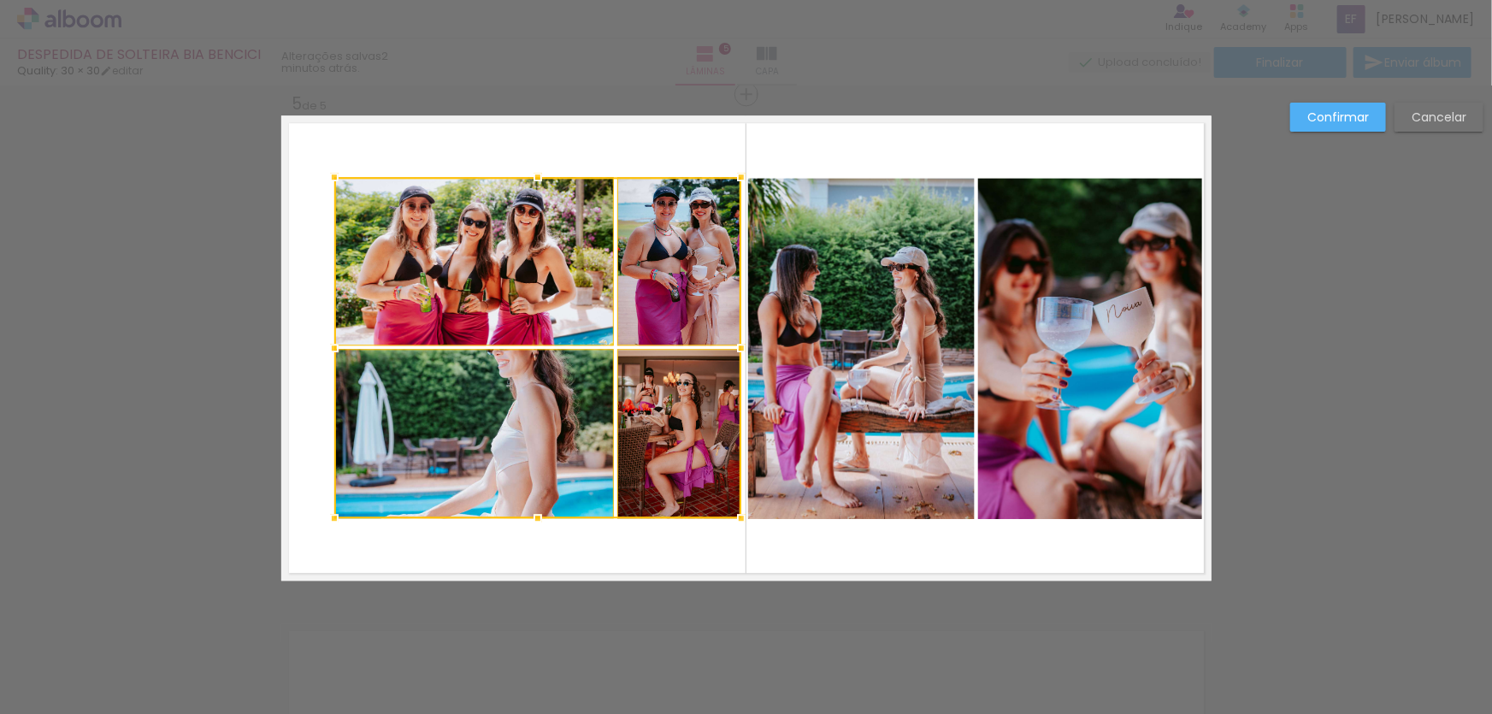
drag, startPoint x: 698, startPoint y: 345, endPoint x: 743, endPoint y: 351, distance: 45.7
click at [743, 351] on div at bounding box center [741, 348] width 34 height 34
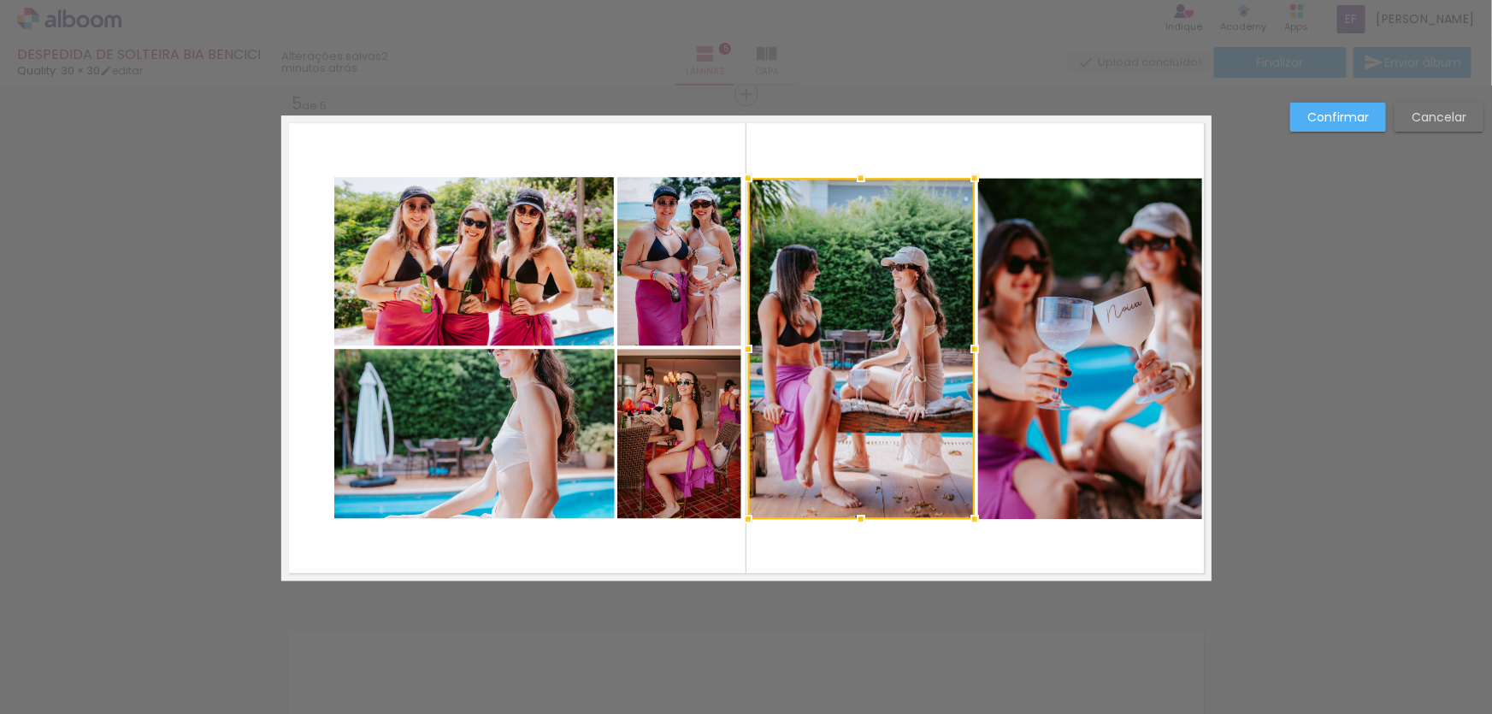
click at [675, 280] on quentale-photo at bounding box center [679, 261] width 124 height 168
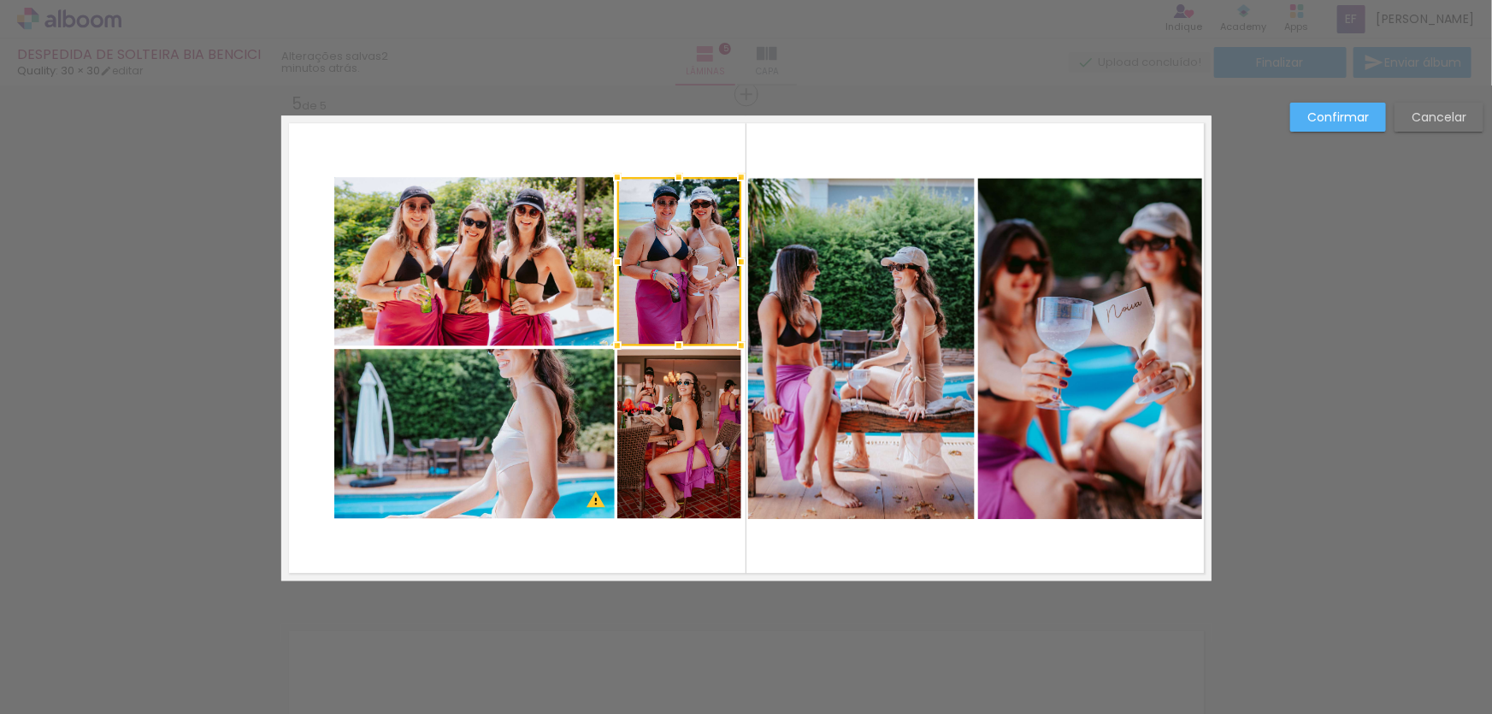
click at [546, 268] on quentale-photo at bounding box center [474, 261] width 280 height 168
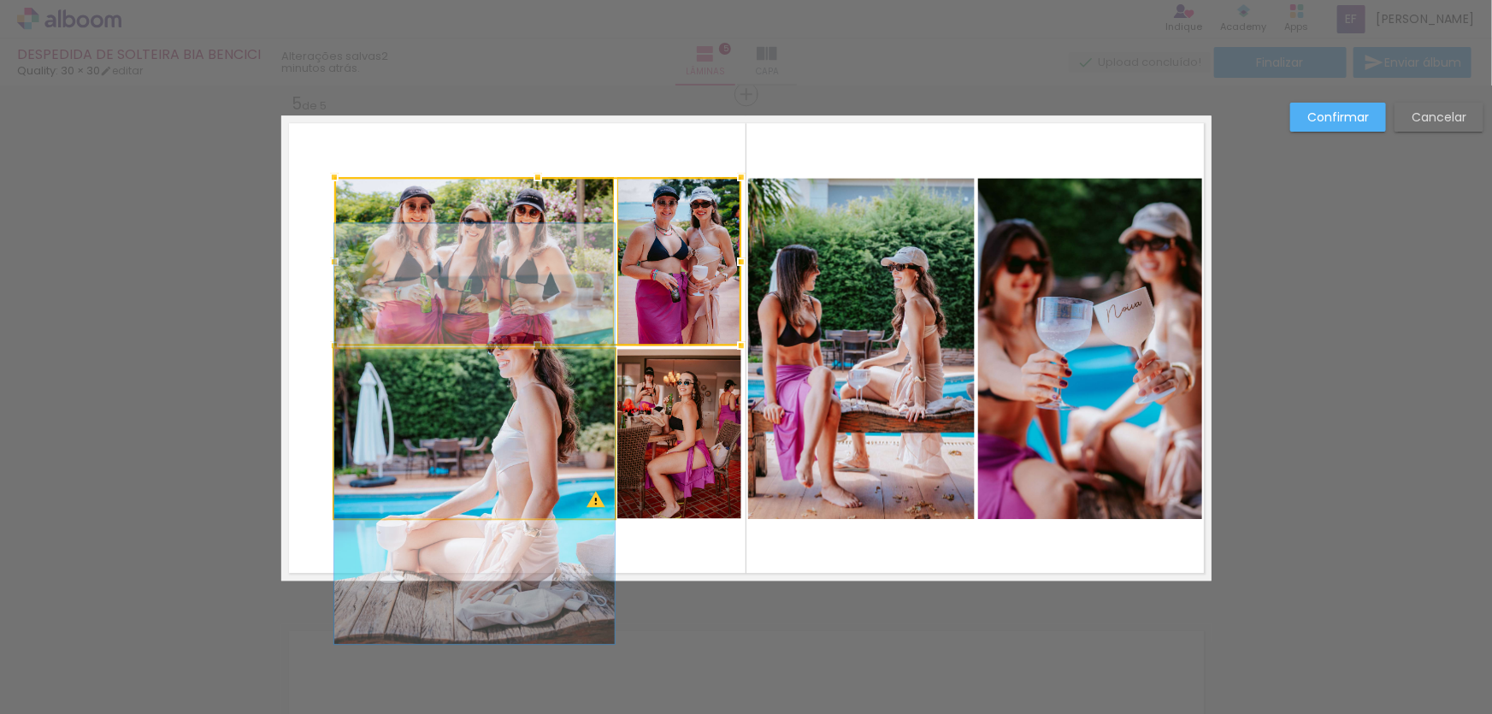
click at [522, 443] on quentale-photo at bounding box center [474, 433] width 280 height 169
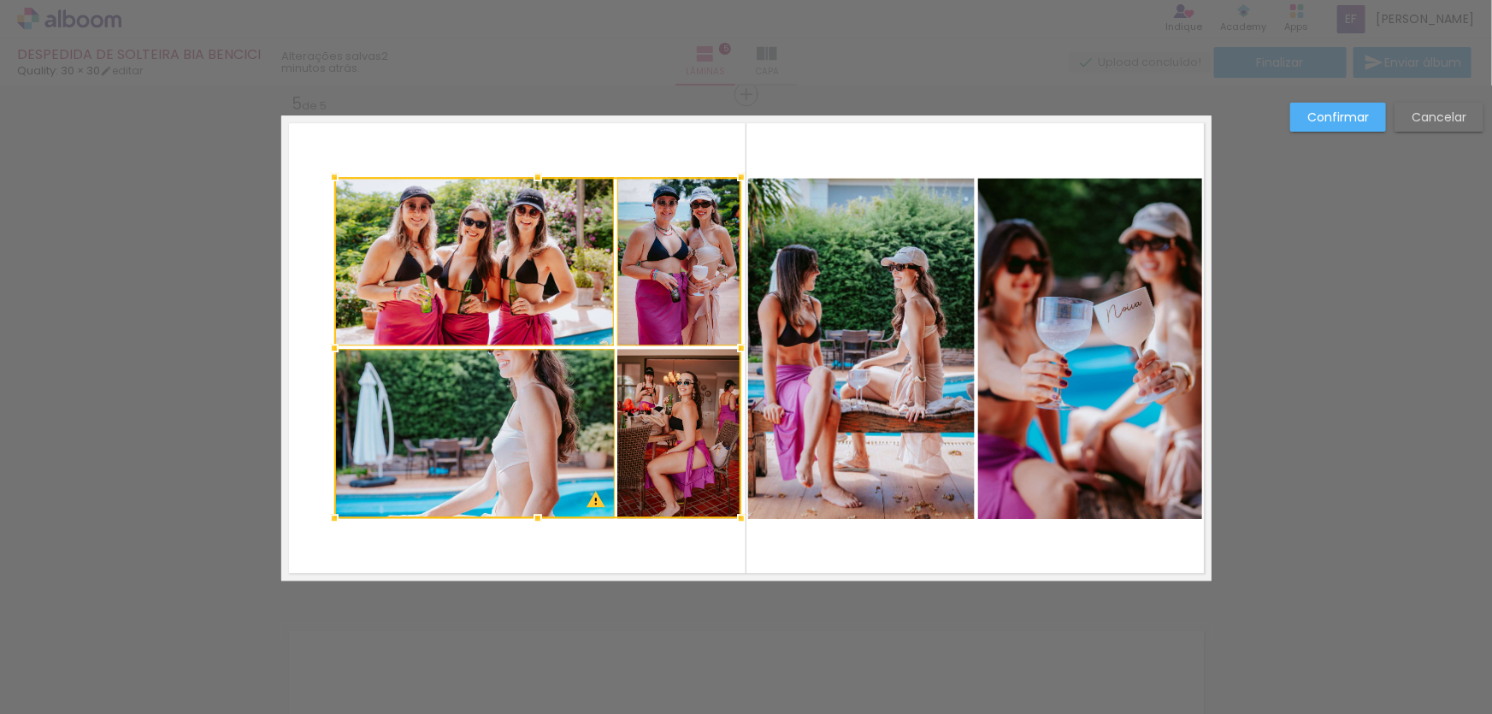
click at [701, 445] on div at bounding box center [537, 347] width 407 height 341
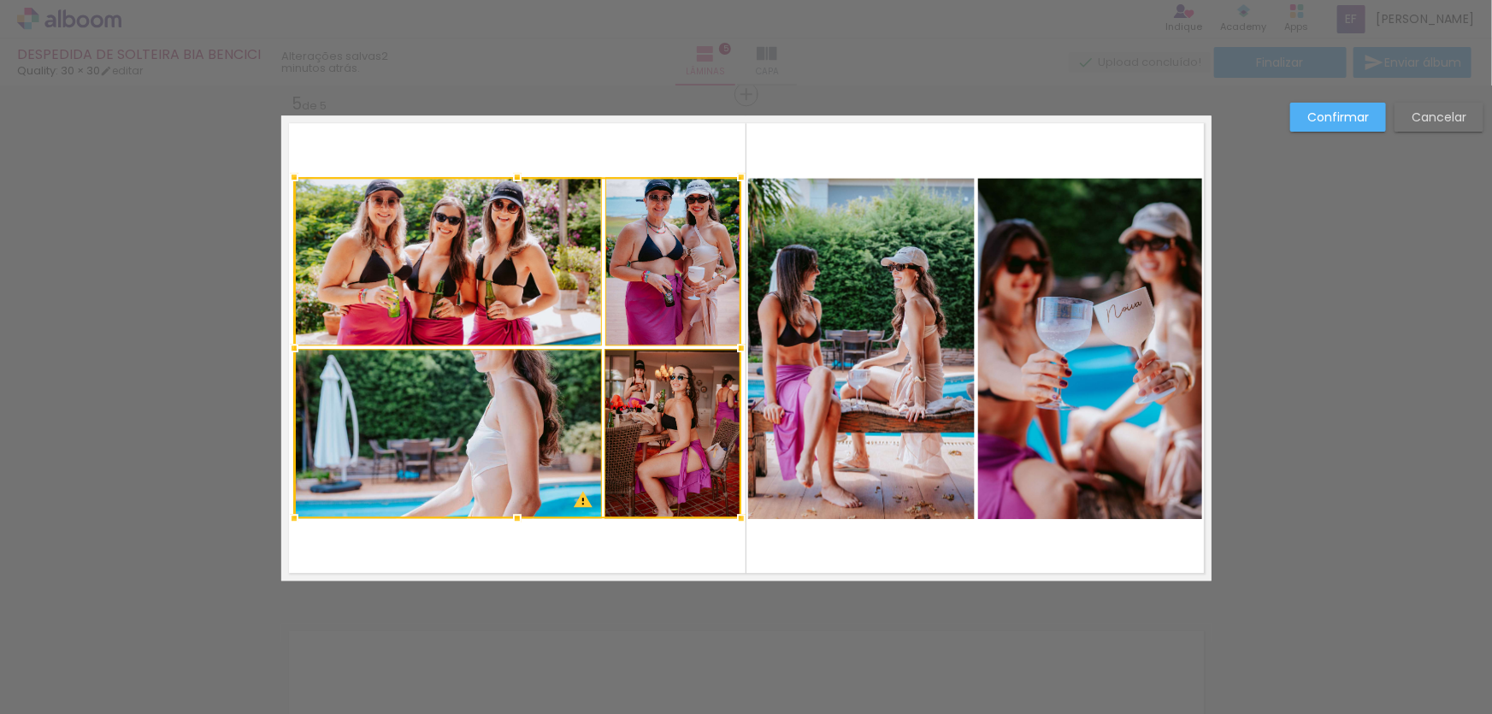
drag, startPoint x: 327, startPoint y: 348, endPoint x: 288, endPoint y: 345, distance: 39.4
click at [288, 345] on div at bounding box center [294, 348] width 34 height 34
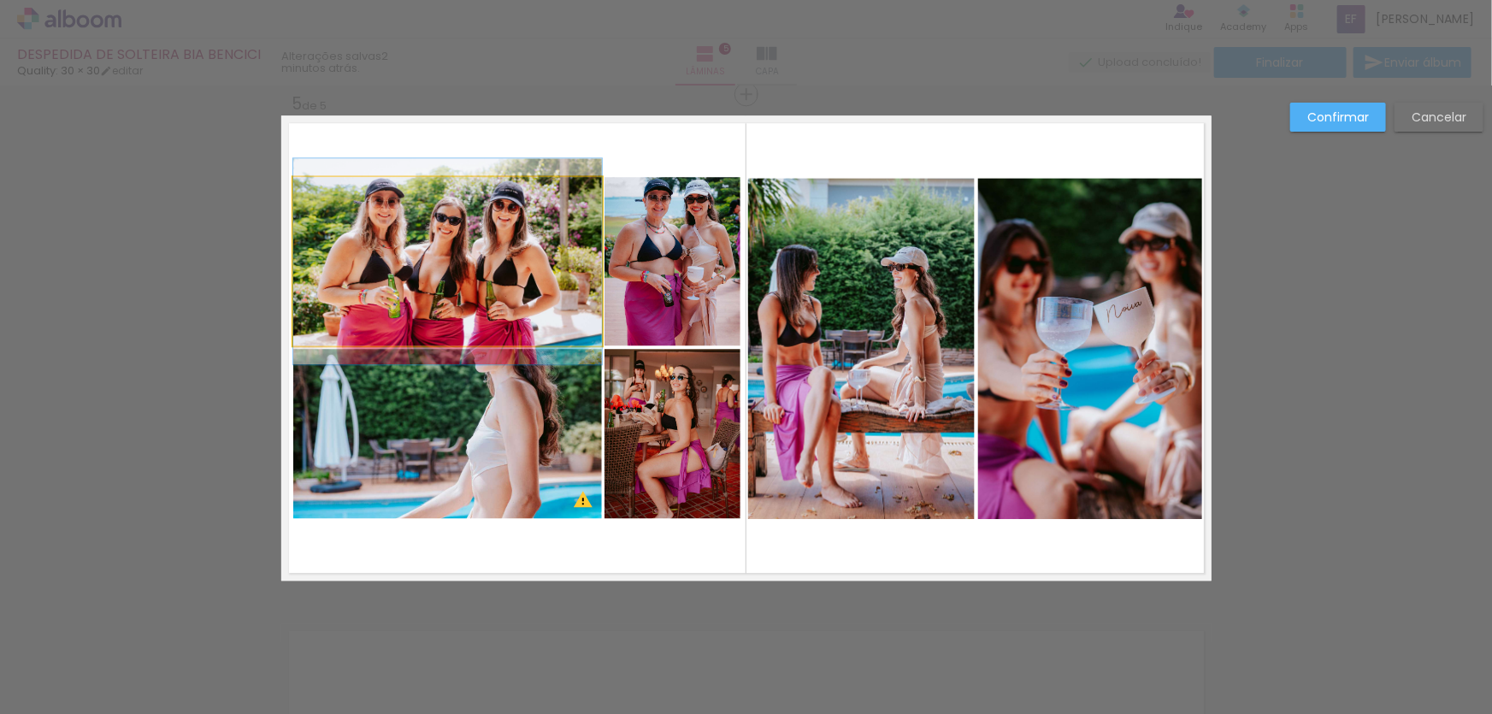
click at [341, 298] on quentale-photo at bounding box center [447, 261] width 309 height 168
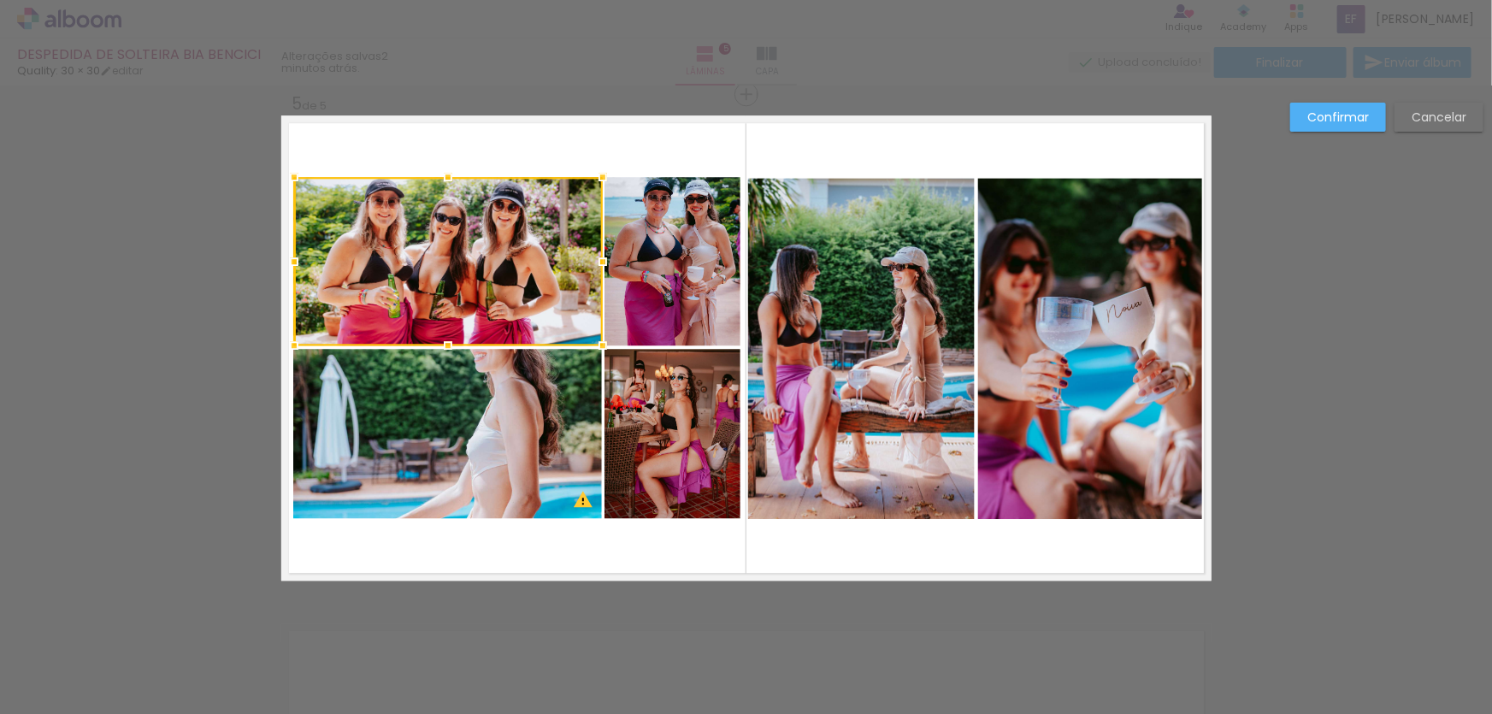
click at [649, 274] on quentale-photo at bounding box center [673, 261] width 136 height 168
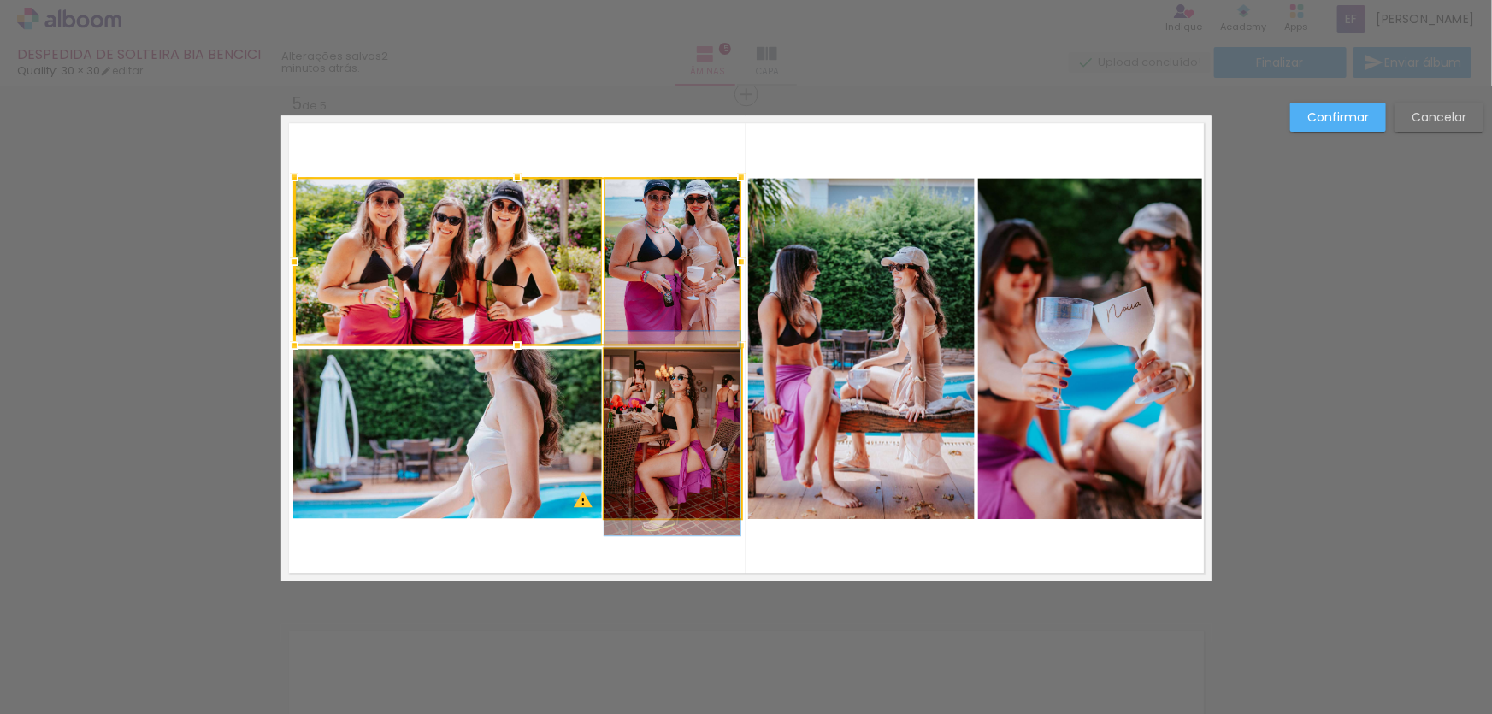
click at [676, 384] on quentale-photo at bounding box center [673, 433] width 136 height 169
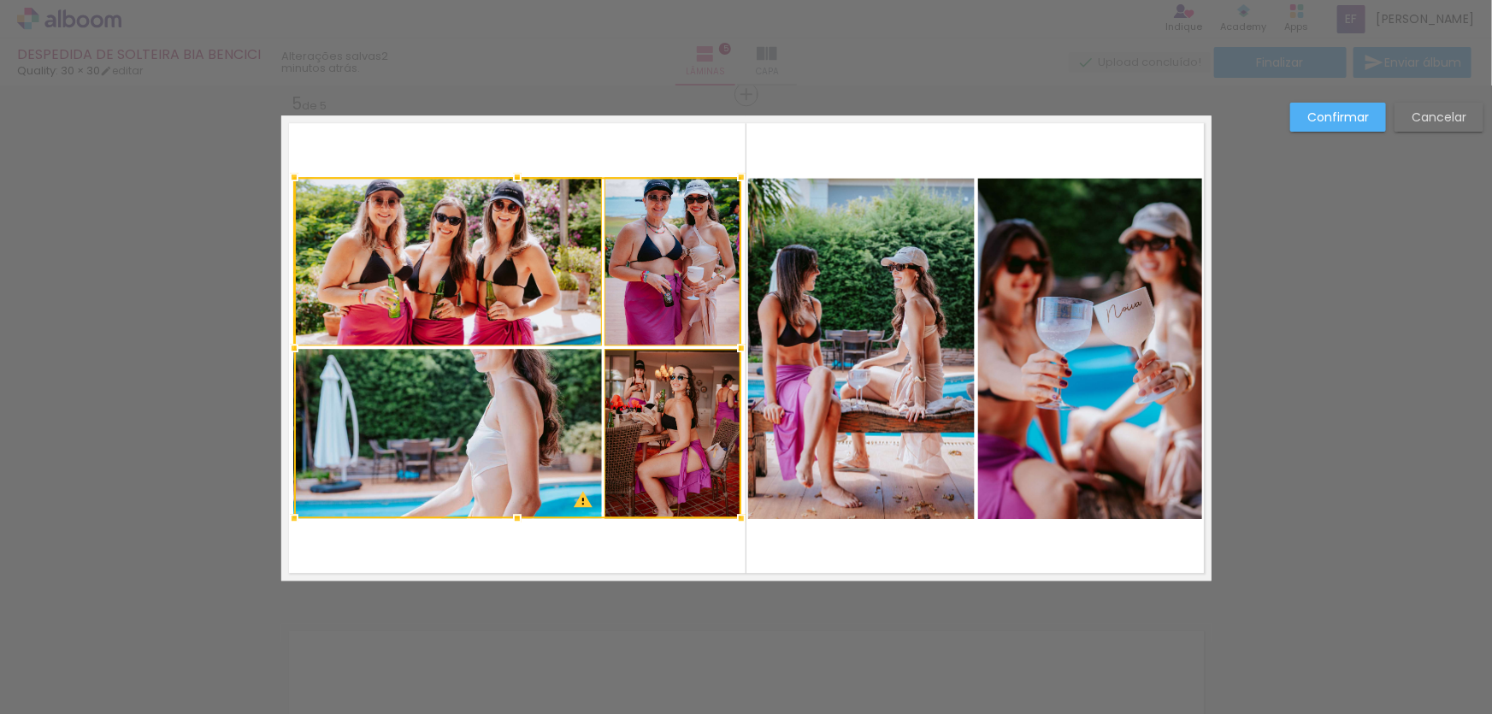
click at [473, 386] on div at bounding box center [517, 347] width 447 height 341
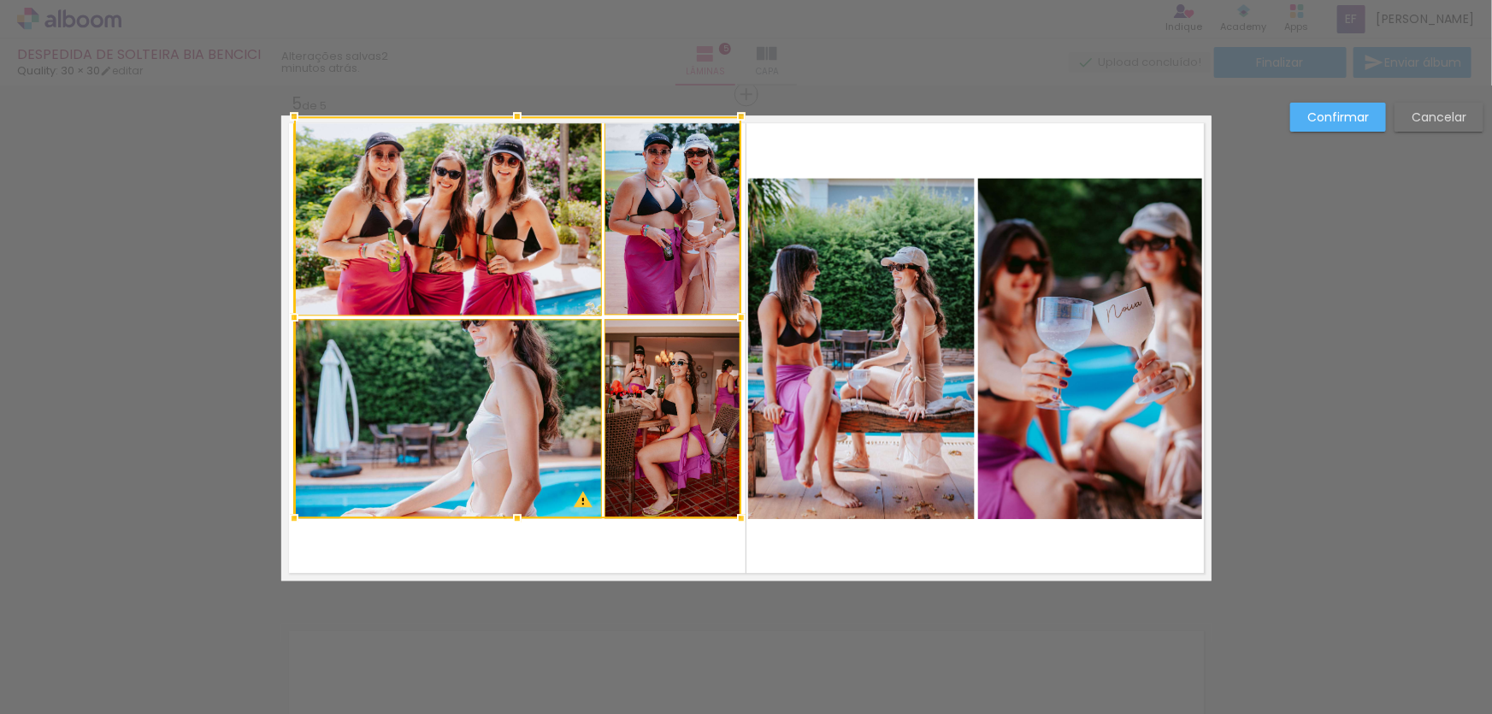
drag, startPoint x: 510, startPoint y: 168, endPoint x: 509, endPoint y: 115, distance: 53.0
click at [509, 115] on div at bounding box center [517, 116] width 34 height 34
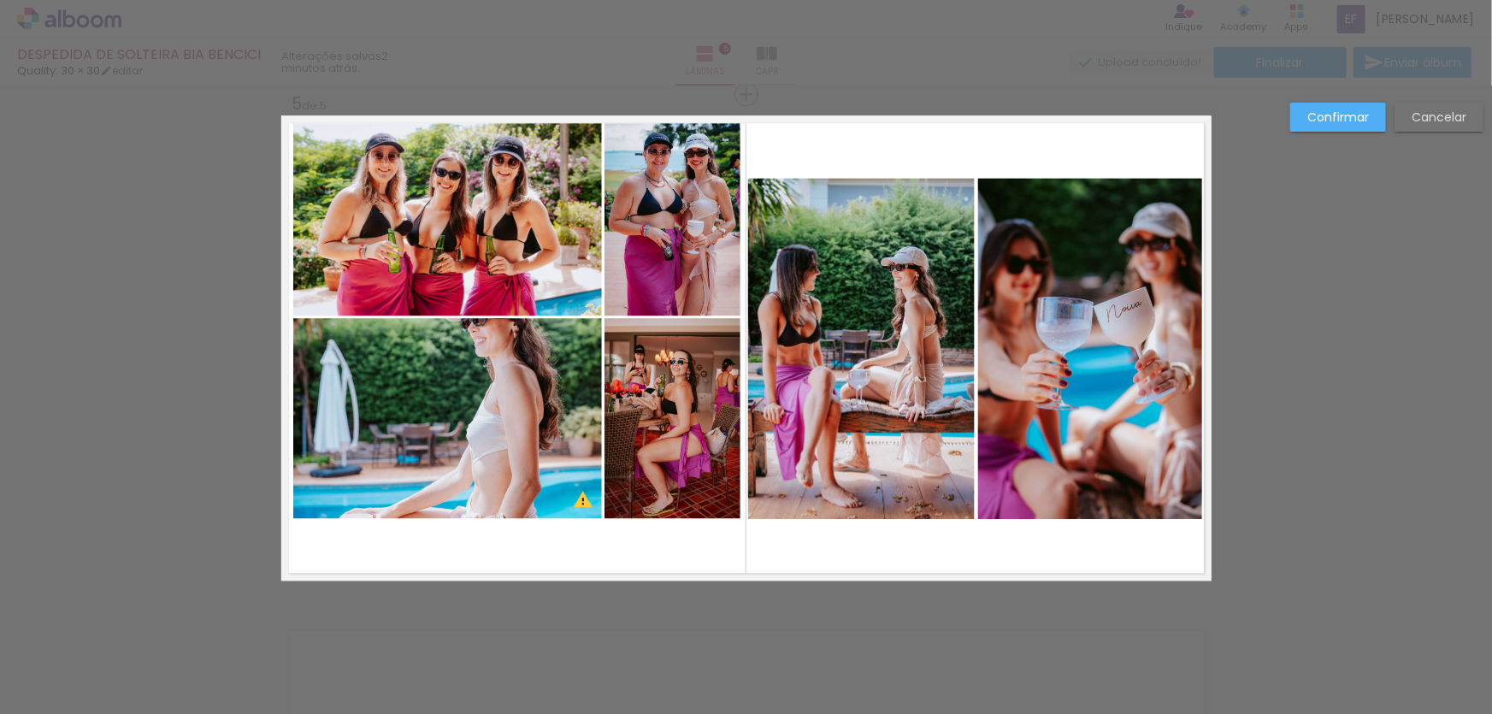
click at [645, 282] on quentale-photo at bounding box center [673, 215] width 136 height 198
click at [438, 239] on quentale-photo at bounding box center [447, 215] width 309 height 199
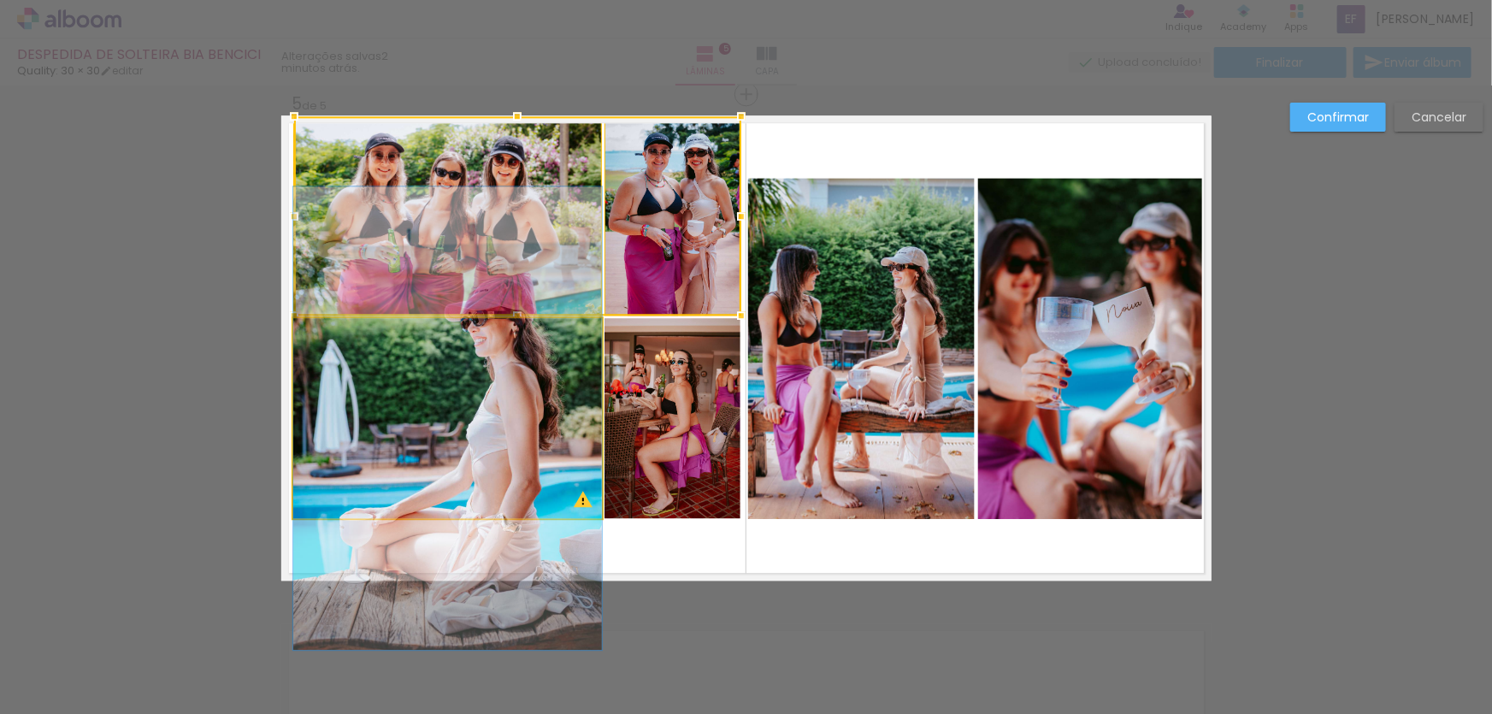
click at [442, 442] on quentale-photo at bounding box center [447, 418] width 309 height 200
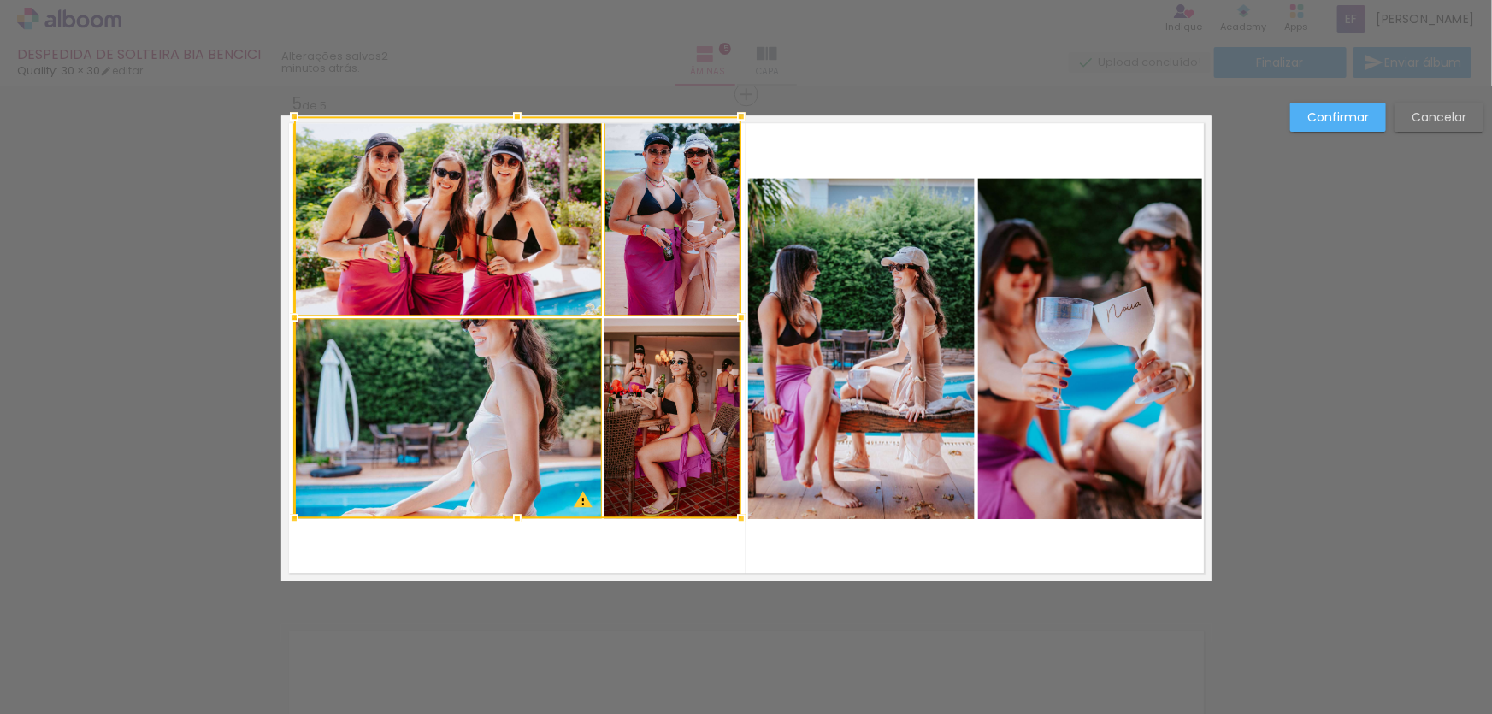
click at [652, 419] on div at bounding box center [517, 317] width 447 height 402
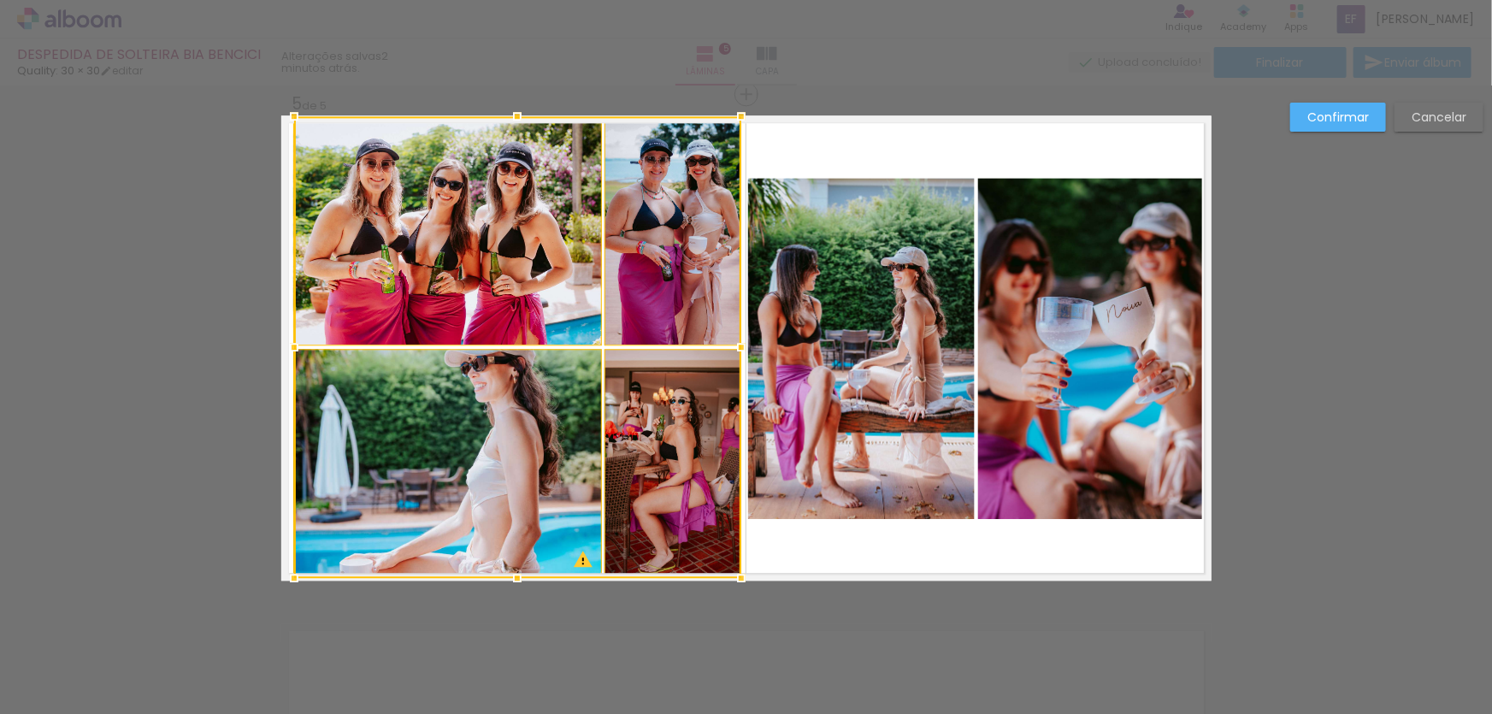
drag, startPoint x: 507, startPoint y: 520, endPoint x: 508, endPoint y: 586, distance: 65.8
click at [509, 589] on div at bounding box center [517, 578] width 34 height 34
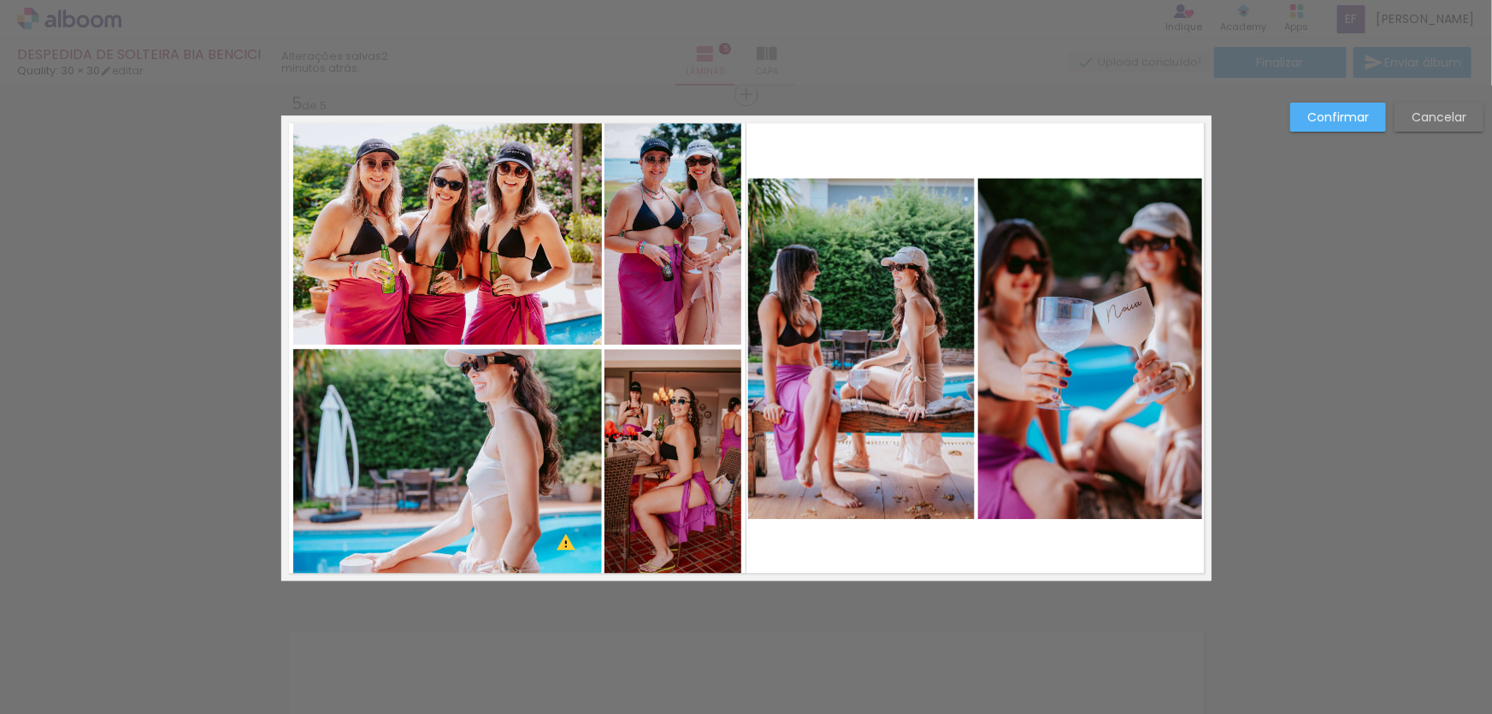
click at [482, 470] on quentale-photo at bounding box center [447, 464] width 309 height 230
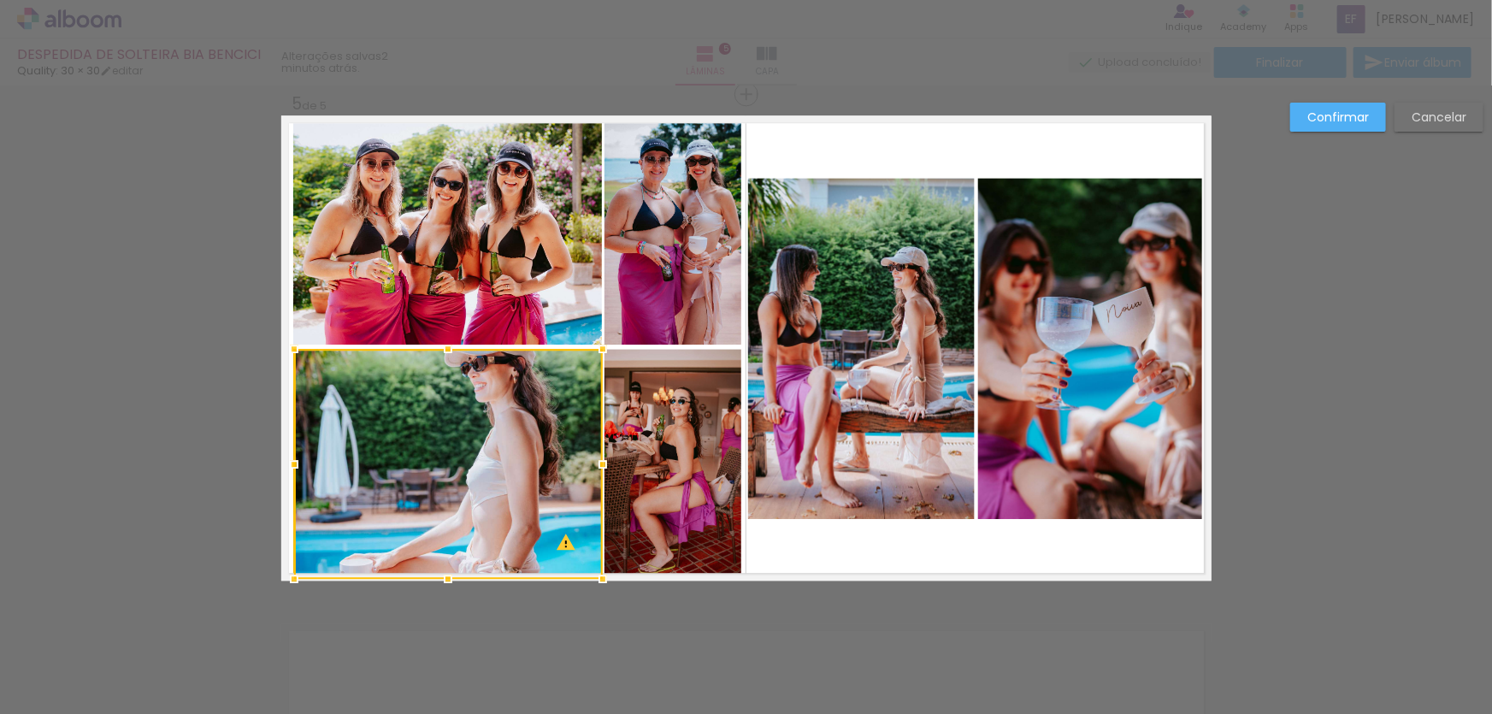
click at [616, 457] on quentale-photo at bounding box center [673, 464] width 136 height 230
click at [637, 235] on quentale-photo at bounding box center [673, 230] width 136 height 228
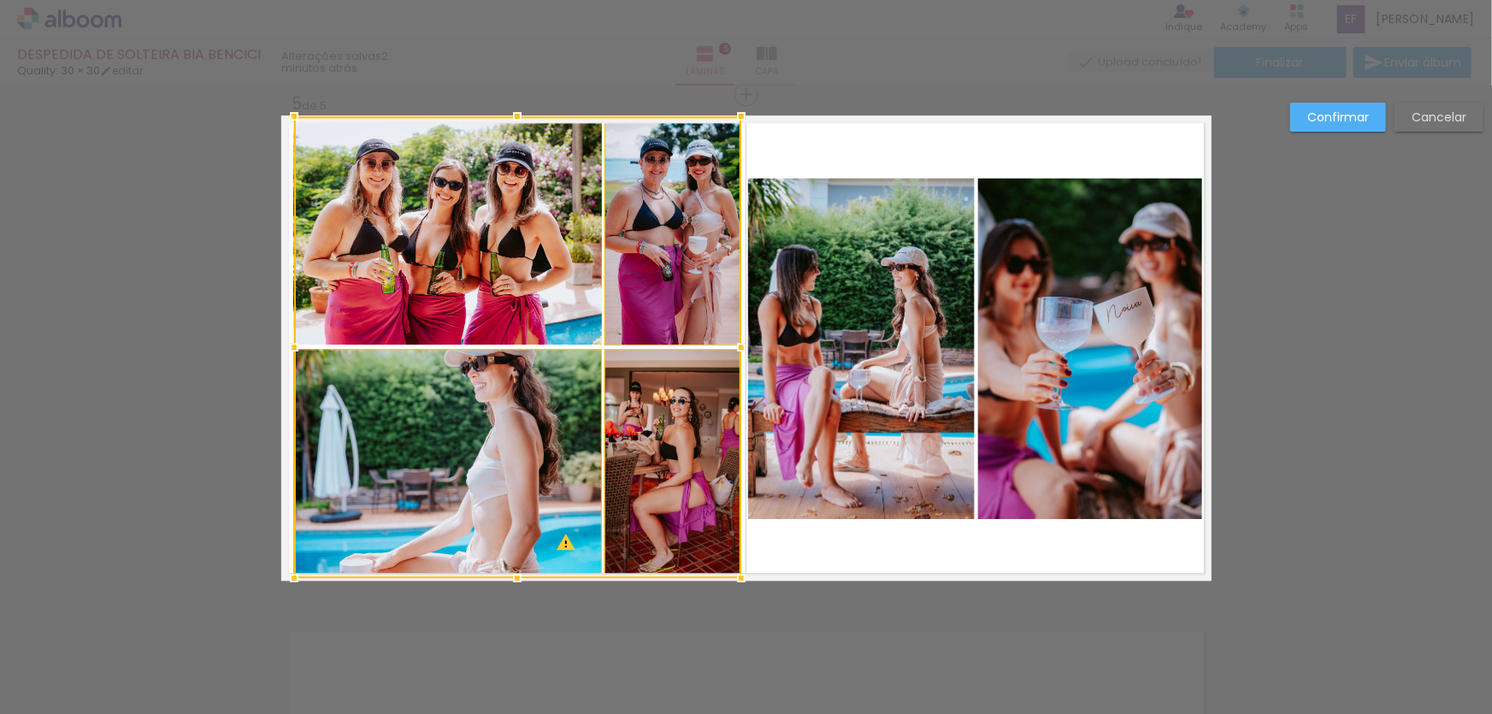
click at [363, 214] on div at bounding box center [517, 347] width 447 height 462
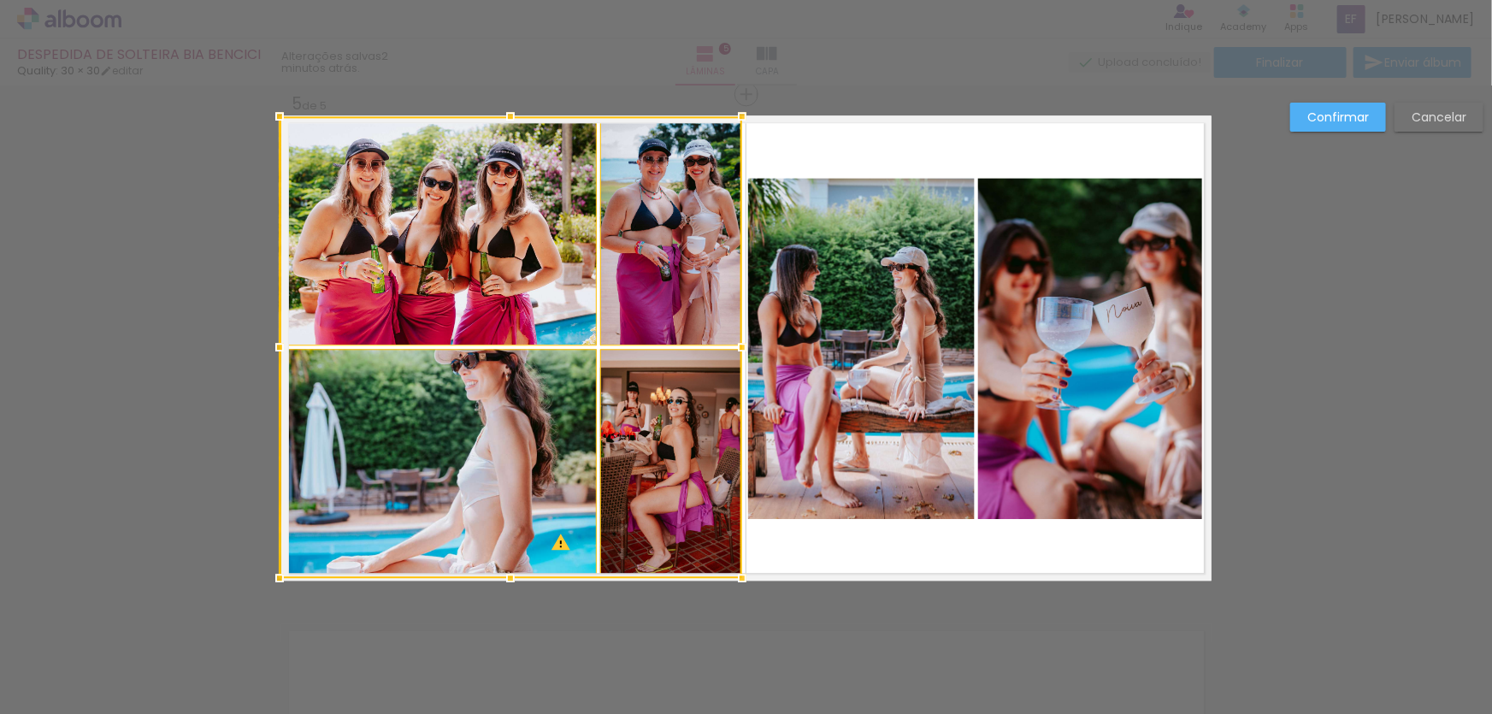
drag, startPoint x: 290, startPoint y: 347, endPoint x: 225, endPoint y: 345, distance: 65.0
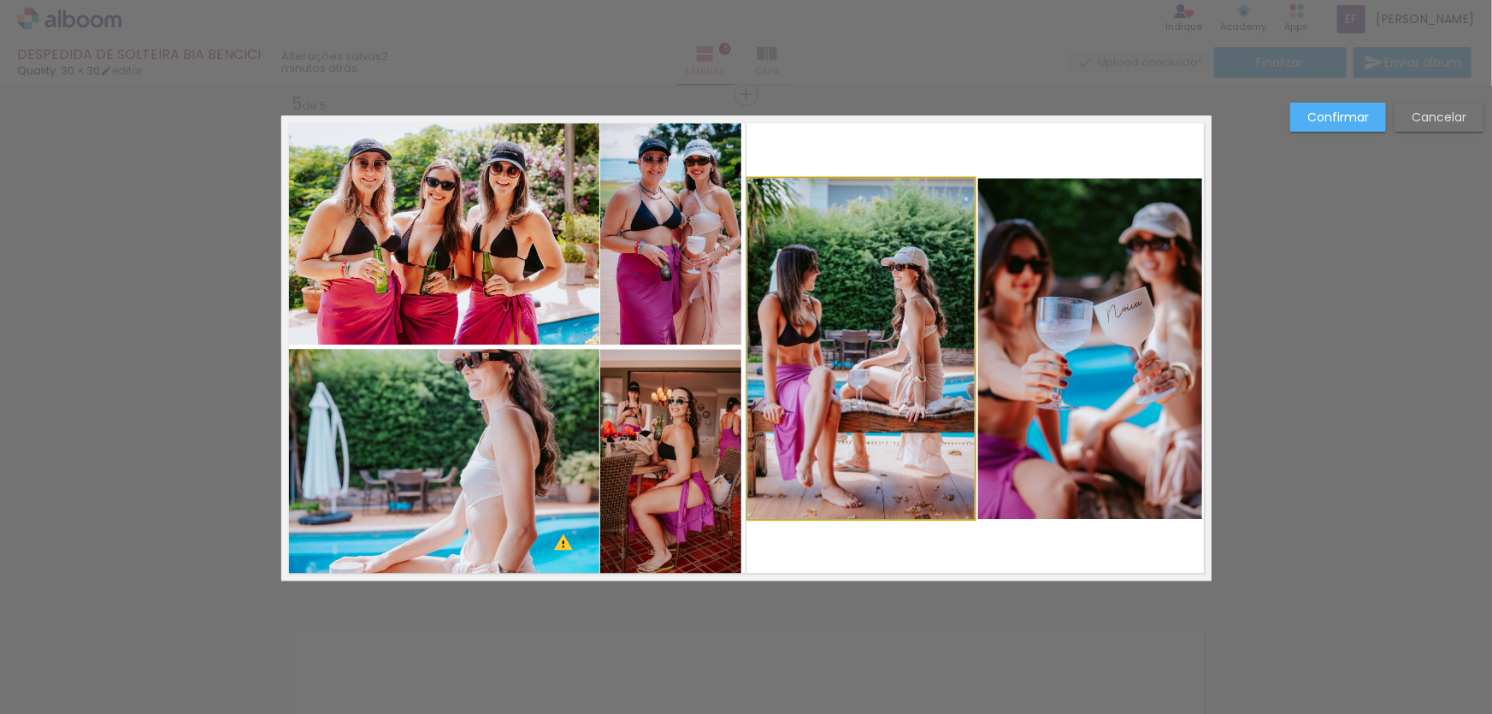
click at [926, 397] on quentale-photo at bounding box center [861, 348] width 227 height 341
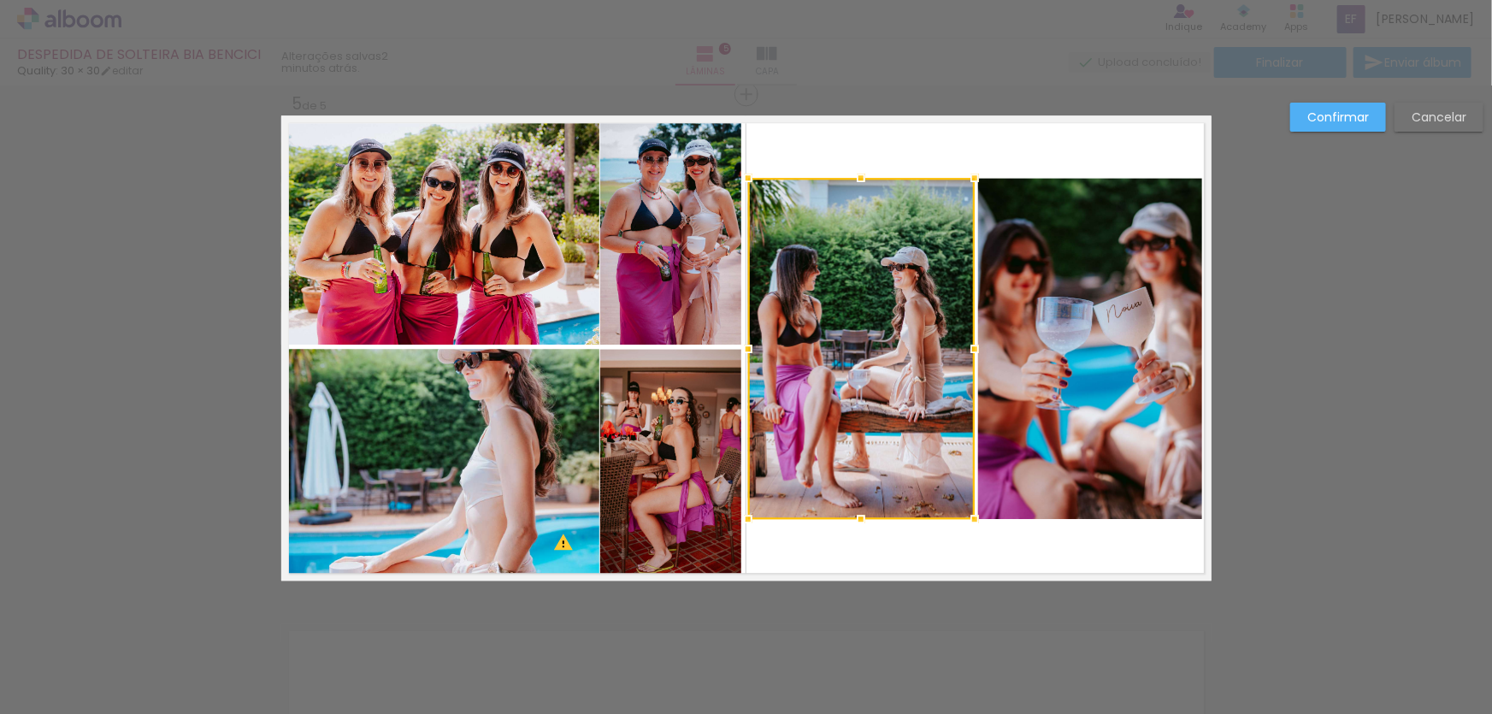
click at [1091, 380] on quentale-photo at bounding box center [1090, 348] width 224 height 341
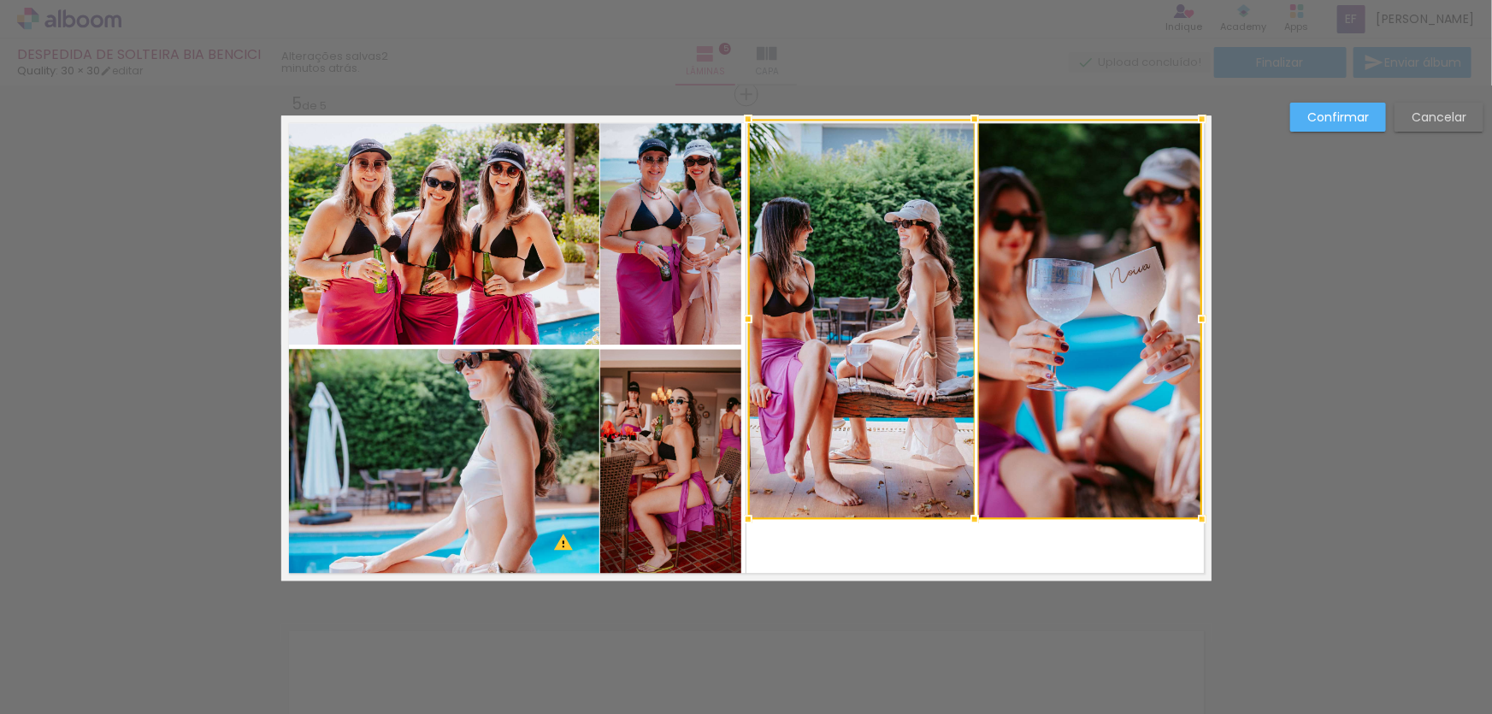
drag, startPoint x: 969, startPoint y: 173, endPoint x: 970, endPoint y: 109, distance: 63.3
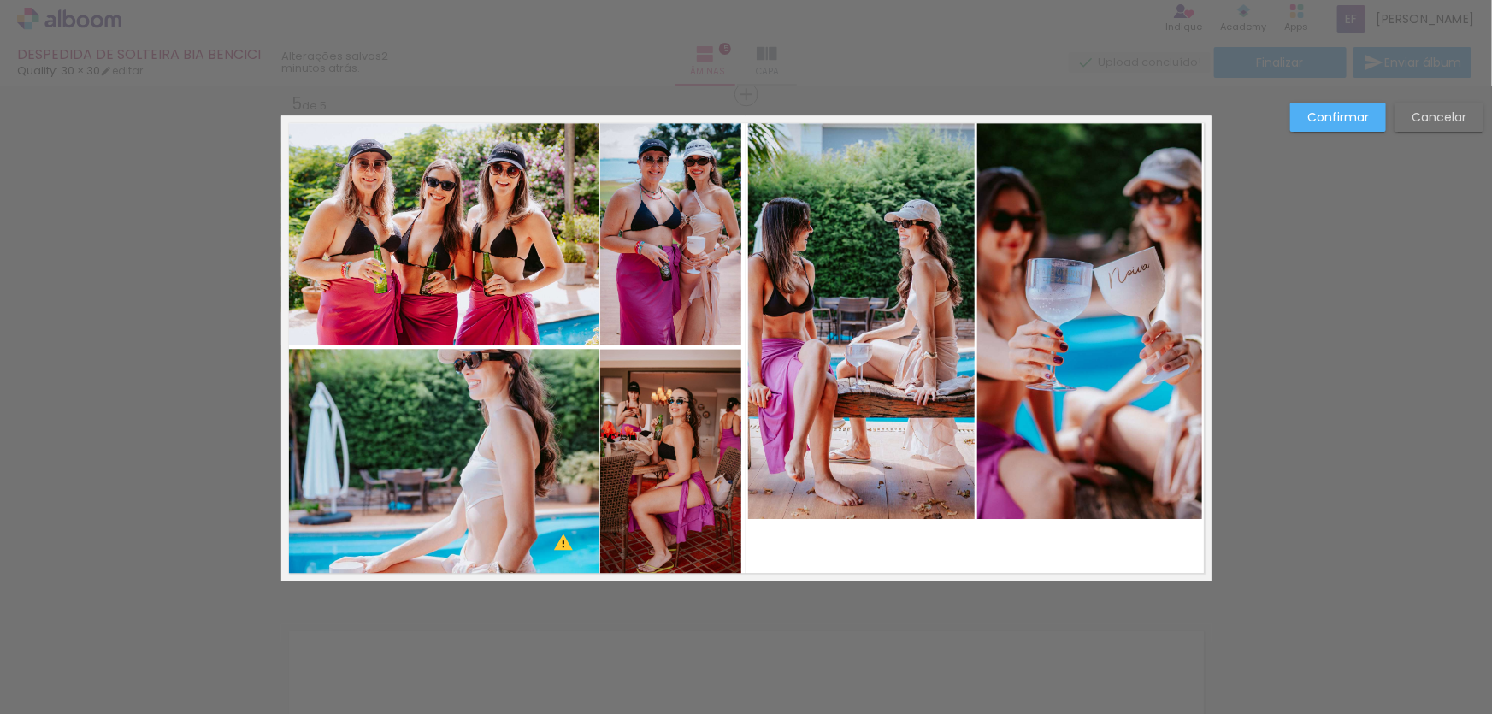
click at [1034, 380] on quentale-photo at bounding box center [1089, 319] width 224 height 400
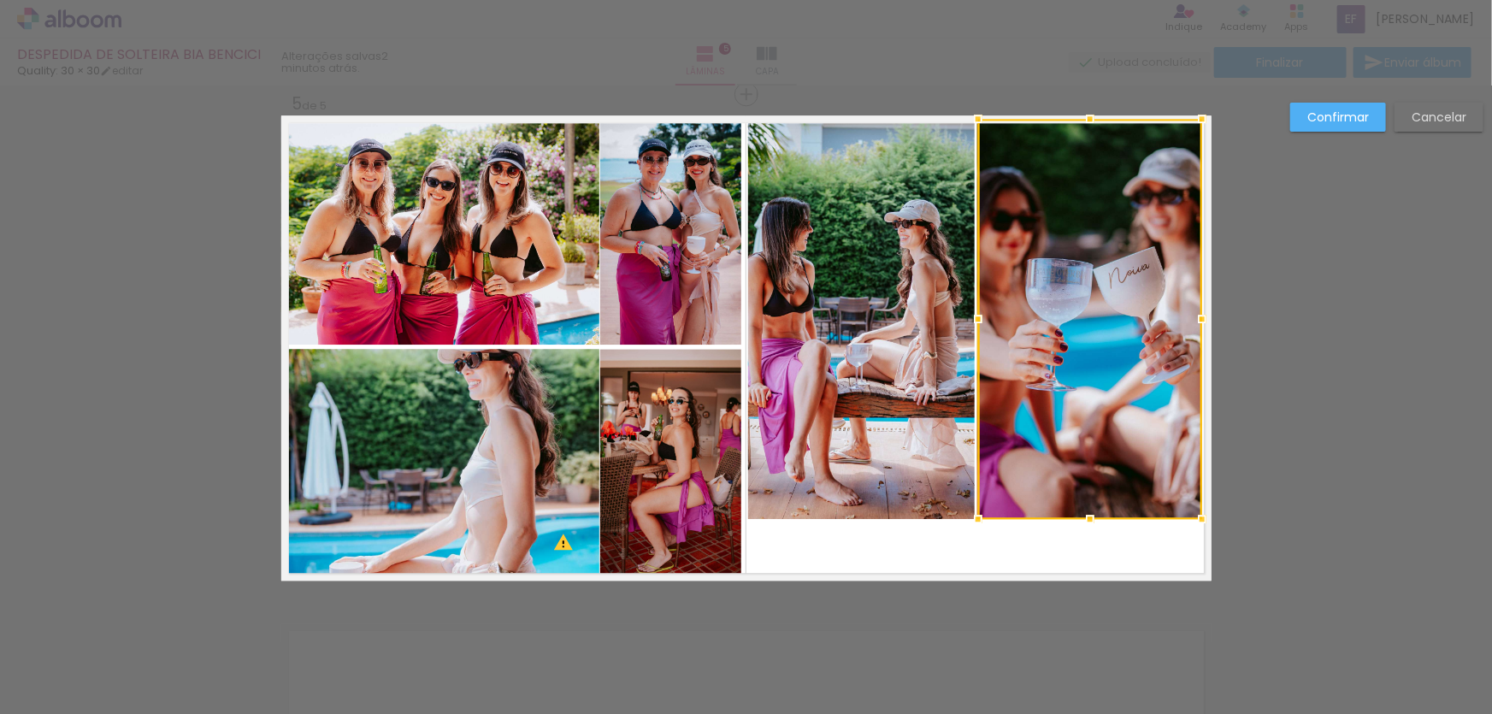
click at [897, 359] on quentale-photo at bounding box center [861, 319] width 227 height 400
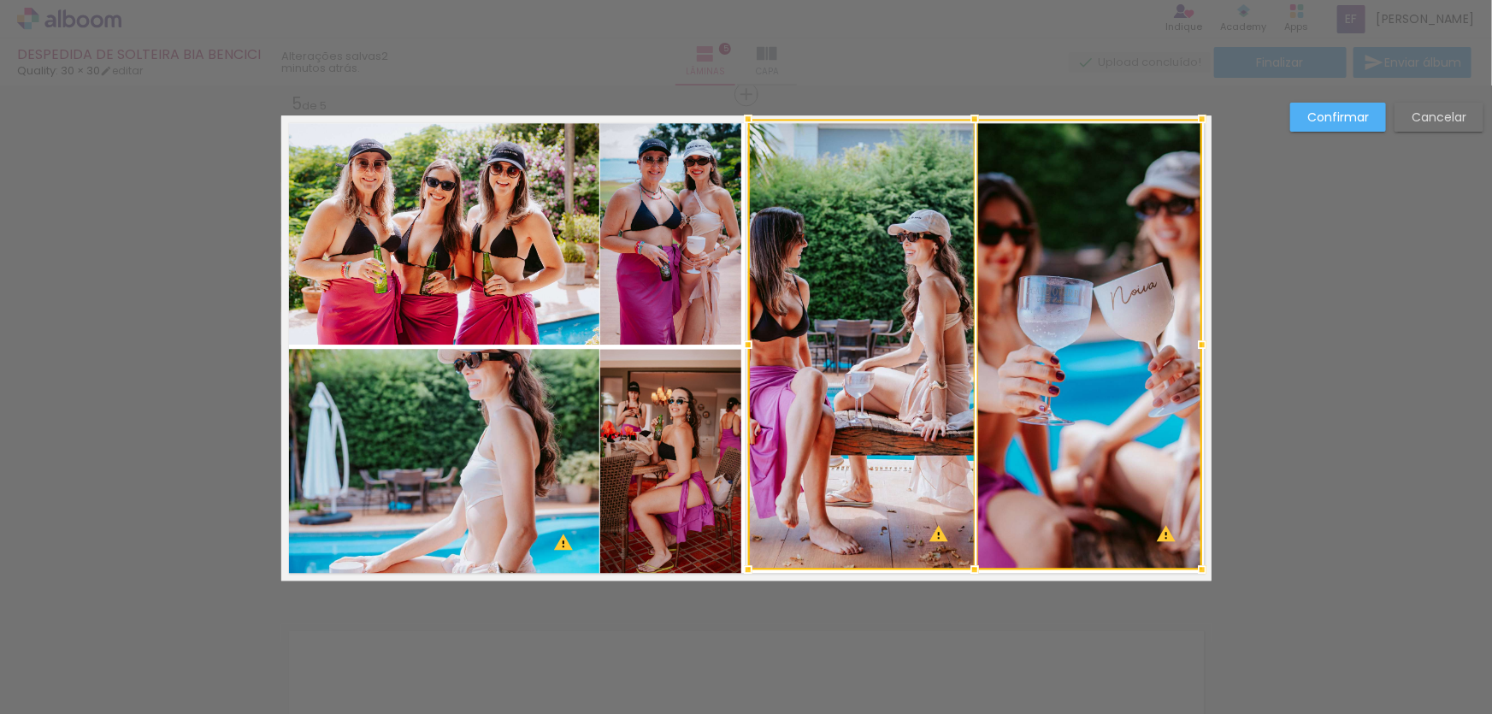
drag, startPoint x: 969, startPoint y: 524, endPoint x: 972, endPoint y: 601, distance: 77.0
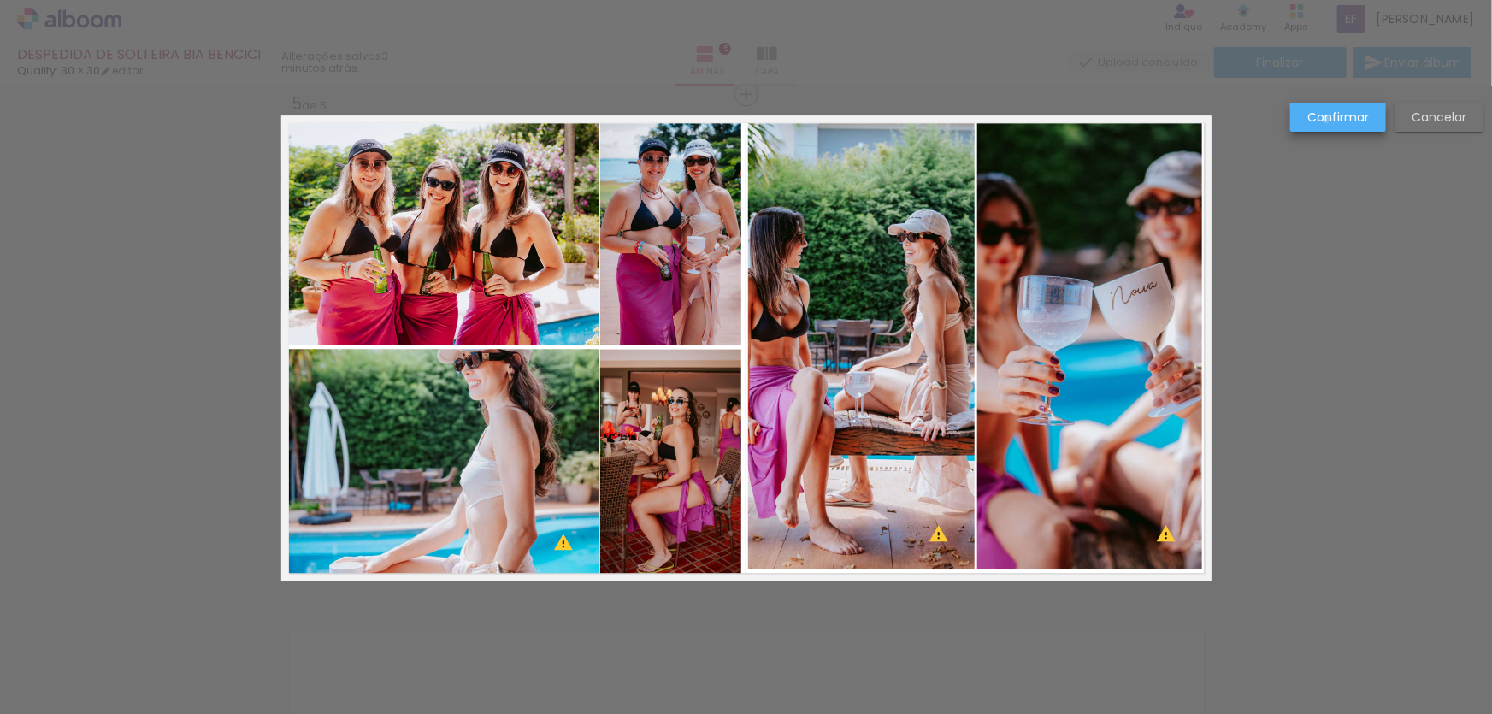
click at [0, 0] on slot "Confirmar" at bounding box center [0, 0] width 0 height 0
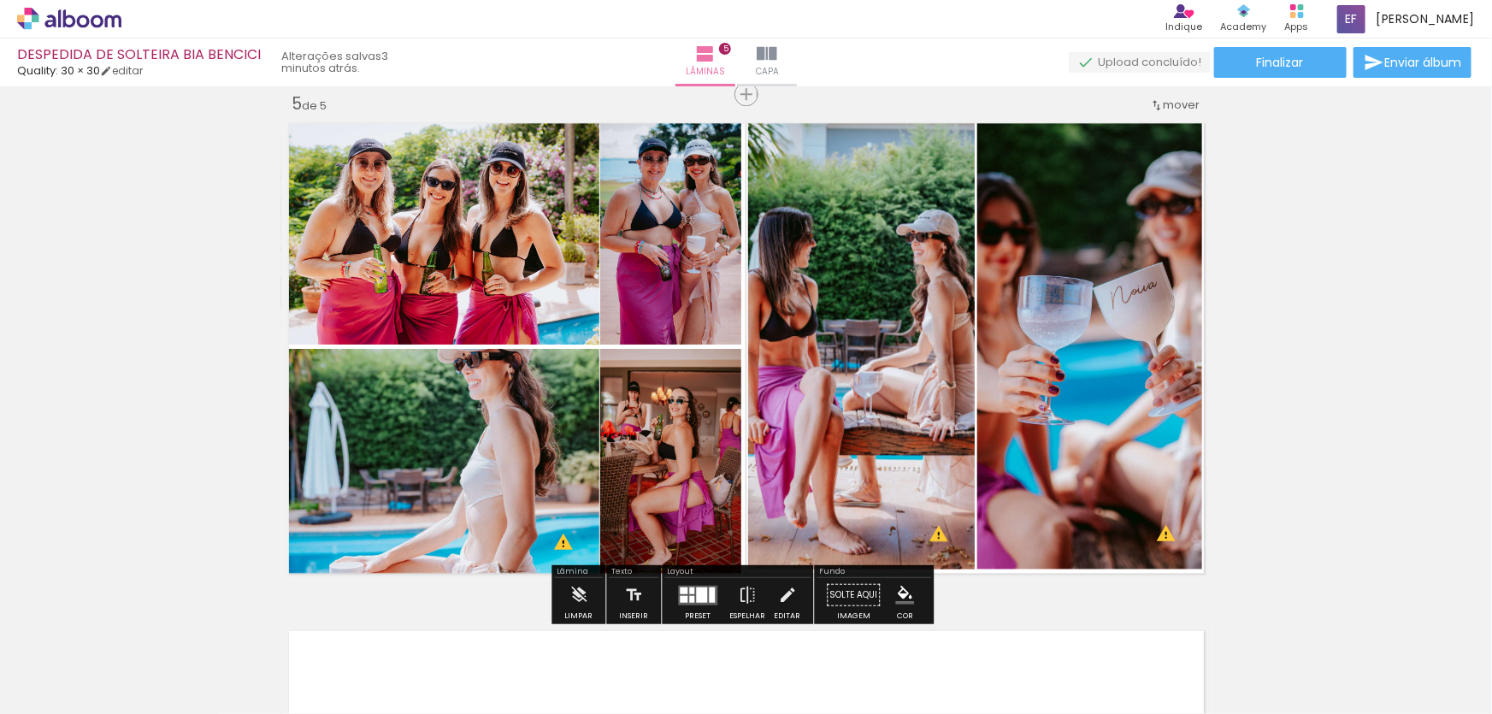
click at [1112, 351] on quentale-photo at bounding box center [1089, 344] width 224 height 451
click at [890, 331] on quentale-photo at bounding box center [861, 344] width 227 height 451
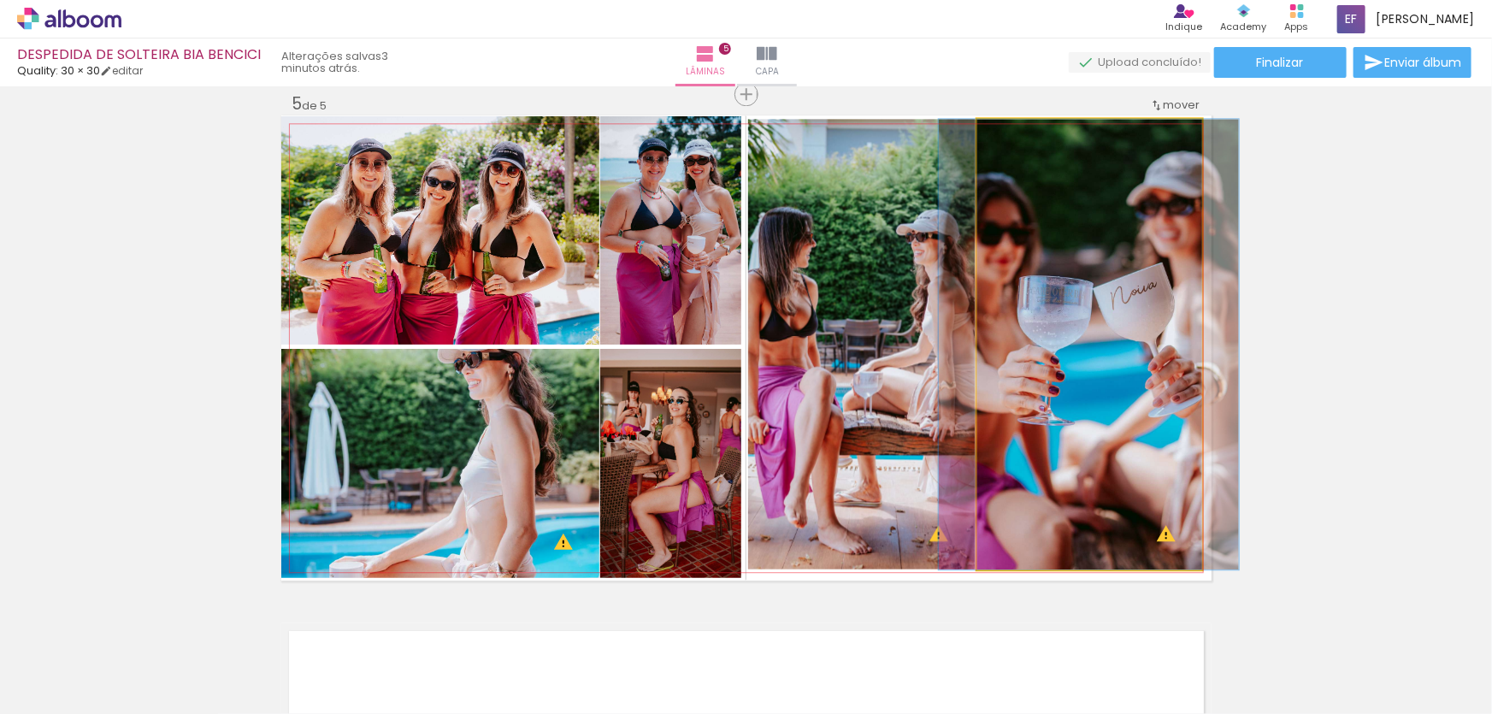
click at [1100, 304] on quentale-photo at bounding box center [1089, 344] width 224 height 451
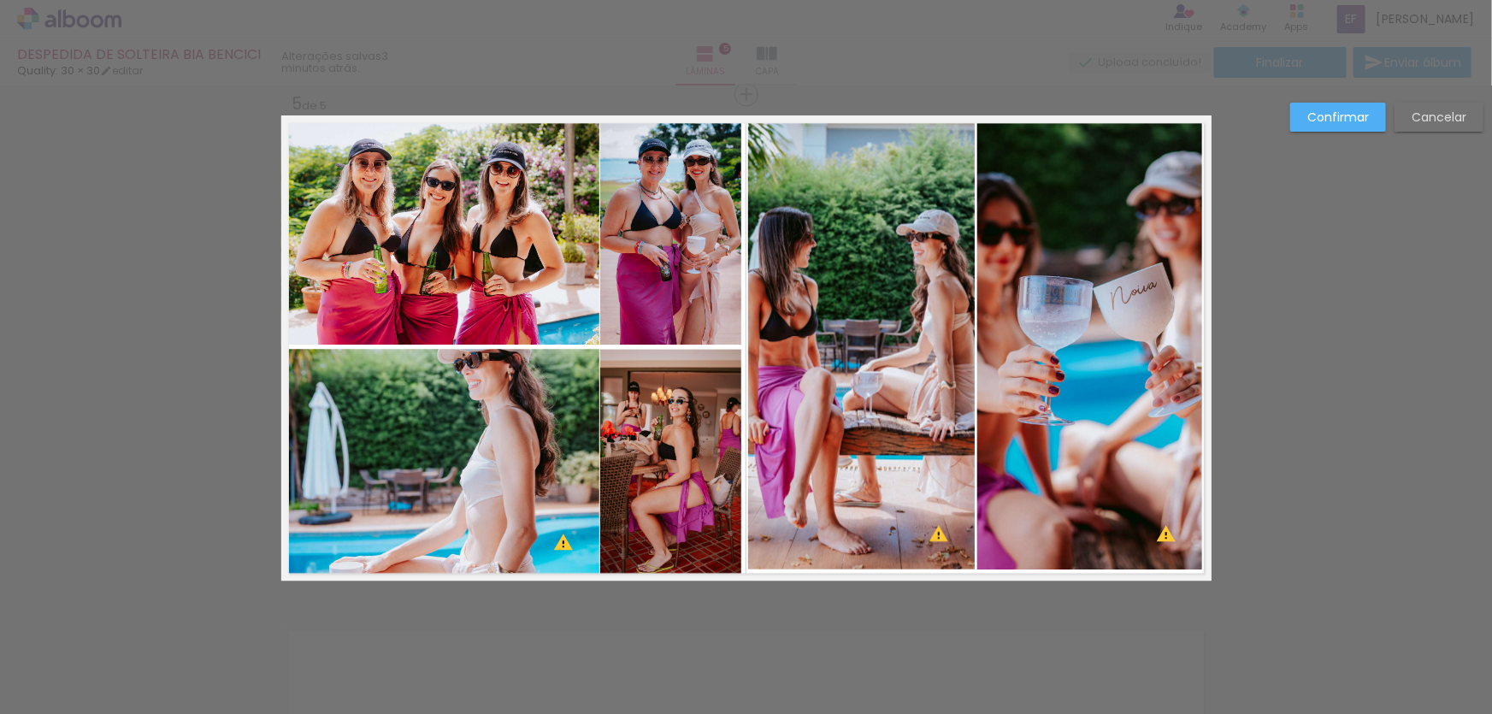
click at [935, 311] on quentale-photo at bounding box center [861, 344] width 227 height 451
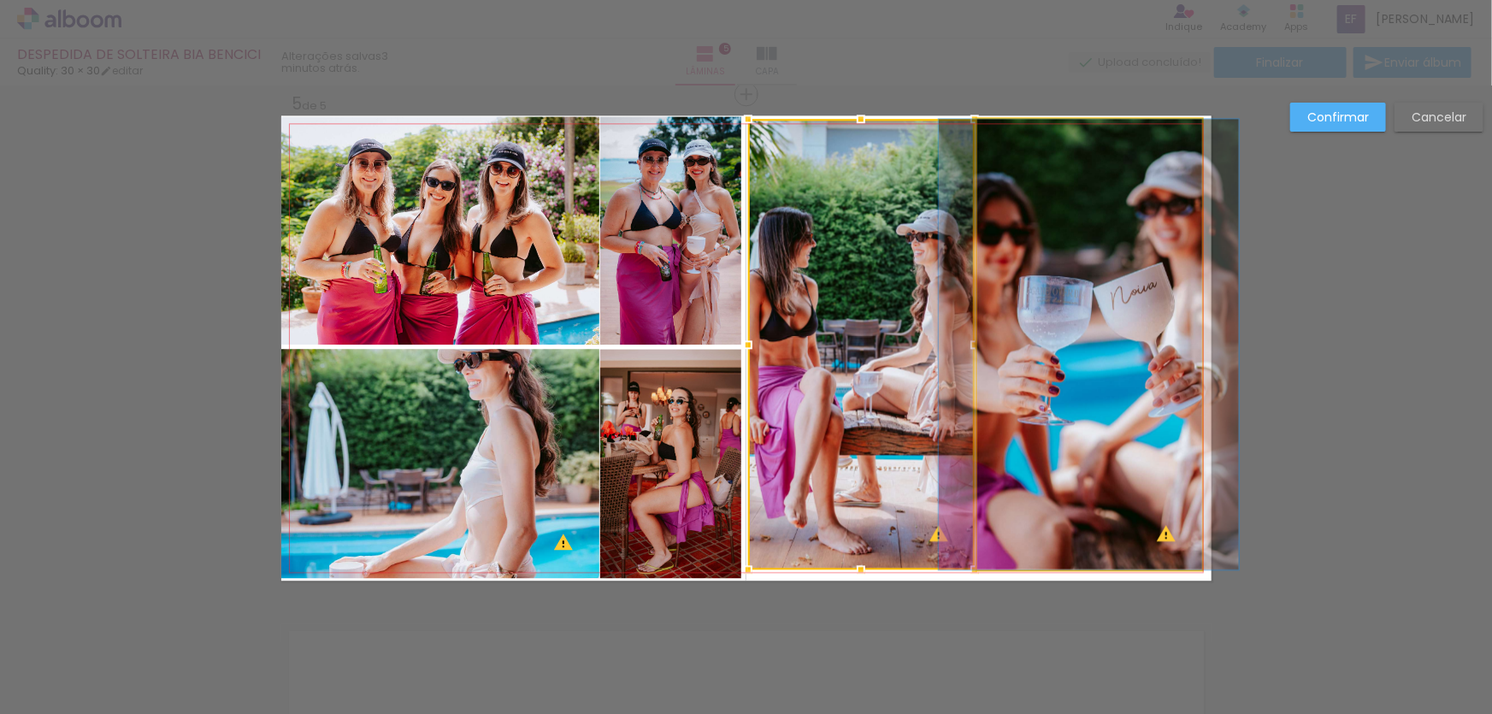
click at [1083, 316] on quentale-photo at bounding box center [1089, 344] width 224 height 451
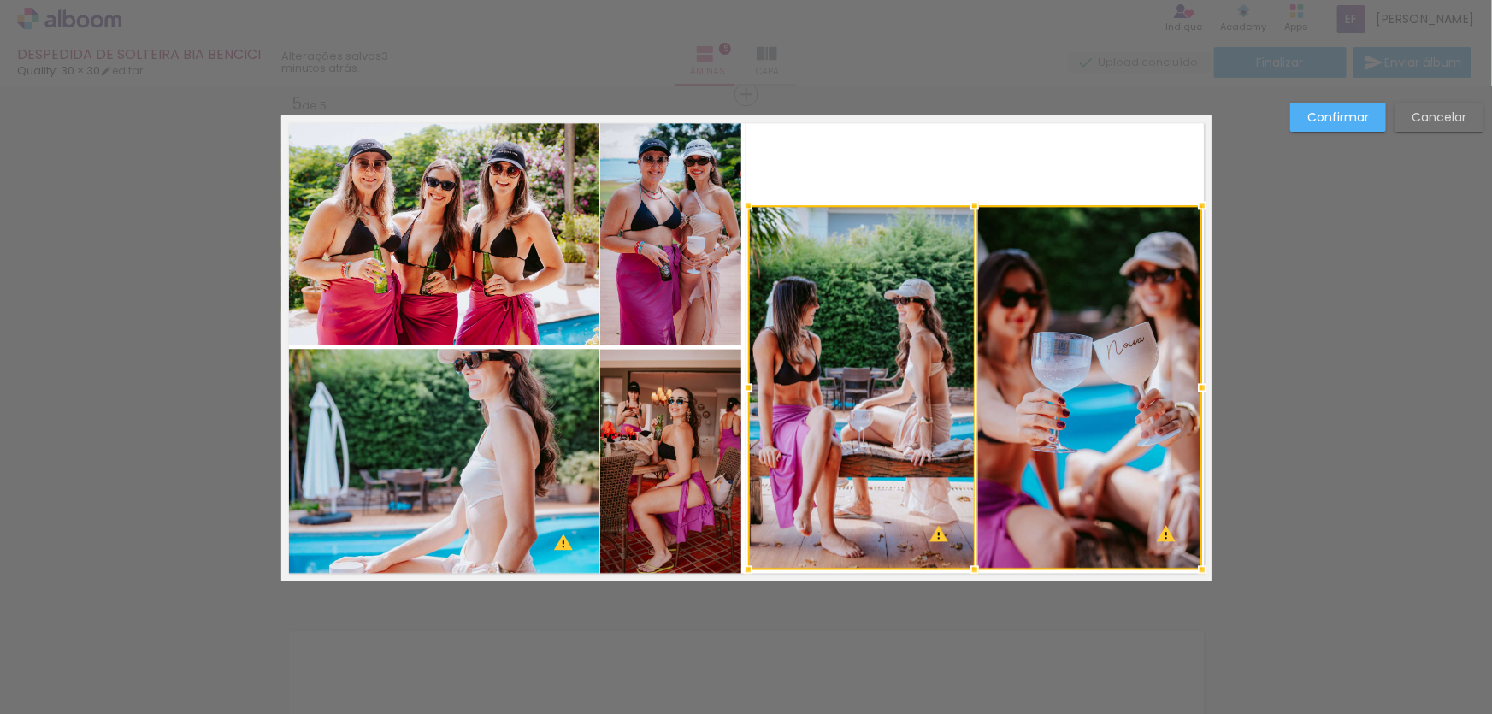
drag, startPoint x: 970, startPoint y: 115, endPoint x: 976, endPoint y: 180, distance: 65.2
click at [976, 180] on album-spread "5 de 5" at bounding box center [746, 347] width 930 height 465
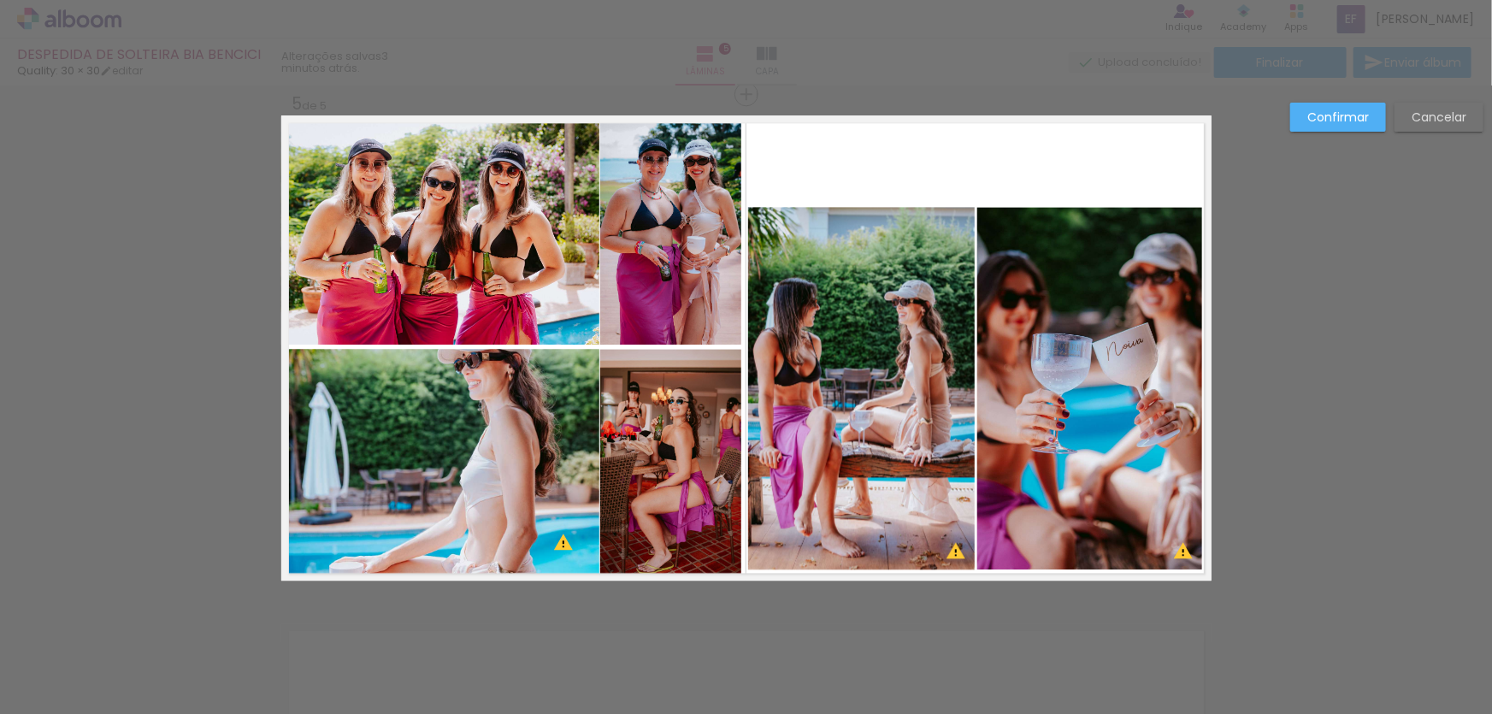
click at [1023, 277] on quentale-photo at bounding box center [1089, 388] width 224 height 363
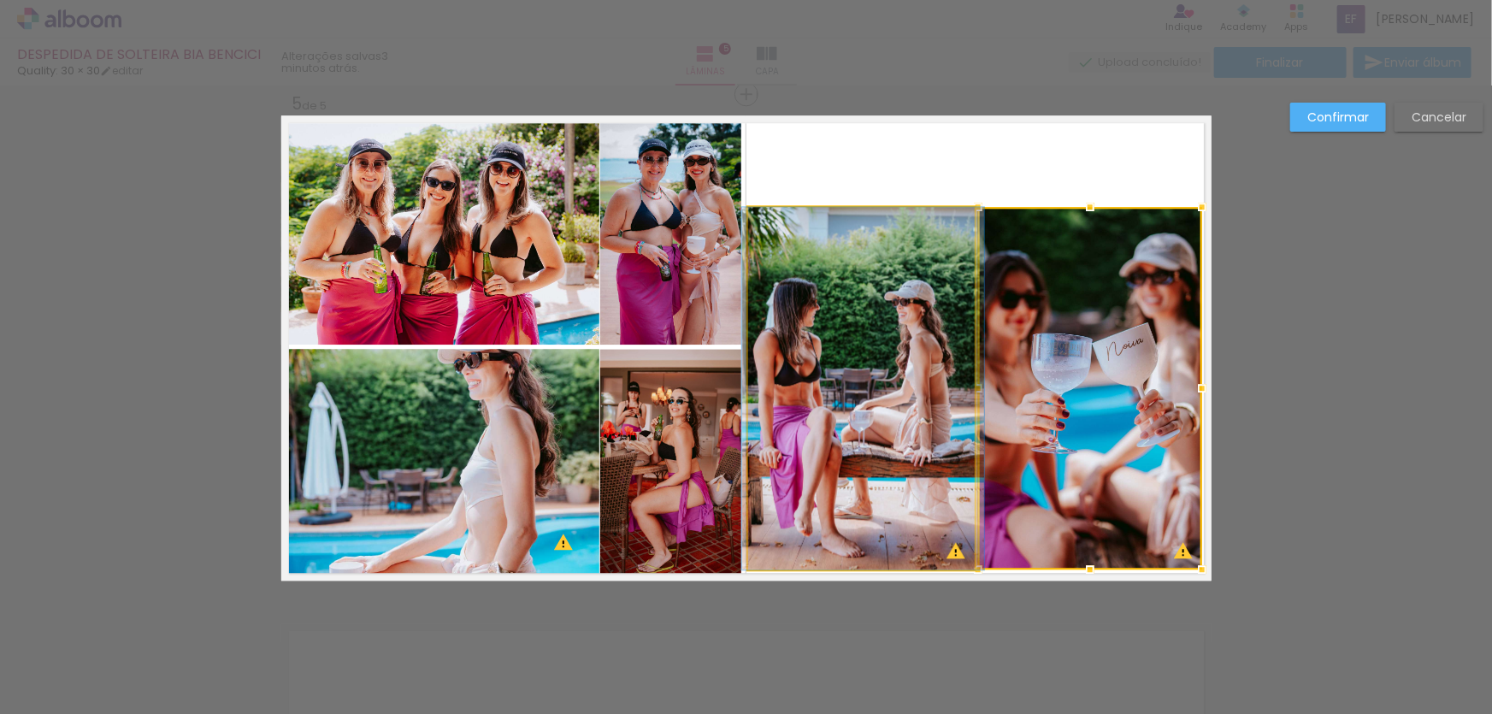
click at [932, 268] on quentale-photo at bounding box center [861, 388] width 227 height 363
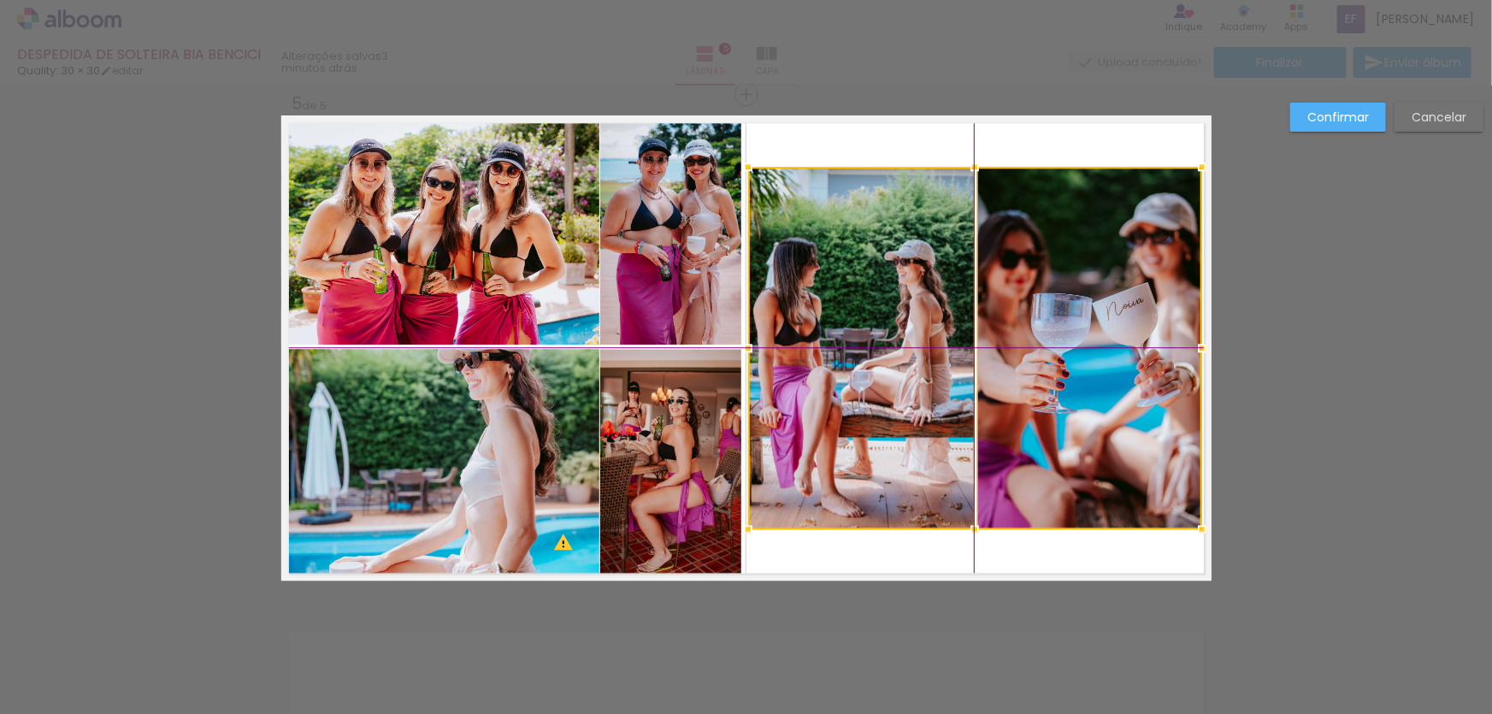
drag, startPoint x: 1132, startPoint y: 300, endPoint x: 1135, endPoint y: 268, distance: 32.7
click at [1135, 268] on div at bounding box center [975, 348] width 454 height 363
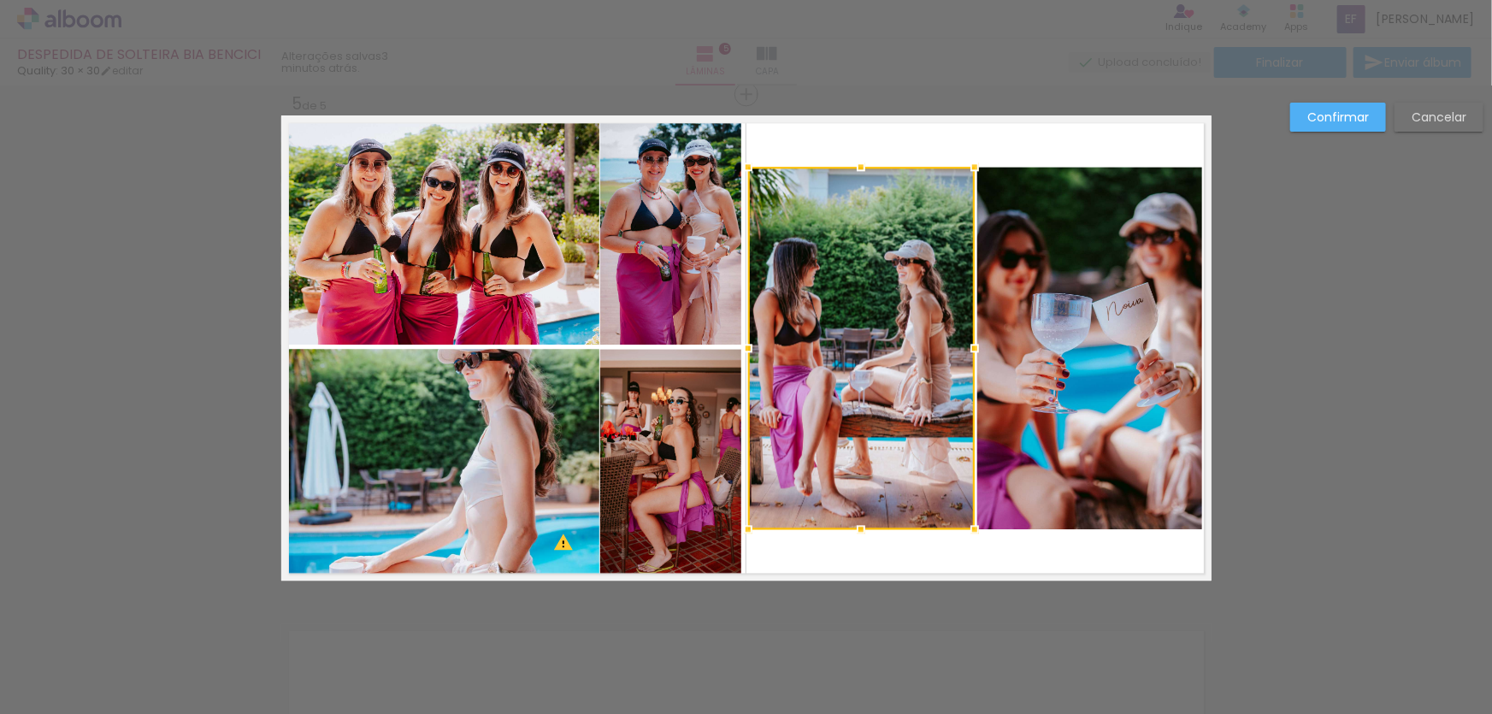
click at [0, 0] on slot "Confirmar" at bounding box center [0, 0] width 0 height 0
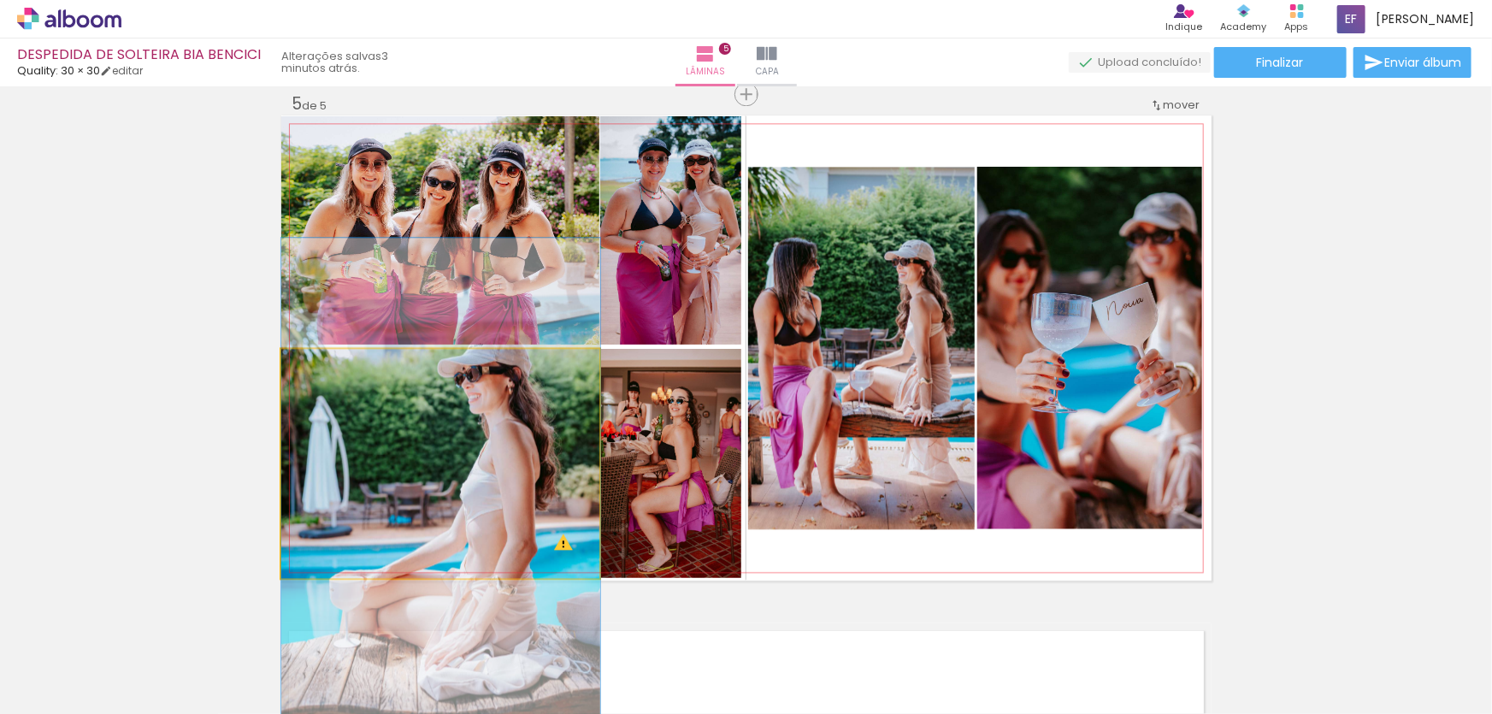
drag, startPoint x: 536, startPoint y: 439, endPoint x: 542, endPoint y: 452, distance: 14.9
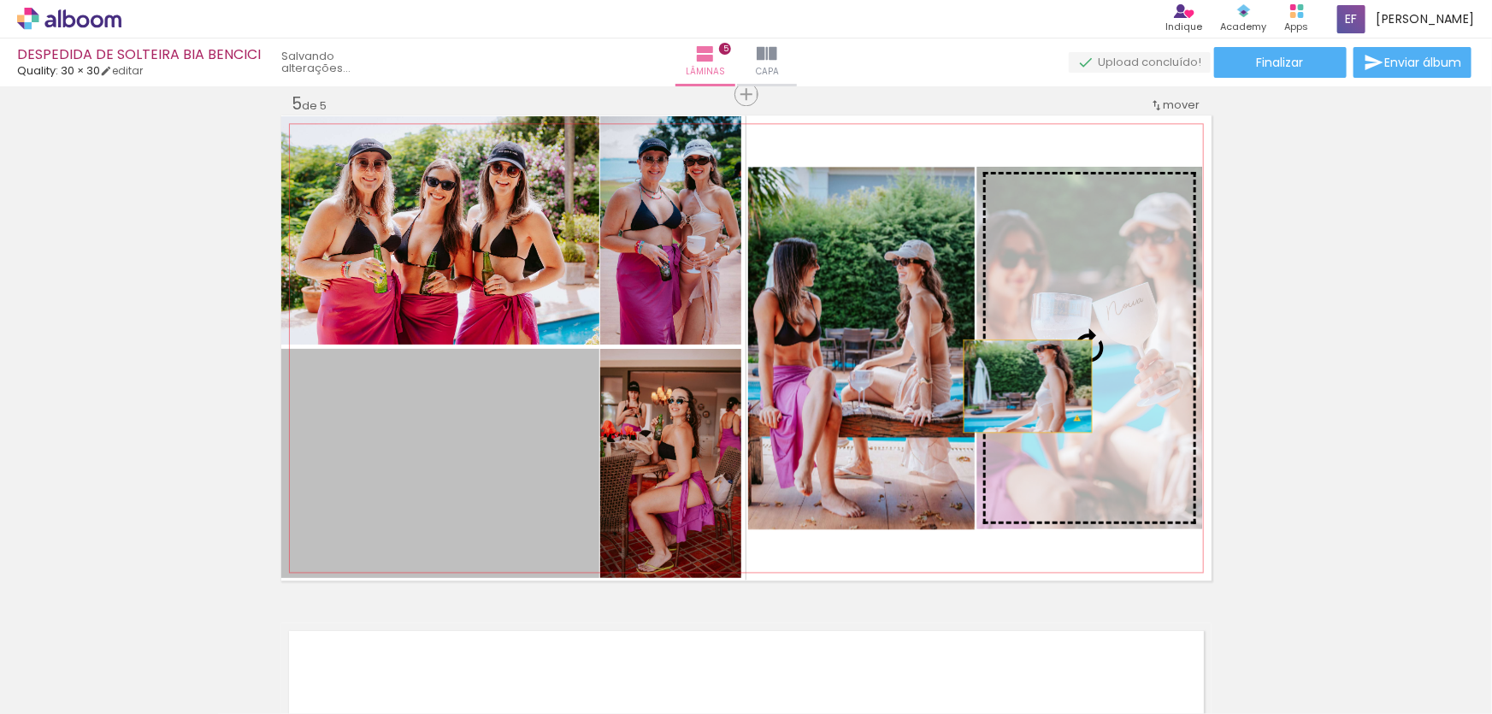
drag, startPoint x: 457, startPoint y: 438, endPoint x: 1022, endPoint y: 385, distance: 566.8
click at [0, 0] on slot at bounding box center [0, 0] width 0 height 0
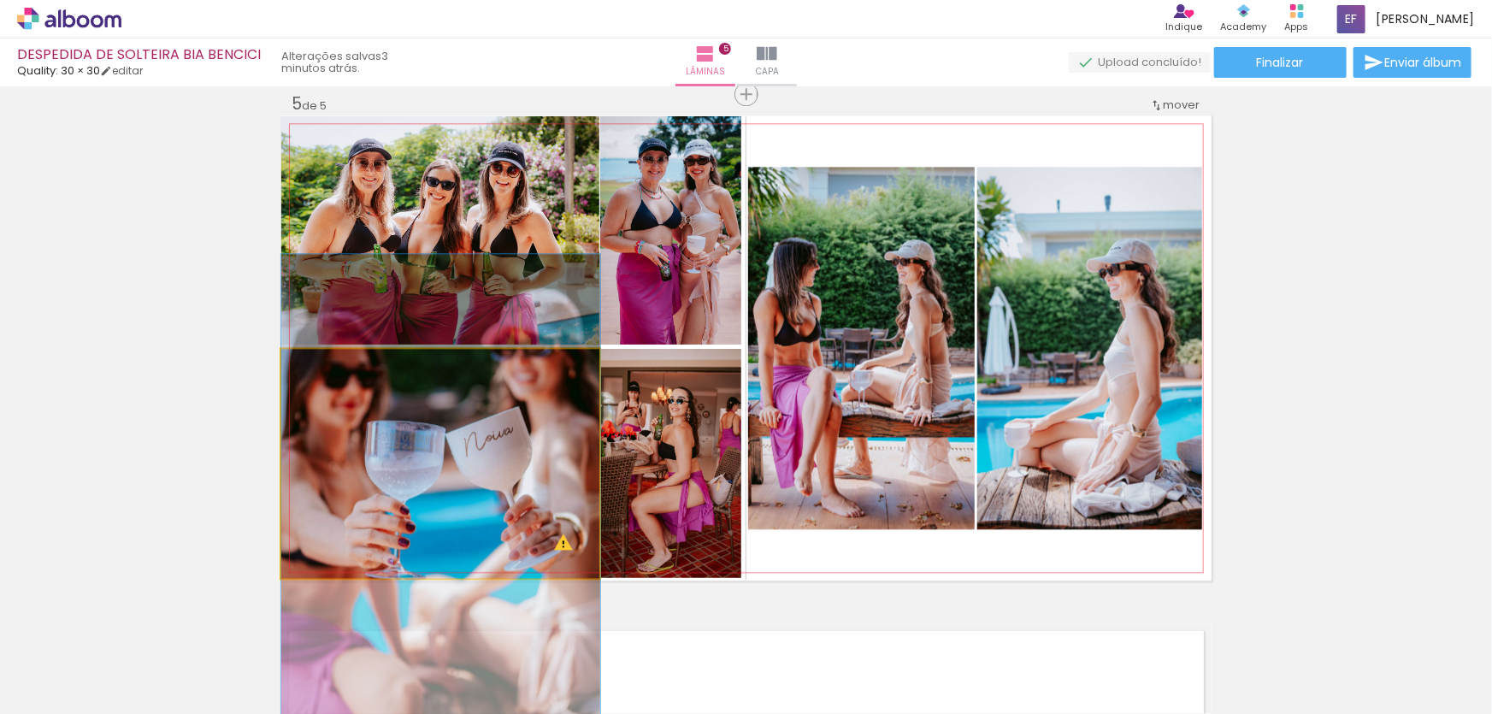
drag, startPoint x: 473, startPoint y: 451, endPoint x: 479, endPoint y: 480, distance: 29.7
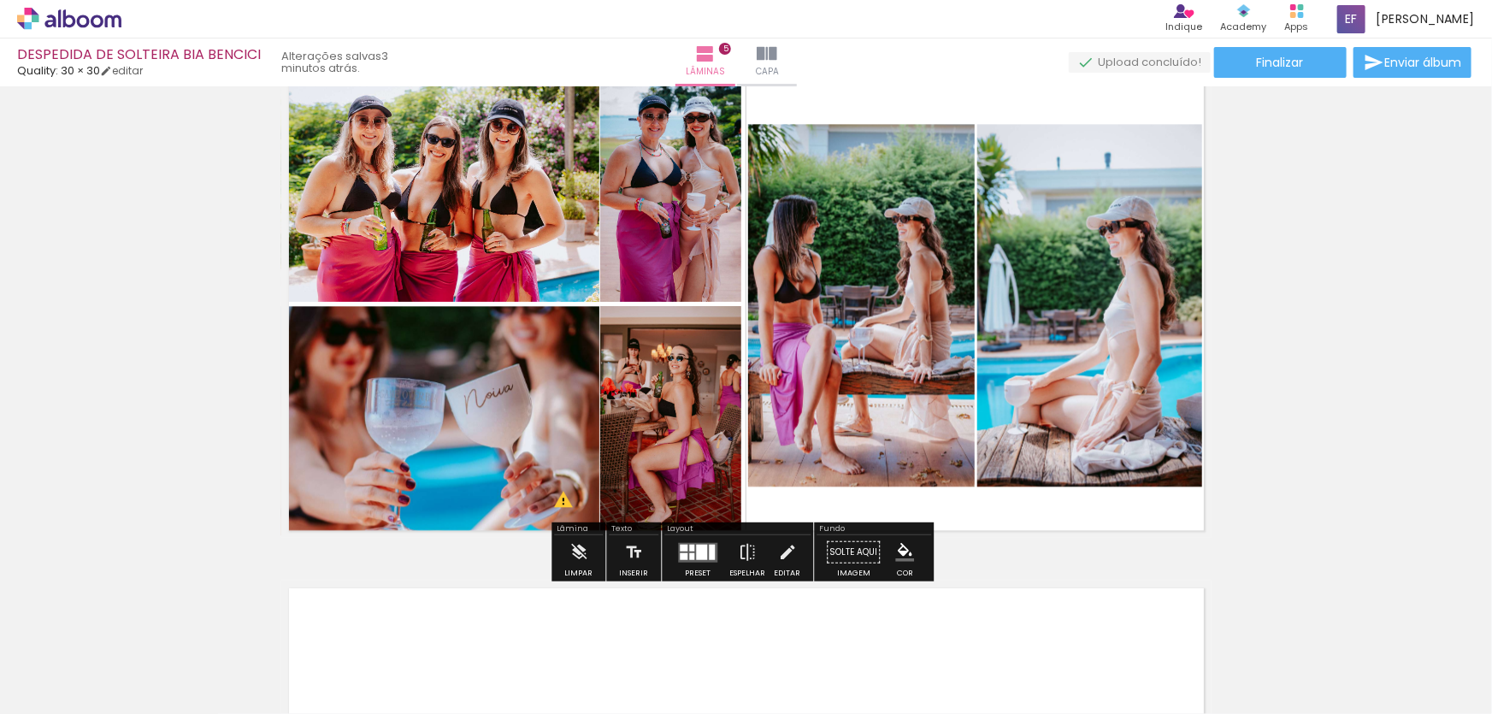
scroll to position [2130, 0]
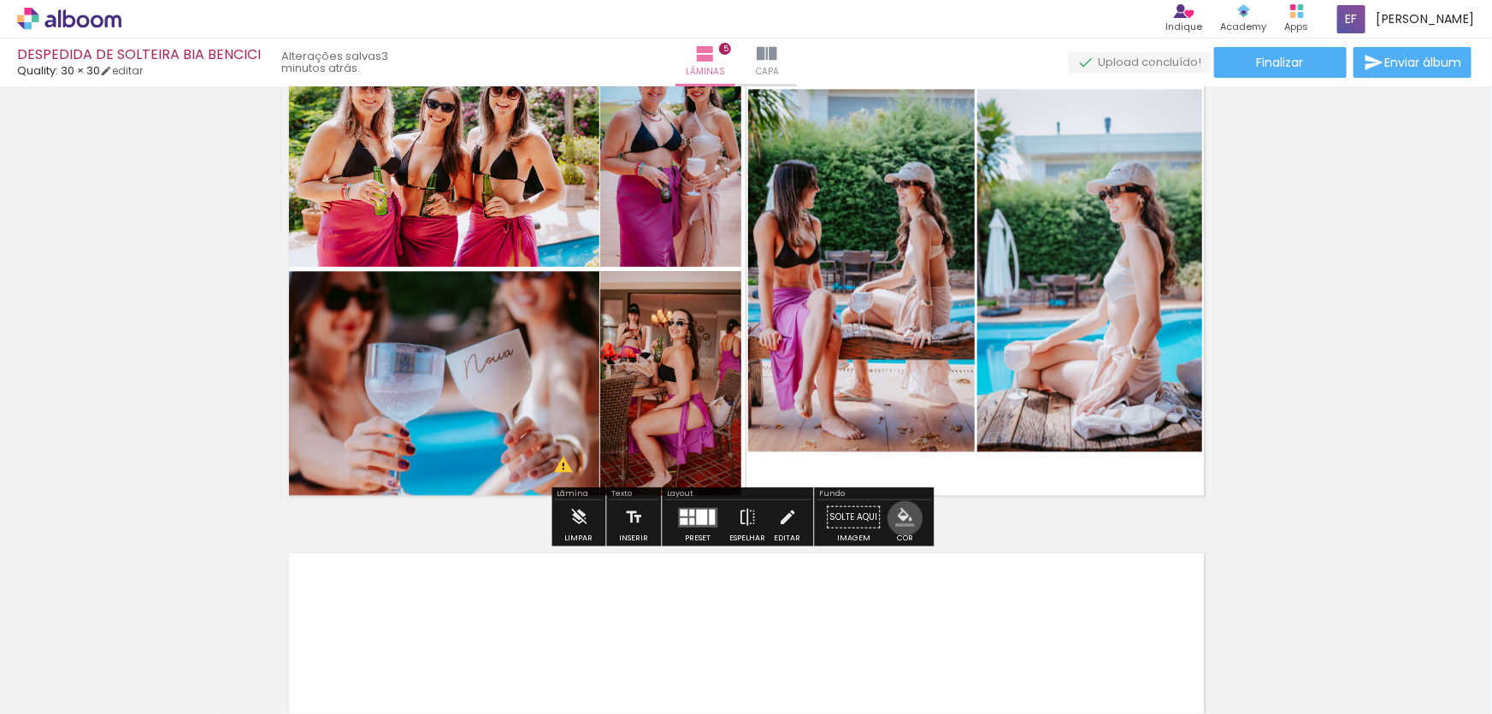
click at [899, 517] on iron-icon "color picker" at bounding box center [904, 517] width 19 height 19
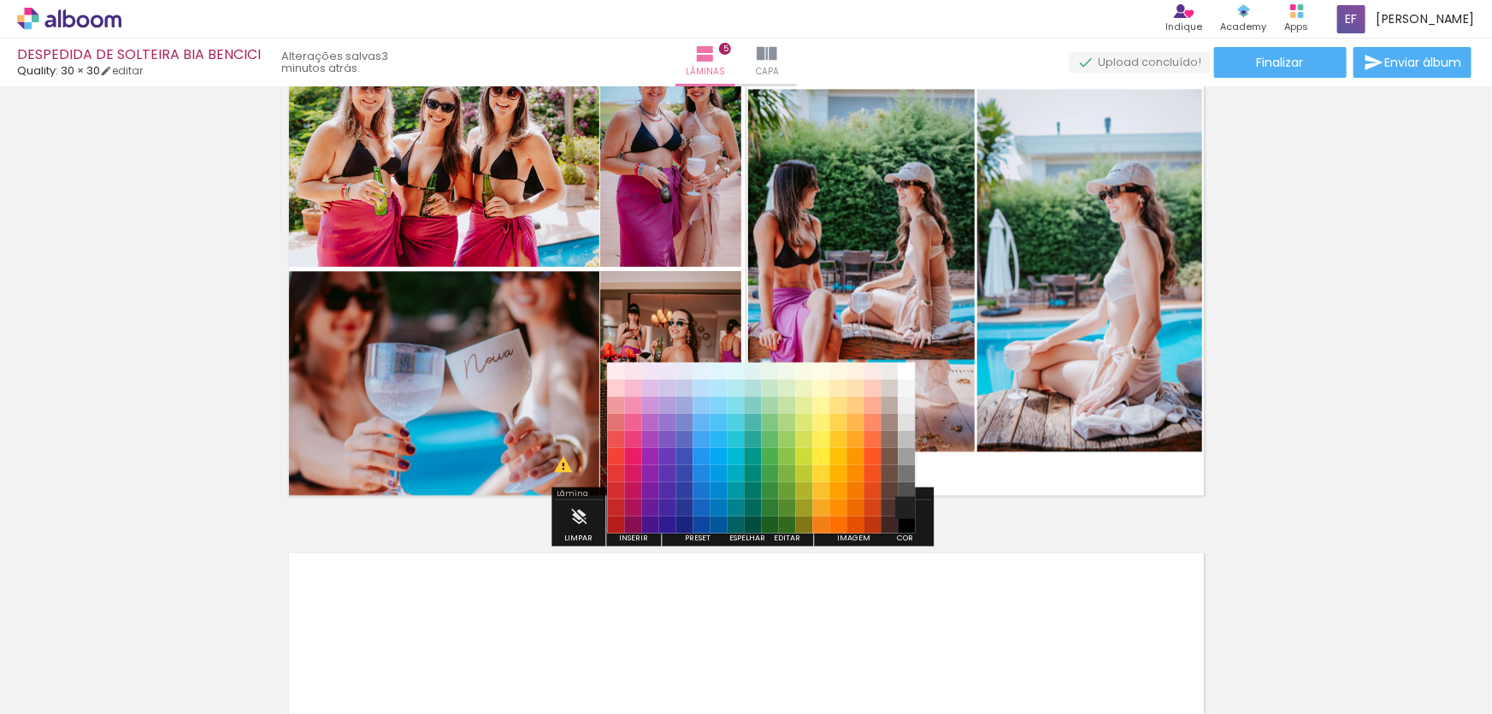
click at [906, 505] on paper-item "#212121" at bounding box center [906, 506] width 17 height 17
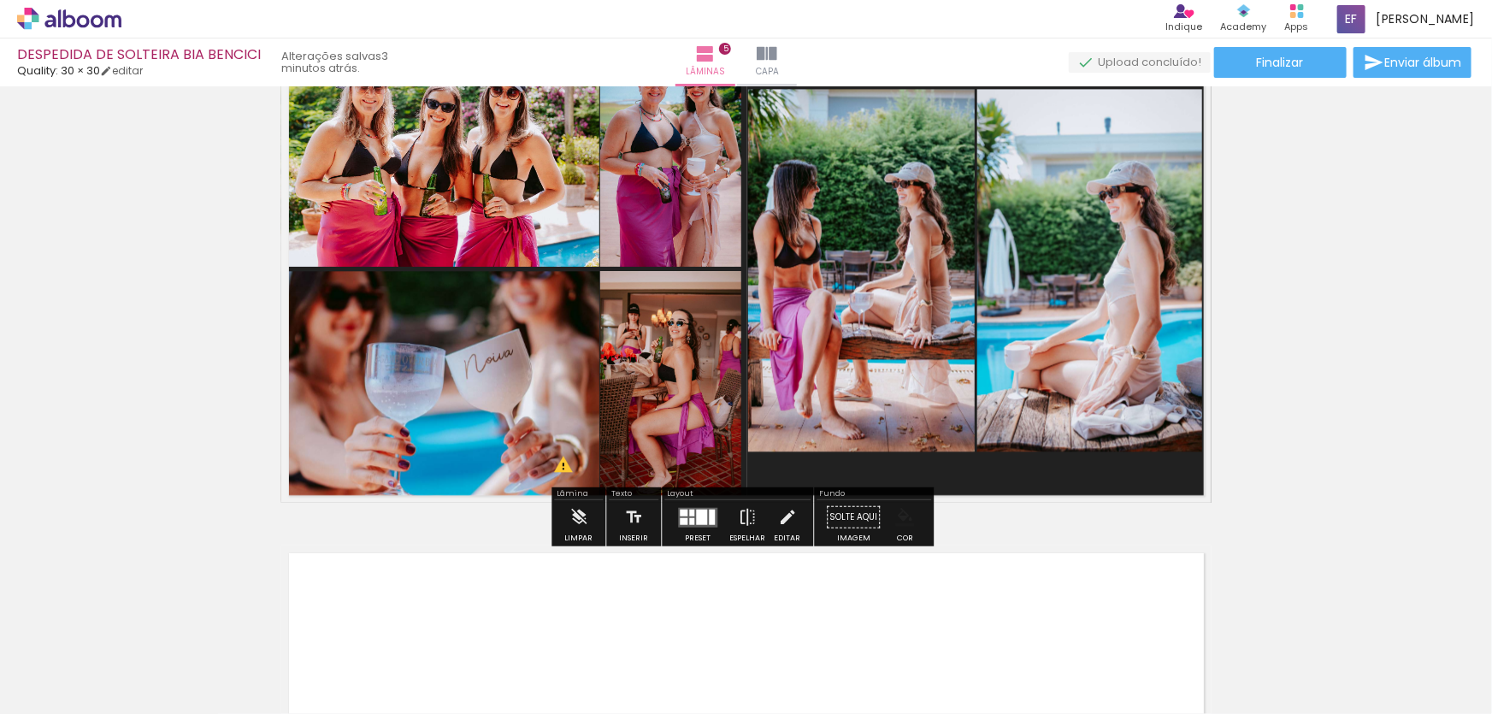
click at [910, 516] on paper-menu-button "#ffebee #ffcdd2 #ef9a9a #e57373 #ef5350 #f44336 #e53935 #d32f2f #c62828 #b71c1c…" at bounding box center [904, 517] width 32 height 32
click at [899, 513] on iron-icon "color picker" at bounding box center [904, 517] width 19 height 19
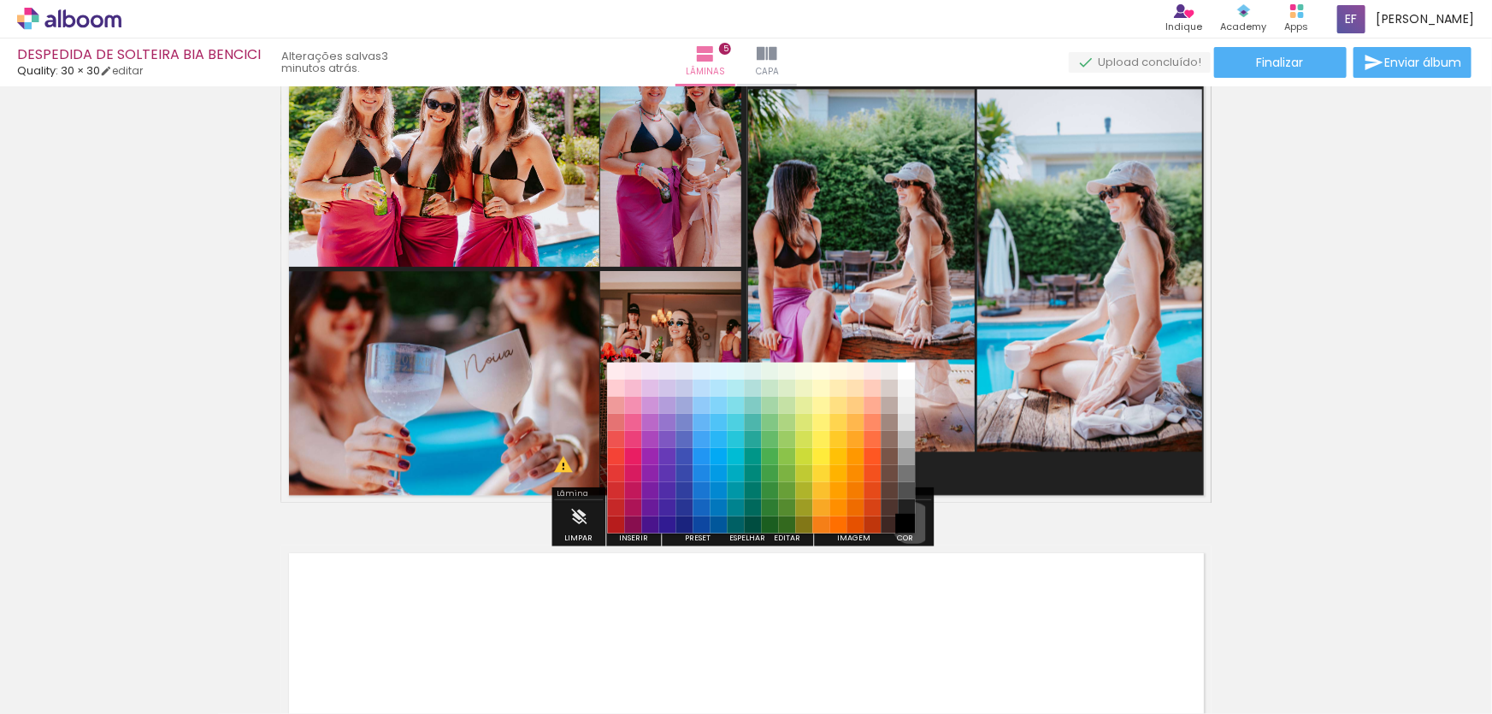
click at [906, 522] on paper-item "#000000" at bounding box center [906, 524] width 17 height 17
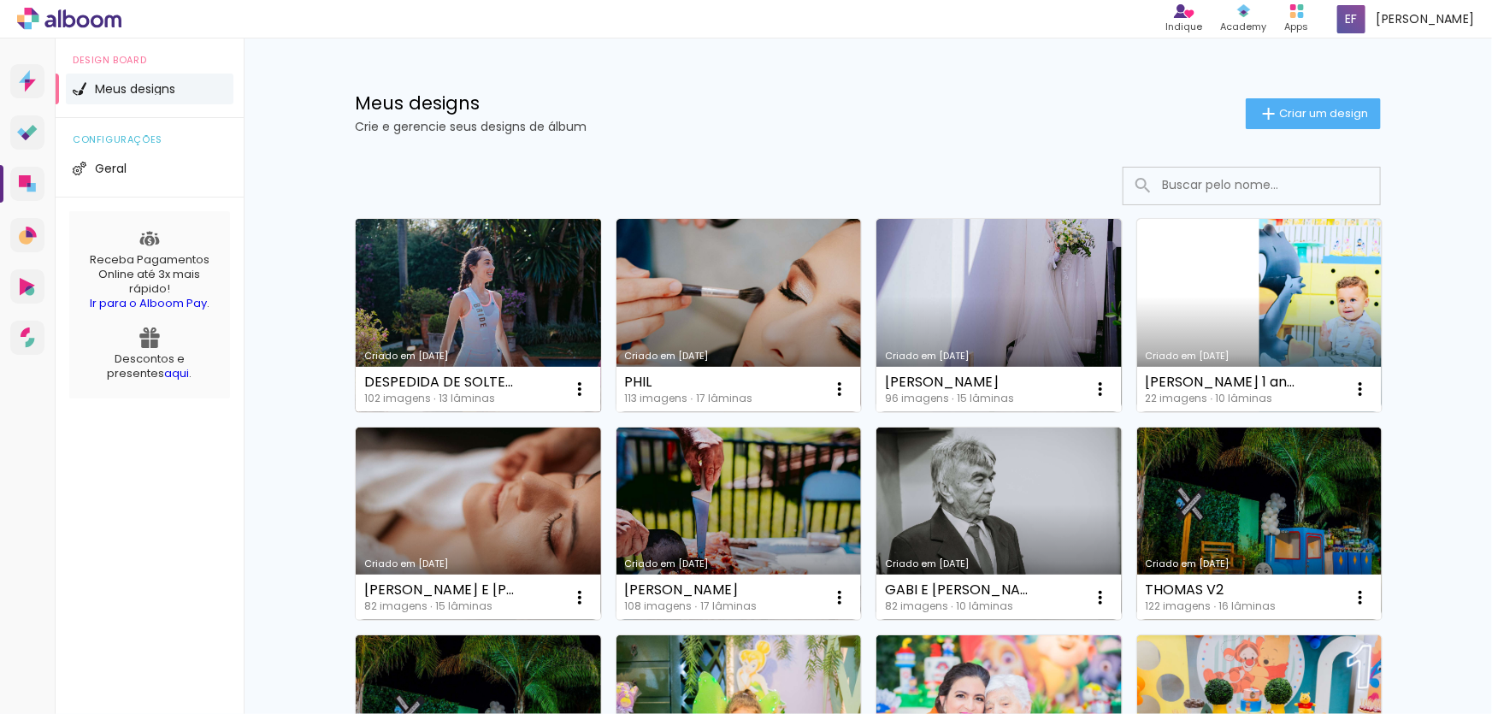
click at [499, 282] on link "Criado em [DATE]" at bounding box center [478, 315] width 245 height 193
